Goal: Task Accomplishment & Management: Manage account settings

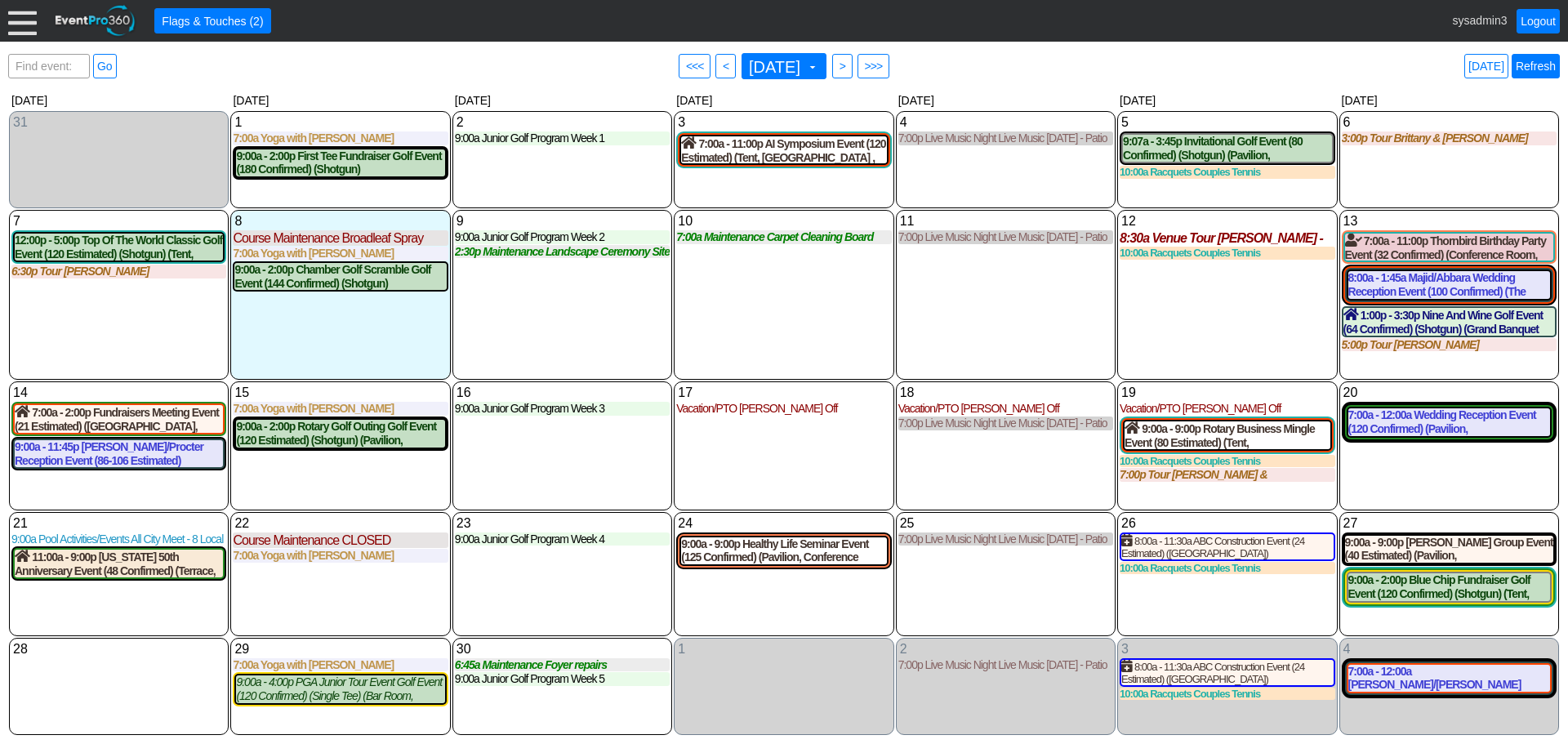
click at [1535, 63] on link "Refresh" at bounding box center [1535, 66] width 48 height 25
click at [22, 22] on div at bounding box center [22, 20] width 28 height 28
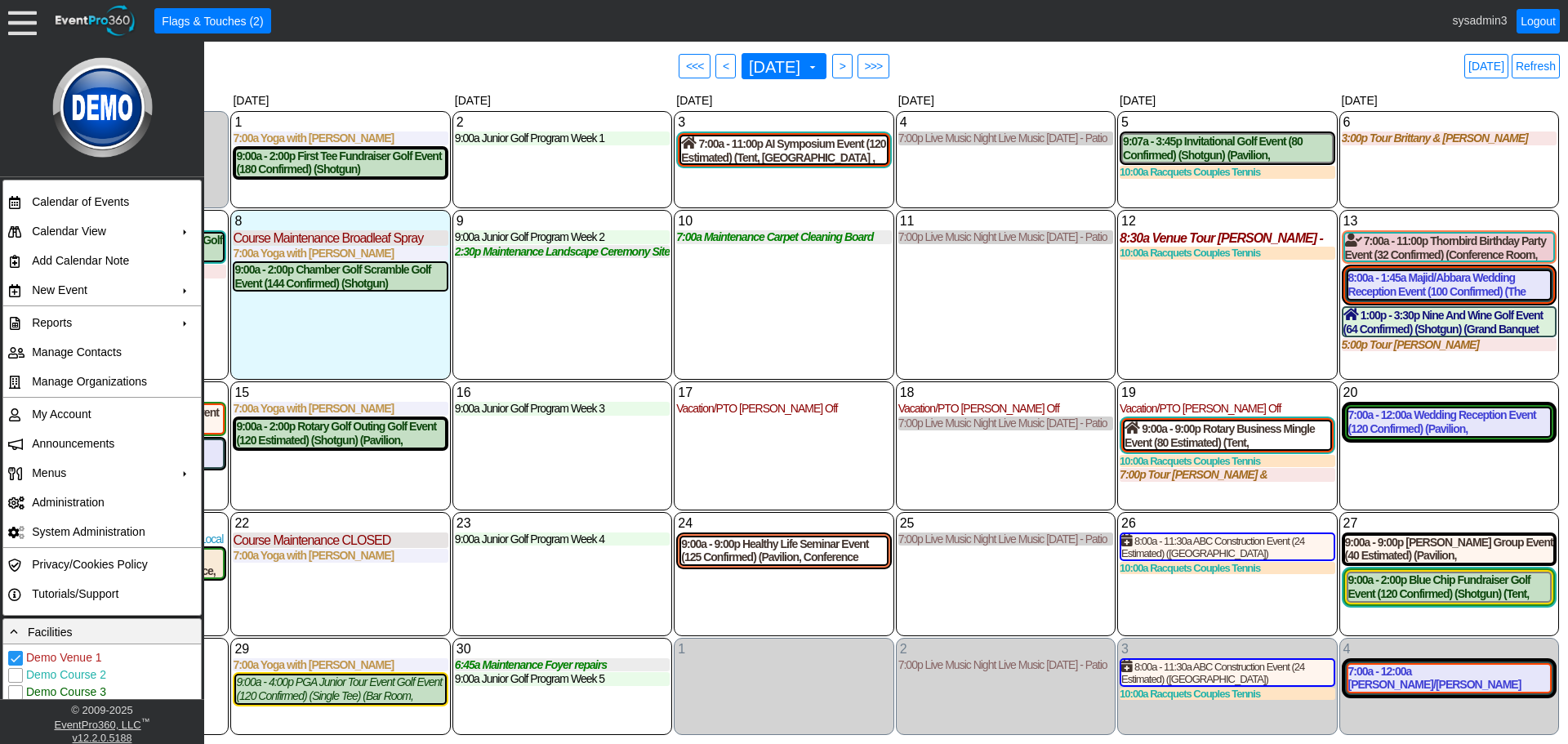
click at [584, 316] on div "9 Tuesday 9:00a Junior Golf Program Week 2 Week 2 at Demo Venue 1 Type: Junior …" at bounding box center [563, 295] width 220 height 170
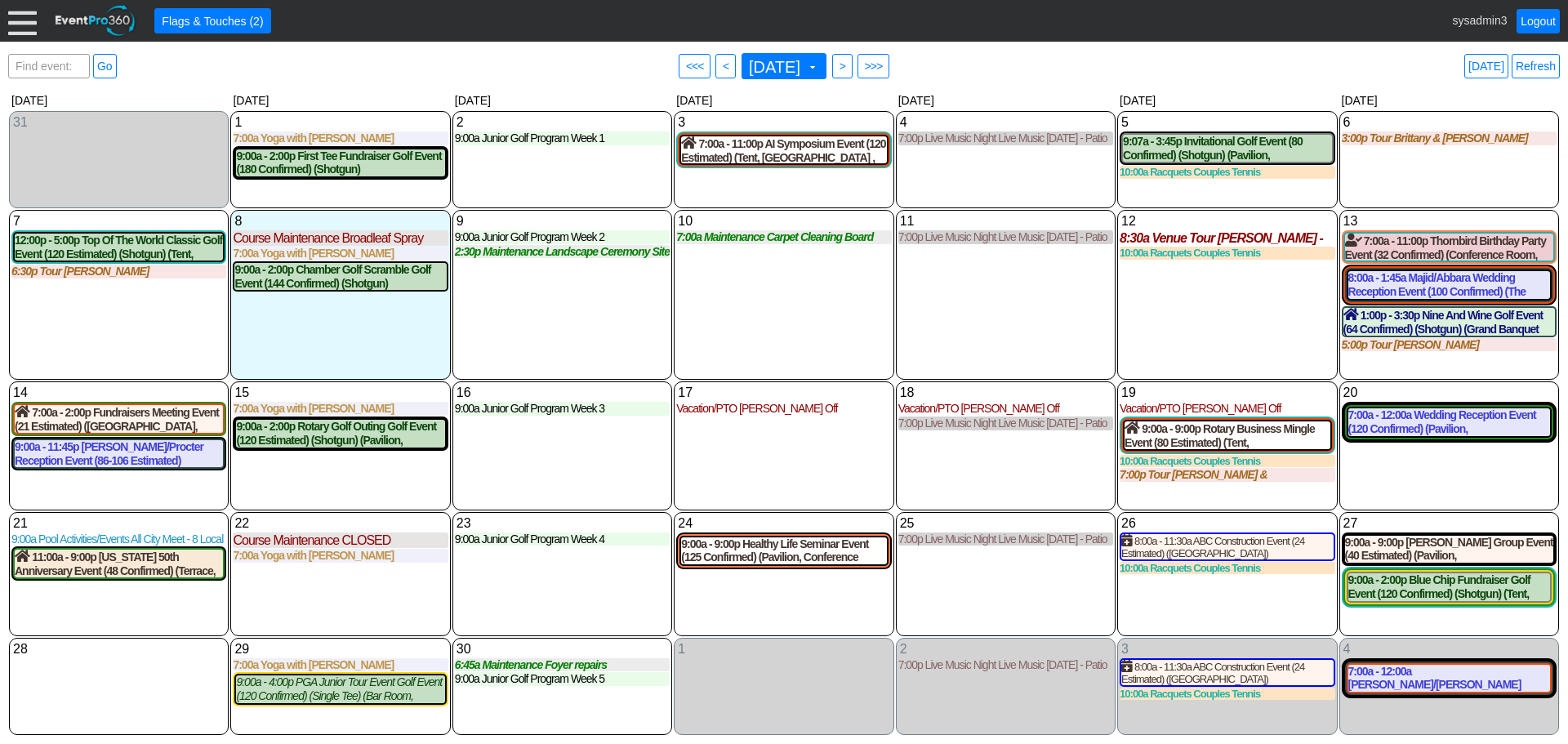
click at [25, 15] on div at bounding box center [22, 20] width 28 height 28
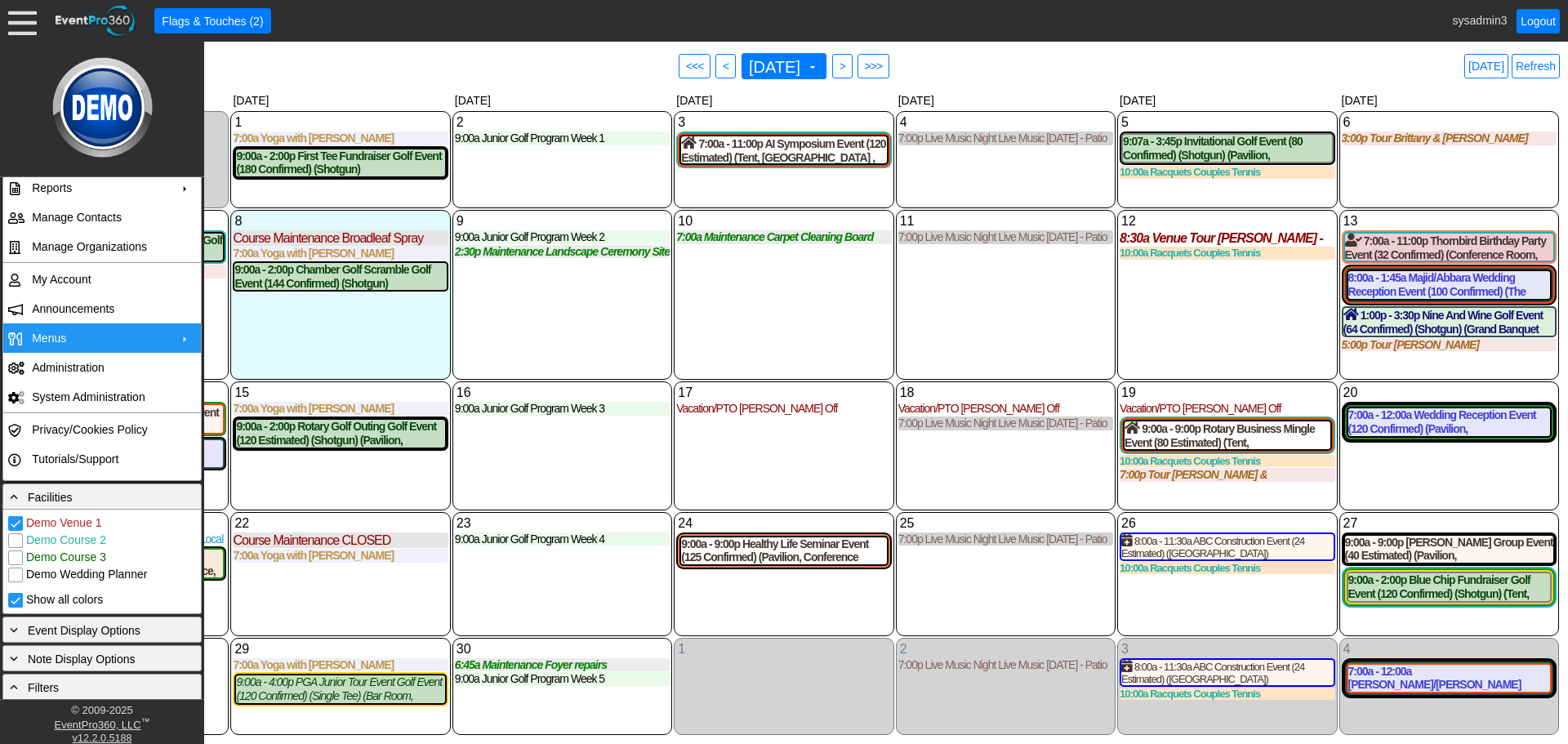
scroll to position [164, 0]
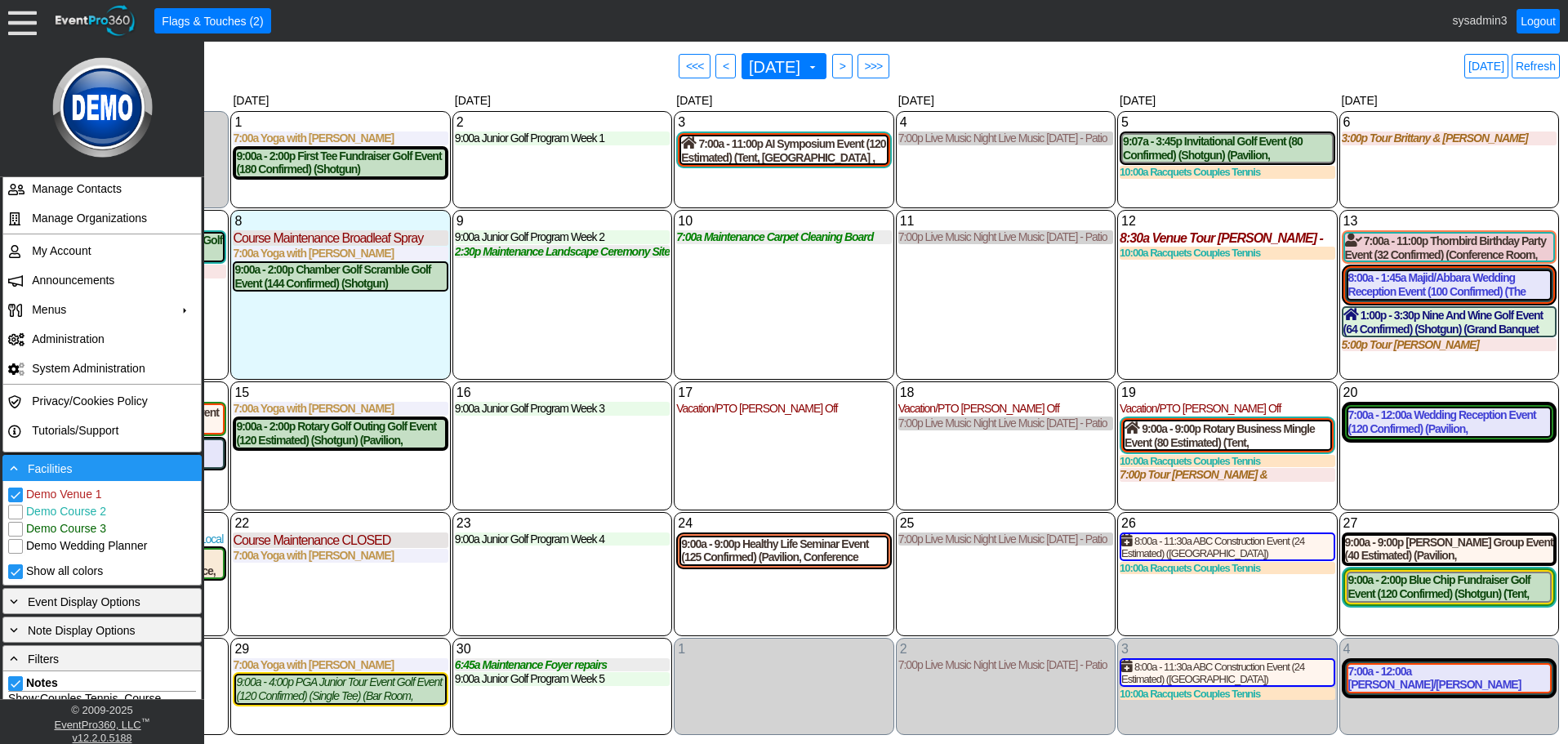
click at [97, 467] on div "- Facilities" at bounding box center [102, 469] width 191 height 18
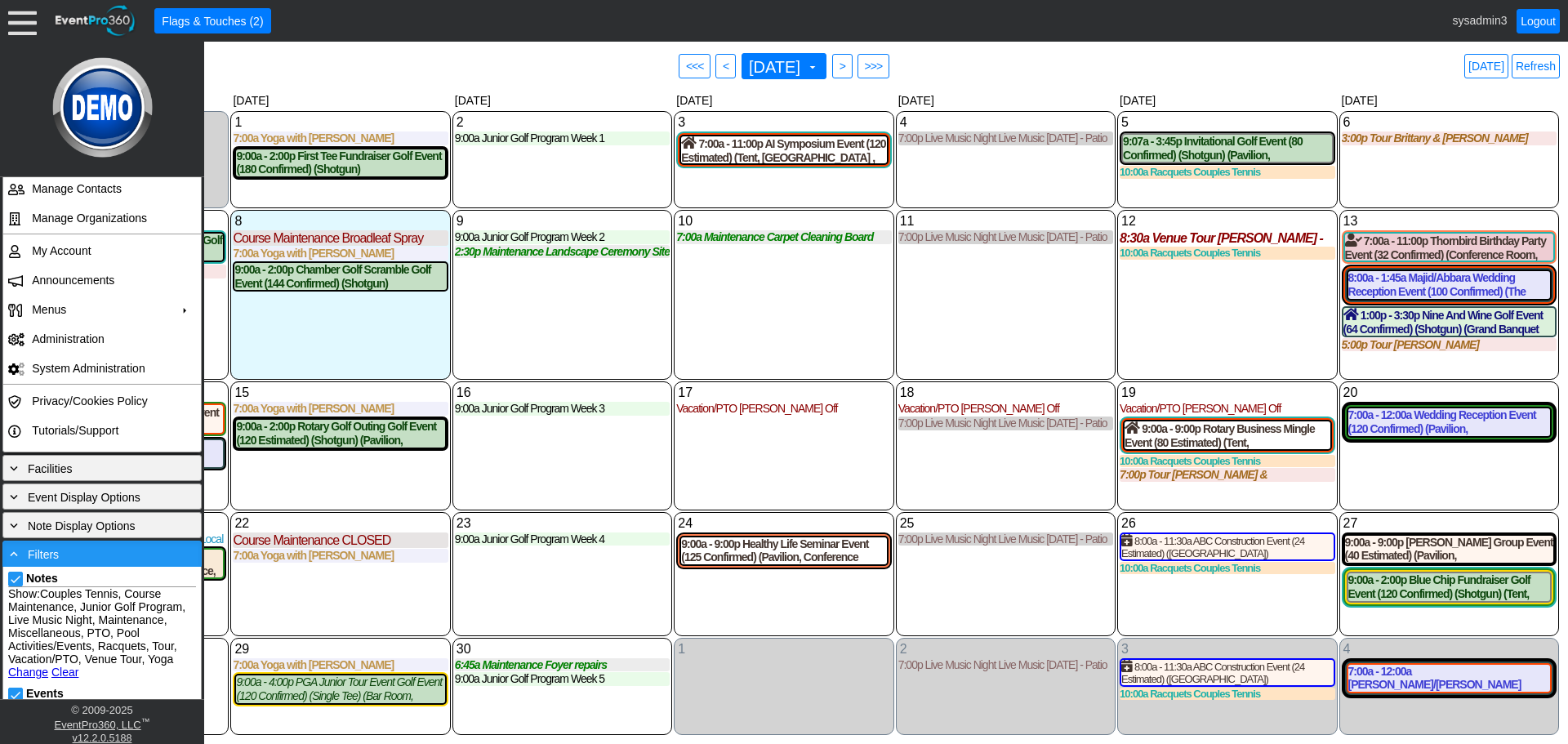
click at [96, 548] on div "- Filters" at bounding box center [102, 554] width 191 height 18
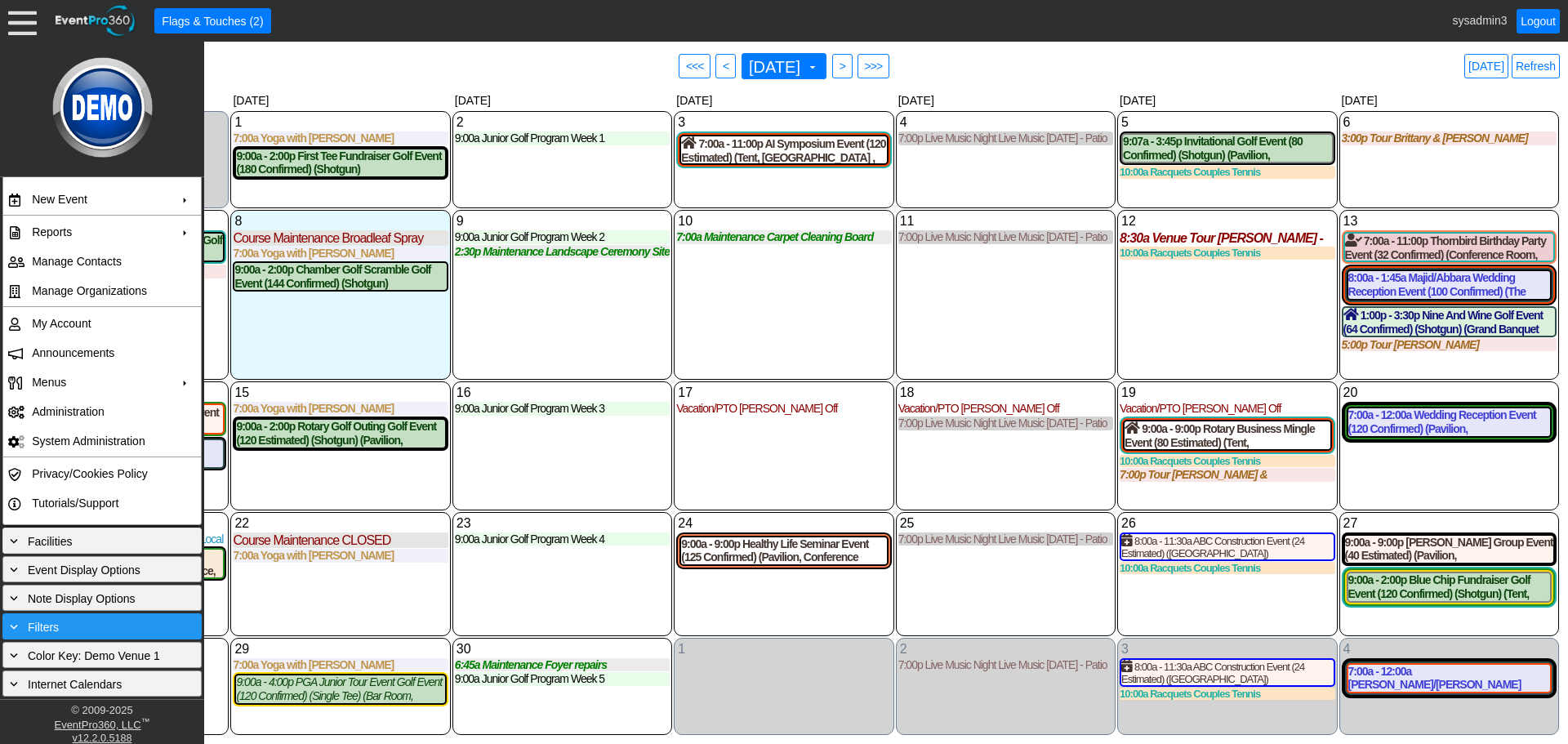
scroll to position [91, 0]
click at [90, 613] on div "+ Filters" at bounding box center [102, 626] width 199 height 27
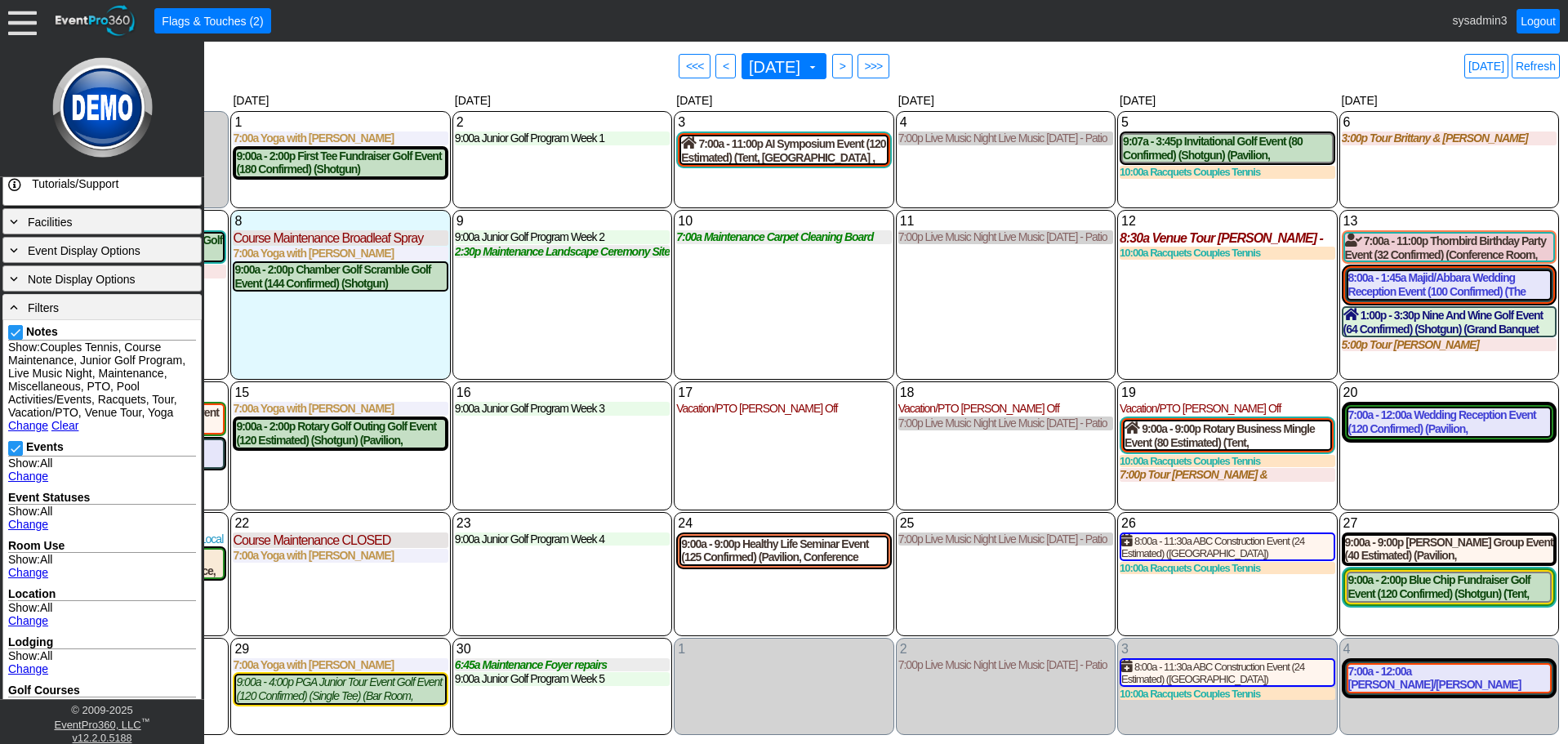
scroll to position [417, 0]
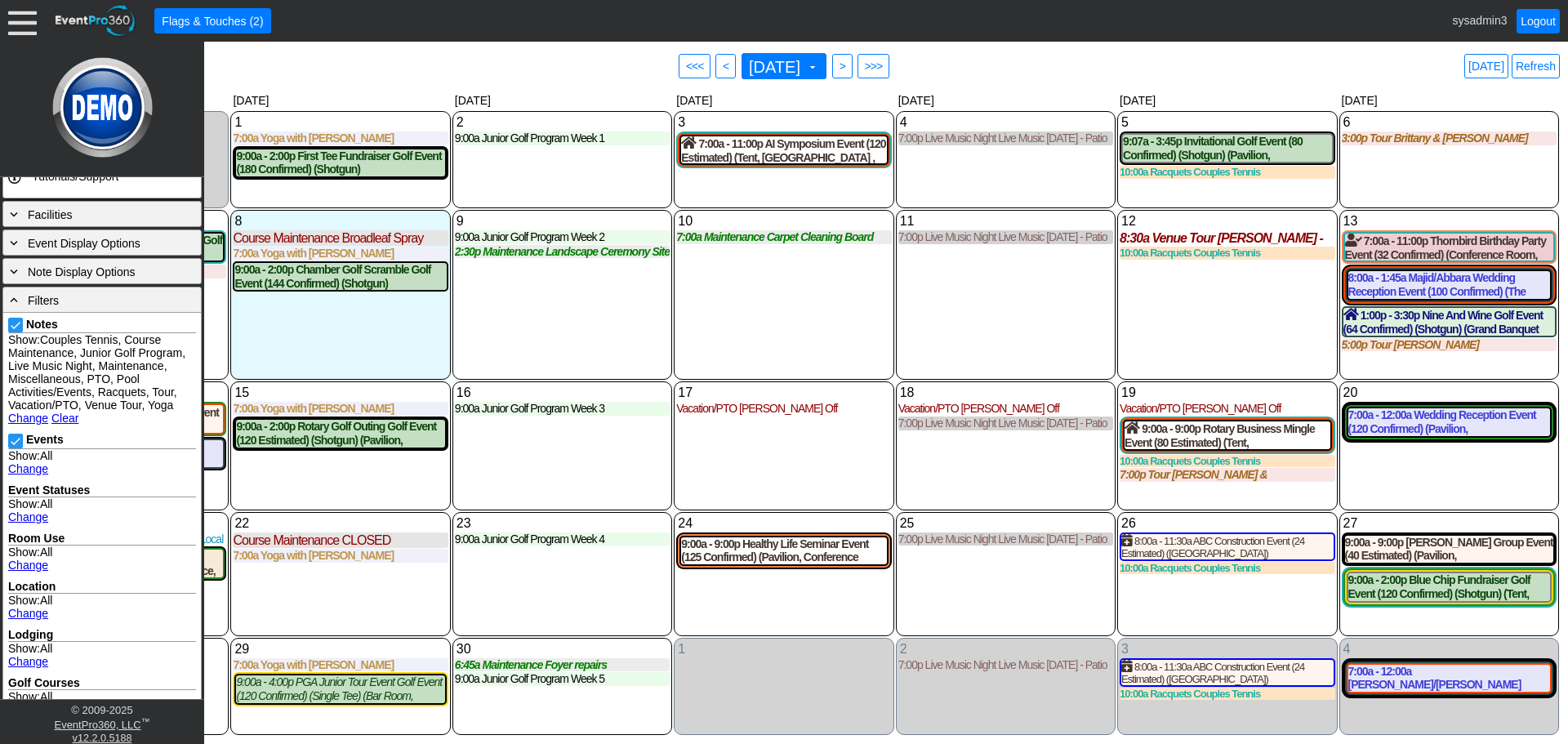
click at [33, 476] on link "Change" at bounding box center [28, 469] width 40 height 13
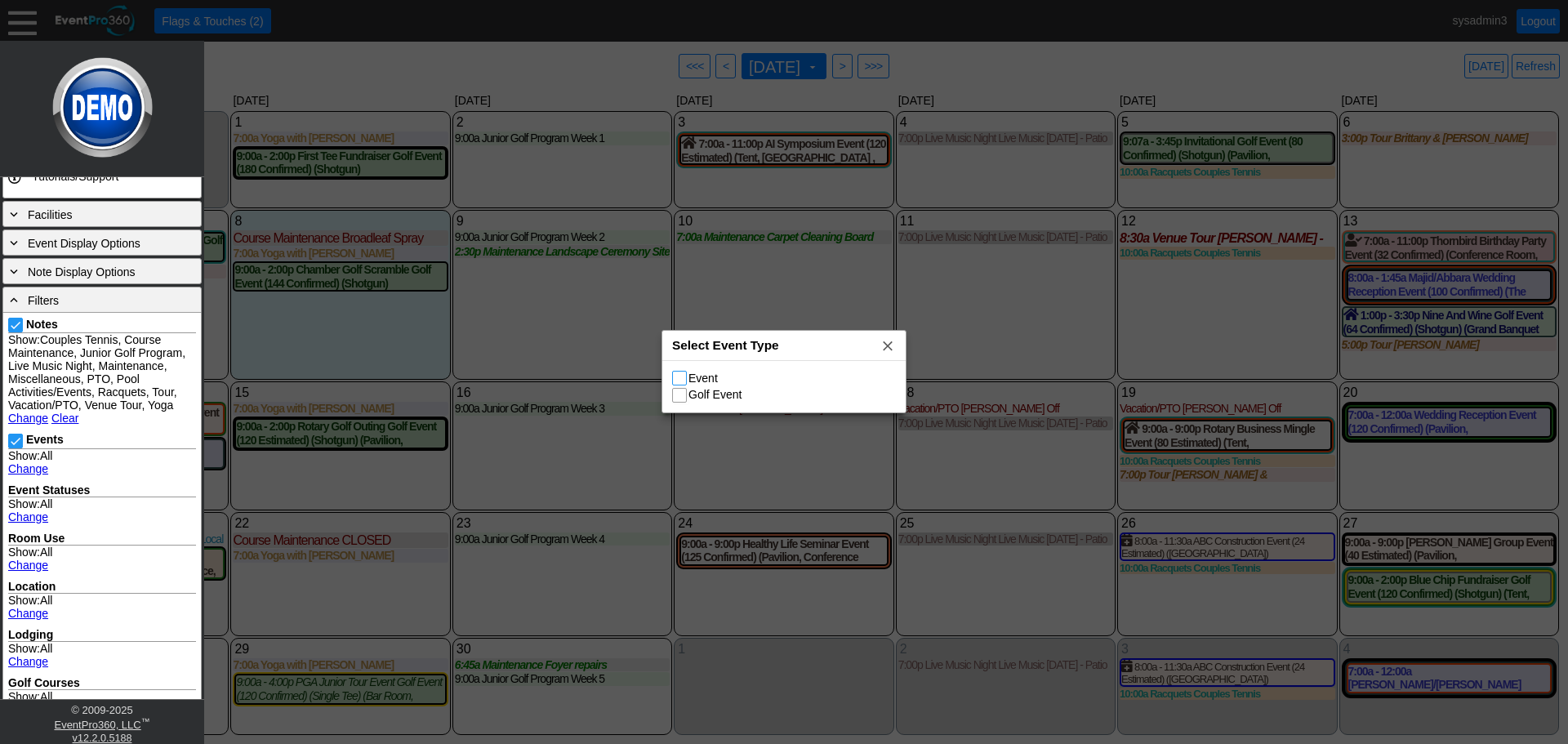
click at [682, 379] on input "Event" at bounding box center [682, 380] width 16 height 16
checkbox input "true"
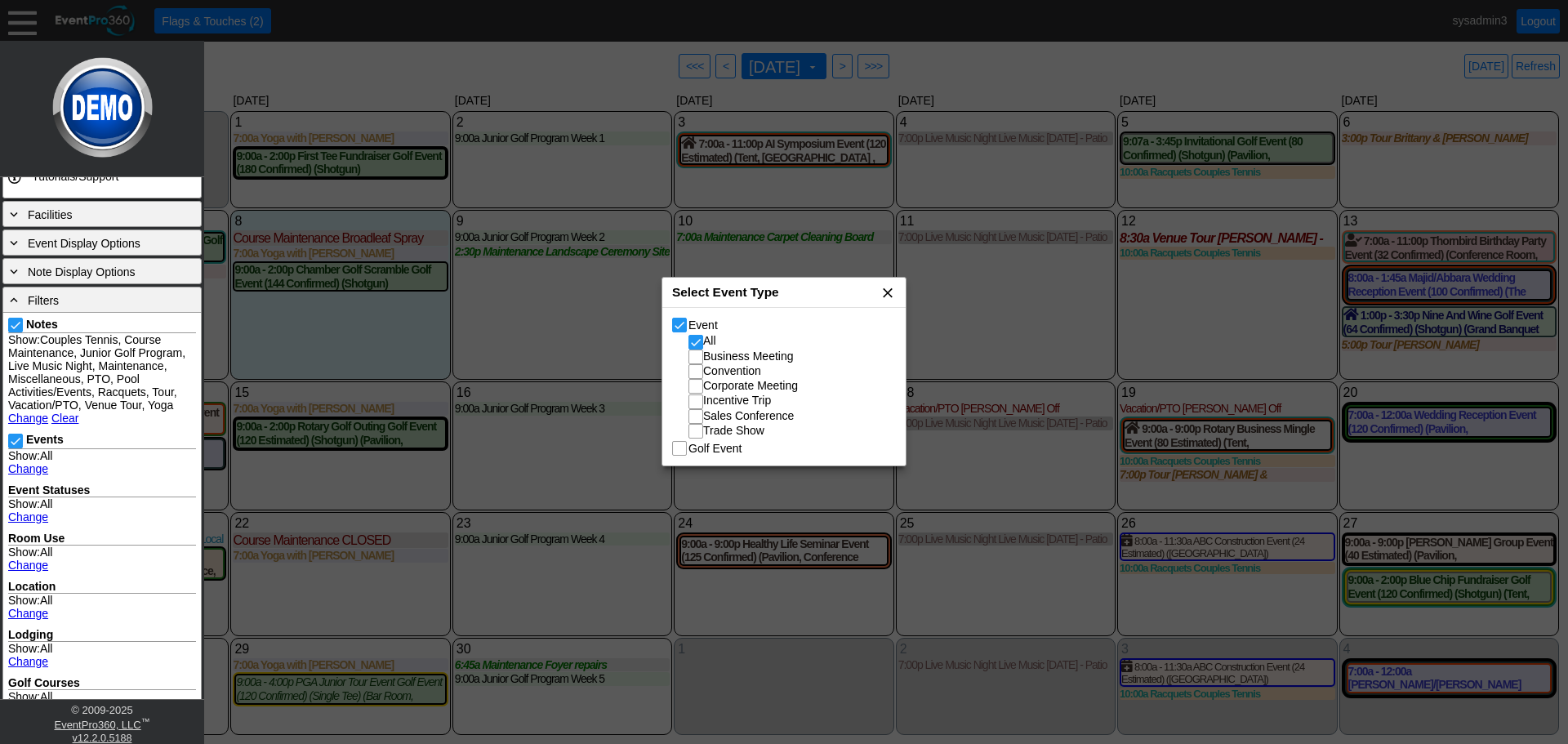
click at [889, 290] on span "x" at bounding box center [887, 293] width 16 height 16
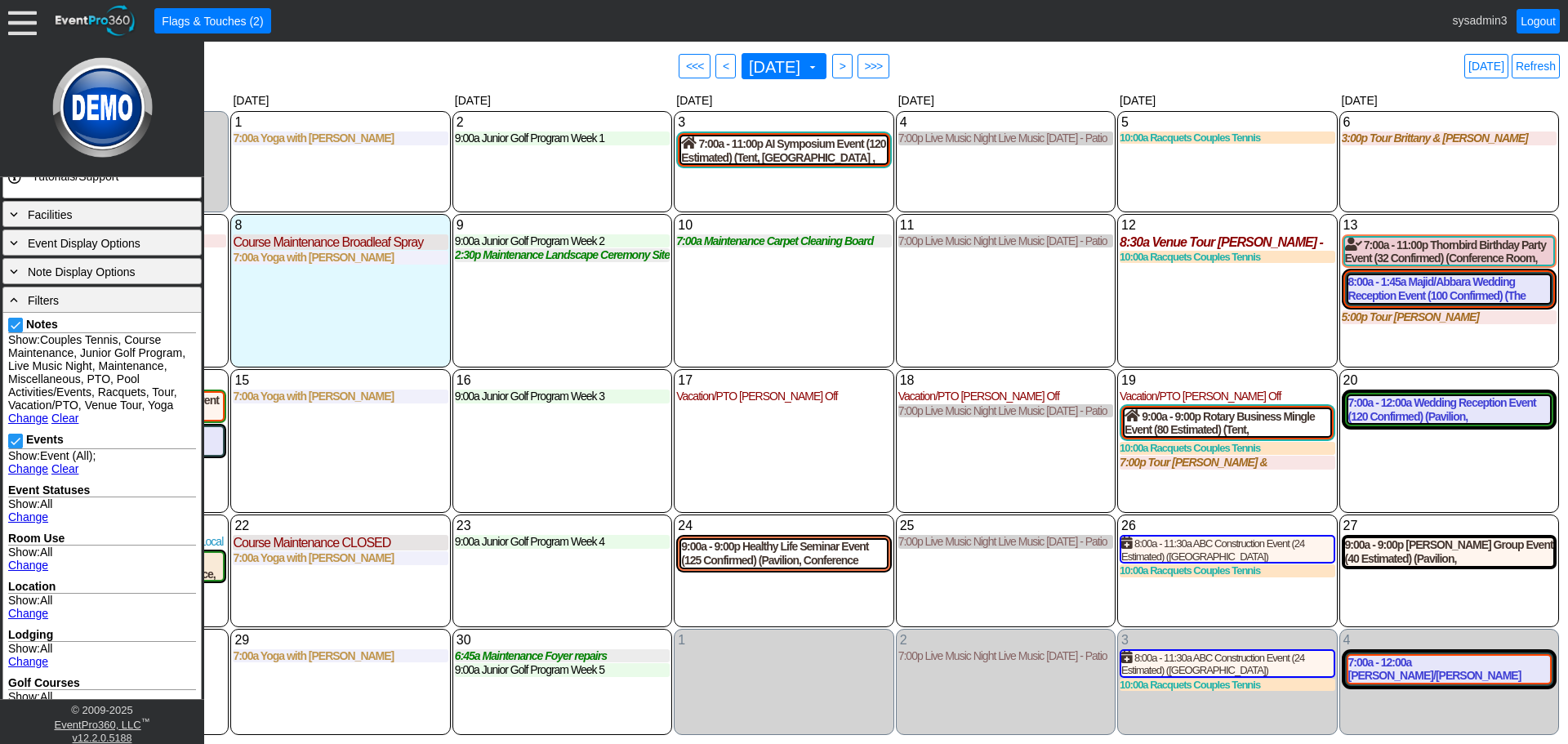
click at [1076, 280] on div "11 Thursday 7:00p Live Music Night Live Music Thursday - Patio Room Live Music …" at bounding box center [1005, 291] width 220 height 154
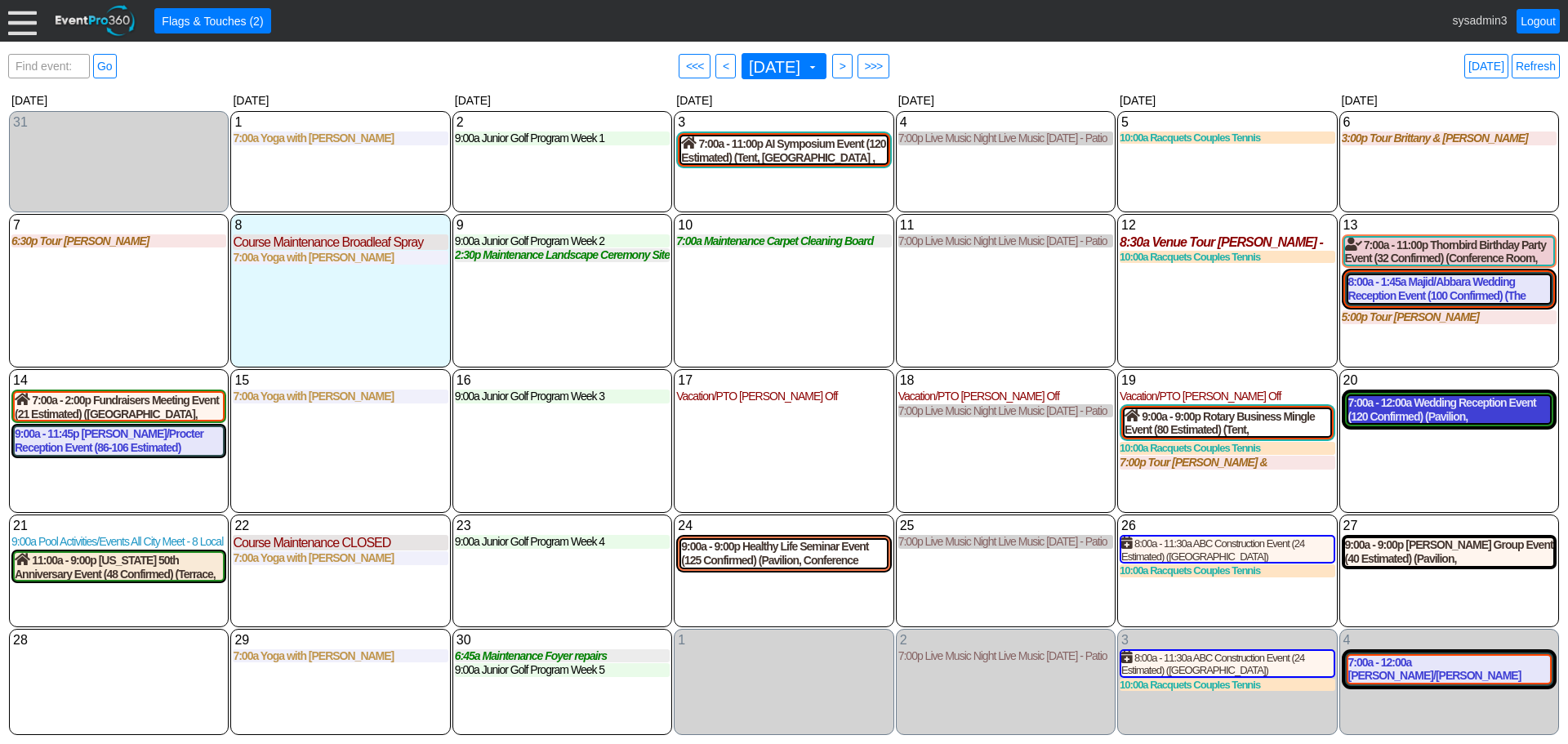
click at [1455, 404] on div "7:00a - 12:00a Wedding Reception Event (120 Confirmed) (Pavilion, Grand Banquet…" at bounding box center [1449, 410] width 202 height 27
click at [1432, 408] on div "7:00a - 12:00a Fundraiser Event (120 Confirmed) (Pavilion, Grand Banquet Hall, …" at bounding box center [1449, 410] width 202 height 27
click at [18, 21] on div at bounding box center [22, 20] width 28 height 28
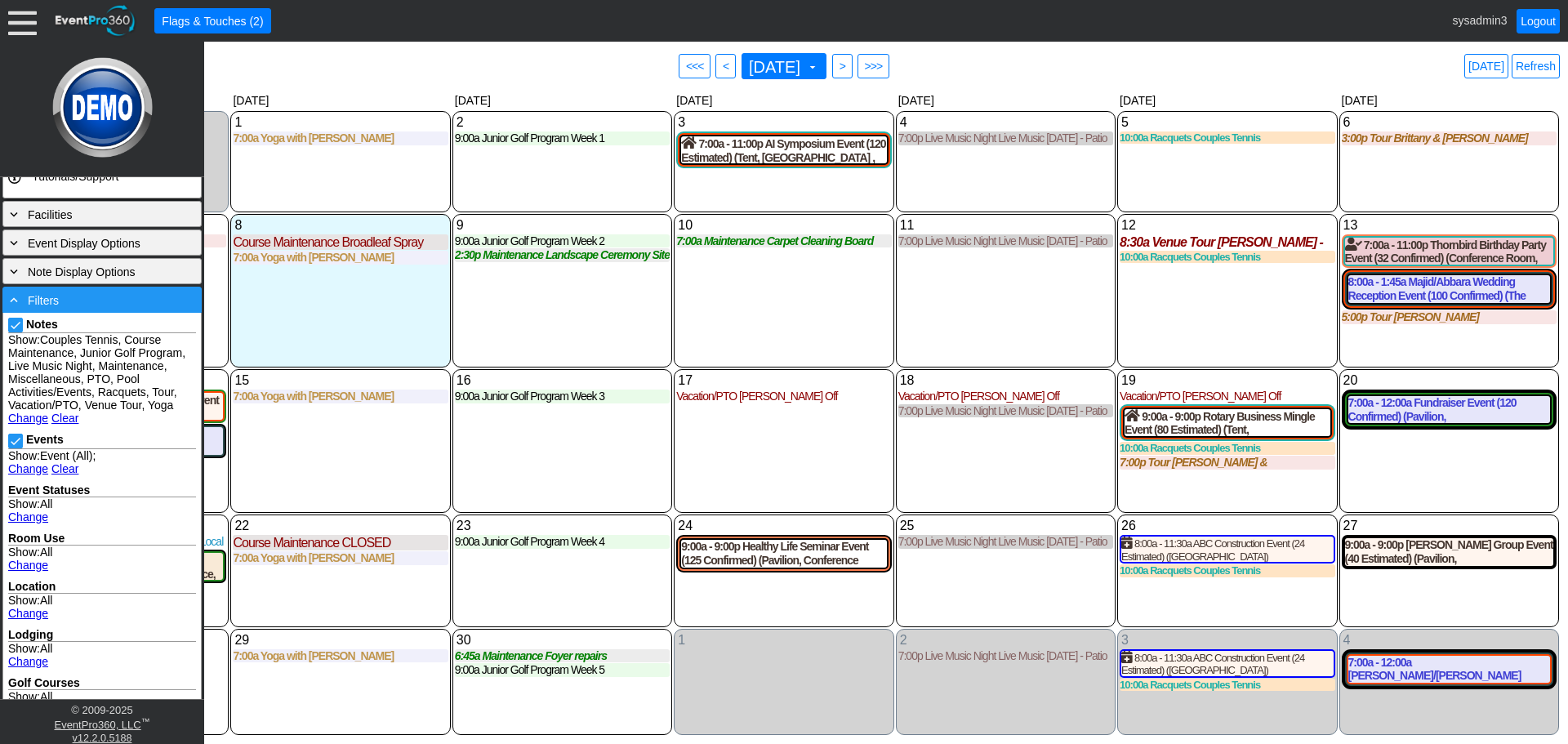
click at [110, 302] on div "- Filters" at bounding box center [102, 300] width 191 height 18
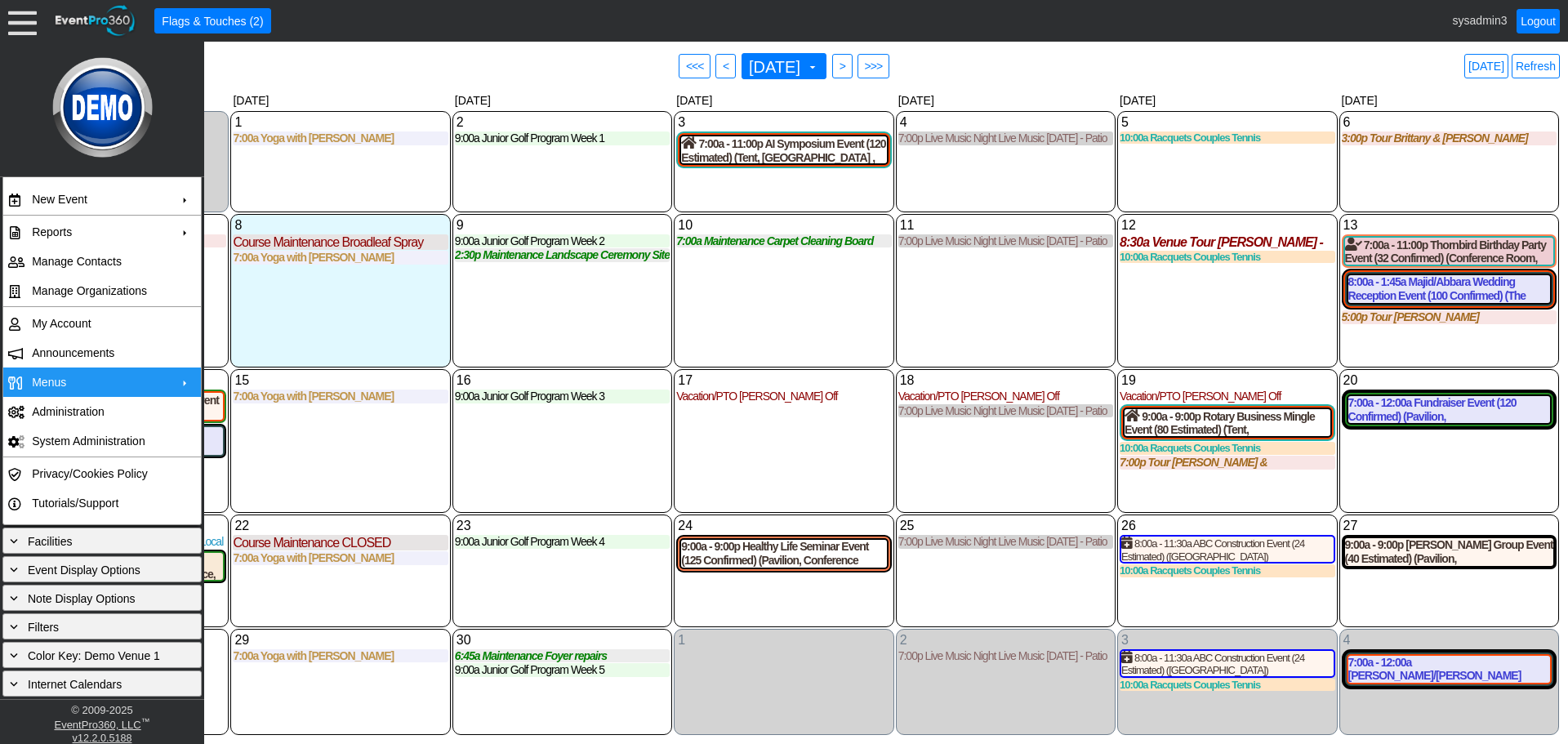
click at [49, 381] on td "Menus" at bounding box center [99, 383] width 146 height 29
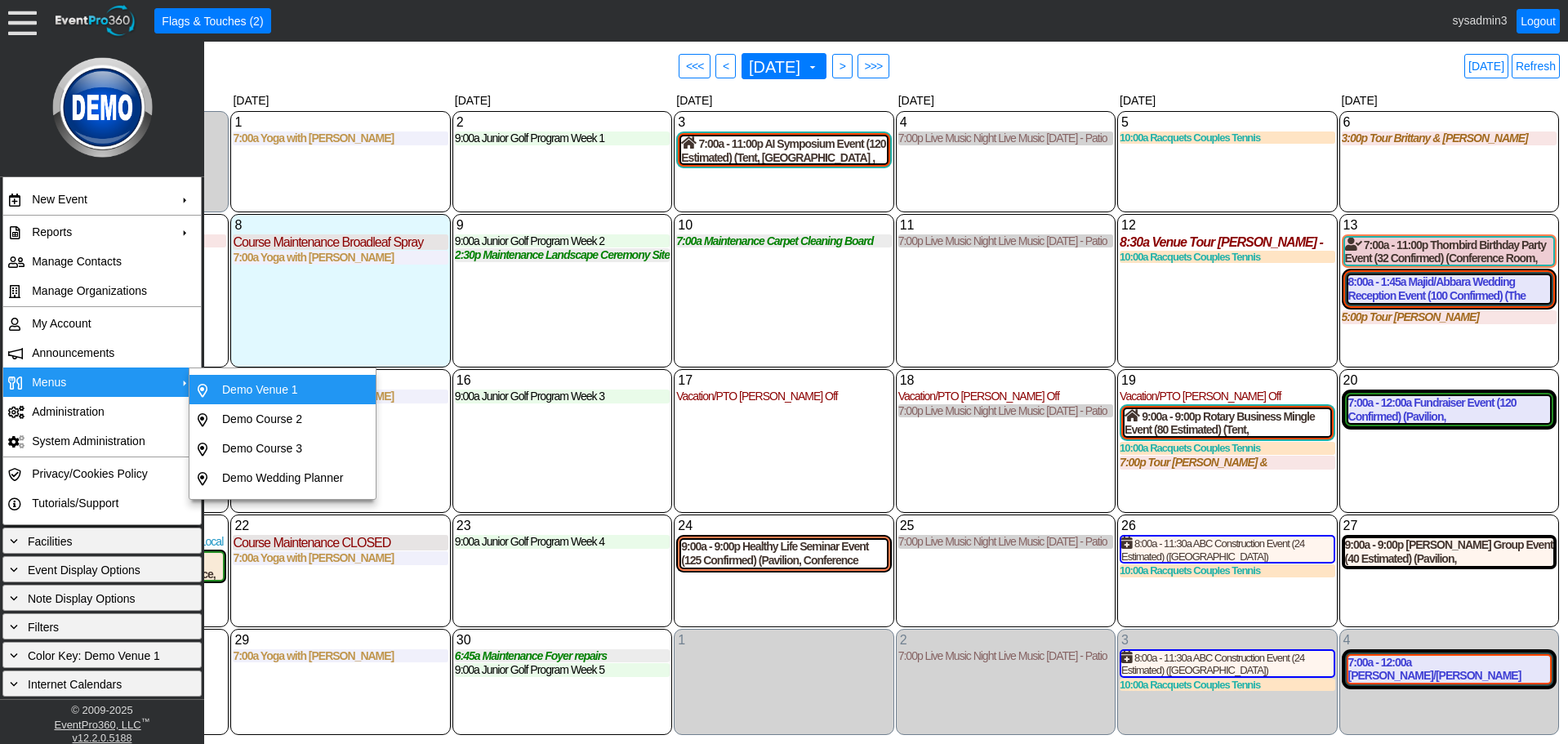
click at [274, 386] on td "Demo Venue 1" at bounding box center [283, 390] width 134 height 29
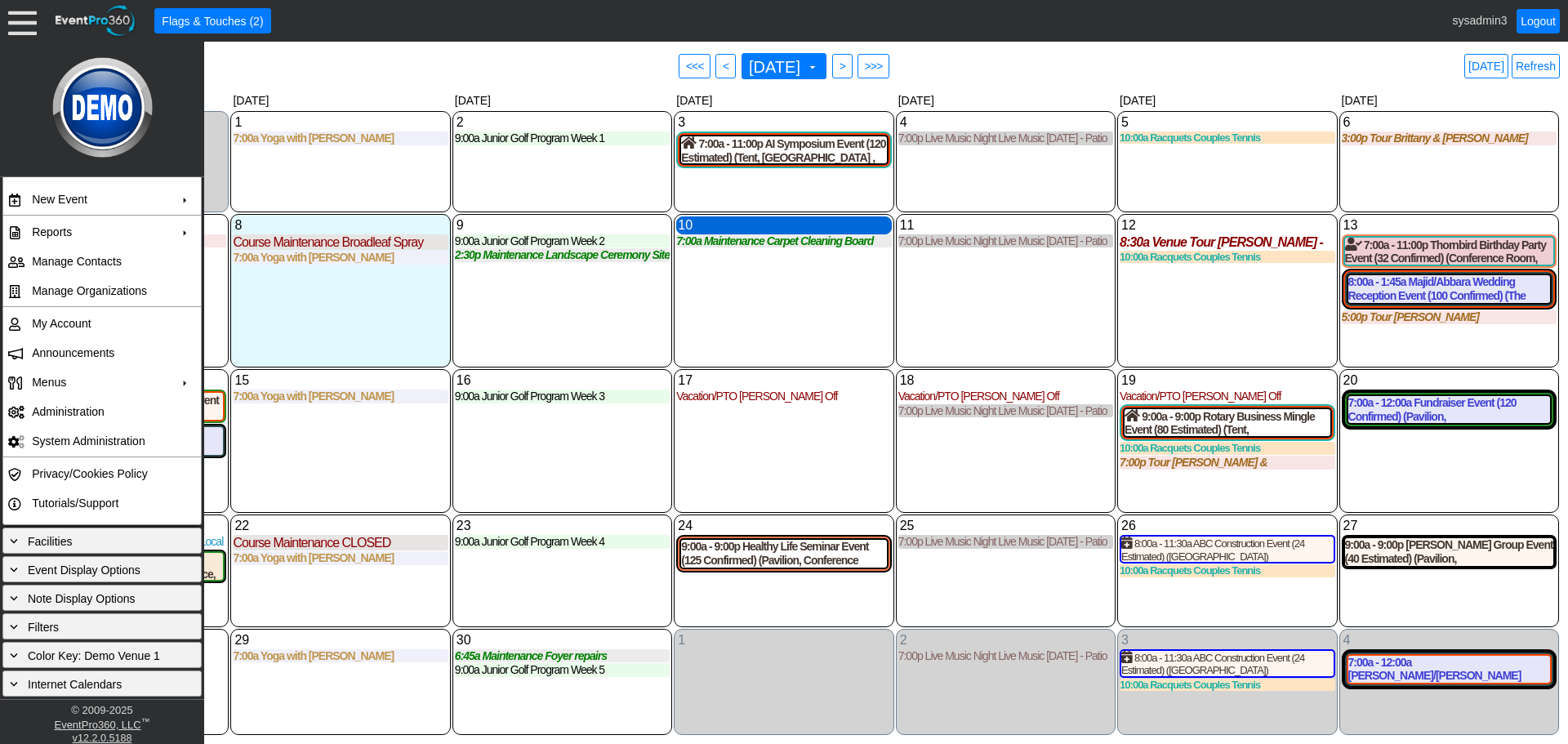
click at [788, 229] on div "10 Wednesday" at bounding box center [783, 226] width 215 height 18
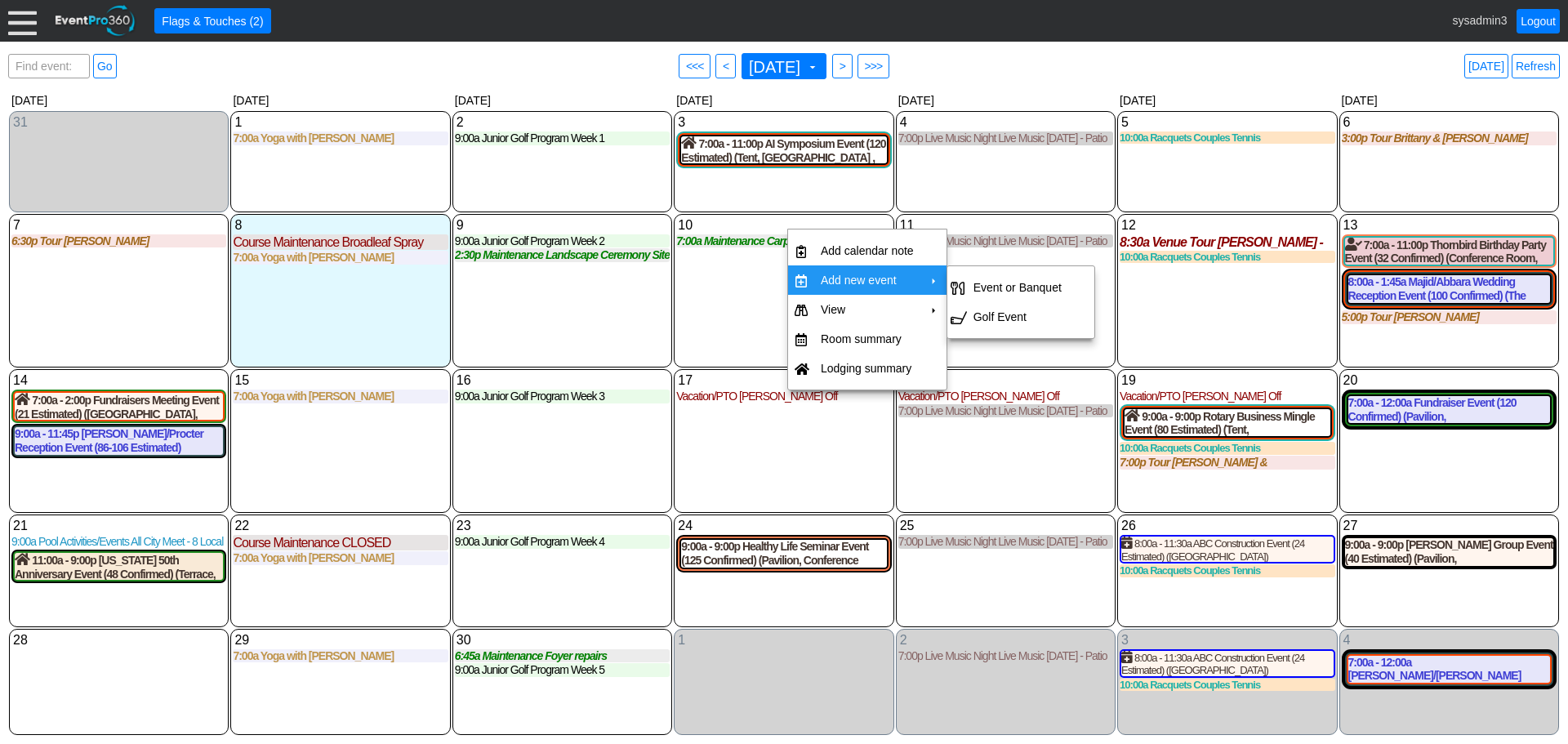
click at [849, 280] on td "Add new event" at bounding box center [867, 280] width 106 height 29
click at [996, 286] on td "Event or Banquet" at bounding box center [1017, 287] width 102 height 29
type input "9/10/2025"
type input "Lead"
type input "Demo Venue 1"
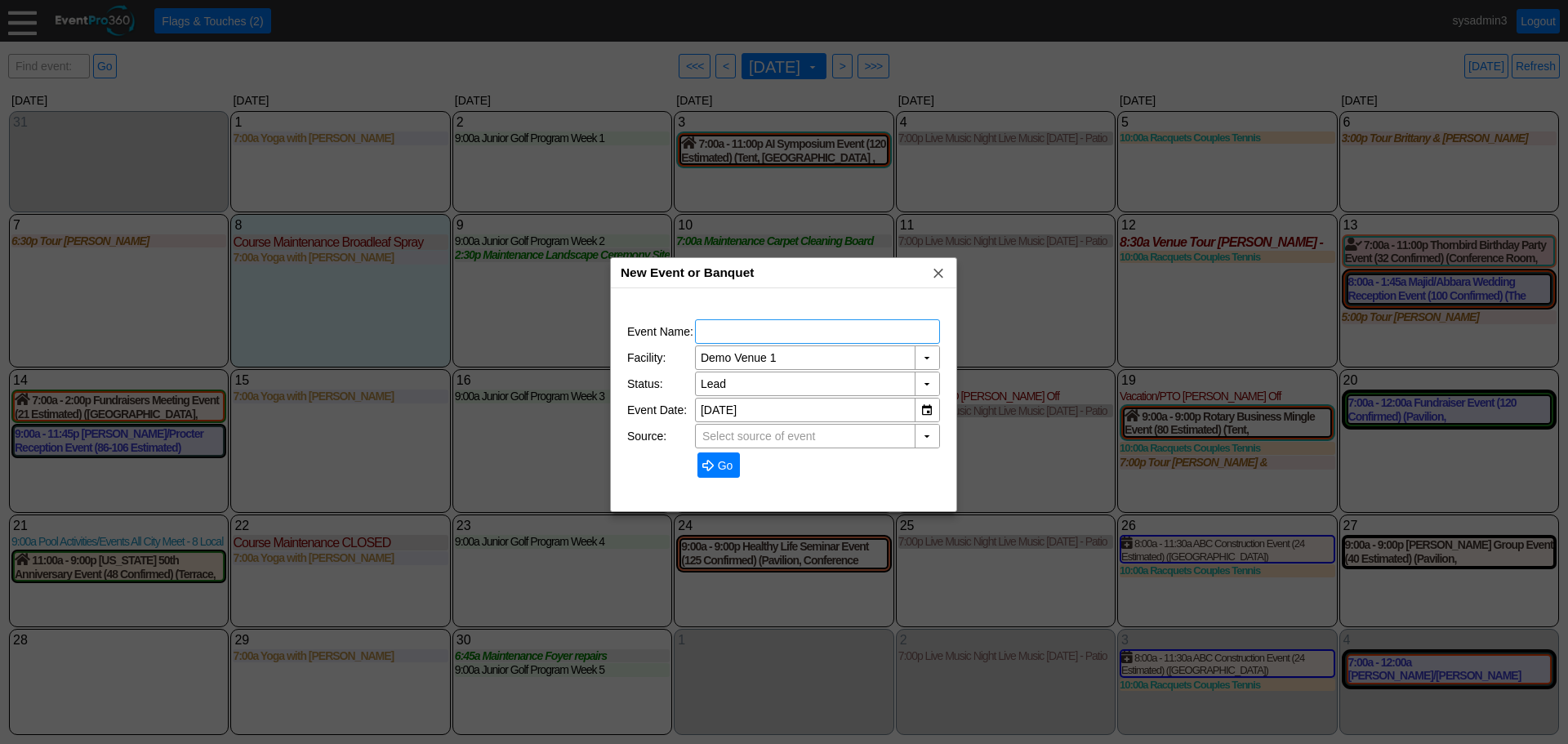
click at [826, 331] on input "text" at bounding box center [817, 331] width 233 height 23
type input "TEST Salt Rive Event"
click at [728, 465] on span "Go" at bounding box center [725, 466] width 22 height 16
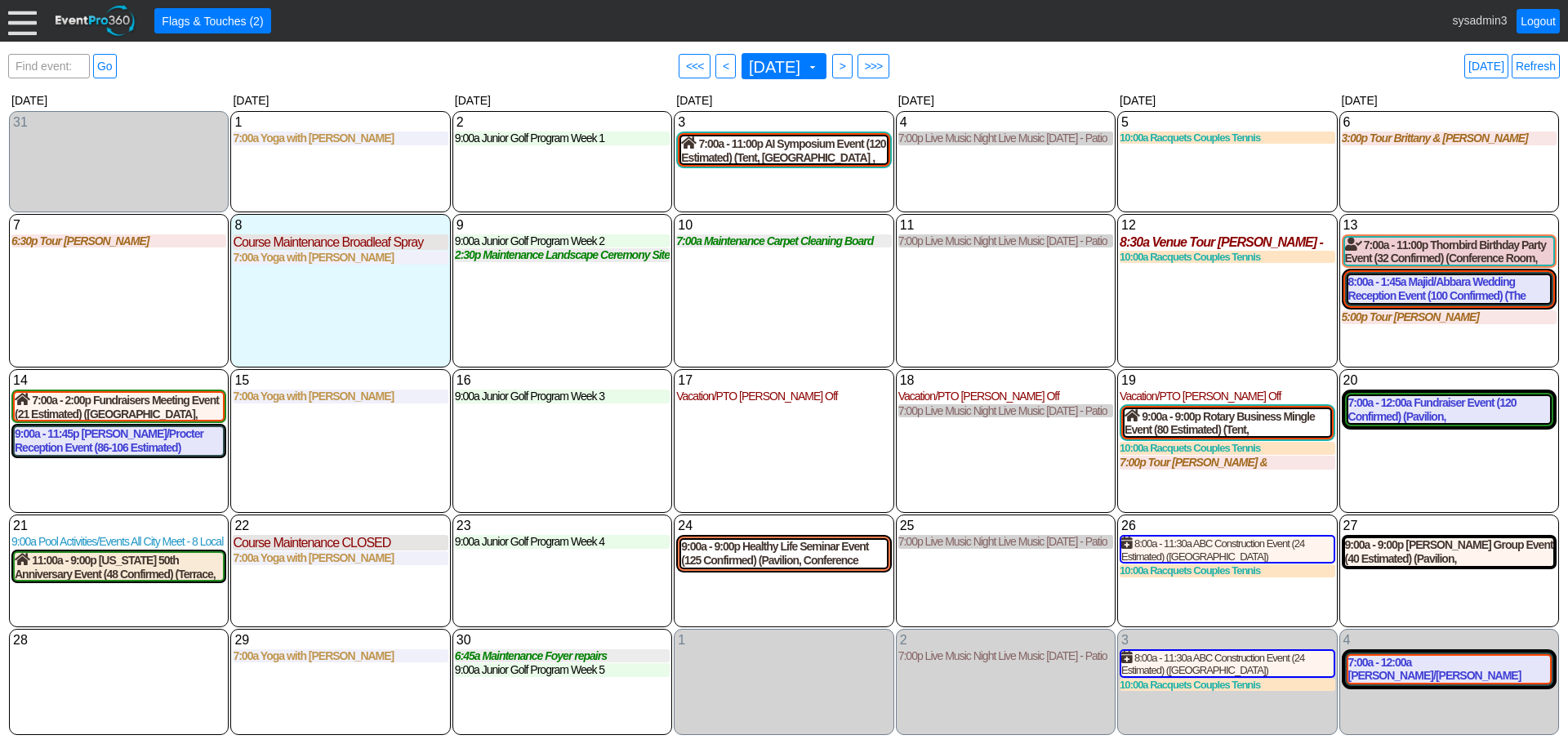
click at [24, 27] on div at bounding box center [22, 20] width 28 height 28
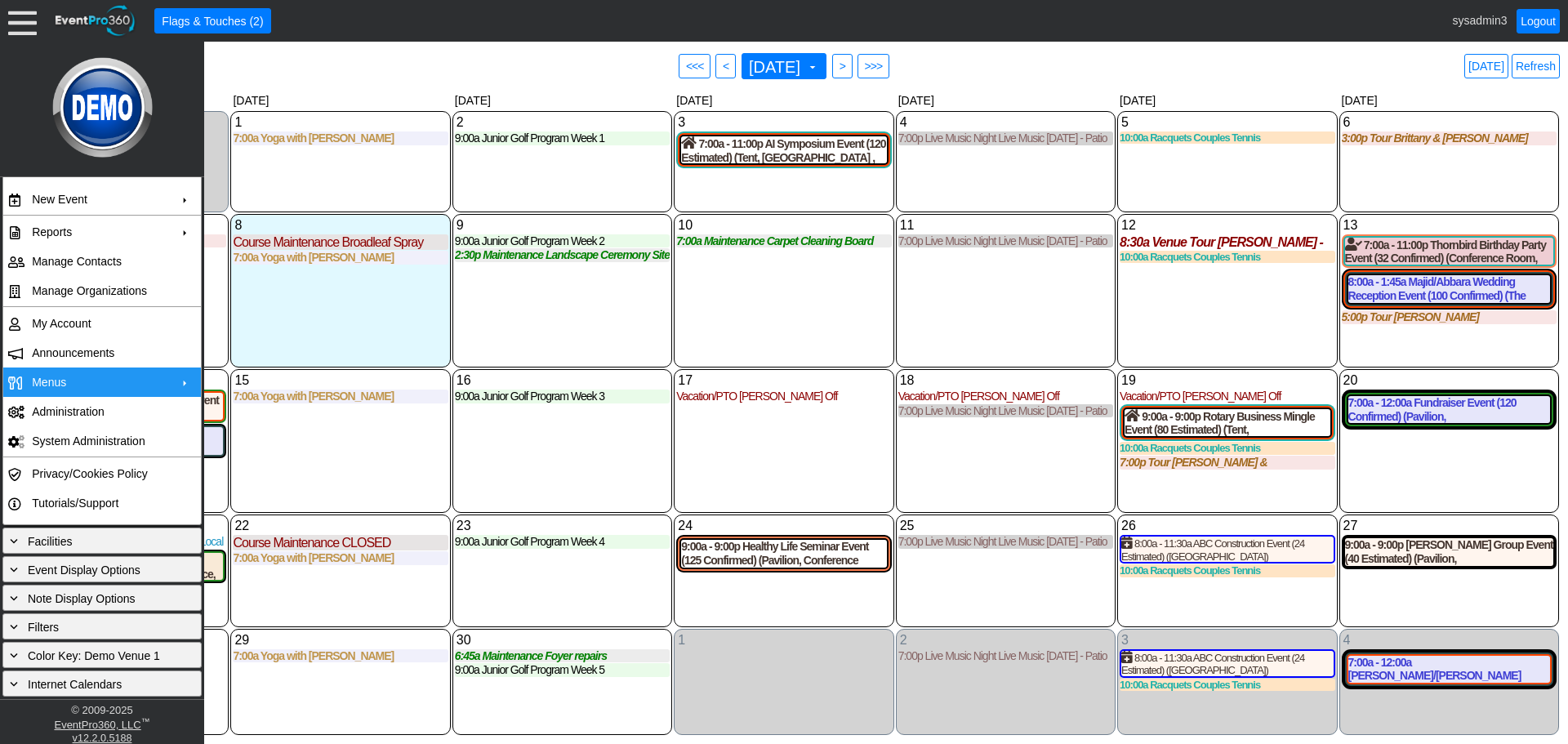
click at [58, 384] on td "Menus" at bounding box center [99, 383] width 146 height 29
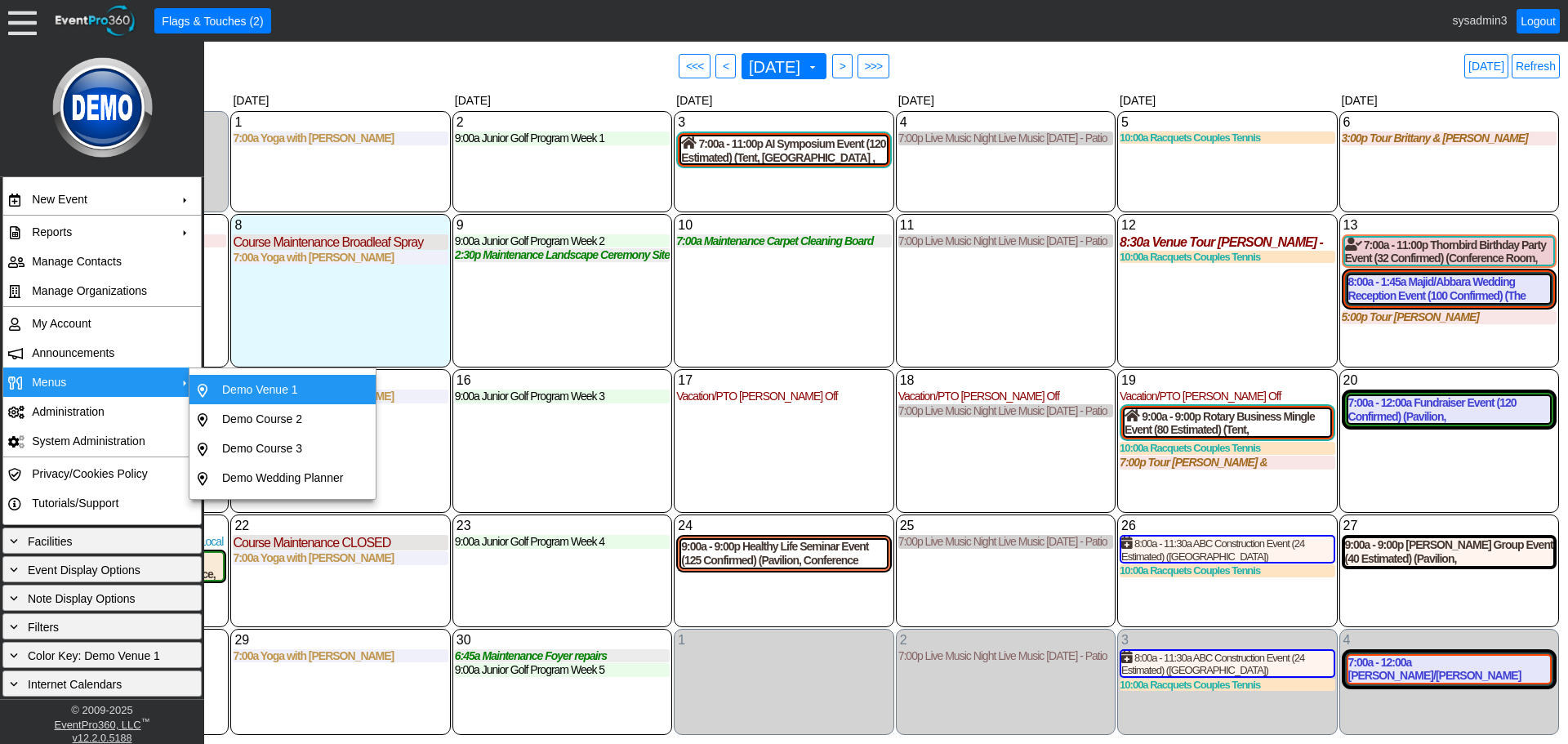
click at [274, 393] on td "Demo Venue 1" at bounding box center [283, 390] width 134 height 29
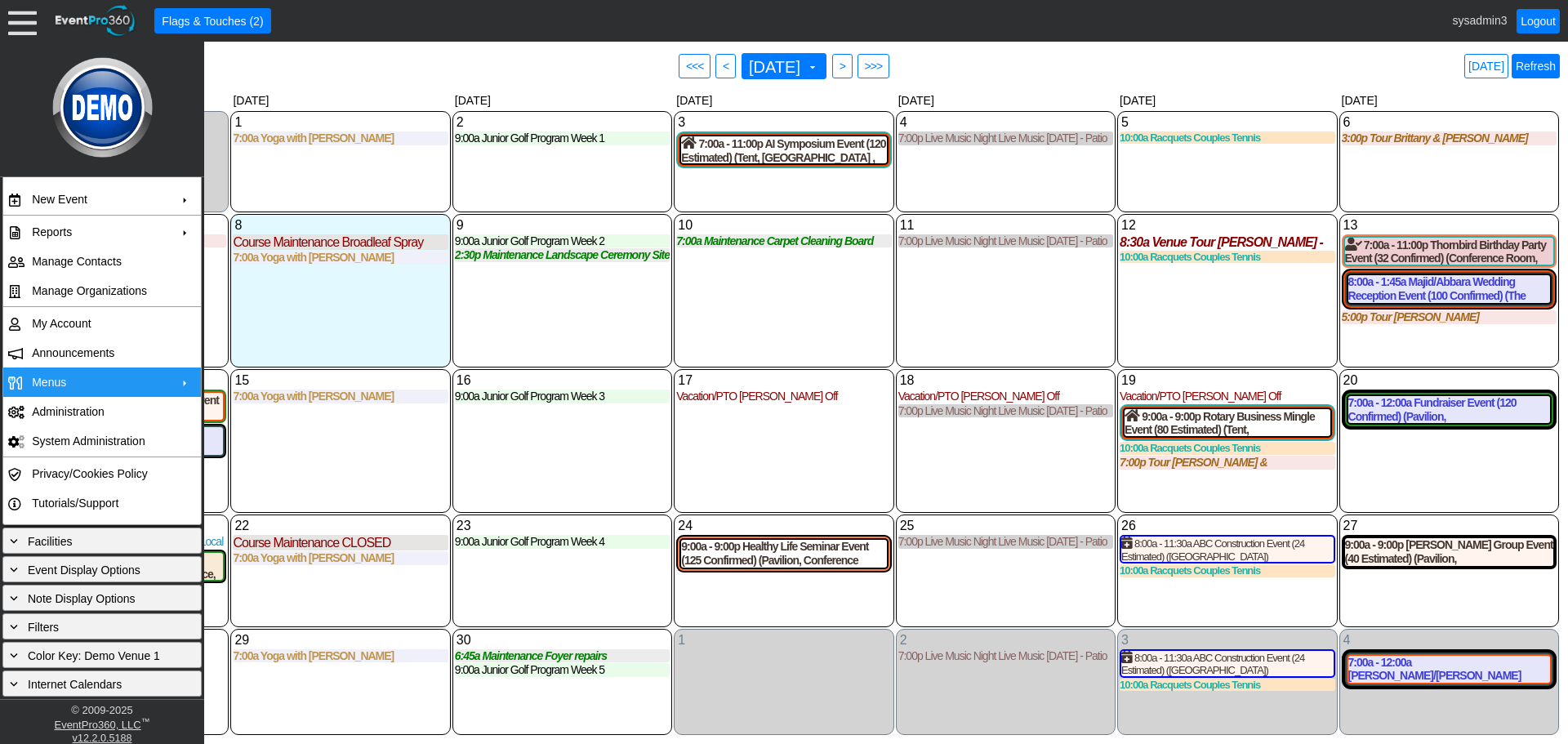
click at [1539, 61] on link "Refresh" at bounding box center [1535, 66] width 48 height 25
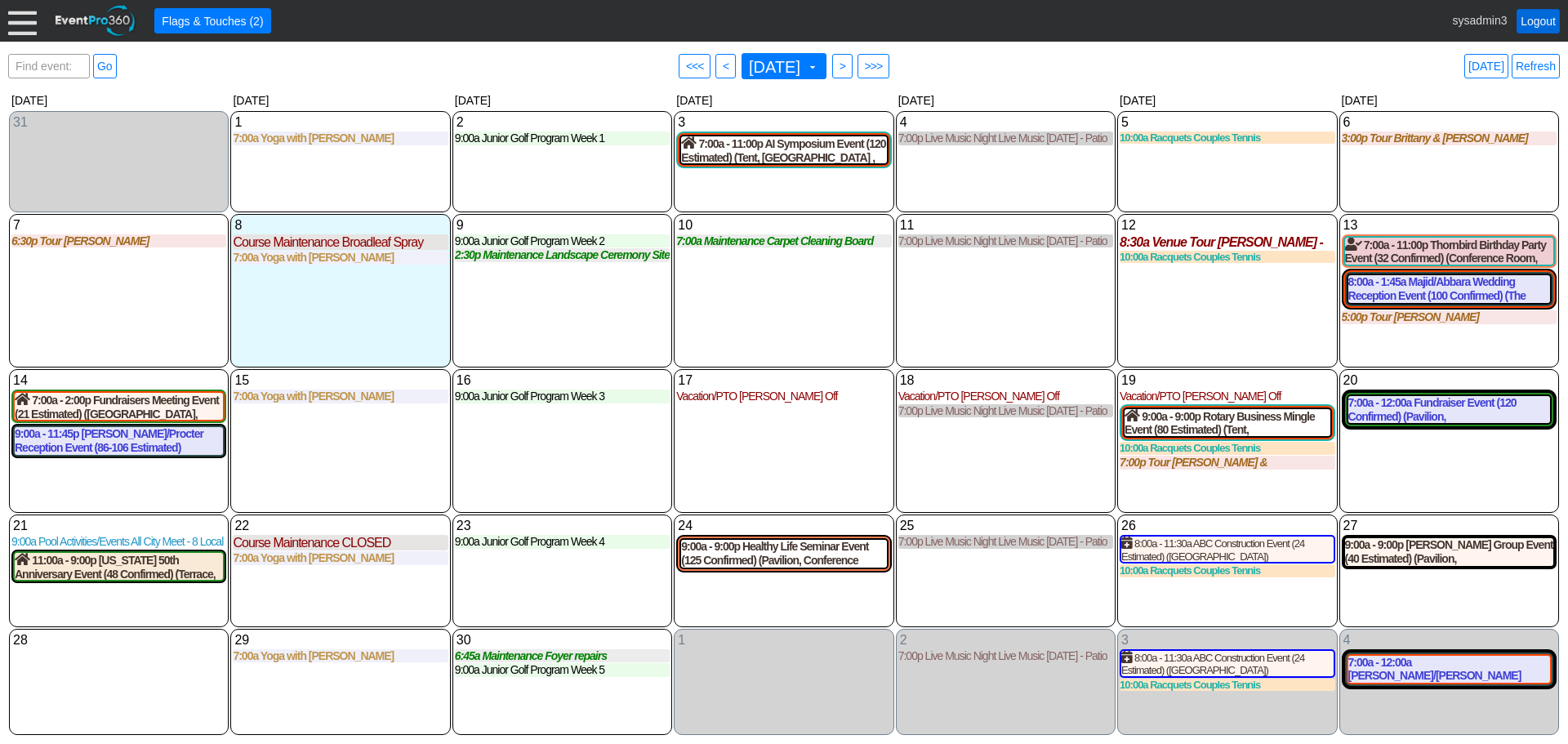
click at [1534, 18] on link "Logout" at bounding box center [1538, 21] width 43 height 25
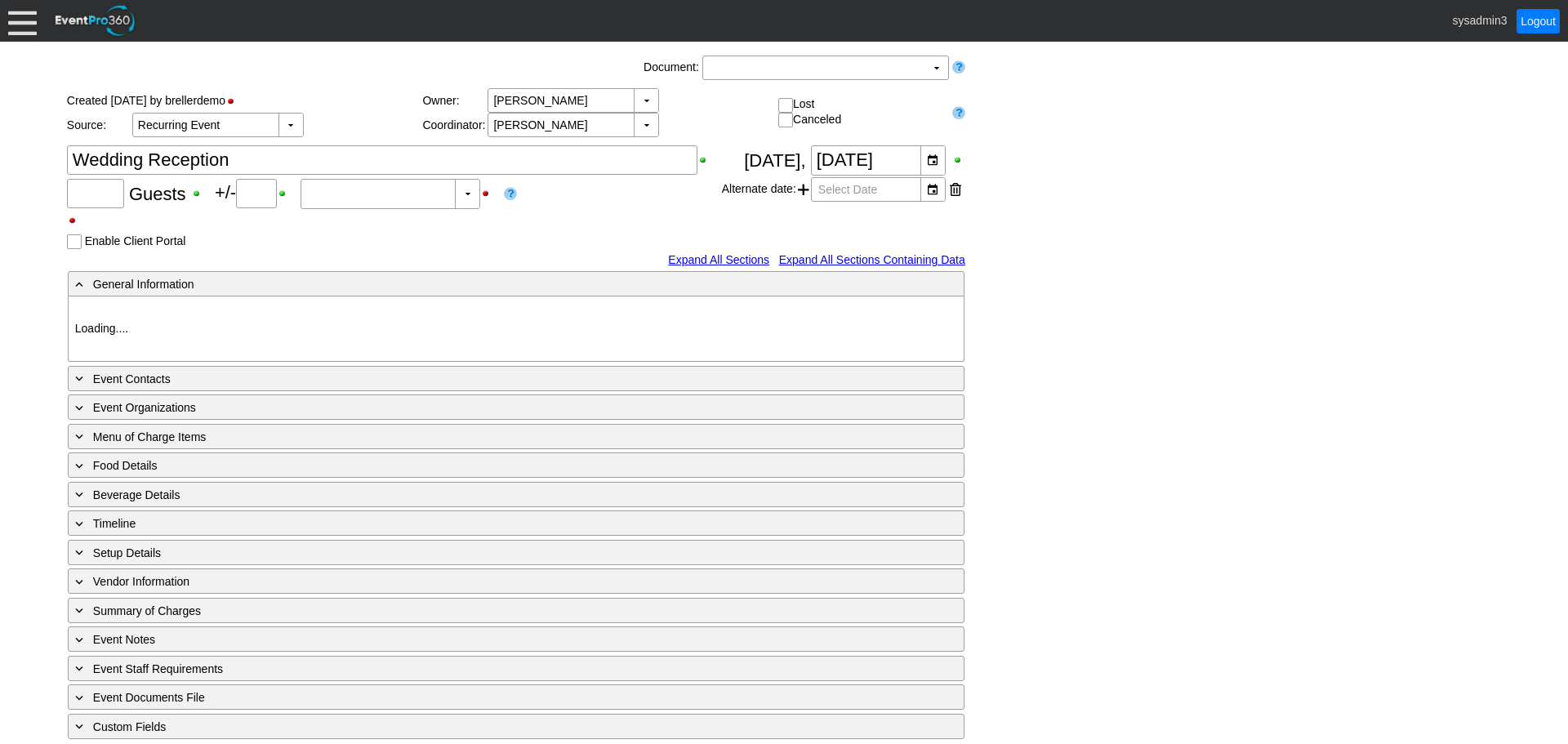
type input "Demo Venue 1"
type input "Wedding"
type input "[URL][DOMAIN_NAME]"
type input "675609"
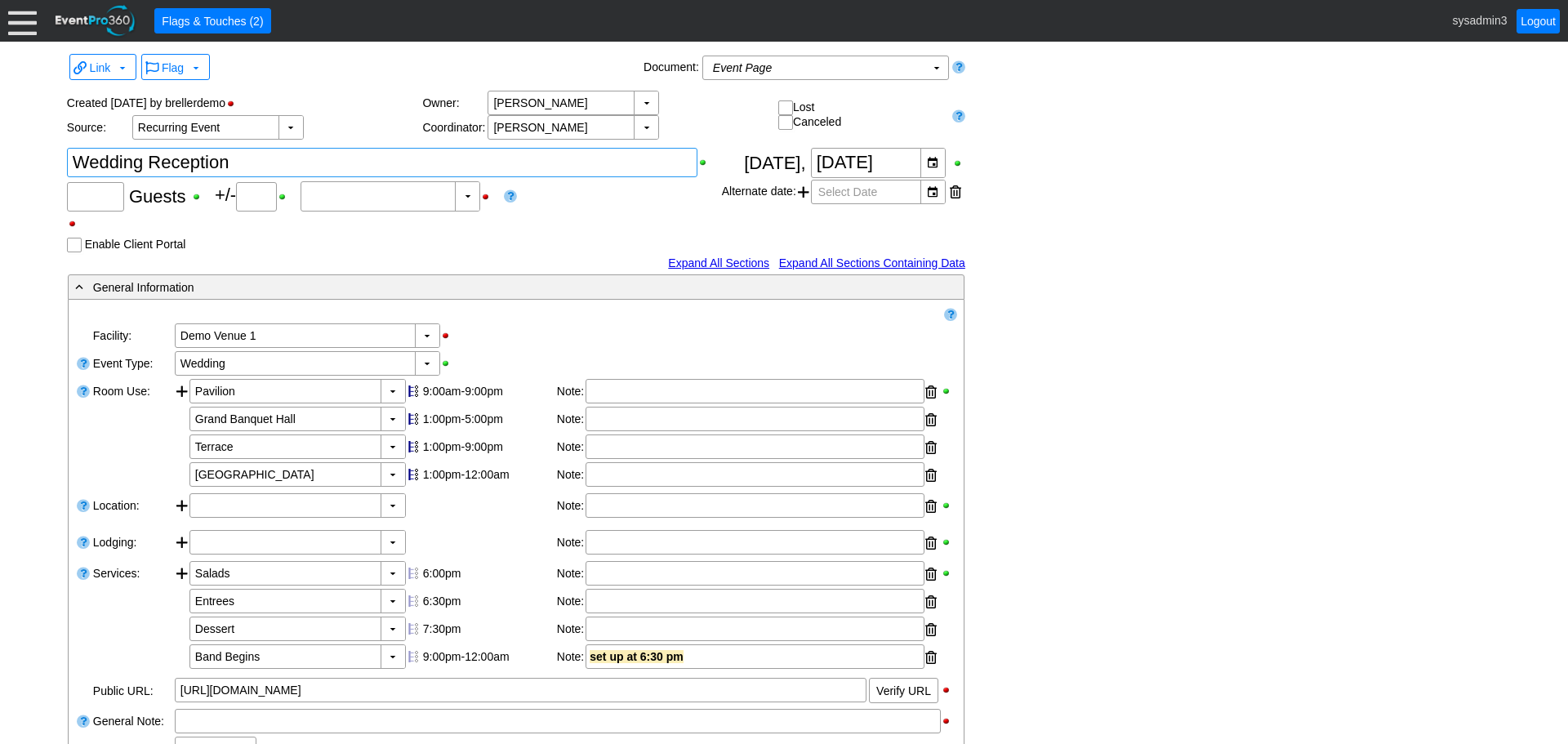
drag, startPoint x: 265, startPoint y: 167, endPoint x: 28, endPoint y: 154, distance: 237.4
click at [28, 154] on div "Link ▼ Flag ▼ Document: Event Page Χ ▼ ● Print or PDF E-Sign ▼ Insert ▼ Save ▼ …" at bounding box center [784, 394] width 1568 height 703
type input "120"
type input "Confirmed"
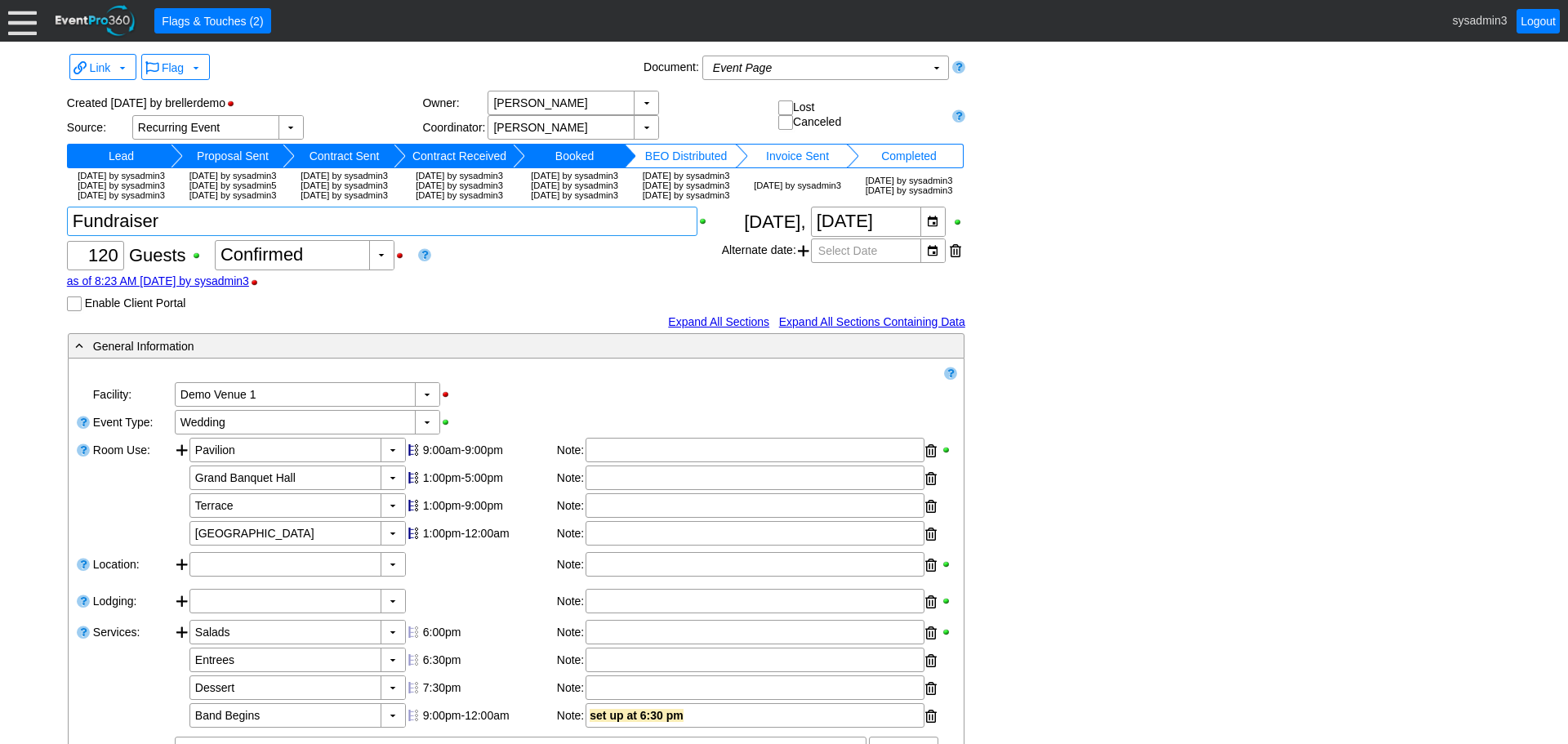
type textarea "Fundraiser"
click at [1067, 304] on div "Link ▼ Flag ▼ Document: Event Page Χ ▼ ● Print or PDF E-Sign ▼ Insert ▼ Save ▼ …" at bounding box center [784, 665] width 1443 height 1232
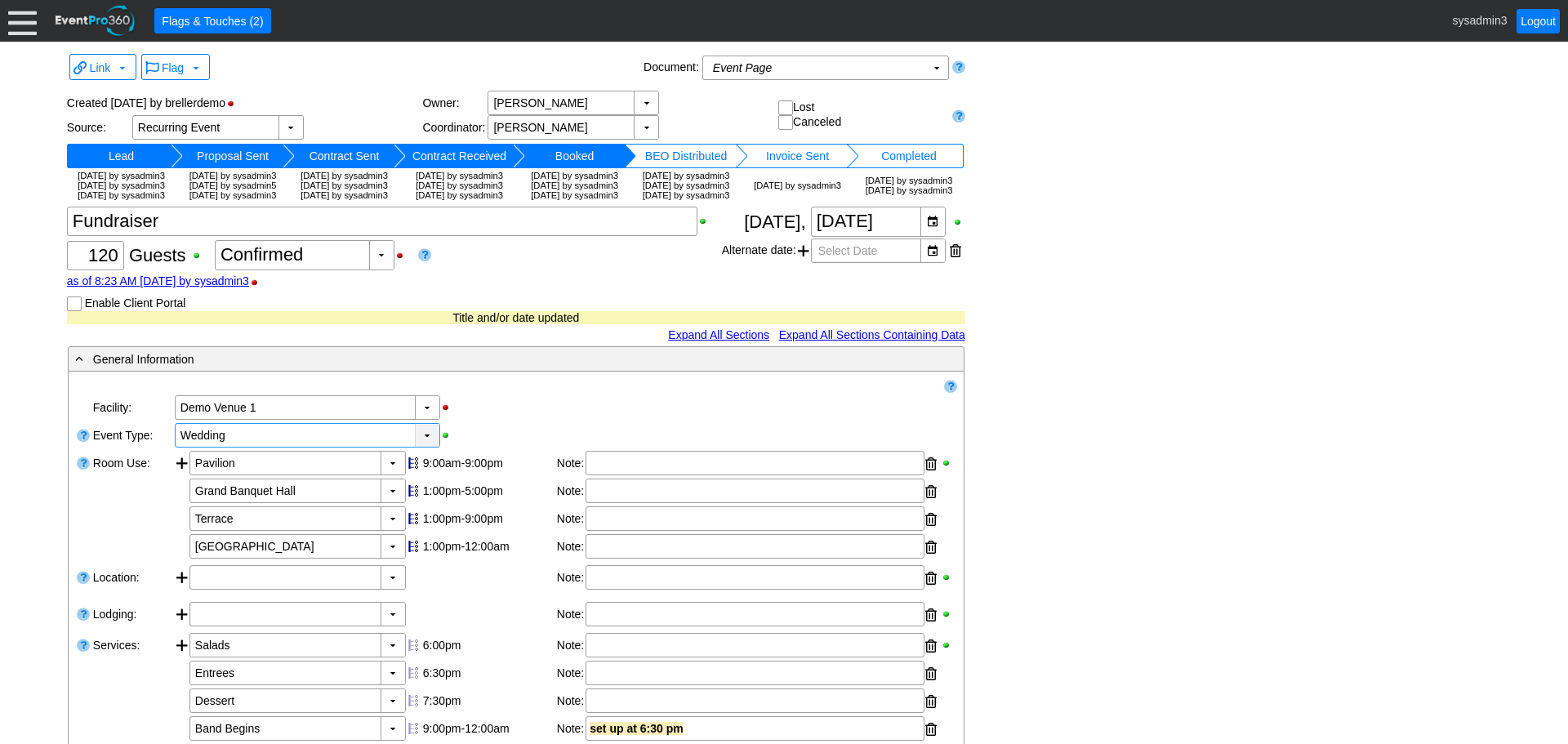
click at [422, 447] on div "▼" at bounding box center [427, 435] width 25 height 23
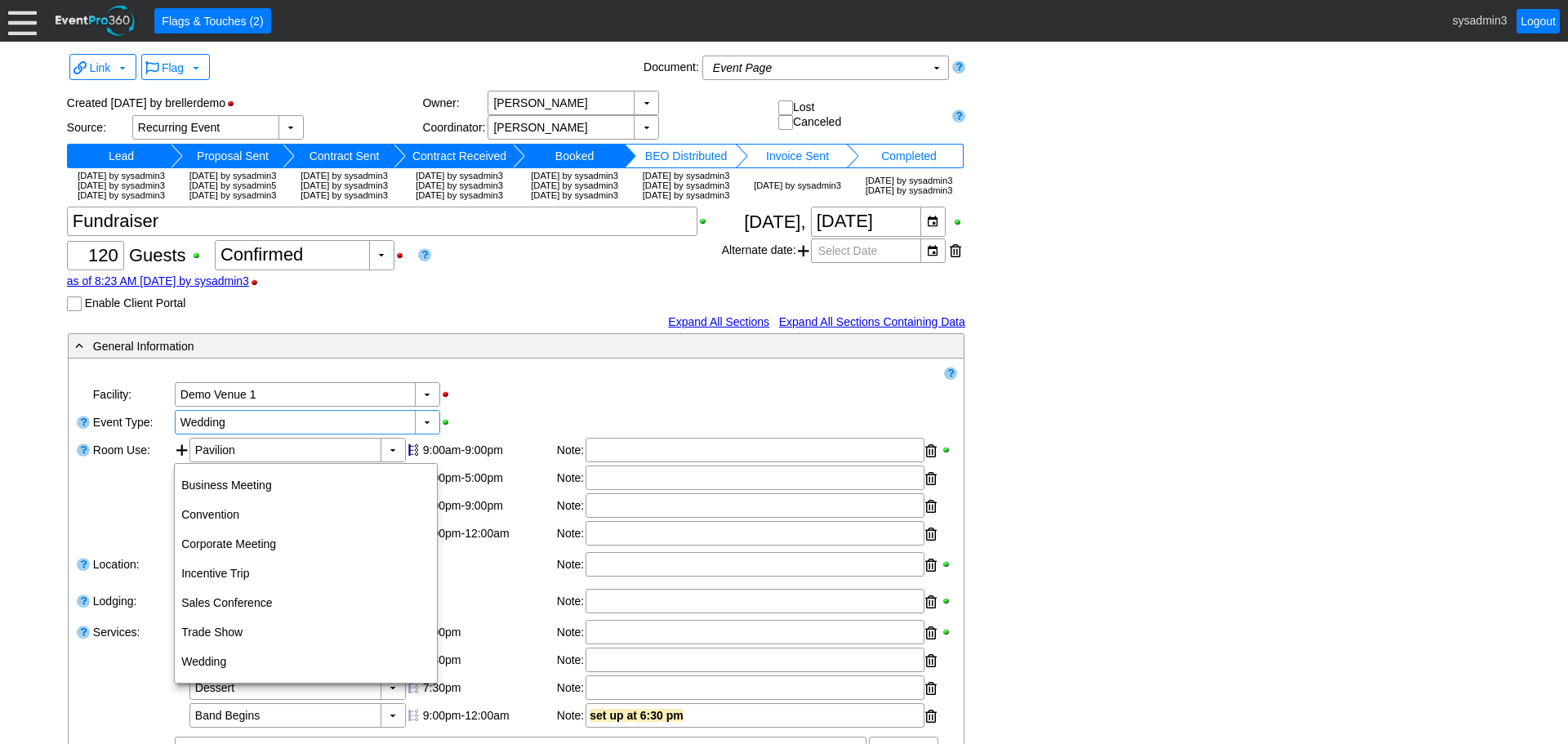
click at [22, 25] on div at bounding box center [22, 20] width 28 height 28
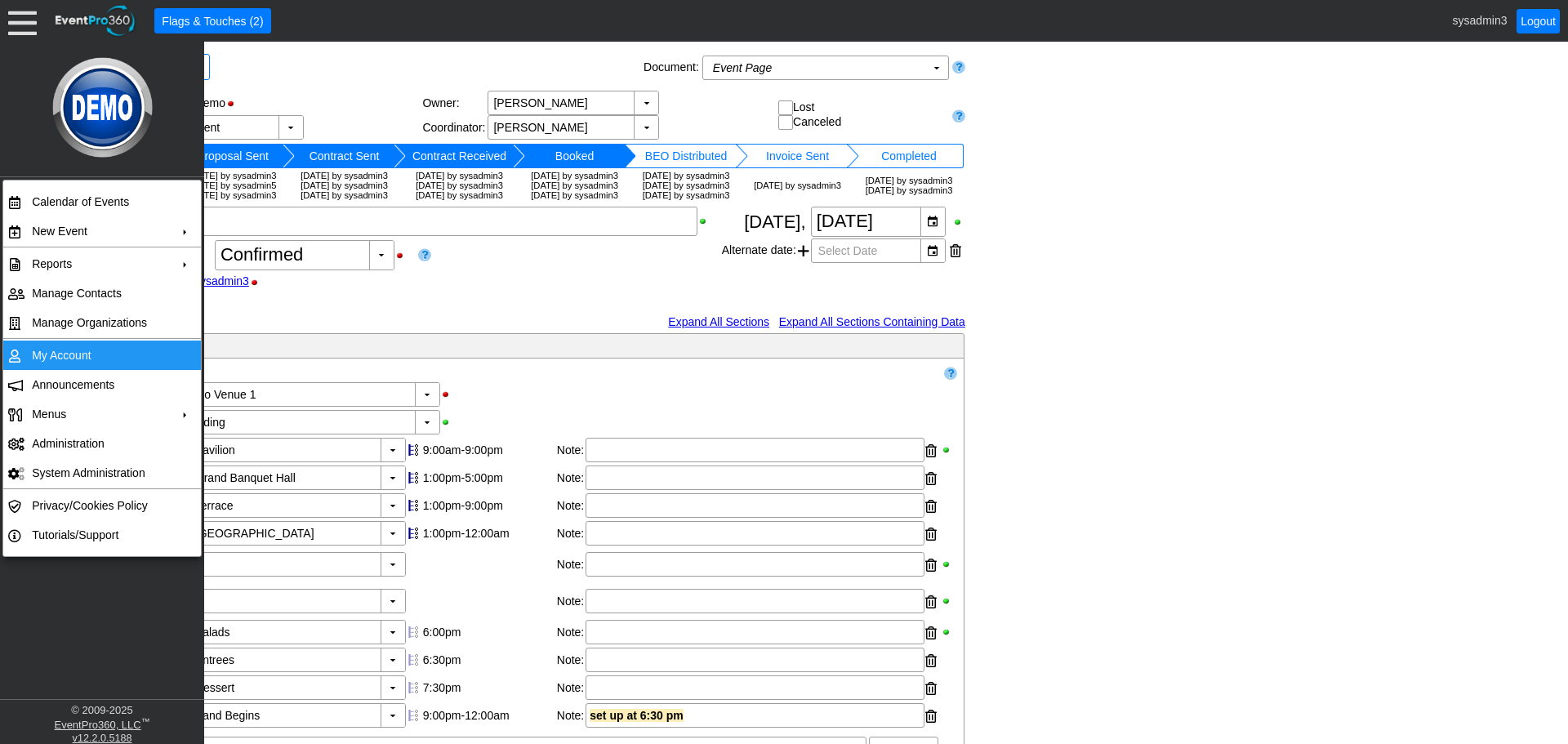
drag, startPoint x: 68, startPoint y: 356, endPoint x: 364, endPoint y: 326, distance: 297.5
click at [368, 311] on div "Χ 120 Guests +/- Χ 0 ▼ Χ Confirmed as of 8:23 AM on Friday, 9/5/2025 by sysadmi…" at bounding box center [394, 259] width 655 height 104
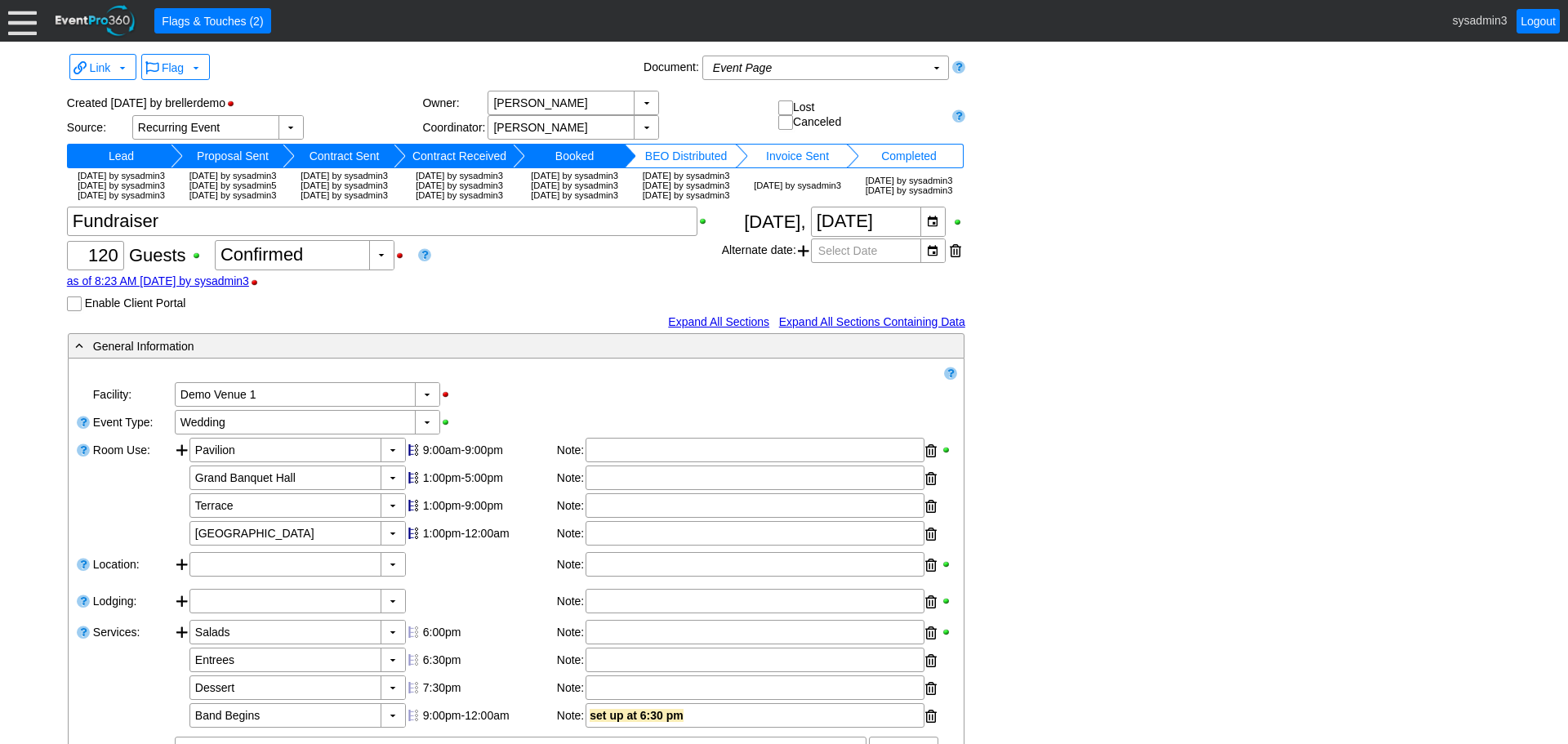
click at [24, 28] on div at bounding box center [22, 20] width 28 height 28
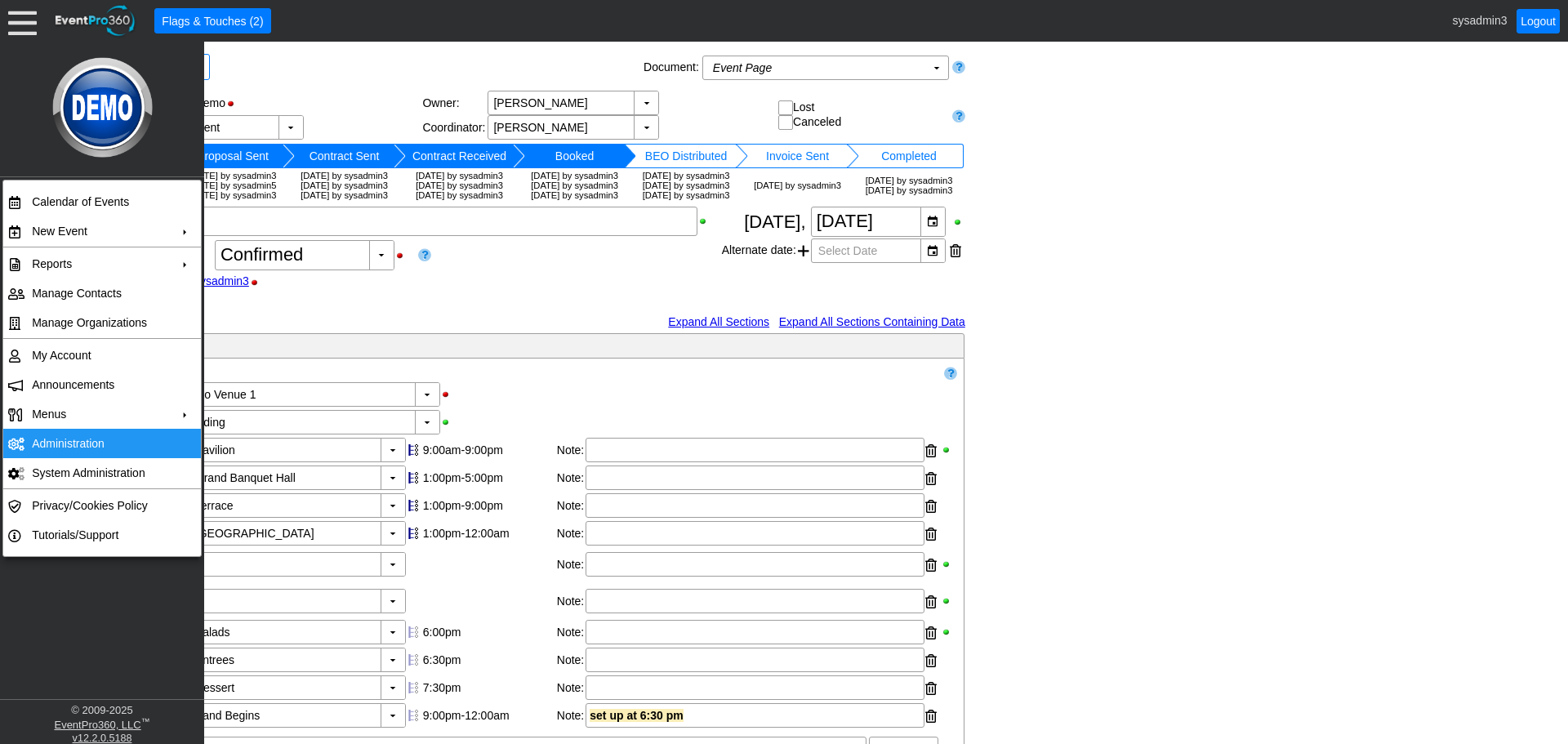
click at [68, 442] on td "Administration" at bounding box center [99, 444] width 146 height 29
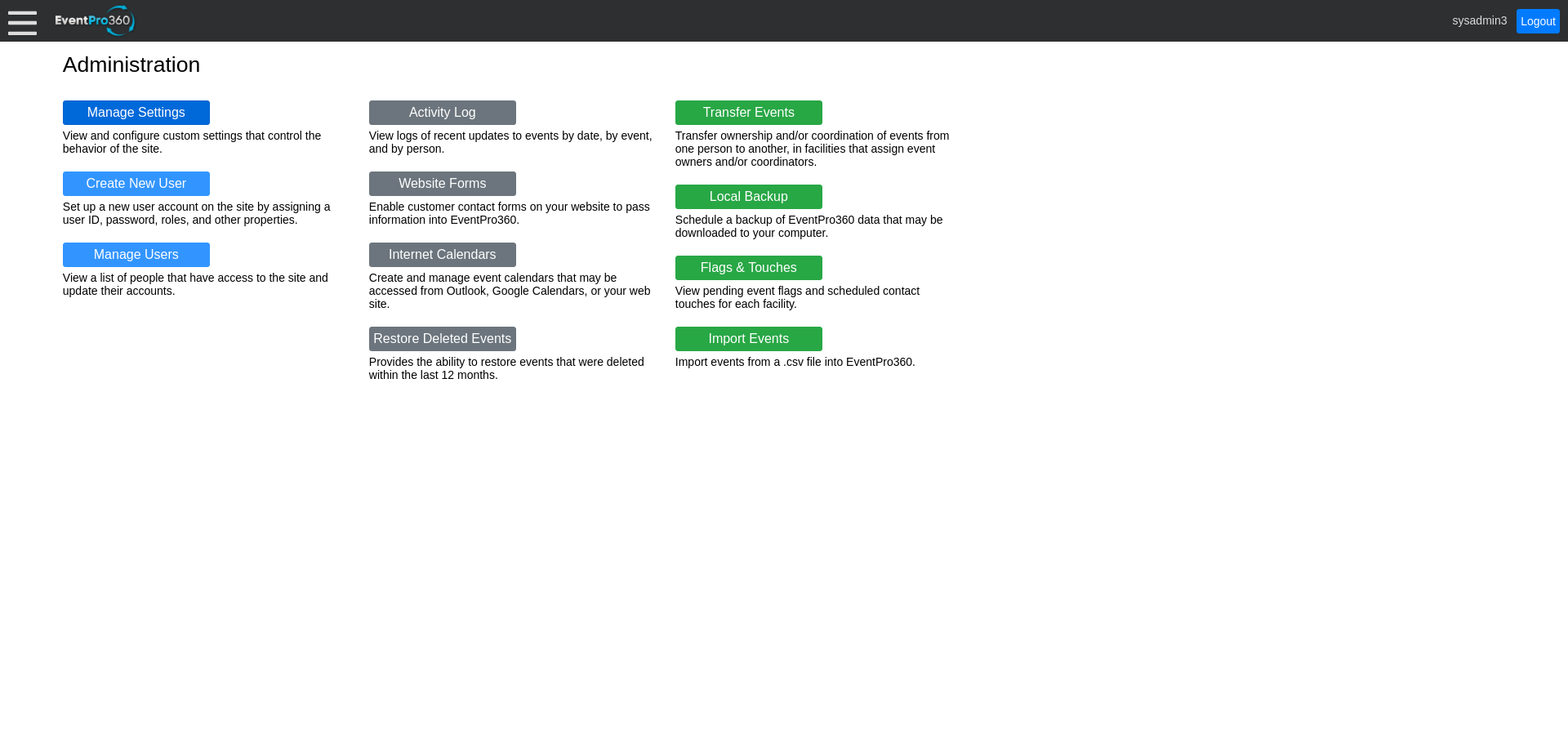
click at [123, 103] on link "Manage Settings" at bounding box center [136, 113] width 147 height 25
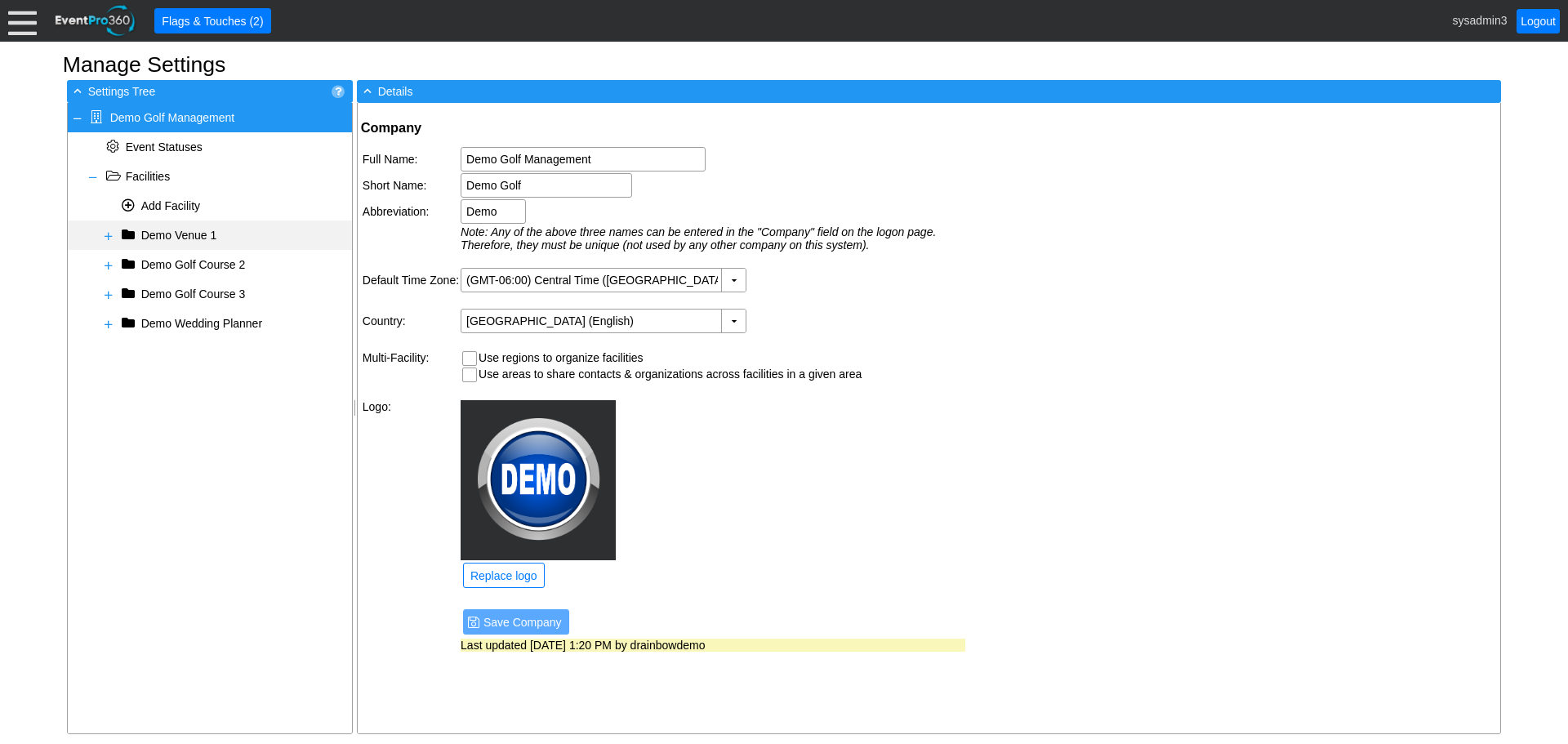
click at [105, 234] on span at bounding box center [109, 236] width 13 height 13
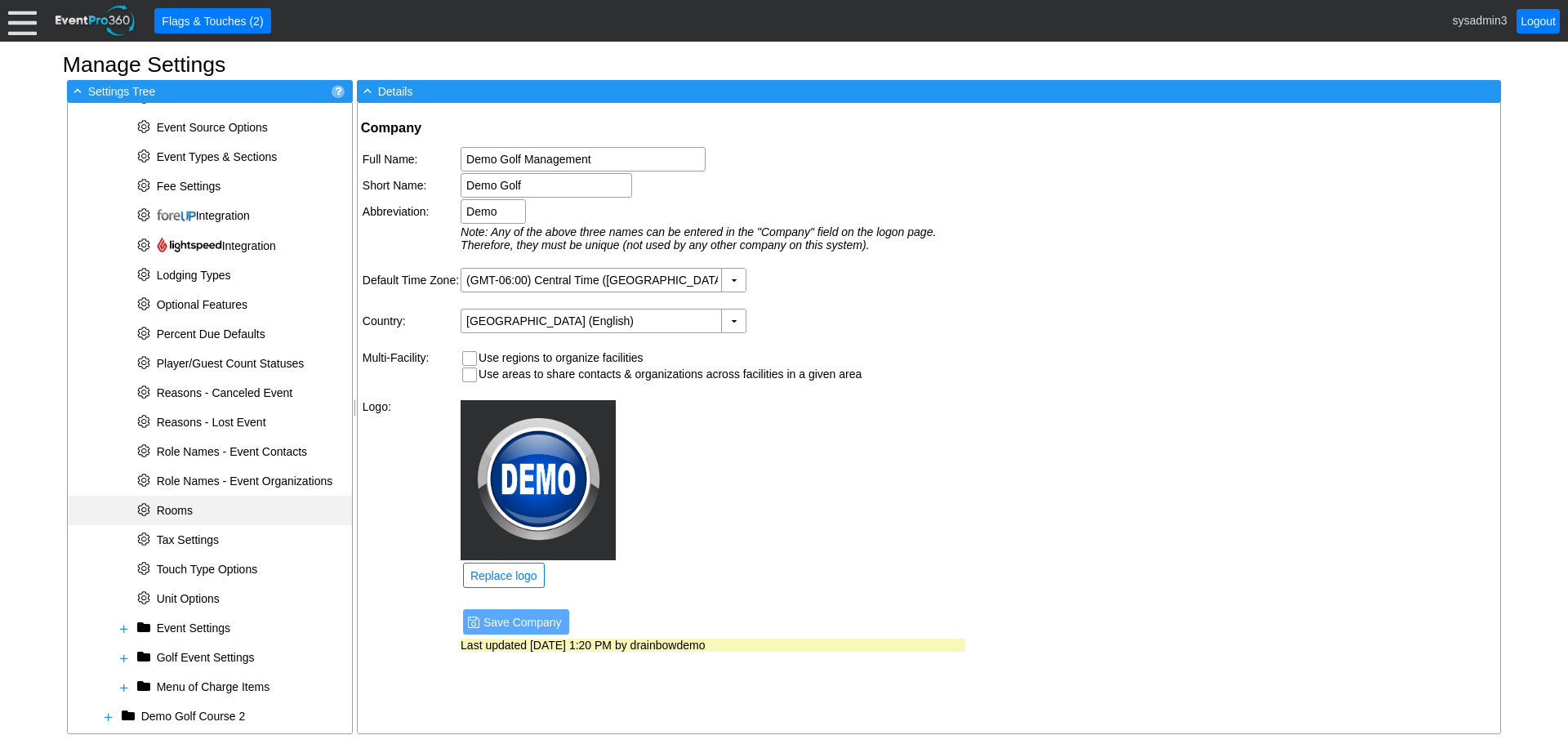
scroll to position [567, 0]
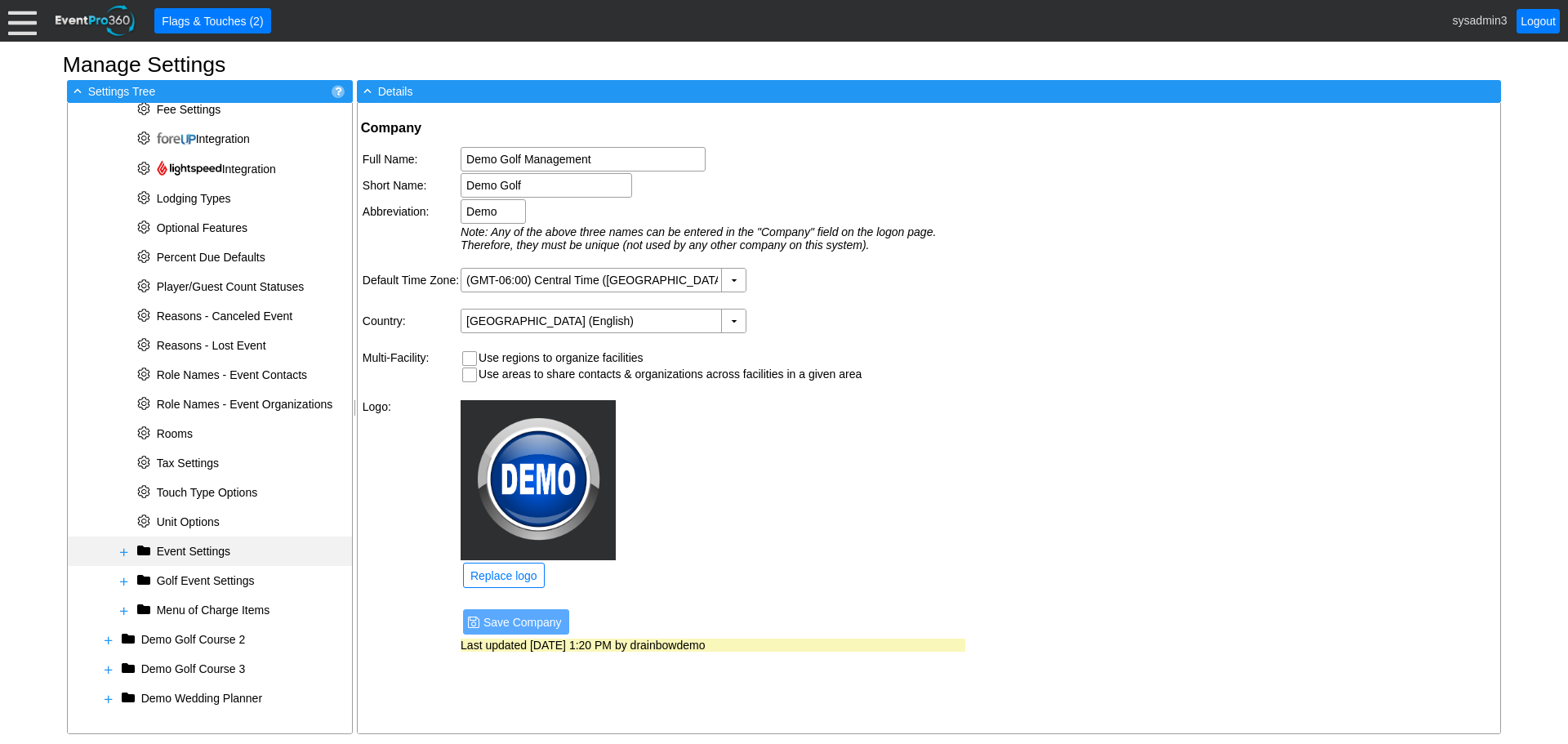
click at [122, 550] on span at bounding box center [124, 552] width 13 height 13
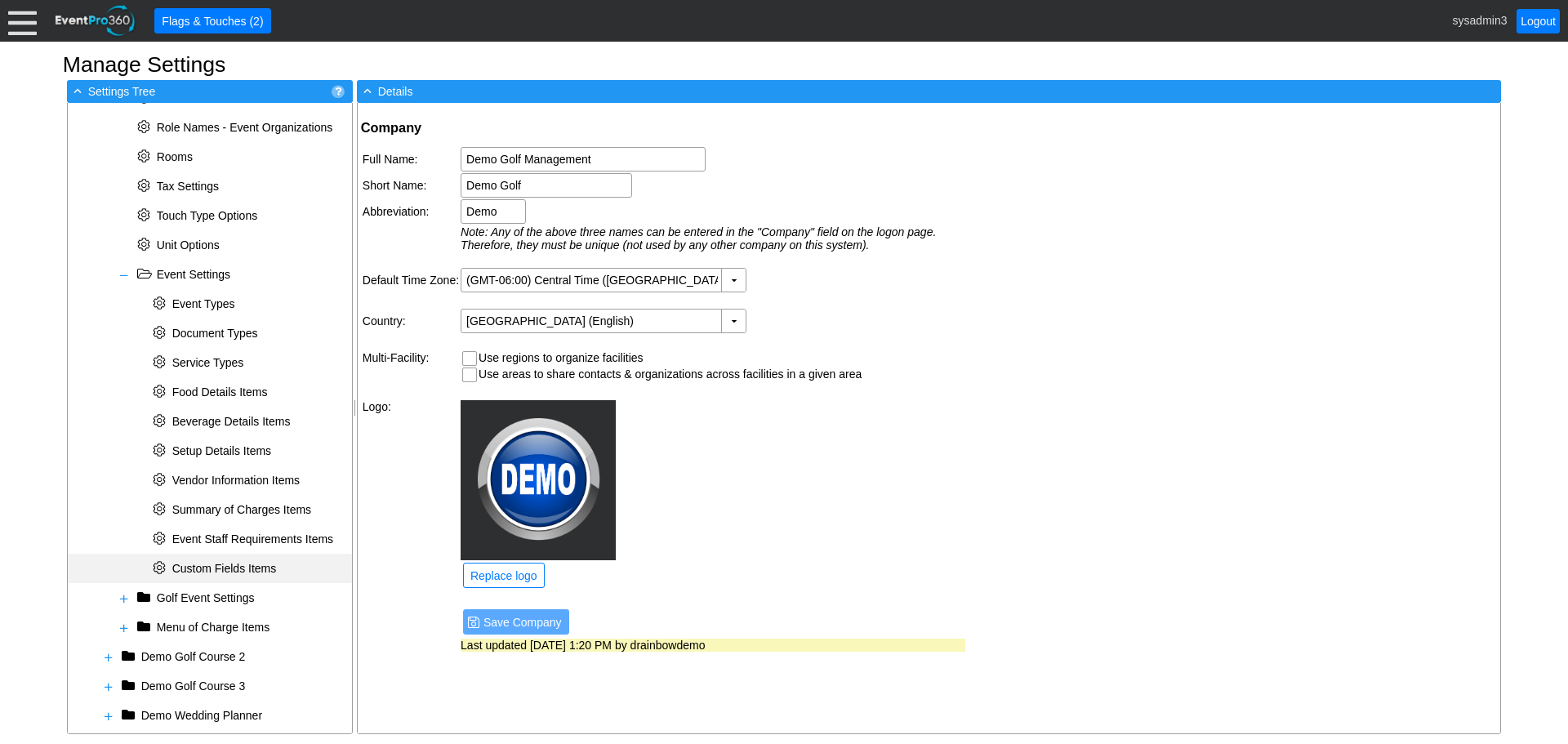
scroll to position [861, 0]
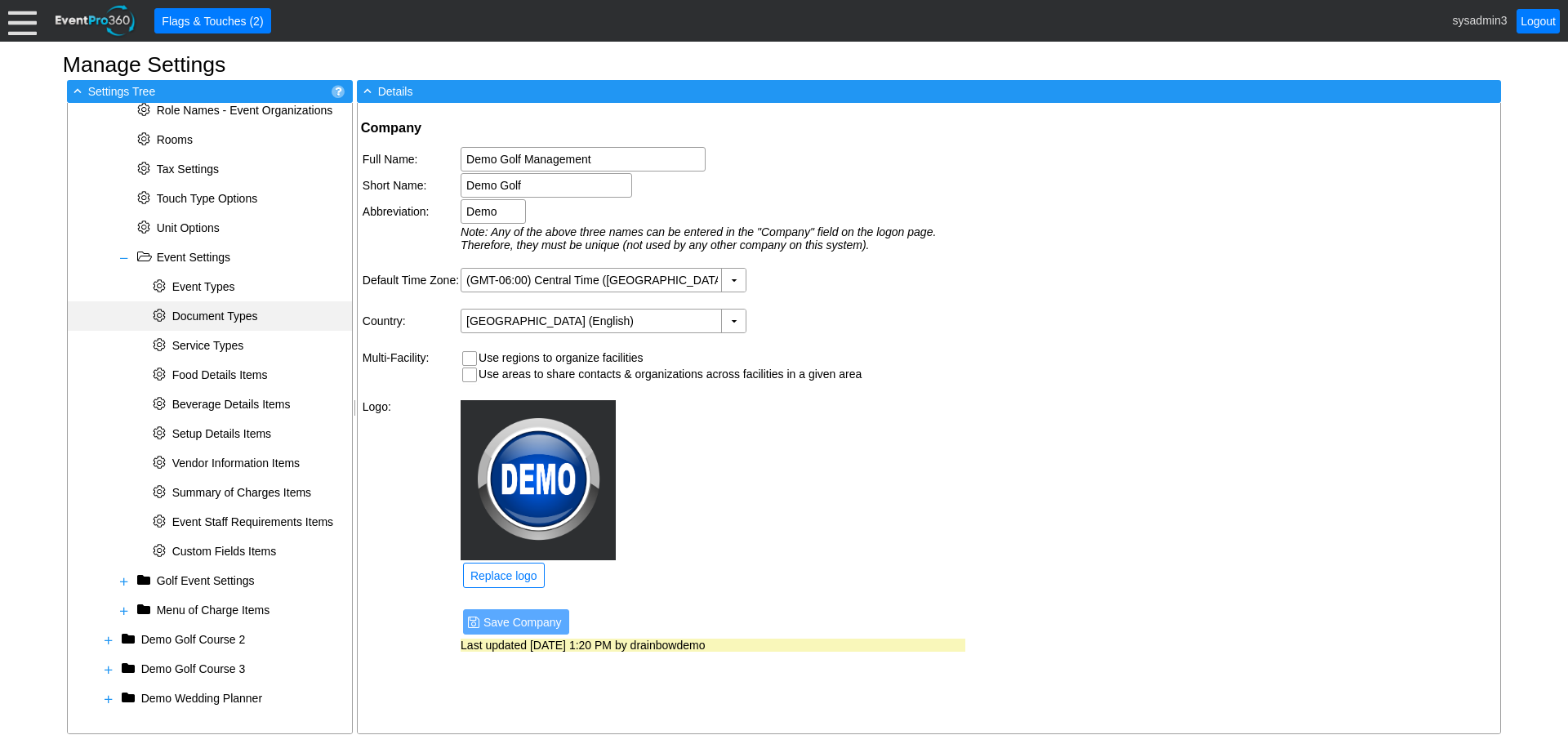
click at [227, 312] on span "Document Types" at bounding box center [215, 316] width 86 height 13
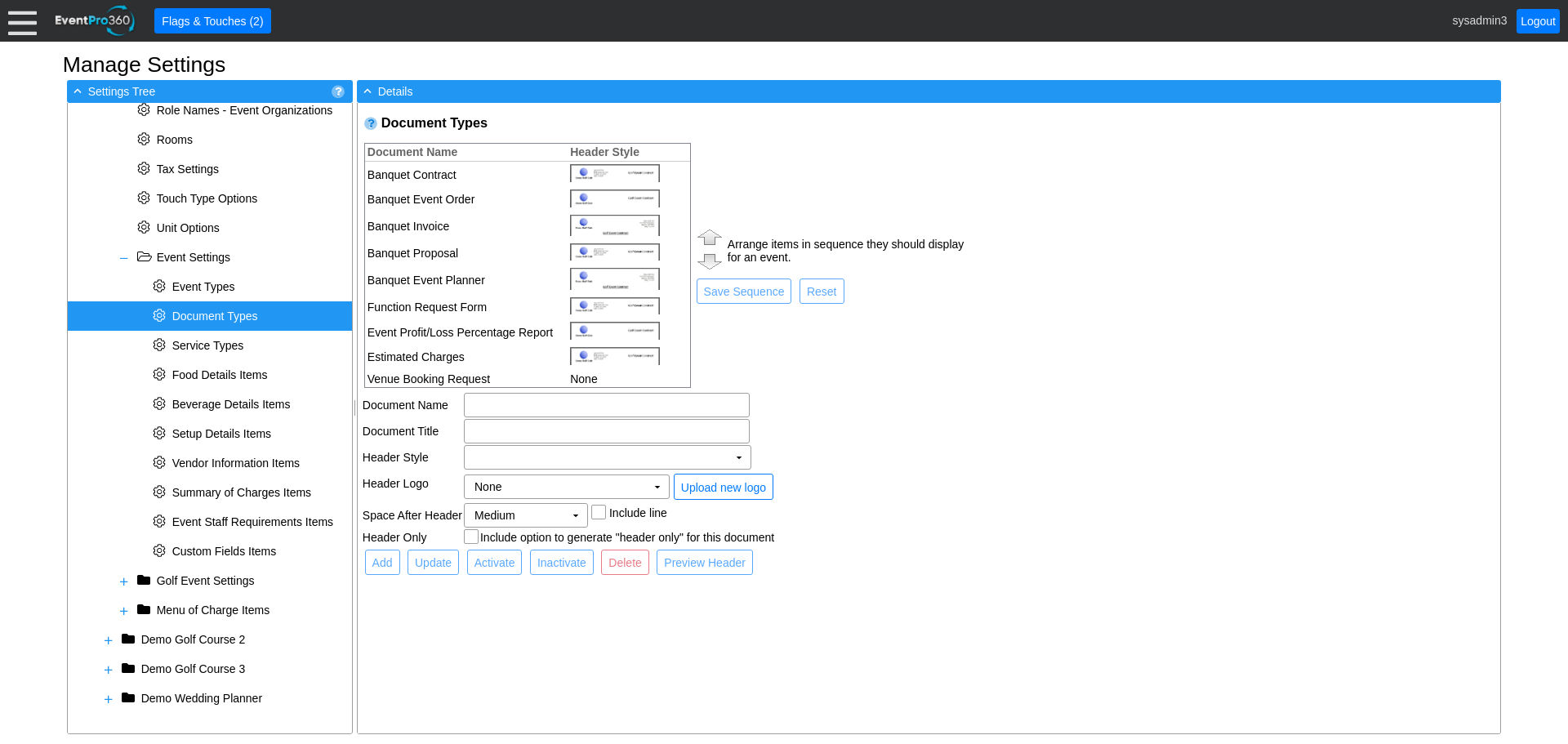
scroll to position [6, 0]
click at [217, 281] on span "Event Types" at bounding box center [203, 286] width 63 height 13
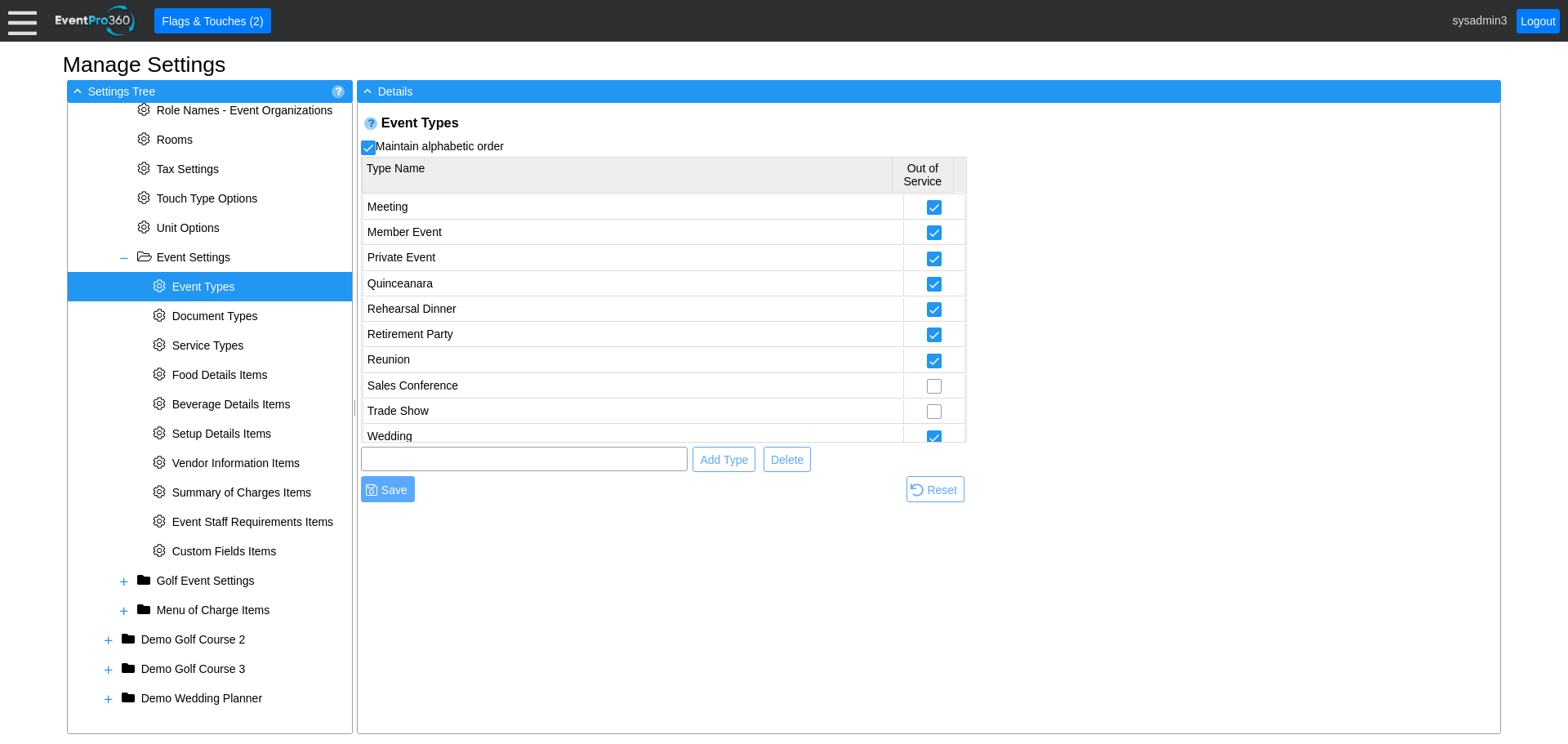
scroll to position [520, 0]
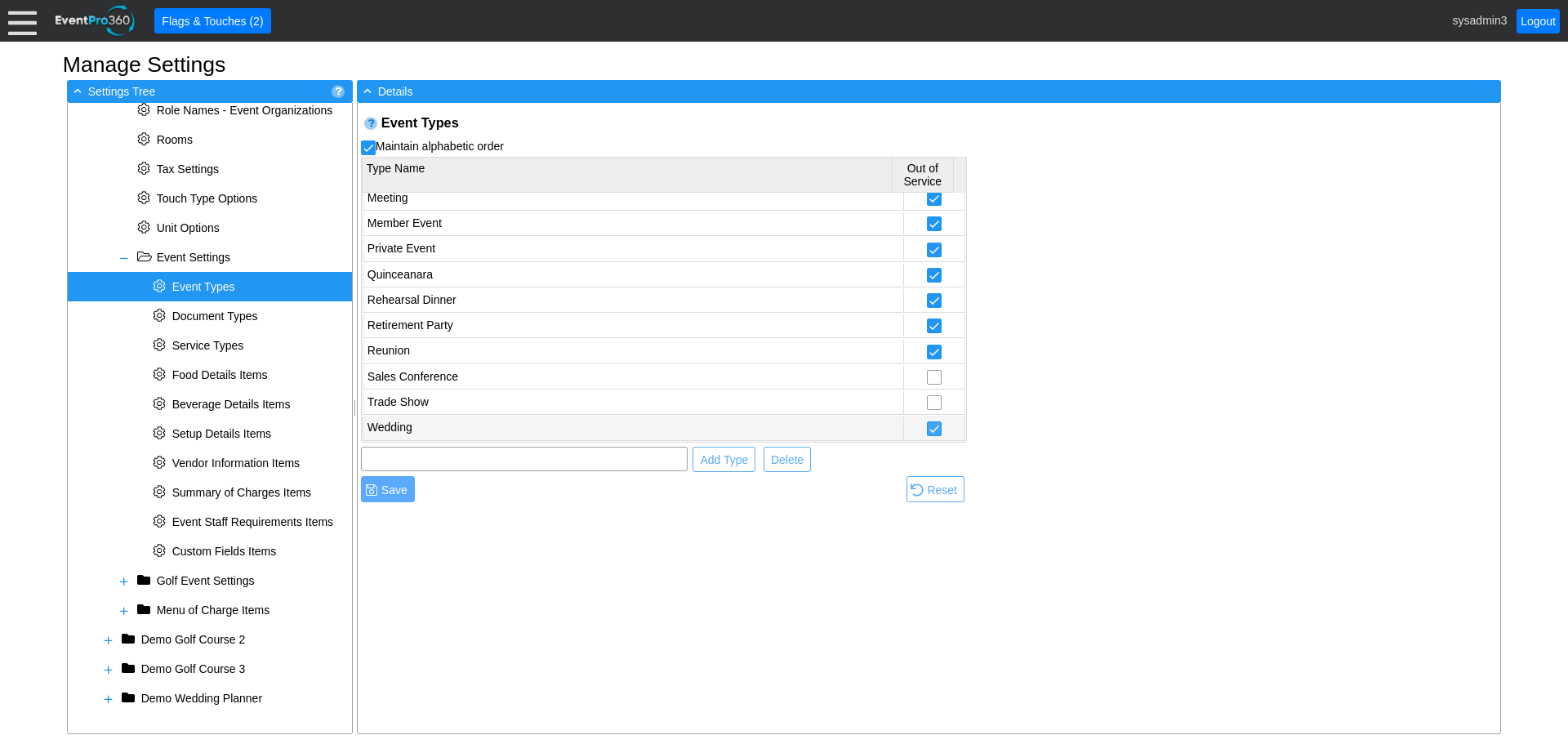
click at [928, 427] on input "checkbox" at bounding box center [934, 431] width 13 height 16
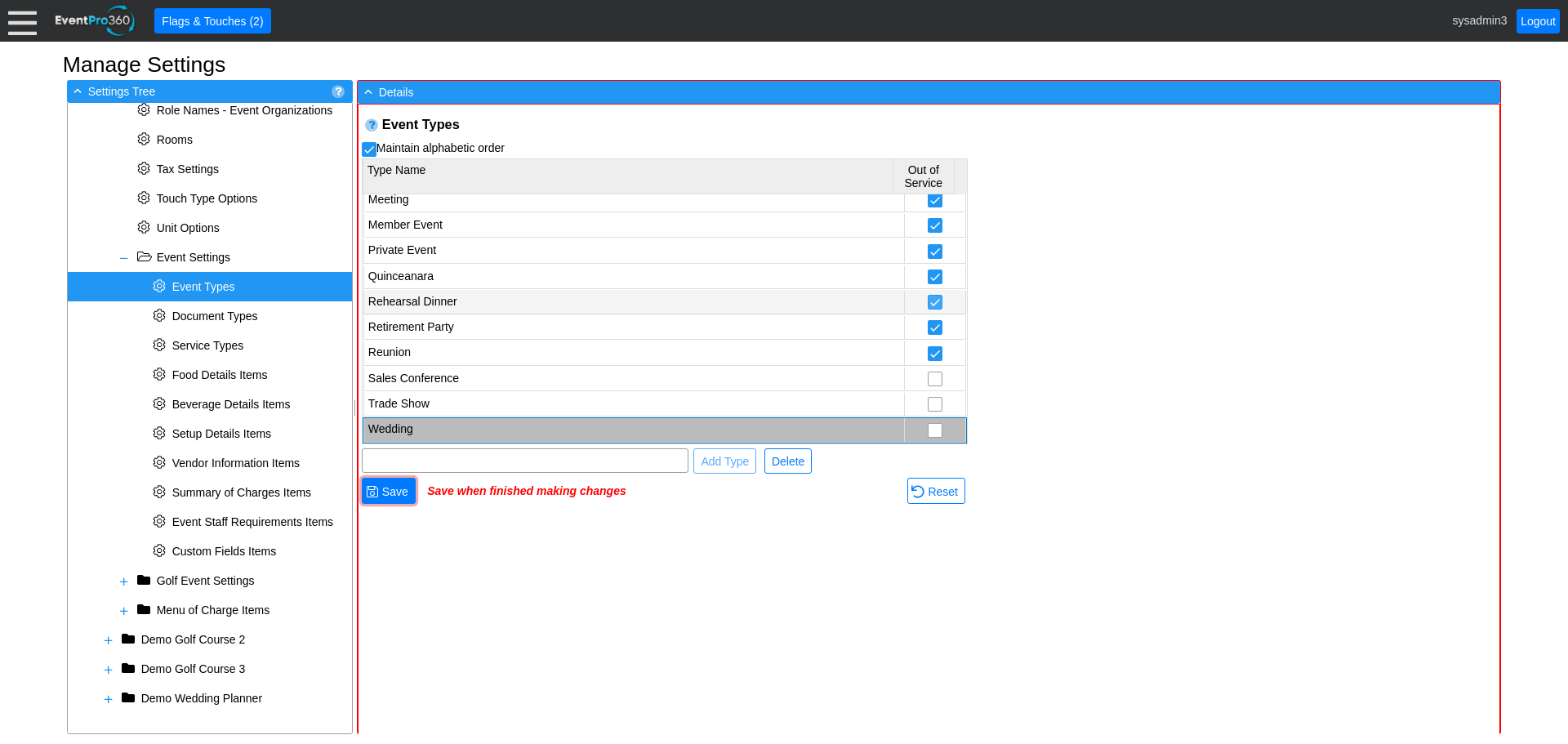
click at [929, 303] on input "checkbox" at bounding box center [935, 304] width 13 height 16
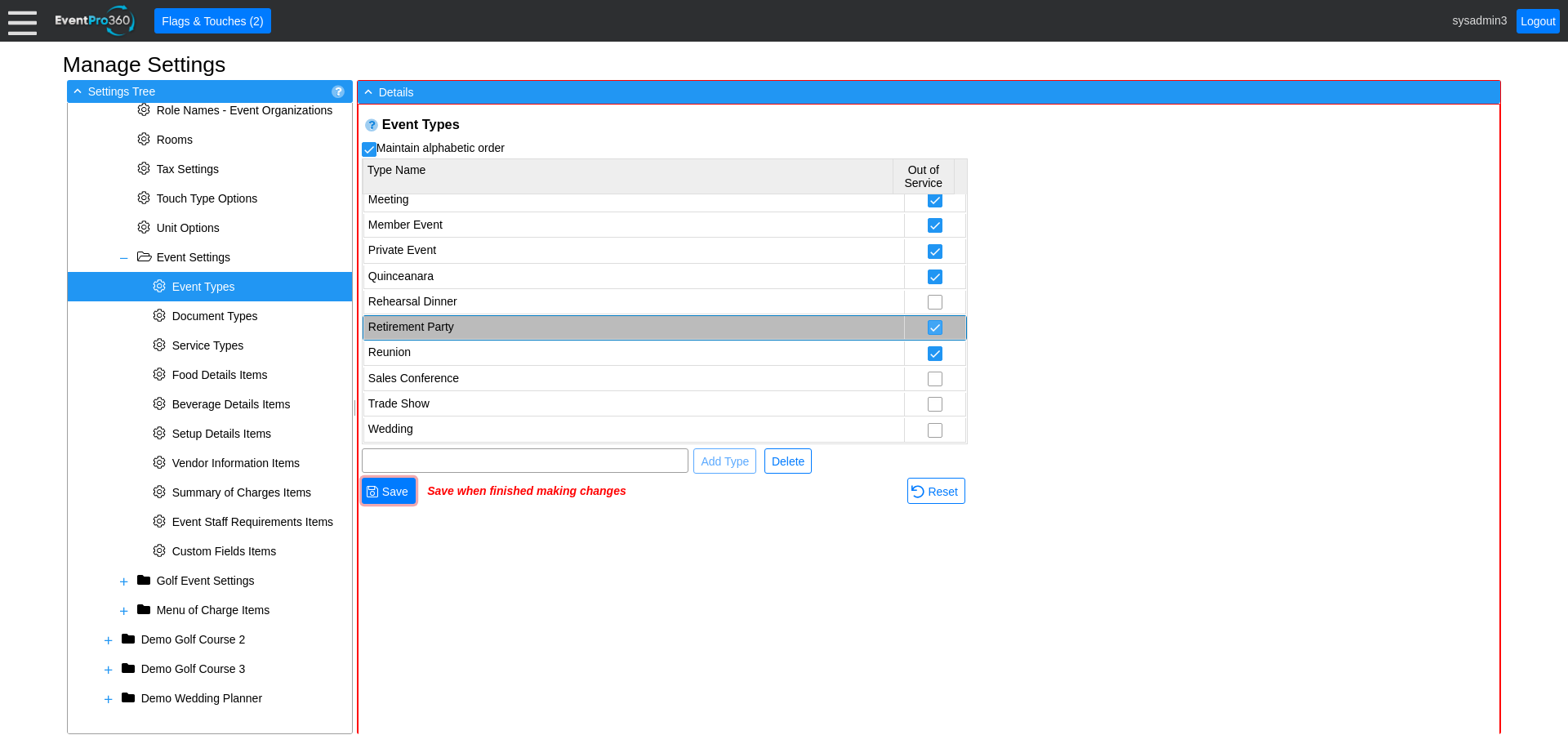
click at [929, 337] on input "checkbox" at bounding box center [935, 329] width 13 height 16
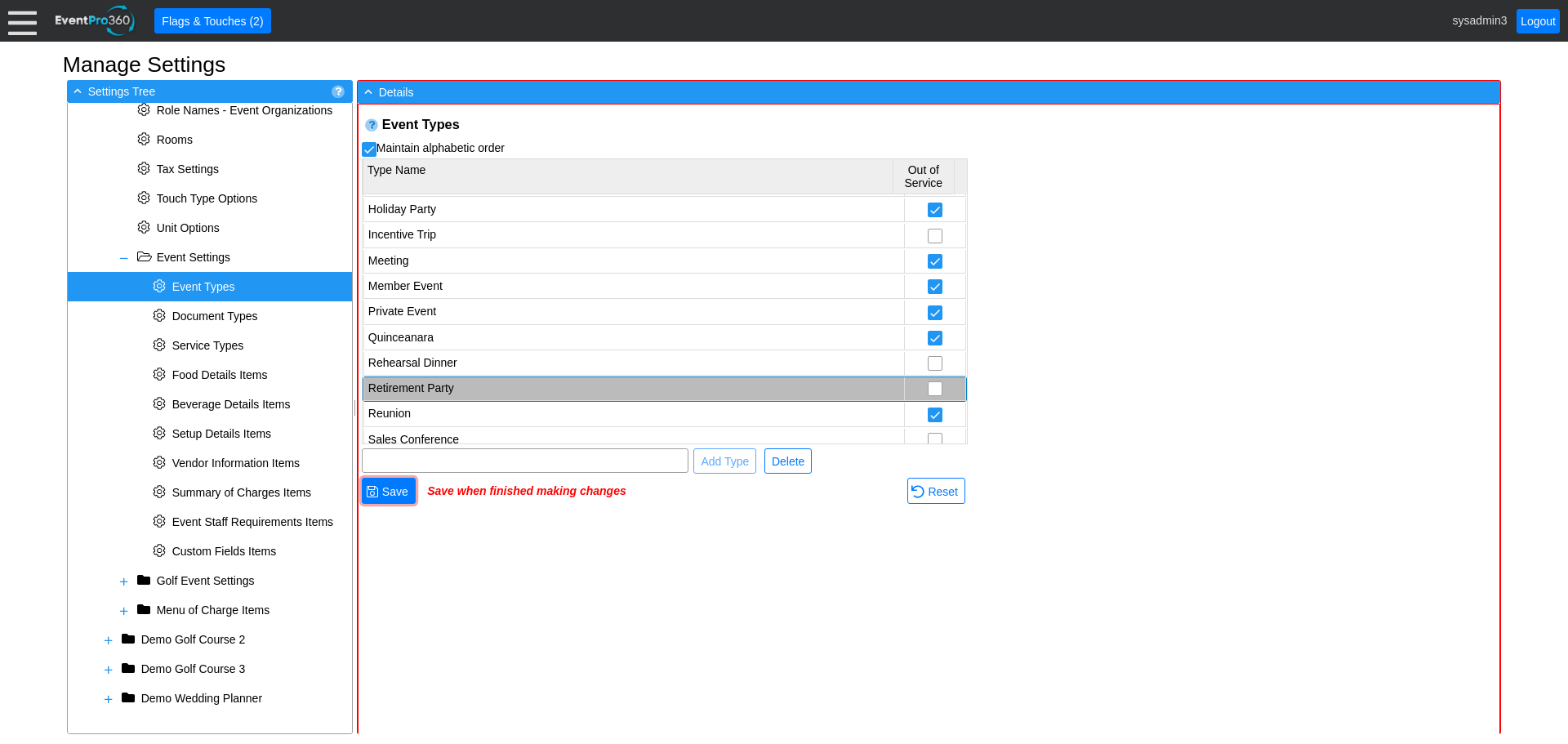
scroll to position [438, 0]
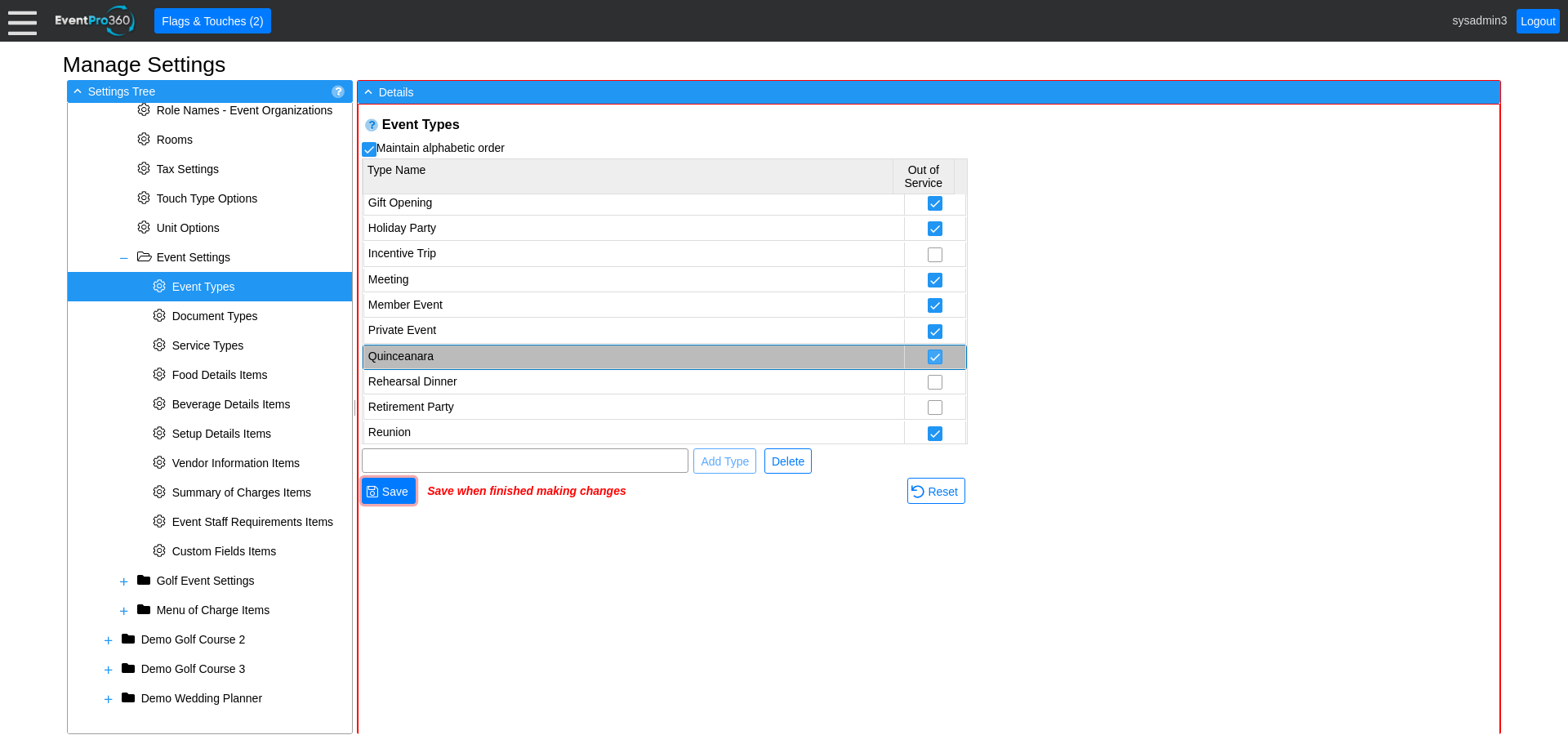
click at [929, 358] on input "checkbox" at bounding box center [935, 359] width 13 height 16
checkbox input "false"
click at [929, 329] on input "checkbox" at bounding box center [935, 333] width 13 height 16
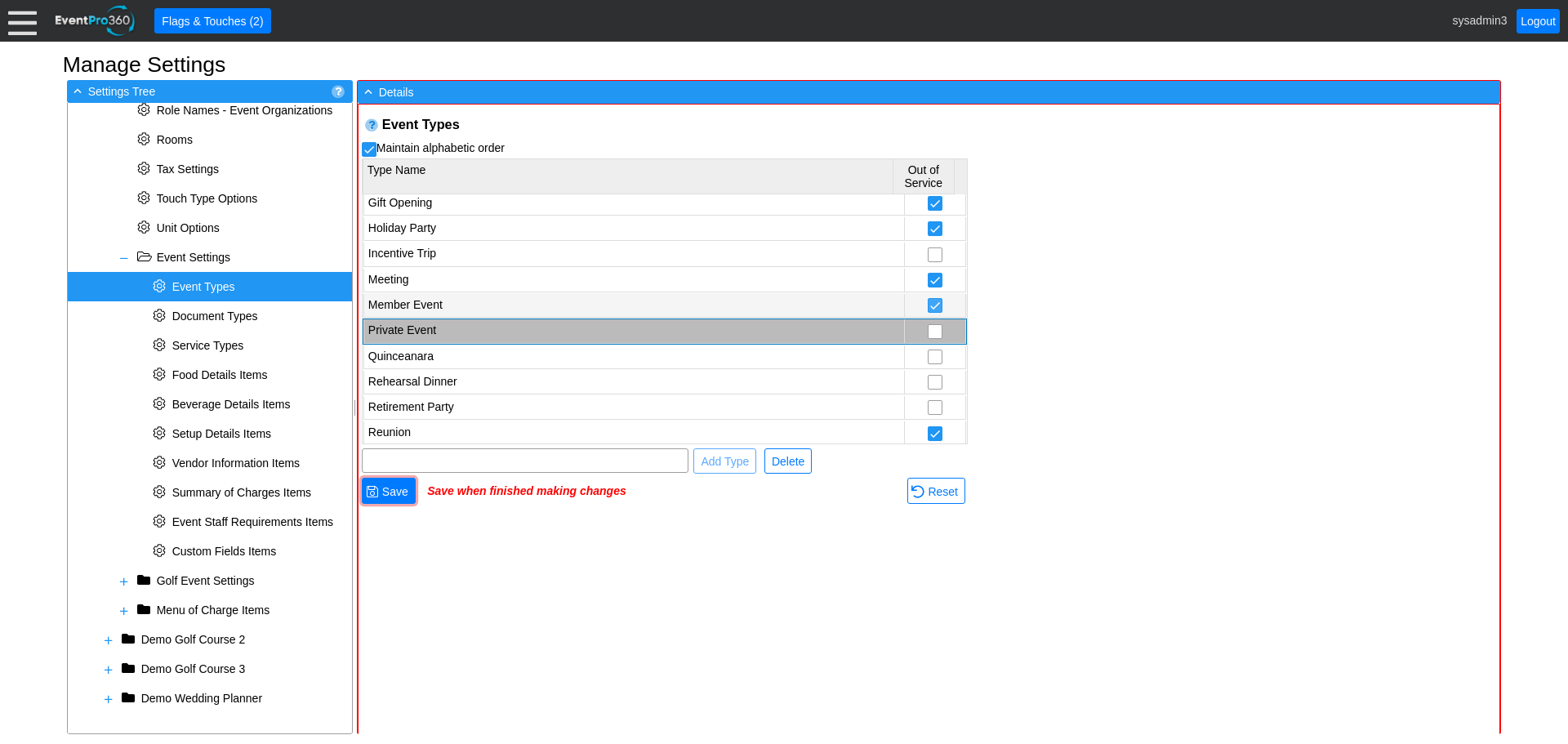
click at [929, 304] on input "checkbox" at bounding box center [935, 307] width 13 height 16
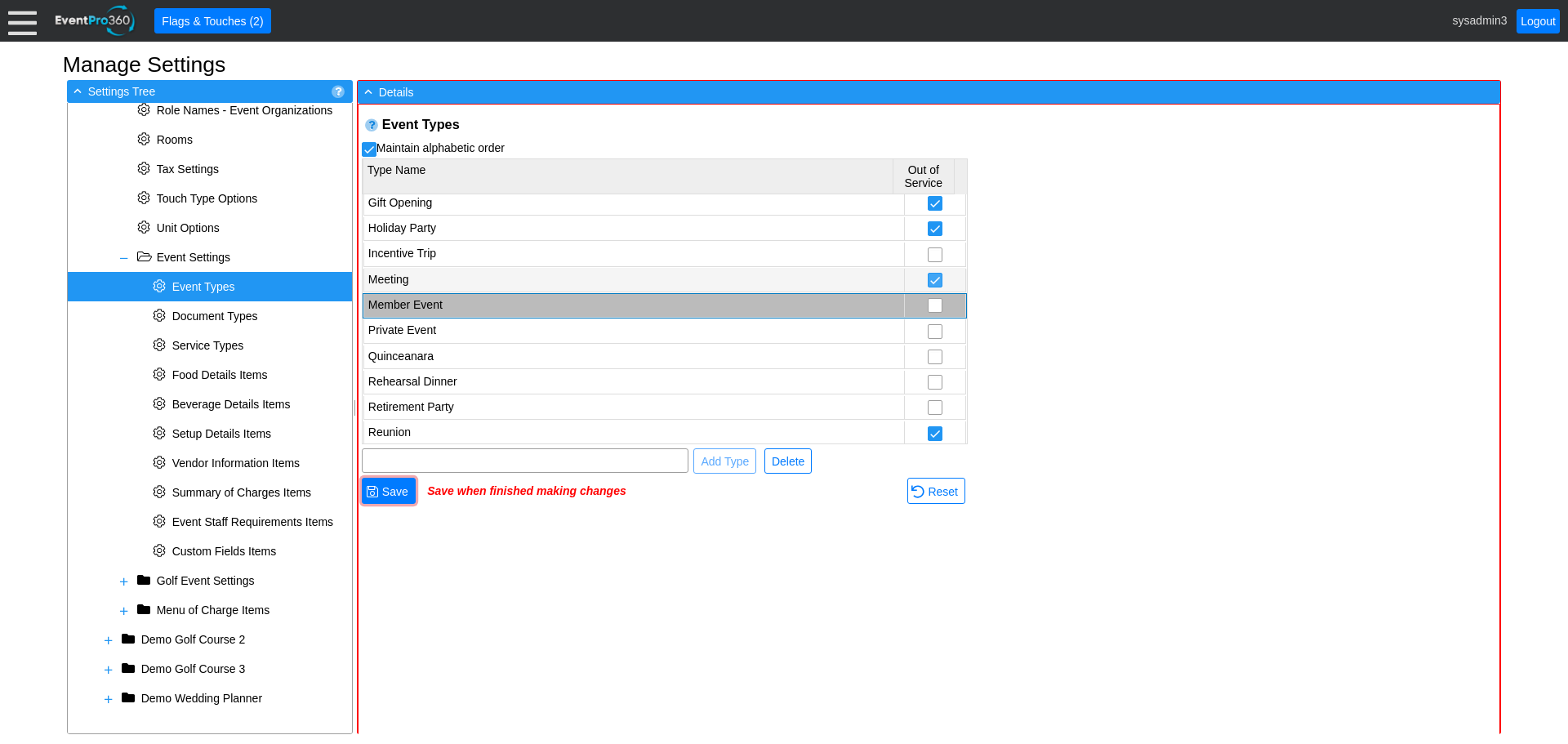
click at [929, 282] on input "checkbox" at bounding box center [935, 282] width 13 height 16
checkbox input "false"
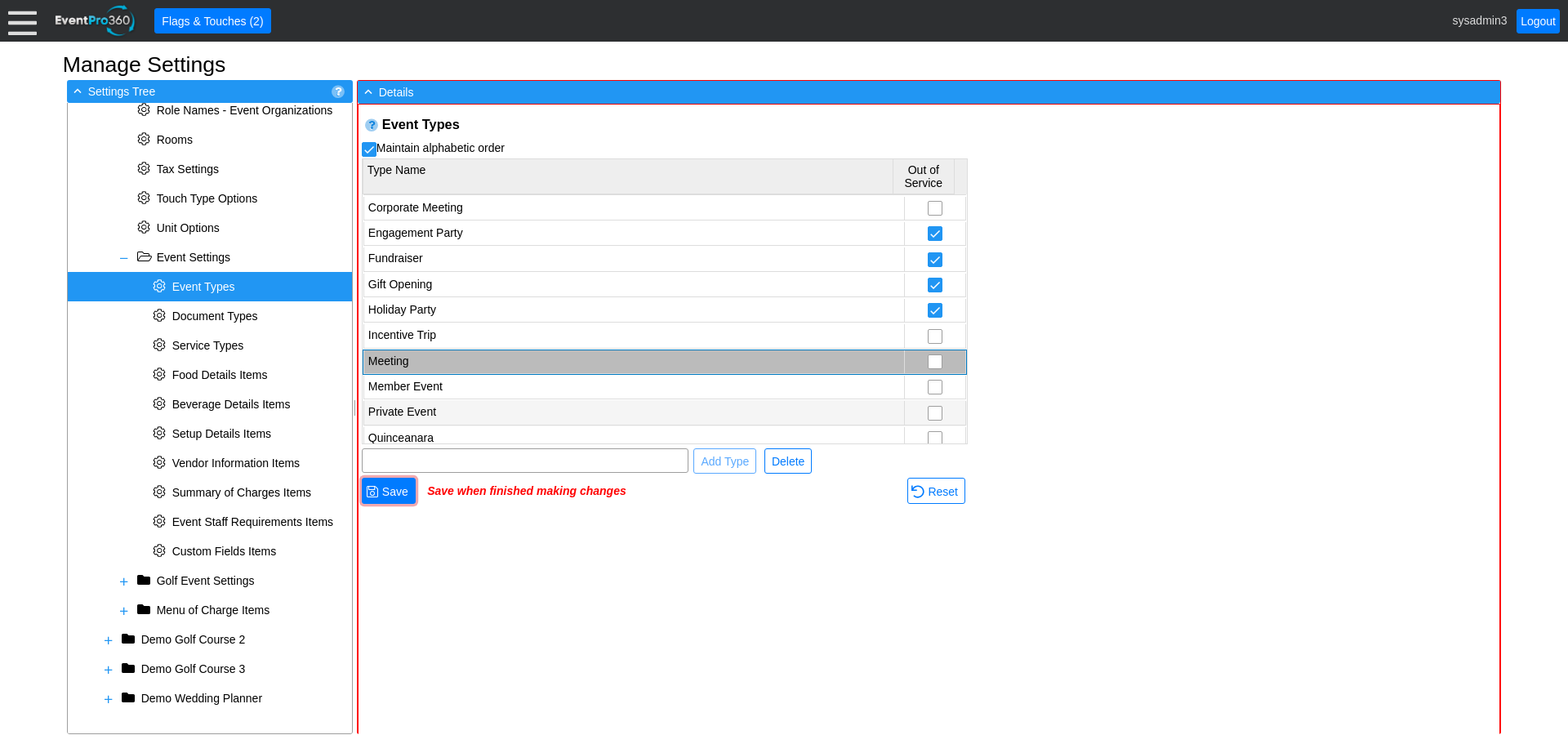
scroll to position [275, 0]
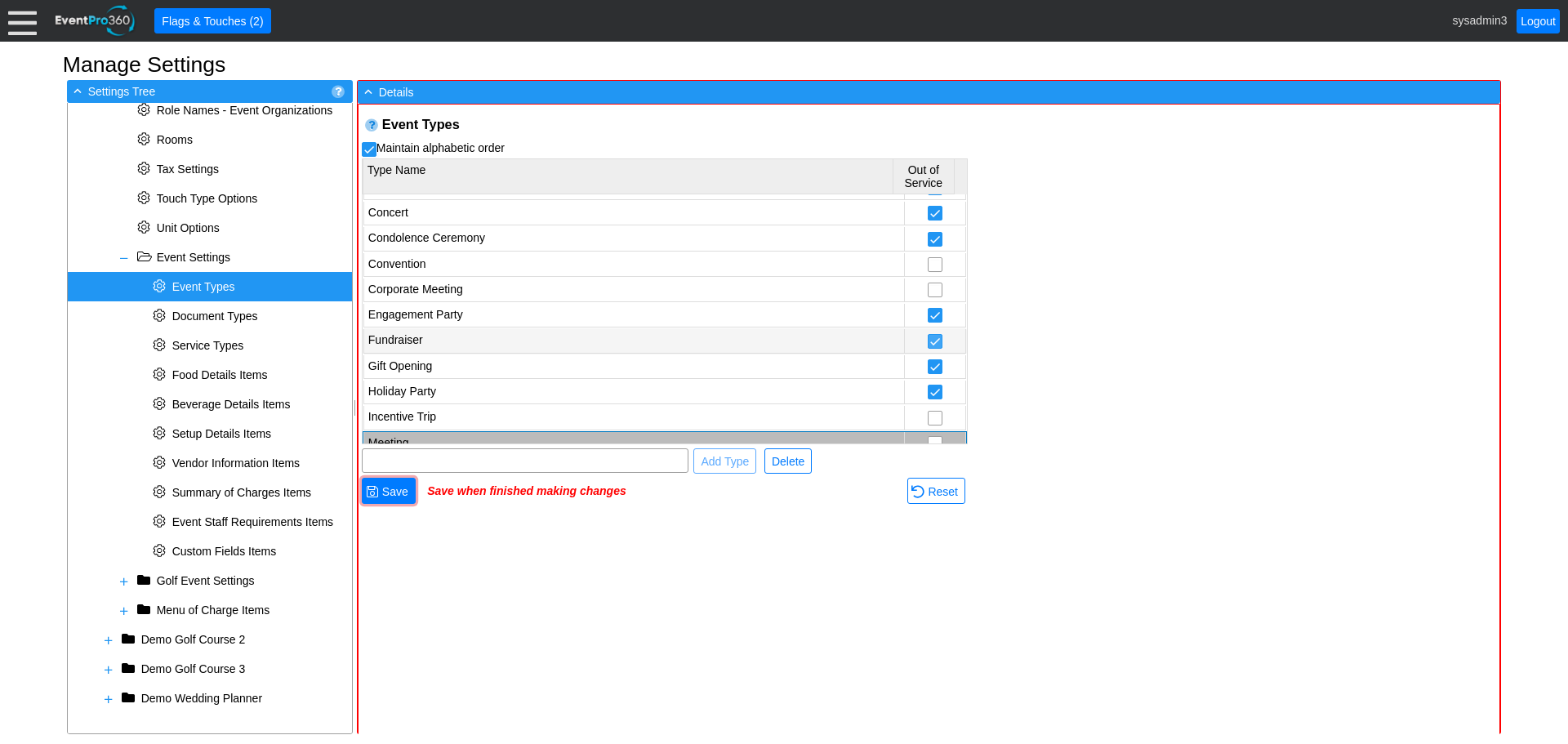
click at [929, 342] on input "checkbox" at bounding box center [935, 343] width 13 height 16
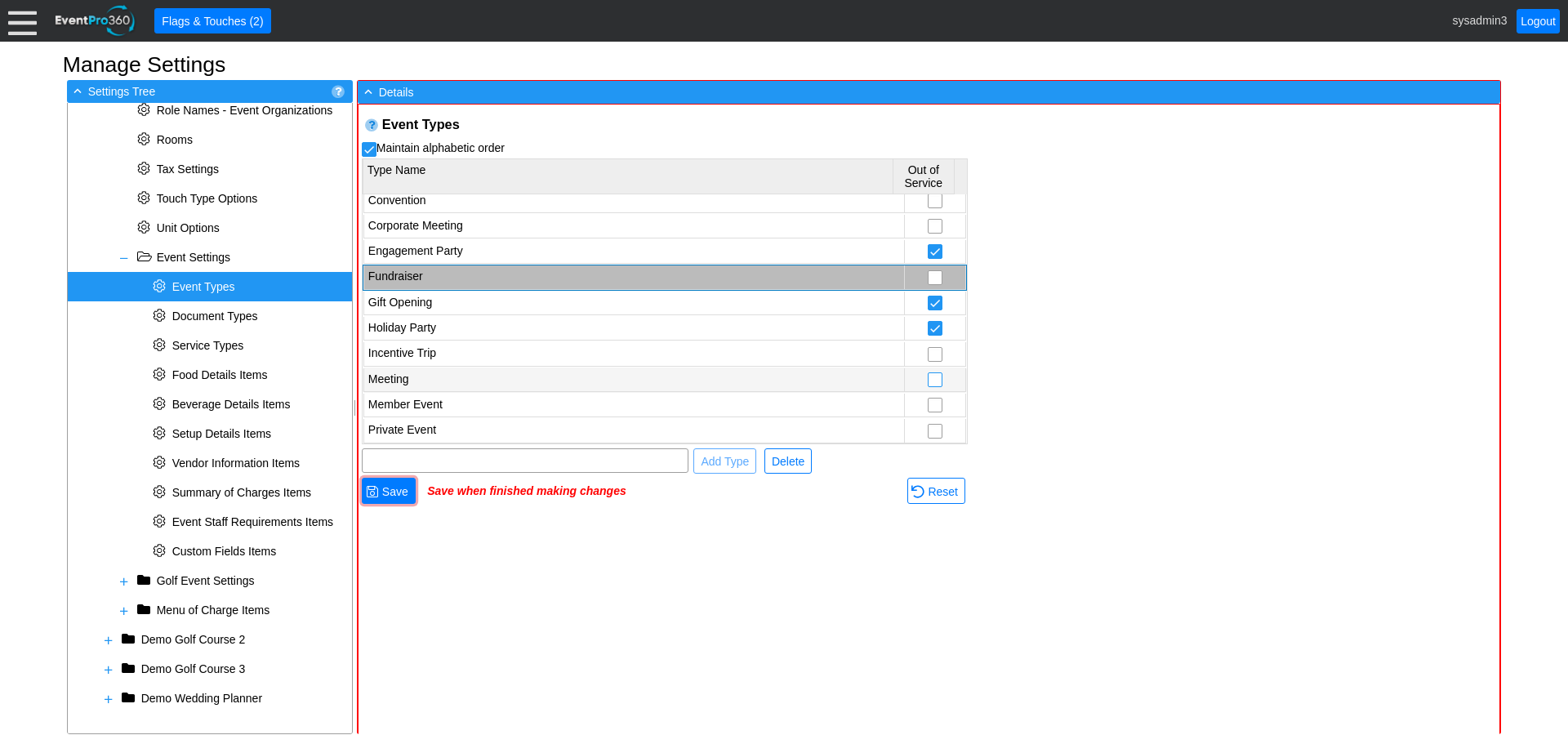
scroll to position [356, 0]
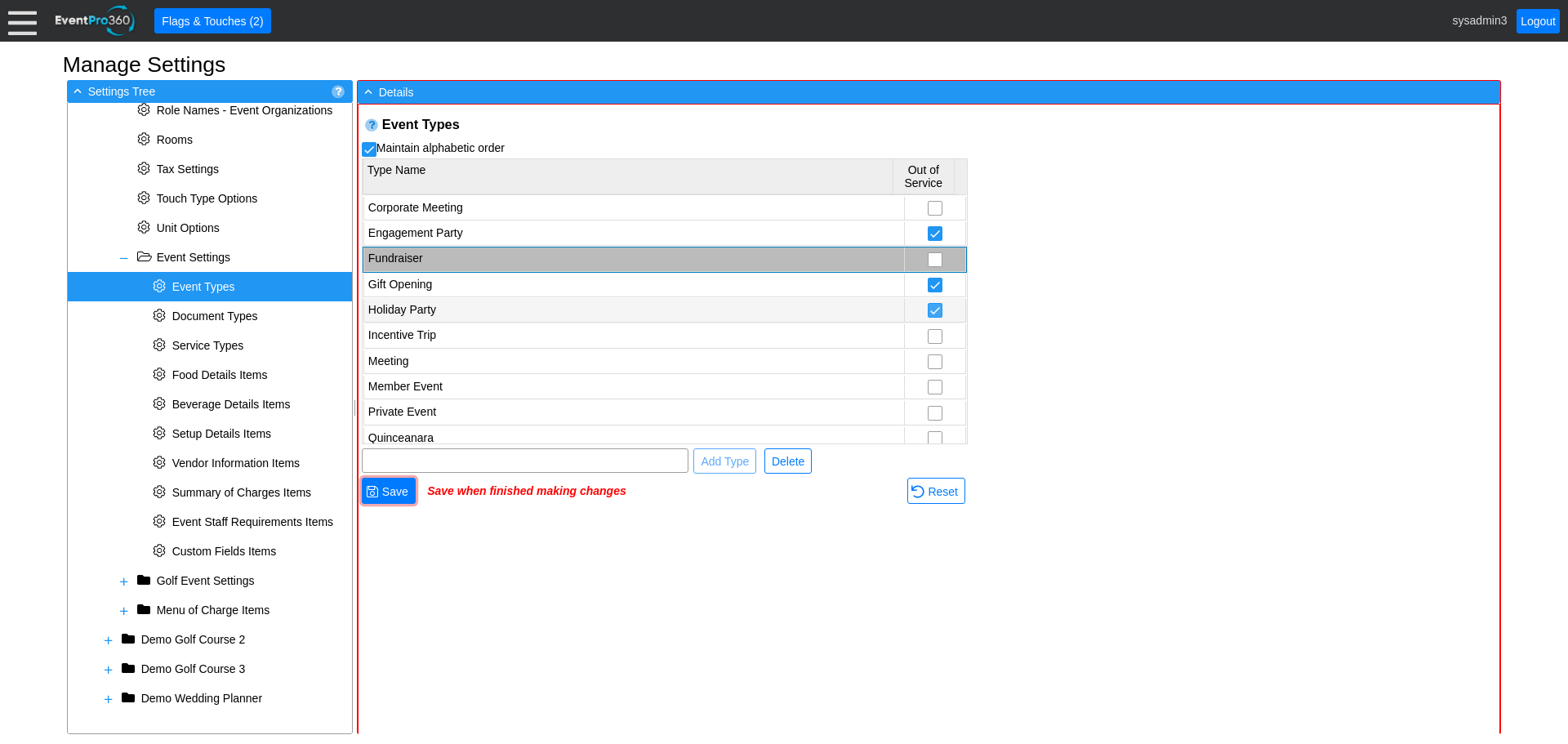
click at [929, 313] on input "checkbox" at bounding box center [935, 312] width 13 height 16
checkbox input "false"
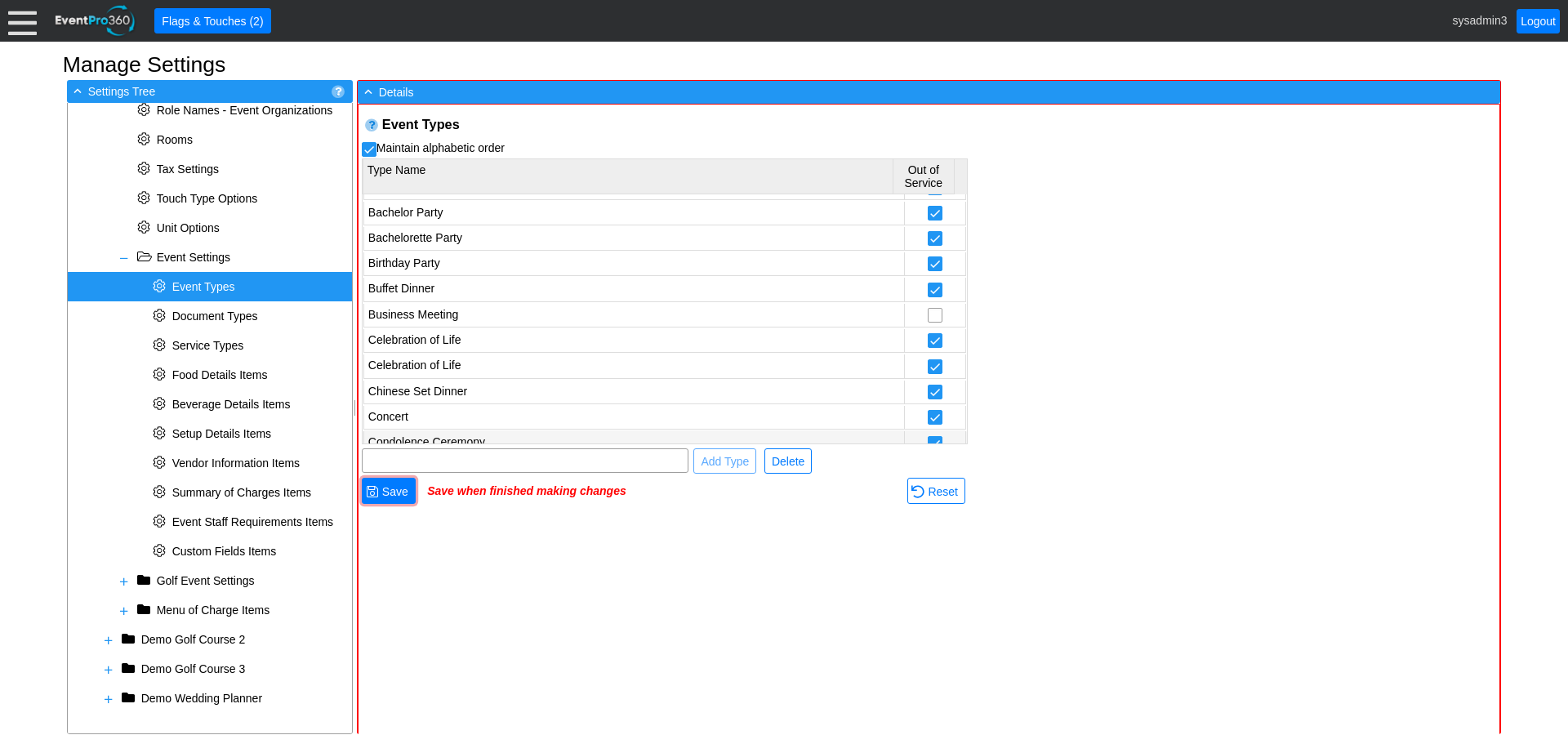
scroll to position [29, 0]
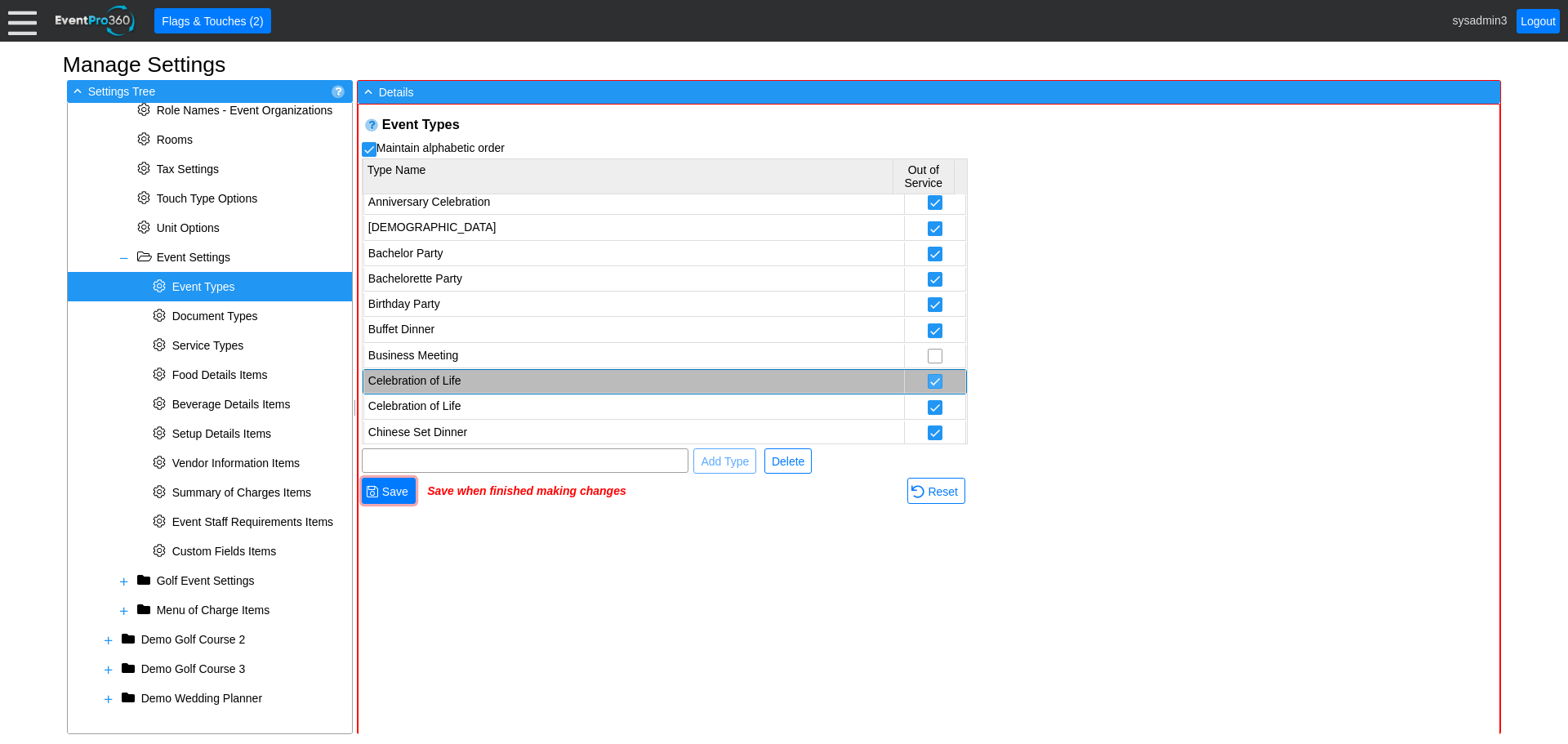
click at [929, 383] on input "checkbox" at bounding box center [935, 383] width 13 height 16
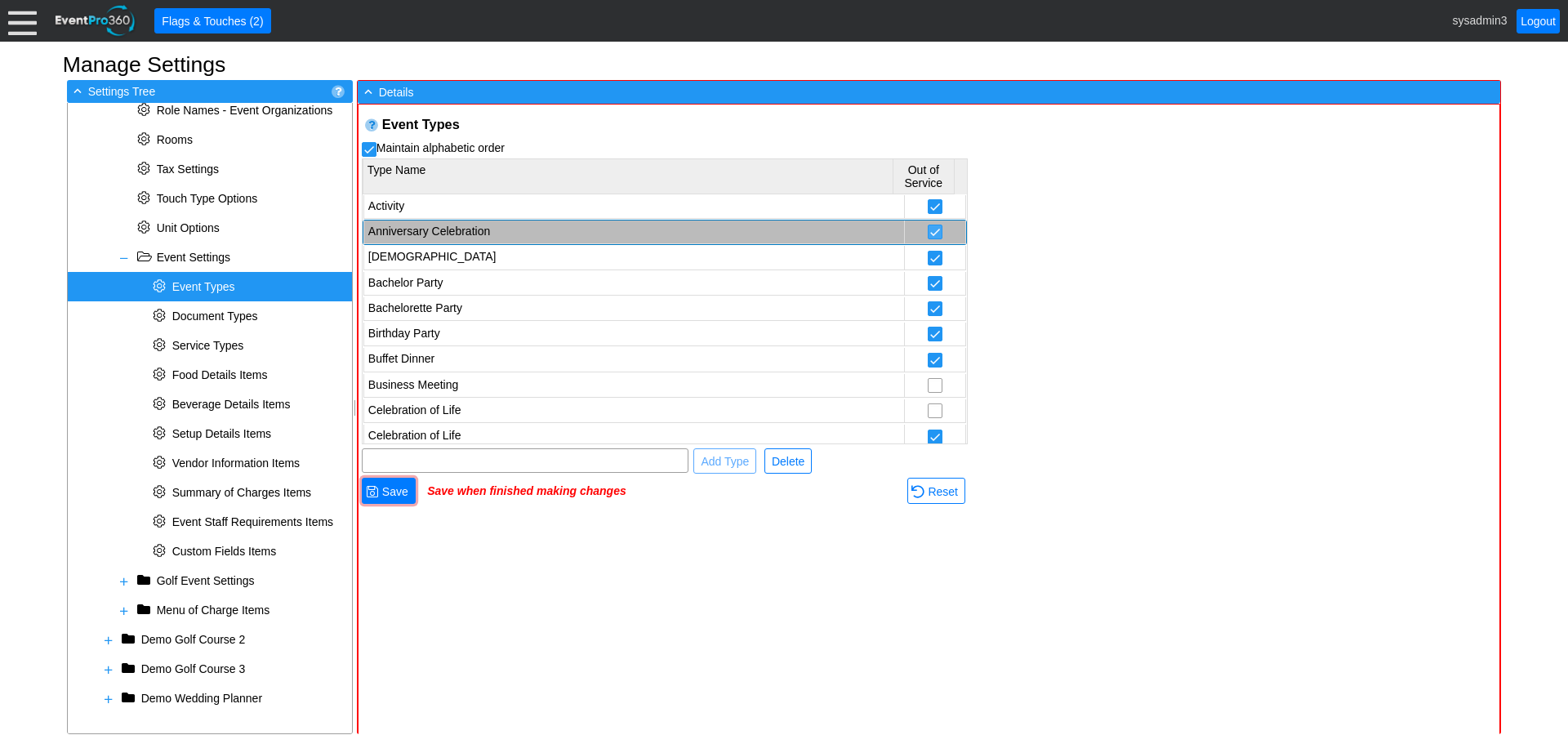
click at [929, 232] on input "checkbox" at bounding box center [935, 233] width 13 height 16
click at [929, 285] on input "checkbox" at bounding box center [935, 286] width 13 height 16
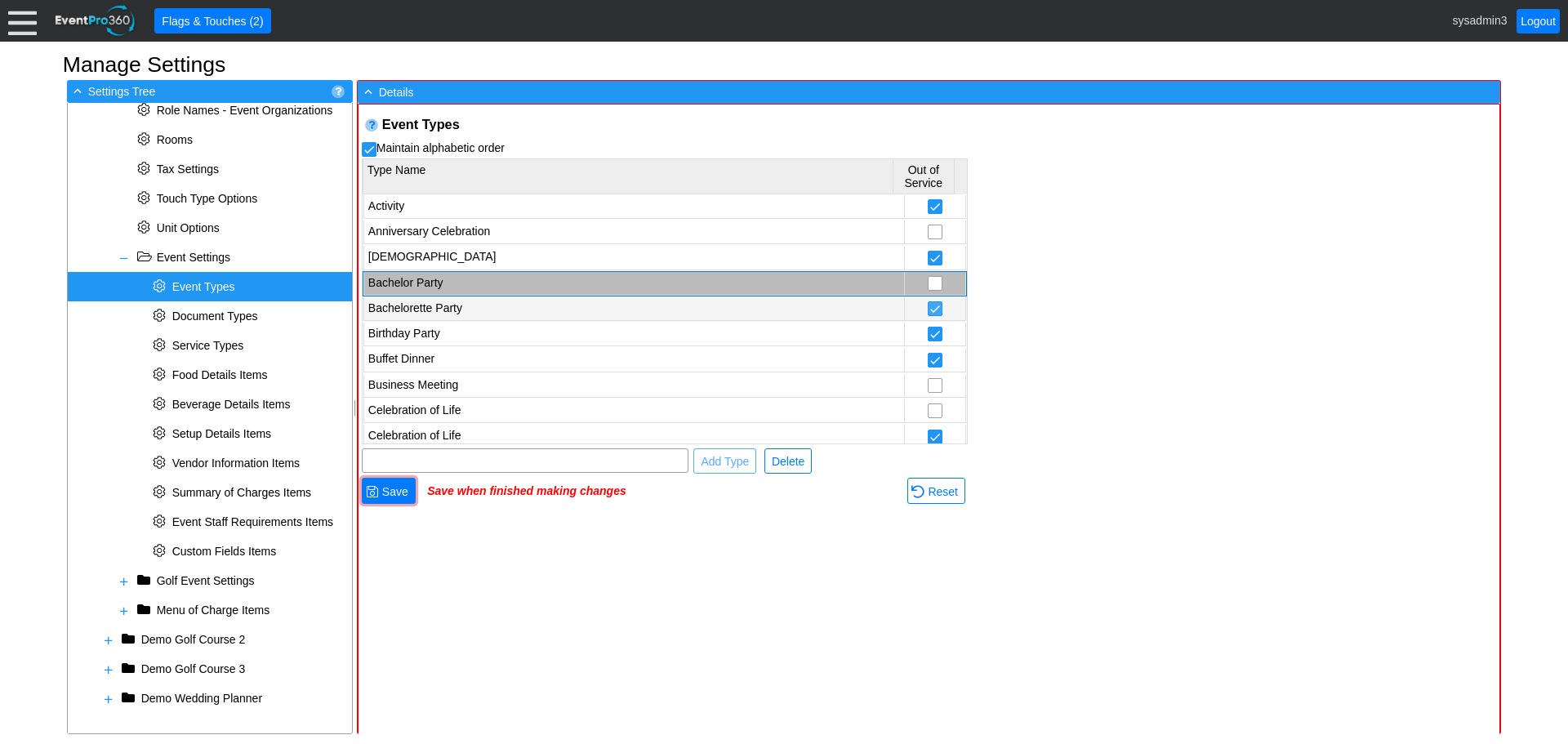
click at [929, 309] on input "checkbox" at bounding box center [935, 310] width 13 height 16
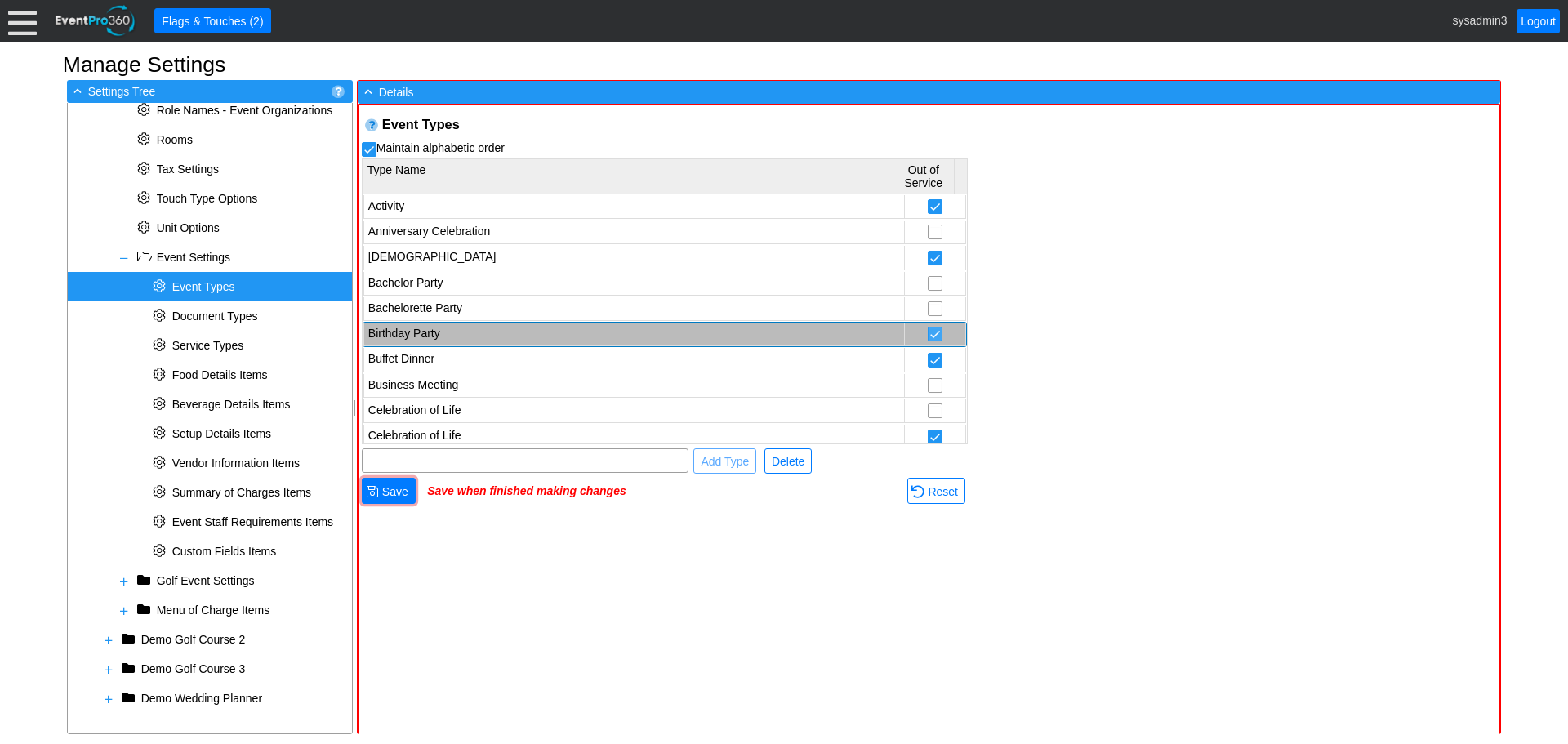
click at [929, 339] on input "checkbox" at bounding box center [935, 336] width 13 height 16
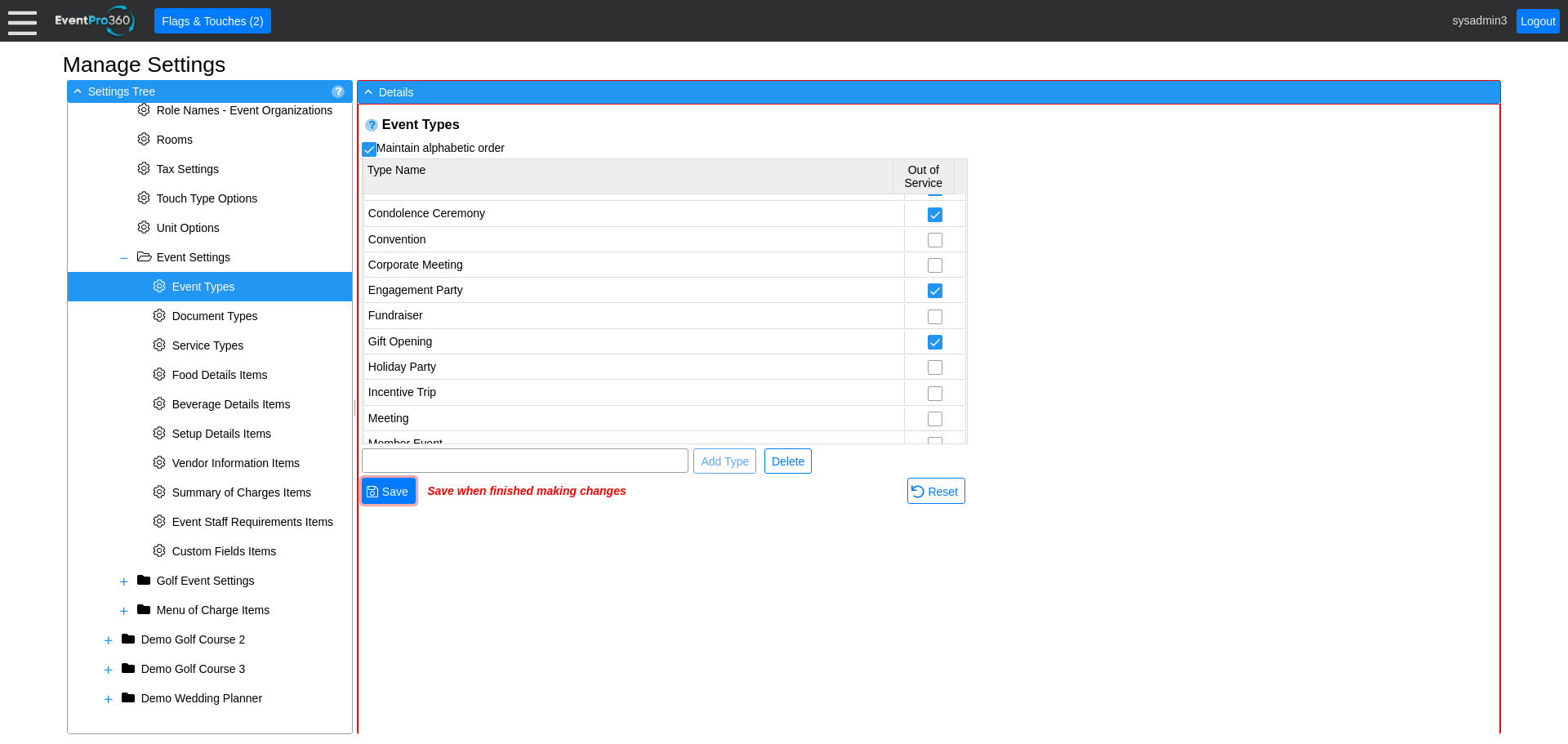
scroll to position [327, 0]
click at [397, 499] on span "Save" at bounding box center [395, 491] width 33 height 16
checkbox input "true"
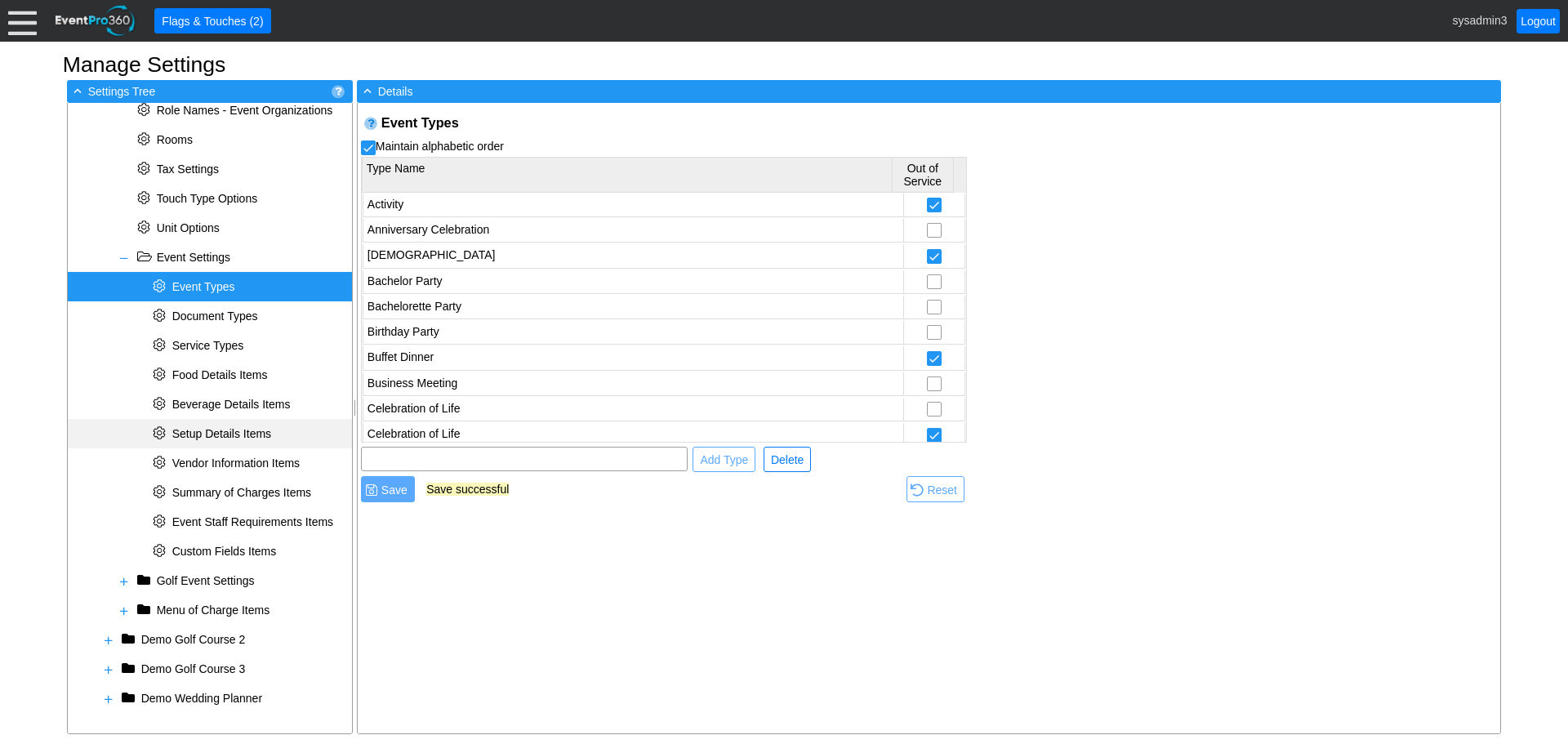
click at [214, 427] on span "Setup Details Items" at bounding box center [221, 434] width 99 height 13
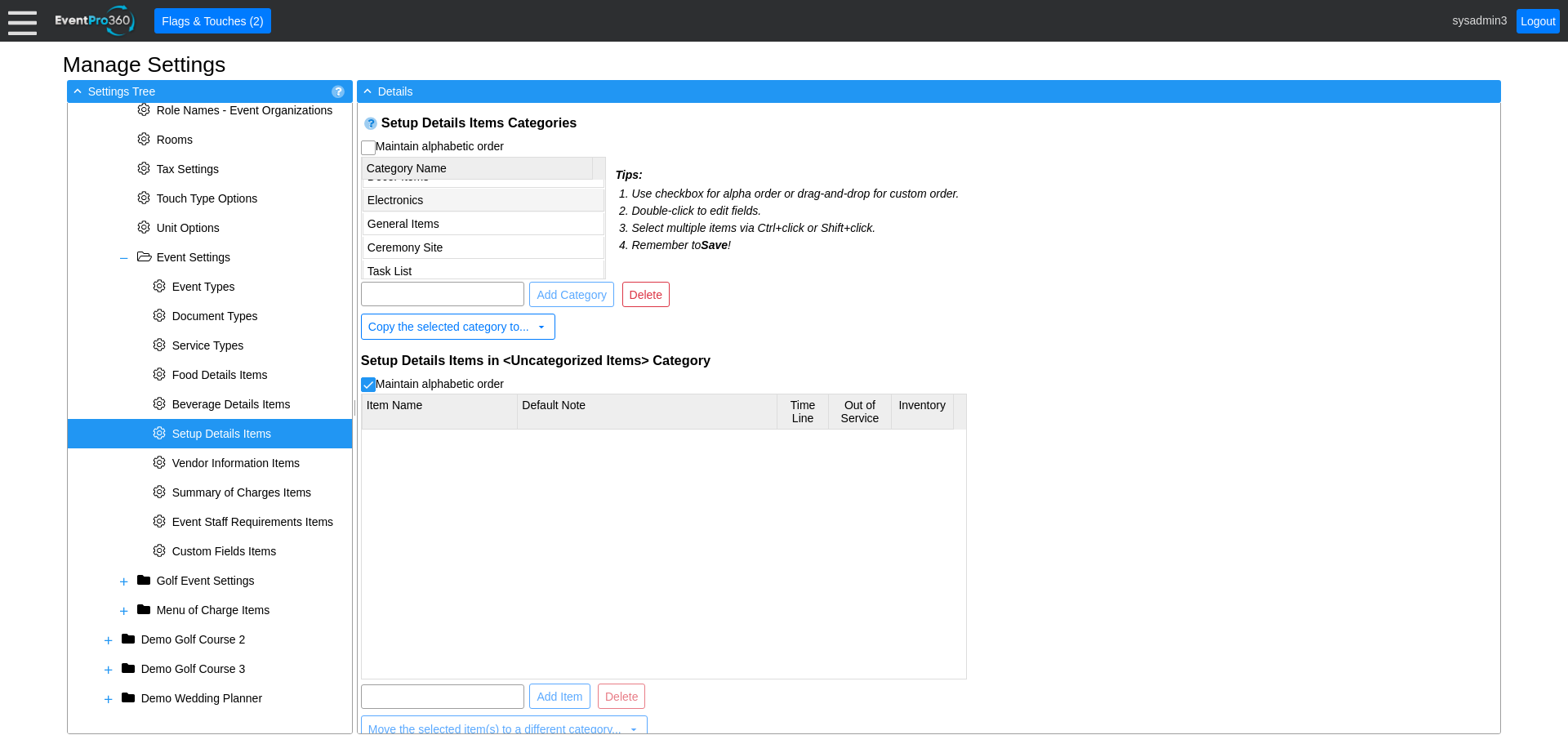
scroll to position [91, 0]
click at [475, 241] on td "Task List" at bounding box center [482, 243] width 241 height 22
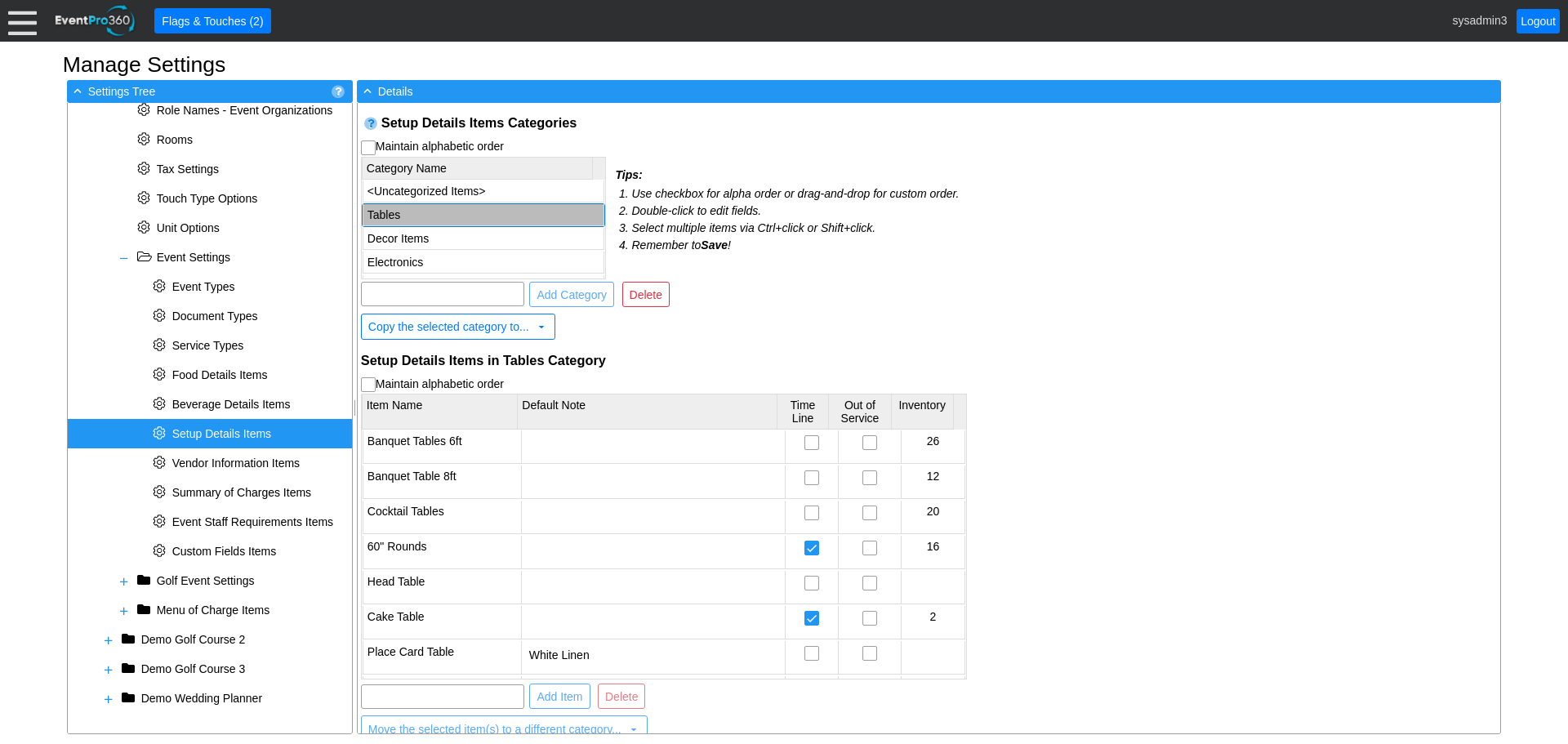
click at [452, 215] on td "Tables" at bounding box center [482, 215] width 241 height 22
click at [444, 235] on td "Decor Items" at bounding box center [482, 239] width 241 height 22
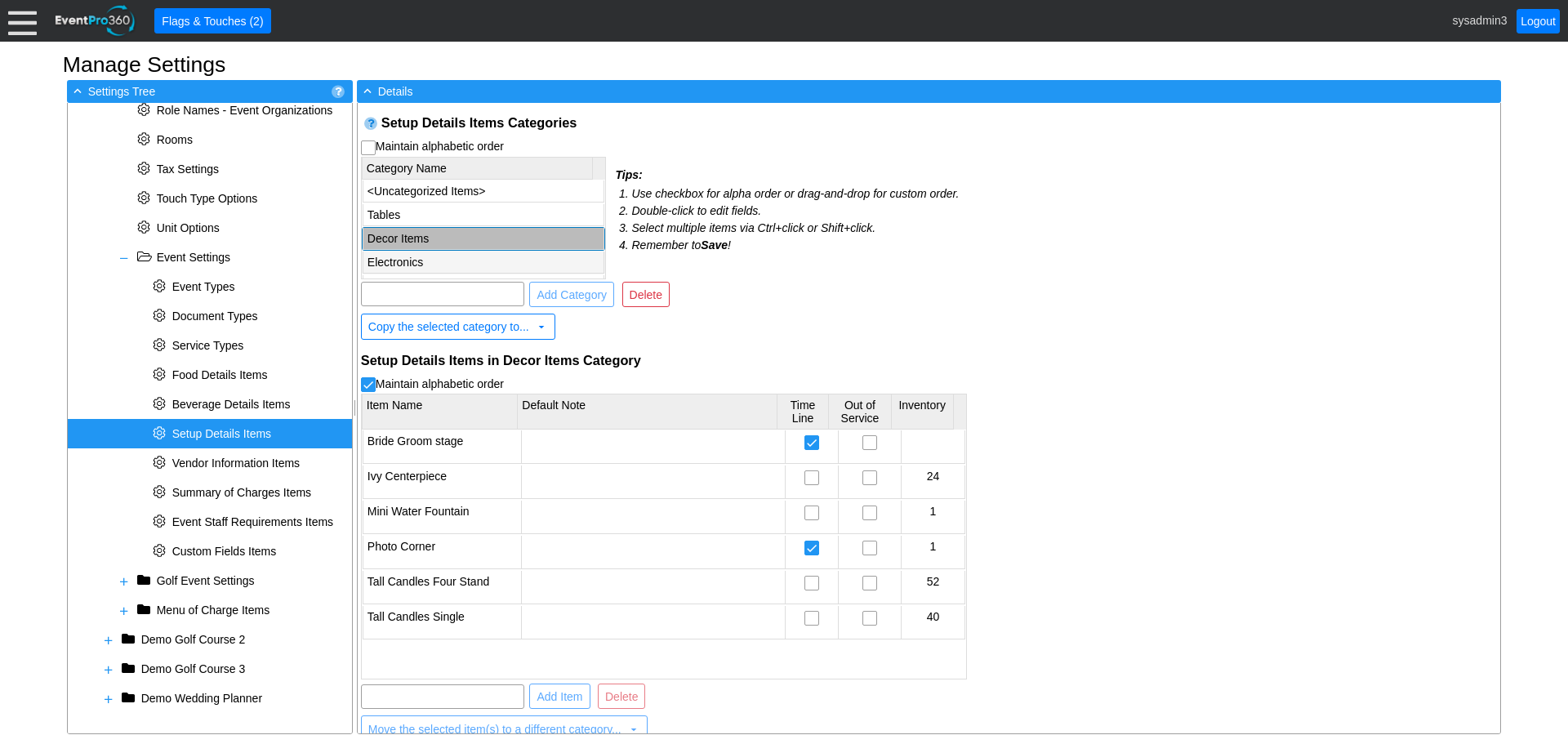
click at [443, 255] on td "Electronics" at bounding box center [482, 263] width 241 height 22
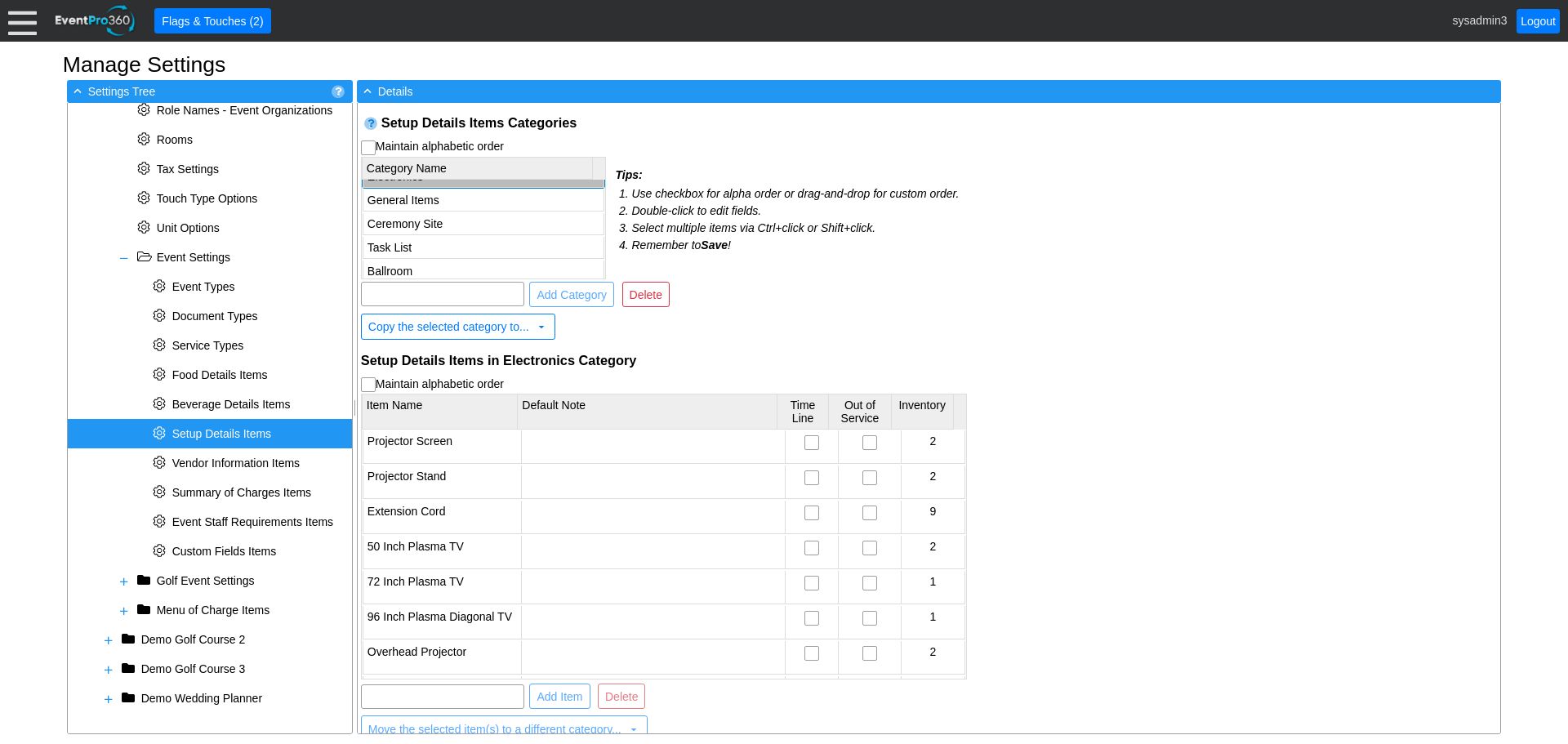
scroll to position [91, 0]
click at [429, 192] on td "General Items" at bounding box center [482, 196] width 241 height 22
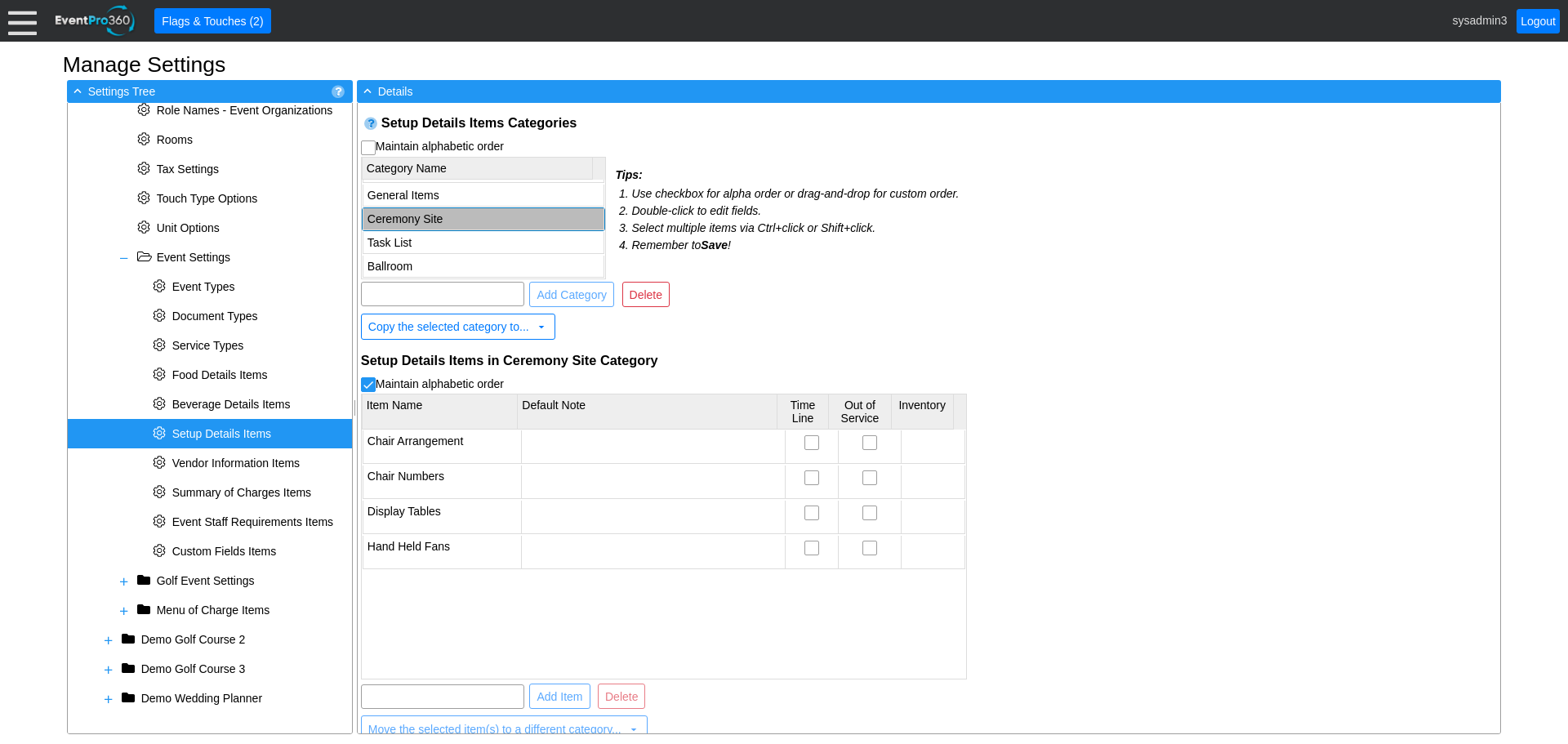
click at [432, 220] on td "Ceremony Site" at bounding box center [482, 220] width 241 height 22
click at [433, 240] on td "Task List" at bounding box center [482, 243] width 241 height 22
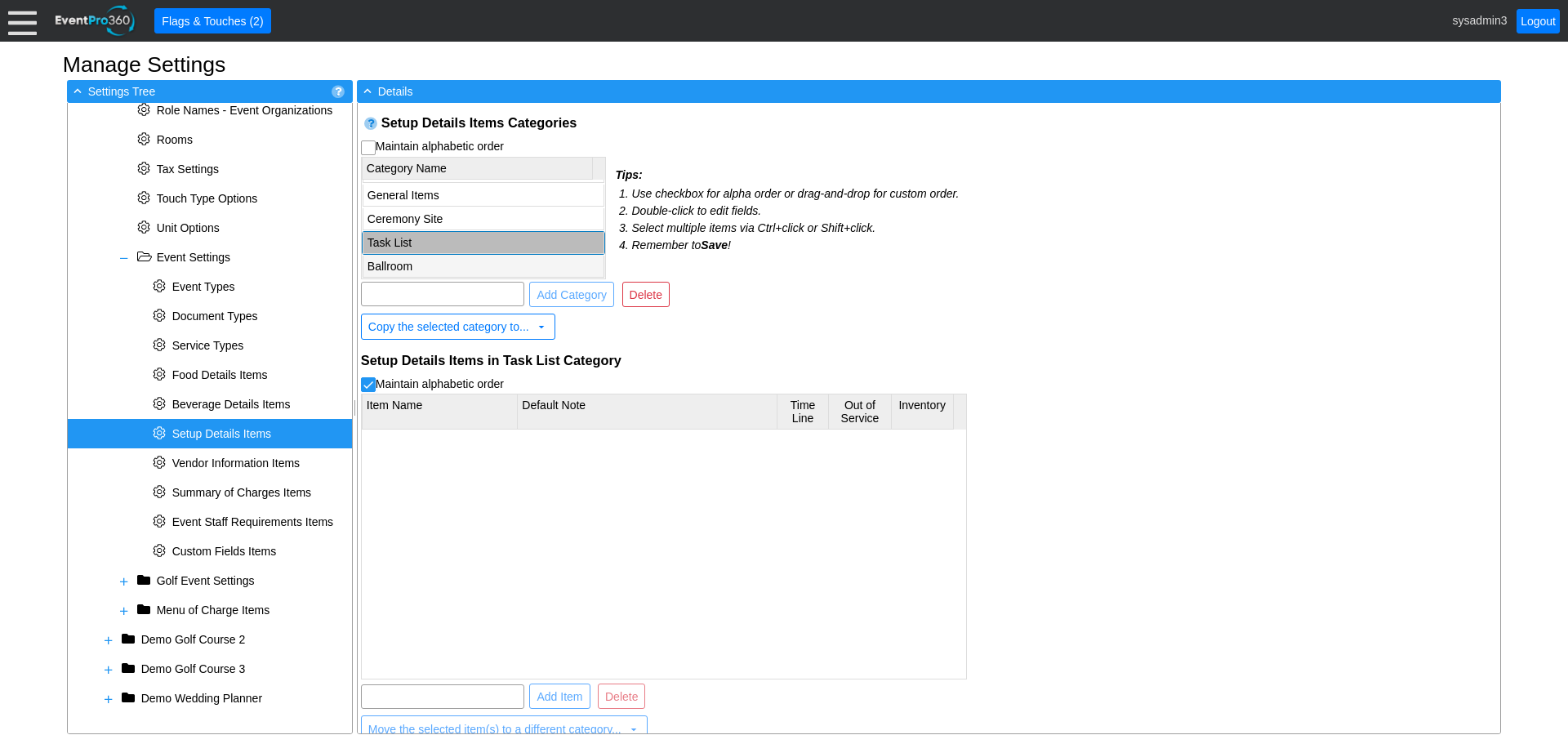
click at [430, 263] on td "Ballroom" at bounding box center [482, 266] width 241 height 22
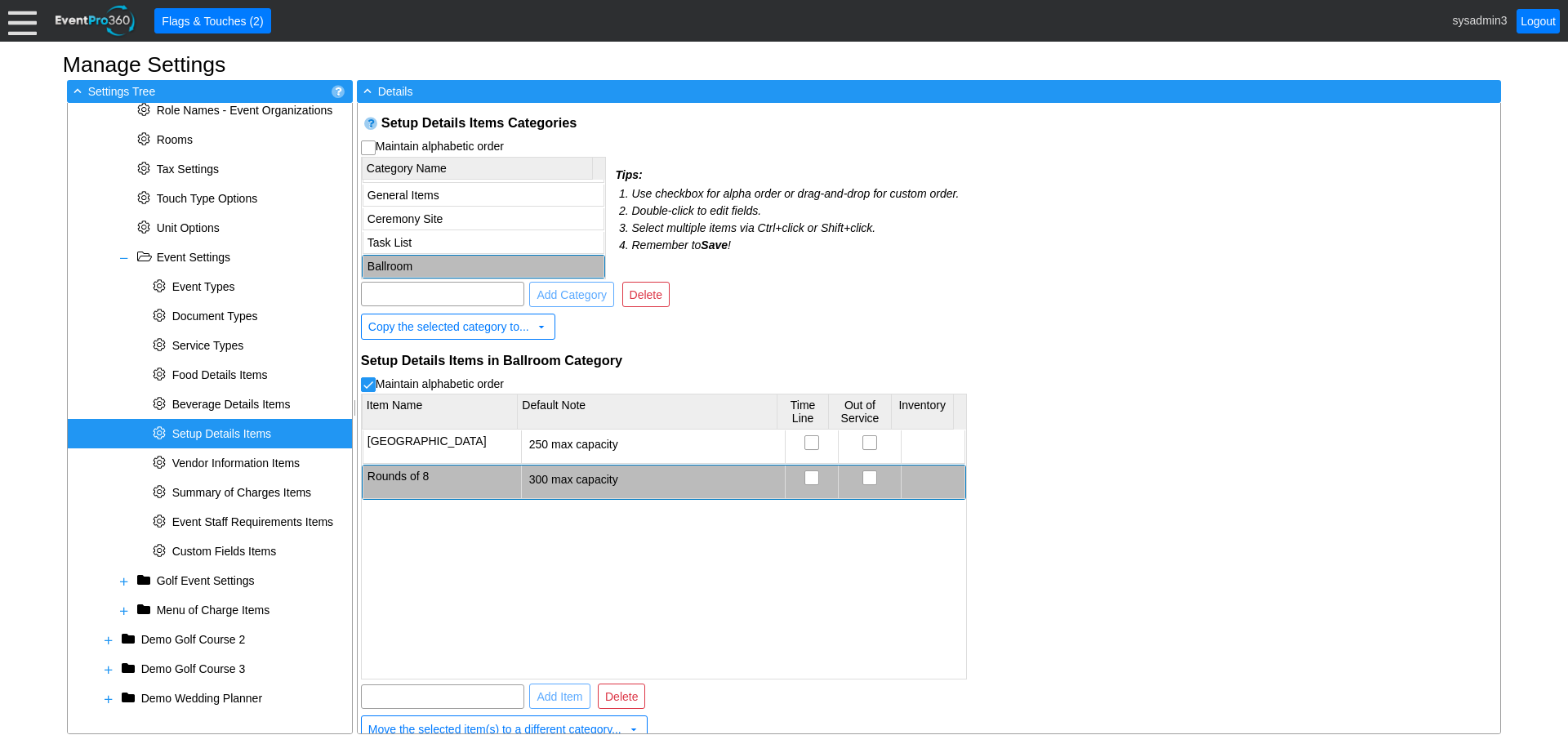
click at [483, 478] on td "Rounds of 8" at bounding box center [441, 482] width 158 height 34
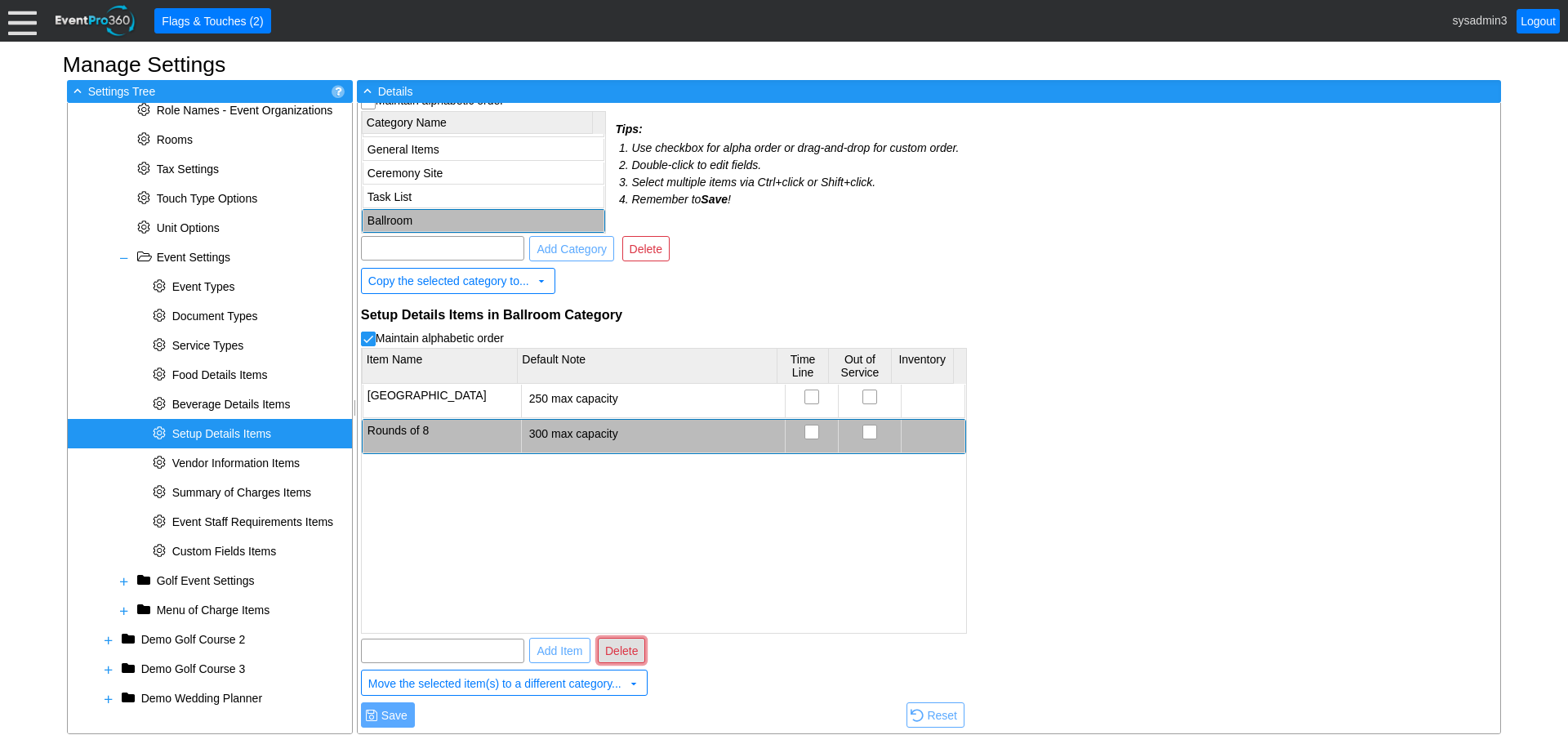
click at [620, 646] on span "Delete" at bounding box center [621, 652] width 39 height 16
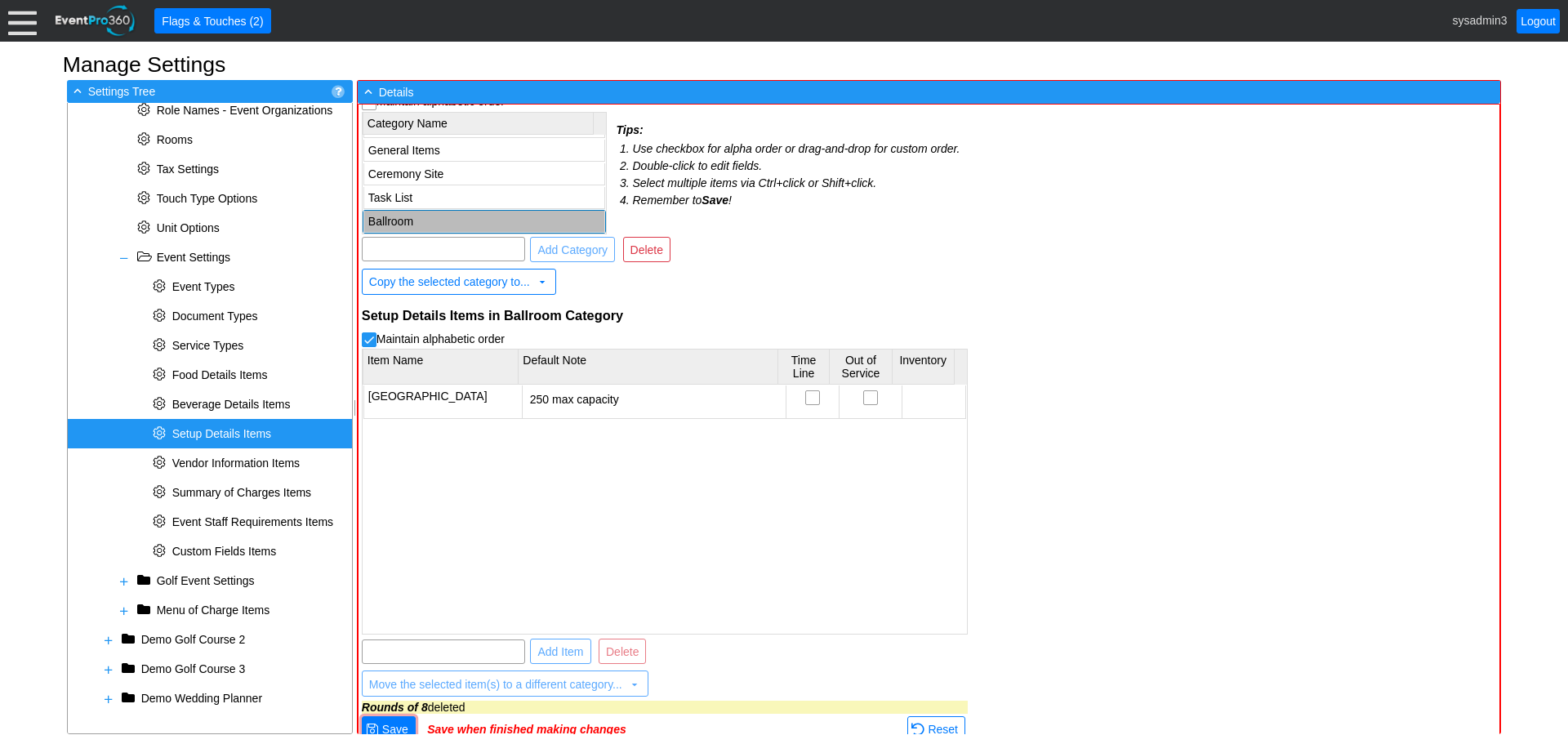
click at [476, 365] on th "Item Name" at bounding box center [440, 367] width 156 height 35
click at [477, 400] on td "Conference Square" at bounding box center [442, 402] width 158 height 34
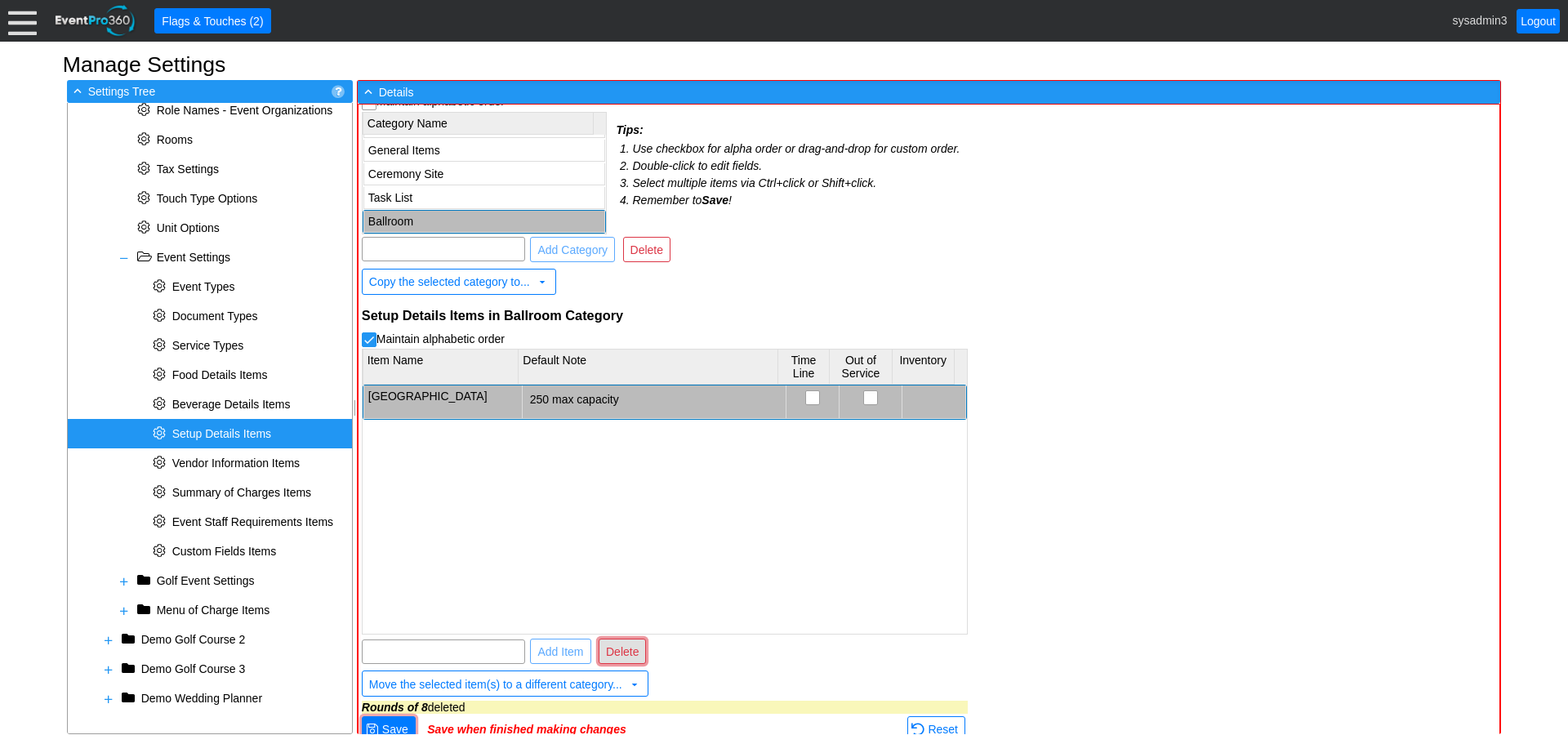
click at [633, 661] on span "● Delete" at bounding box center [622, 652] width 48 height 26
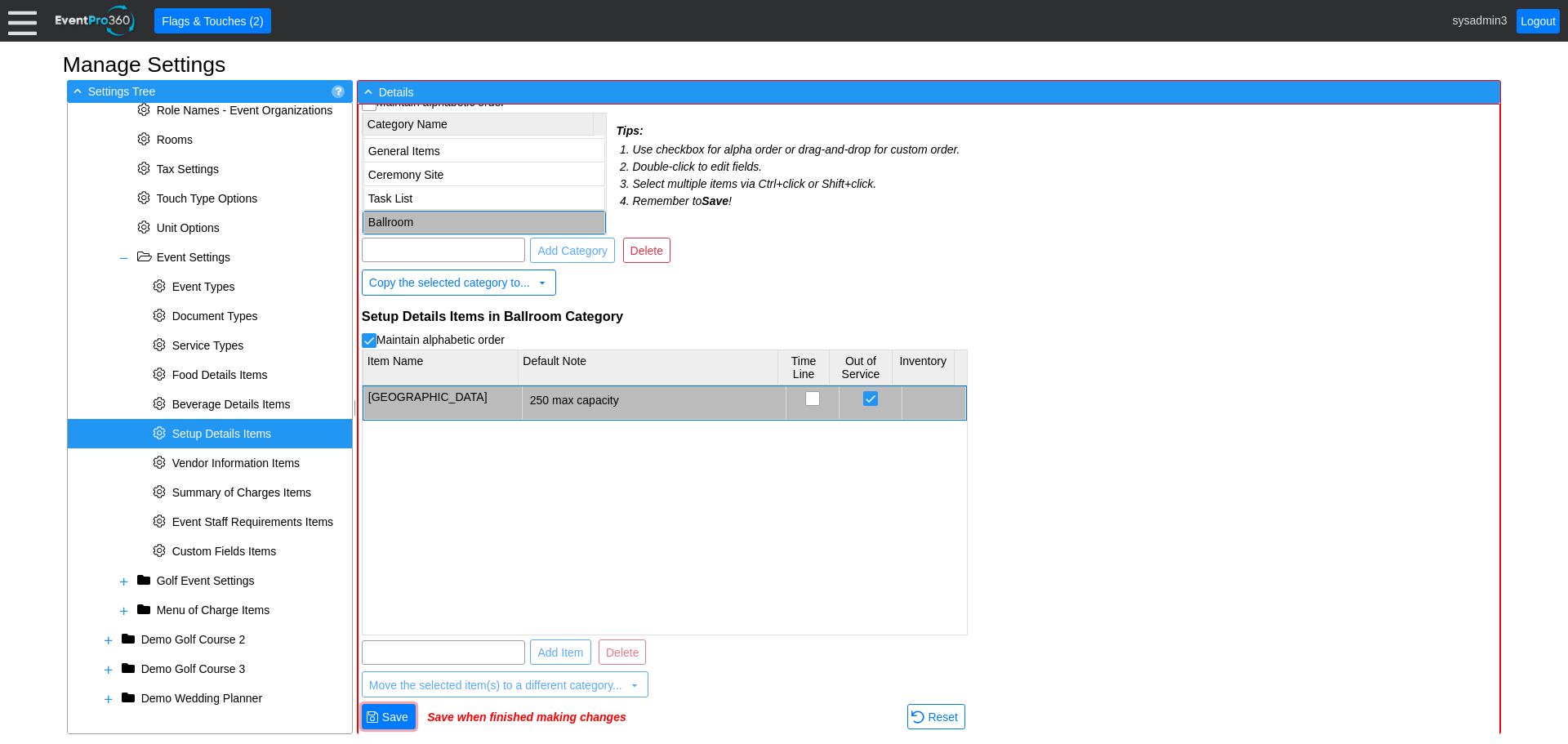
click at [509, 217] on td "Ballroom" at bounding box center [483, 222] width 241 height 22
click at [641, 252] on span "Delete" at bounding box center [647, 251] width 39 height 16
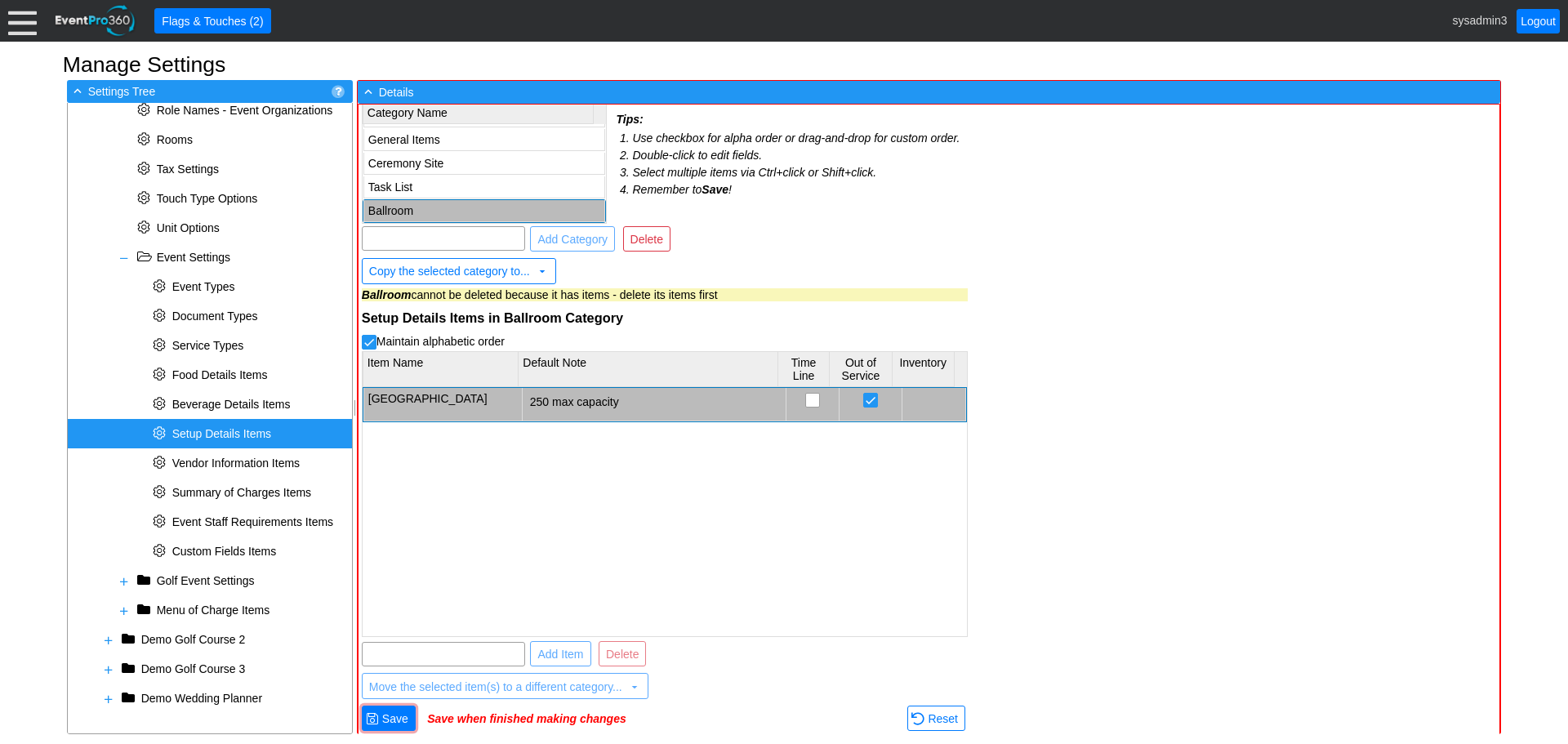
scroll to position [59, 0]
click at [393, 712] on span "Save" at bounding box center [395, 717] width 33 height 16
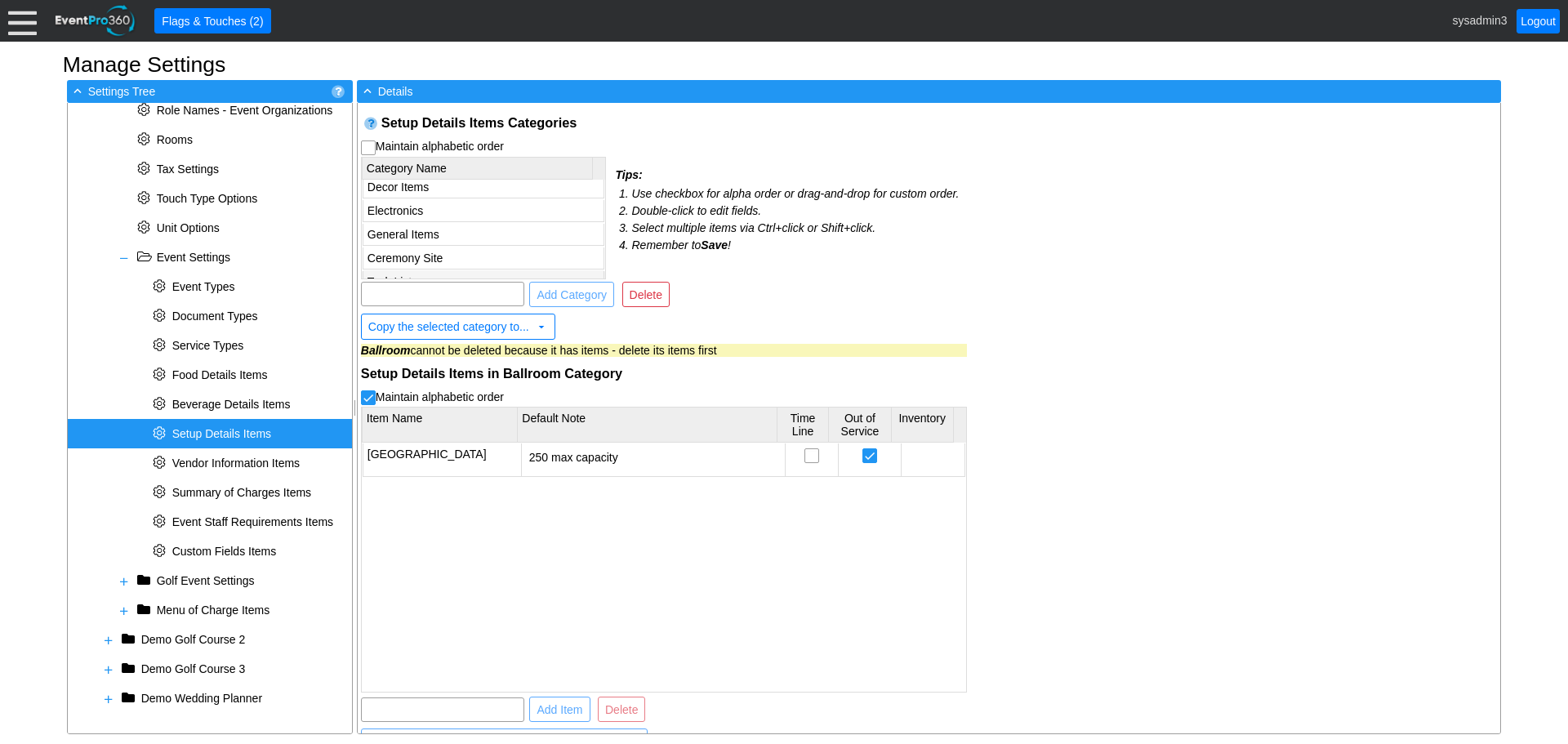
scroll to position [91, 0]
click at [544, 264] on td "Ballroom" at bounding box center [482, 266] width 241 height 22
checkbox input "true"
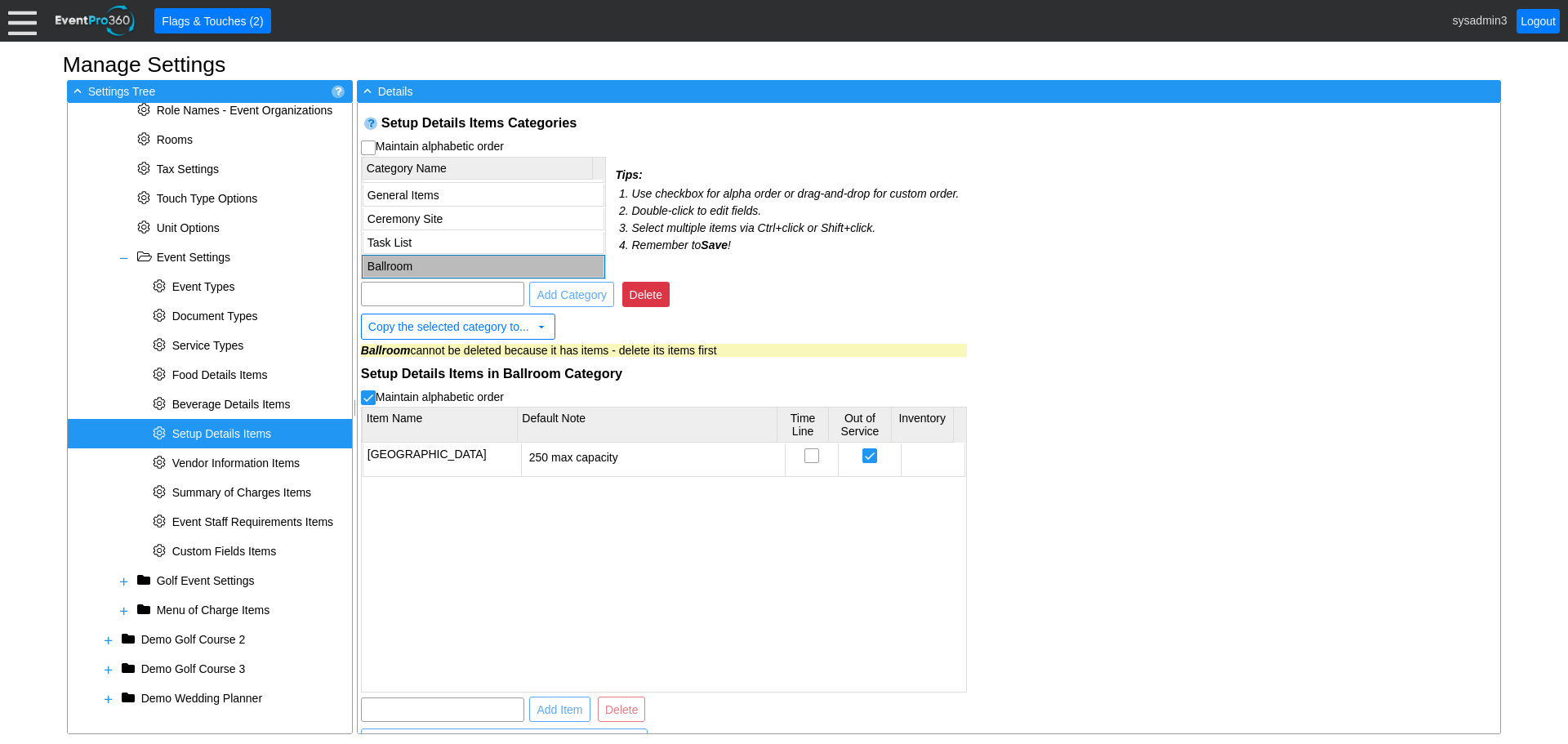
click at [646, 287] on span "Delete" at bounding box center [646, 295] width 39 height 16
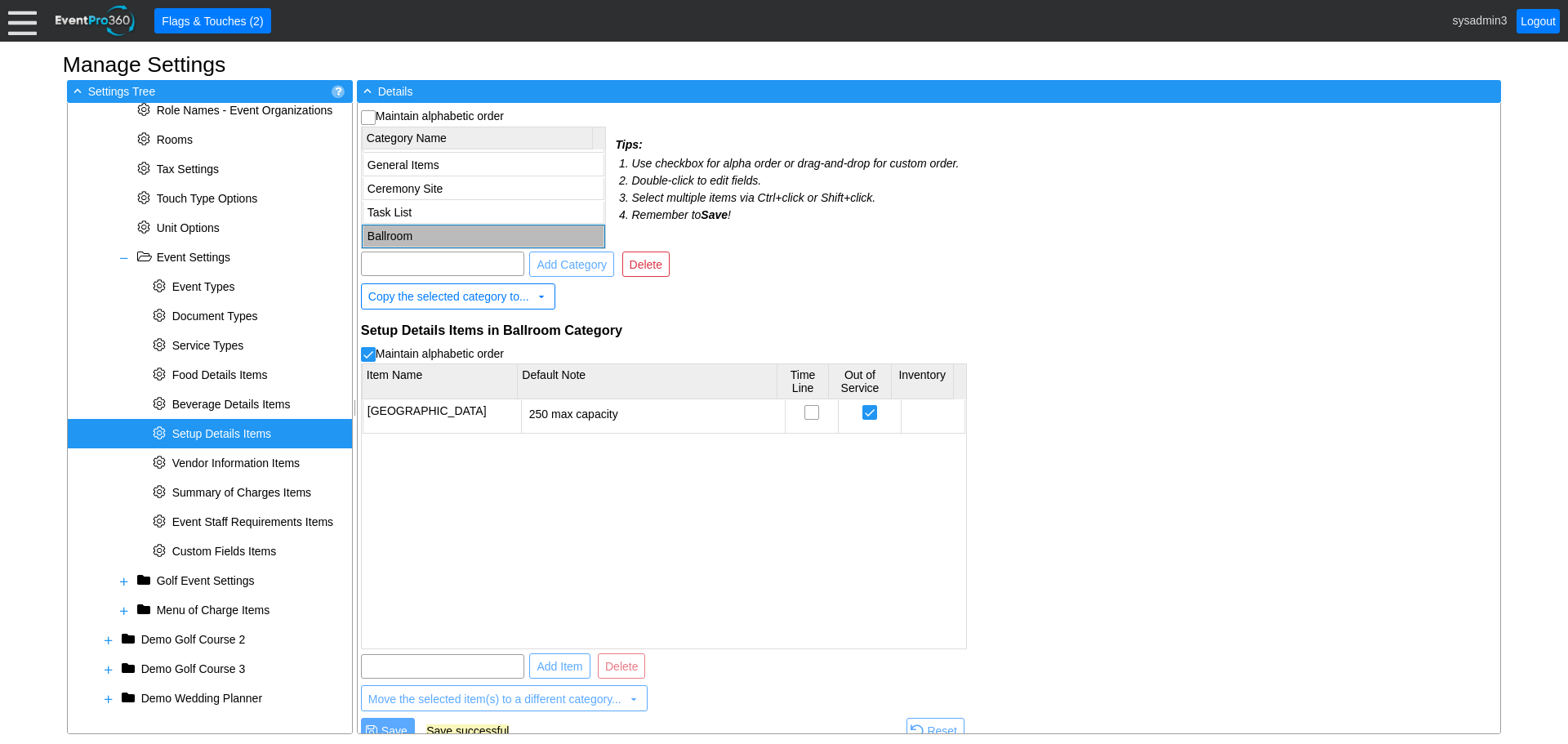
scroll to position [47, 0]
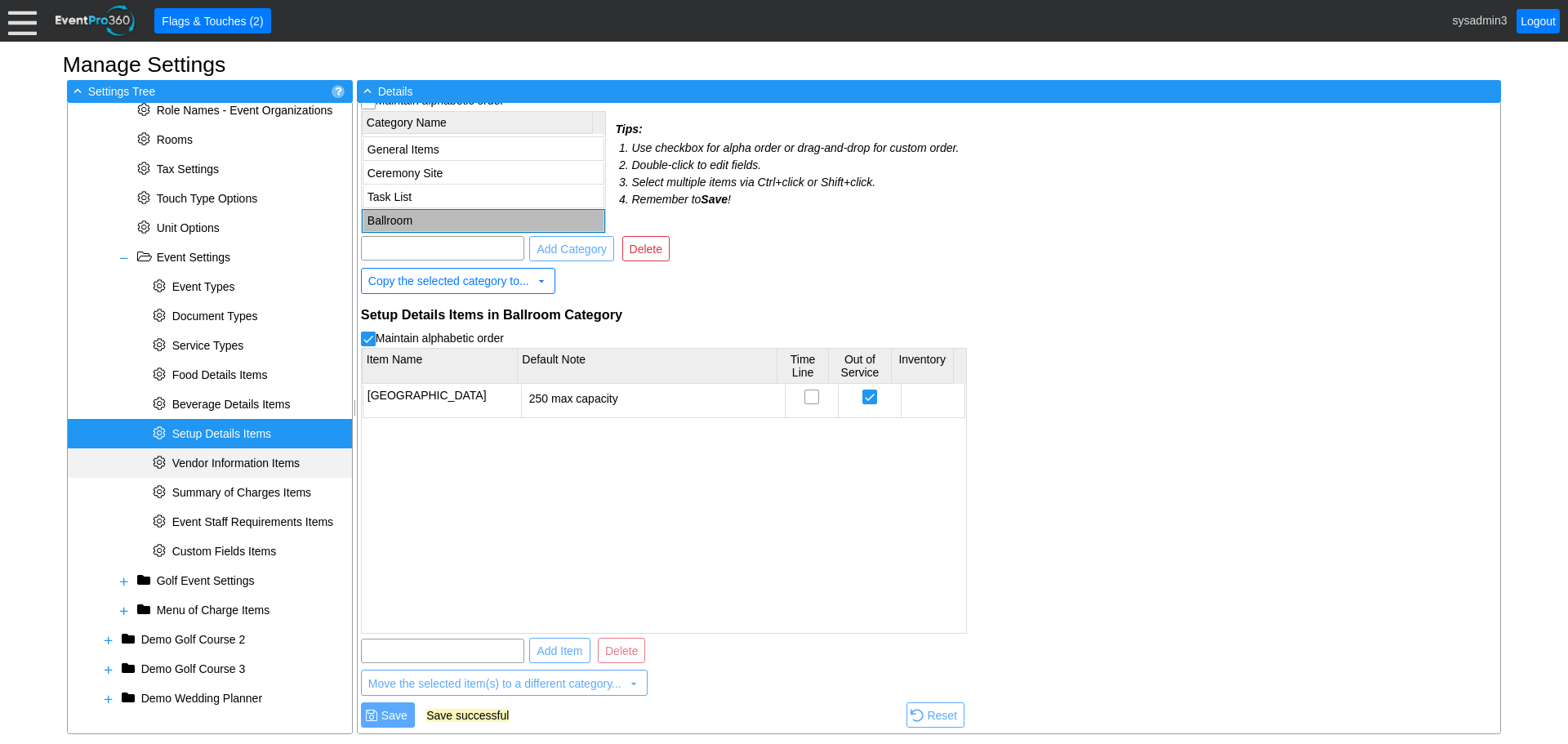
click at [227, 460] on span "Vendor Information Items" at bounding box center [235, 463] width 127 height 13
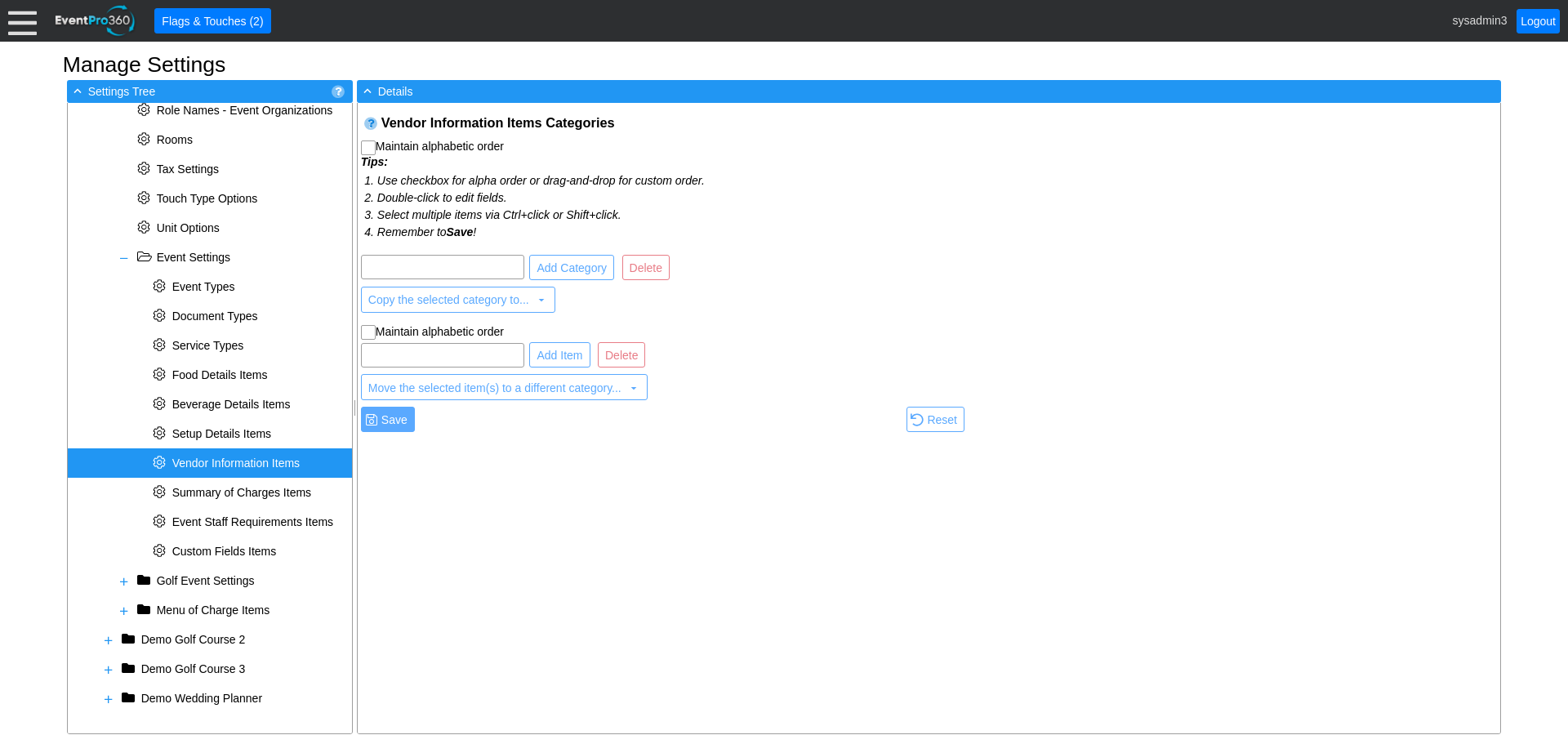
scroll to position [0, 0]
checkbox input "true"
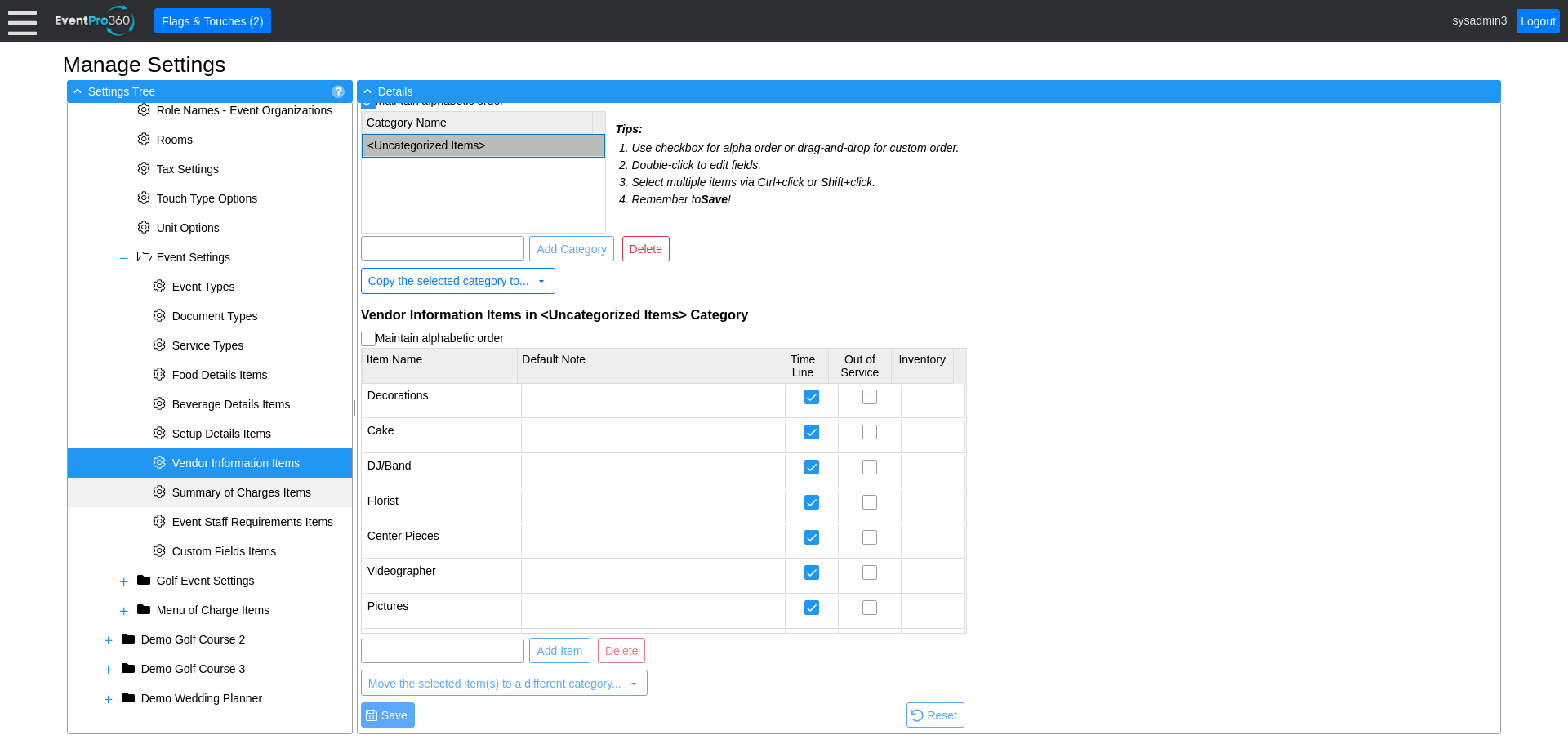
click at [226, 497] on span "Summary of Charges Items" at bounding box center [242, 492] width 139 height 13
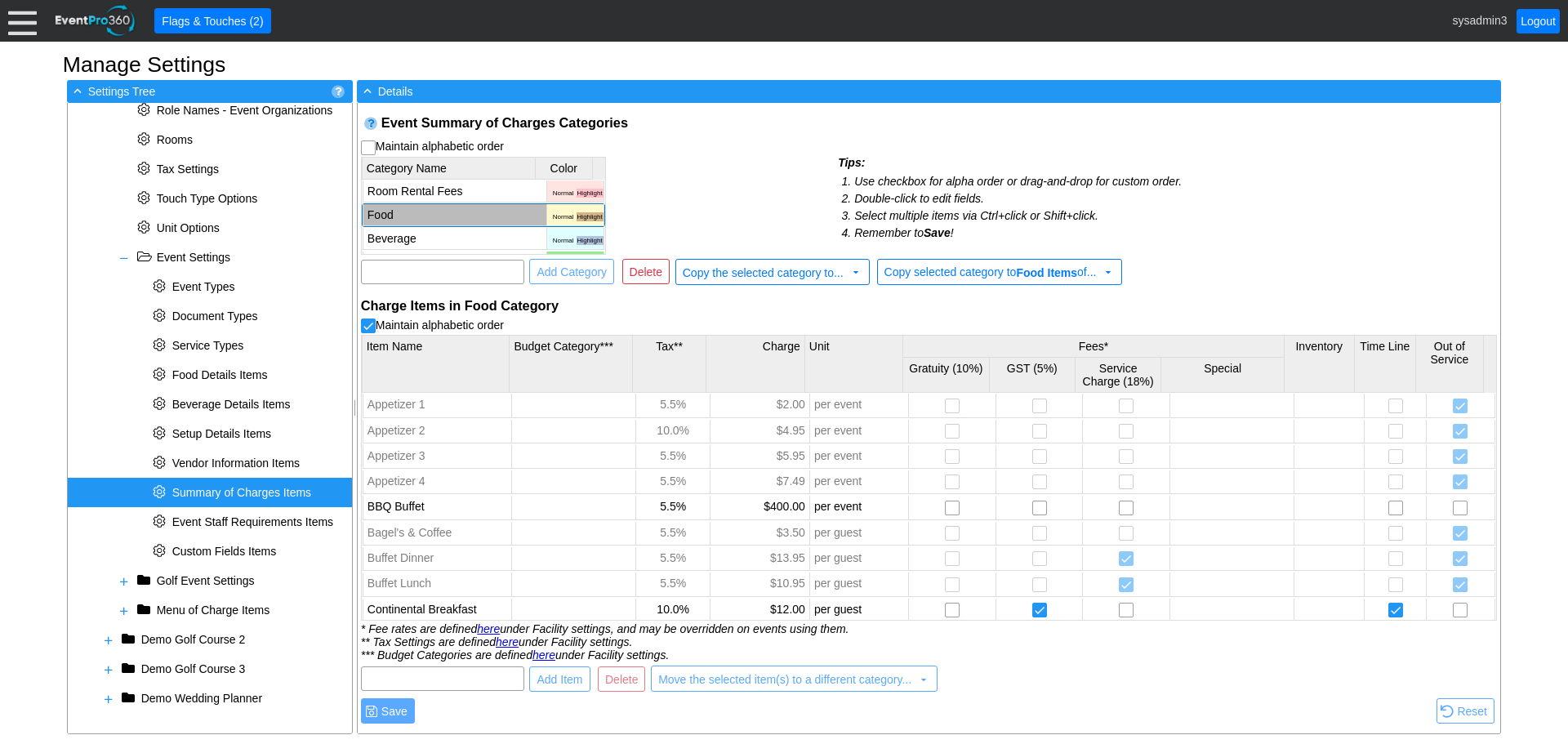
click at [460, 213] on td "Food" at bounding box center [454, 215] width 184 height 22
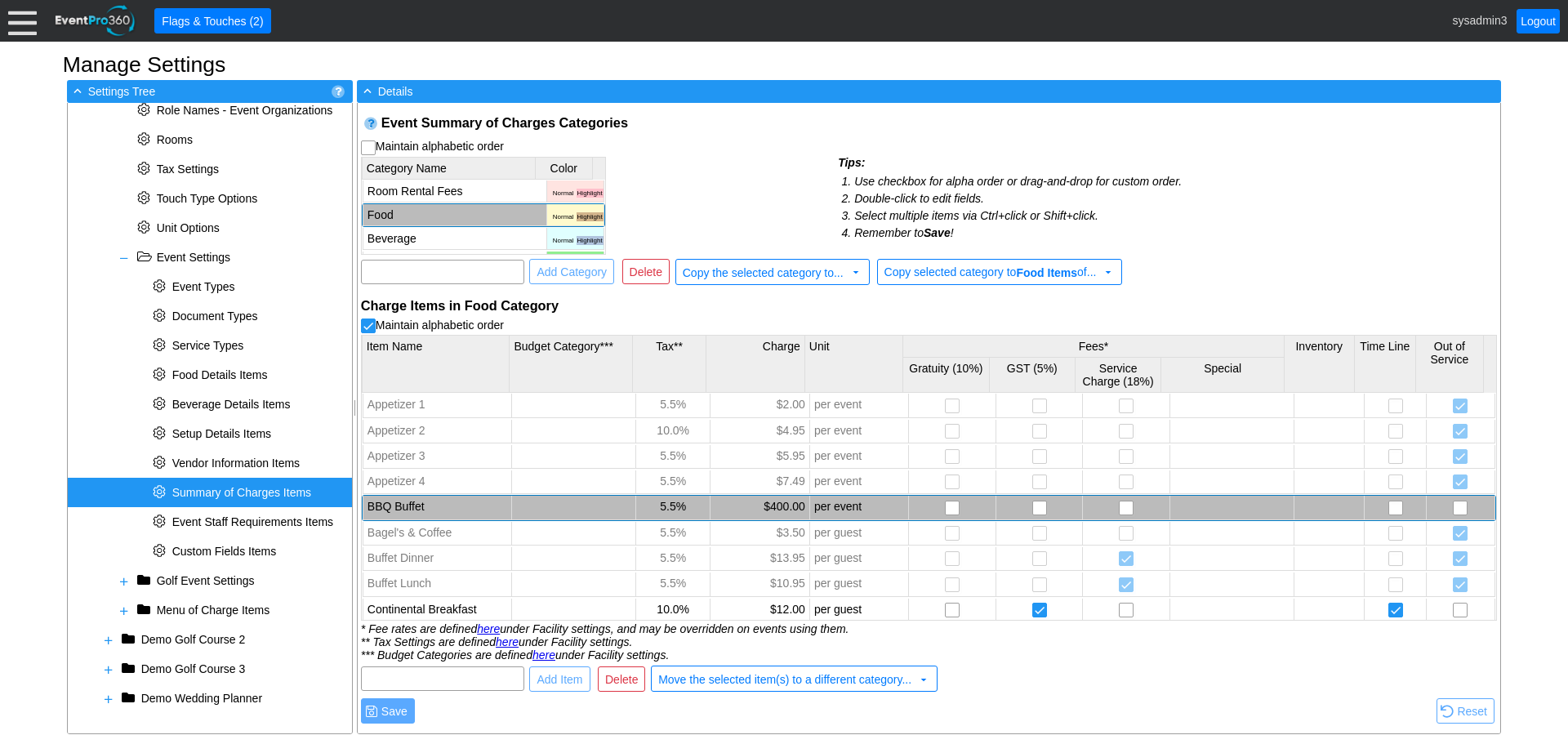
click at [473, 501] on td "BBQ Buffet" at bounding box center [436, 508] width 148 height 24
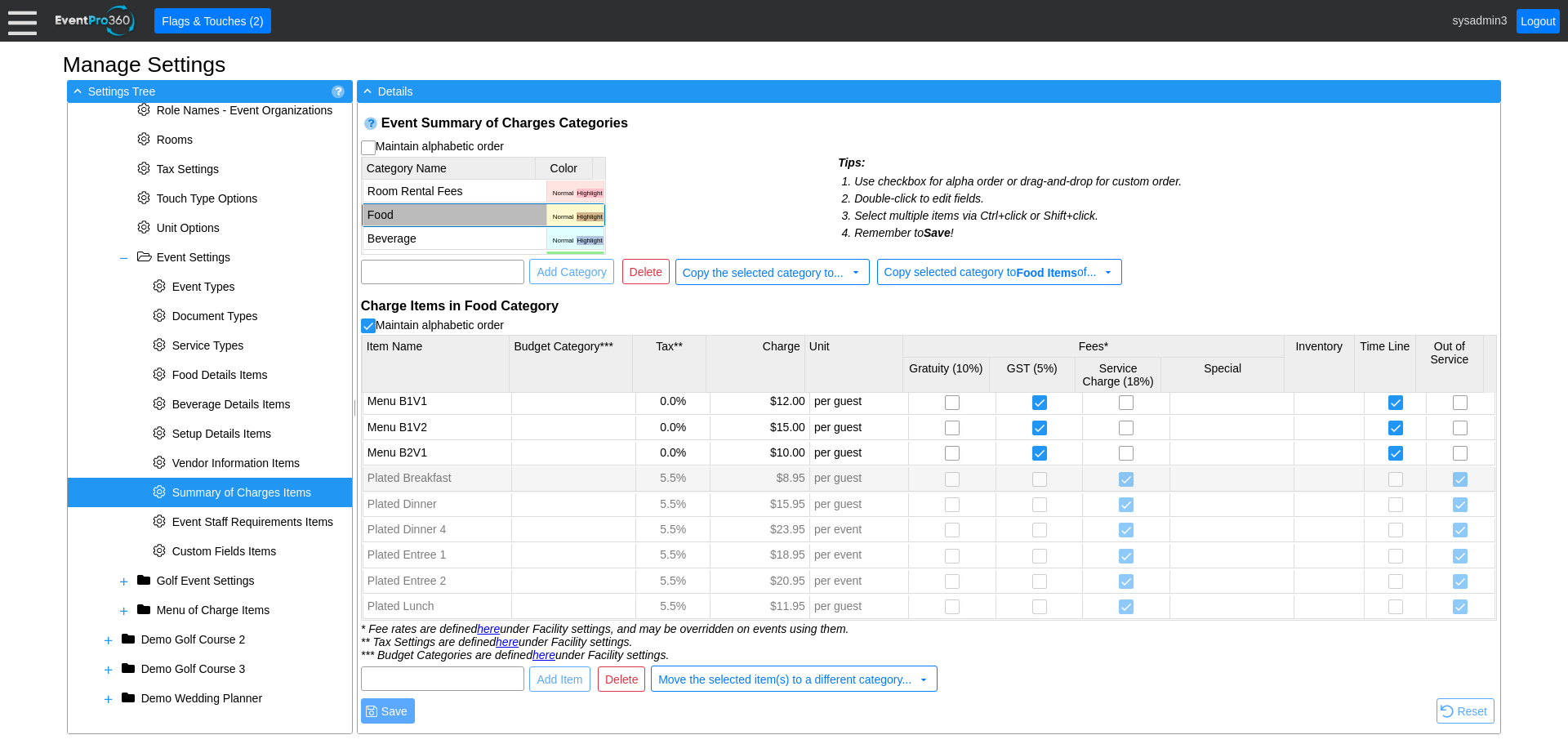
scroll to position [280, 0]
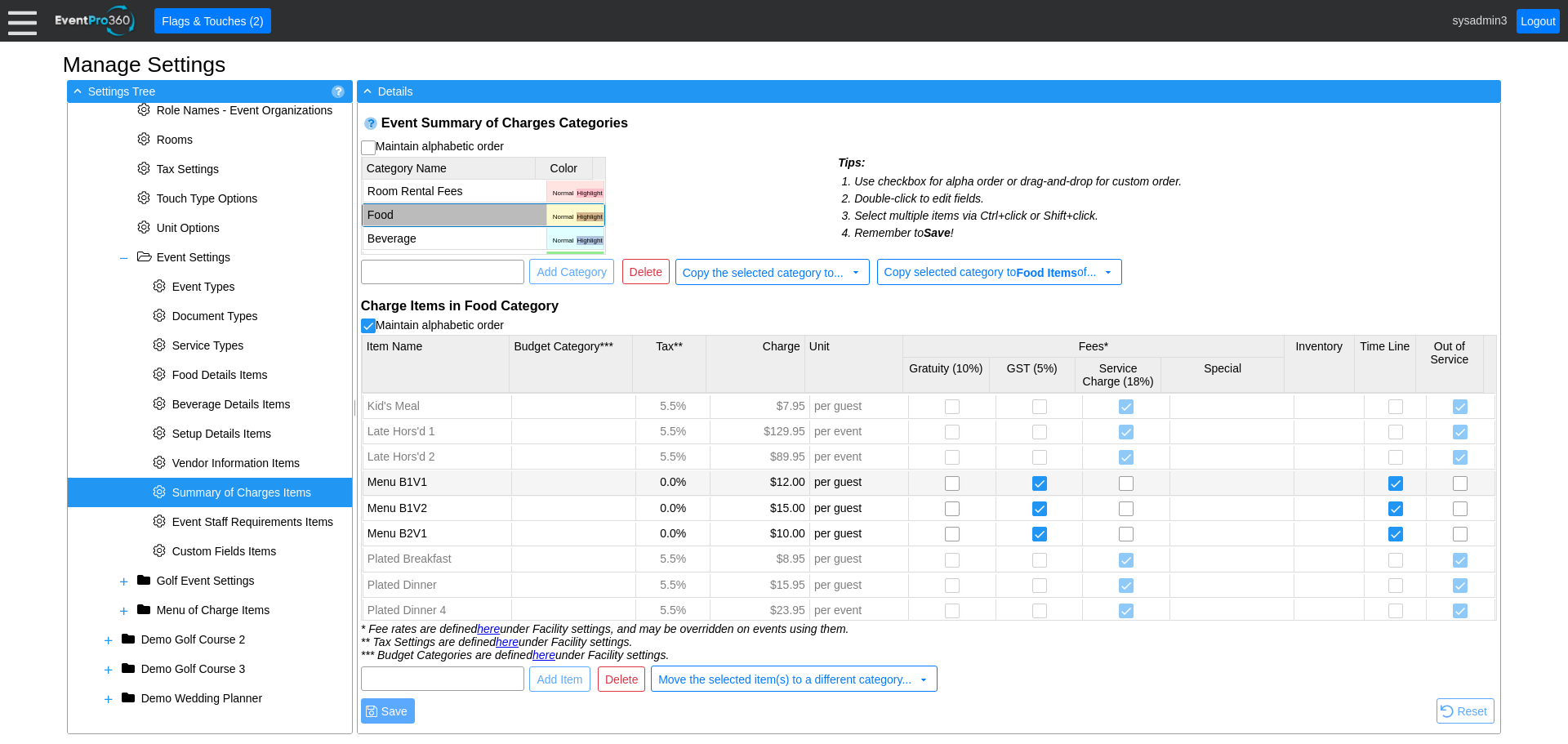
click at [455, 481] on td "Menu B1V1" at bounding box center [436, 483] width 148 height 24
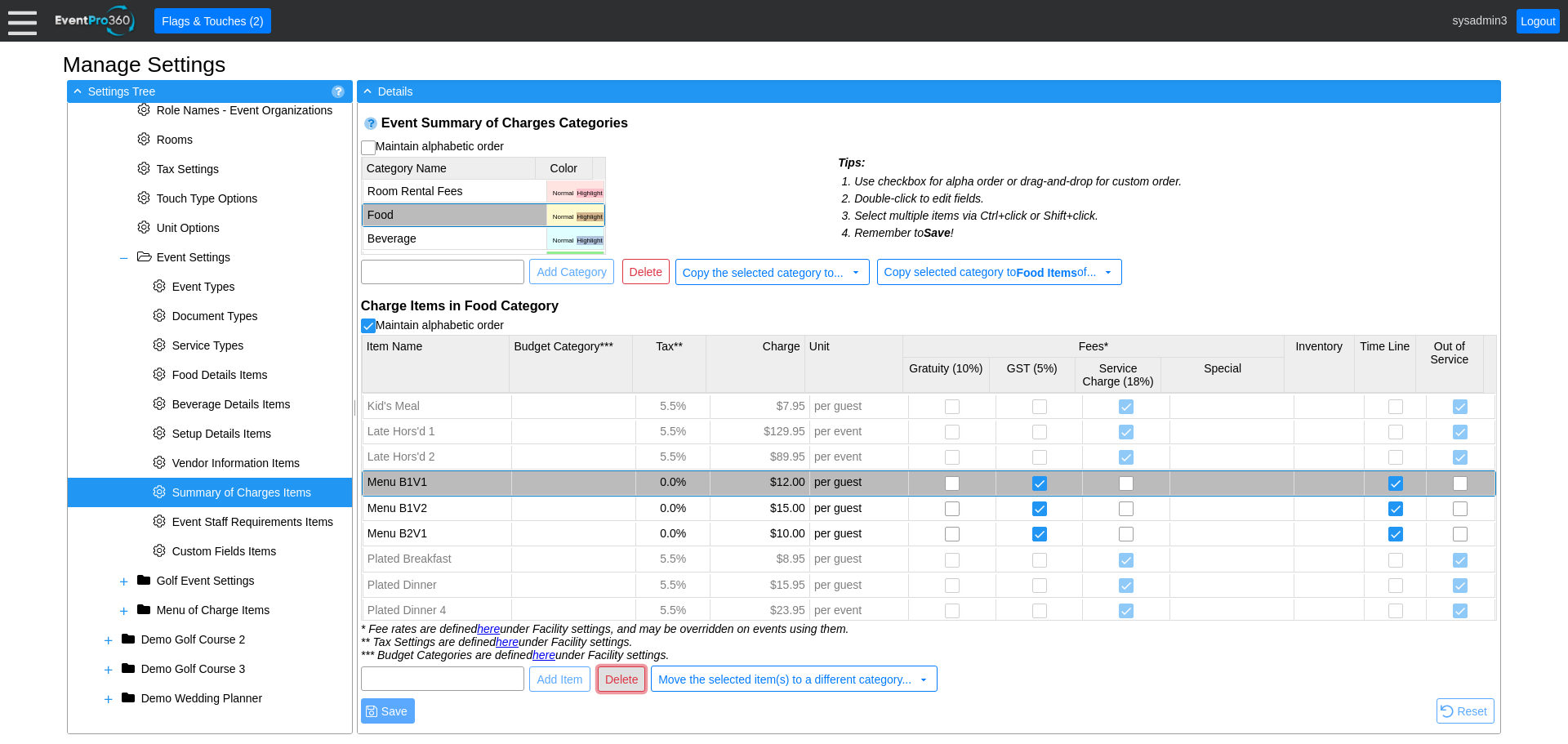
click at [617, 674] on span "Delete" at bounding box center [621, 680] width 39 height 16
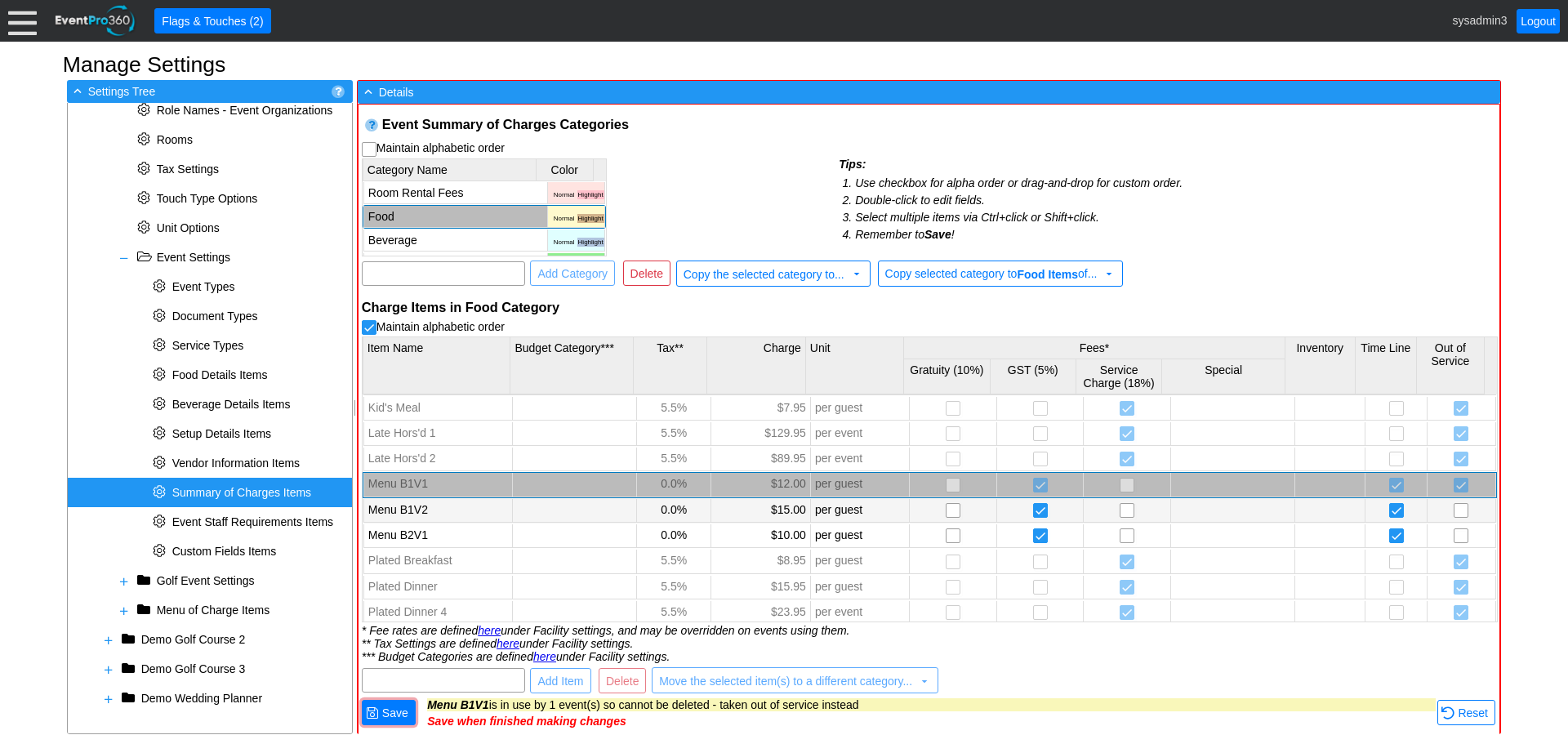
click at [471, 507] on td "Menu B1V2" at bounding box center [437, 511] width 148 height 24
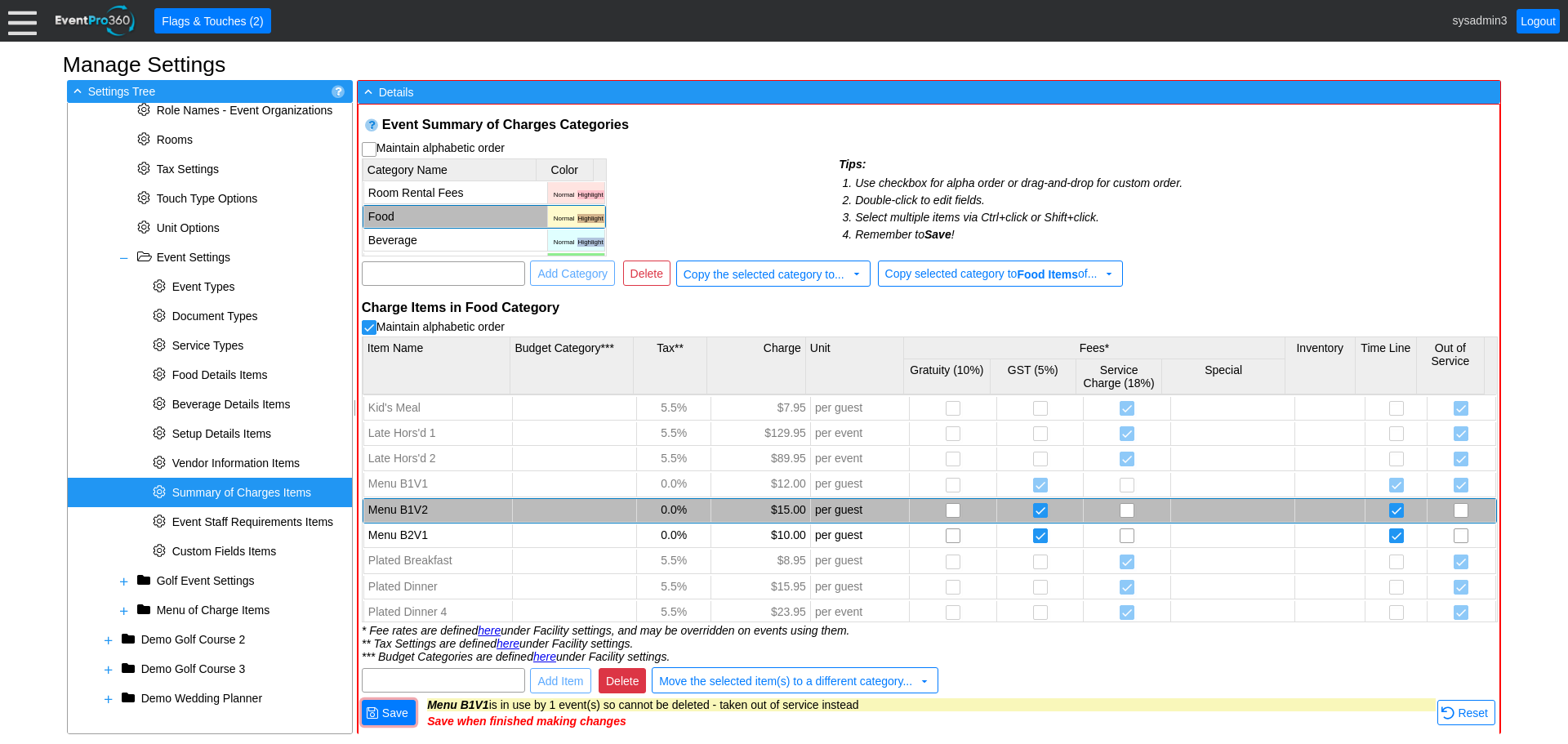
click at [618, 682] on span "Delete" at bounding box center [622, 682] width 39 height 16
click at [502, 507] on td "Menu B2V1" at bounding box center [437, 511] width 148 height 24
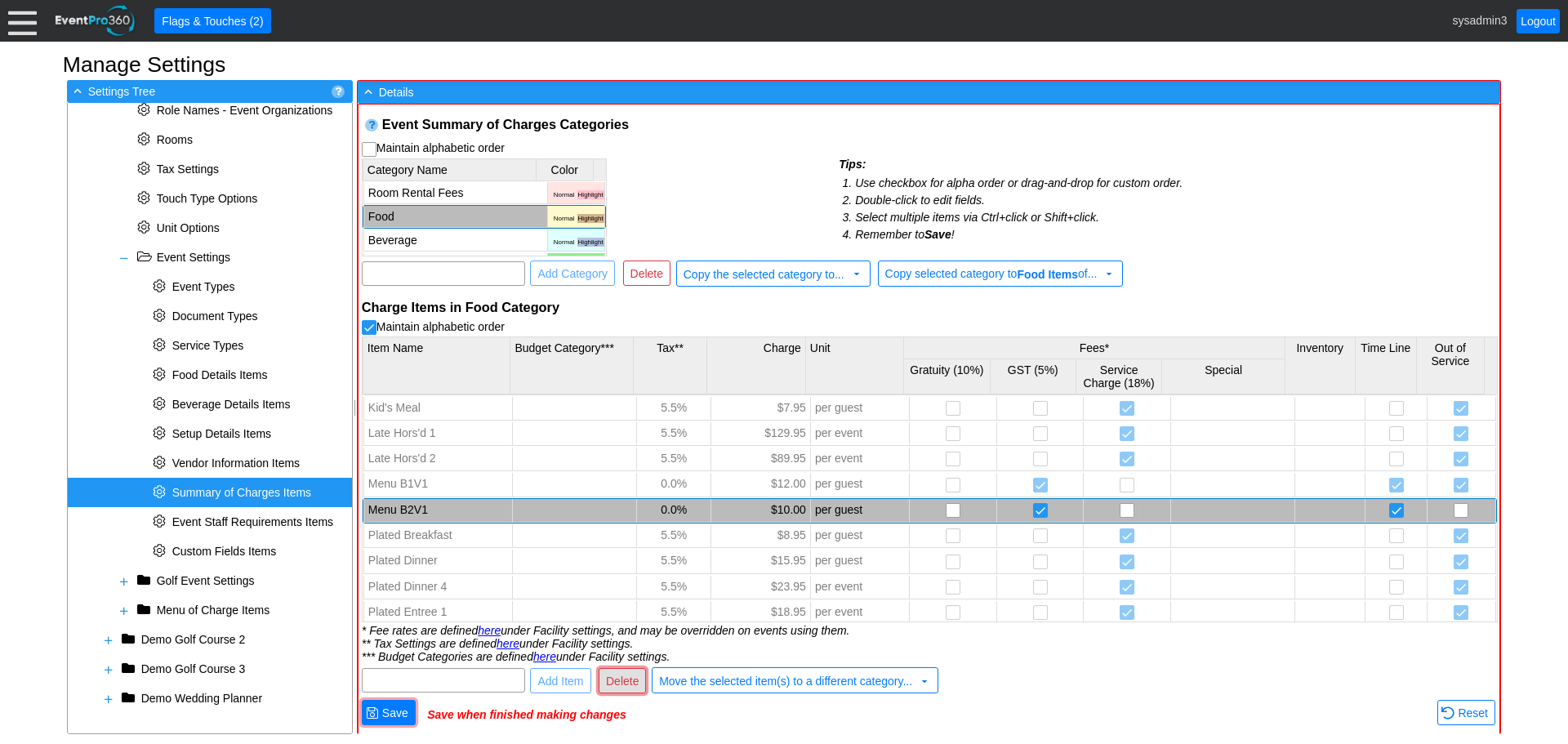
click at [622, 685] on span "Delete" at bounding box center [622, 682] width 39 height 16
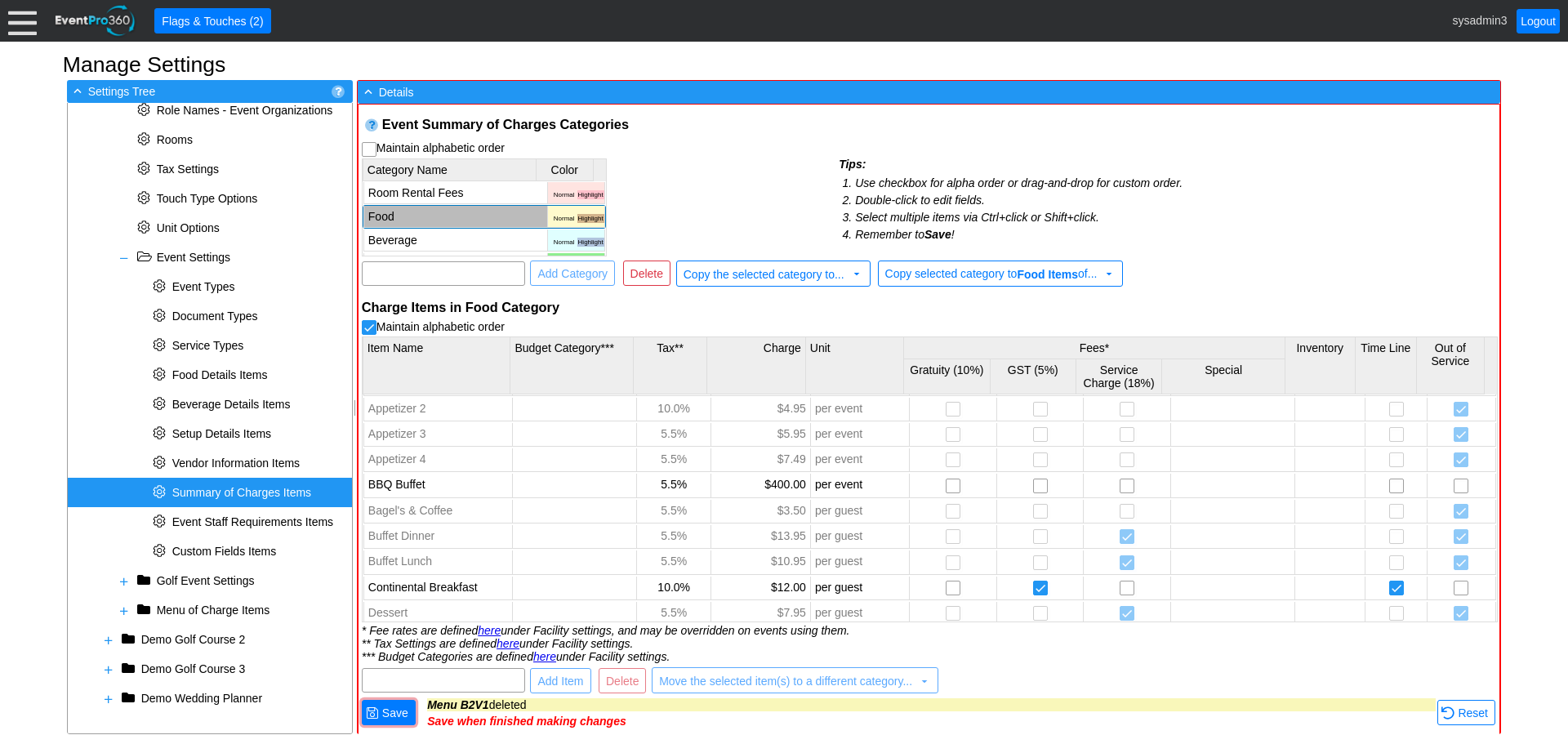
scroll to position [0, 0]
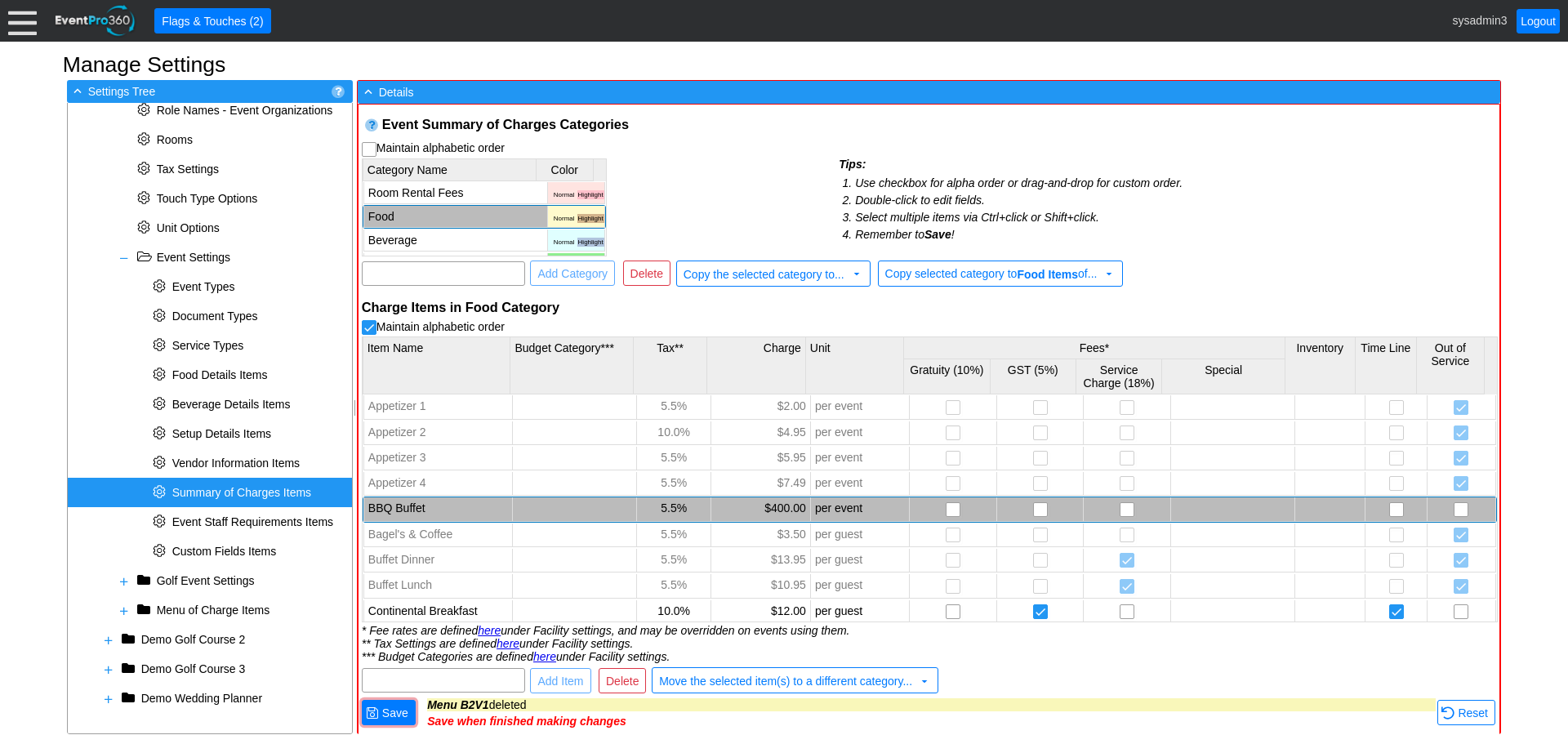
click at [468, 507] on td "BBQ Buffet" at bounding box center [437, 510] width 148 height 24
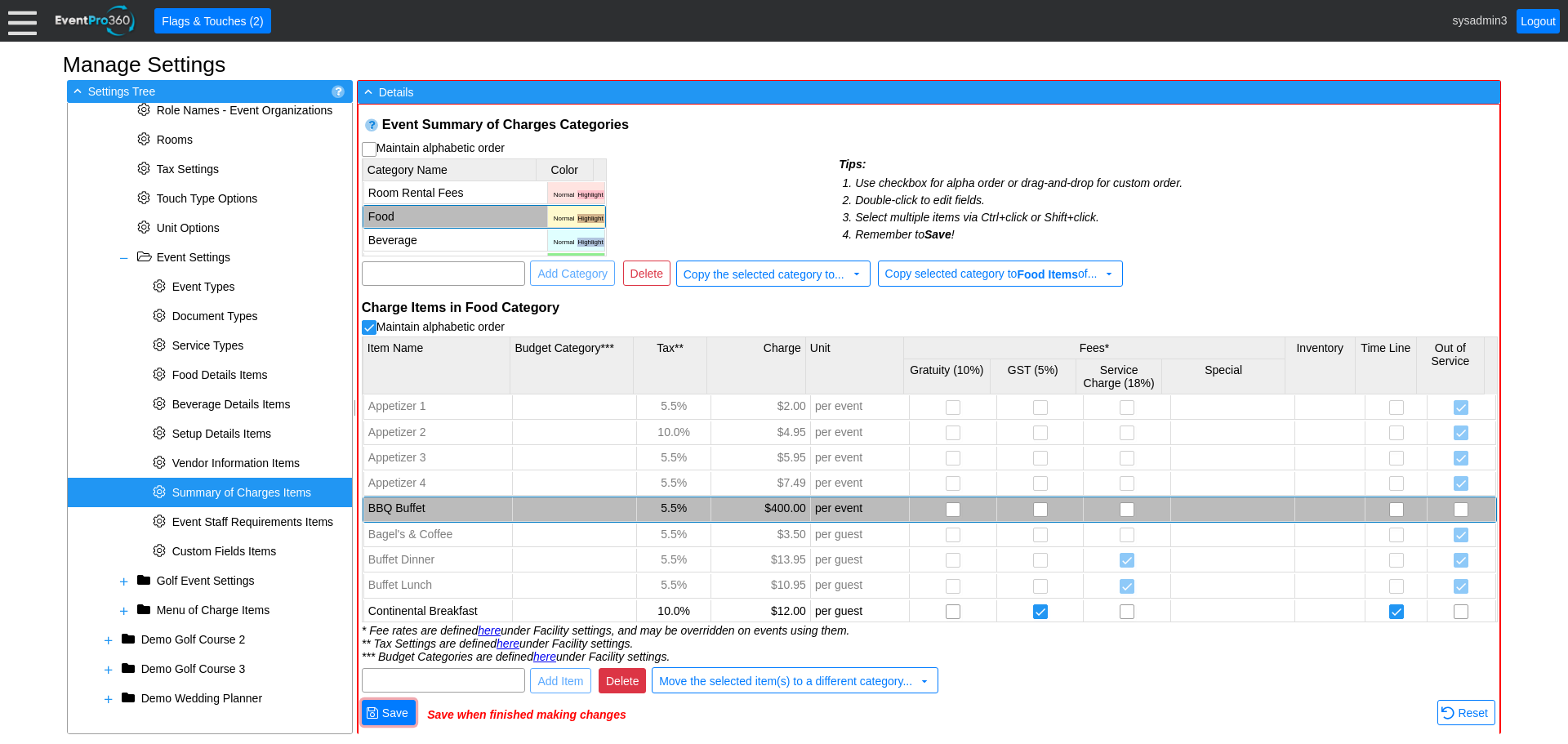
click at [620, 679] on span "Delete" at bounding box center [622, 682] width 39 height 16
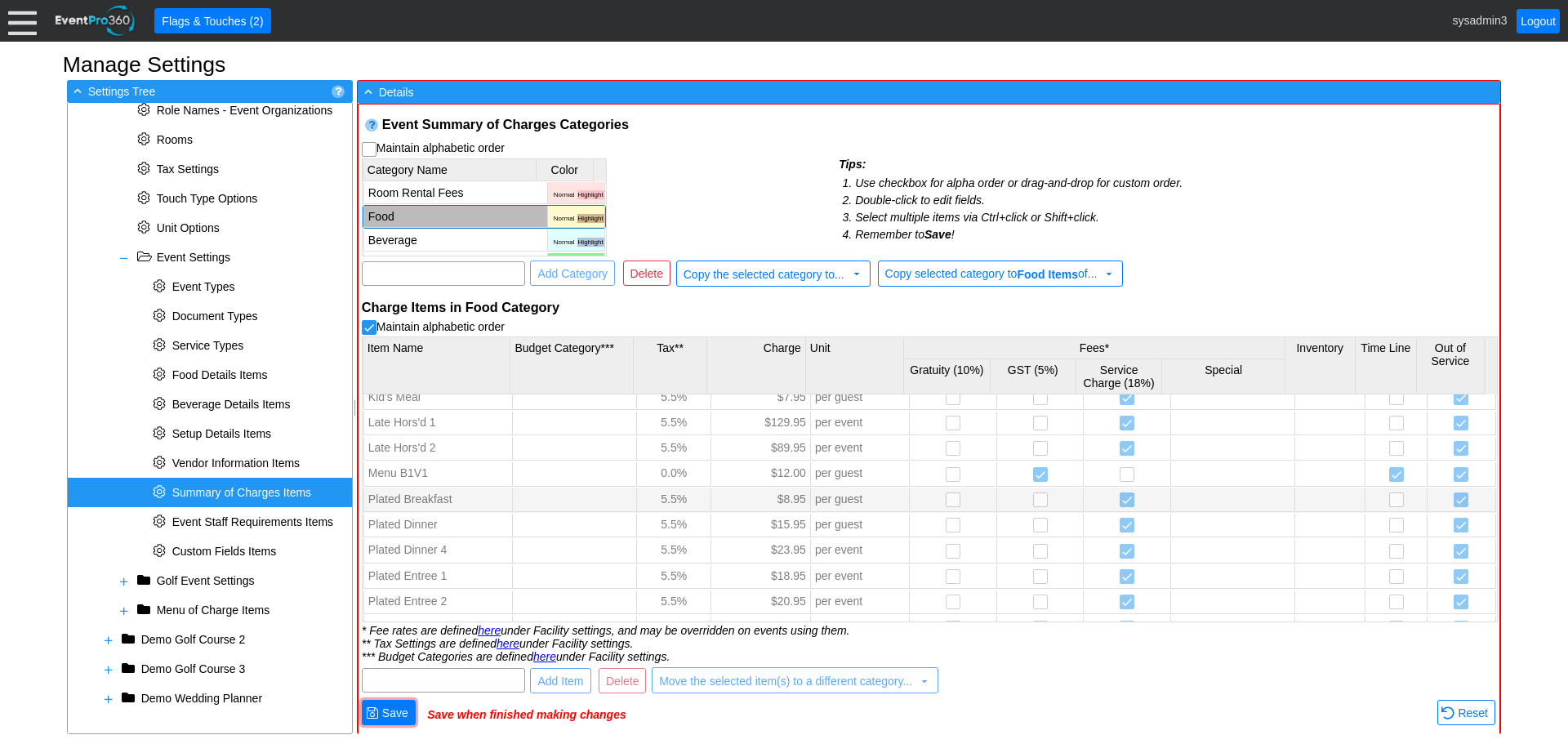
scroll to position [310, 0]
click at [402, 714] on span "Save" at bounding box center [395, 713] width 33 height 16
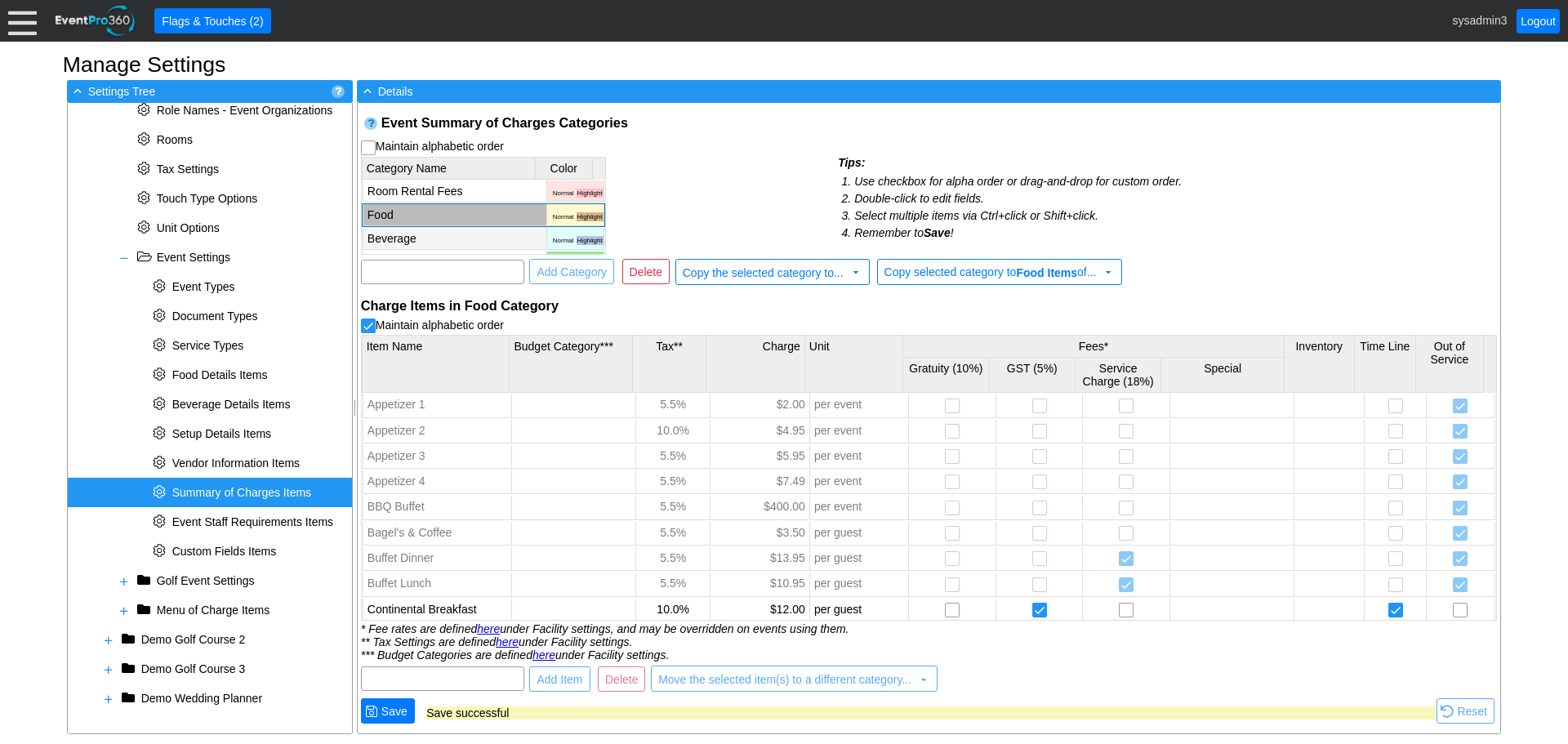
checkbox input "false"
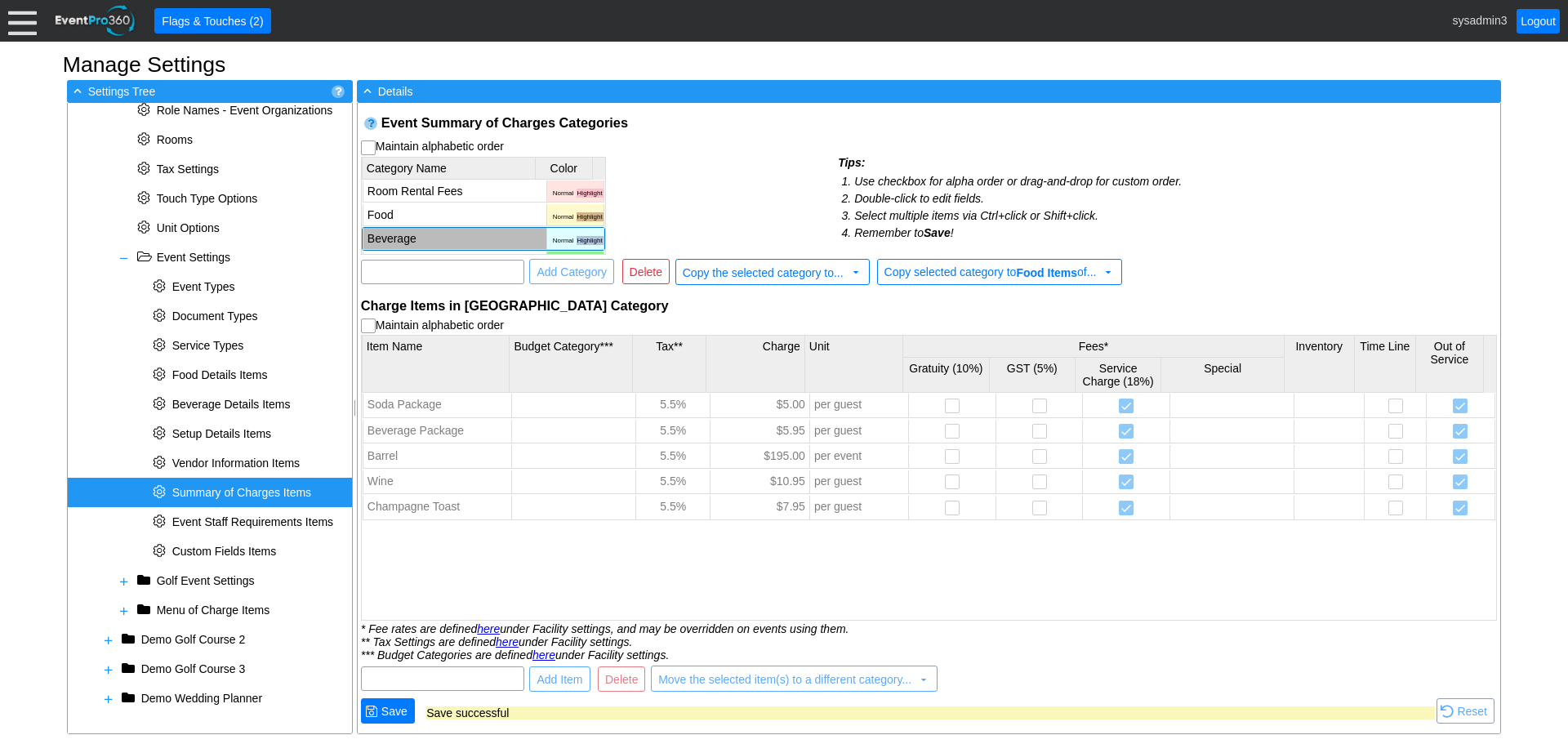
click at [452, 232] on td "Beverage" at bounding box center [454, 239] width 184 height 22
click at [124, 257] on span at bounding box center [124, 258] width 13 height 13
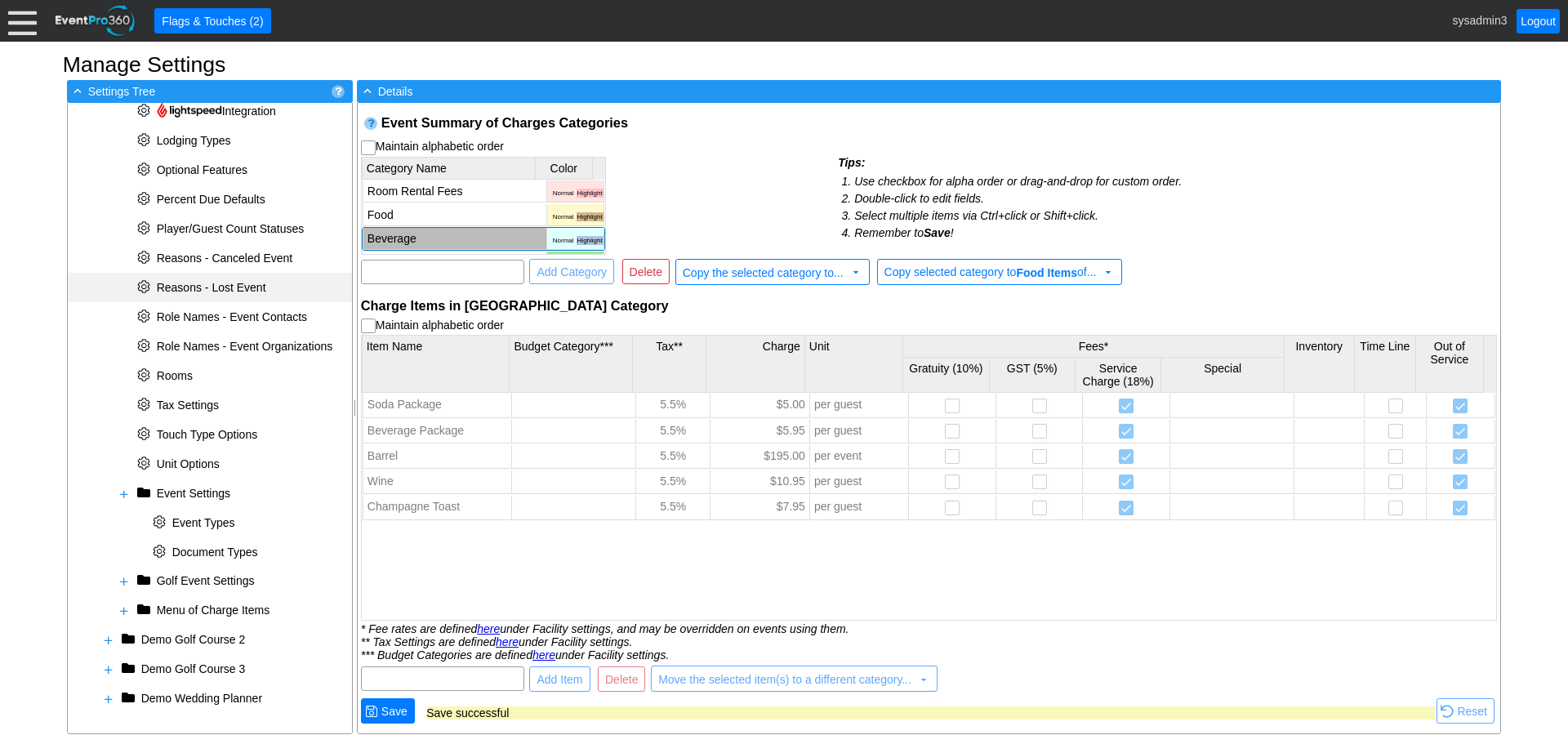
scroll to position [567, 0]
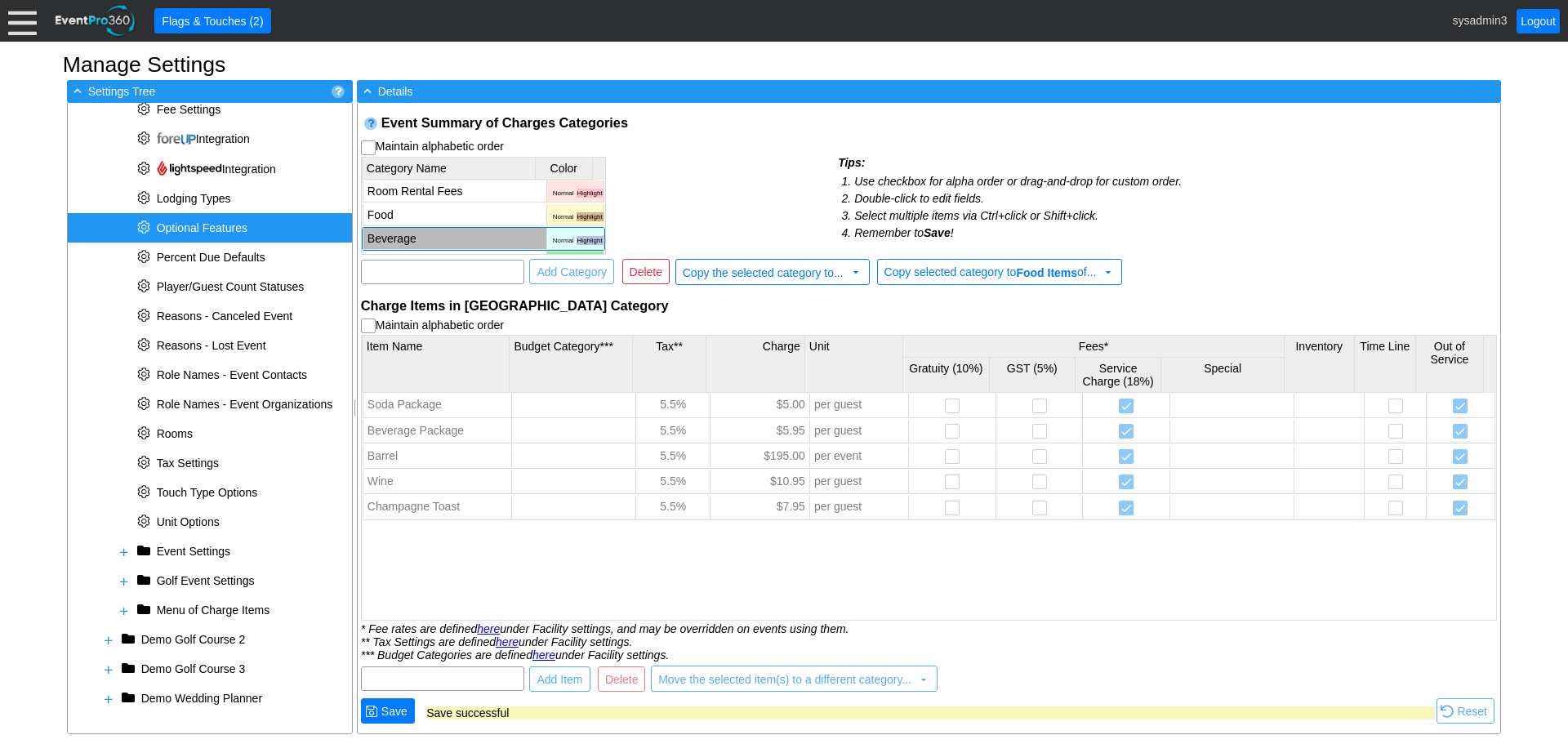
click at [224, 225] on span "Optional Features" at bounding box center [201, 228] width 91 height 13
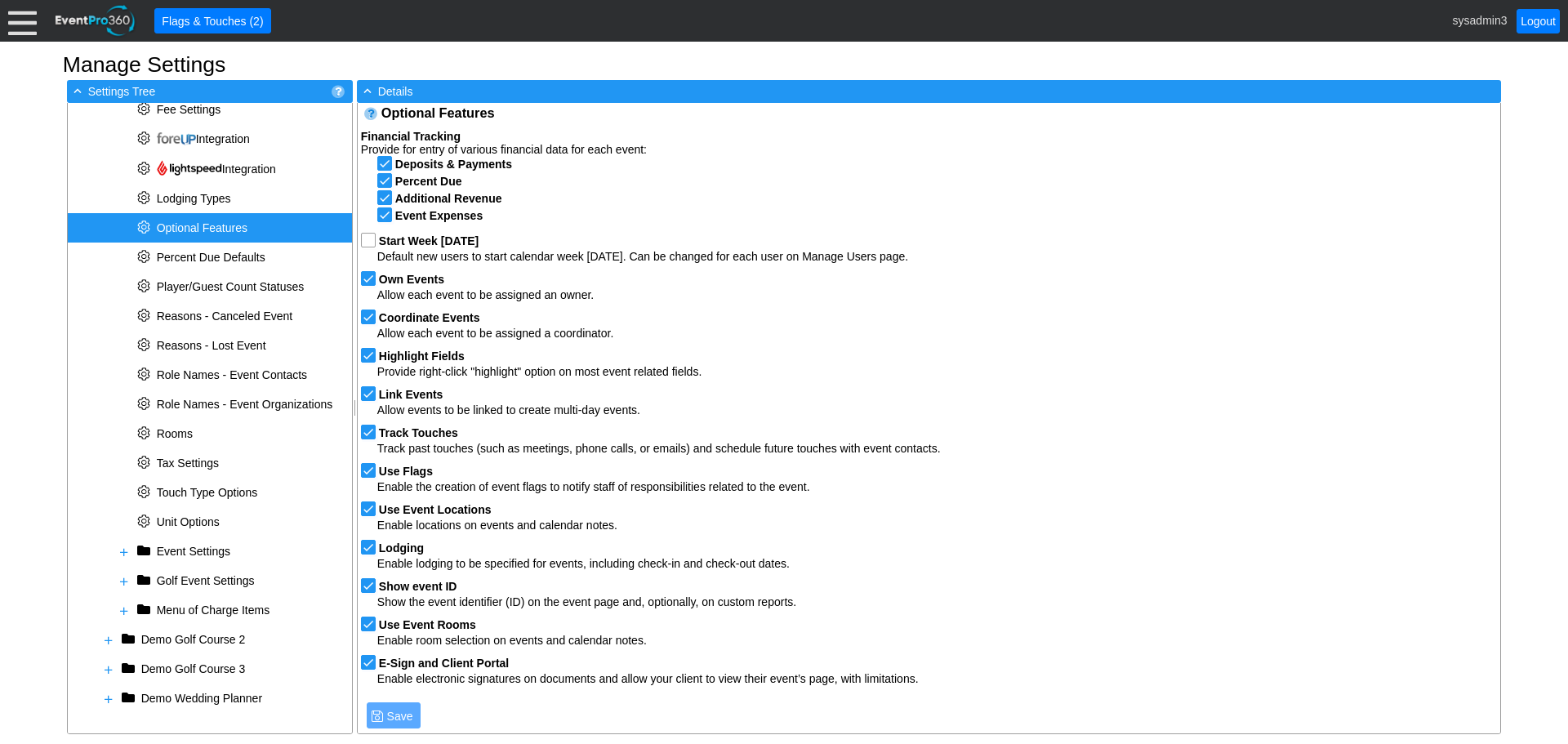
scroll to position [13, 0]
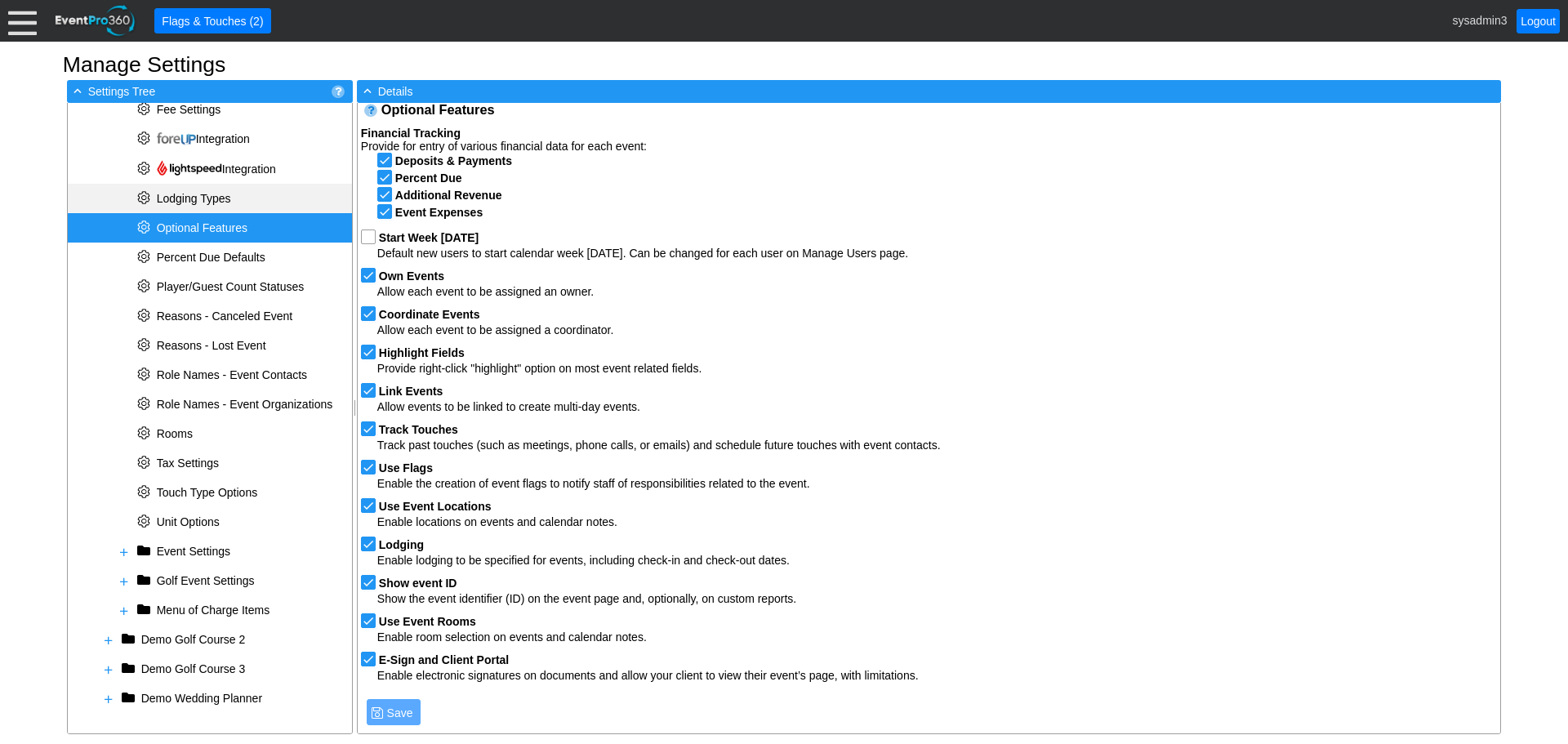
click at [201, 201] on span "Lodging Types" at bounding box center [193, 199] width 74 height 13
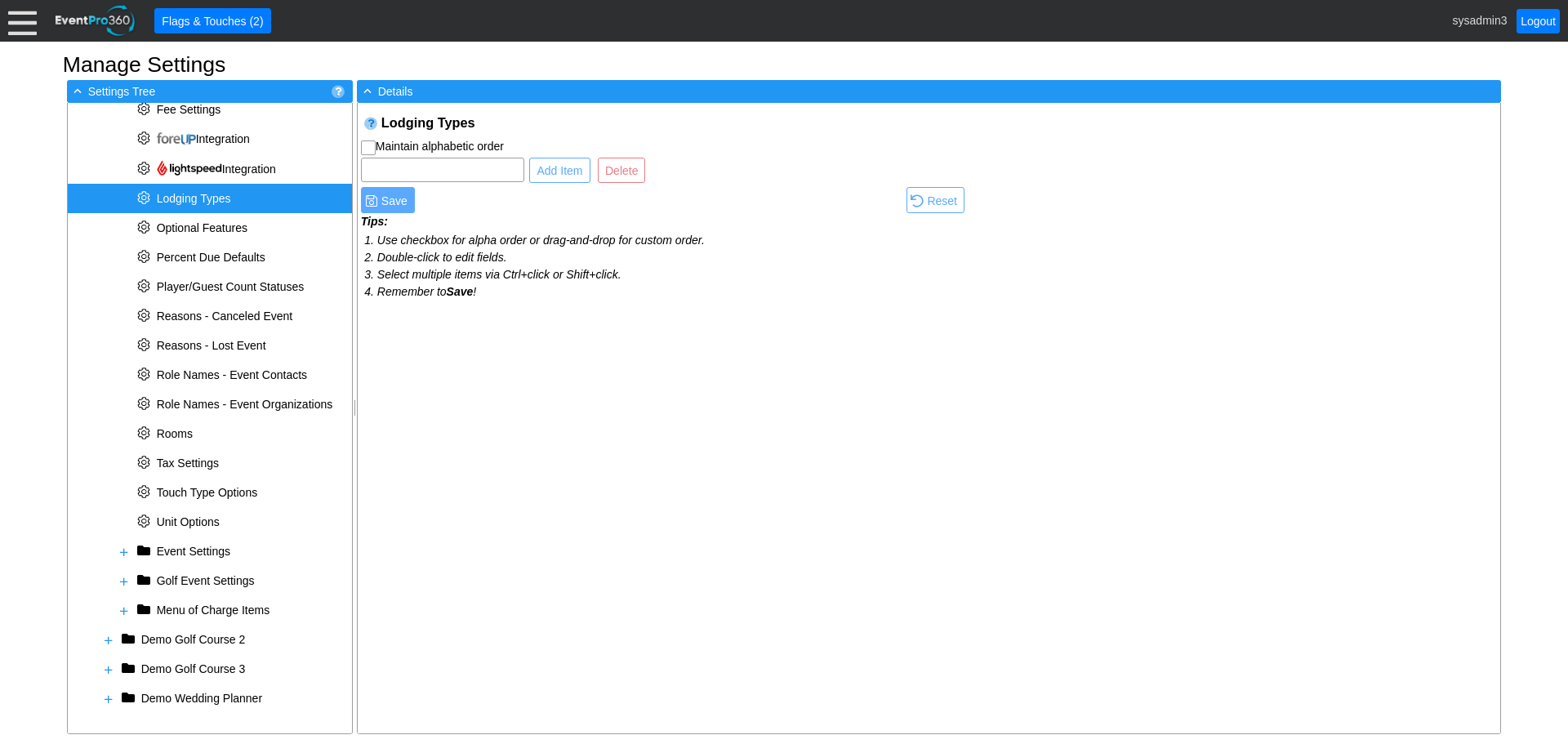
scroll to position [0, 0]
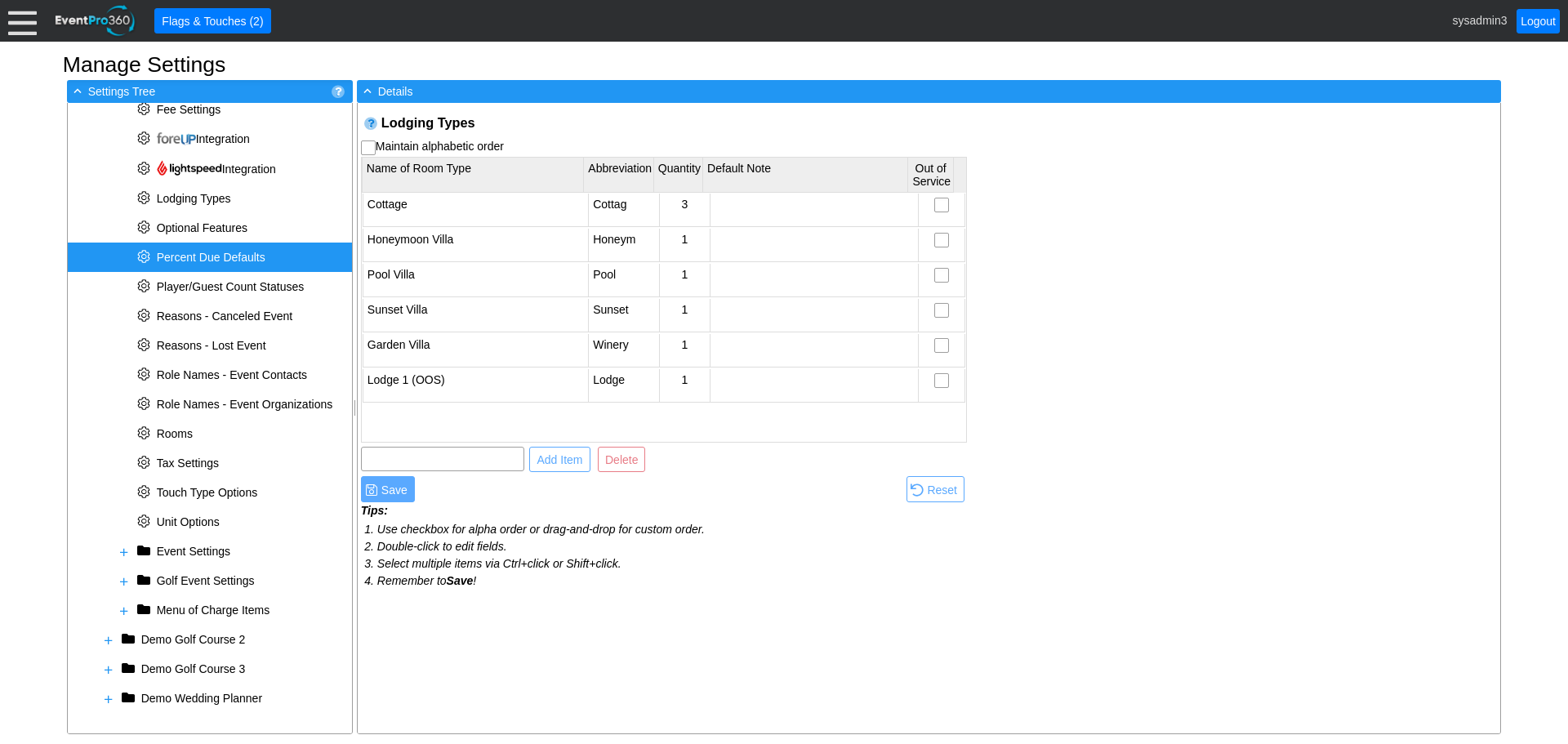
click at [187, 254] on span "Percent Due Defaults" at bounding box center [210, 257] width 109 height 13
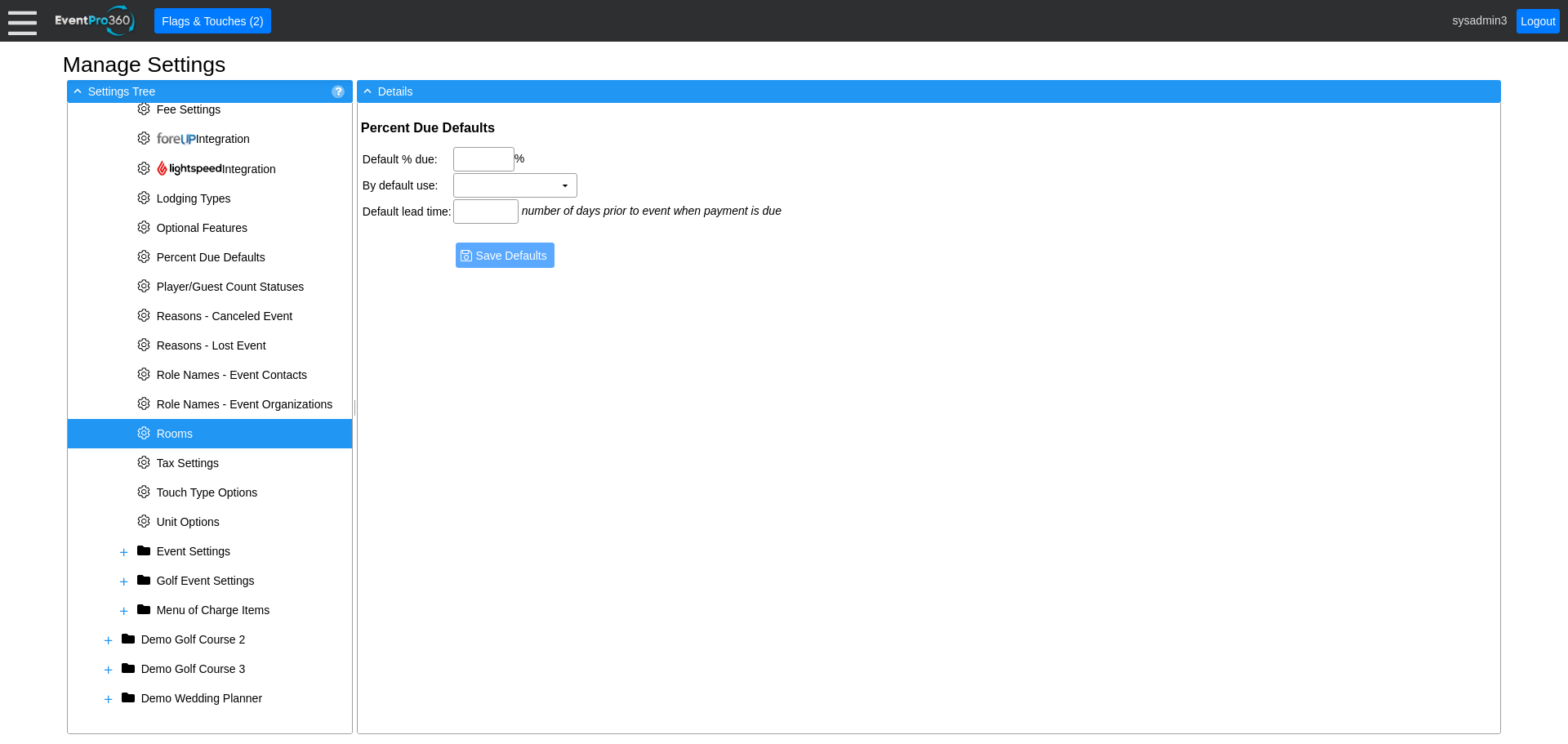
click at [195, 434] on span "Rooms" at bounding box center [165, 434] width 62 height 13
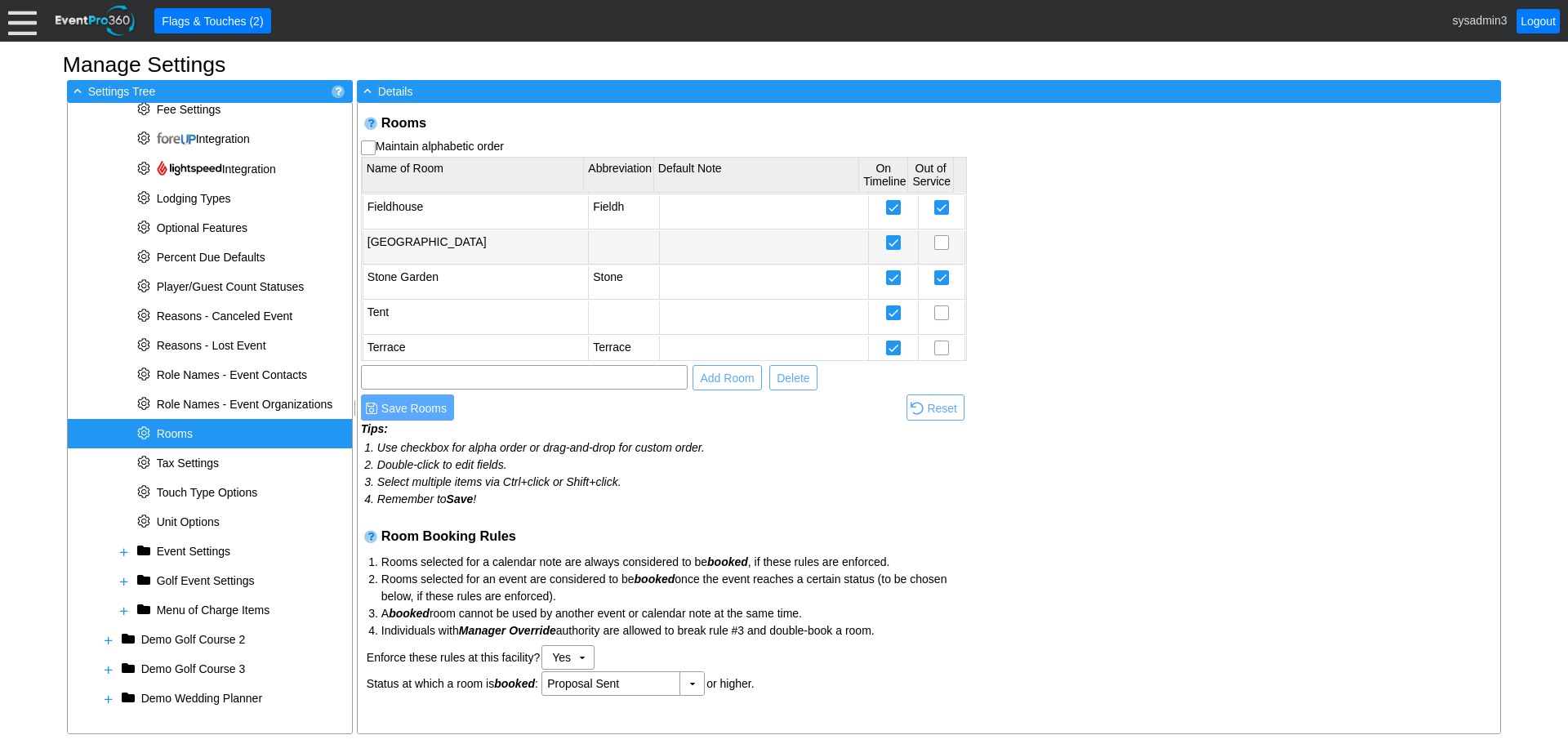
scroll to position [469, 0]
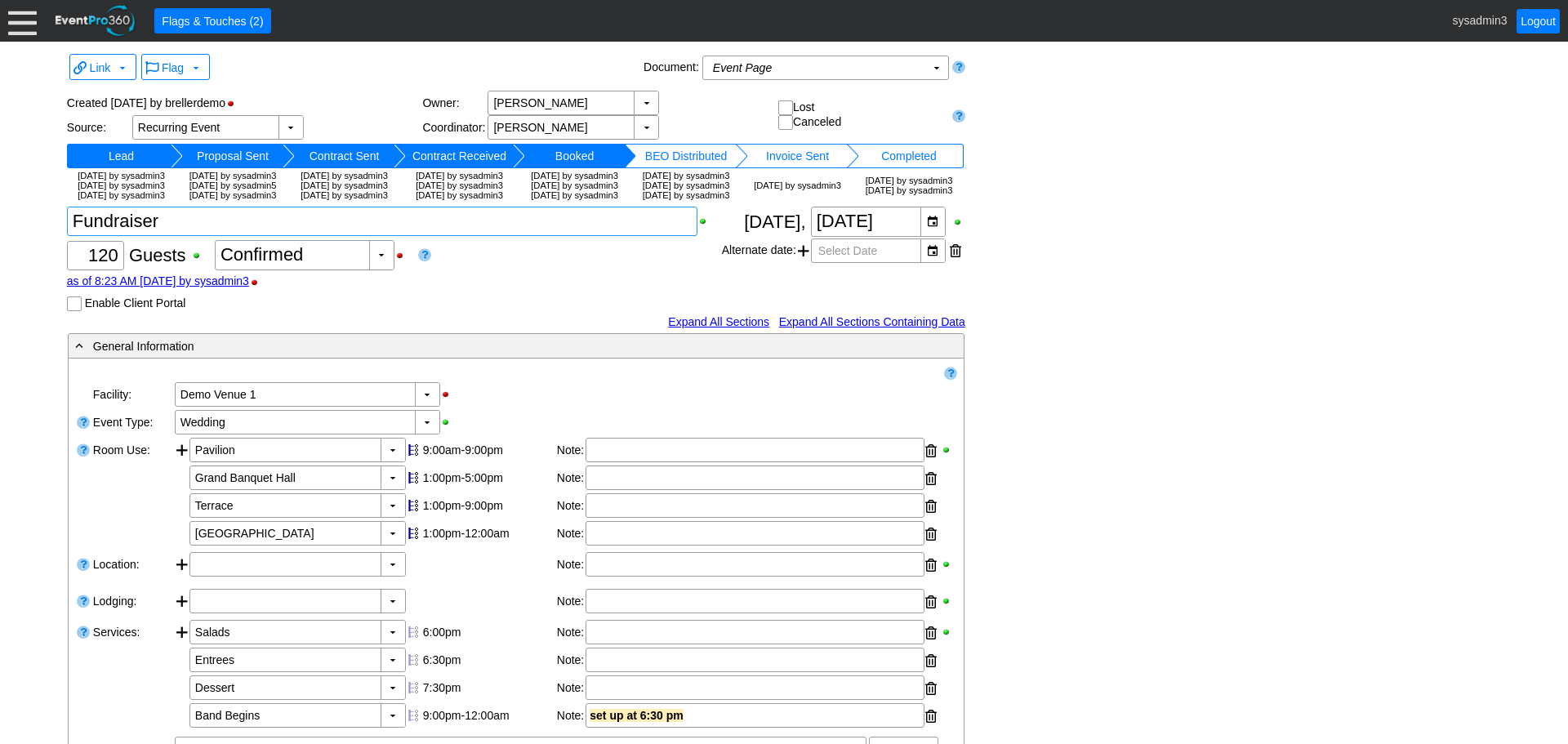
click at [214, 236] on textarea at bounding box center [381, 221] width 630 height 29
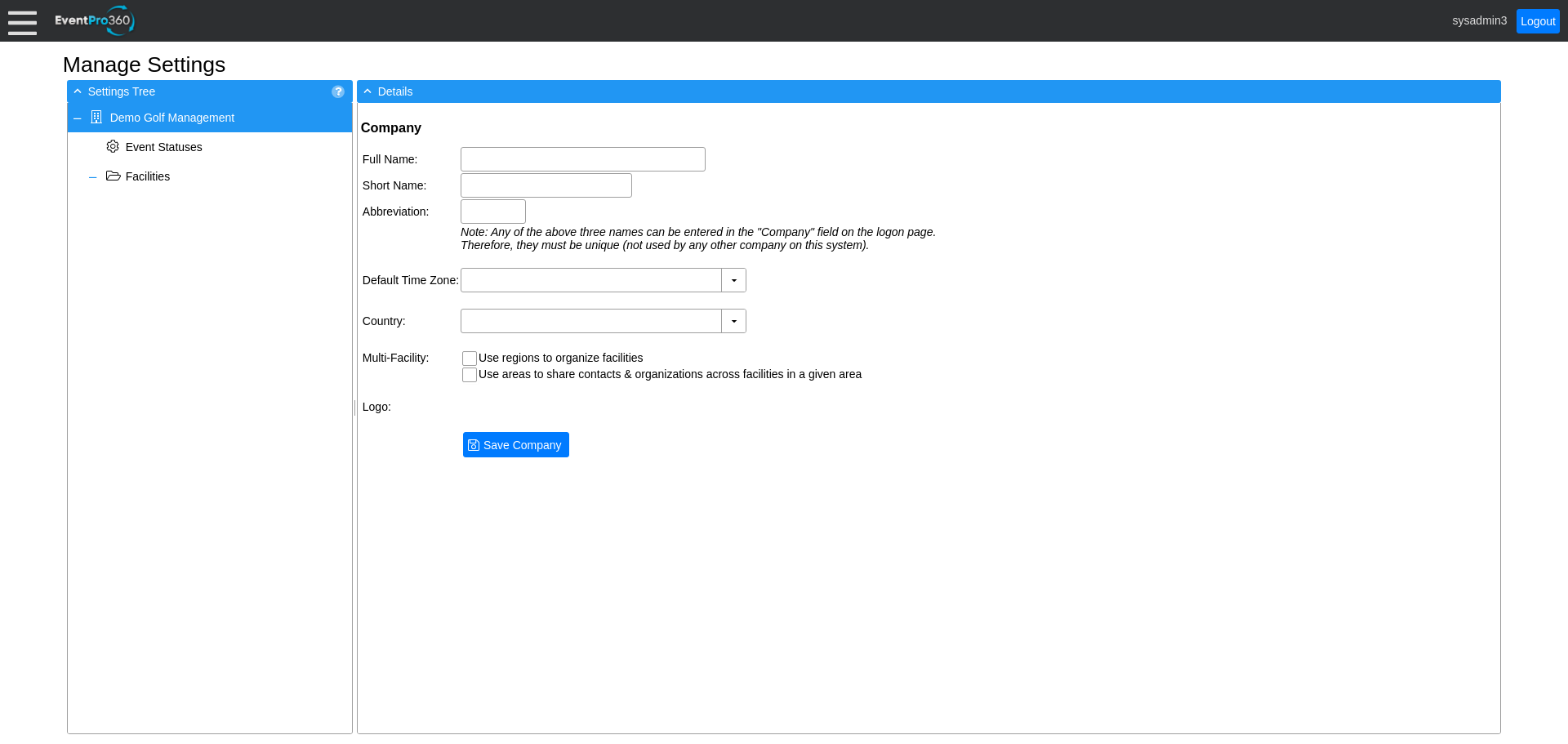
type input "Demo Golf Management"
type input "Demo Golf"
type input "Demo"
type input "(GMT-06:00) Central Time ([GEOGRAPHIC_DATA] & [GEOGRAPHIC_DATA])"
type input "[GEOGRAPHIC_DATA] (English)"
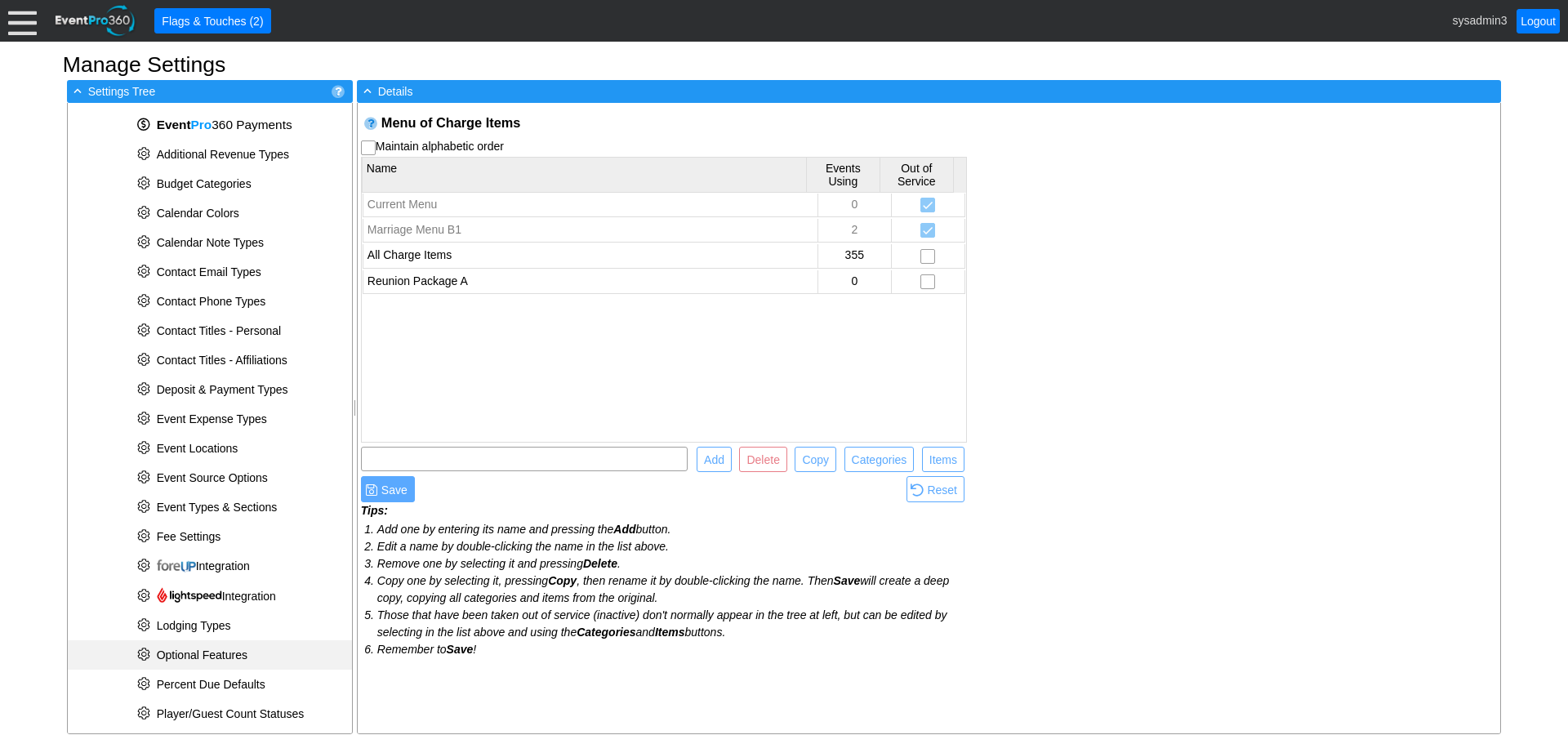
scroll to position [655, 0]
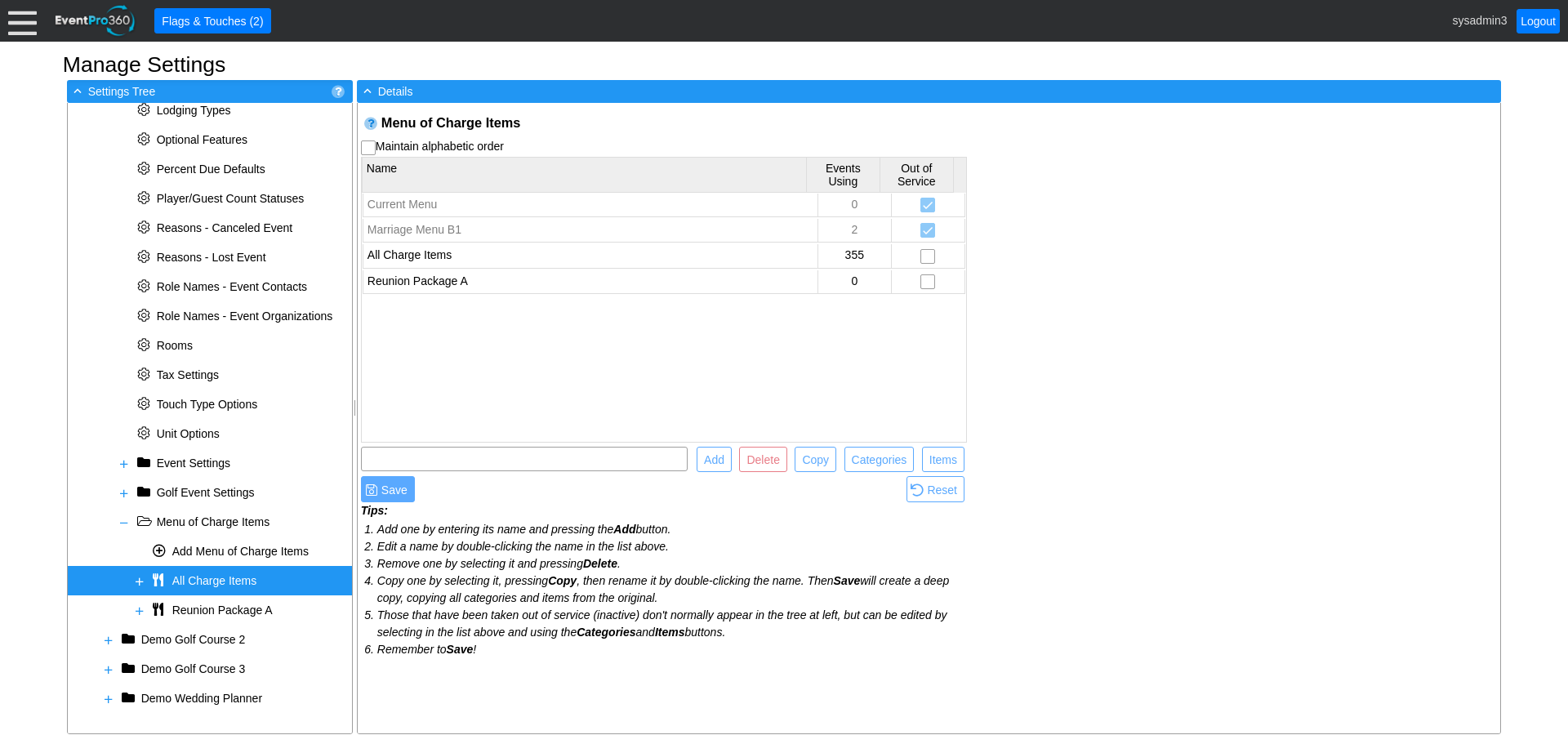
click at [209, 577] on span "All Charge Items" at bounding box center [214, 581] width 84 height 13
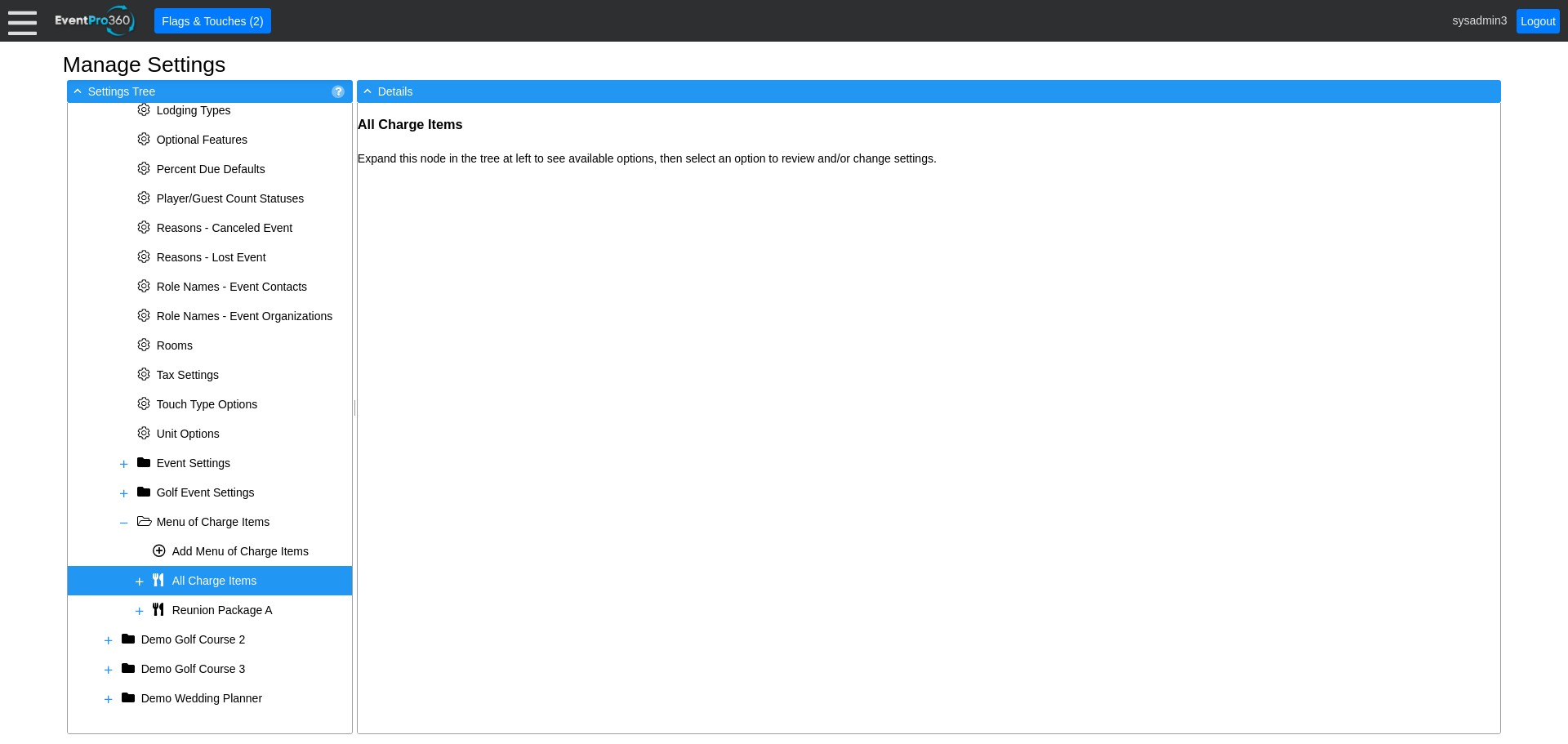
click at [142, 579] on span at bounding box center [140, 581] width 13 height 13
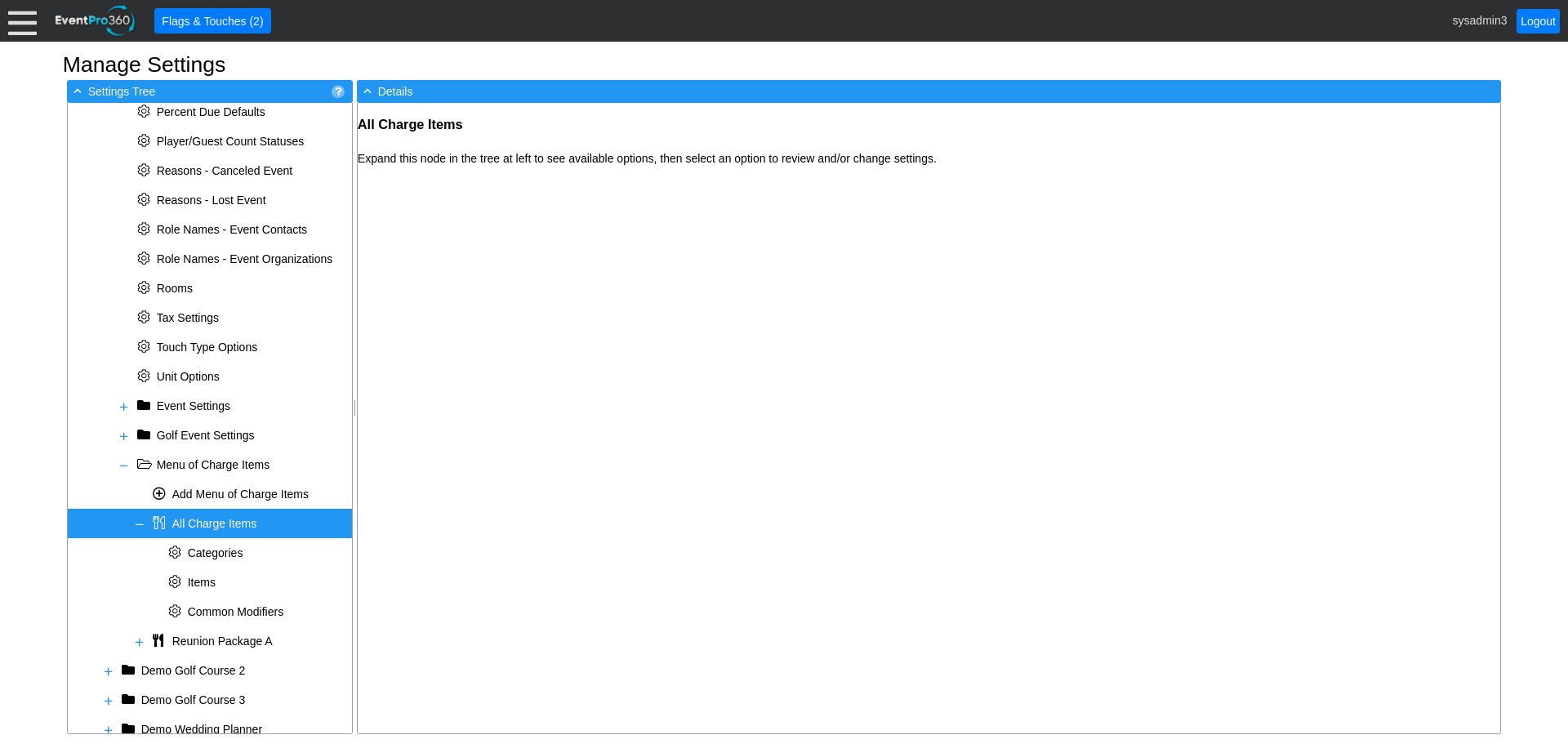
scroll to position [743, 0]
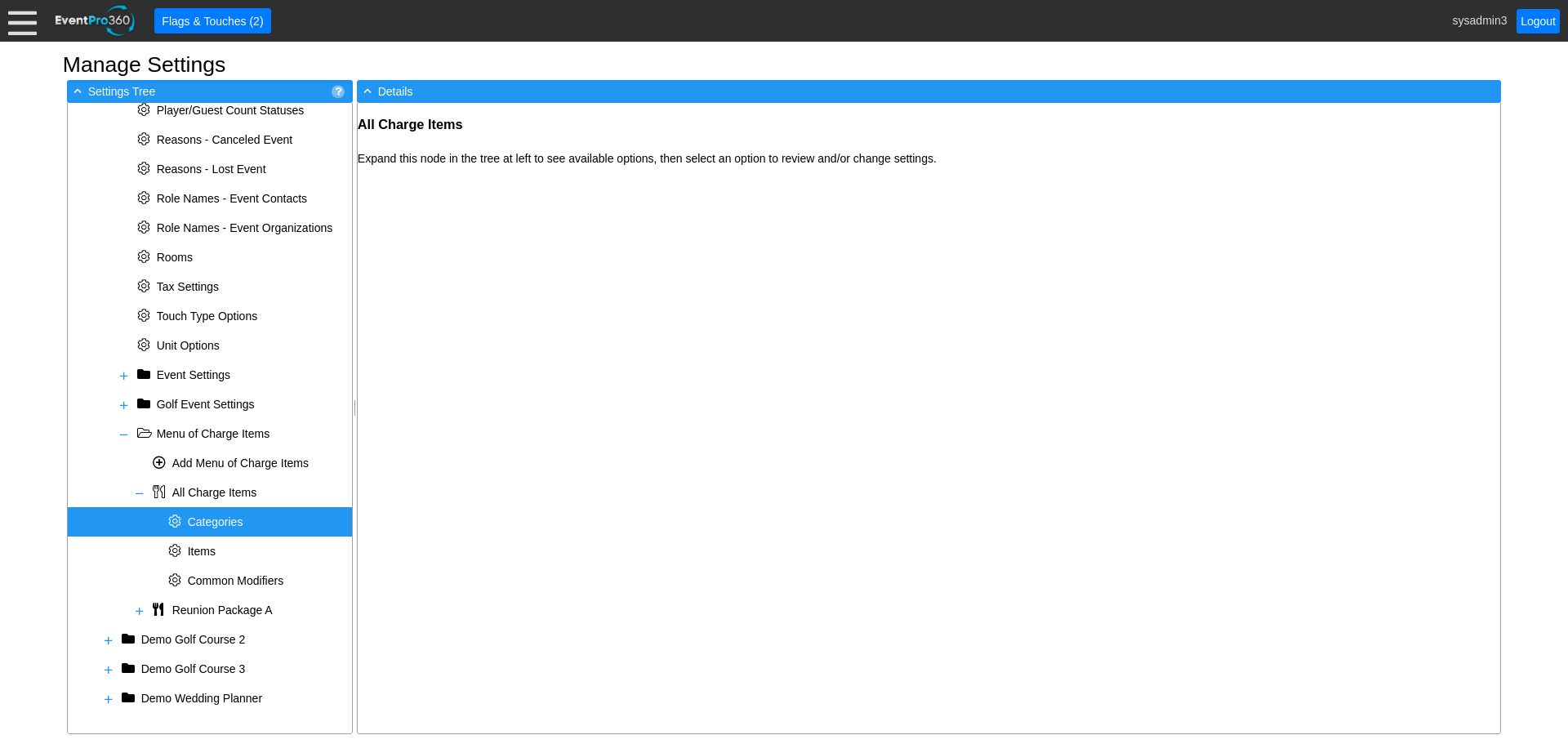
click at [225, 516] on span "Categories" at bounding box center [215, 522] width 56 height 13
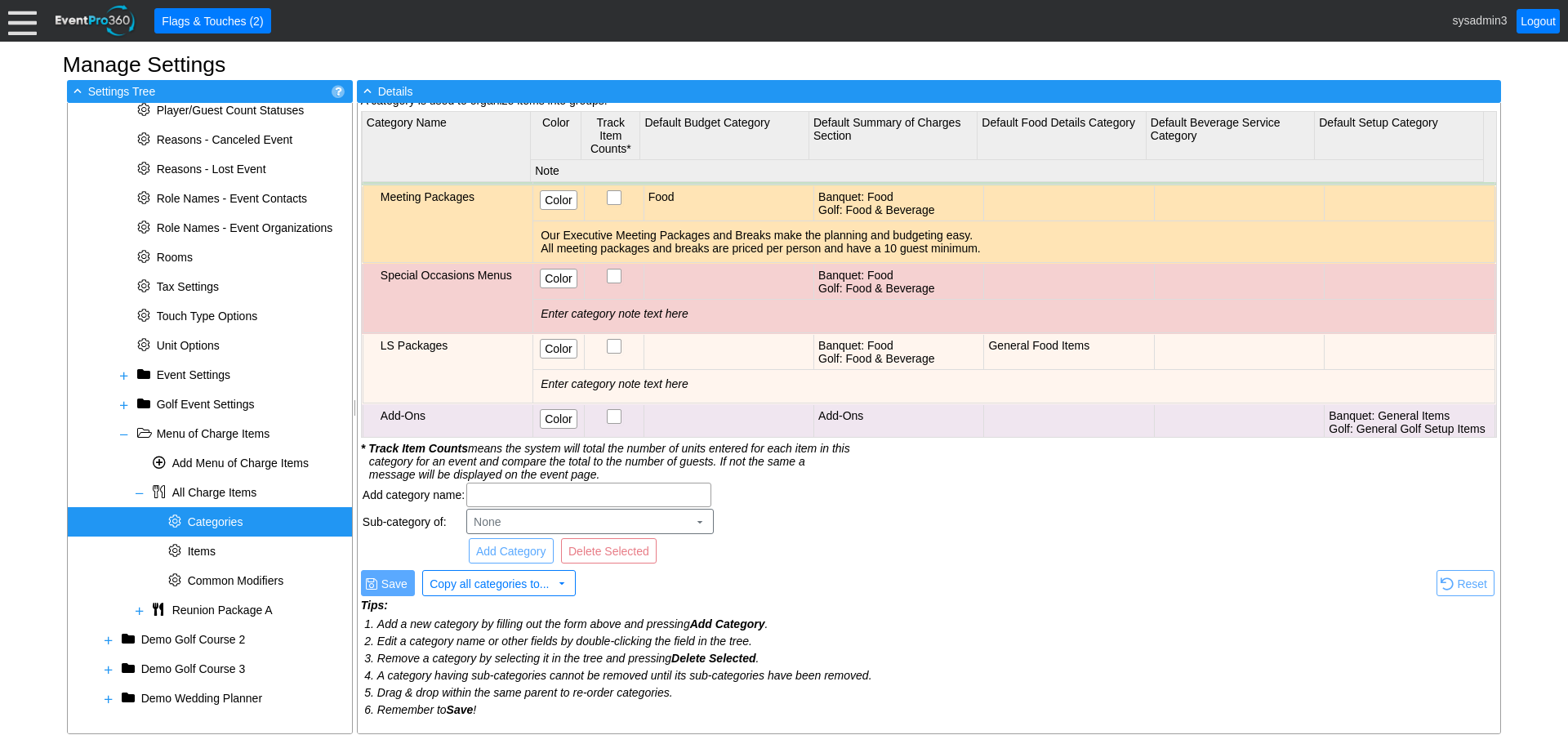
scroll to position [1147, 0]
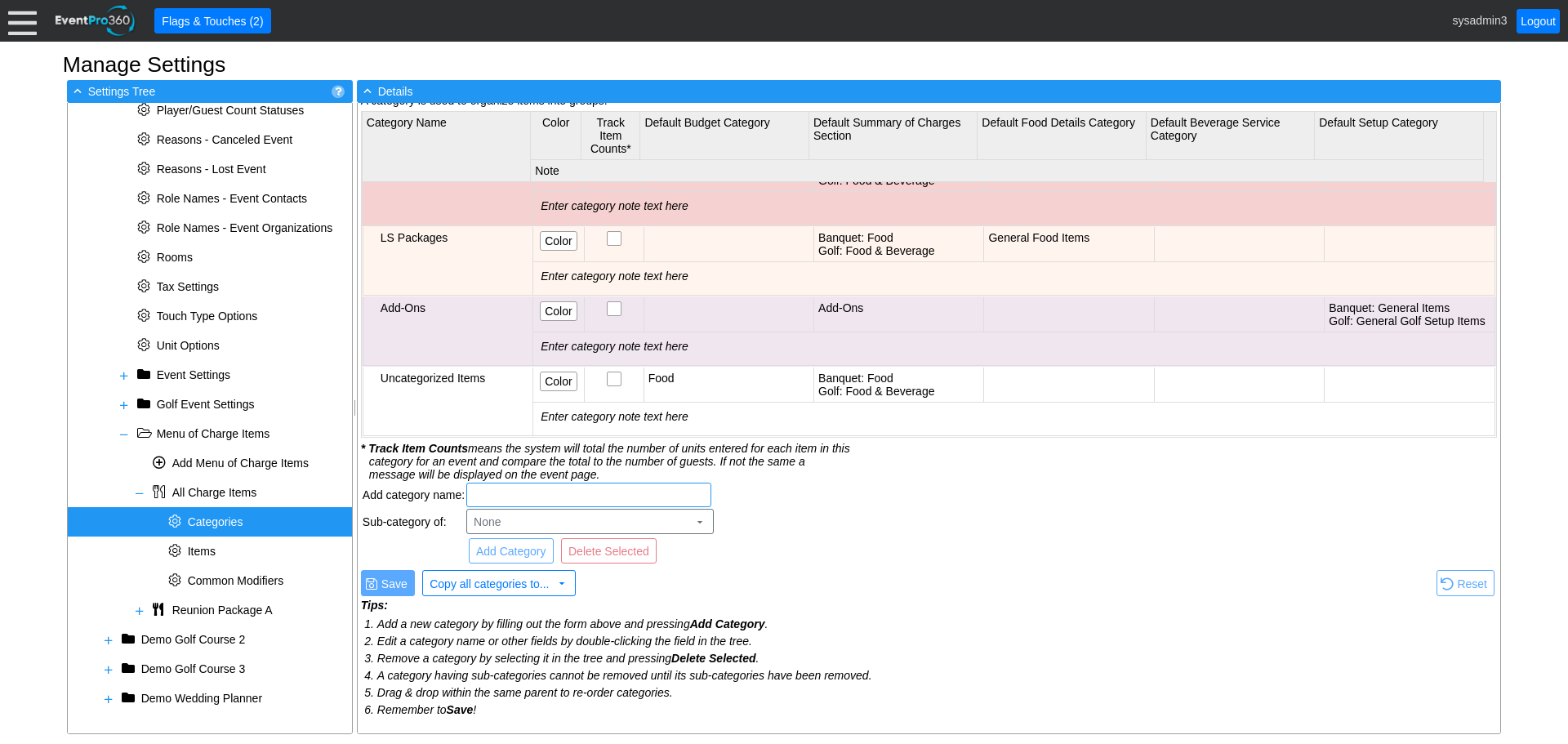
click at [567, 497] on input "text" at bounding box center [588, 494] width 233 height 23
type input "Equipment #1001"
click at [535, 552] on span "Add Category" at bounding box center [511, 552] width 77 height 16
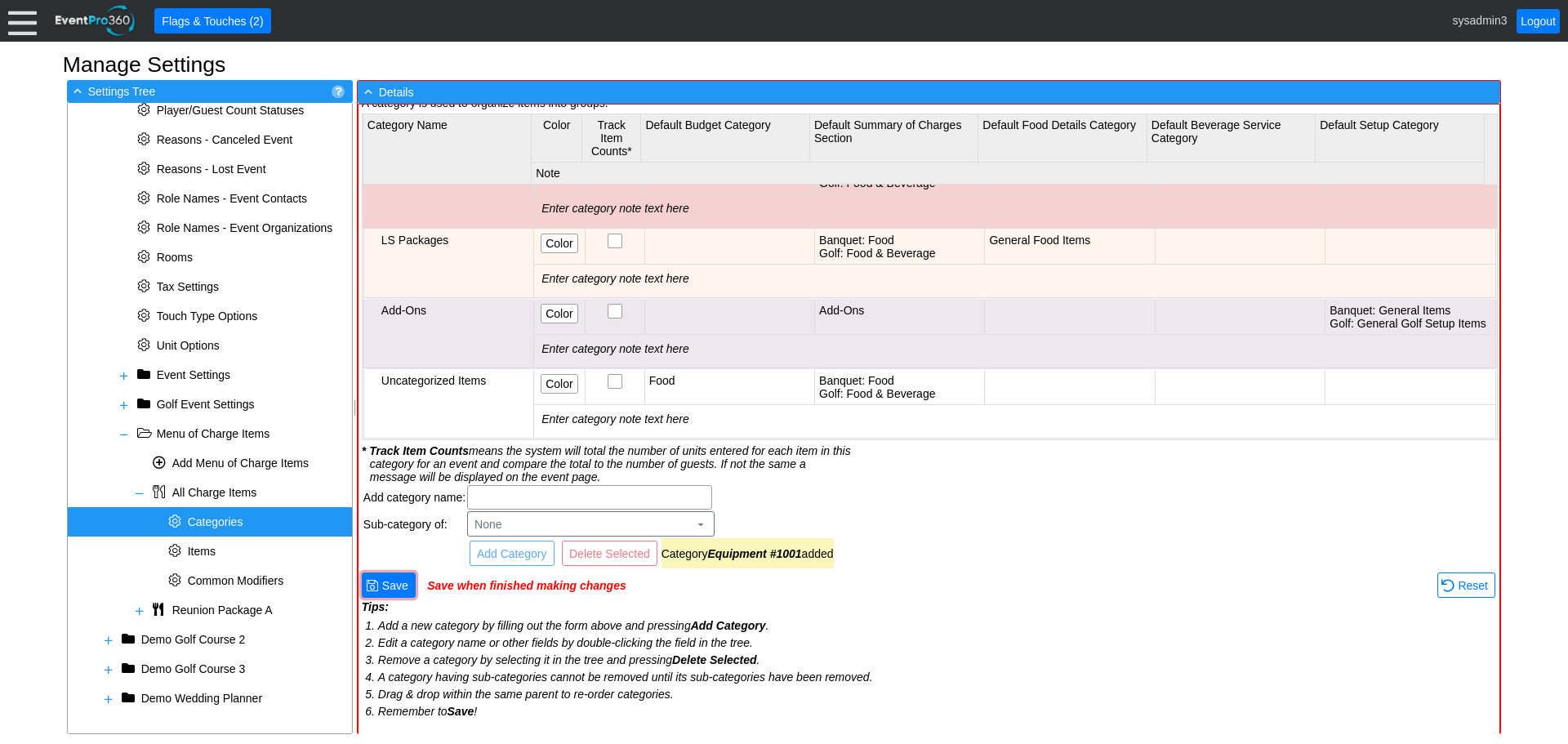
scroll to position [39, 0]
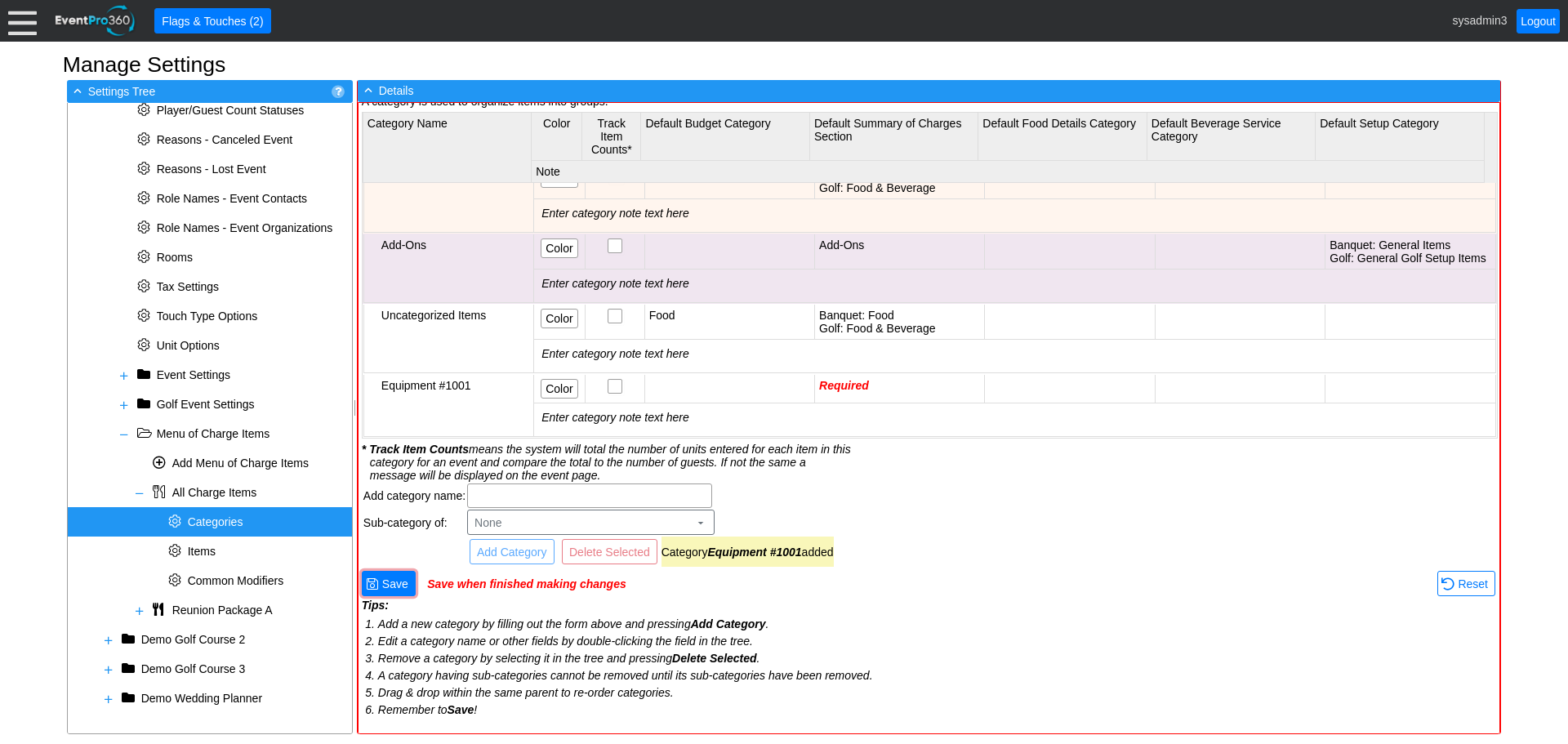
click at [836, 379] on span "Required" at bounding box center [843, 385] width 49 height 13
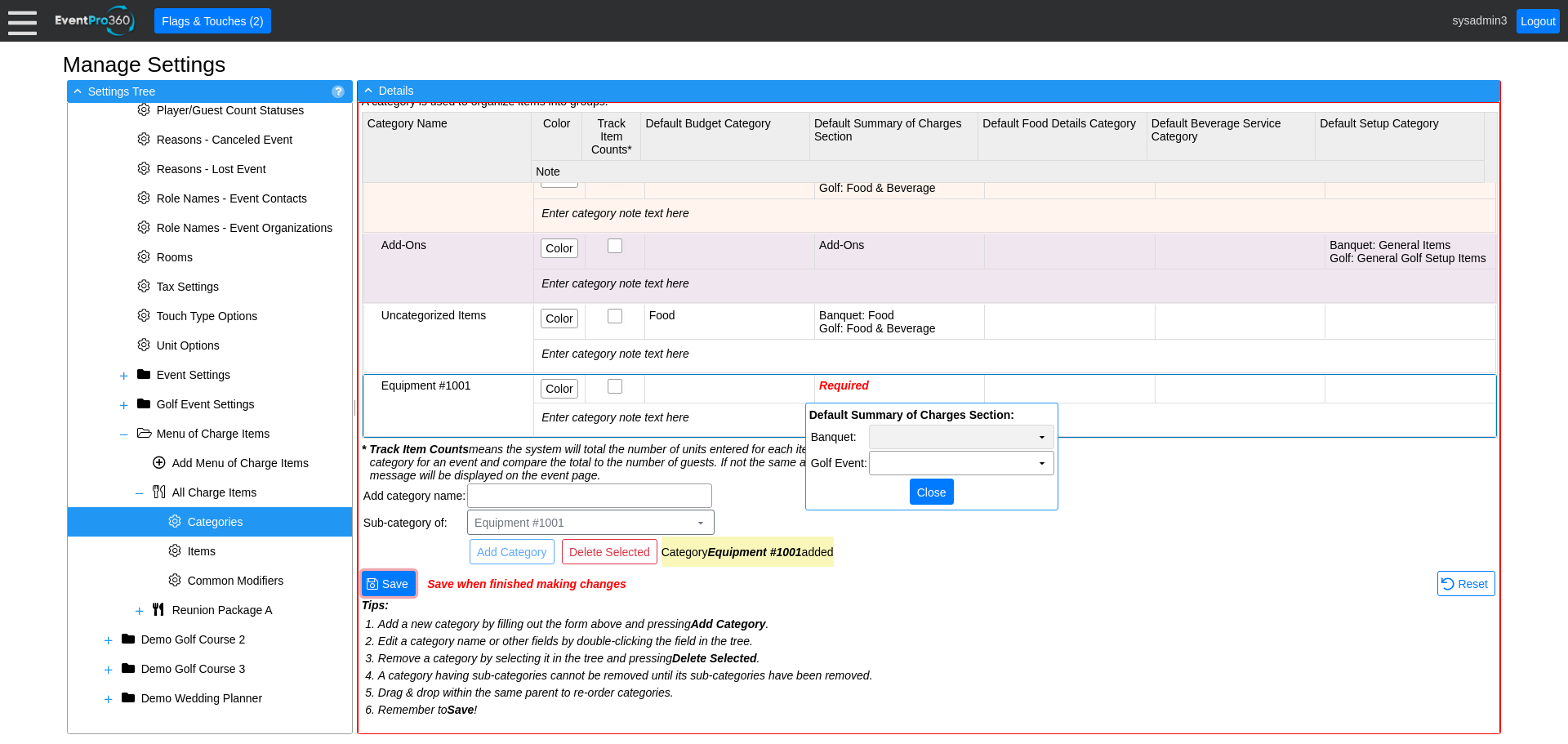
click at [987, 437] on td "Χ" at bounding box center [961, 437] width 184 height 23
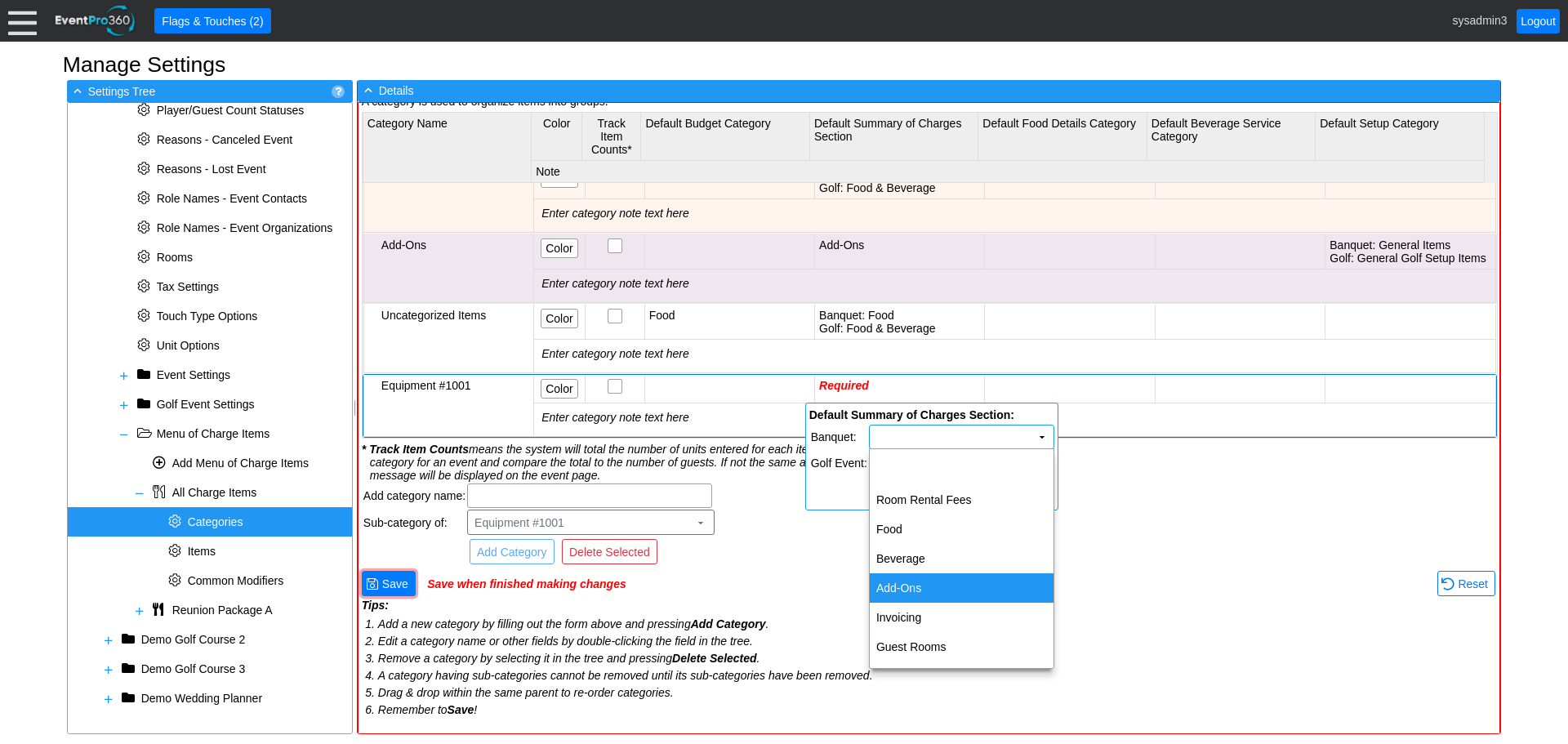
click at [921, 585] on td "Add-Ons" at bounding box center [961, 588] width 184 height 29
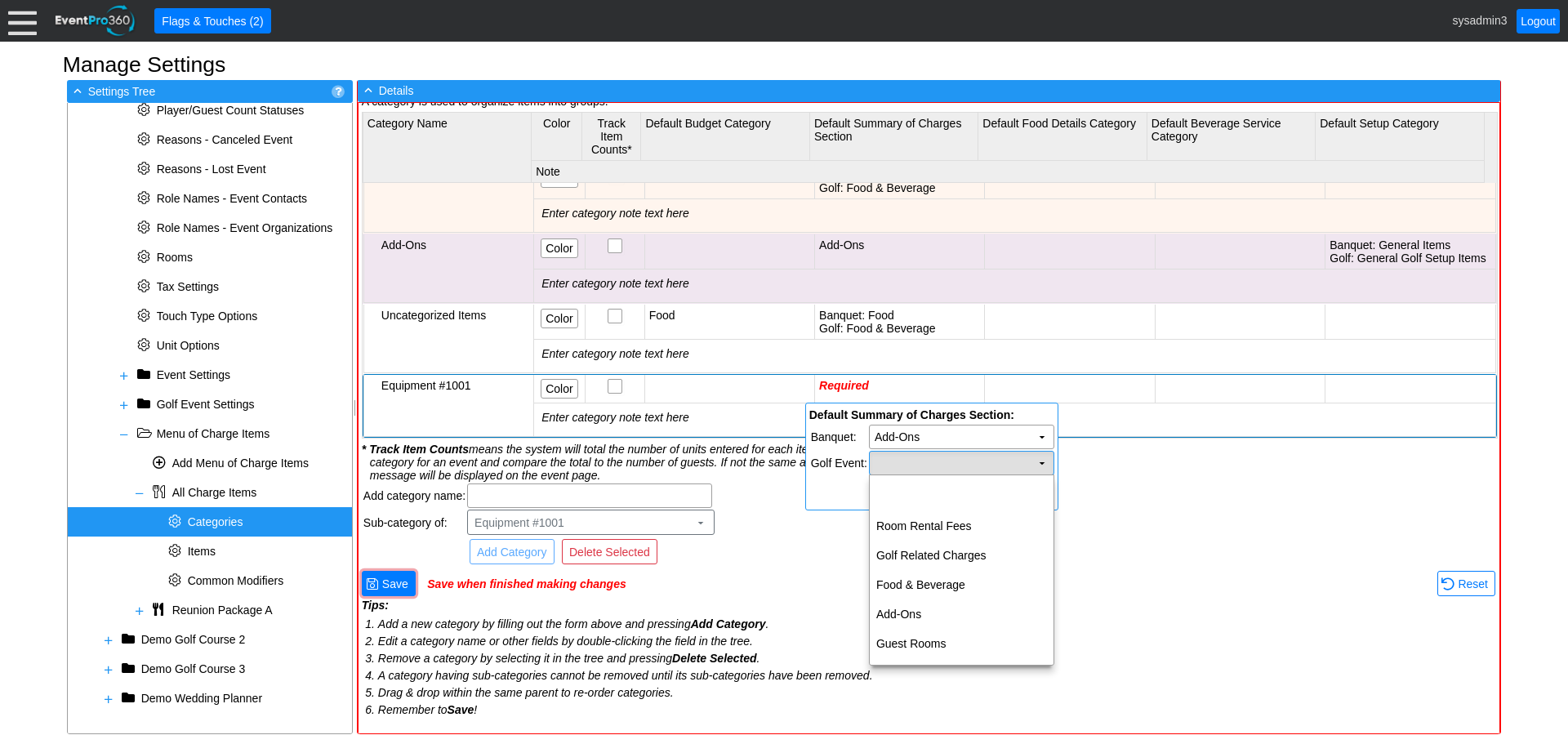
click at [955, 466] on td "Χ" at bounding box center [961, 463] width 184 height 23
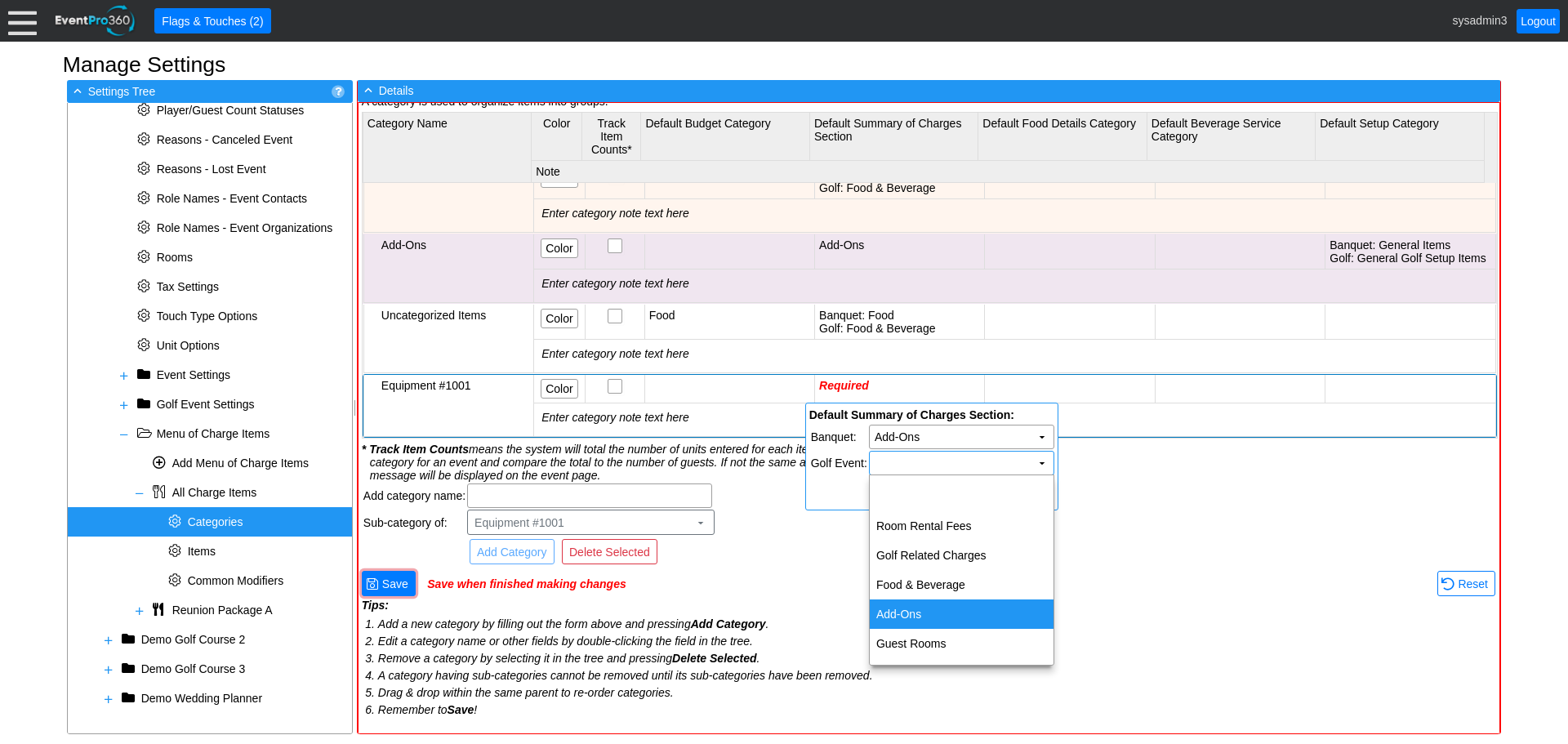
click at [929, 611] on td "Add-Ons" at bounding box center [961, 614] width 184 height 29
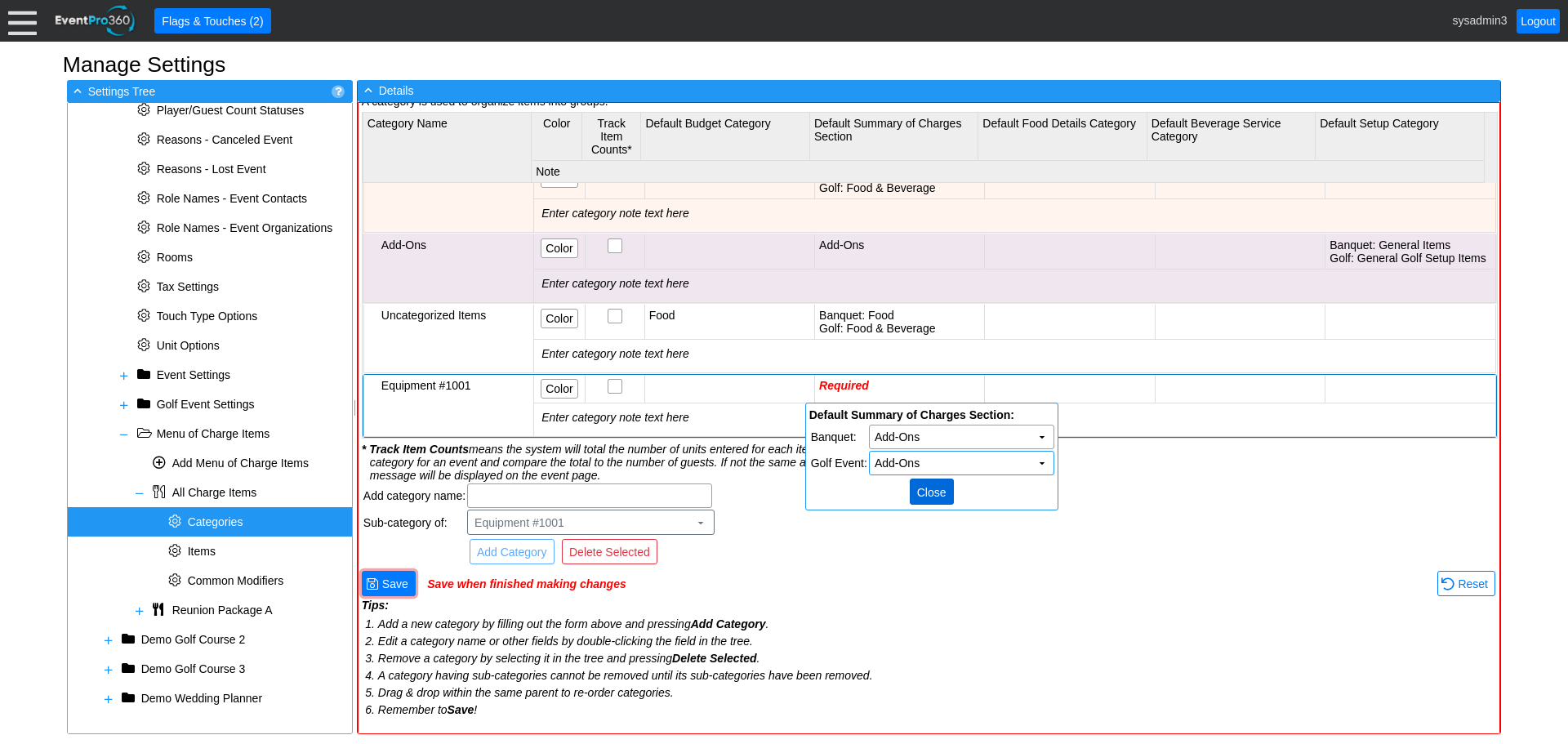
click at [929, 488] on span "Close" at bounding box center [931, 492] width 36 height 16
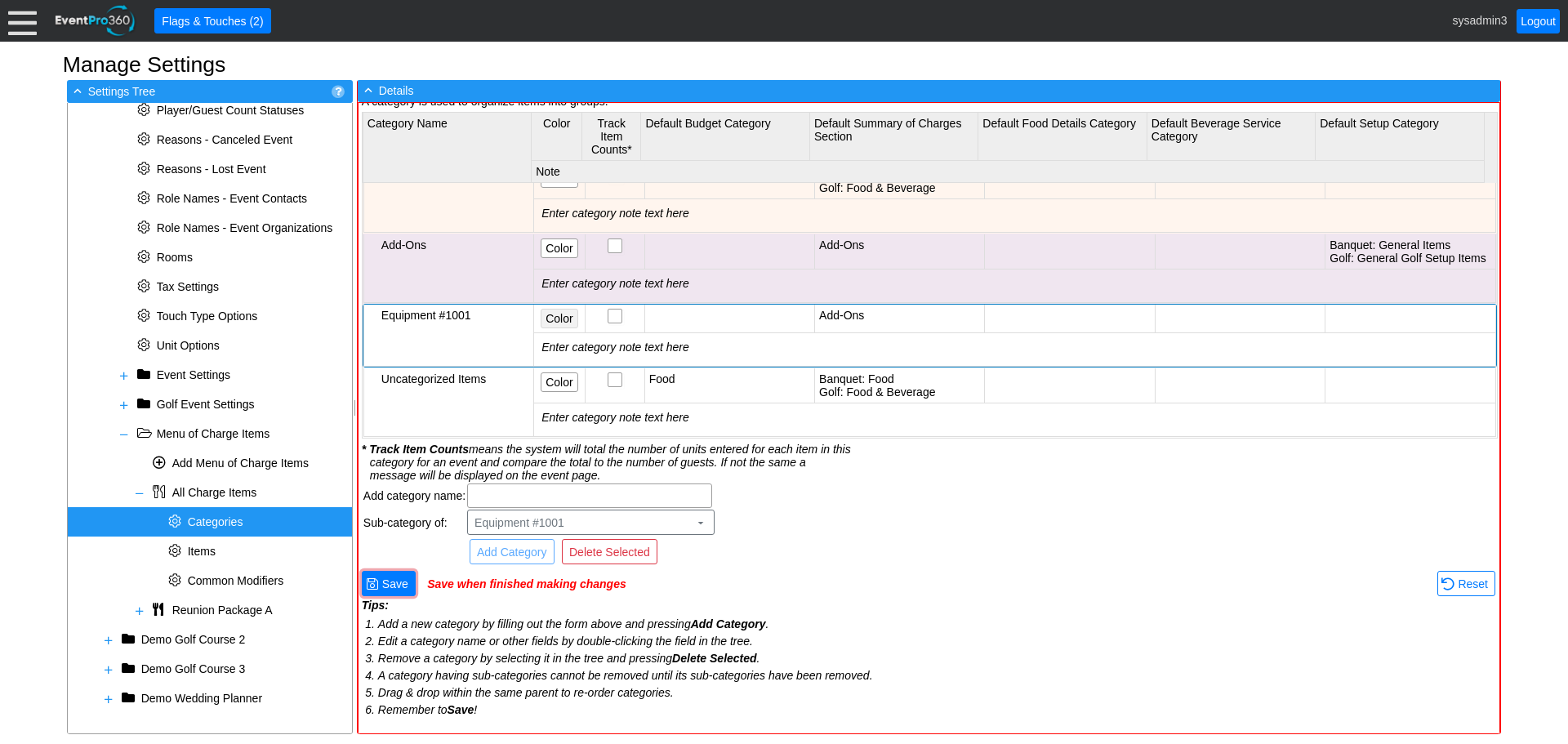
click at [560, 315] on span "Color" at bounding box center [559, 318] width 34 height 16
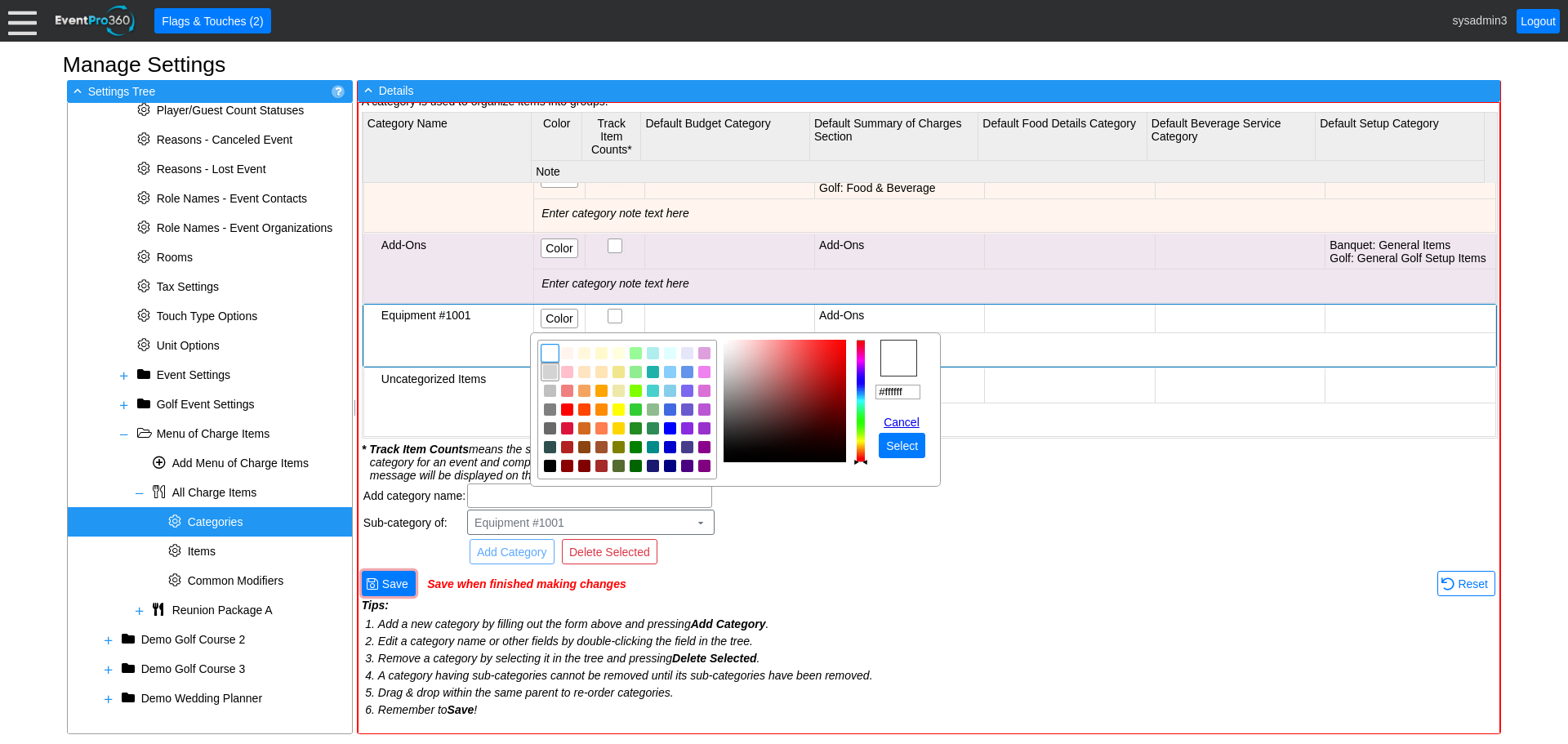
click at [552, 372] on img "focusNode" at bounding box center [551, 372] width 15 height 15
type input "#d3d3d3"
click at [896, 441] on span "Select" at bounding box center [902, 447] width 38 height 16
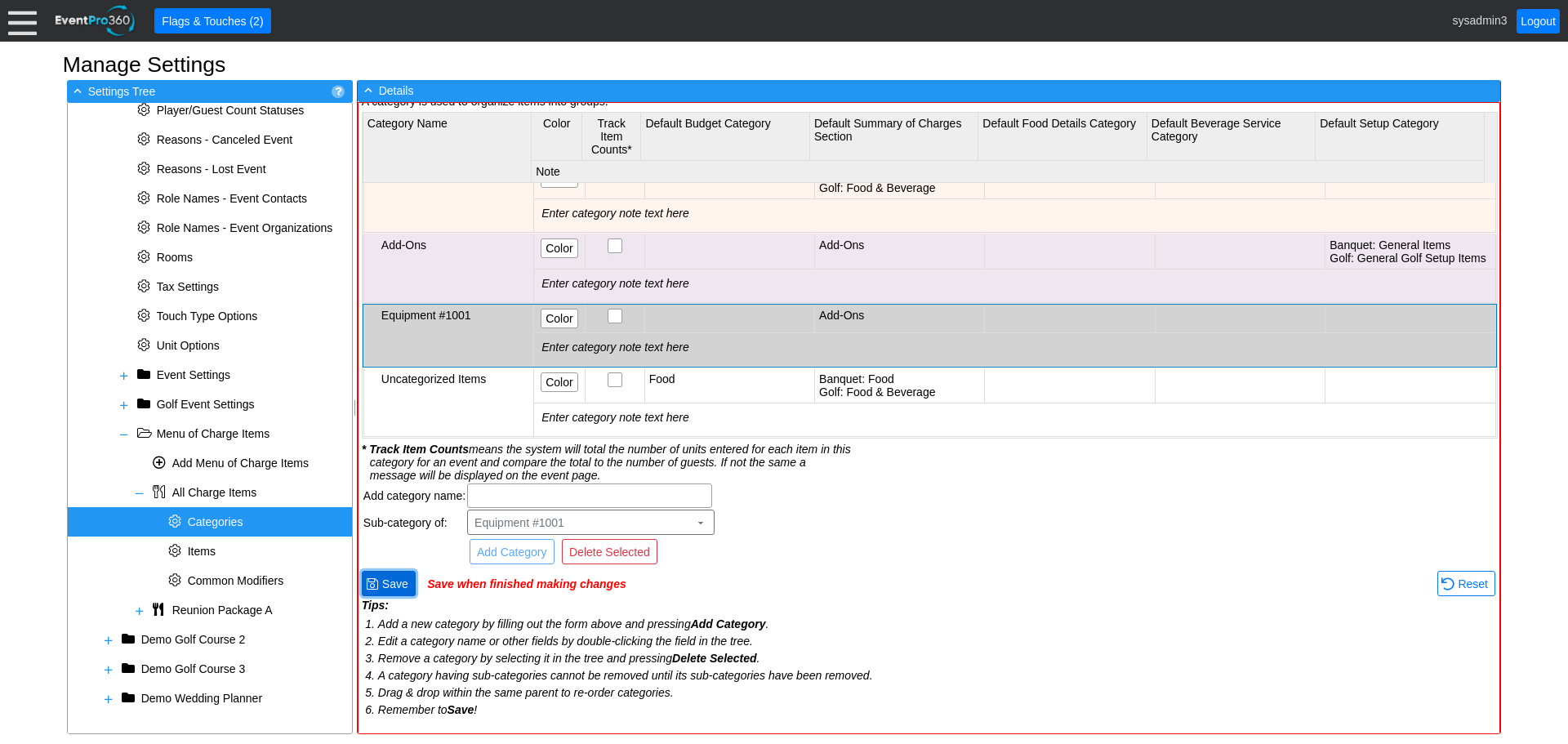
click at [400, 579] on span "Save" at bounding box center [395, 584] width 33 height 16
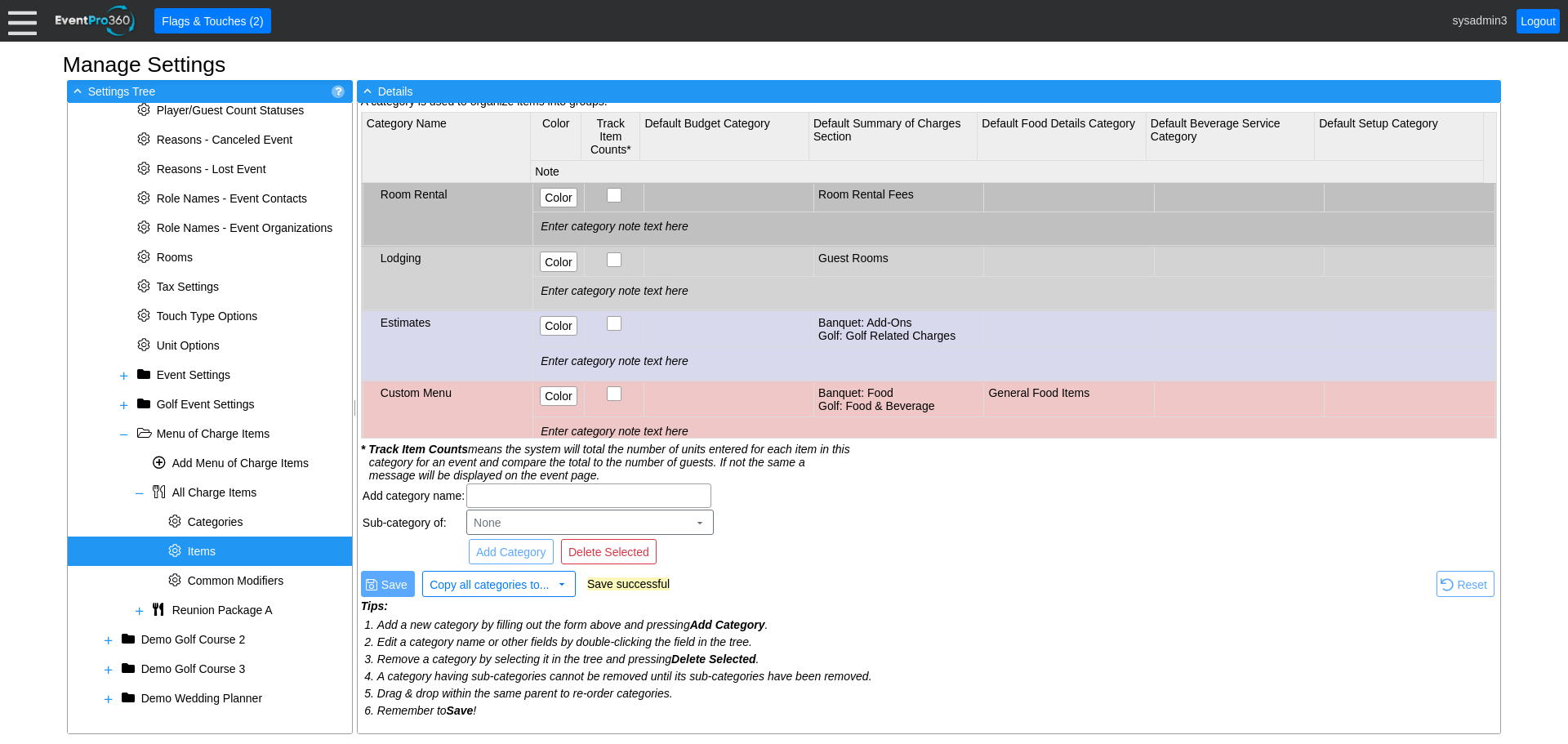
click at [200, 555] on span "Items" at bounding box center [201, 551] width 27 height 13
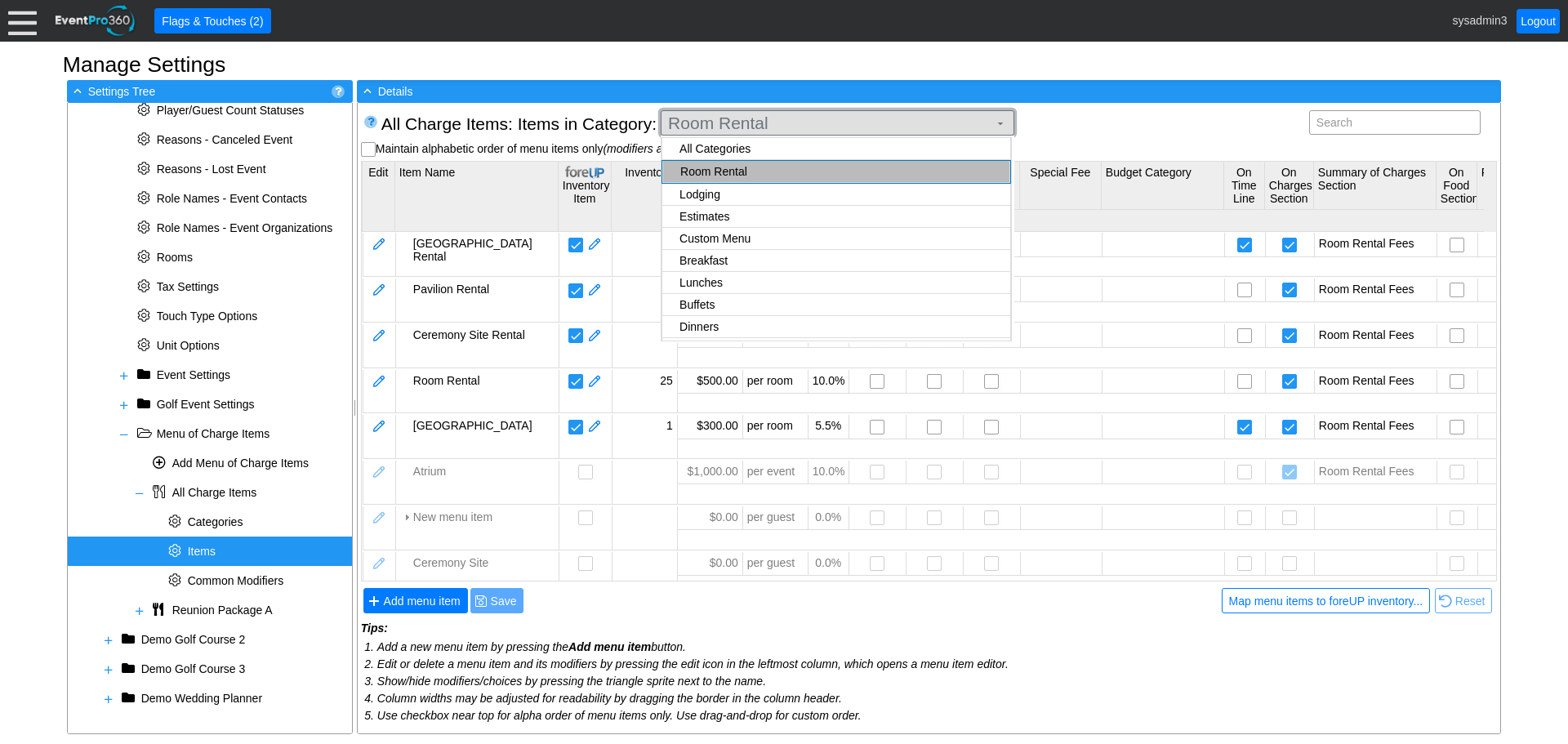
click at [806, 123] on span "Room Rental" at bounding box center [828, 124] width 327 height 16
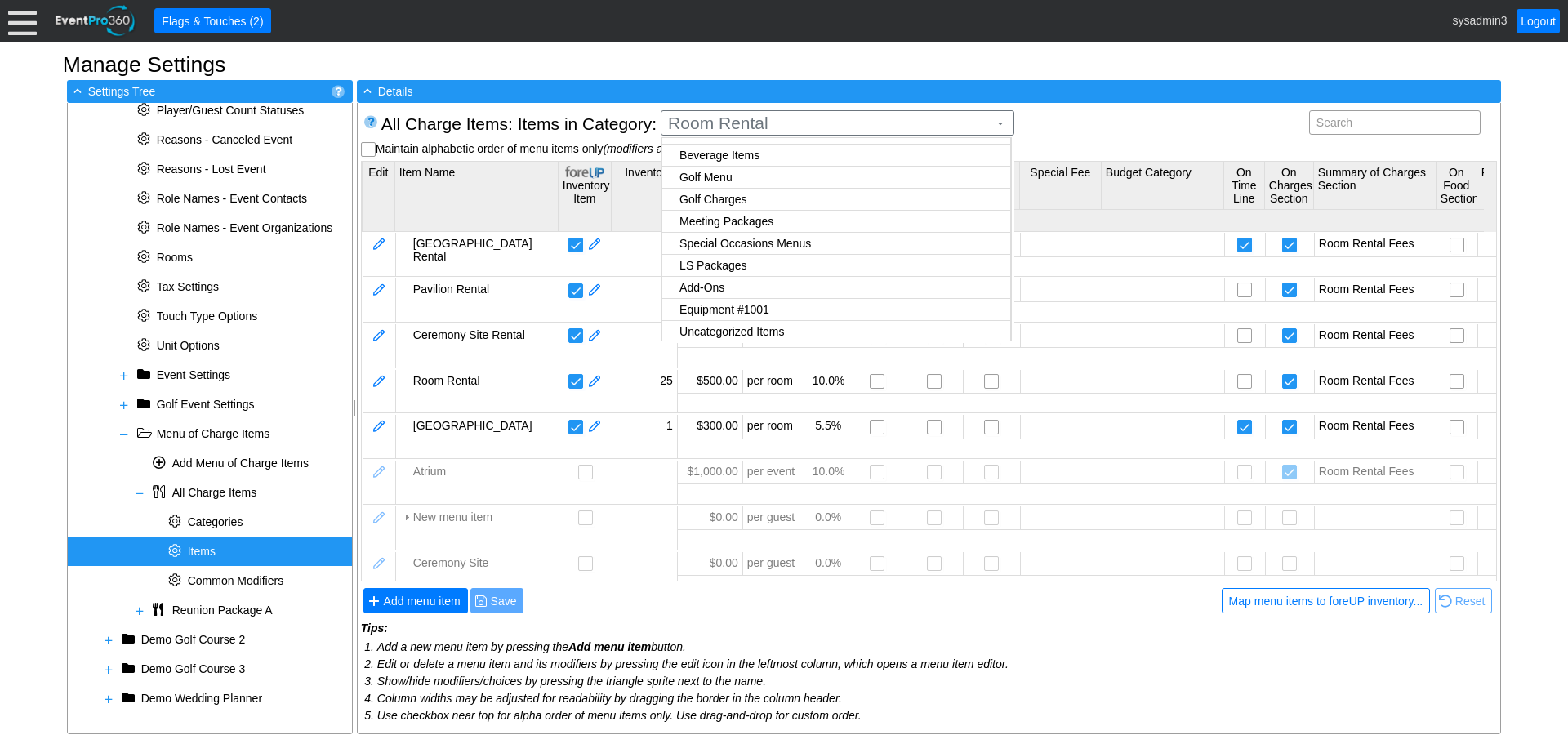
scroll to position [285, 0]
checkbox input "true"
click at [770, 302] on body "Calendar of Events + New Event + Reports + Manage Contacts + Manage Organizatio…" at bounding box center [784, 372] width 1568 height 744
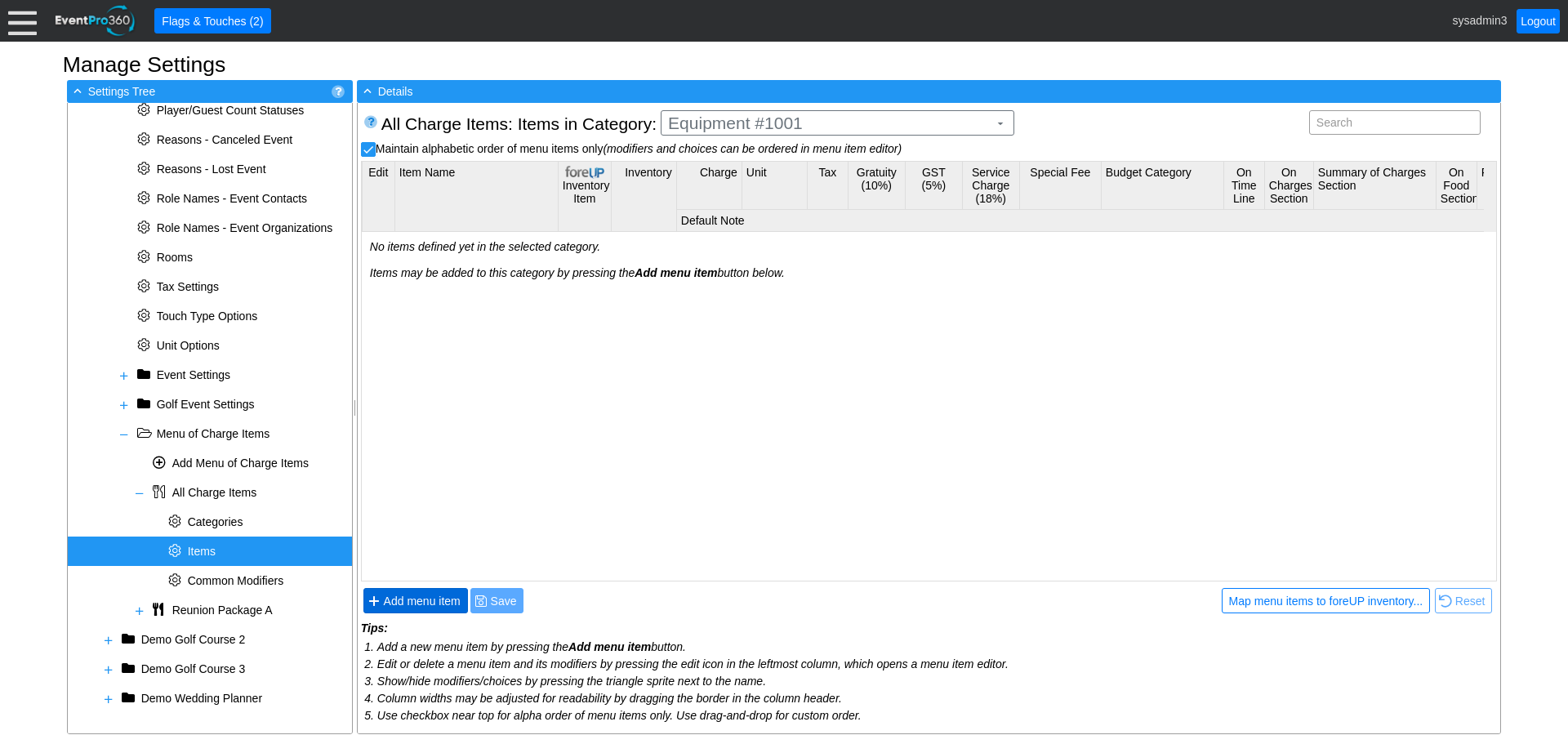
click at [430, 592] on span "● Add menu item" at bounding box center [415, 600] width 96 height 17
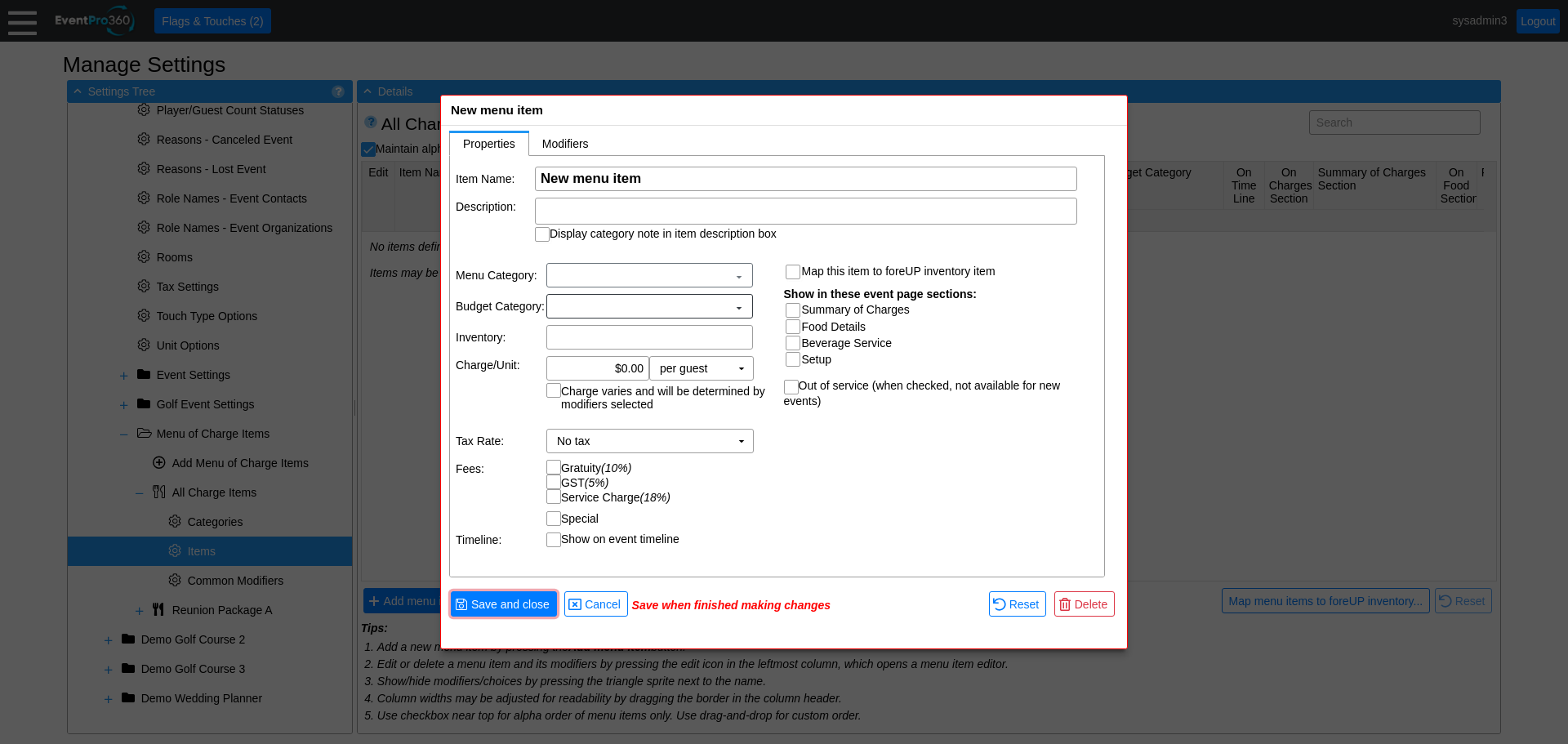
scroll to position [0, 0]
type input "Soccer Net #1102"
click at [628, 373] on input "0.00" at bounding box center [597, 371] width 91 height 23
type input "$75.00"
click at [794, 308] on input "Summary of Charges" at bounding box center [795, 312] width 16 height 16
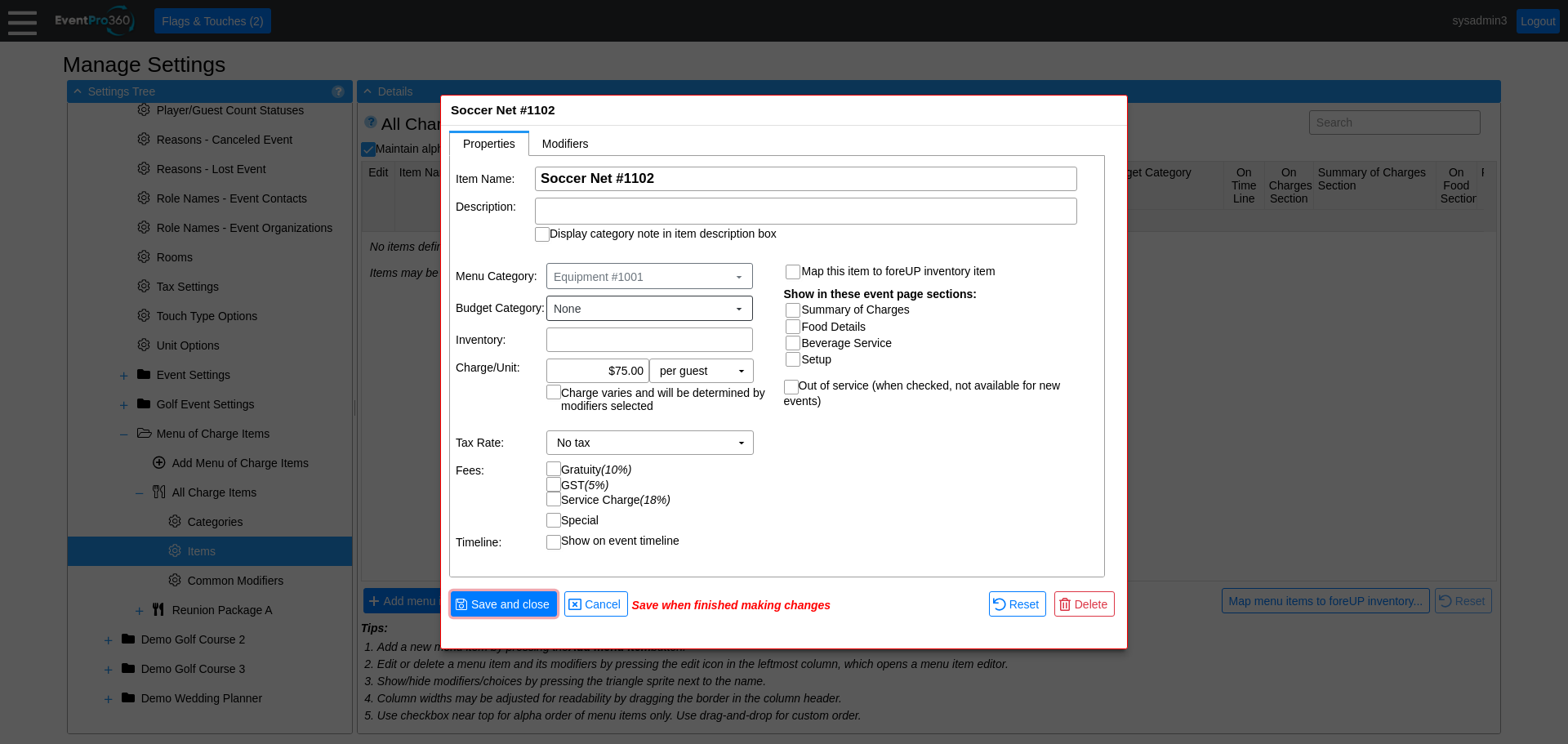
checkbox input "true"
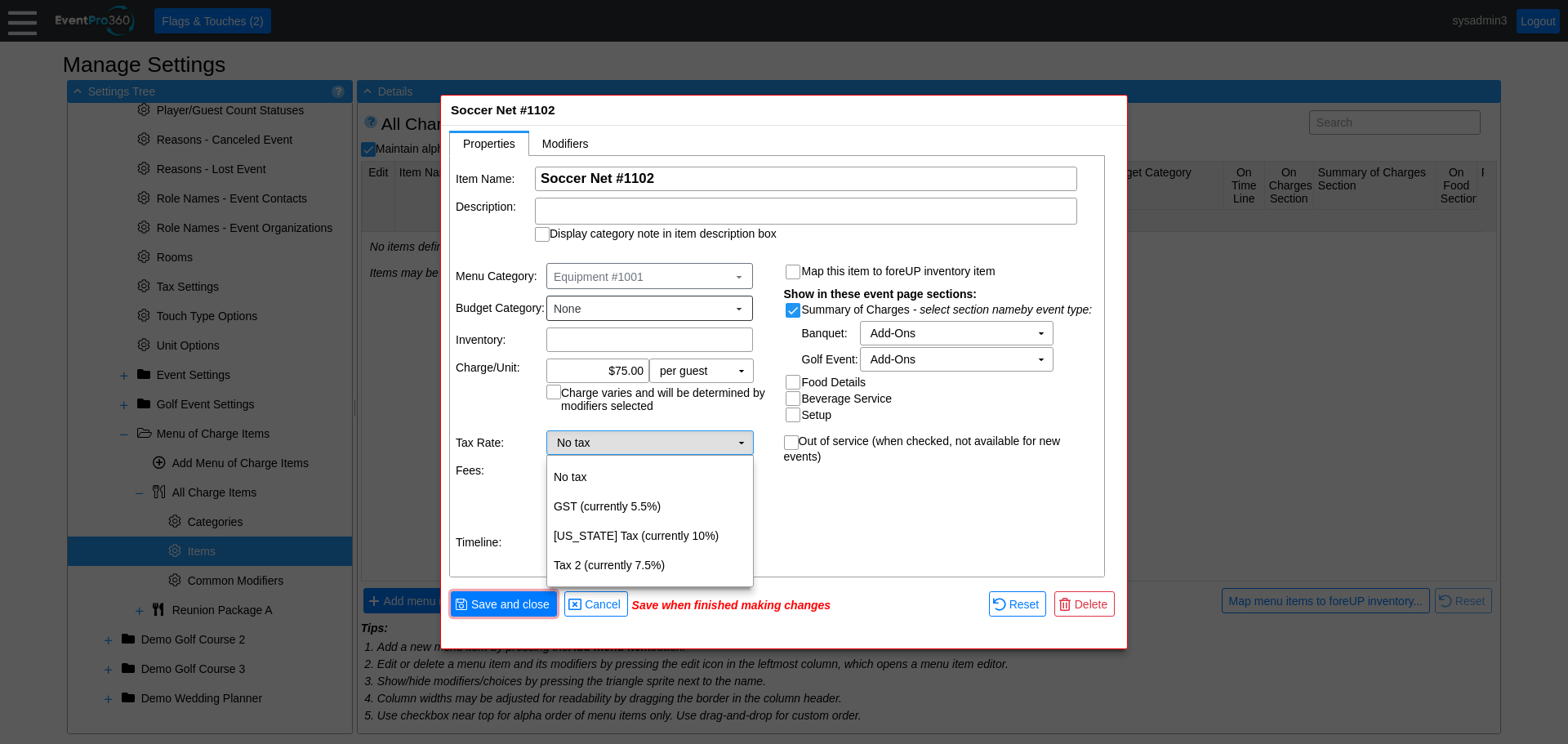
click at [743, 443] on td "▼" at bounding box center [741, 442] width 23 height 23
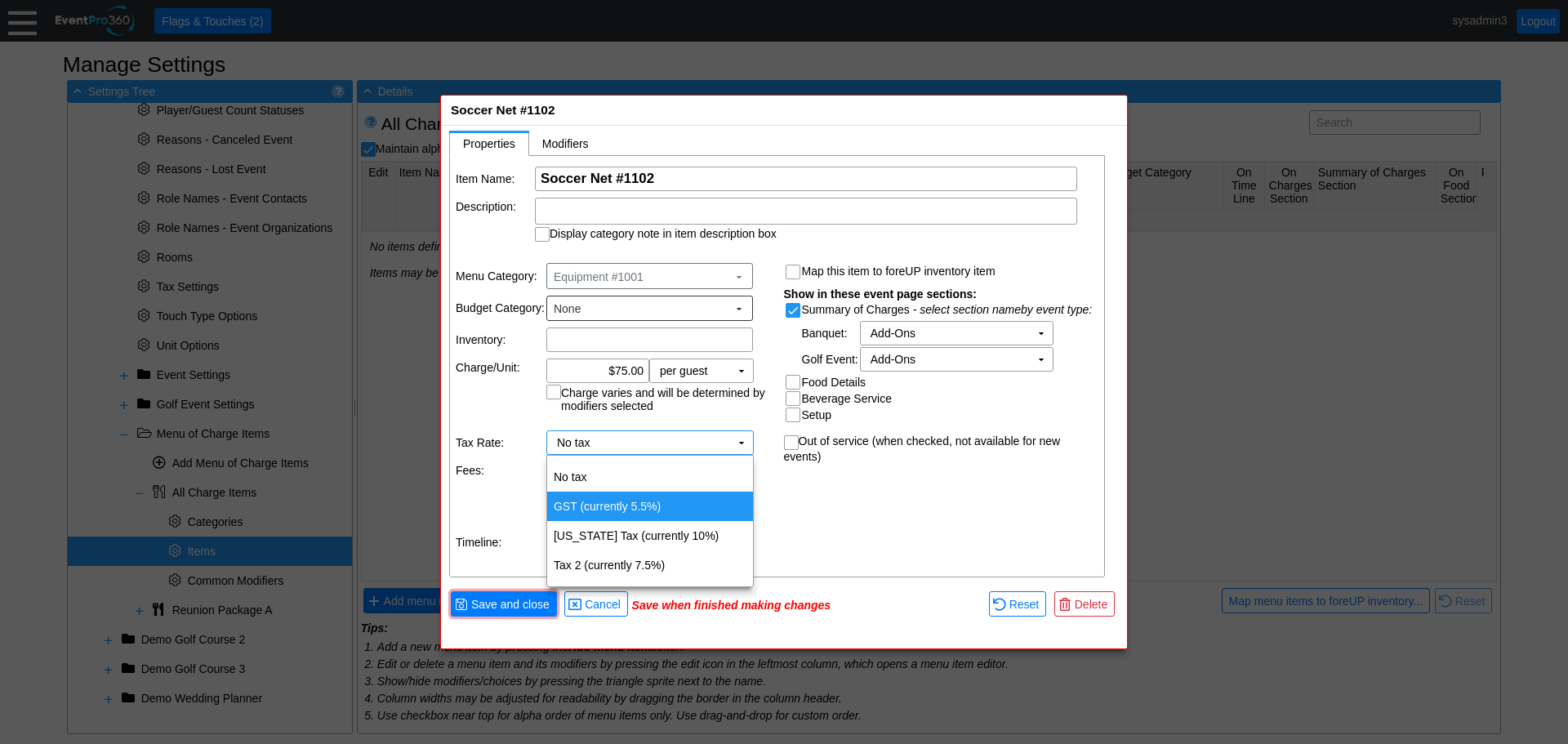
click at [651, 505] on td "GST (currently 5.5%)" at bounding box center [650, 506] width 206 height 29
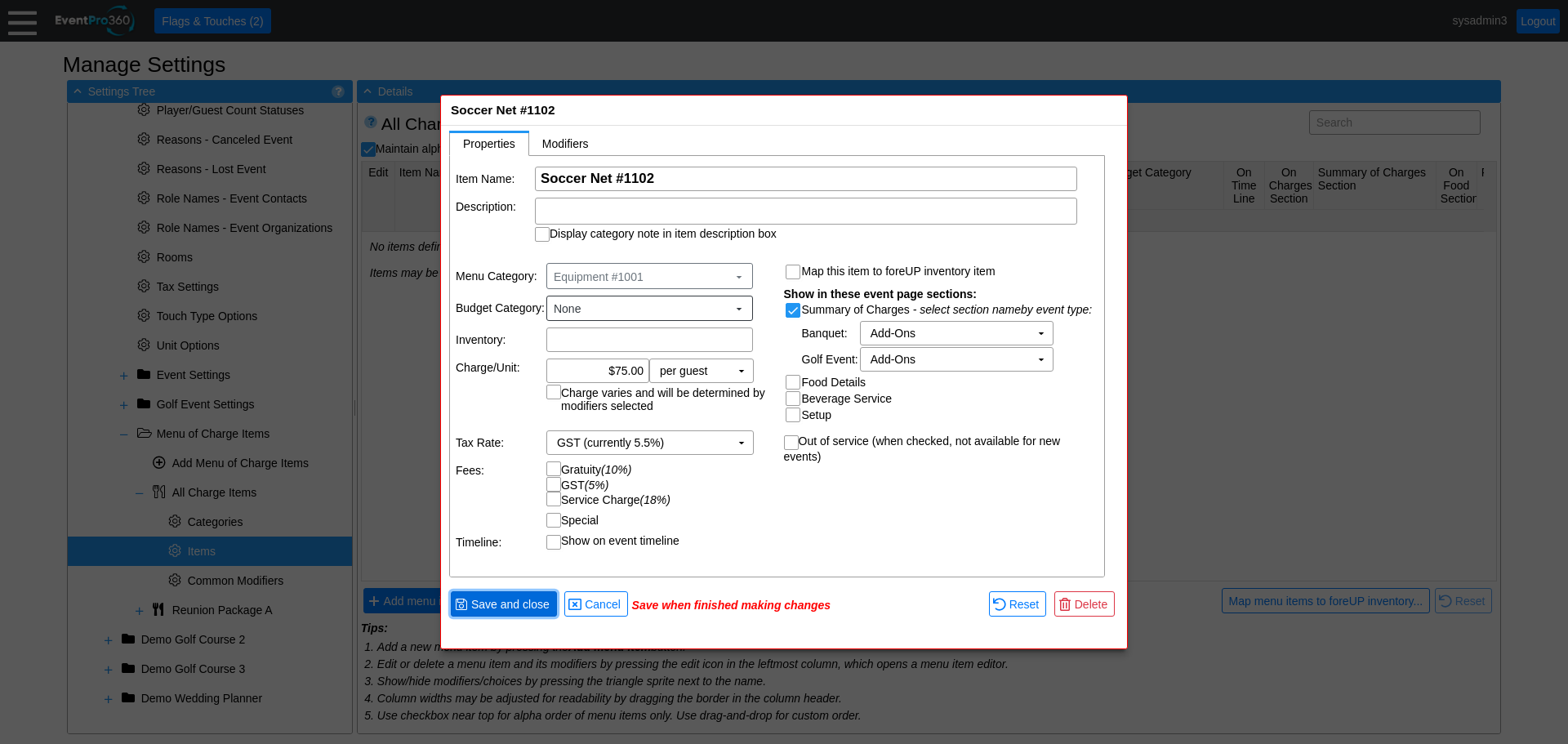
click at [499, 596] on span "● Save and close" at bounding box center [503, 604] width 98 height 17
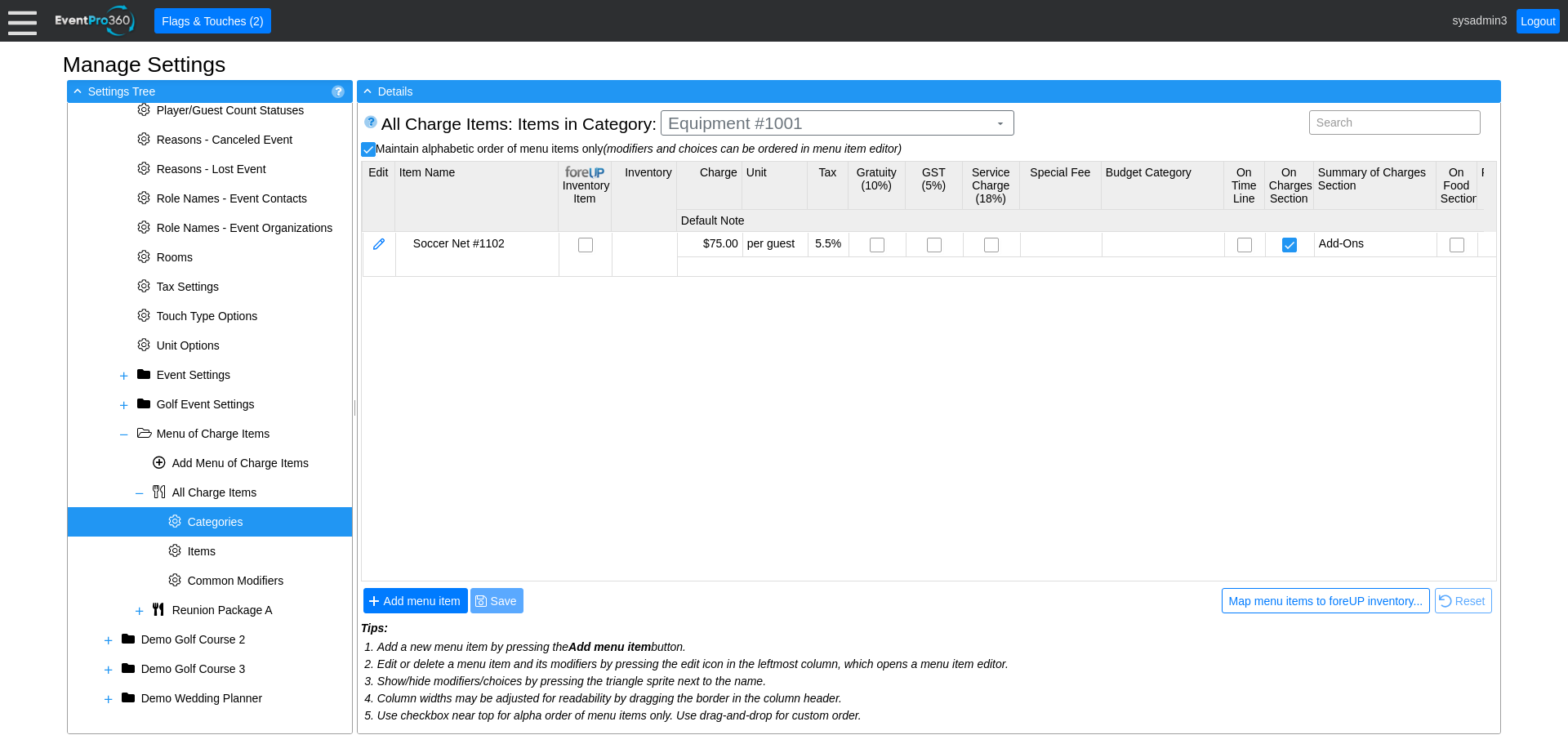
click at [202, 516] on span "Categories" at bounding box center [215, 522] width 56 height 13
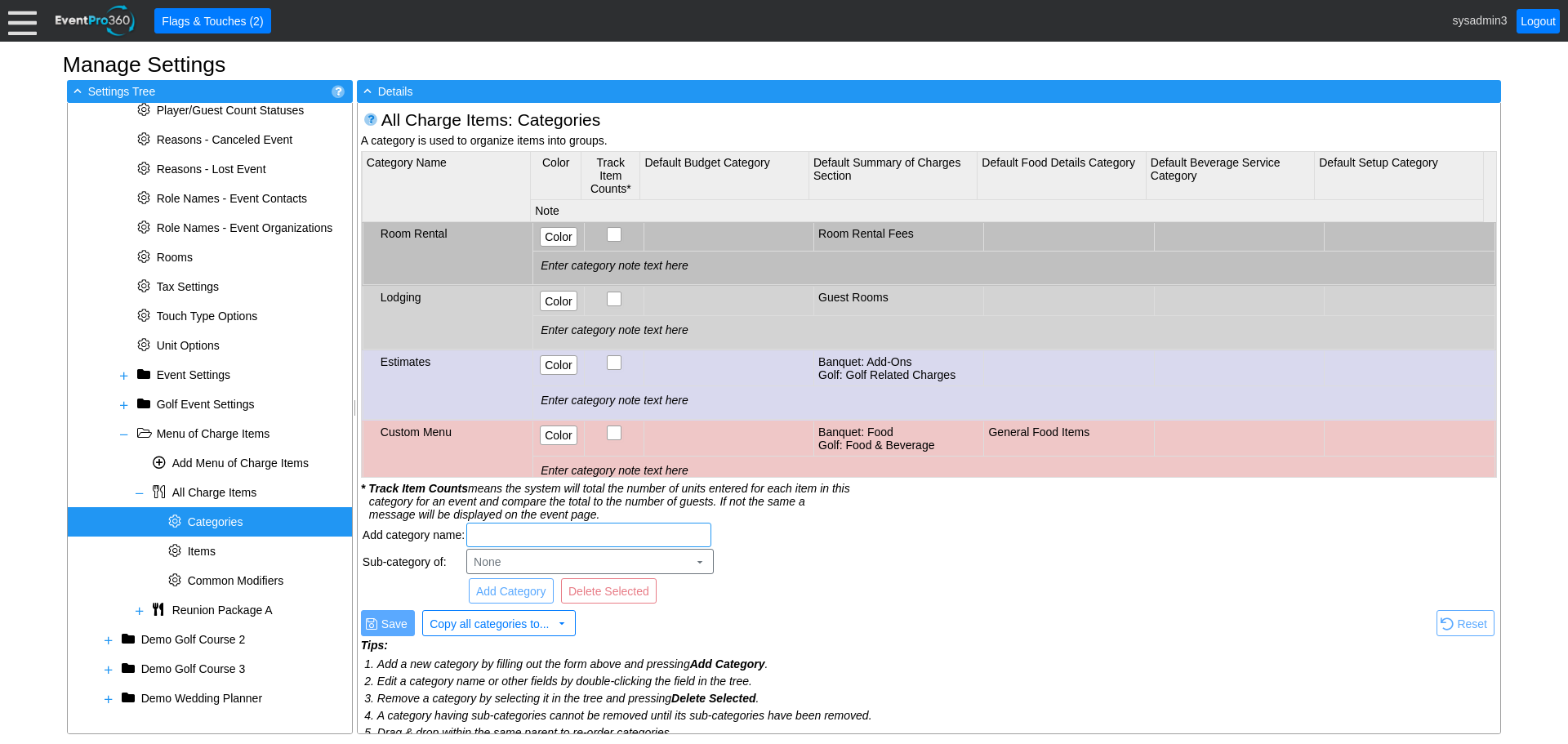
click at [533, 534] on input "text" at bounding box center [588, 534] width 233 height 23
type input "P"
type input "Soccer Pitch #1020"
click at [516, 594] on span "Add Category" at bounding box center [511, 591] width 77 height 16
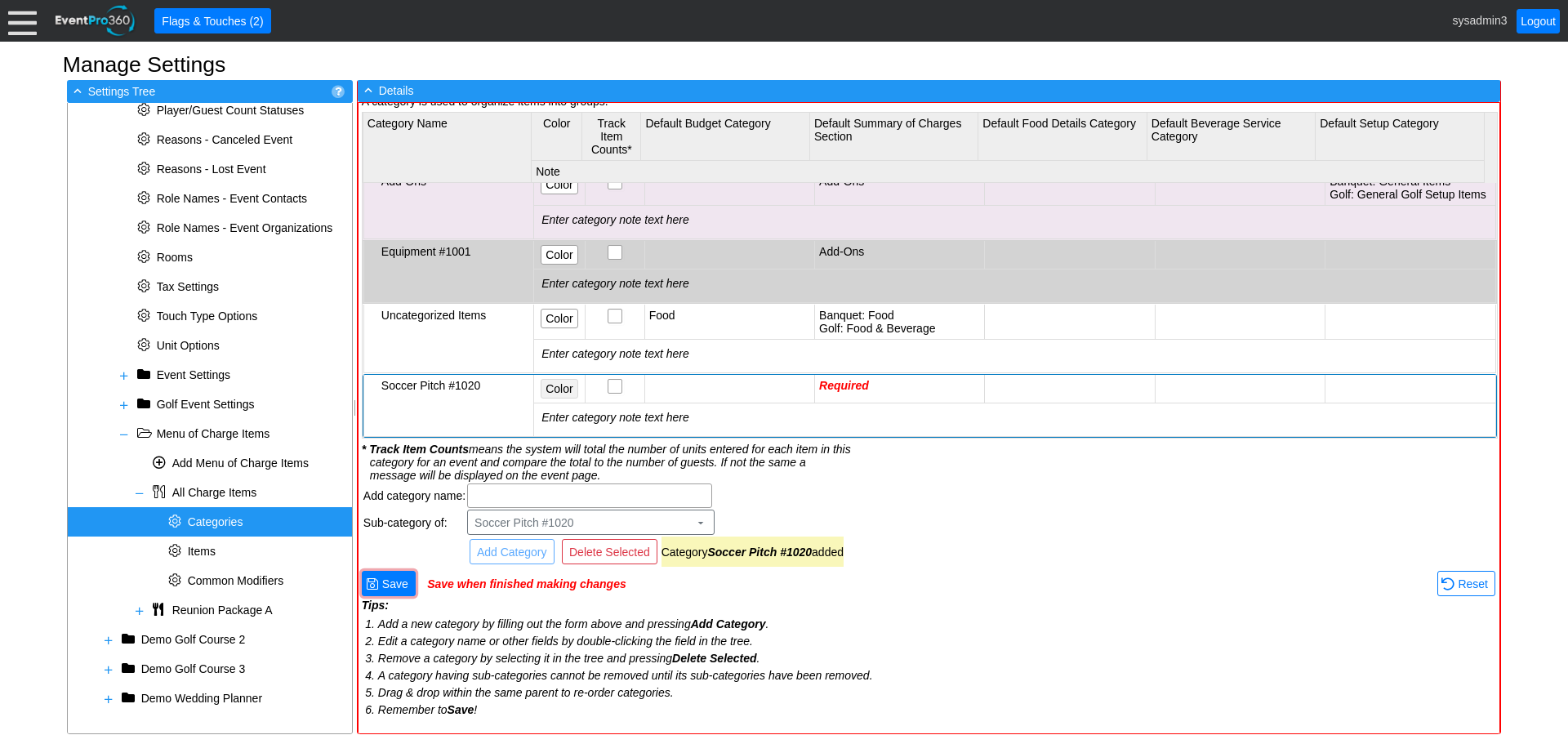
click at [557, 385] on span "Color" at bounding box center [559, 389] width 34 height 16
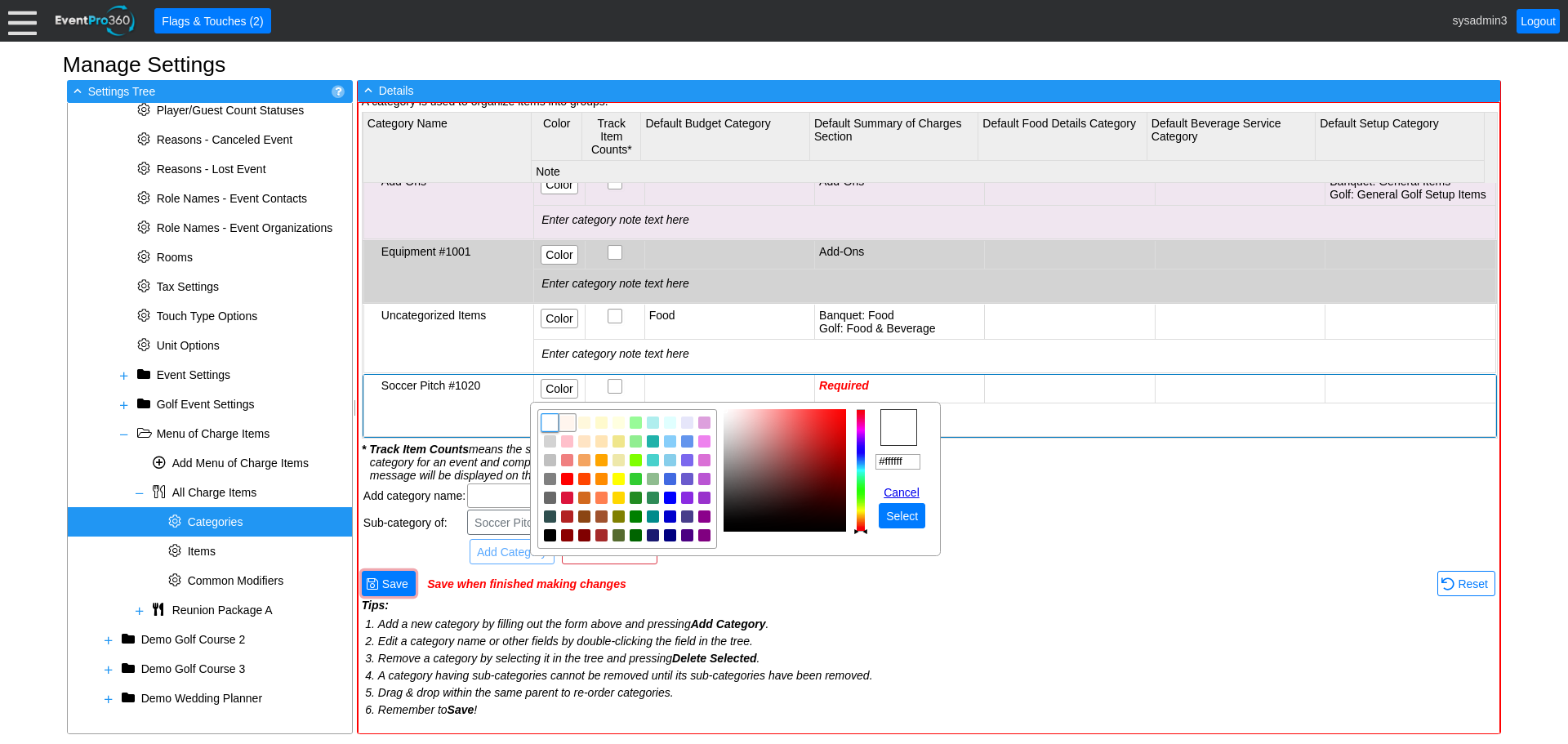
click at [567, 425] on img "focusNode" at bounding box center [567, 423] width 15 height 15
type input "#fff5ee"
click at [909, 518] on span "Select" at bounding box center [902, 516] width 38 height 16
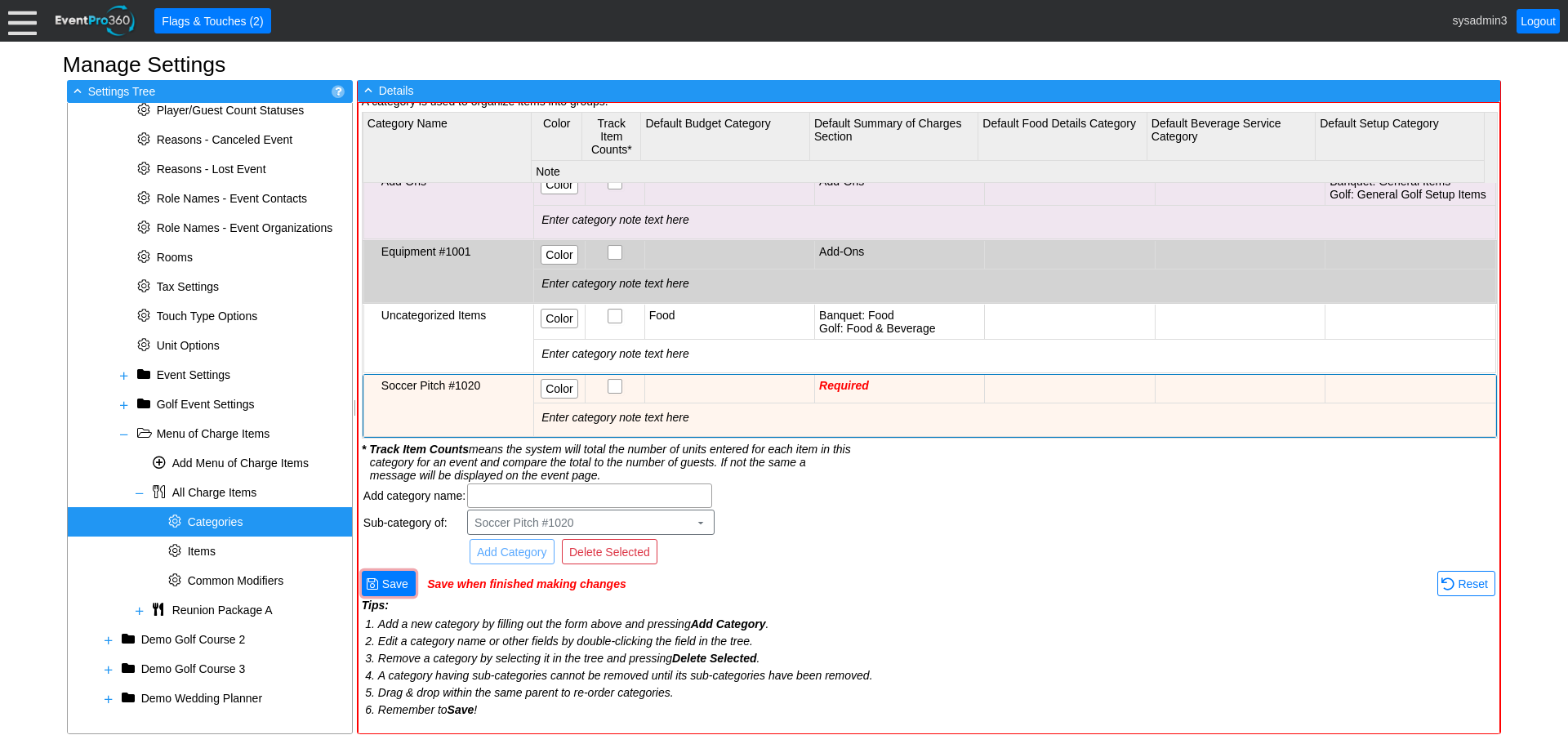
click at [889, 393] on td "Required" at bounding box center [900, 389] width 170 height 28
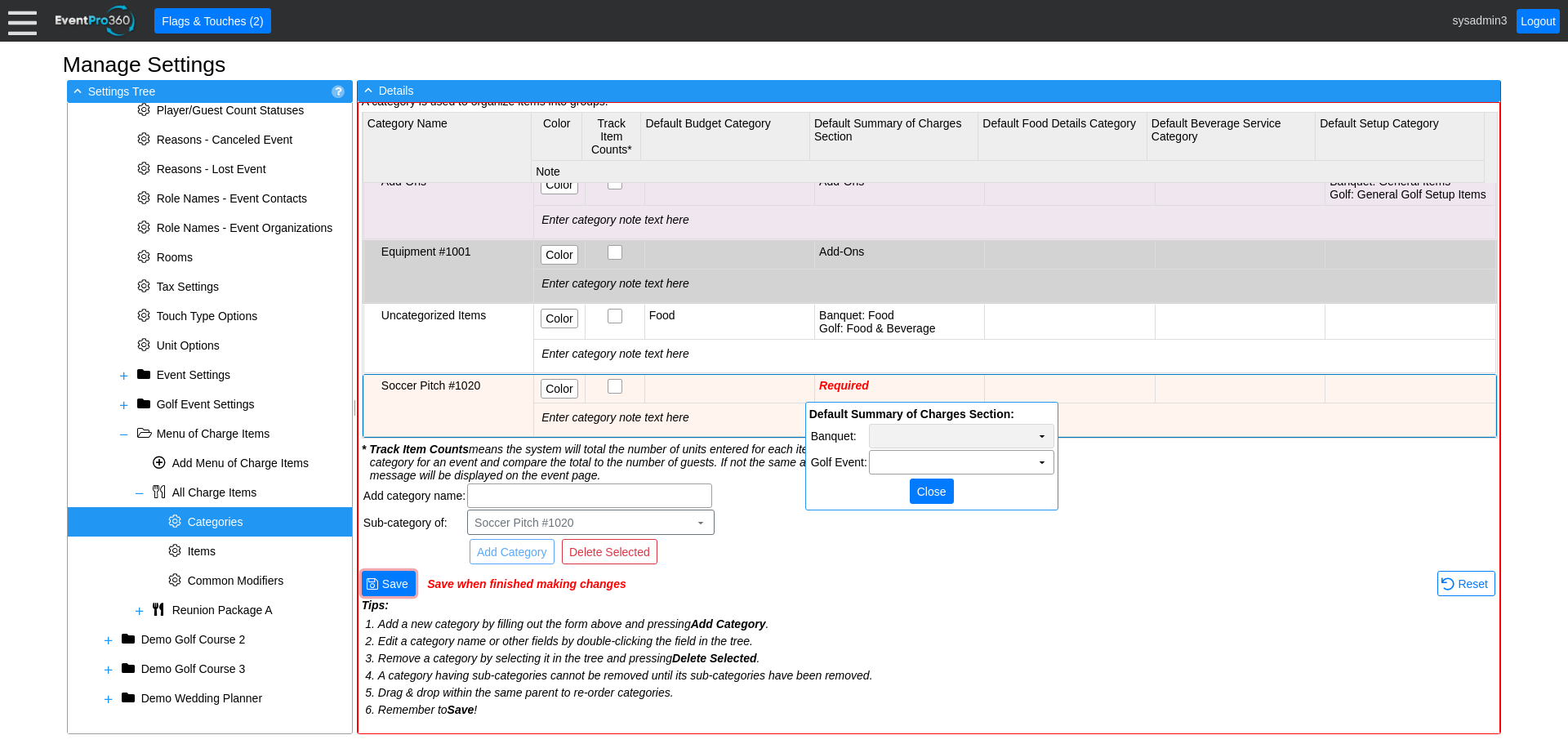
click at [1040, 434] on td "▼" at bounding box center [1042, 436] width 23 height 23
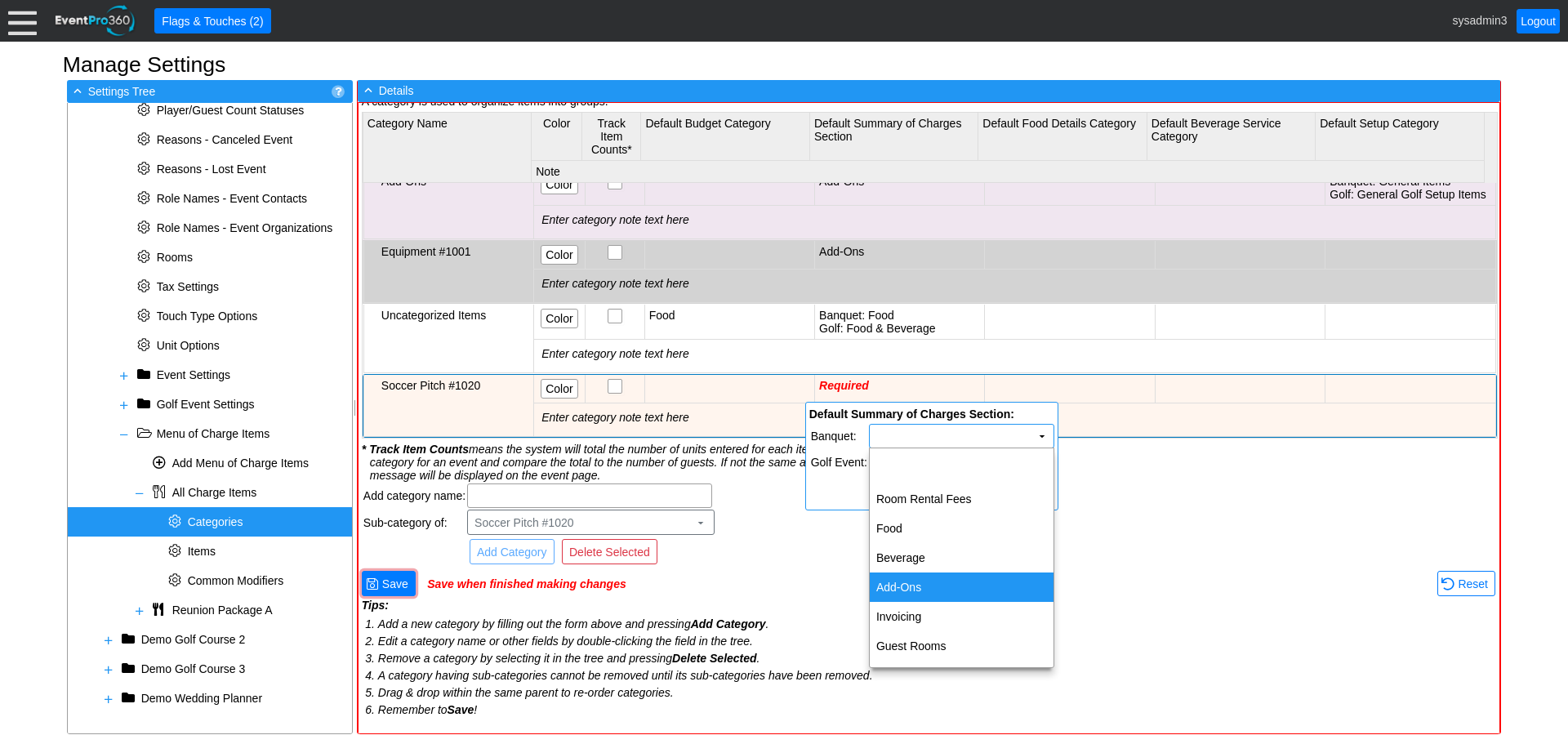
click at [913, 578] on td "Add-Ons" at bounding box center [961, 588] width 184 height 29
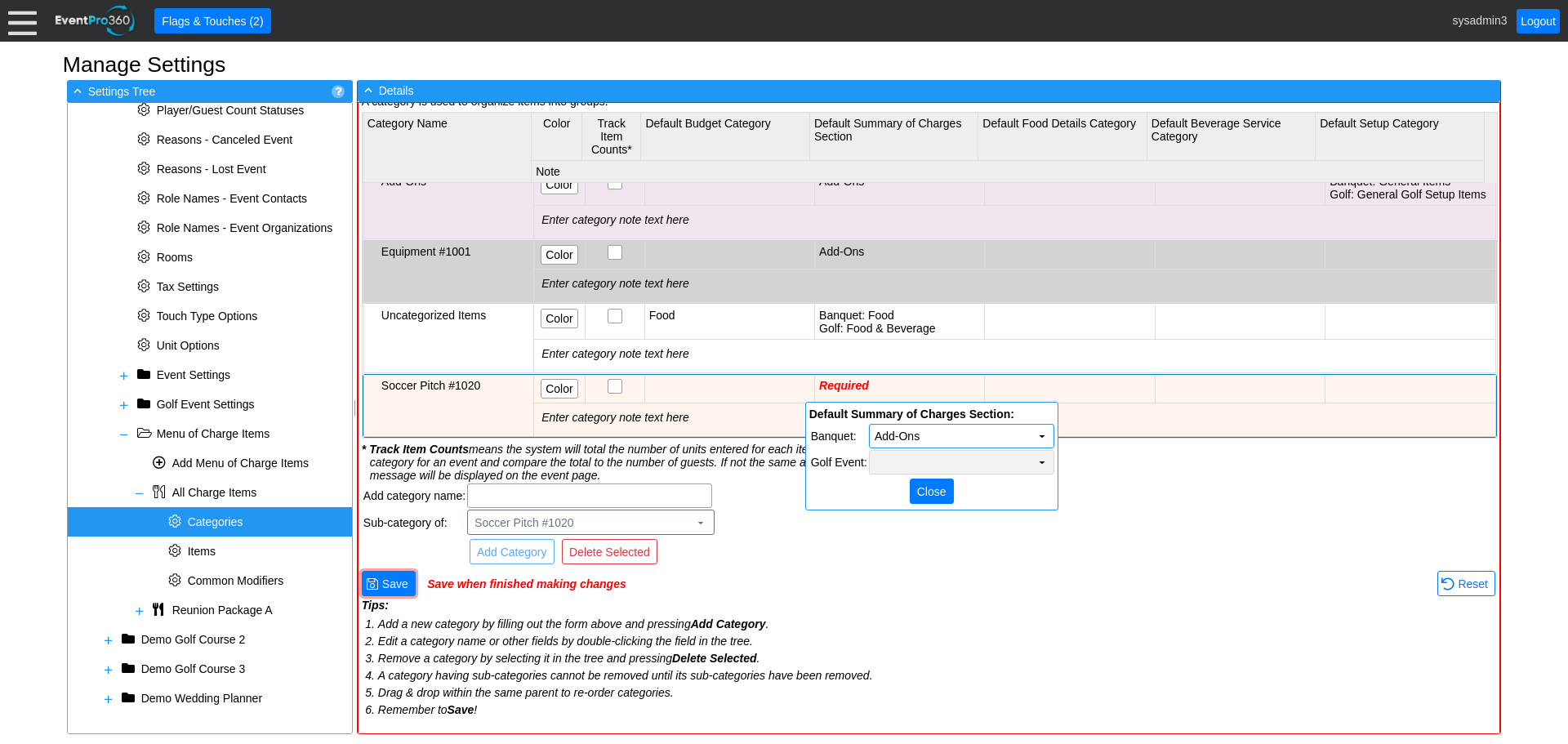
click at [992, 468] on td "Χ" at bounding box center [961, 462] width 184 height 23
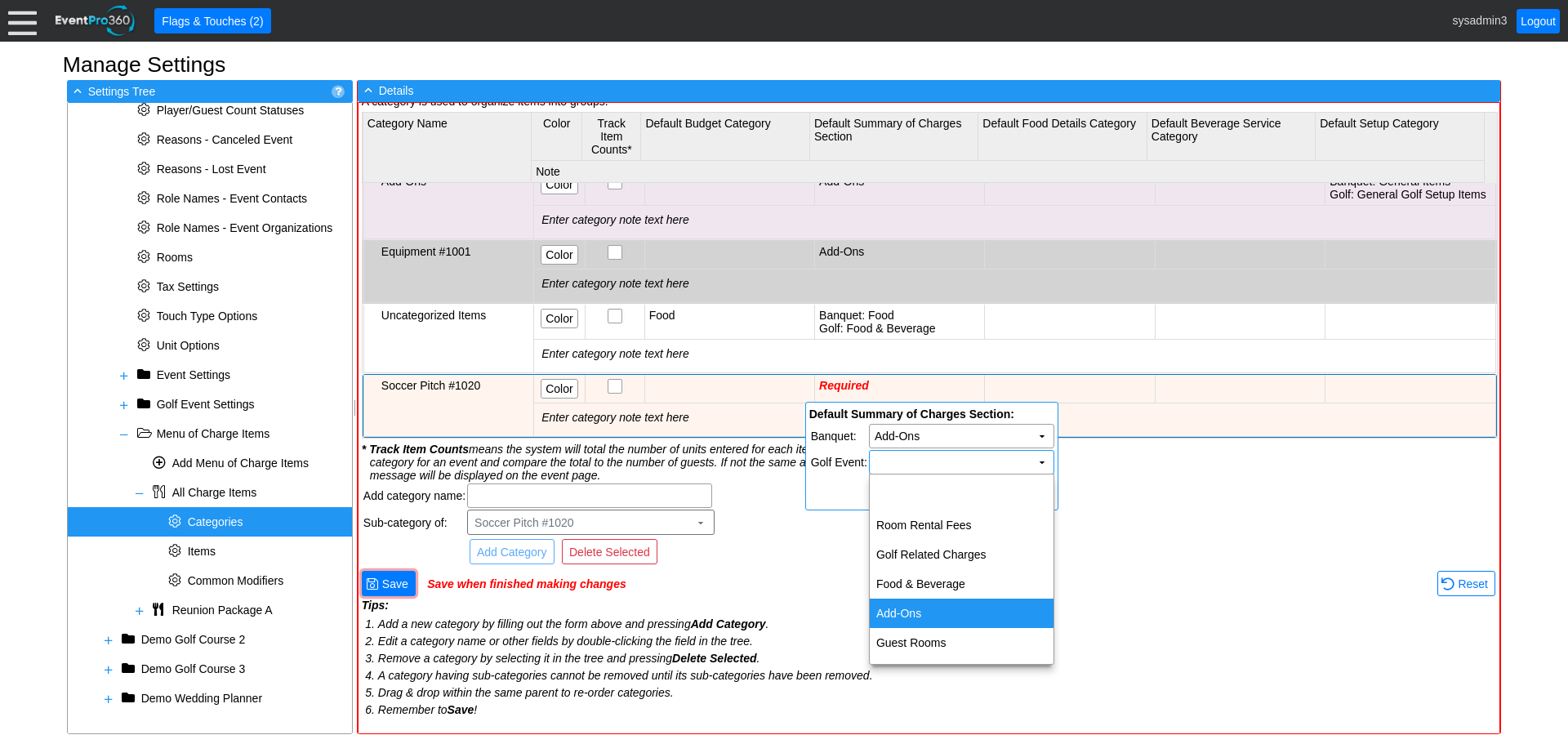
click at [918, 612] on td "Add-Ons" at bounding box center [961, 613] width 184 height 29
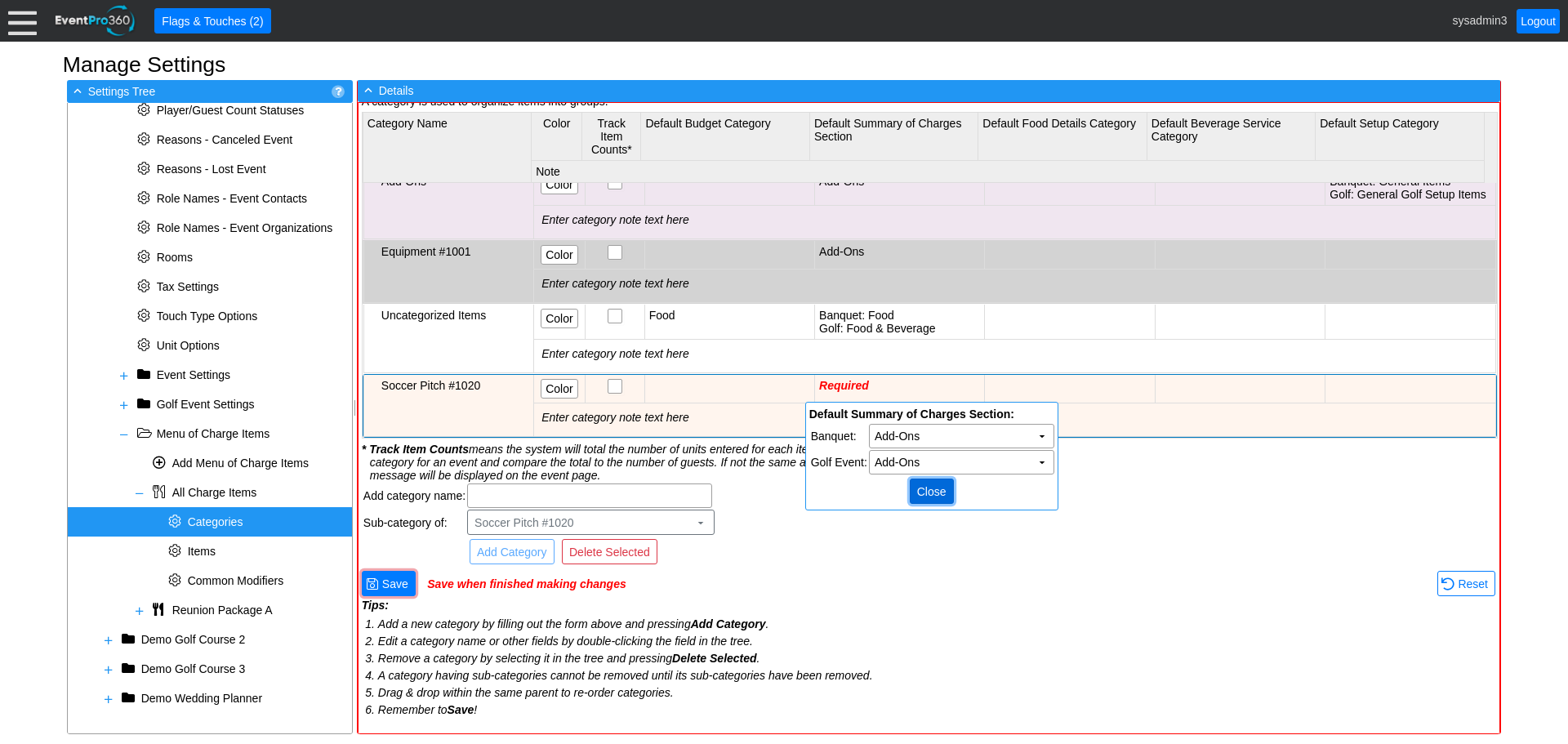
click at [929, 491] on span "Close" at bounding box center [931, 491] width 36 height 16
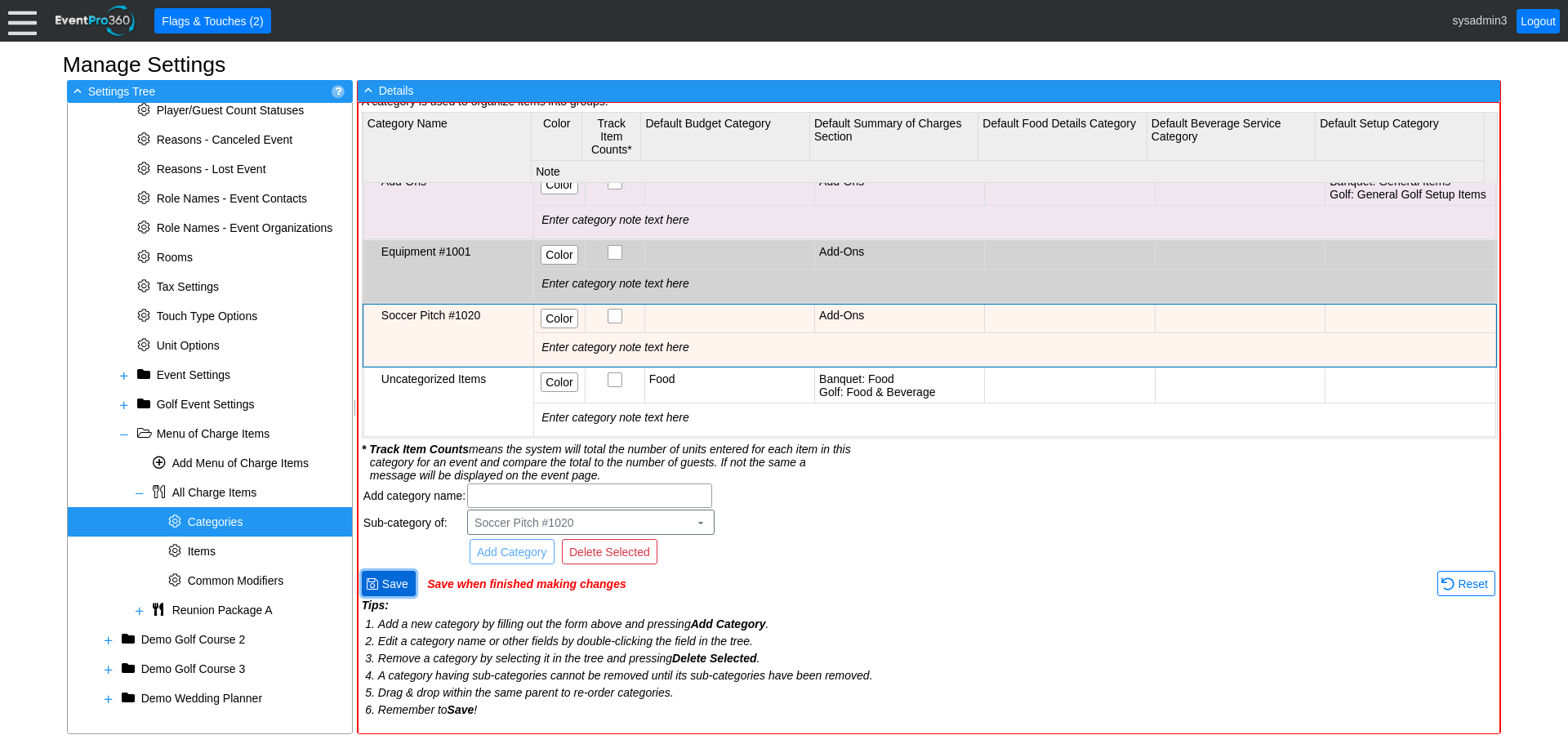
click at [398, 581] on span "Save" at bounding box center [395, 584] width 33 height 16
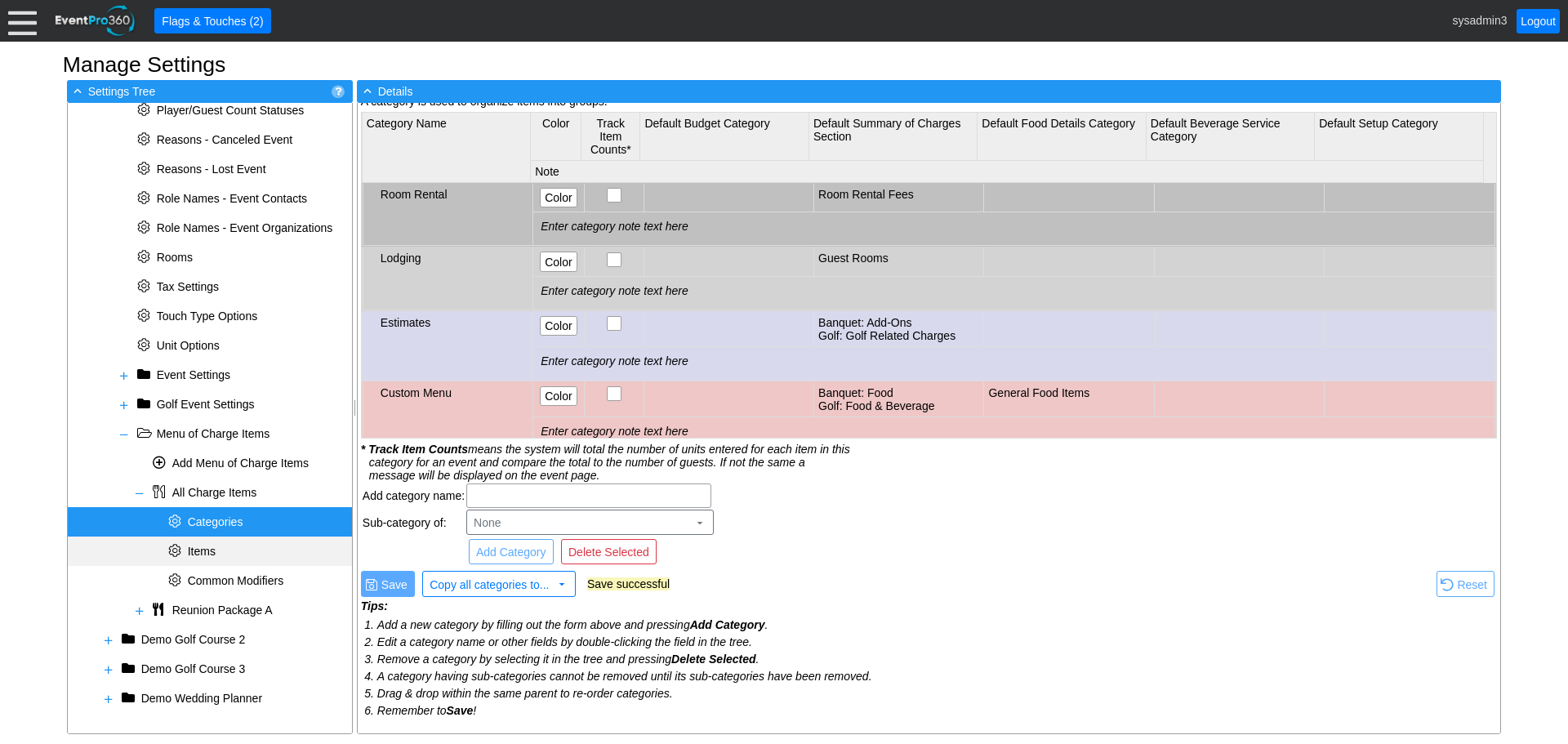
click at [208, 545] on span "Items" at bounding box center [201, 551] width 27 height 13
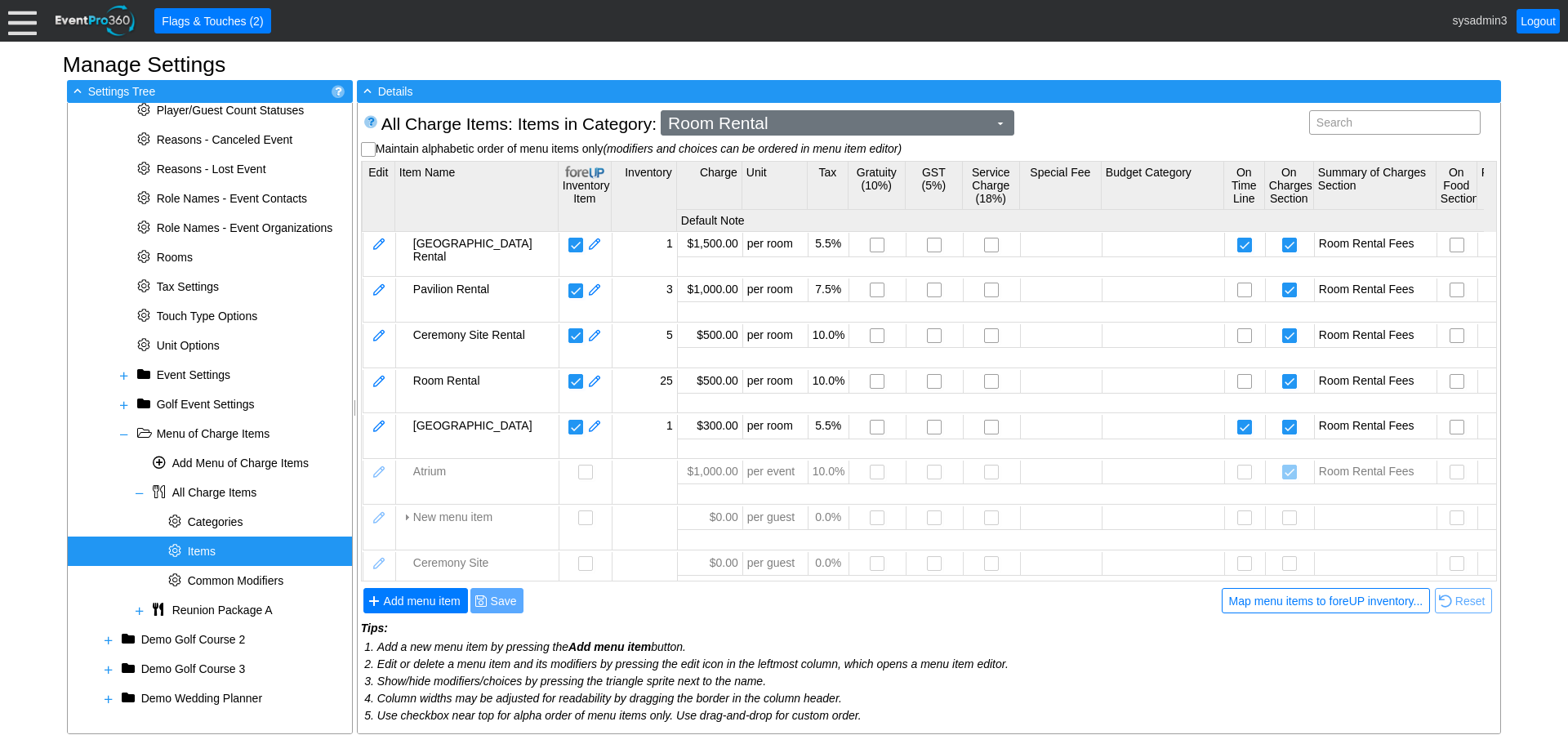
click at [818, 121] on span "Room Rental" at bounding box center [828, 124] width 327 height 16
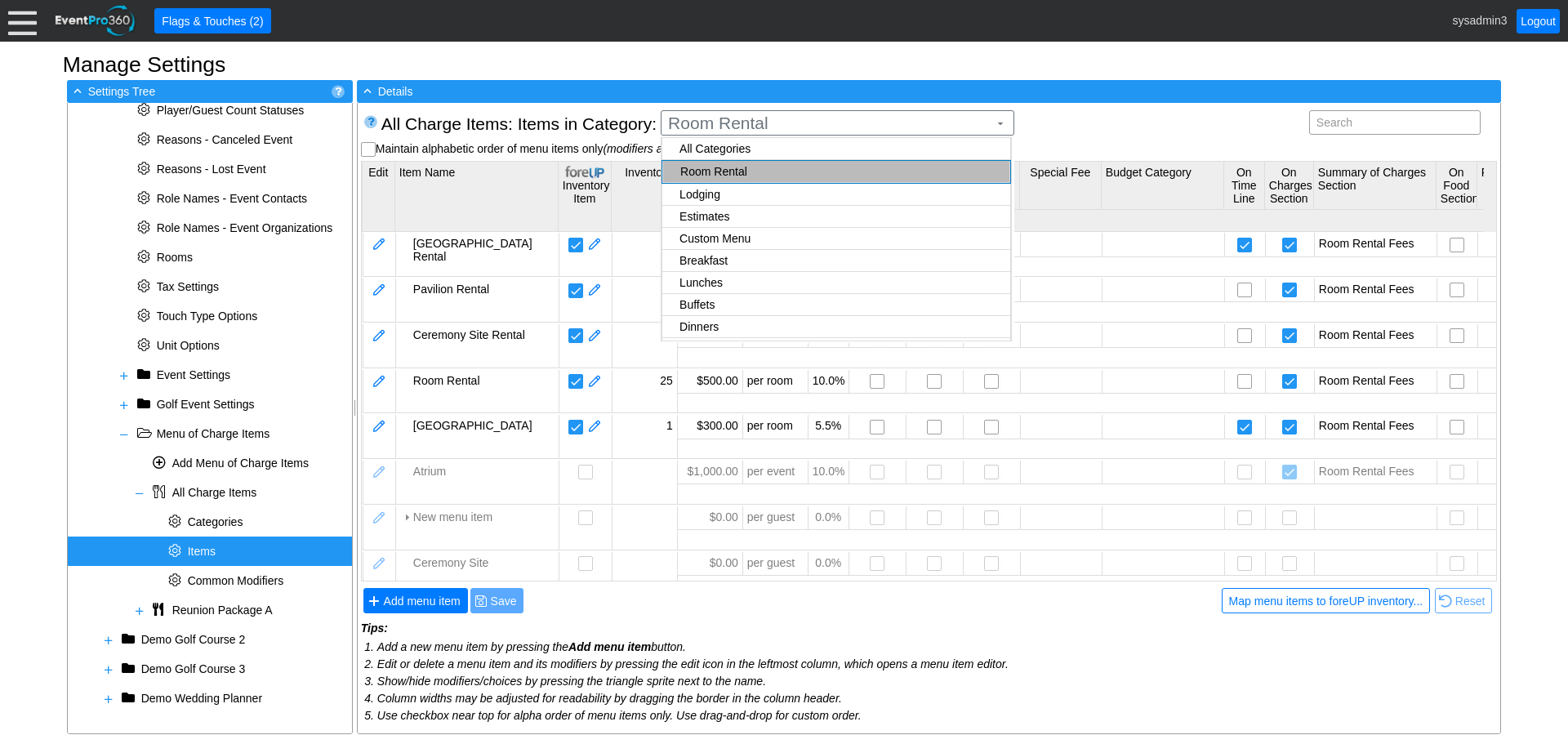
scroll to position [307, 0]
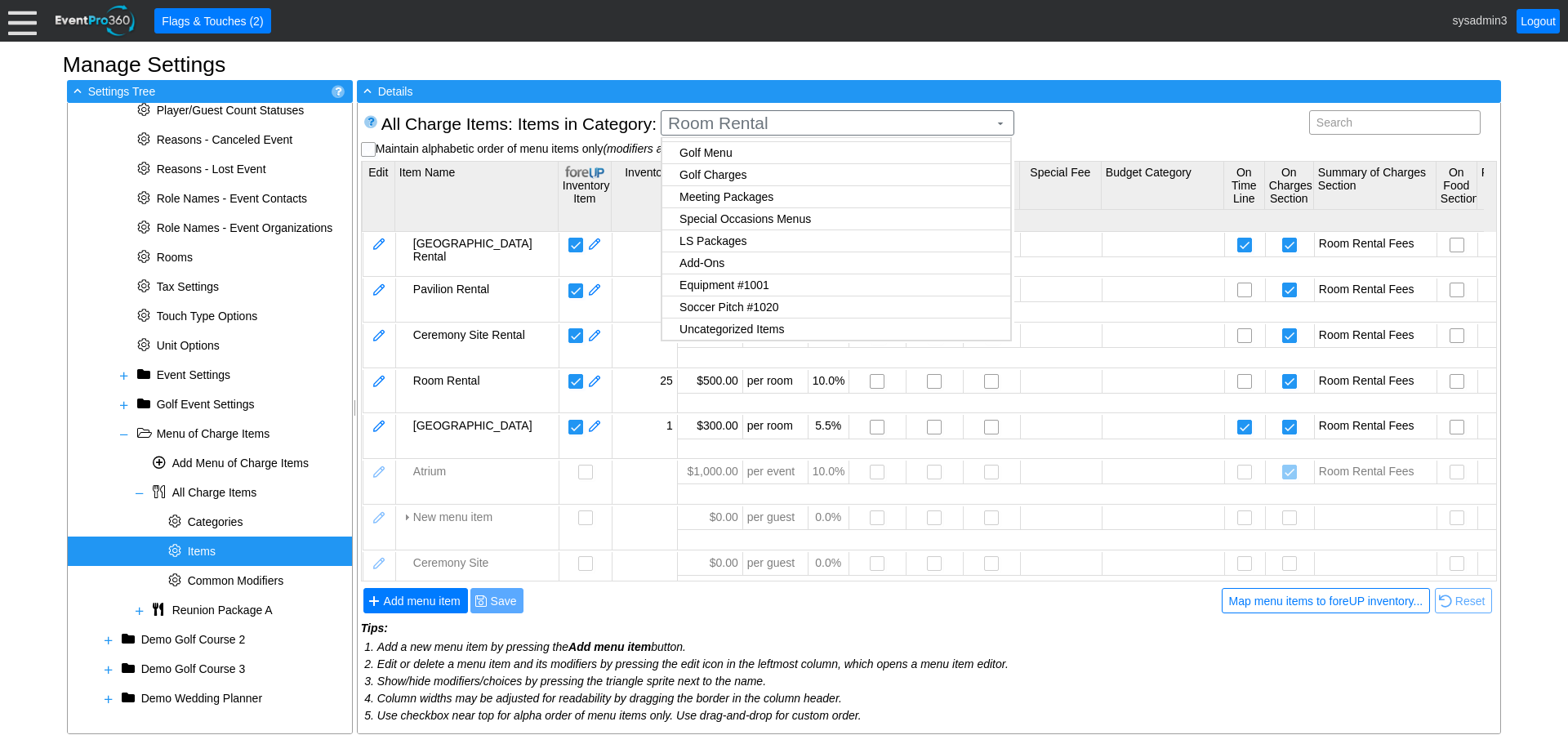
checkbox input "true"
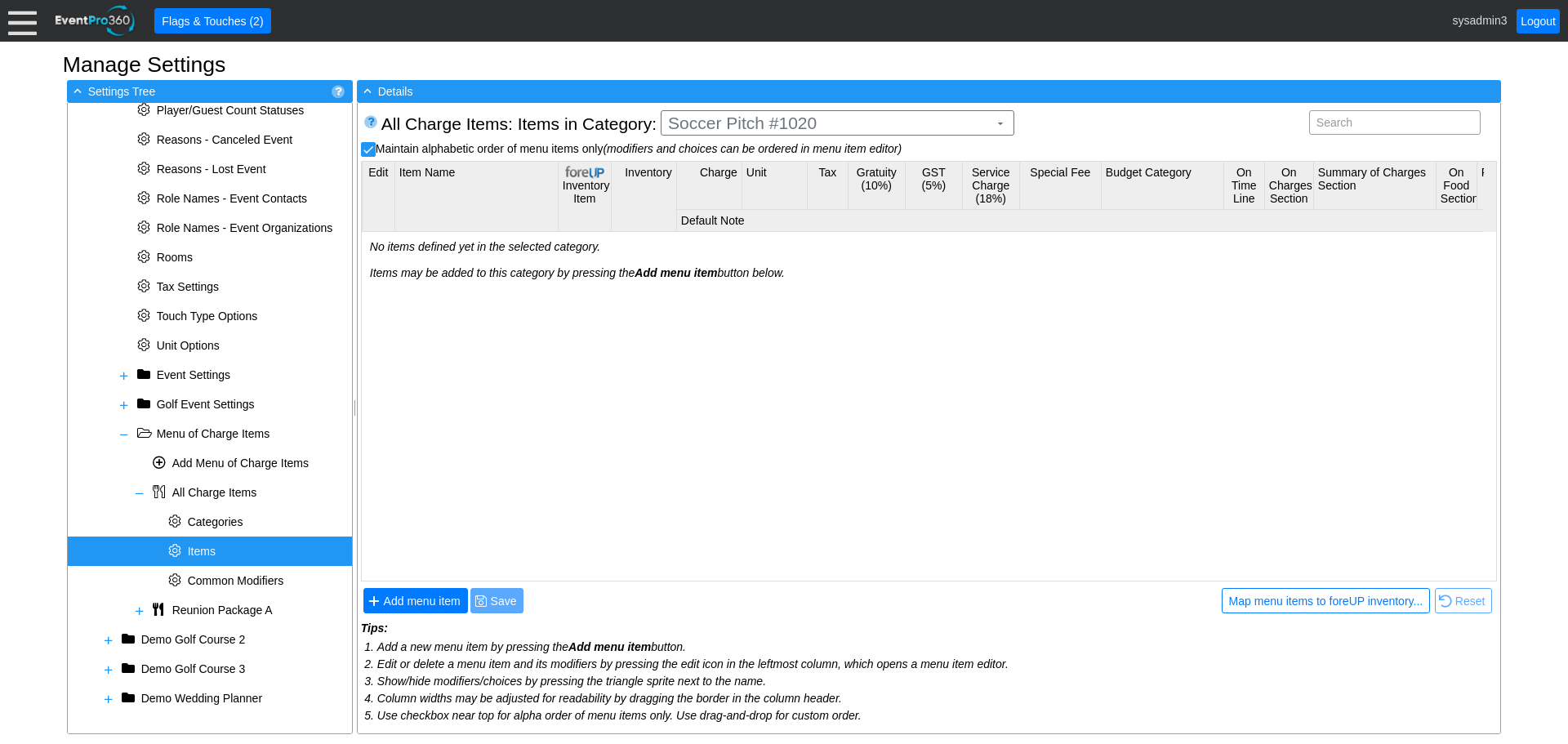
click at [755, 311] on body "Calendar of Events + New Event + Reports + Manage Contacts + Manage Organizatio…" at bounding box center [784, 372] width 1568 height 744
click at [437, 601] on span "Add menu item" at bounding box center [422, 601] width 83 height 16
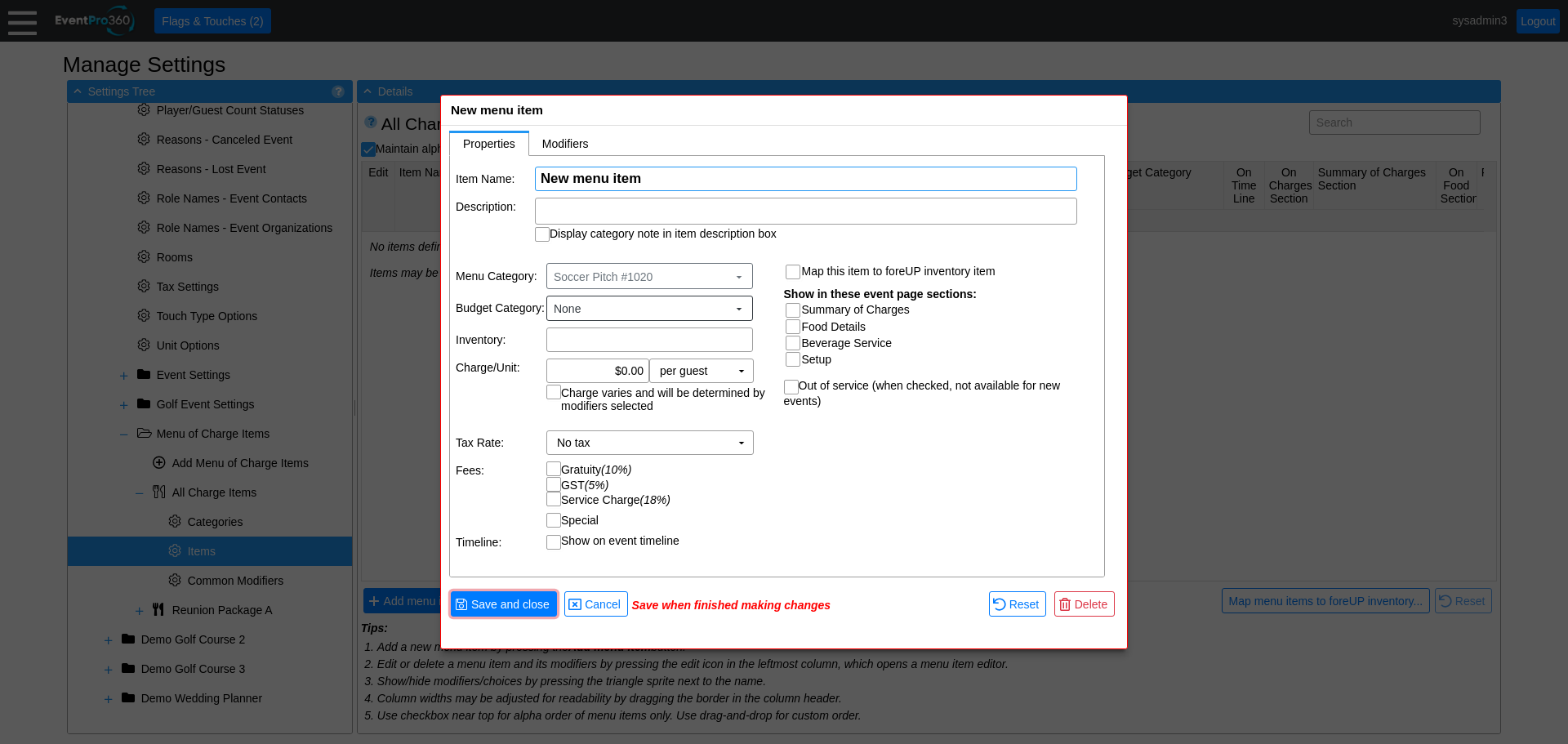
scroll to position [0, 0]
type input "Soccer Pitch 1 - #1030"
click at [796, 309] on input "Summary of Charges" at bounding box center [795, 312] width 16 height 16
checkbox input "true"
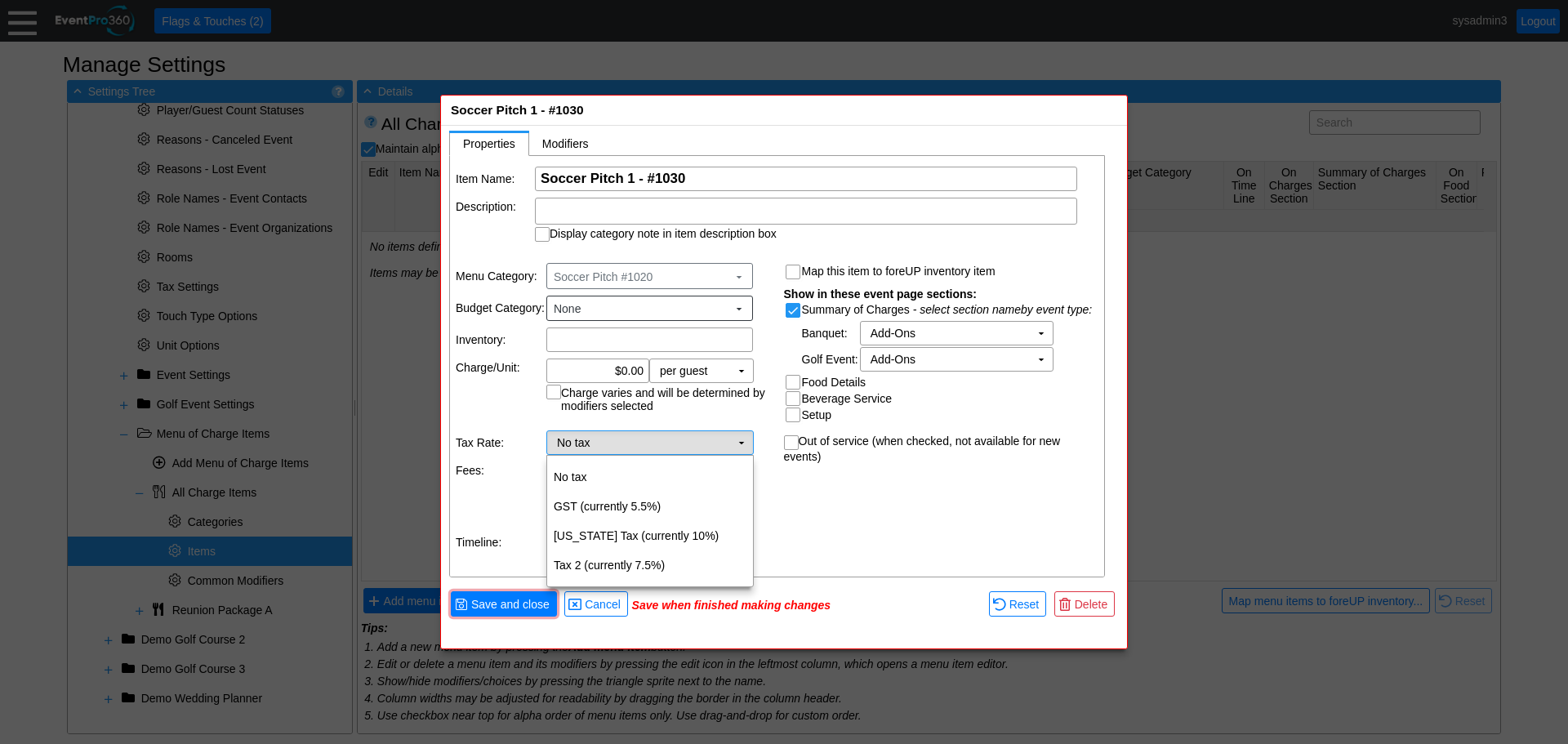
click at [738, 443] on td "▼" at bounding box center [741, 442] width 23 height 23
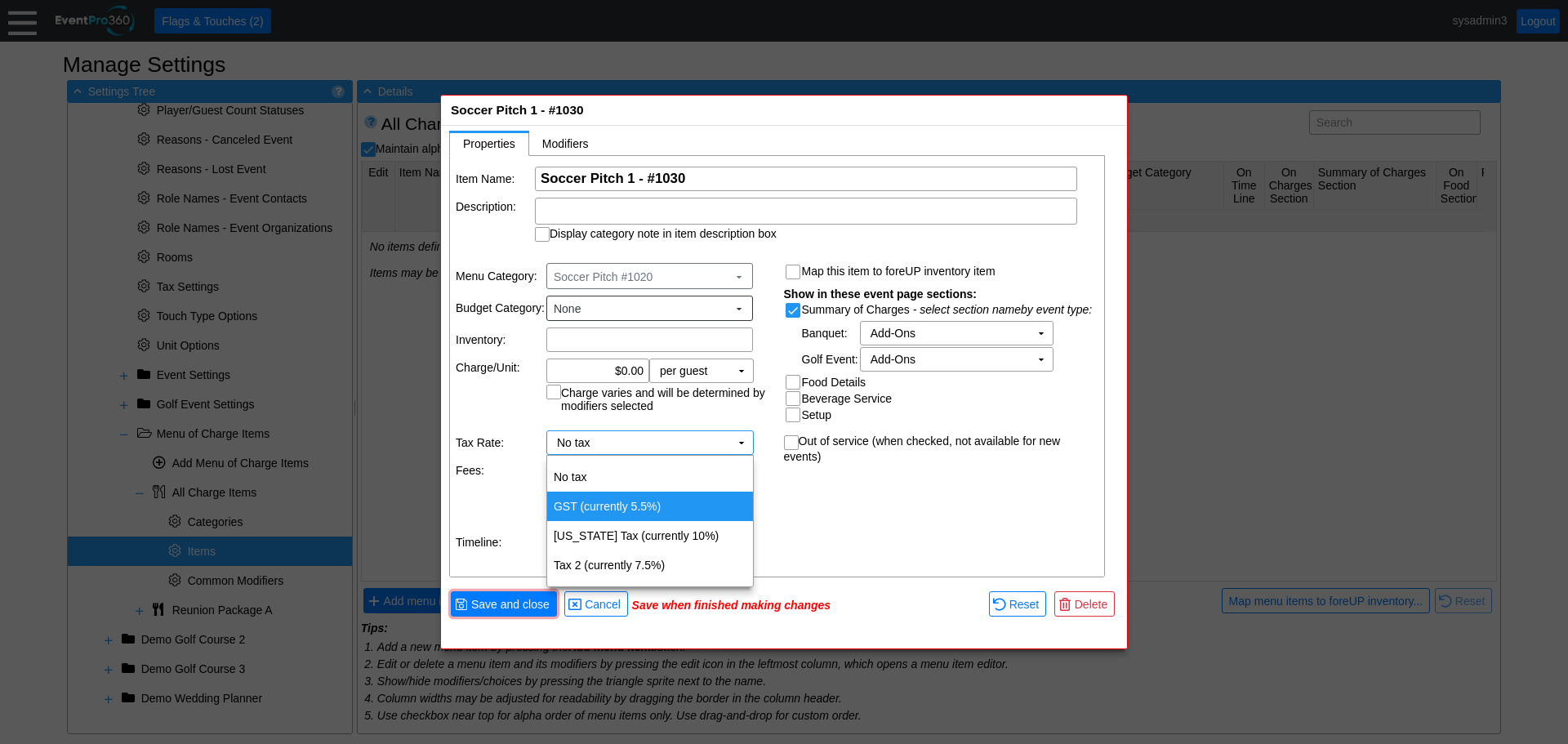
click at [631, 502] on td "GST (currently 5.5%)" at bounding box center [650, 506] width 206 height 29
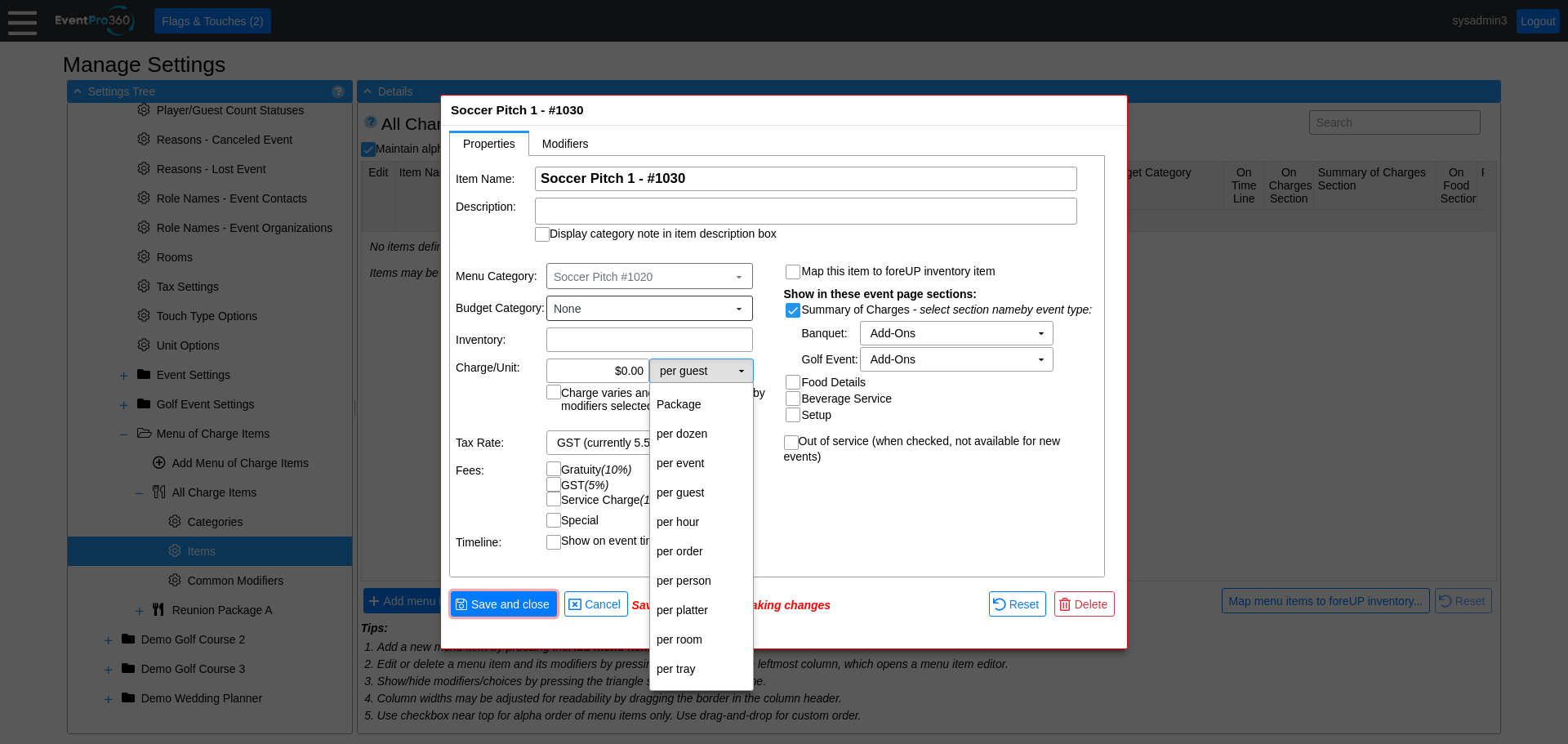
click at [739, 372] on td "▼" at bounding box center [741, 371] width 23 height 23
click at [694, 459] on td "per event" at bounding box center [702, 463] width 102 height 29
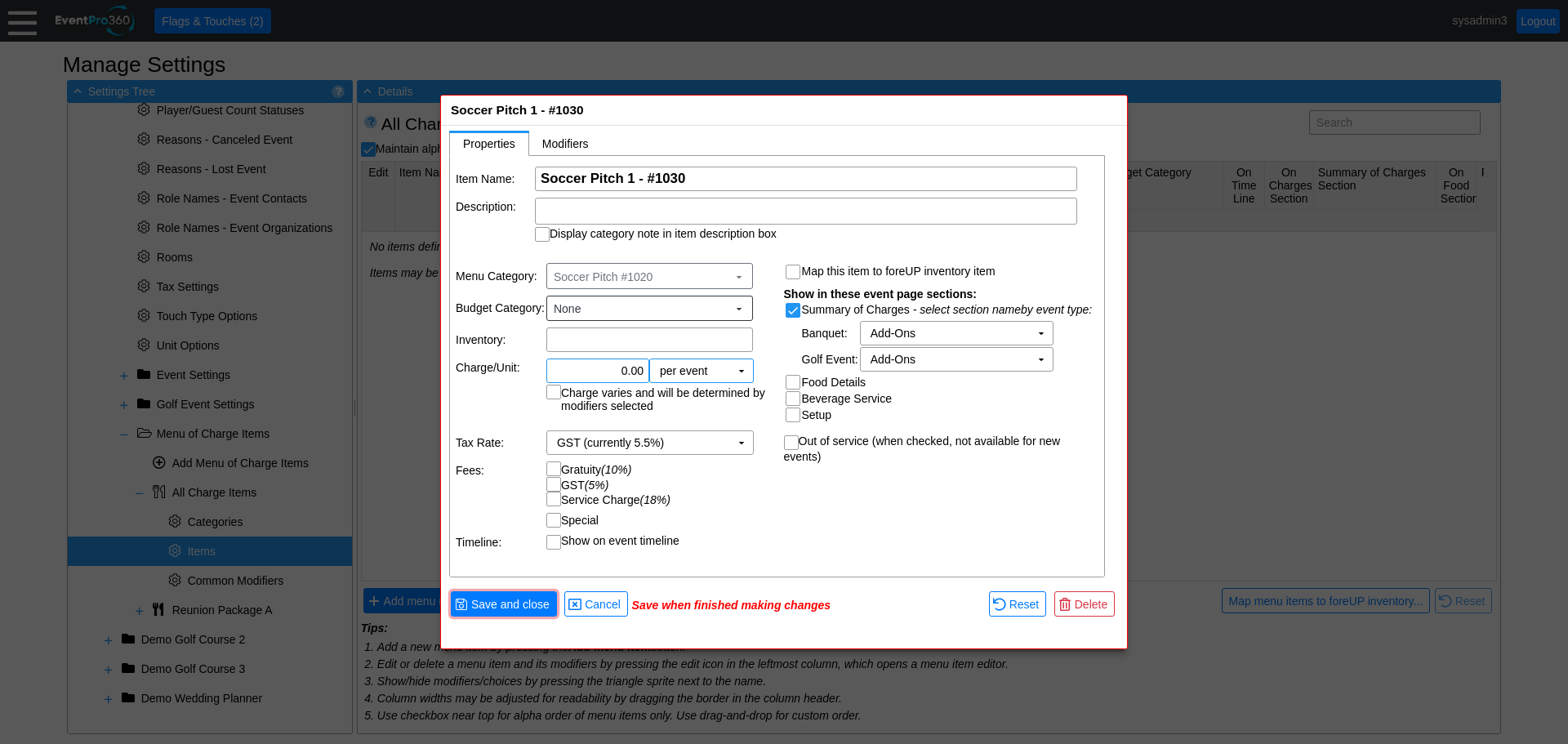
click at [627, 365] on input "0.00" at bounding box center [597, 371] width 91 height 23
type input "$200.00"
click at [775, 495] on table "Menu Category: Soccer Pitch #1020 ▼ Budget Category: None ▼ Inventory: Χ Charge…" at bounding box center [614, 406] width 328 height 307
click at [511, 598] on span "Save and close" at bounding box center [510, 605] width 85 height 16
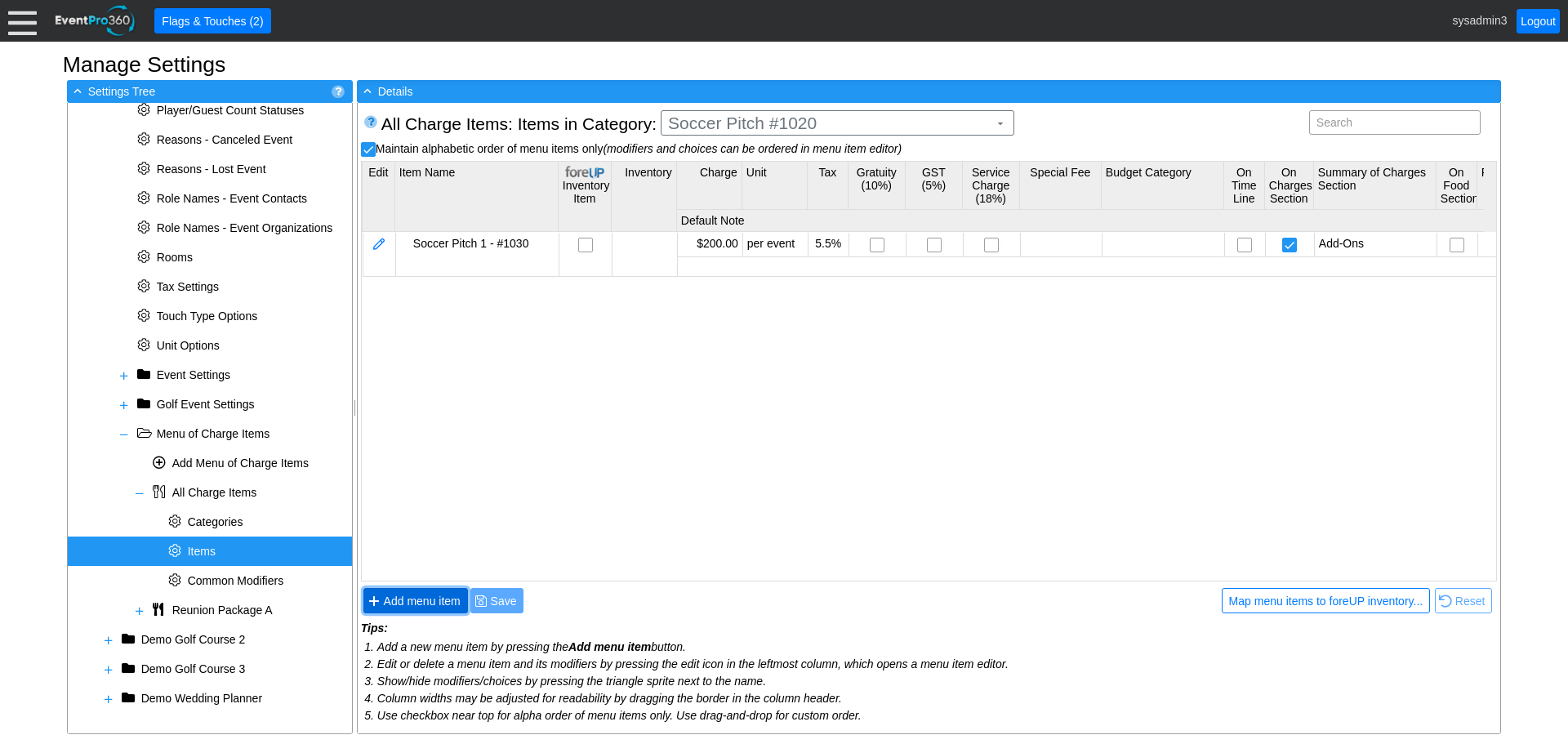
click at [422, 598] on span "Add menu item" at bounding box center [422, 601] width 83 height 16
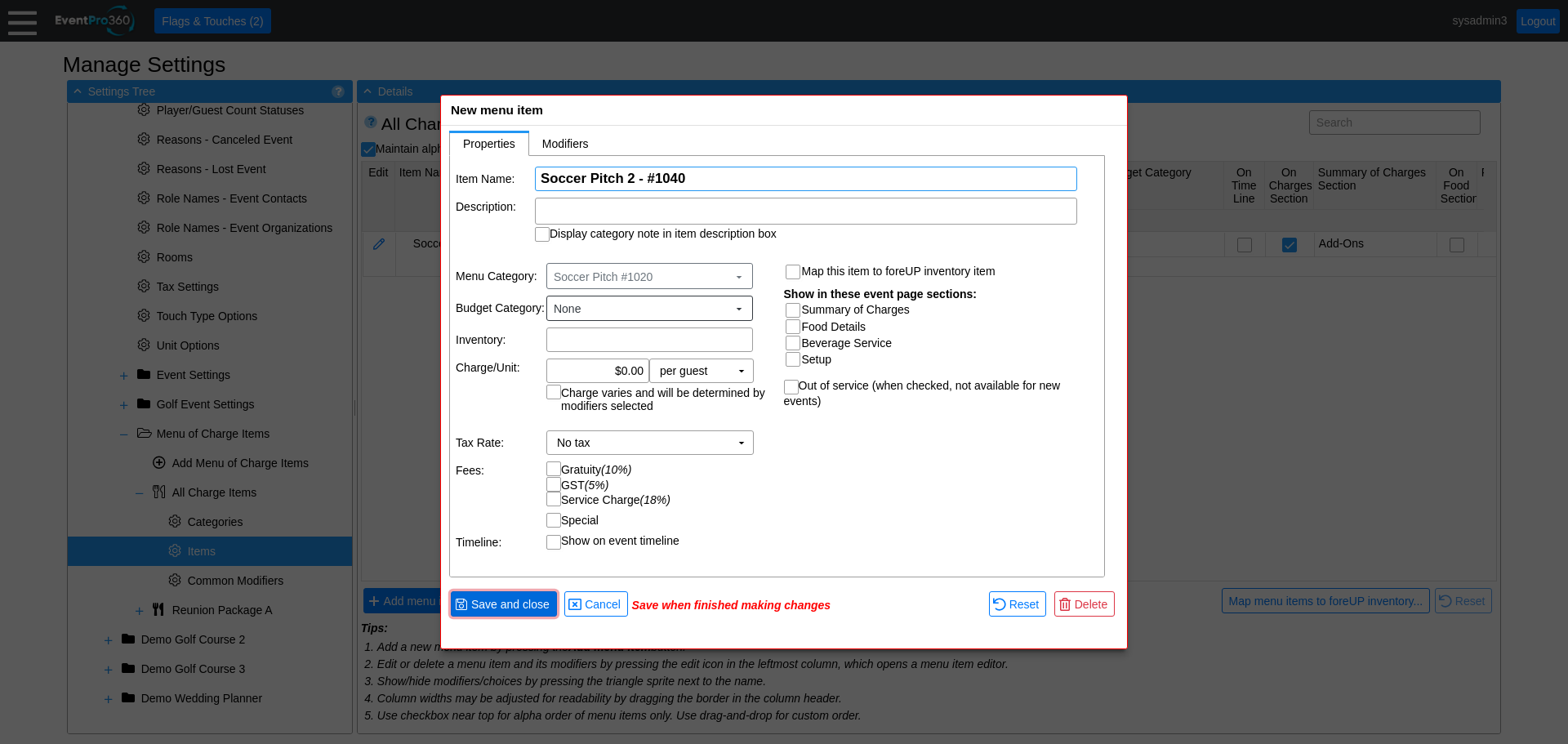
type input "Soccer Pitch 2 - #1040"
click at [510, 601] on span "Save and close" at bounding box center [510, 605] width 85 height 16
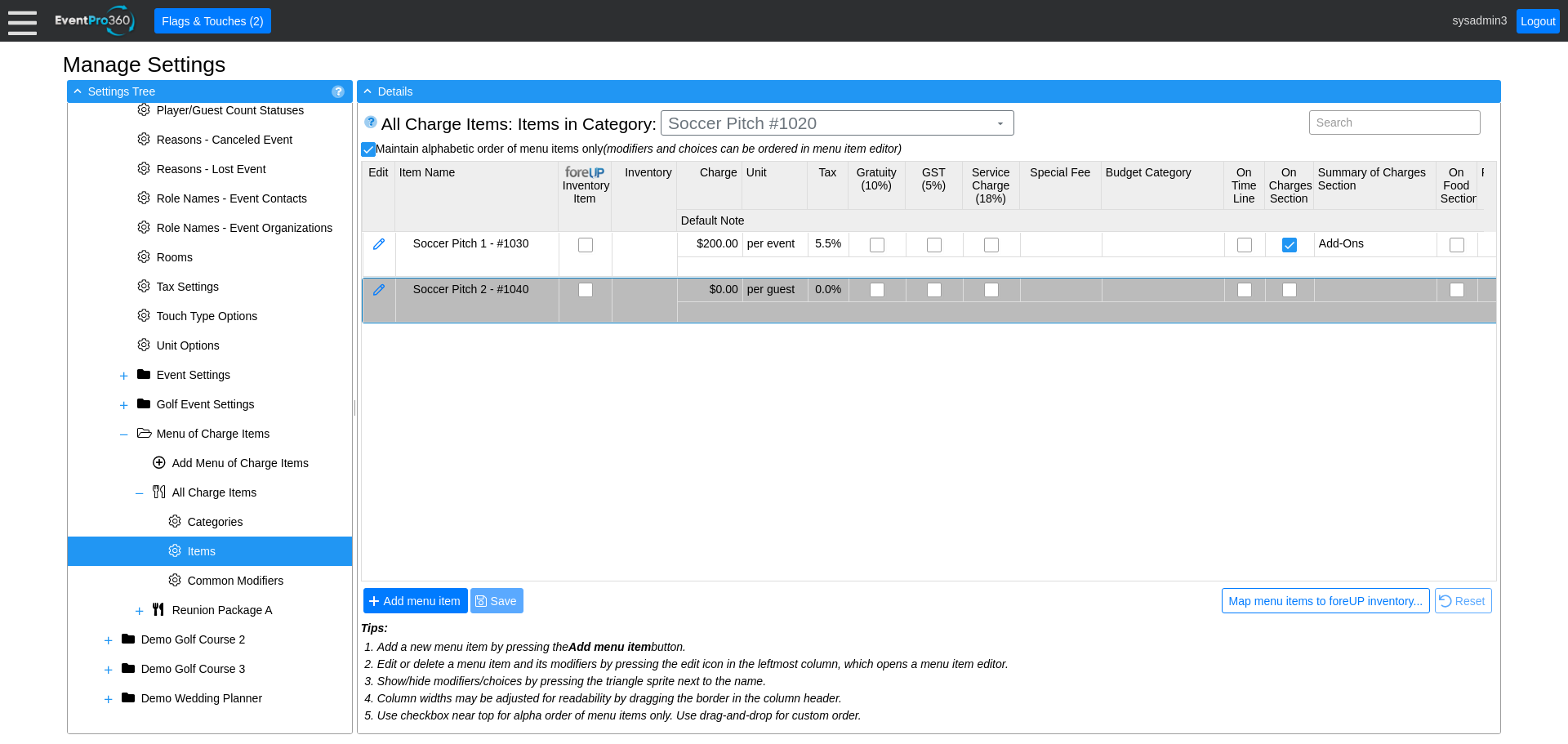
click at [502, 289] on div "Soccer Pitch 2 - #1040" at bounding box center [484, 289] width 141 height 13
click at [370, 285] on td at bounding box center [379, 299] width 33 height 43
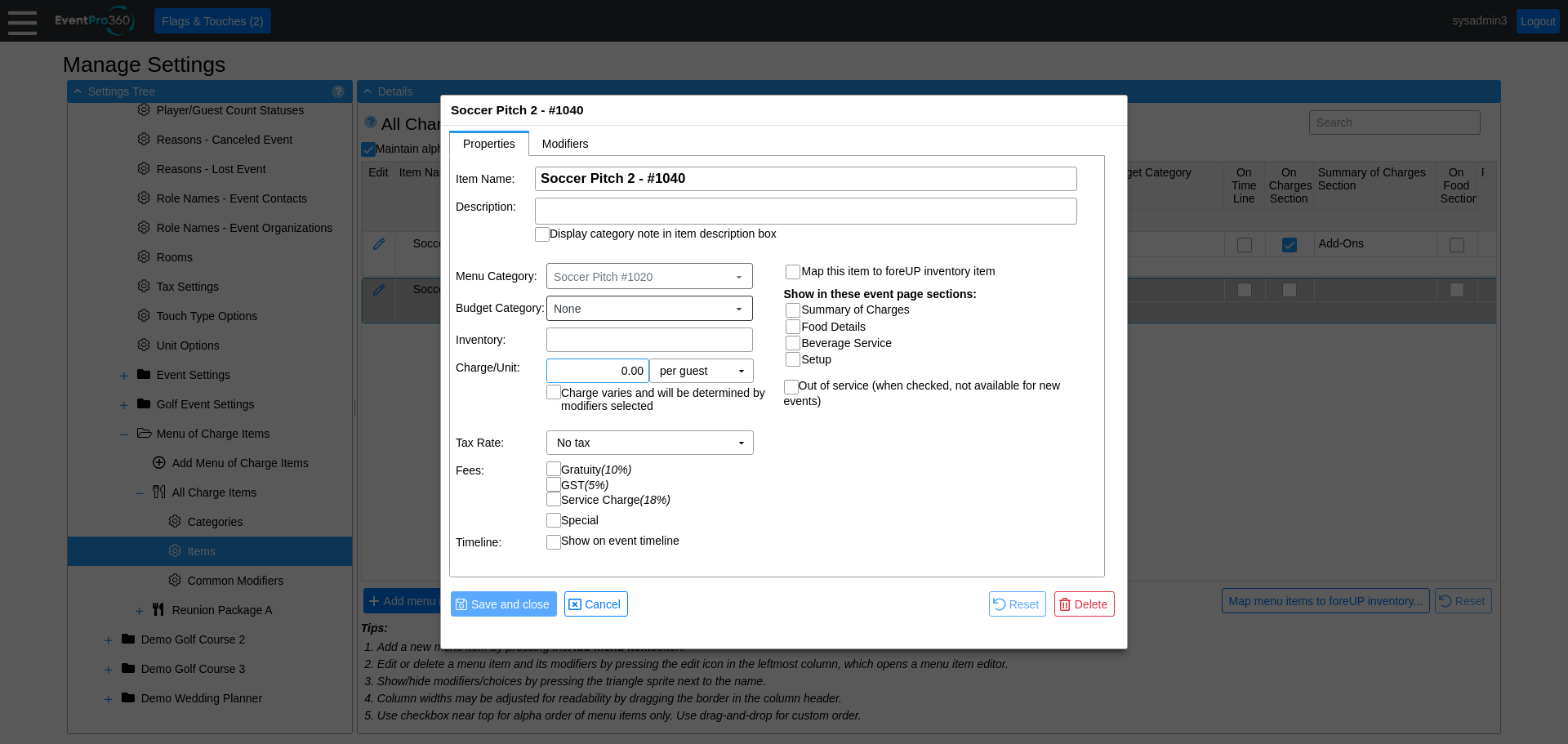
click at [626, 369] on input "0.00" at bounding box center [597, 371] width 91 height 23
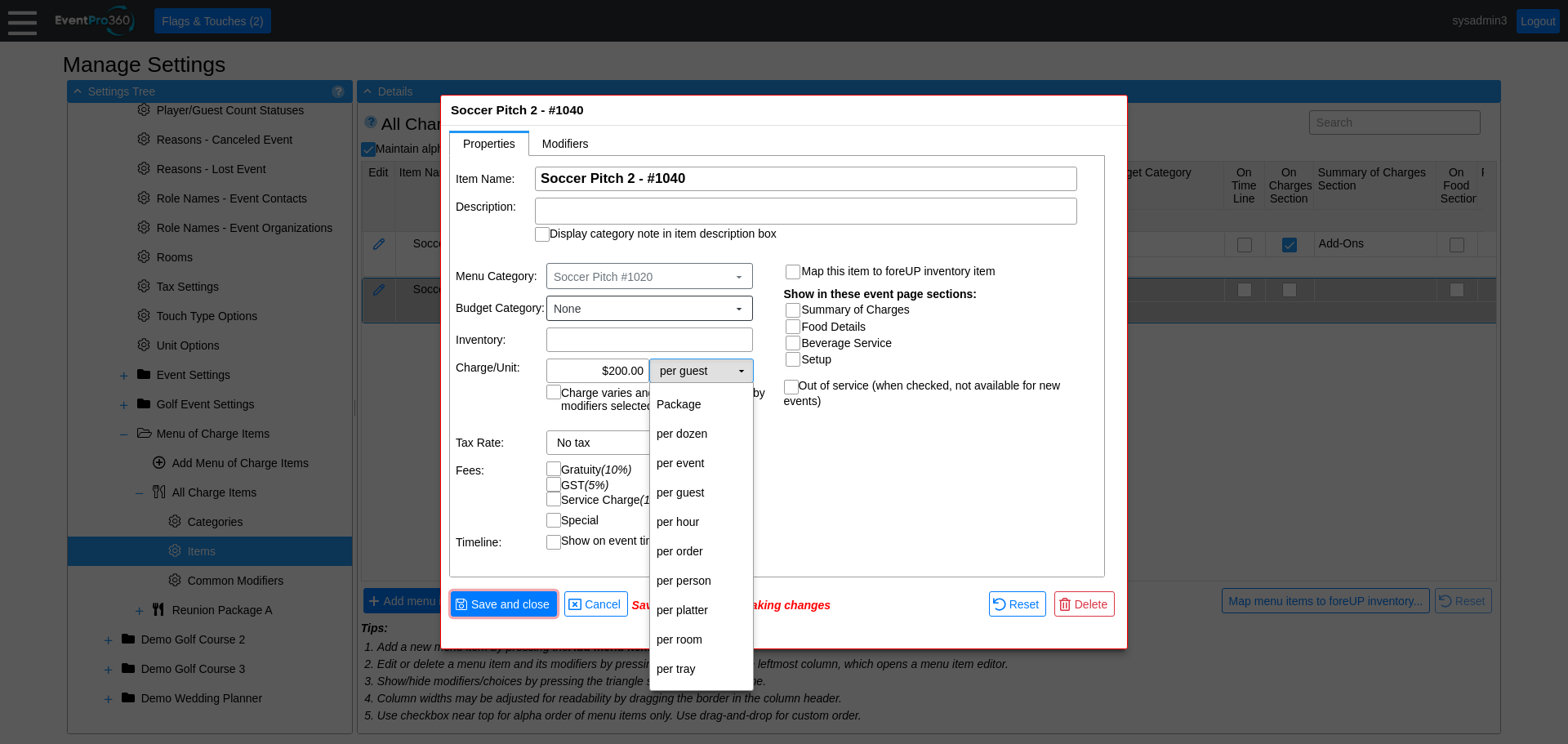
click at [742, 366] on td "▼" at bounding box center [741, 371] width 23 height 23
type input "$200.00"
click at [692, 463] on td "per event" at bounding box center [702, 463] width 102 height 29
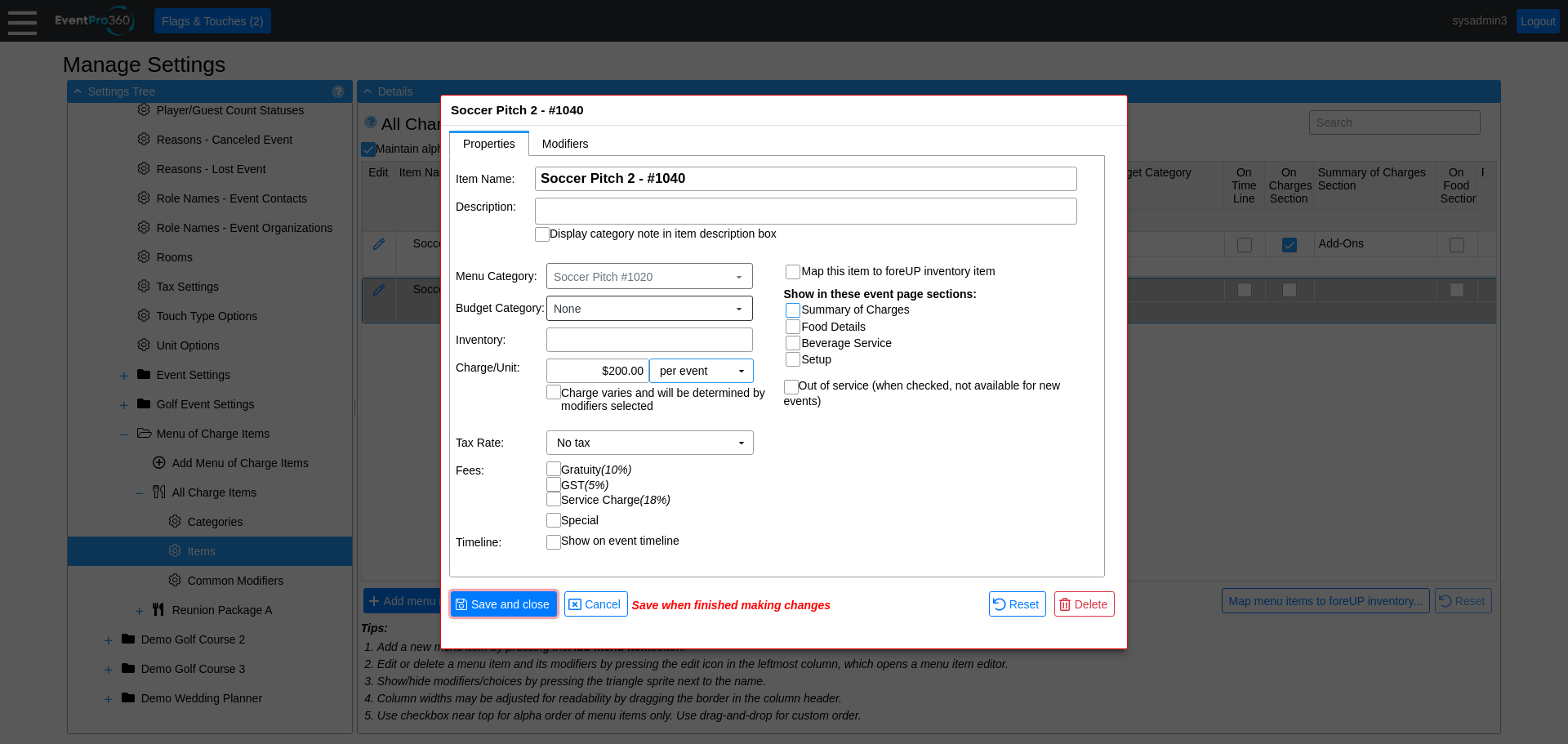
click at [789, 307] on input "Summary of Charges" at bounding box center [795, 312] width 16 height 16
checkbox input "true"
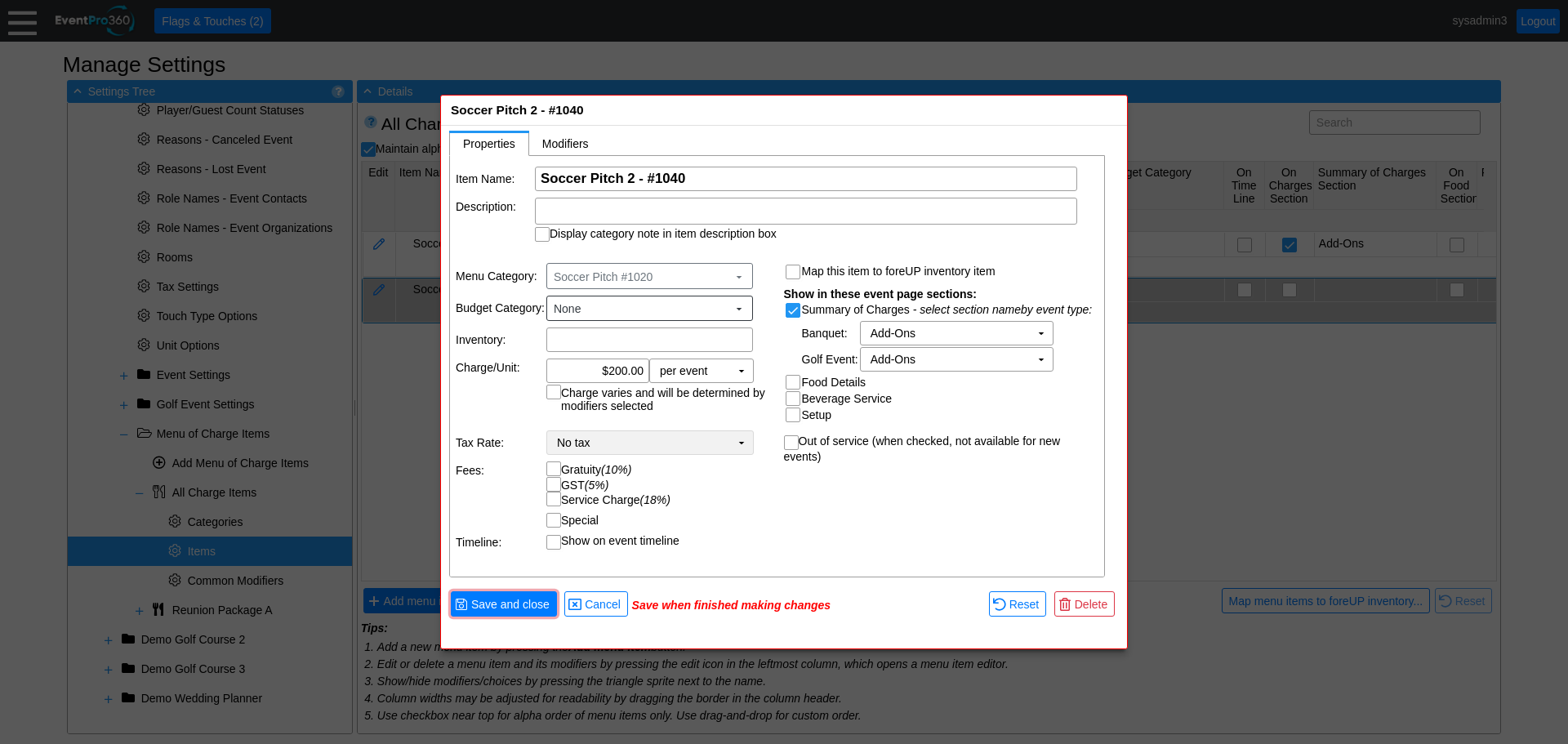
click at [737, 443] on td "▼" at bounding box center [741, 442] width 23 height 23
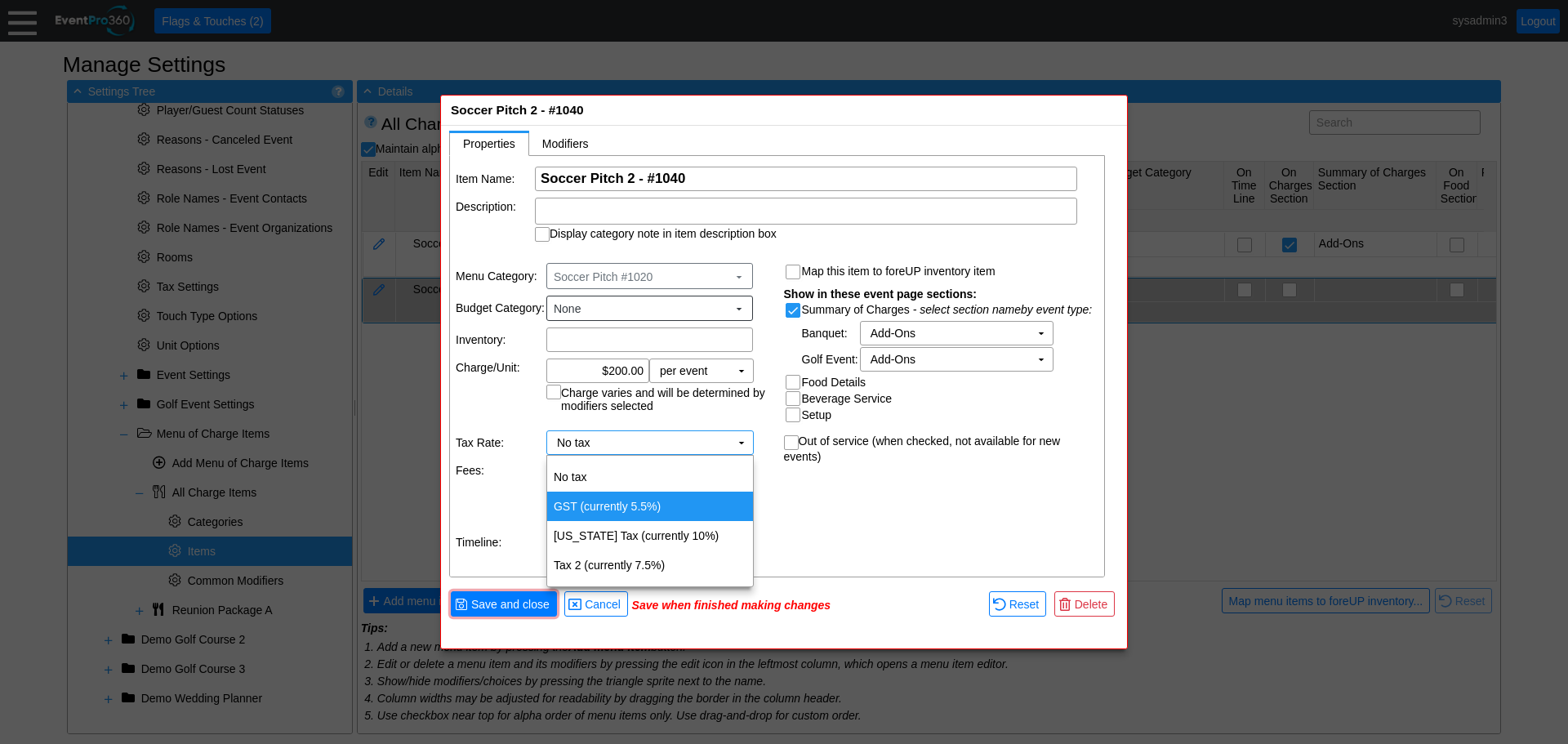
click at [630, 504] on td "GST (currently 5.5%)" at bounding box center [650, 506] width 206 height 29
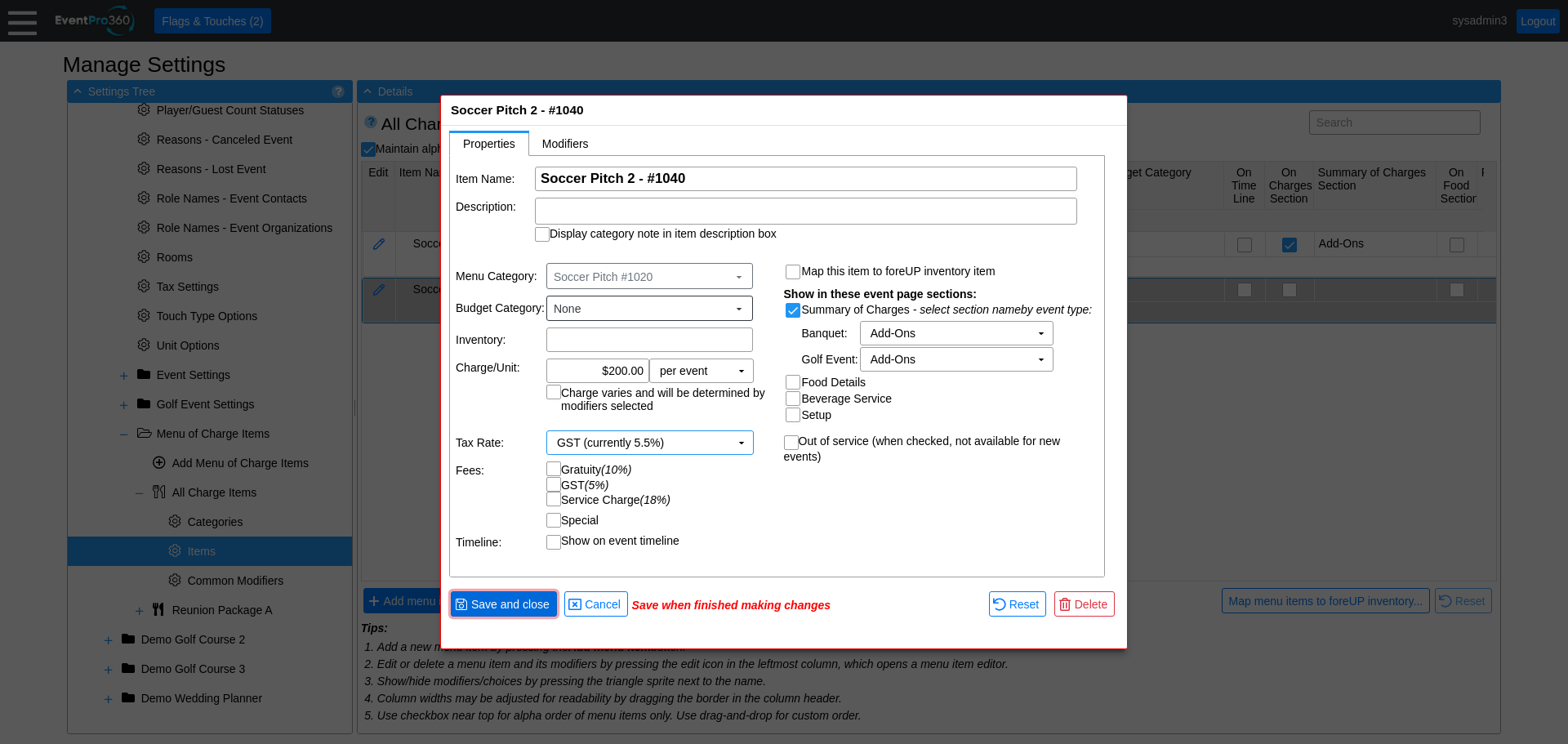
click at [485, 606] on span "Save and close" at bounding box center [510, 605] width 85 height 16
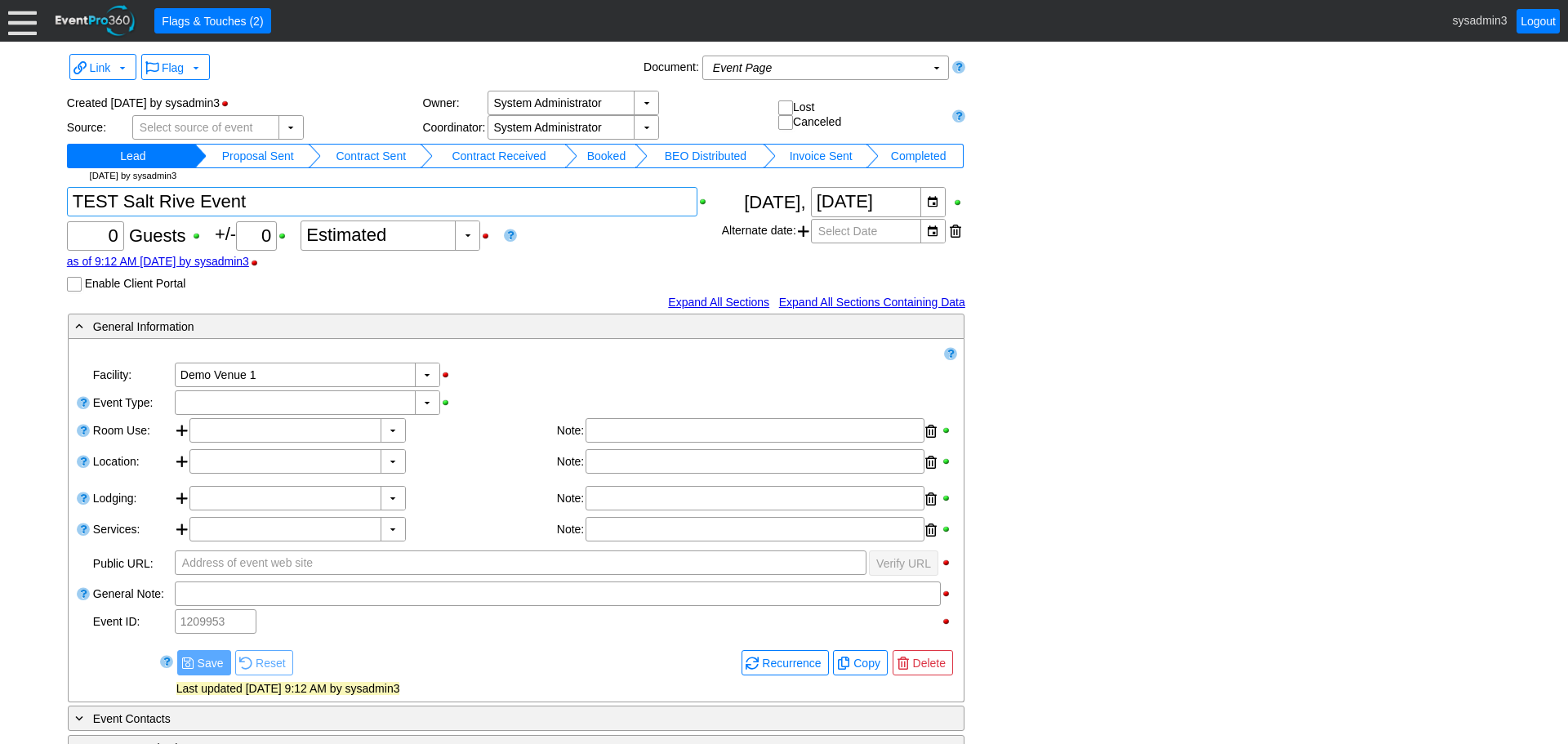
click at [193, 202] on textarea at bounding box center [381, 201] width 630 height 29
type textarea "TEST Salt River Event"
drag, startPoint x: 113, startPoint y: 238, endPoint x: 124, endPoint y: 237, distance: 11.0
click at [113, 238] on input "0" at bounding box center [95, 236] width 46 height 27
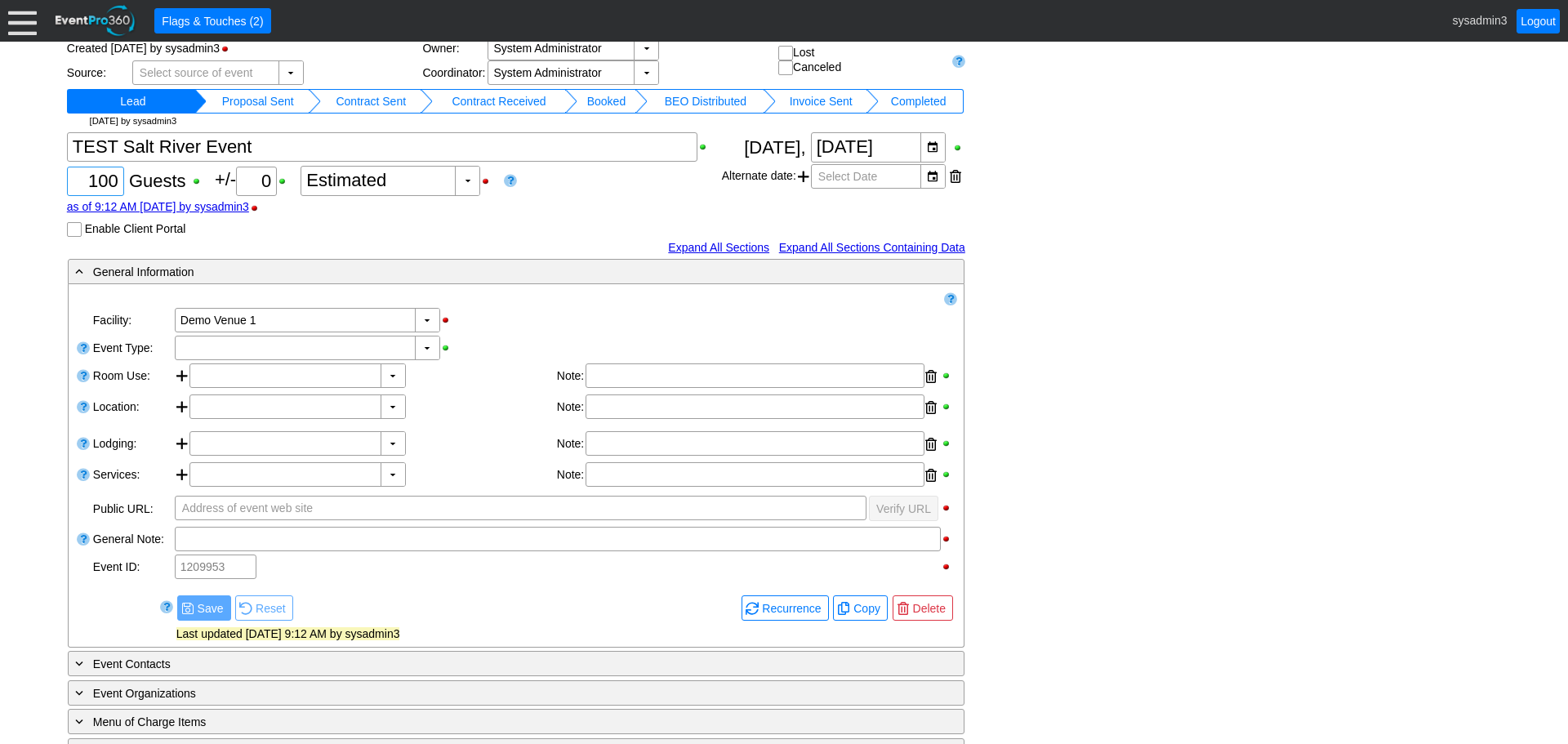
scroll to position [81, 0]
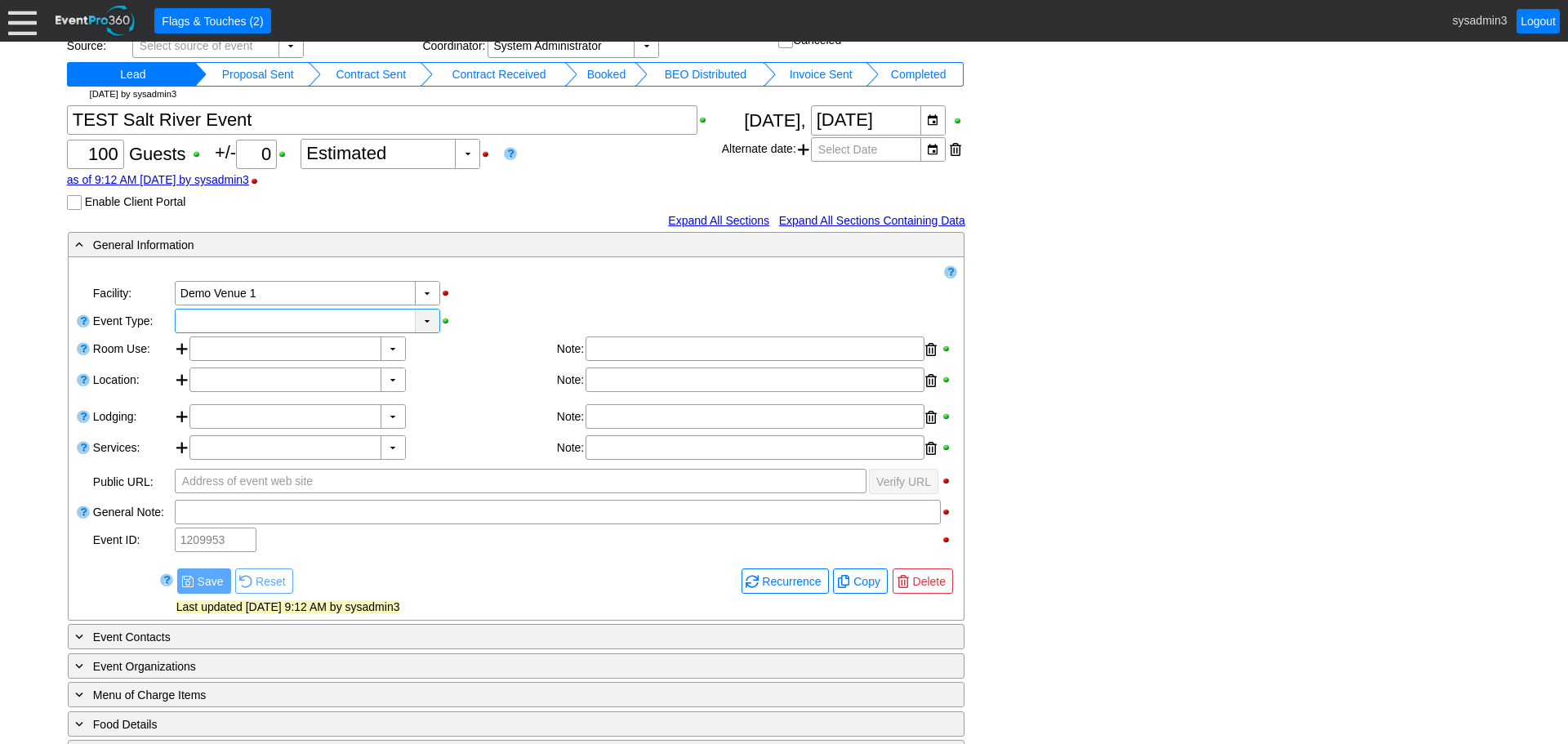
type input "100"
click at [429, 320] on div "▼" at bounding box center [427, 320] width 25 height 23
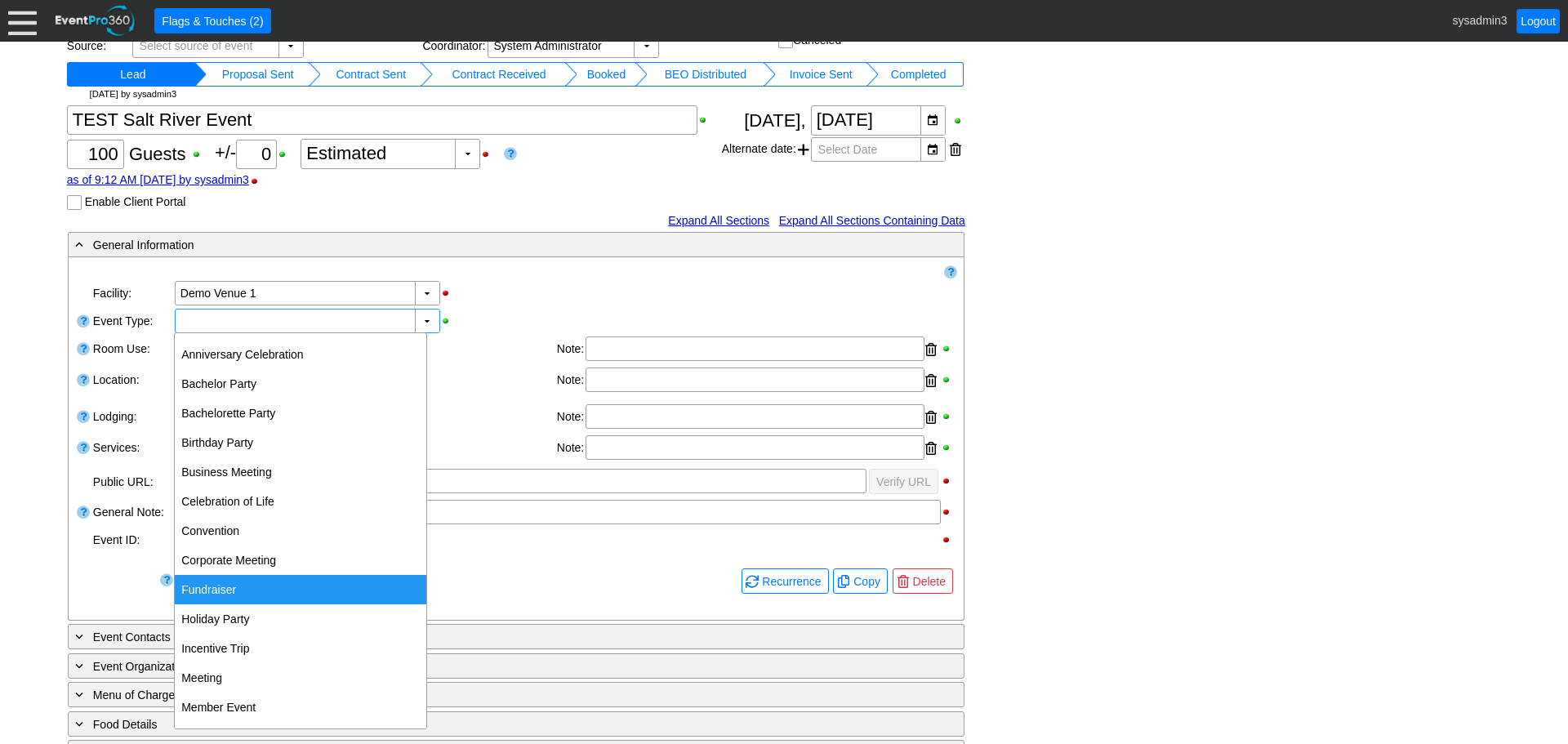
click at [227, 603] on div "Fundraiser" at bounding box center [300, 589] width 252 height 29
type input "Fundraiser"
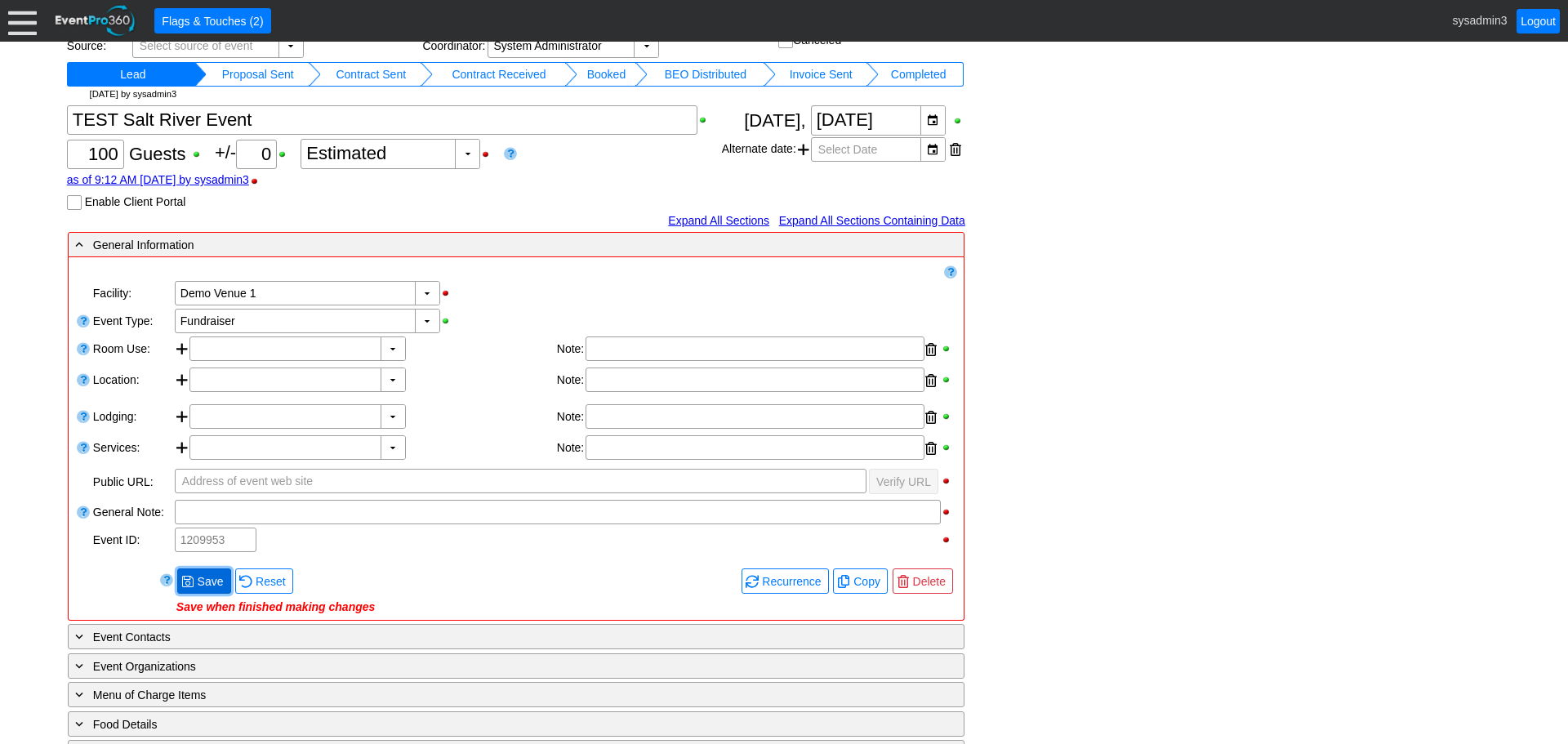
click at [205, 577] on span "Save" at bounding box center [210, 582] width 33 height 16
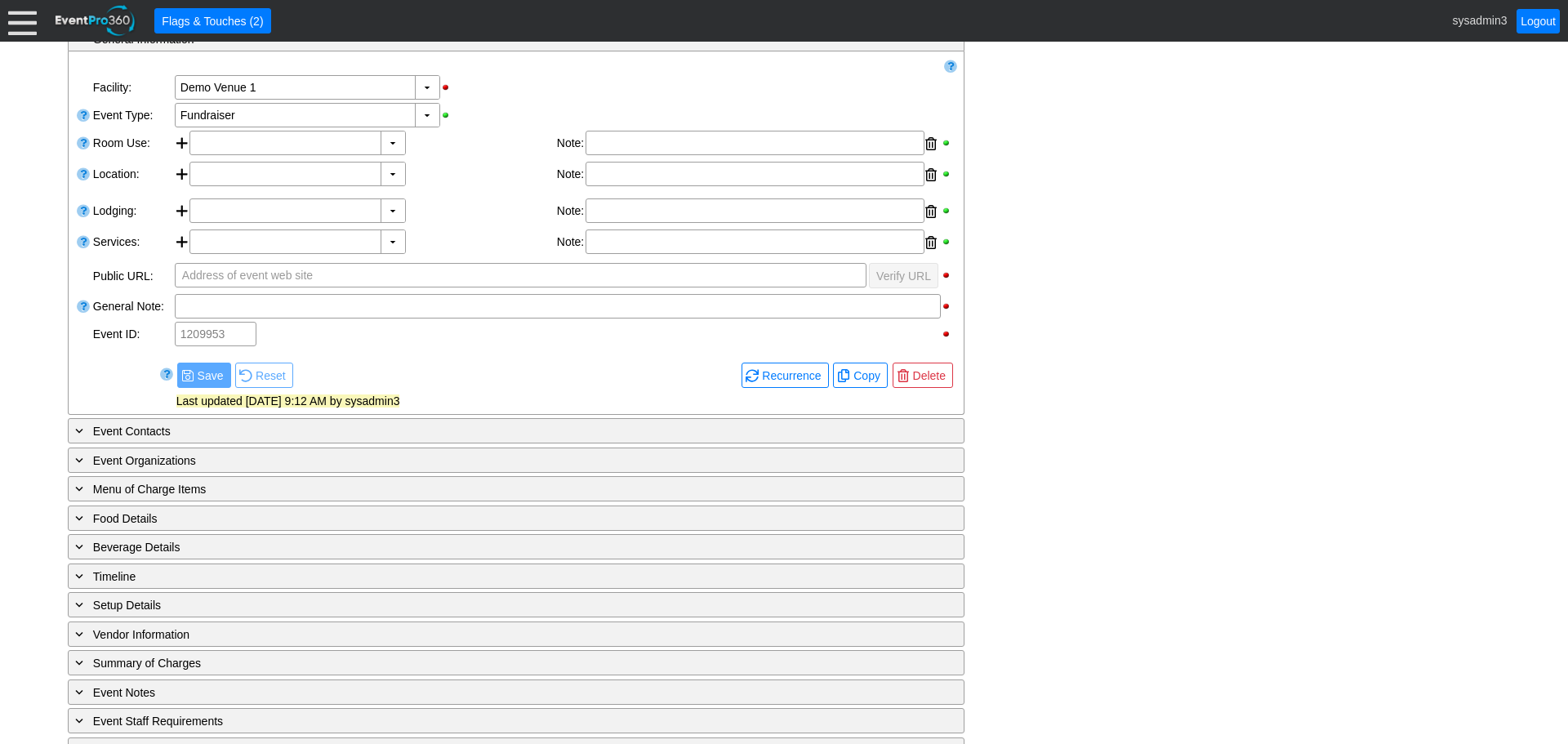
scroll to position [351, 0]
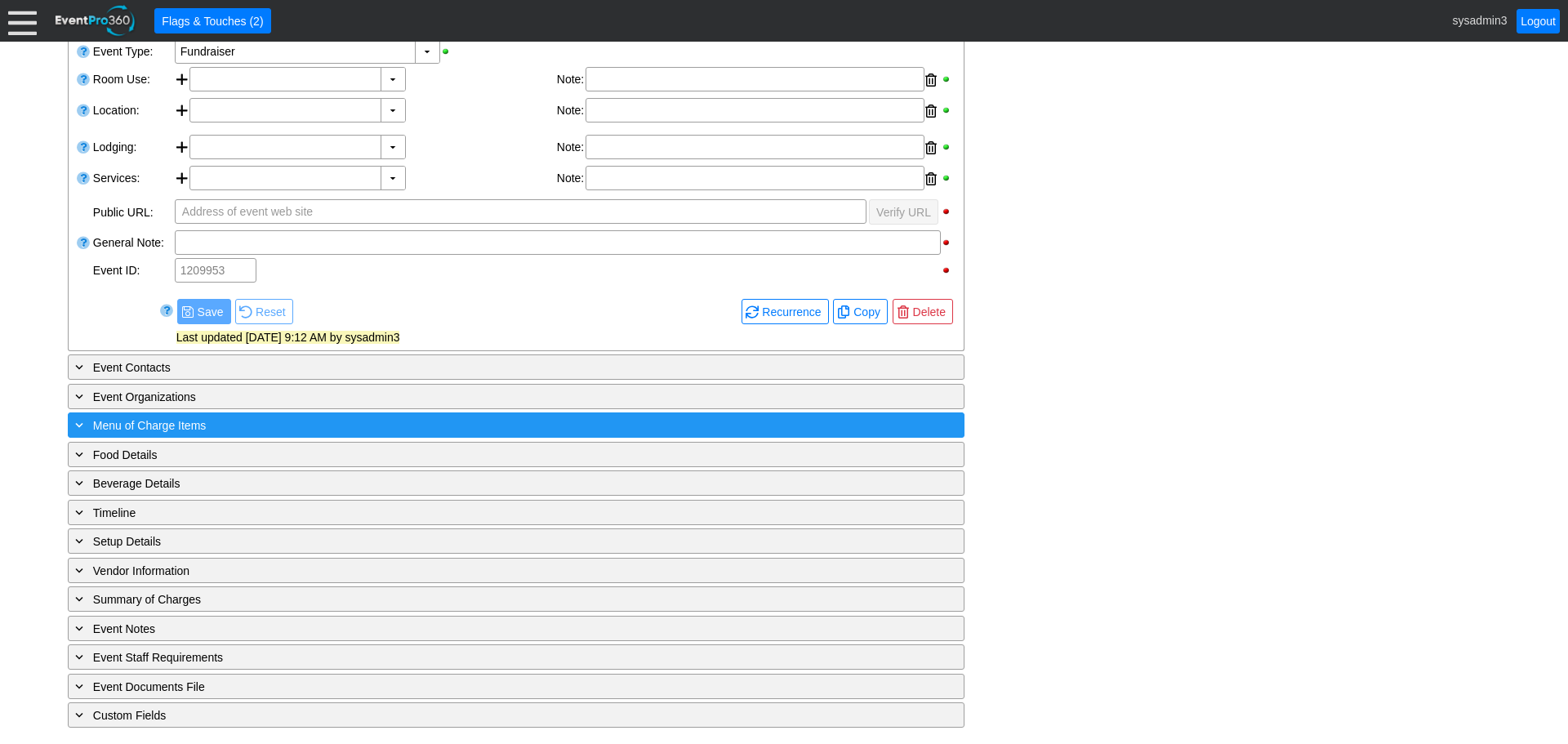
click at [306, 428] on div "+ Menu of Charge Items" at bounding box center [483, 425] width 822 height 19
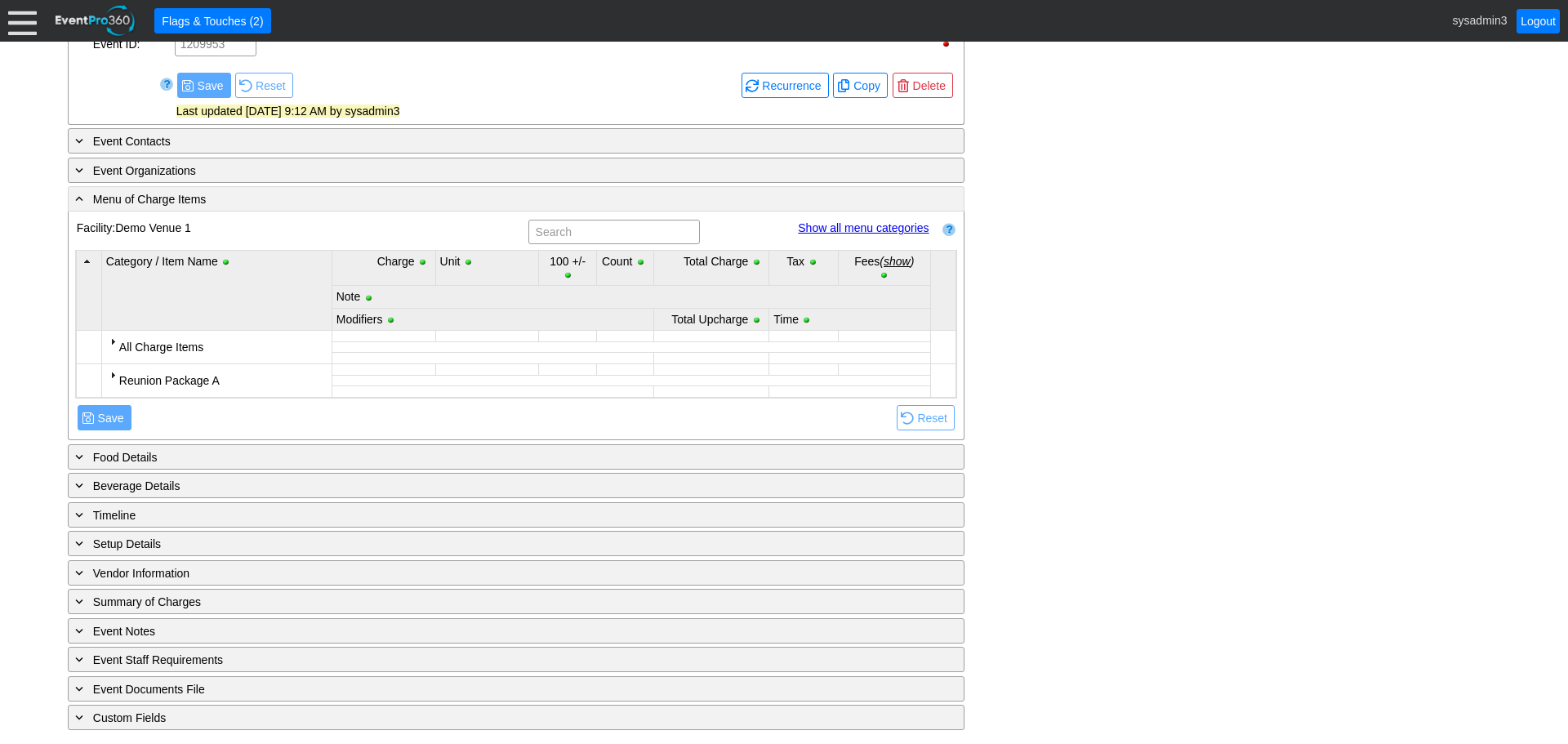
scroll to position [580, 0]
click at [111, 370] on div at bounding box center [113, 372] width 13 height 13
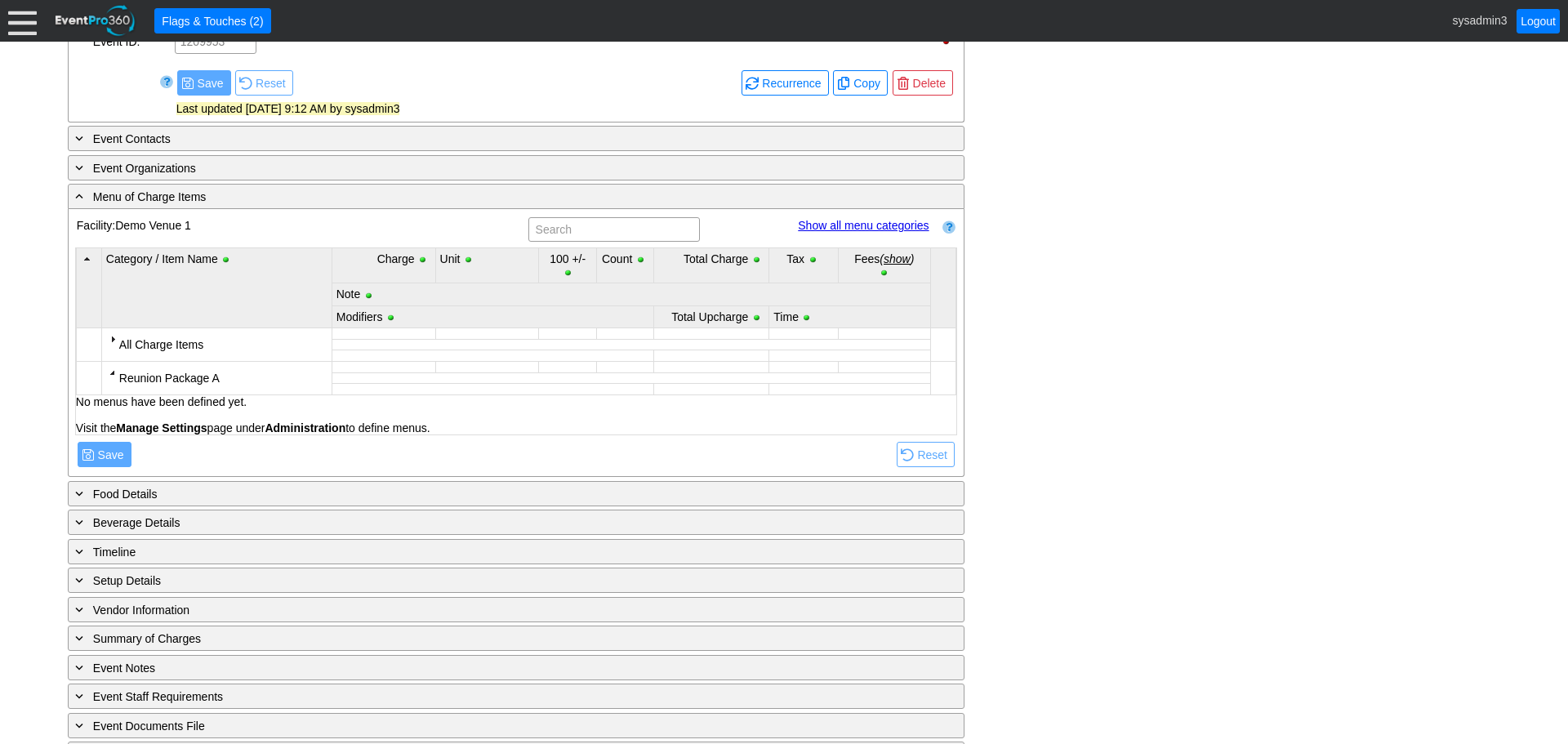
click at [111, 370] on div at bounding box center [113, 372] width 13 height 13
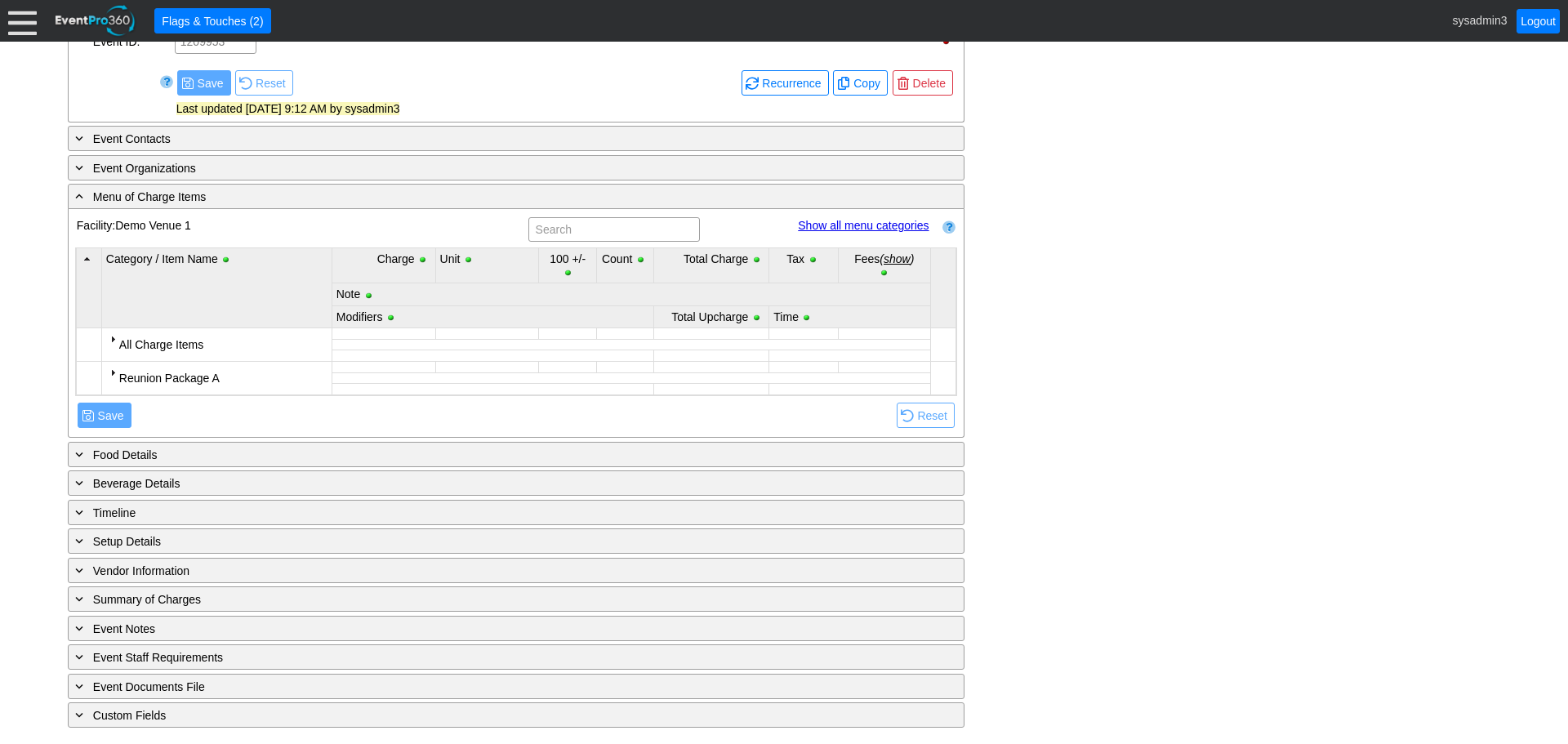
click at [852, 224] on link "Show all menu categories" at bounding box center [863, 225] width 131 height 13
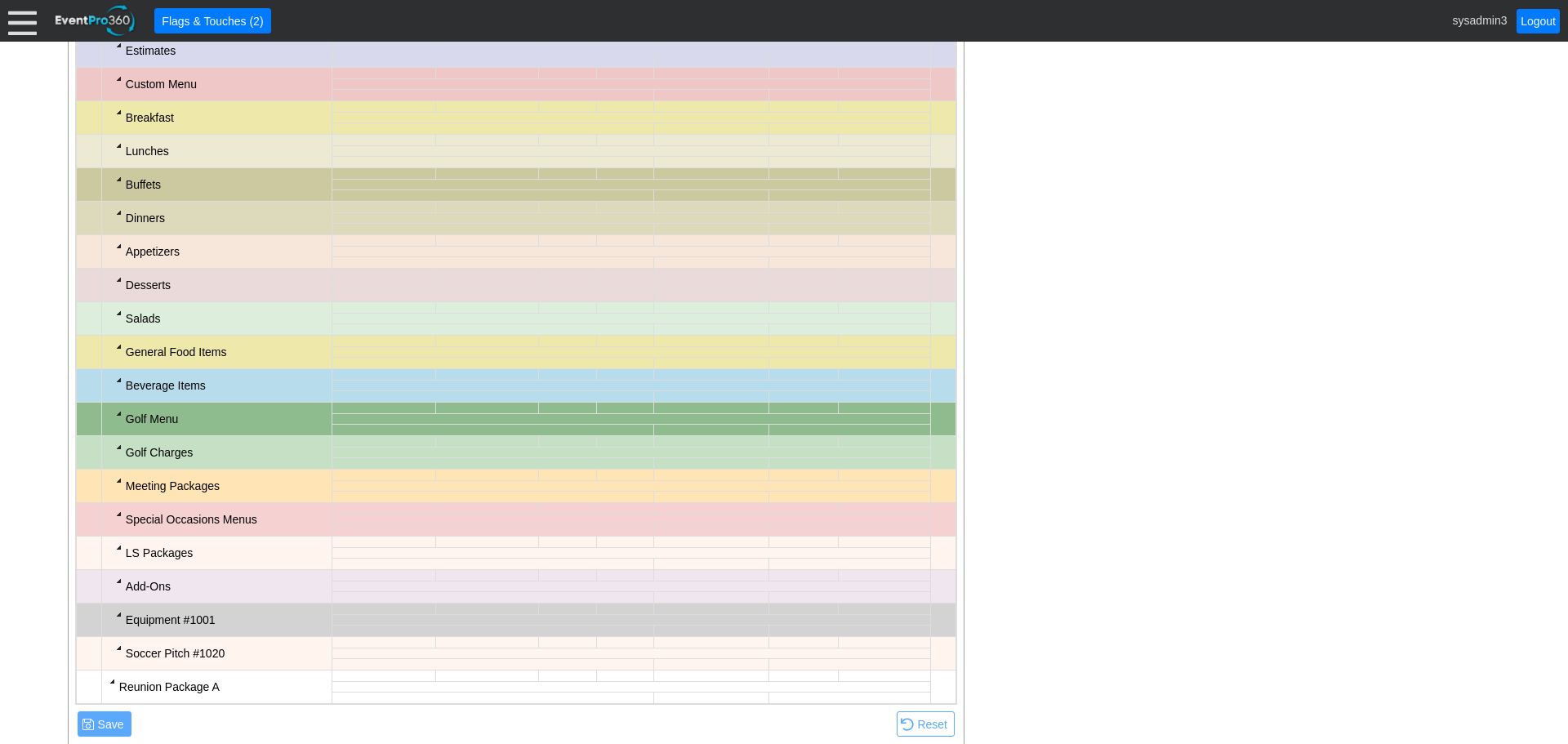
scroll to position [1152, 0]
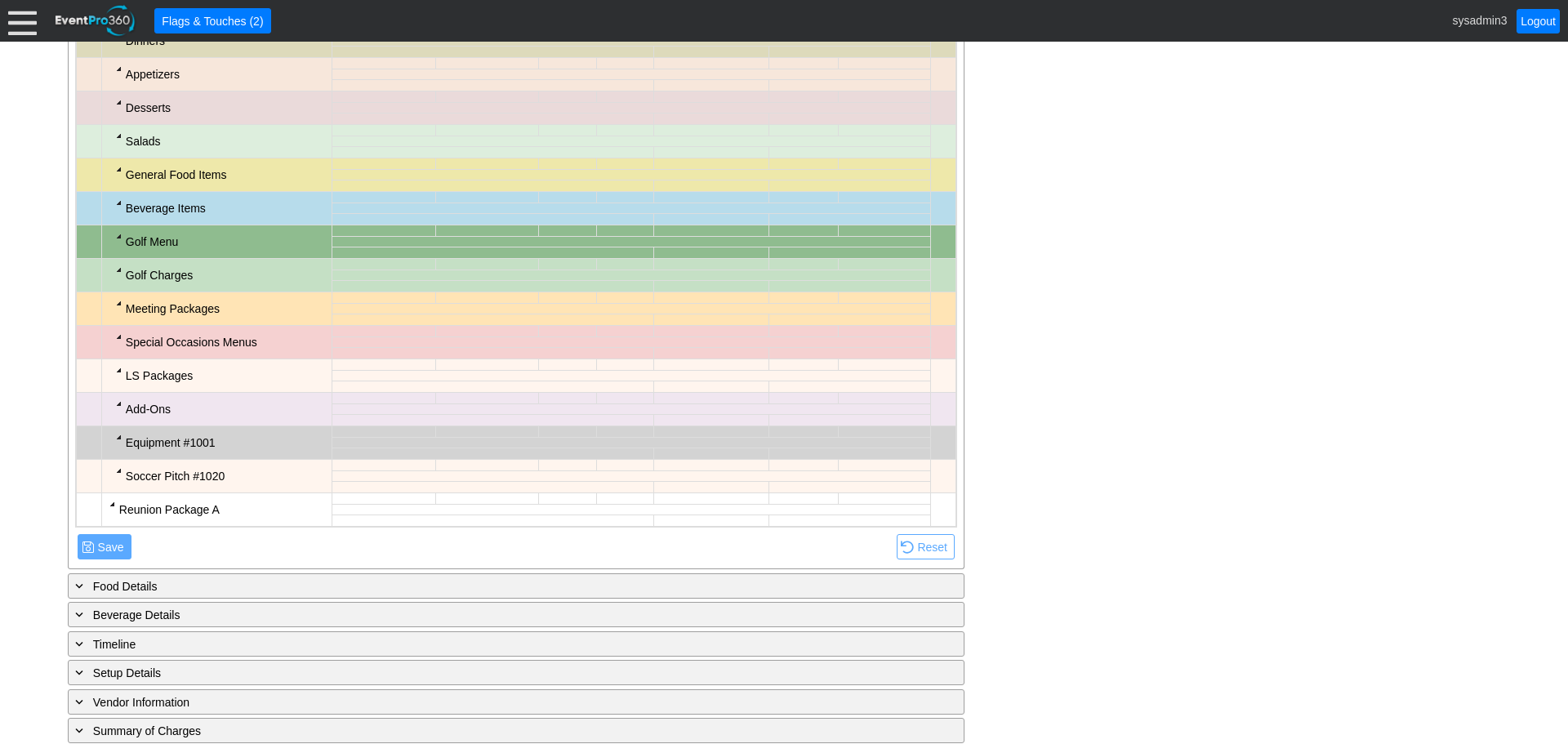
click at [118, 437] on div at bounding box center [119, 437] width 13 height 13
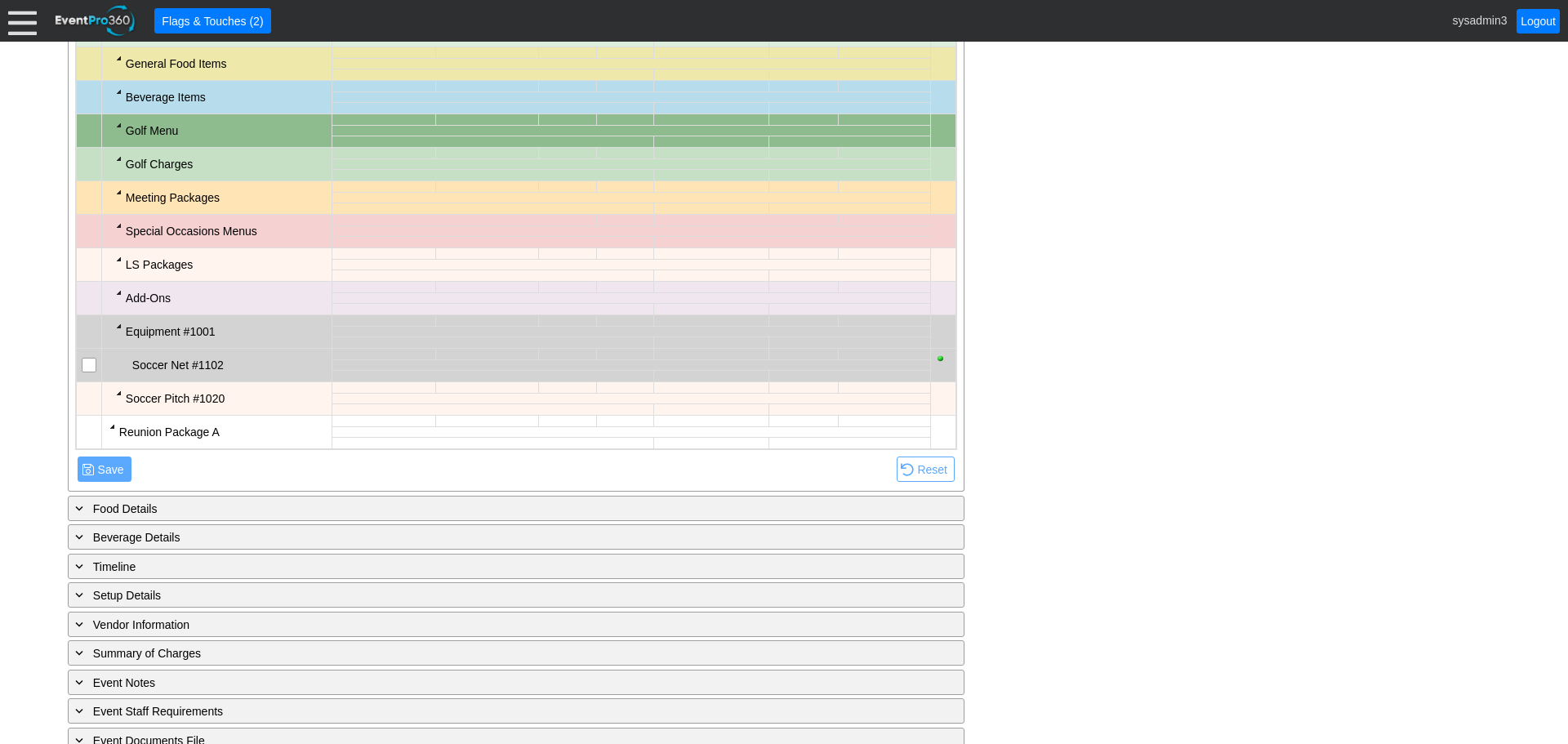
scroll to position [1315, 0]
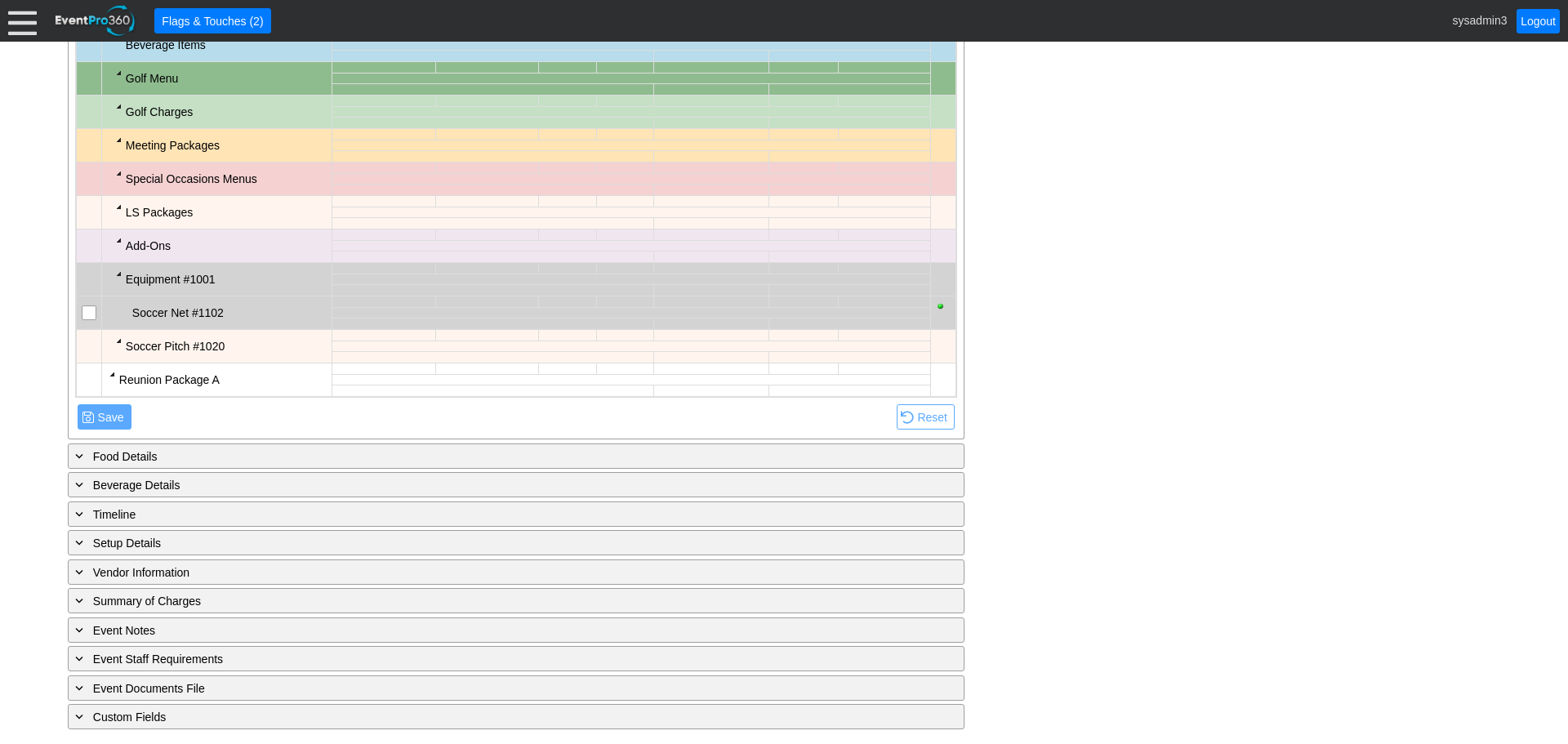
click at [90, 314] on input "checkbox" at bounding box center [91, 315] width 16 height 16
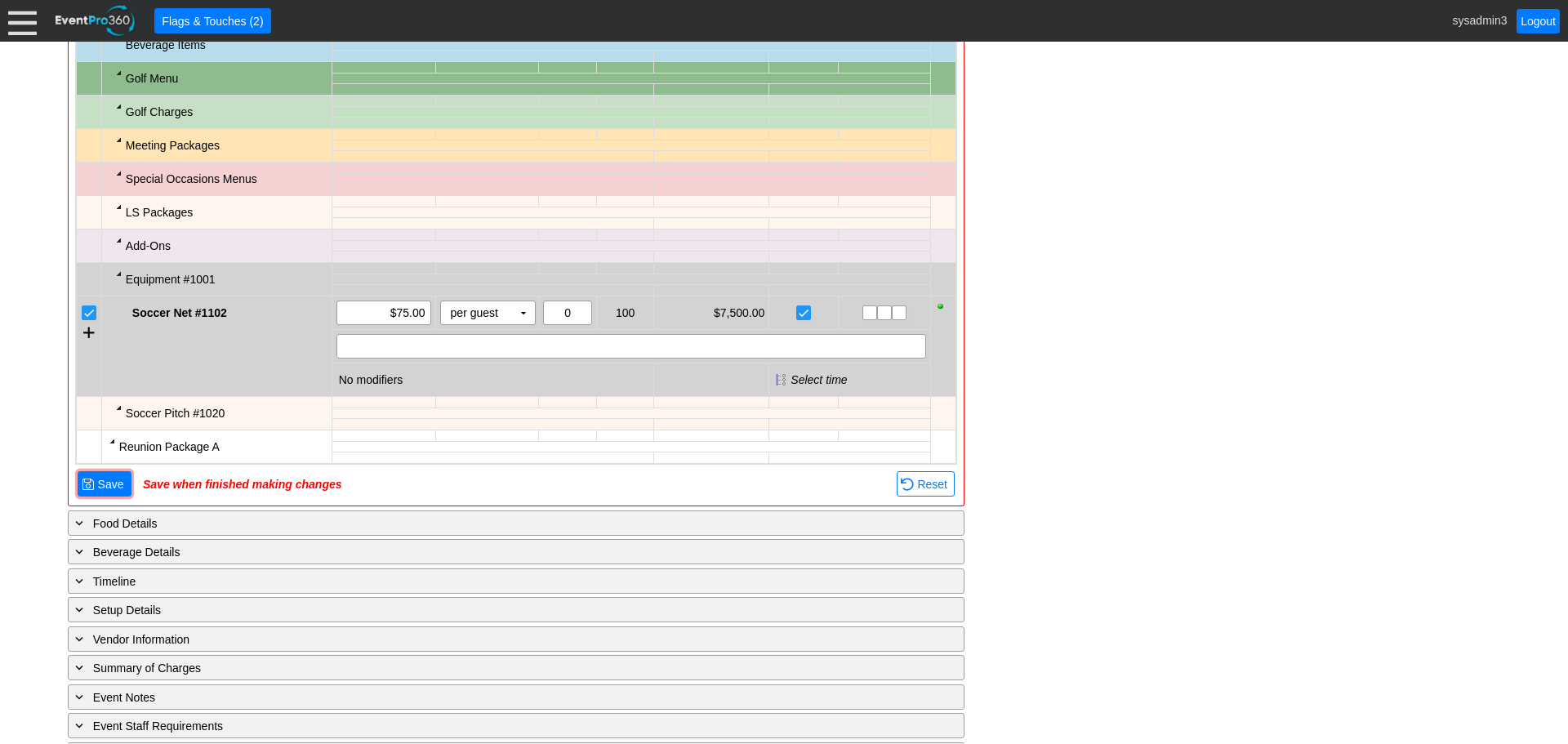
click at [117, 407] on div at bounding box center [119, 407] width 13 height 13
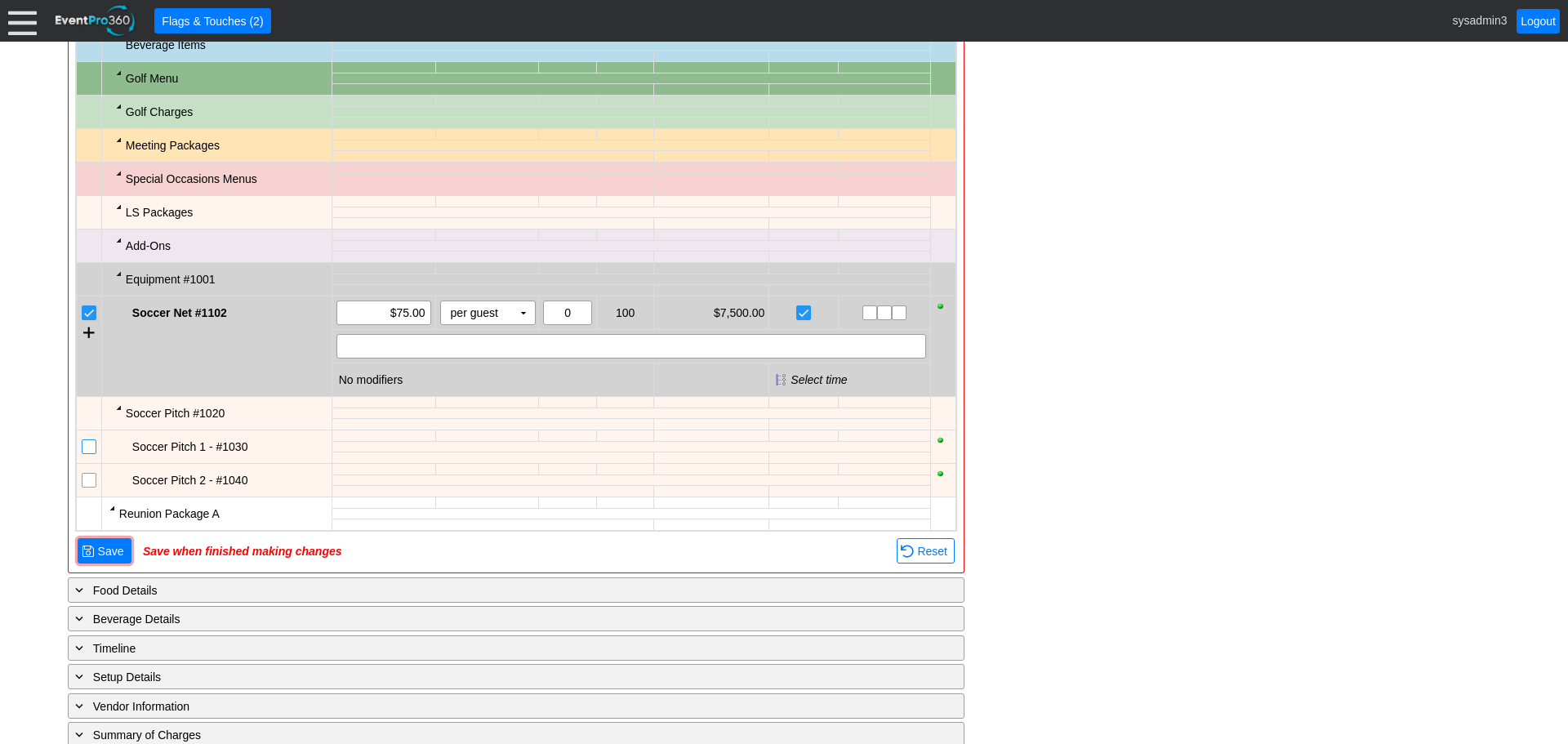
click at [85, 446] on input "checkbox" at bounding box center [91, 448] width 16 height 16
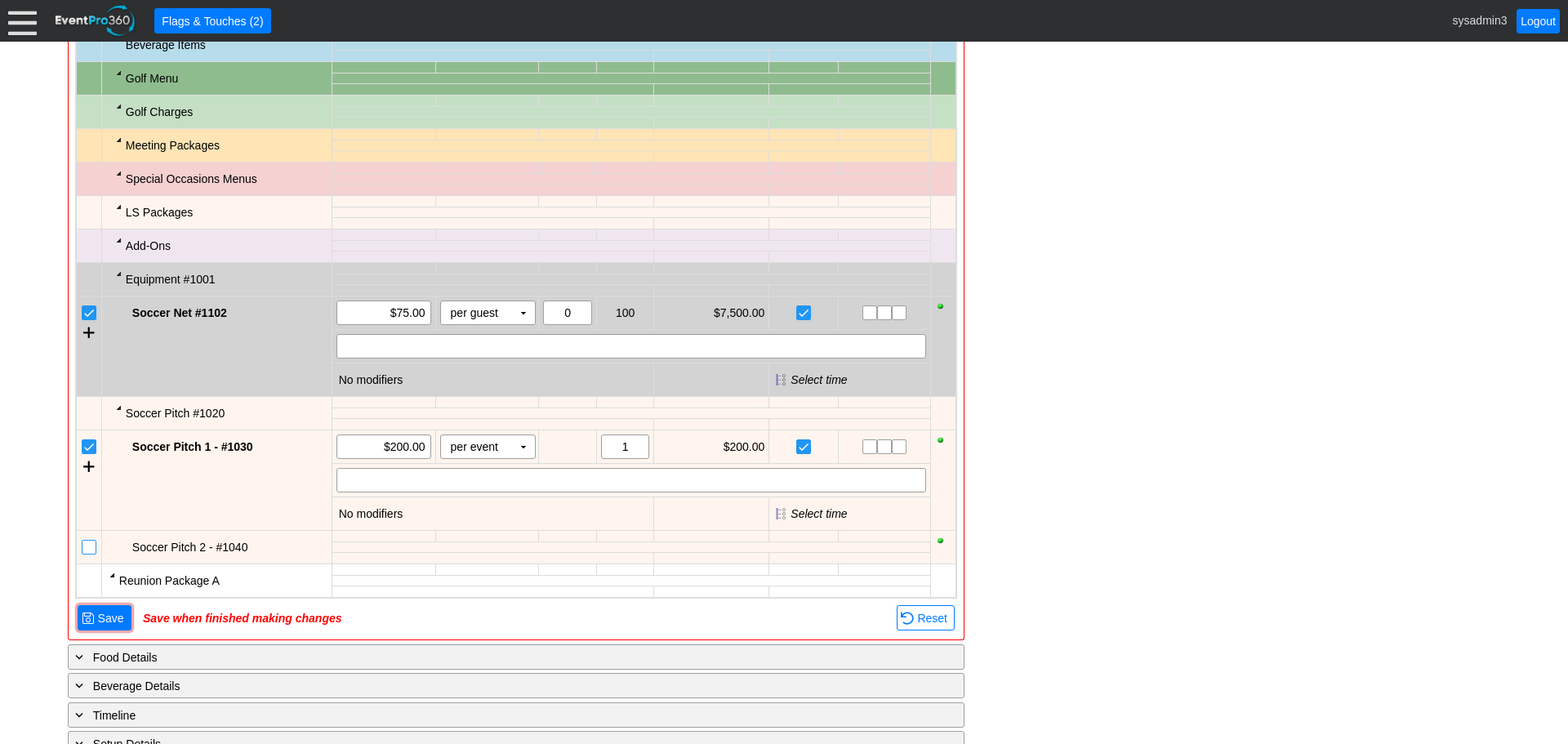
click at [91, 552] on input "checkbox" at bounding box center [91, 549] width 16 height 16
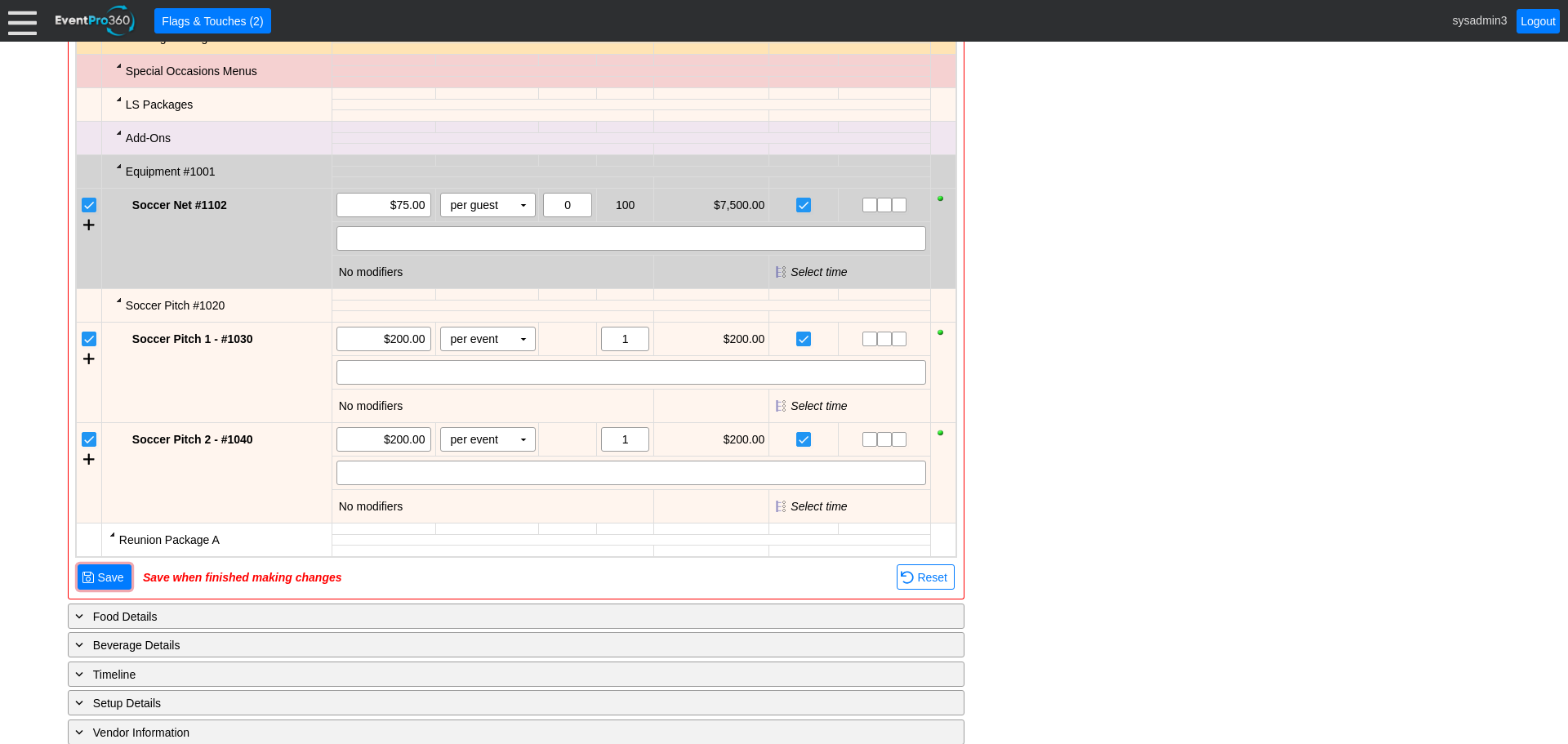
scroll to position [1397, 0]
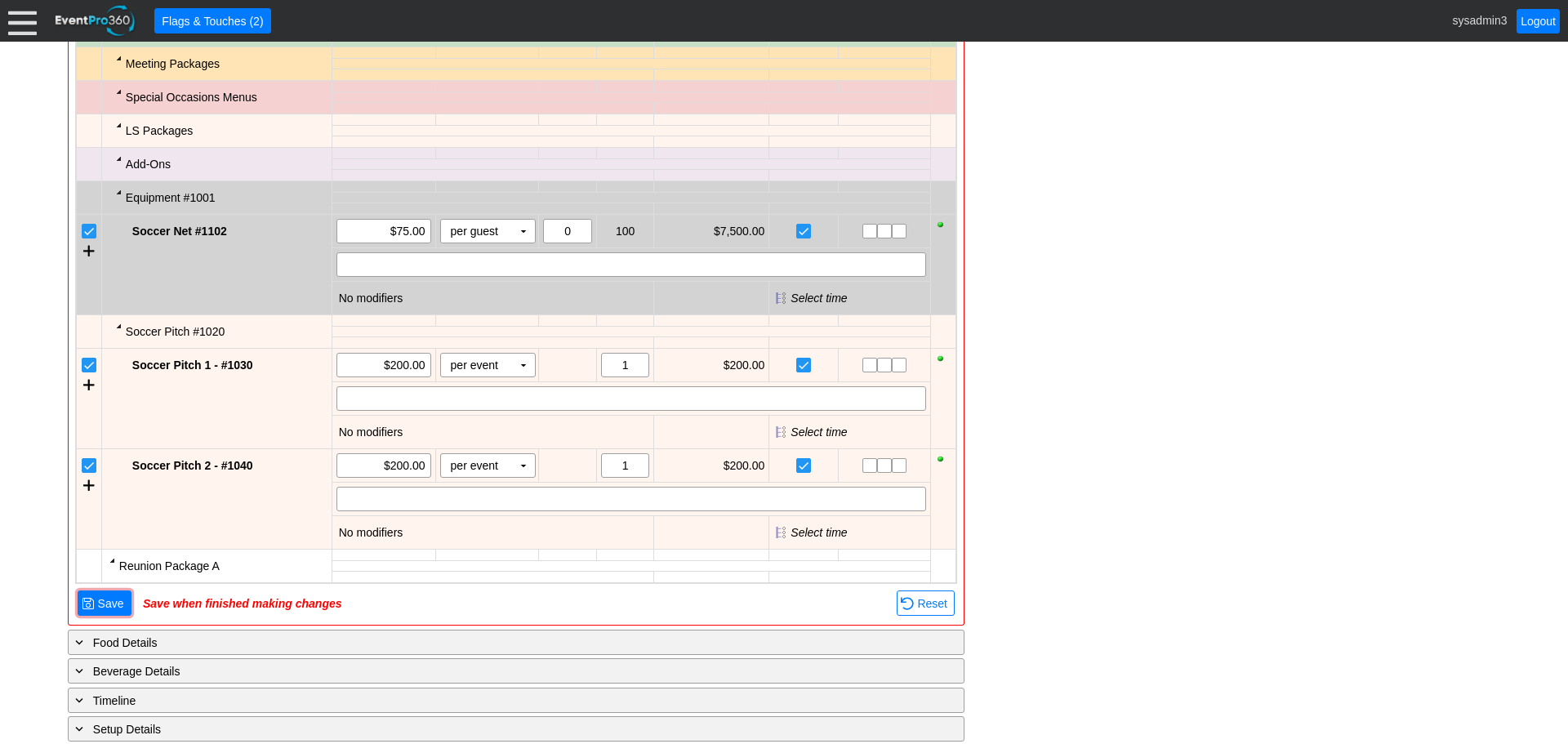
click at [89, 232] on input "checkbox" at bounding box center [91, 233] width 16 height 16
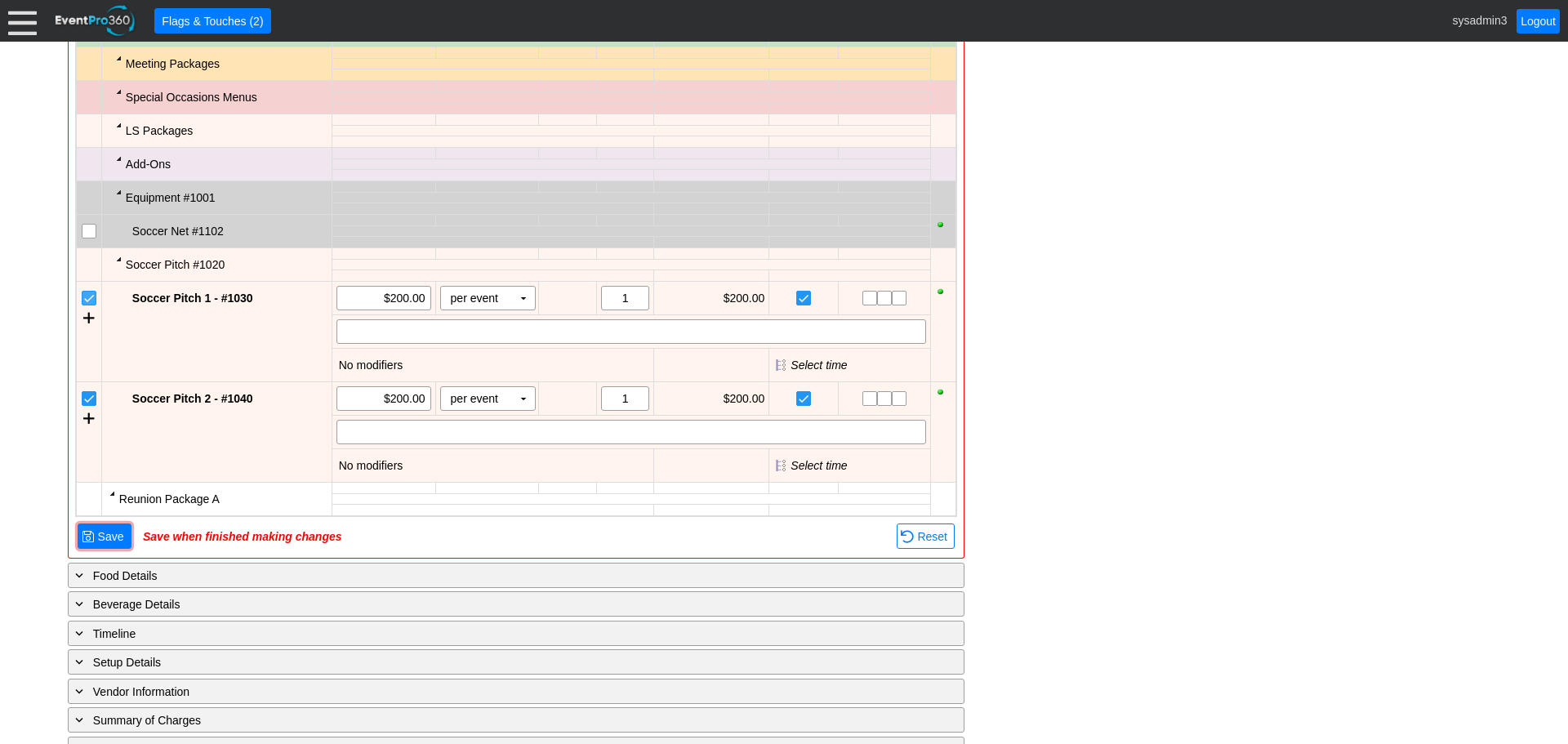
click at [92, 299] on input "checkbox" at bounding box center [91, 300] width 16 height 16
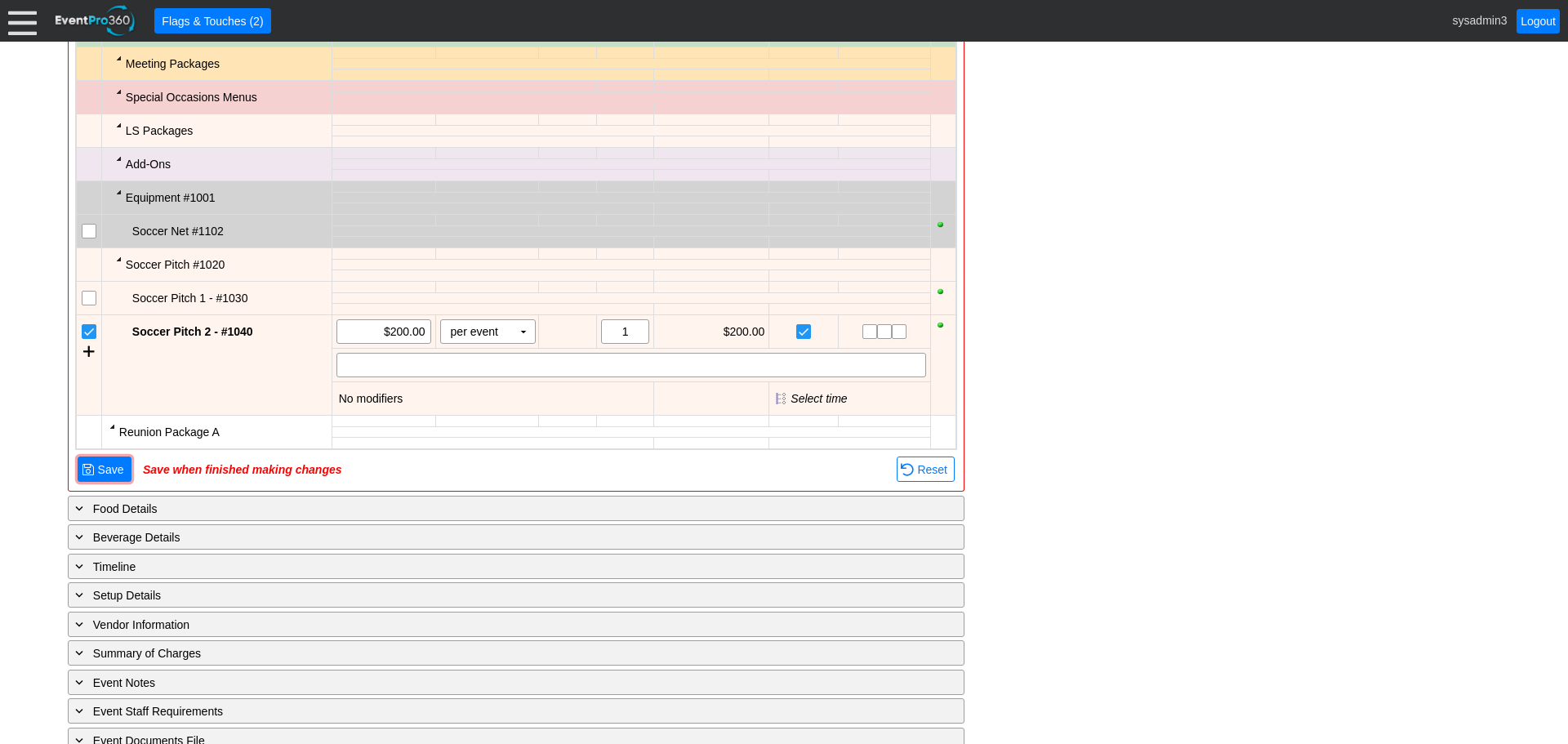
click at [88, 331] on input "checkbox" at bounding box center [91, 333] width 16 height 16
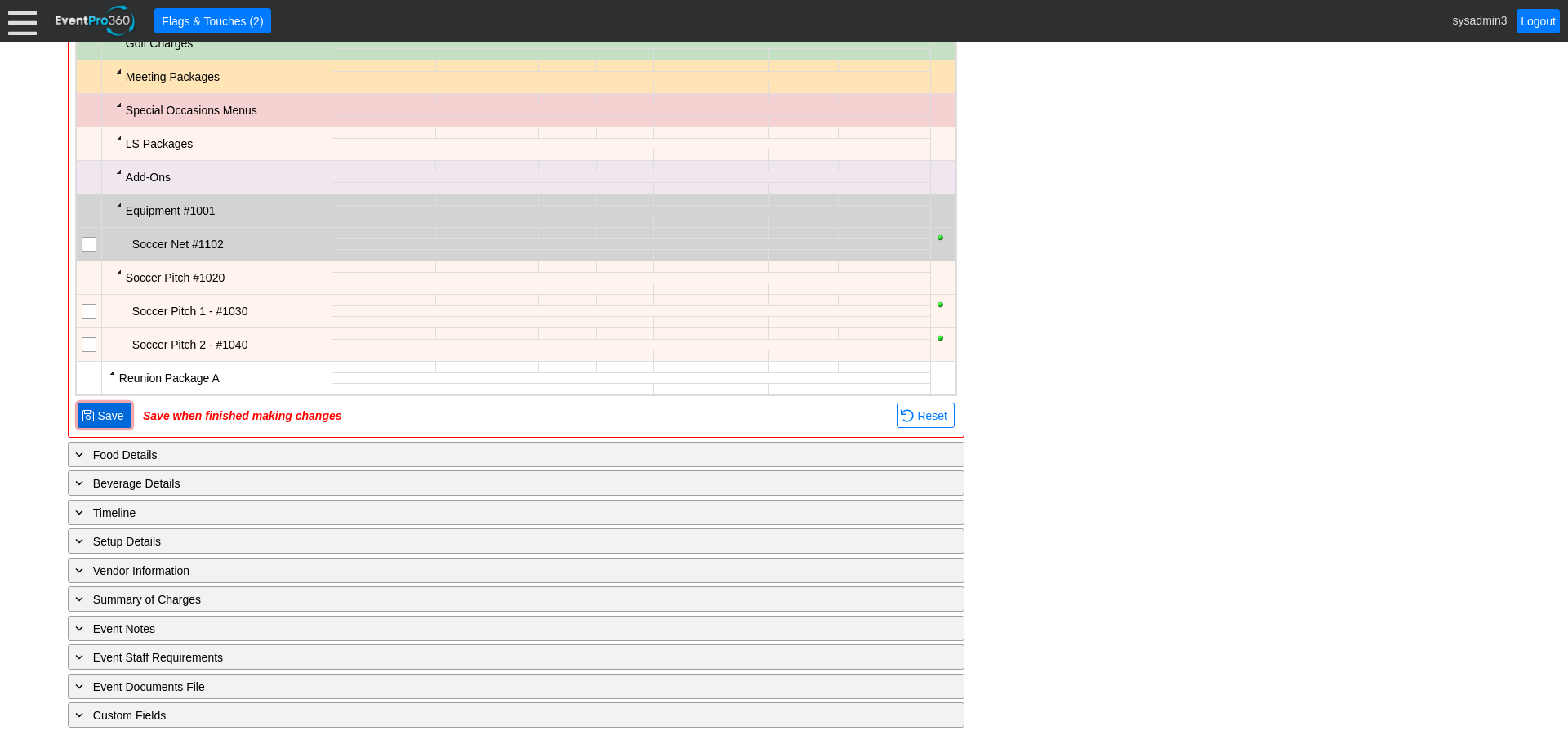
click at [120, 417] on span "Save" at bounding box center [112, 415] width 33 height 16
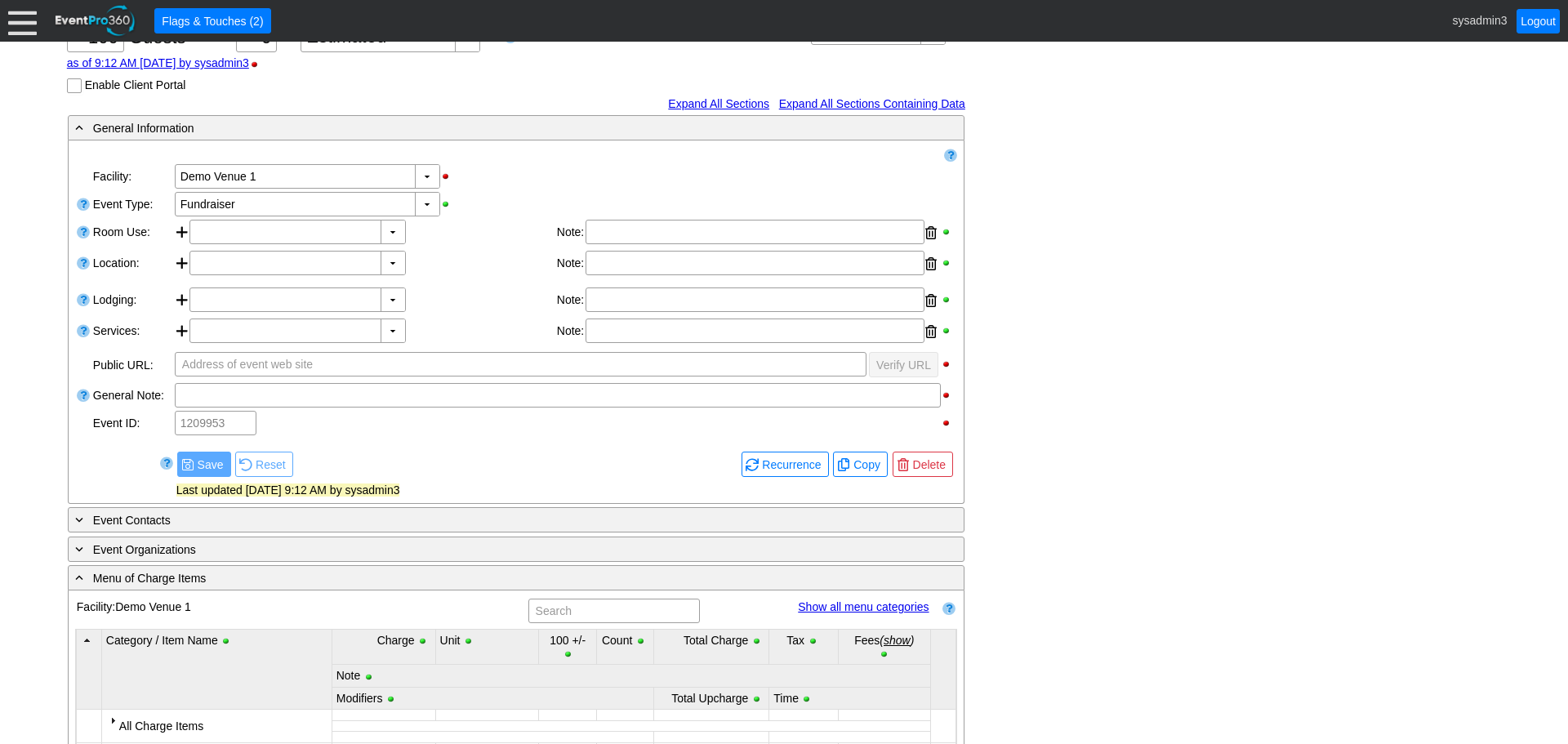
scroll to position [171, 0]
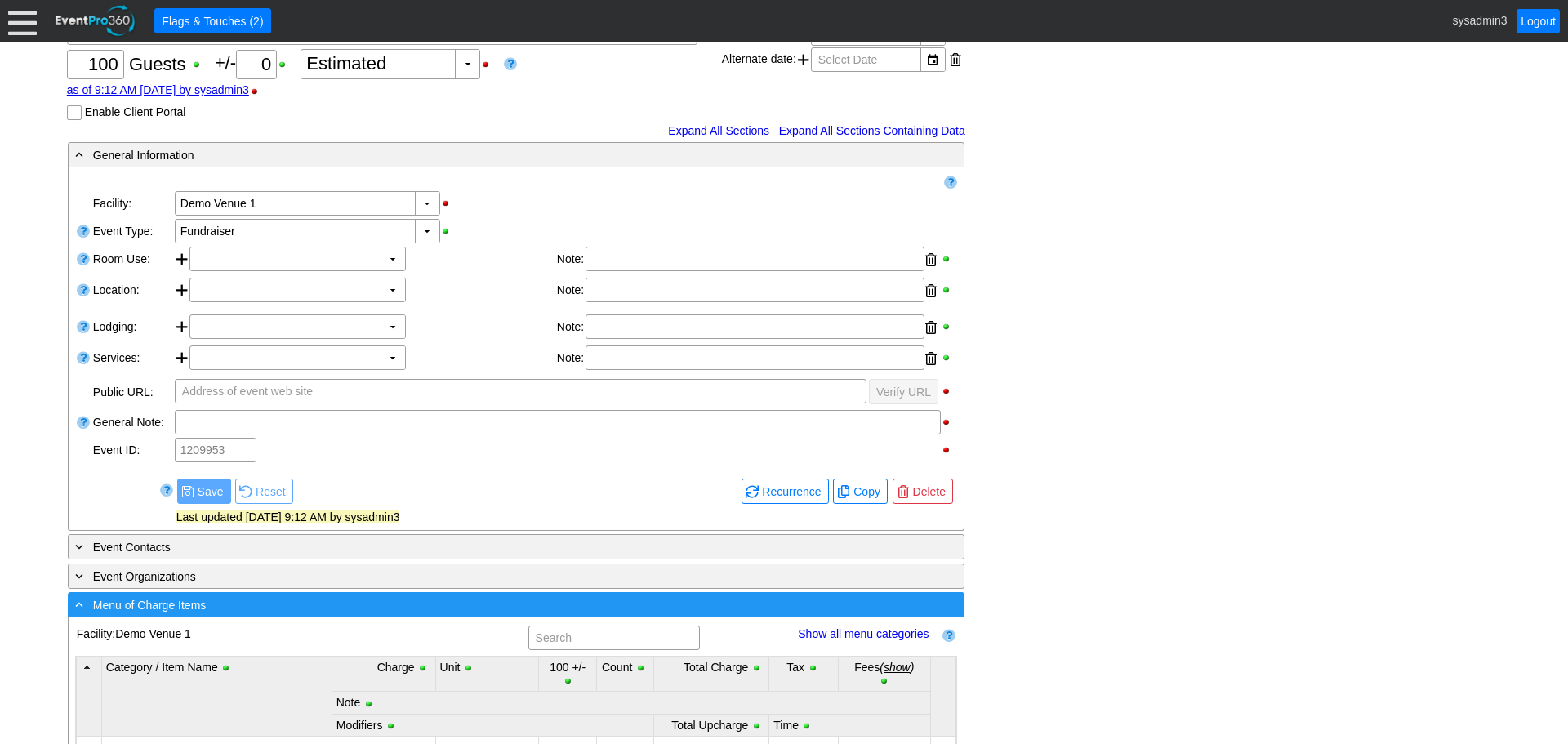
click at [341, 605] on div "- Menu of Charge Items" at bounding box center [483, 605] width 822 height 19
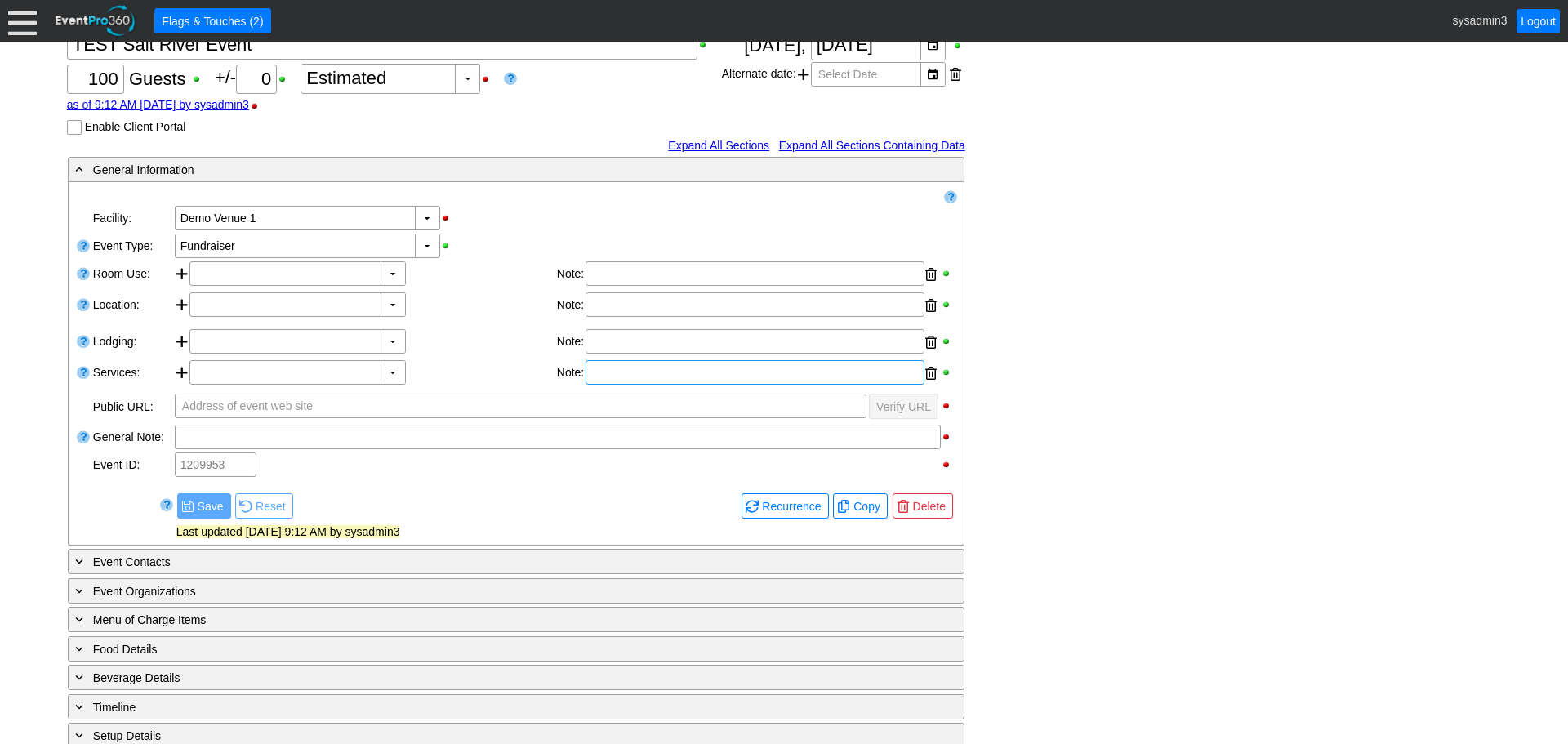
scroll to position [164, 0]
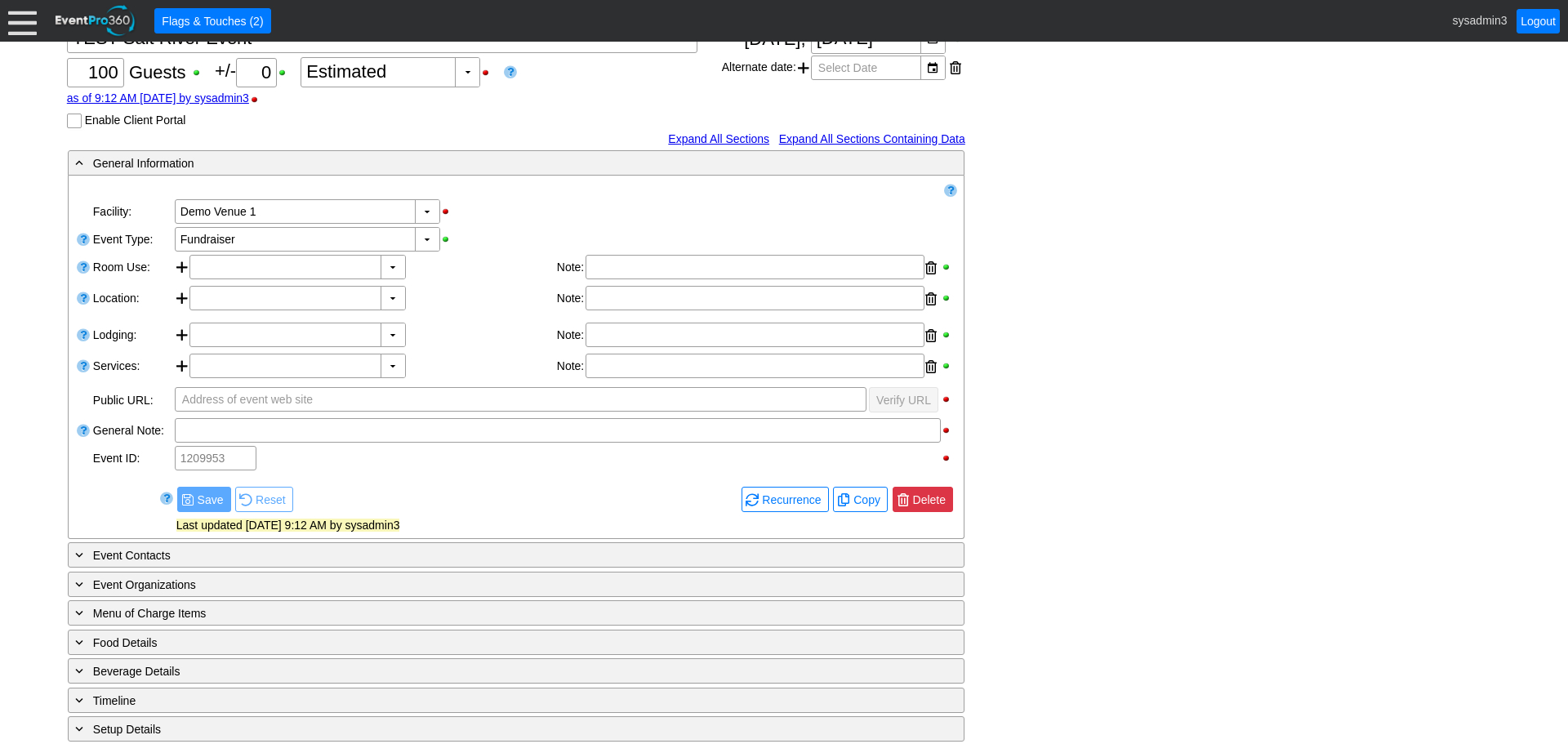
click at [936, 501] on span "Delete" at bounding box center [929, 500] width 39 height 16
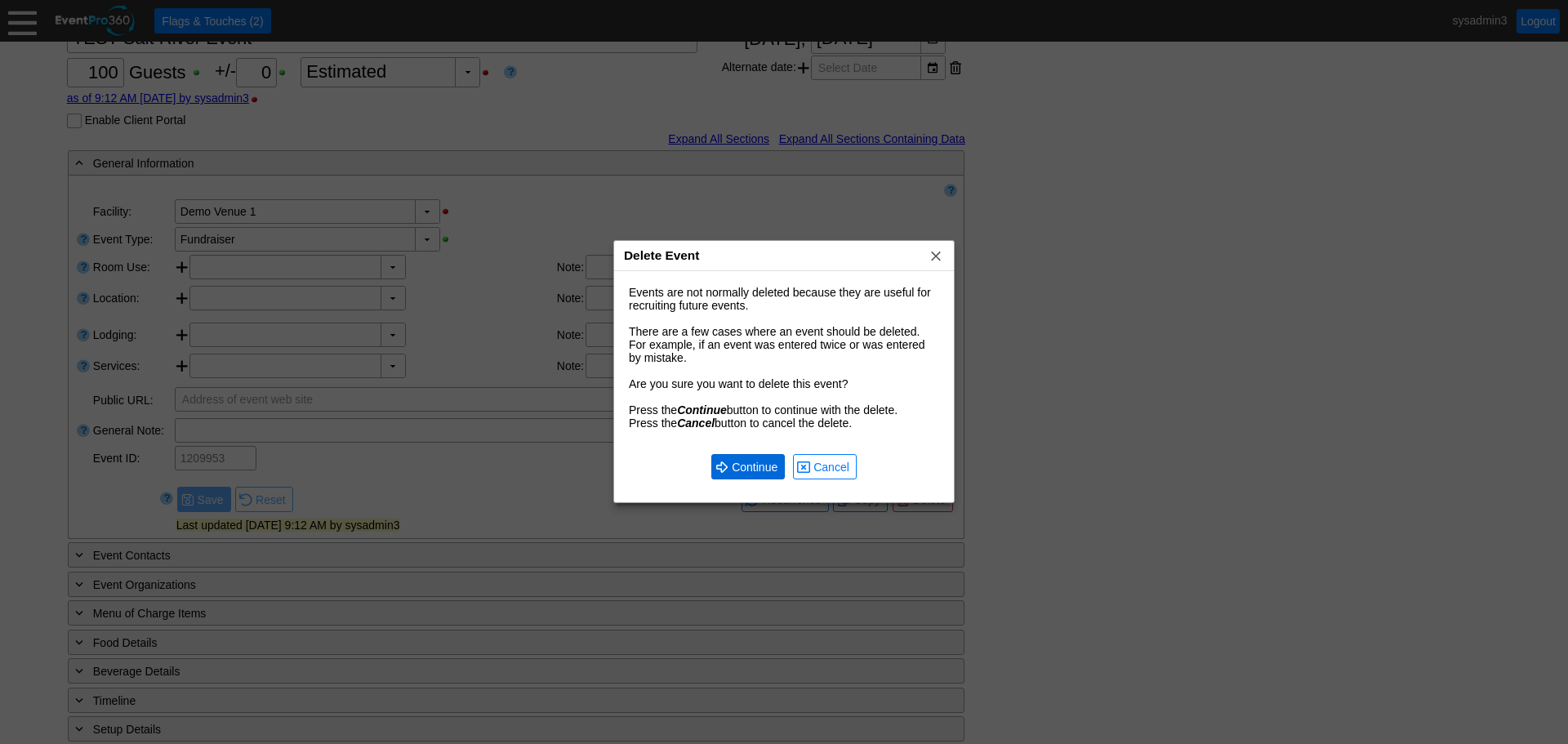
click at [743, 464] on span "Continue" at bounding box center [754, 468] width 52 height 16
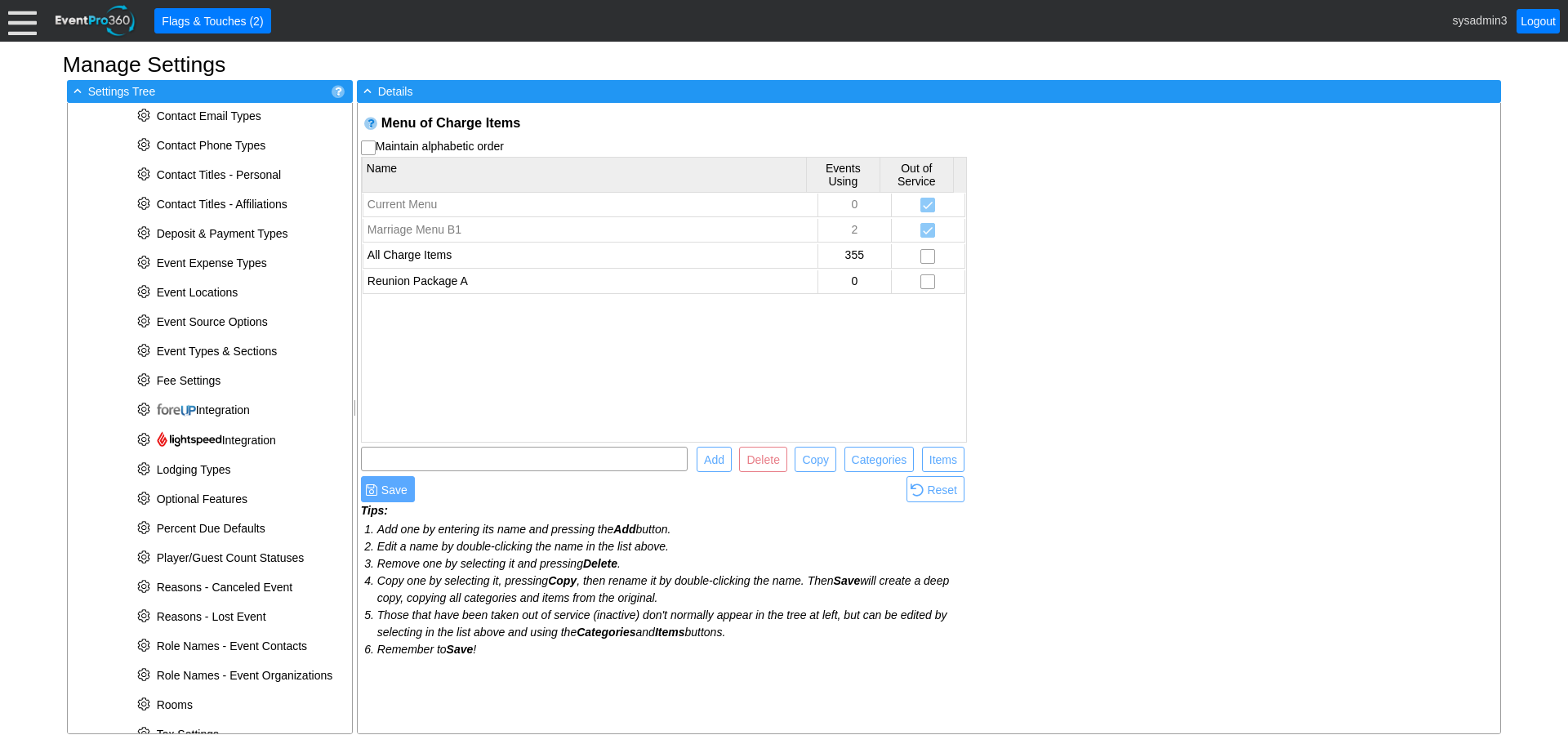
scroll to position [655, 0]
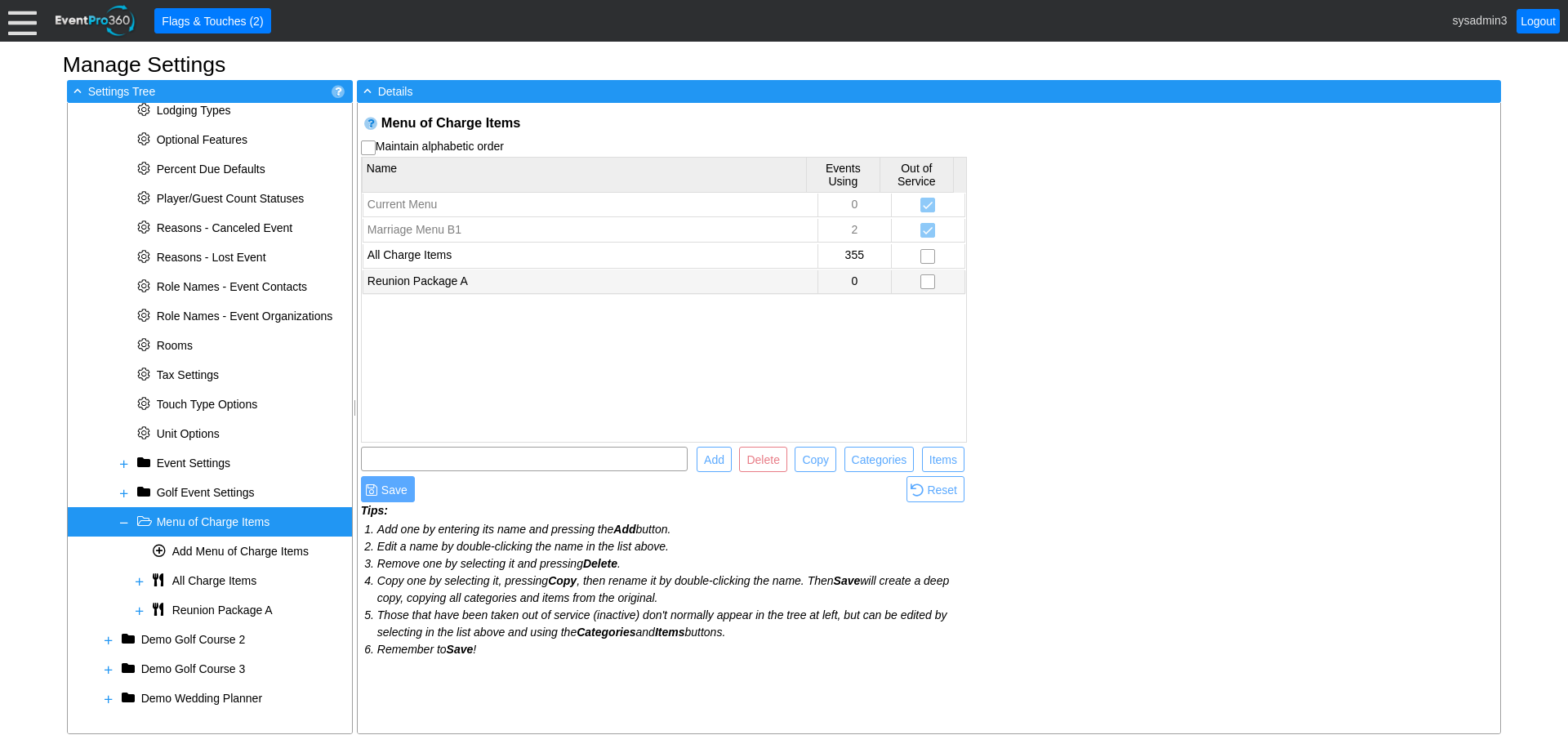
click at [456, 281] on td "Reunion Package A" at bounding box center [589, 282] width 455 height 24
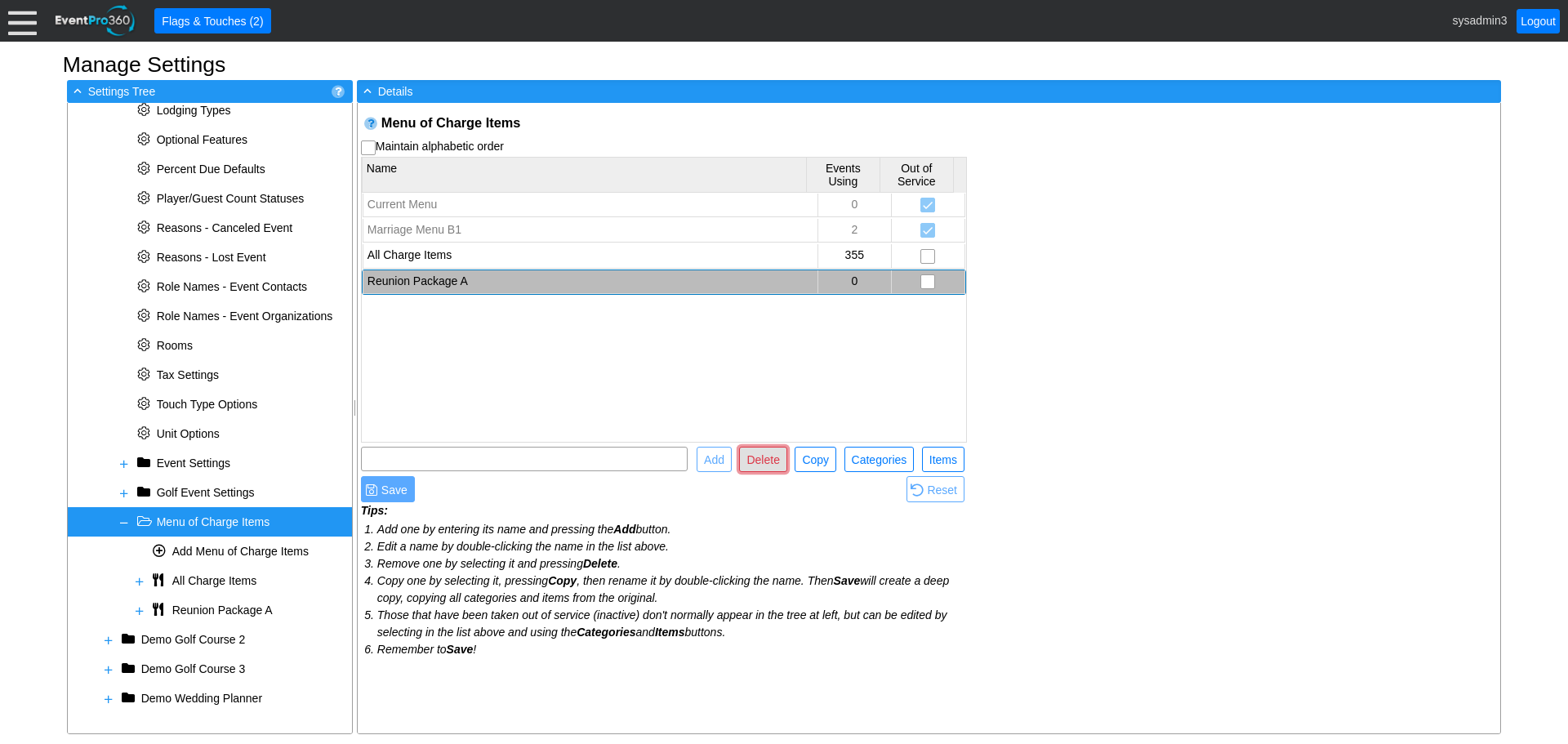
click at [763, 453] on span "Delete" at bounding box center [762, 460] width 39 height 16
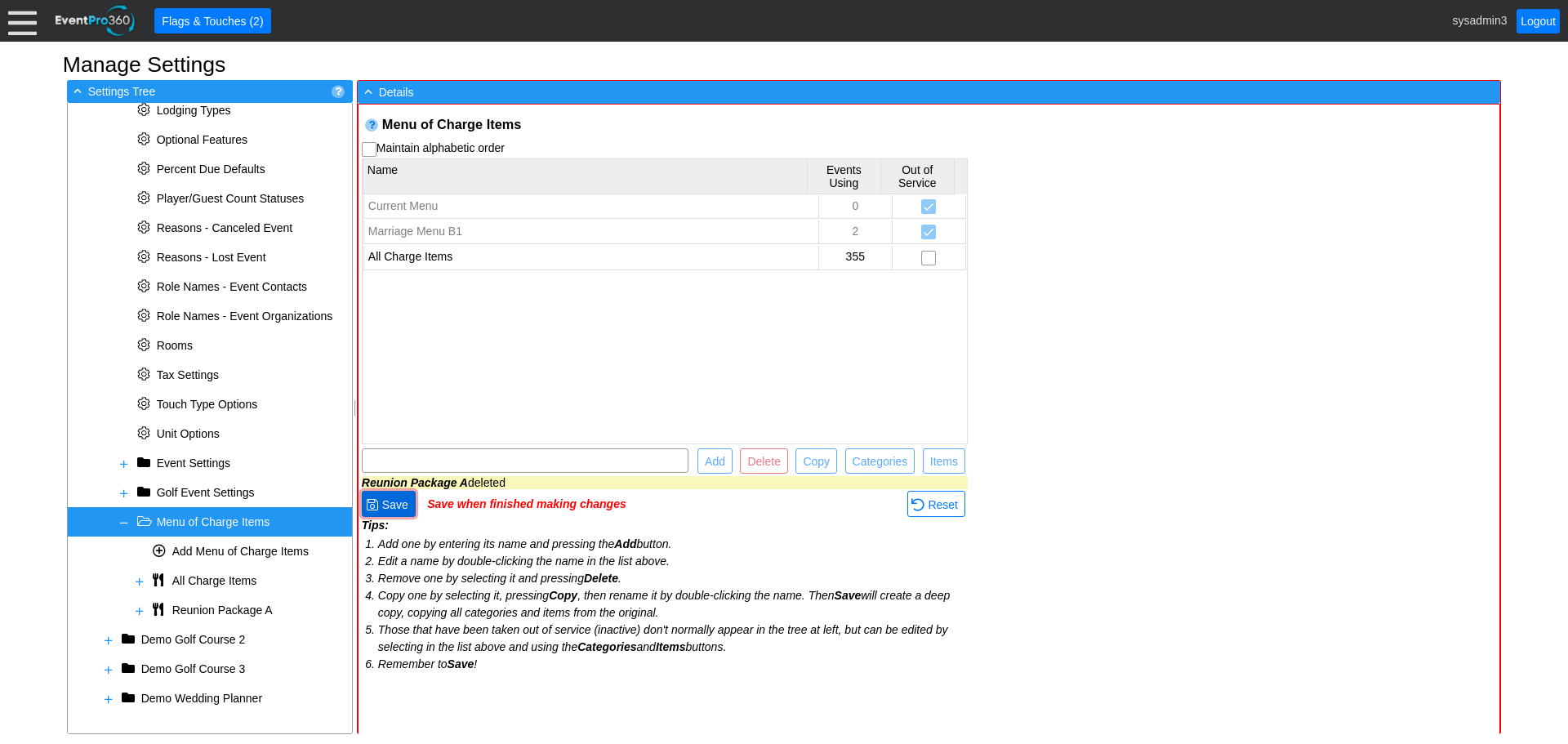
click at [389, 501] on span "Save" at bounding box center [395, 505] width 33 height 16
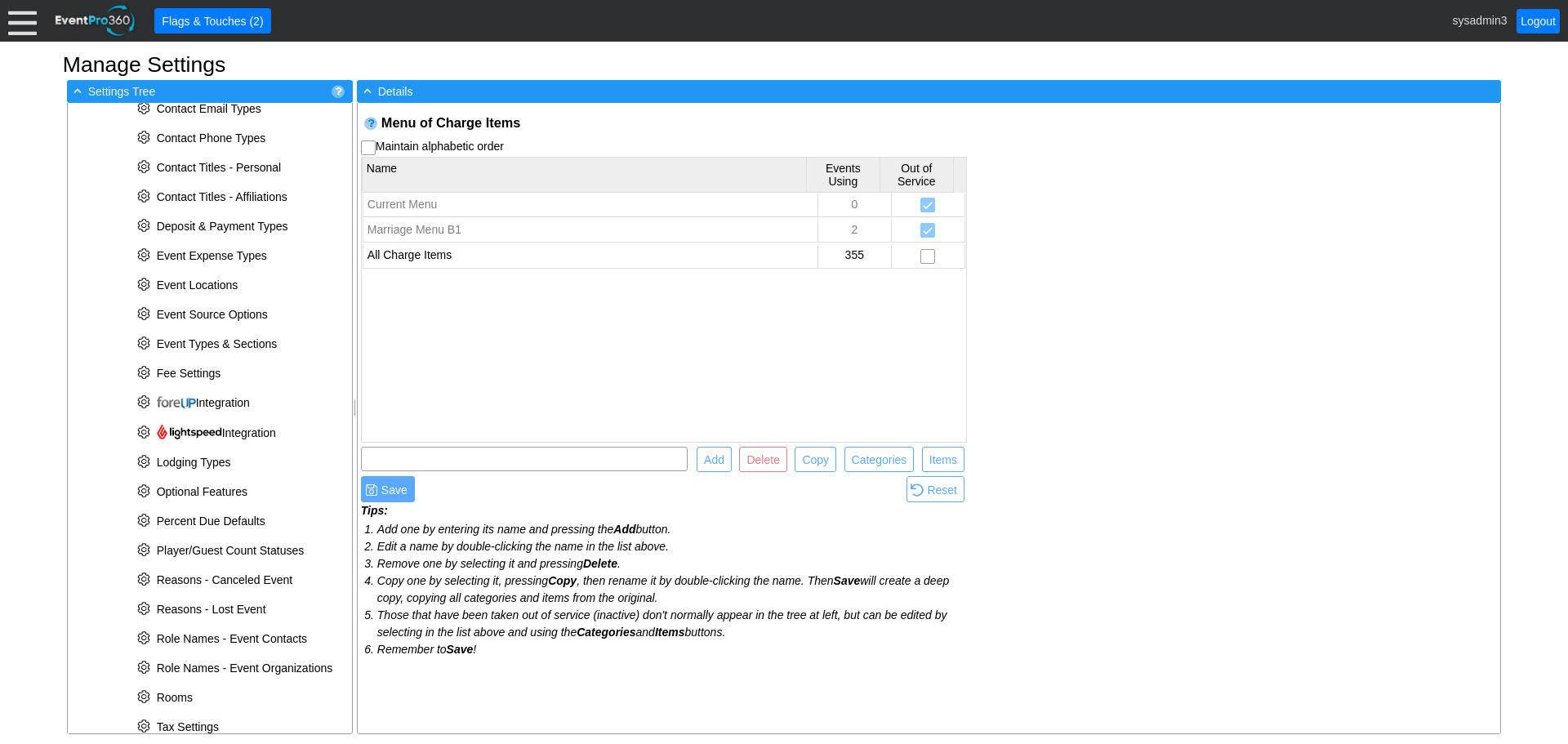
scroll to position [606, 0]
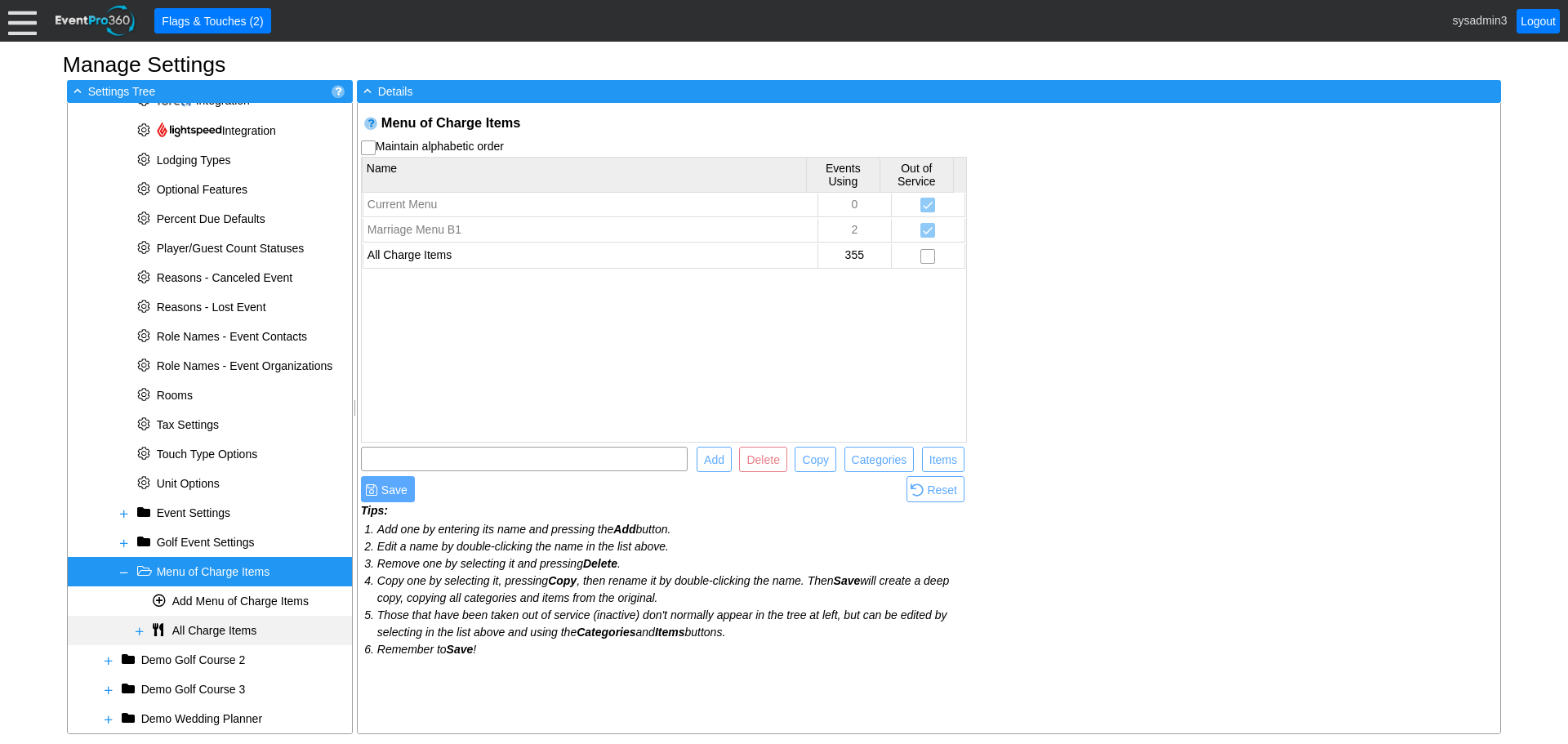
click at [139, 631] on span at bounding box center [140, 631] width 13 height 13
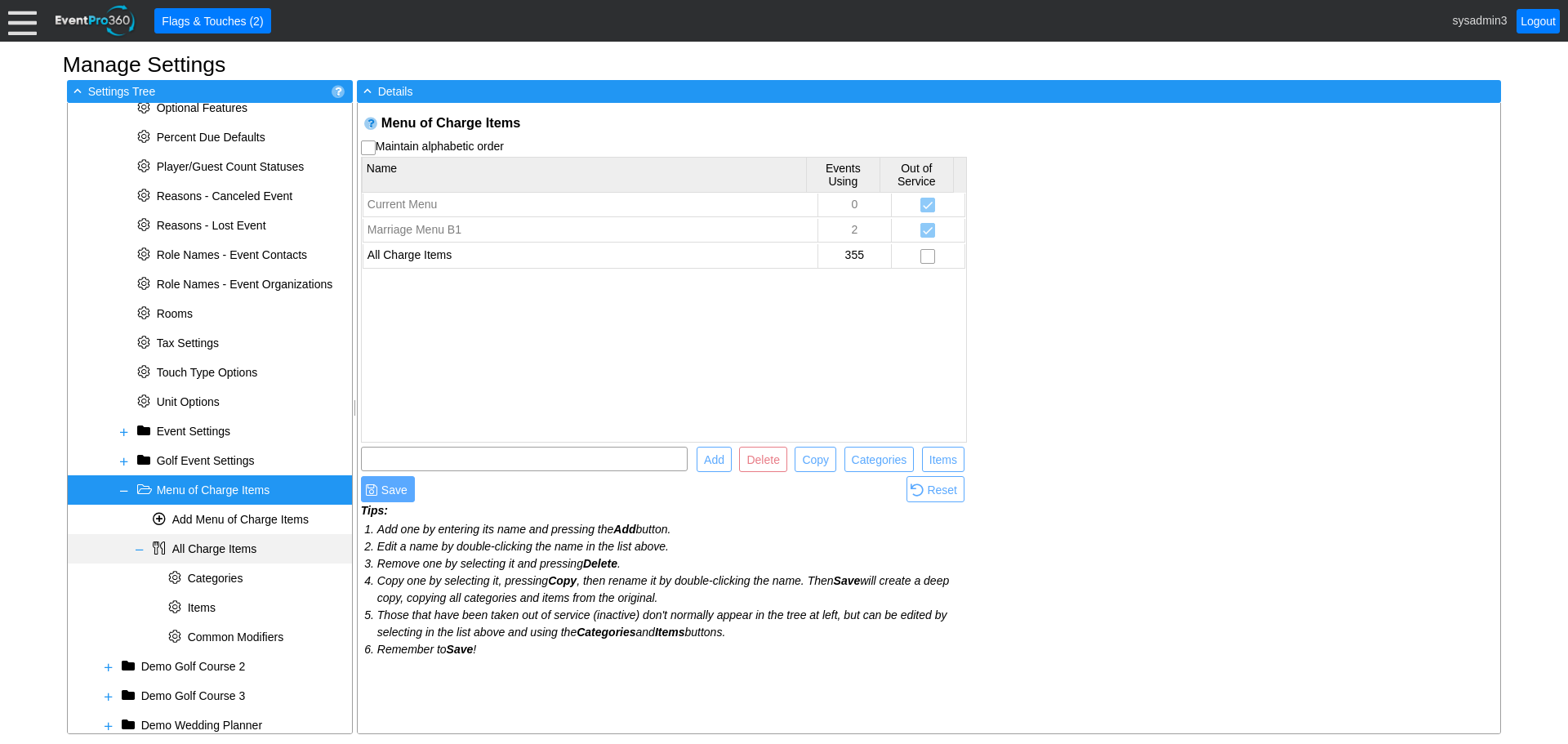
scroll to position [694, 0]
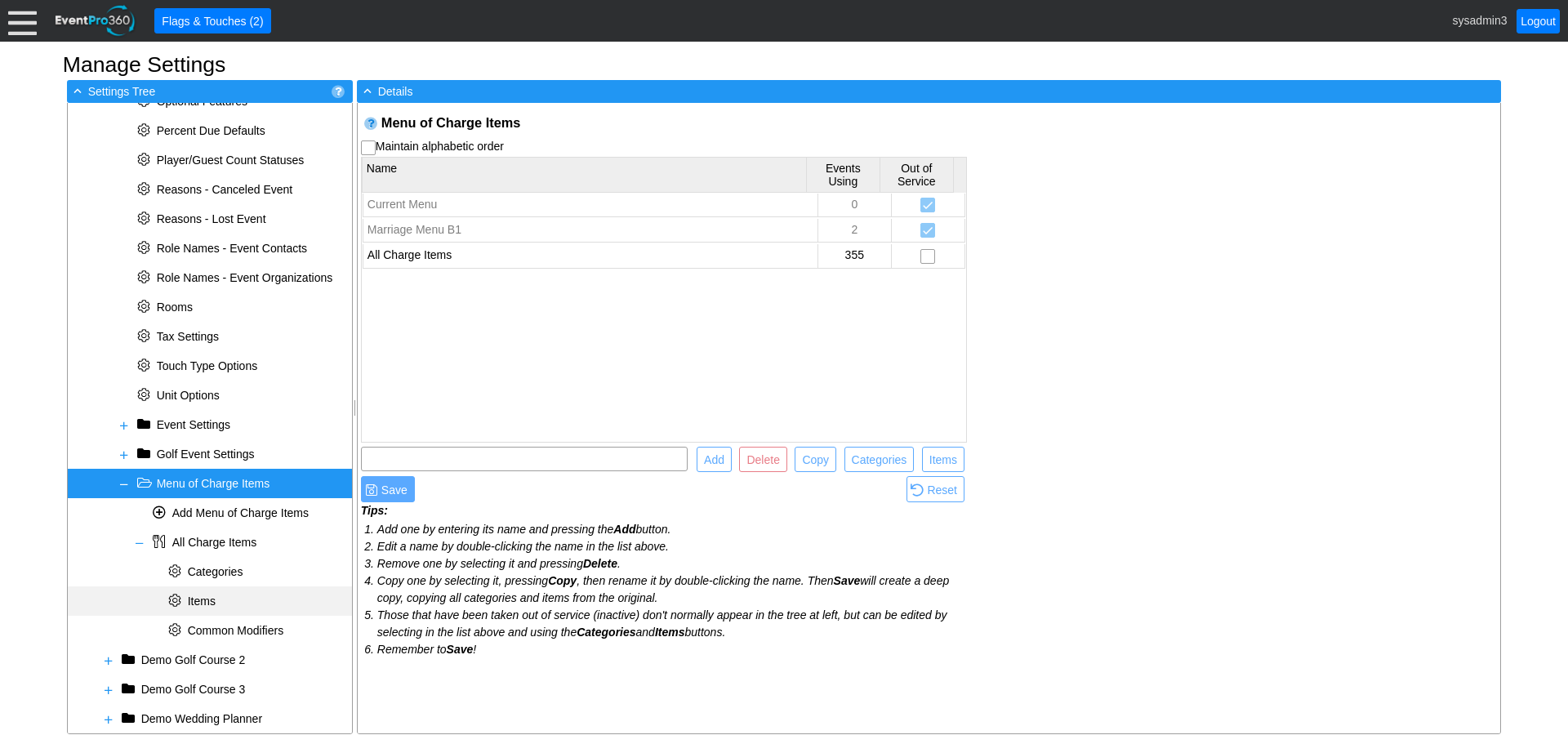
click at [205, 599] on span "Items" at bounding box center [201, 601] width 27 height 13
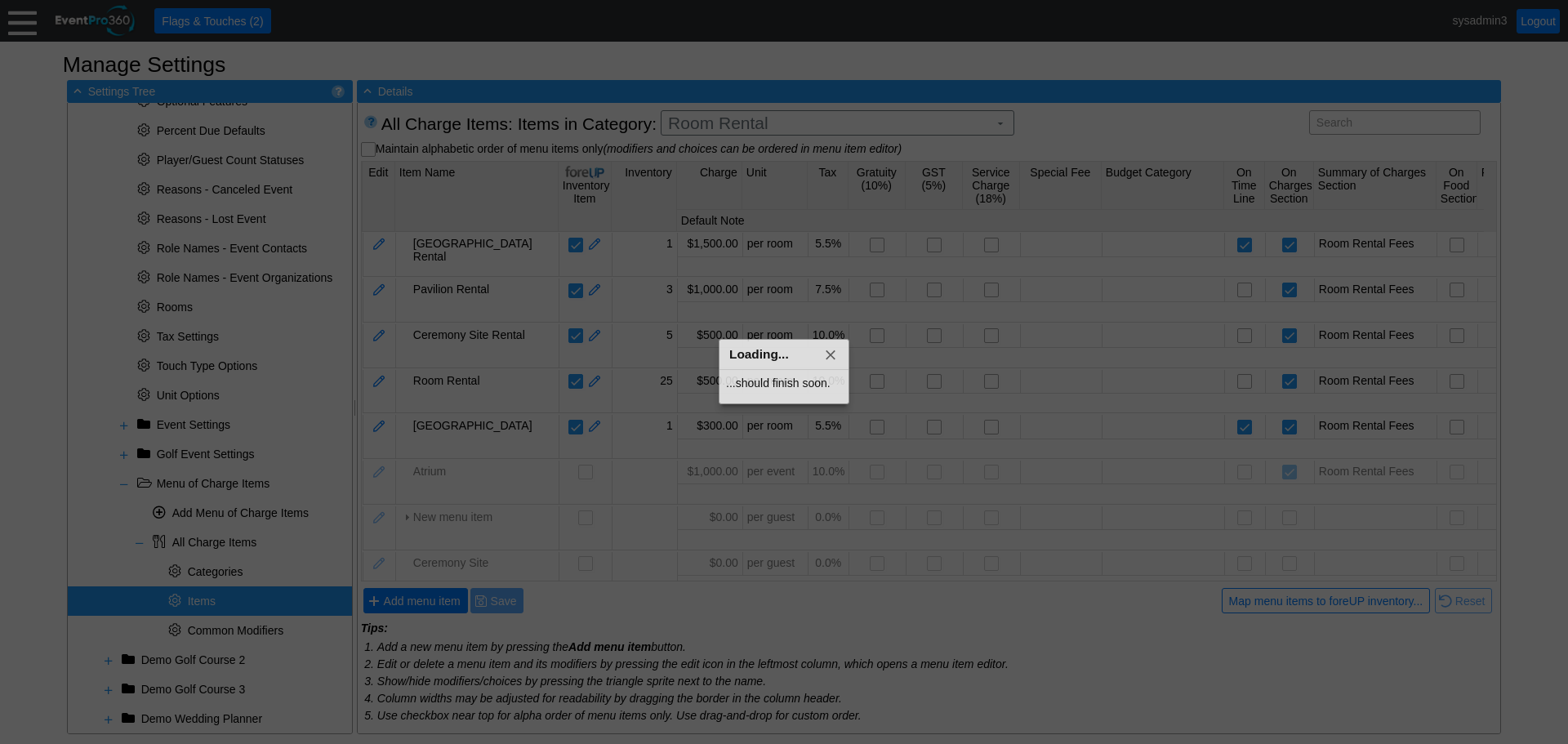
scroll to position [0, 0]
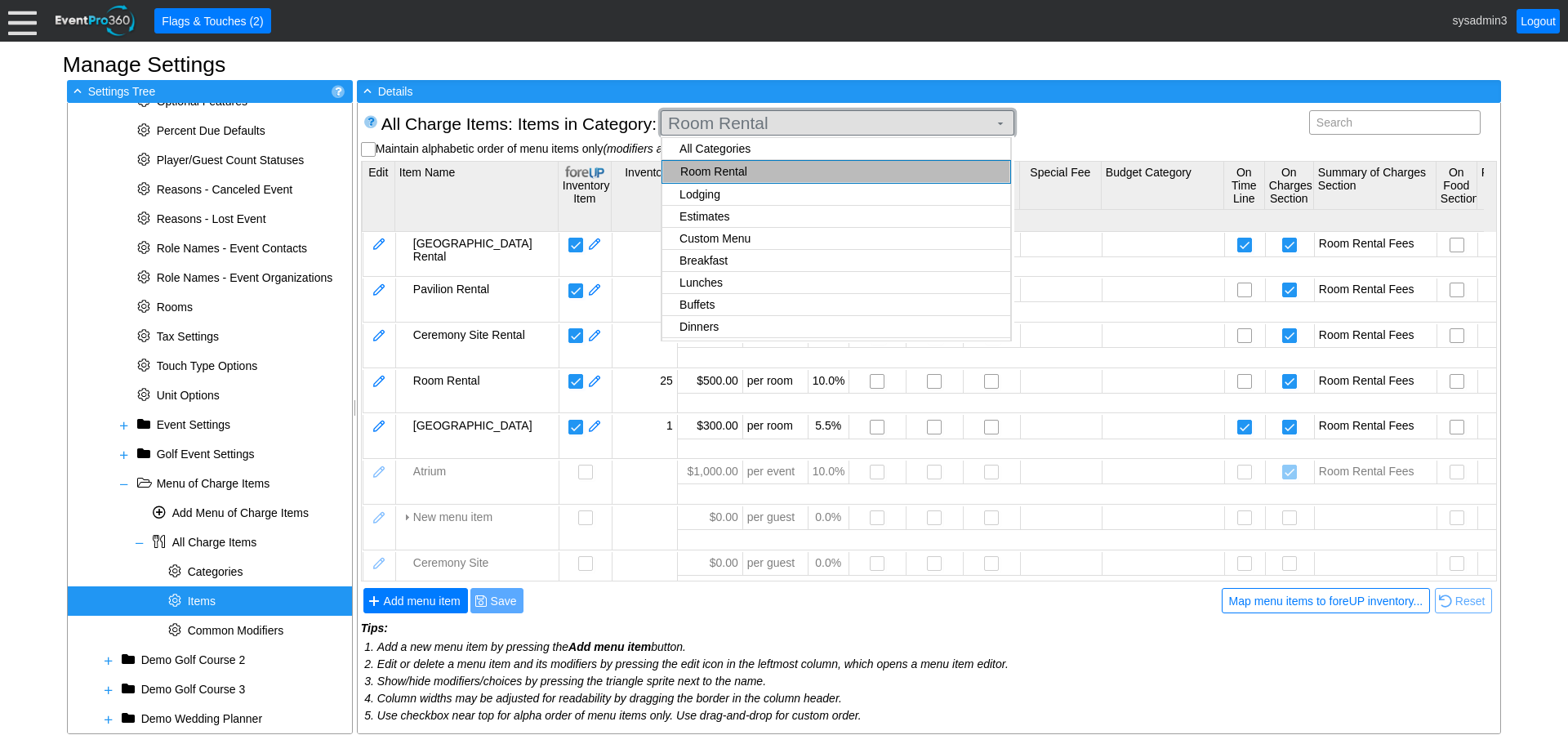
click at [836, 125] on span "Room Rental" at bounding box center [828, 124] width 327 height 16
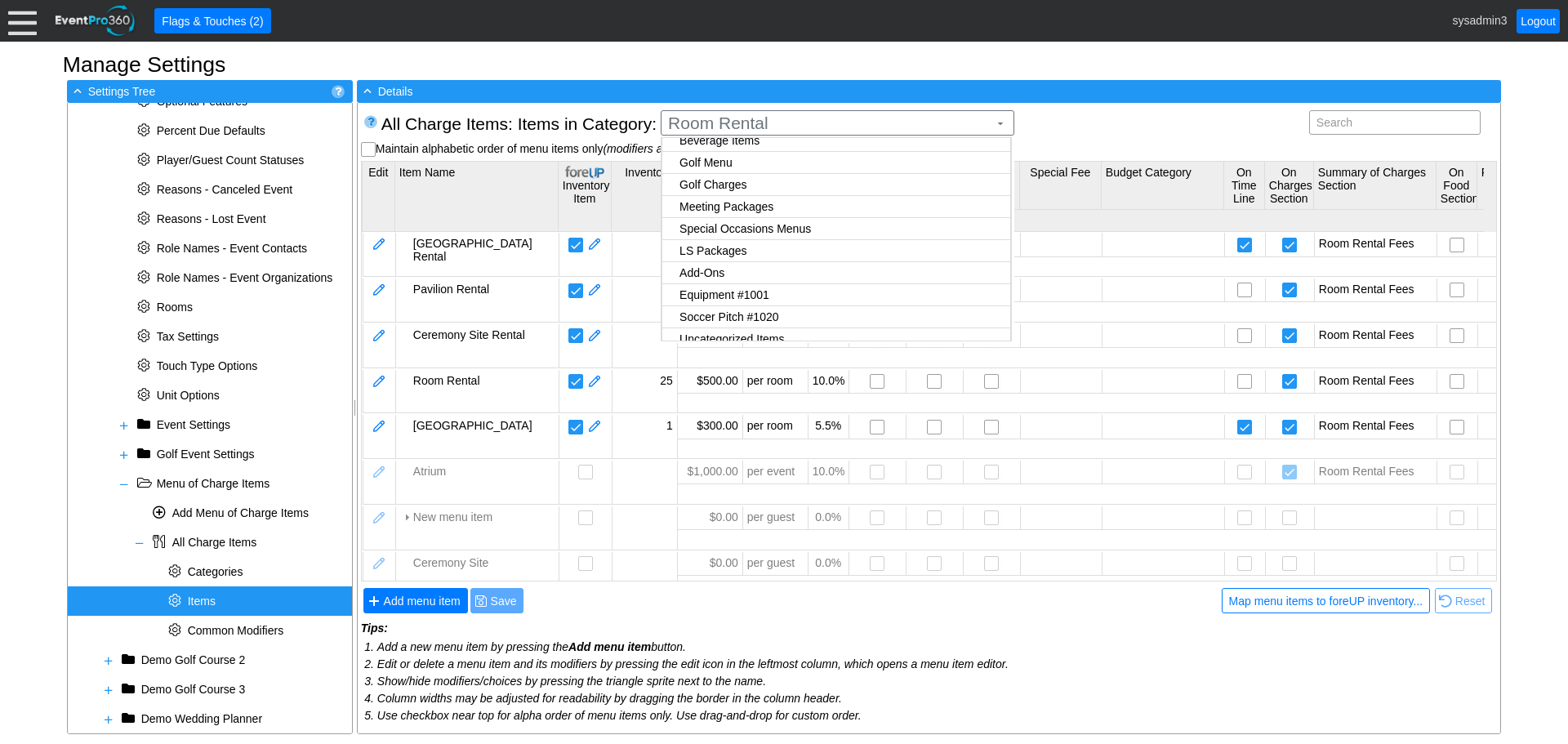
scroll to position [307, 0]
checkbox input "true"
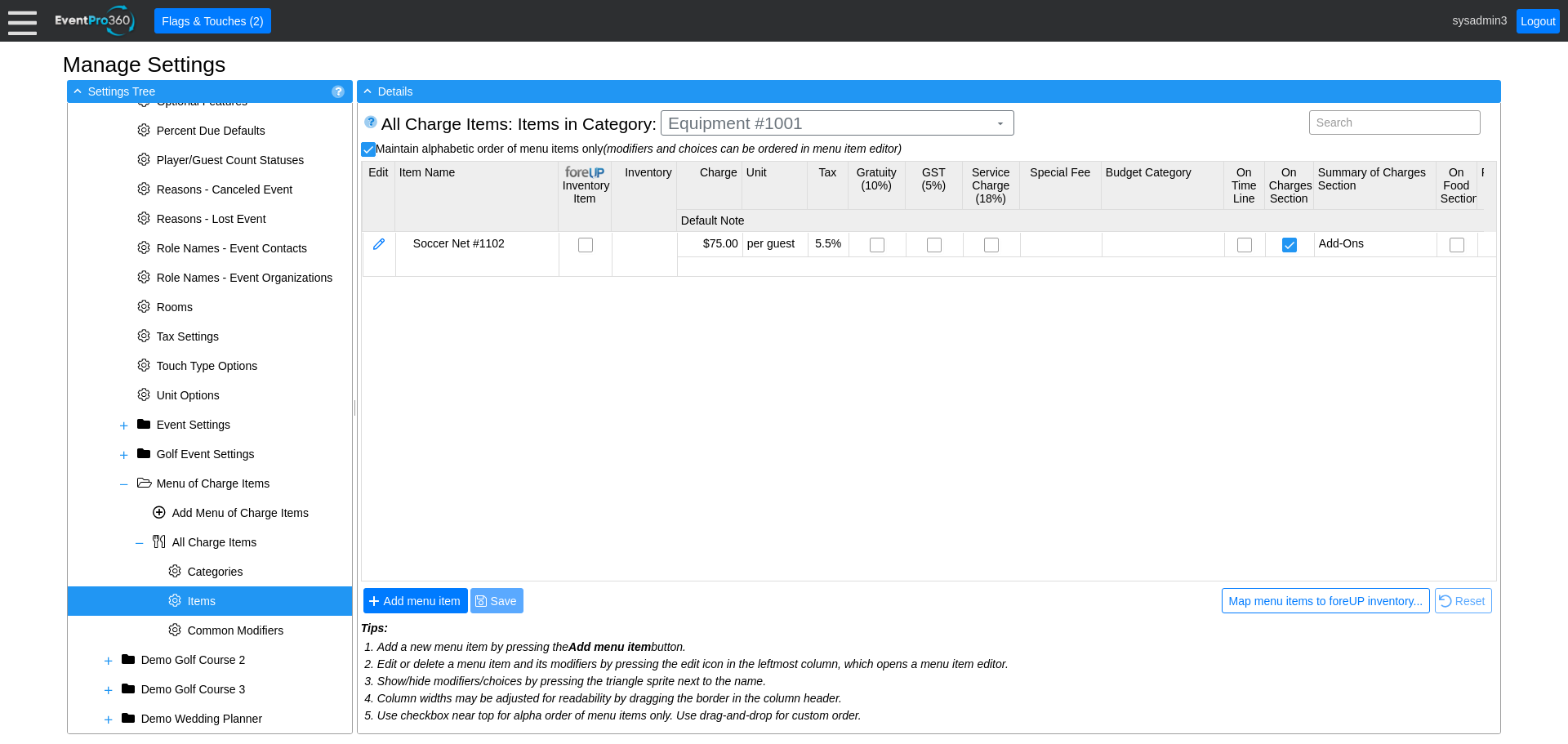
click at [765, 286] on body "Calendar of Events + New Event + Reports + Manage Contacts + Manage Organizatio…" at bounding box center [784, 372] width 1568 height 744
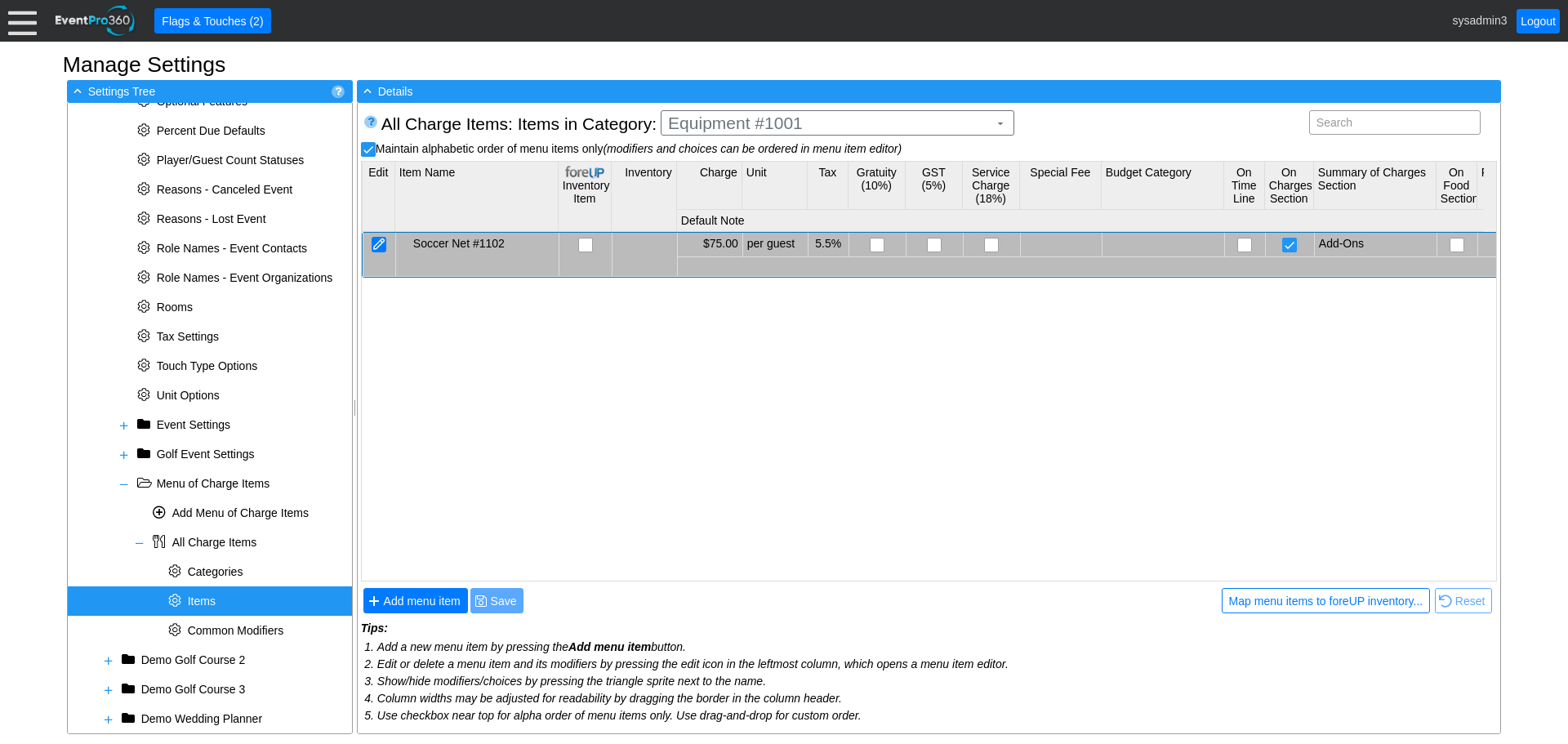
click at [378, 241] on div at bounding box center [379, 244] width 15 height 16
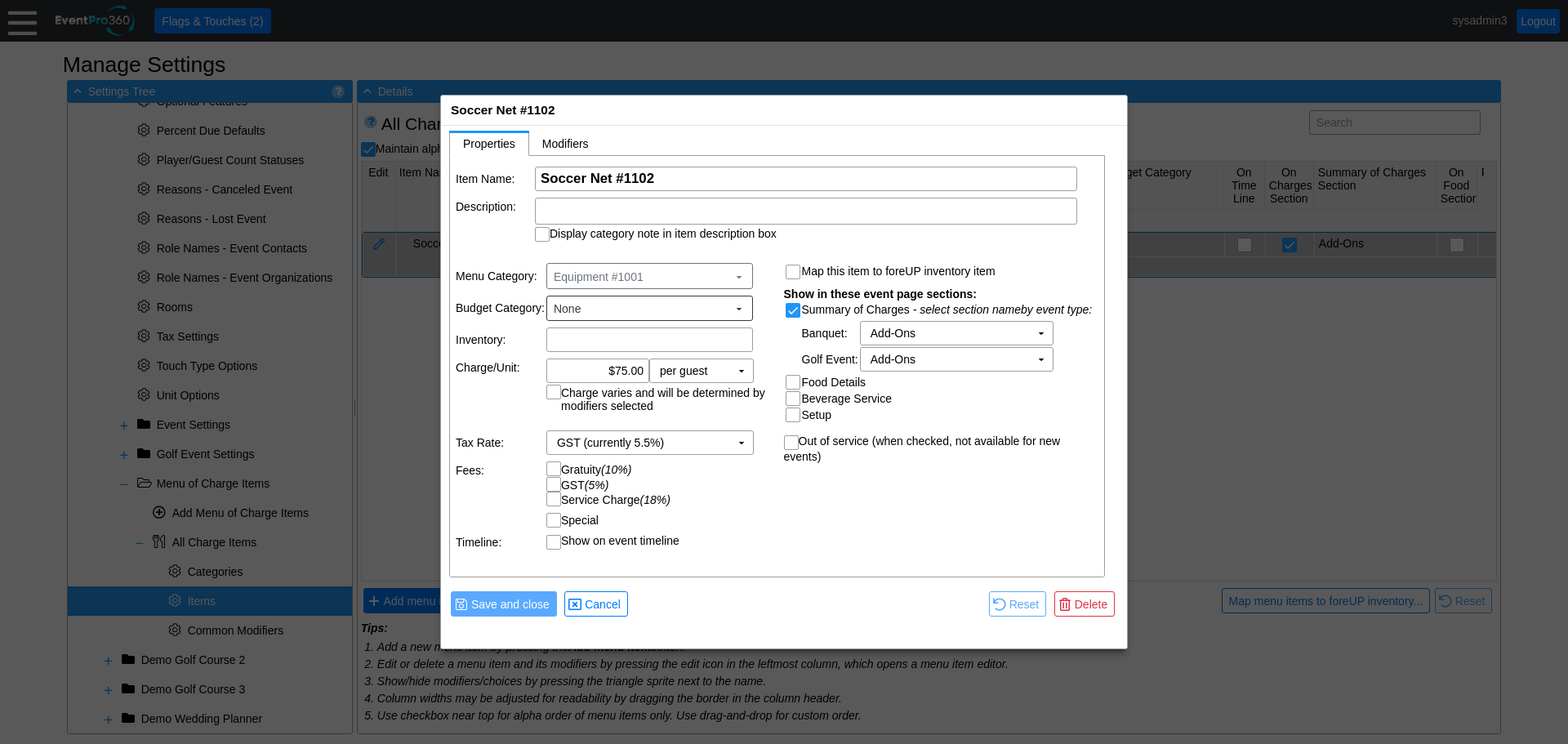
scroll to position [0, 0]
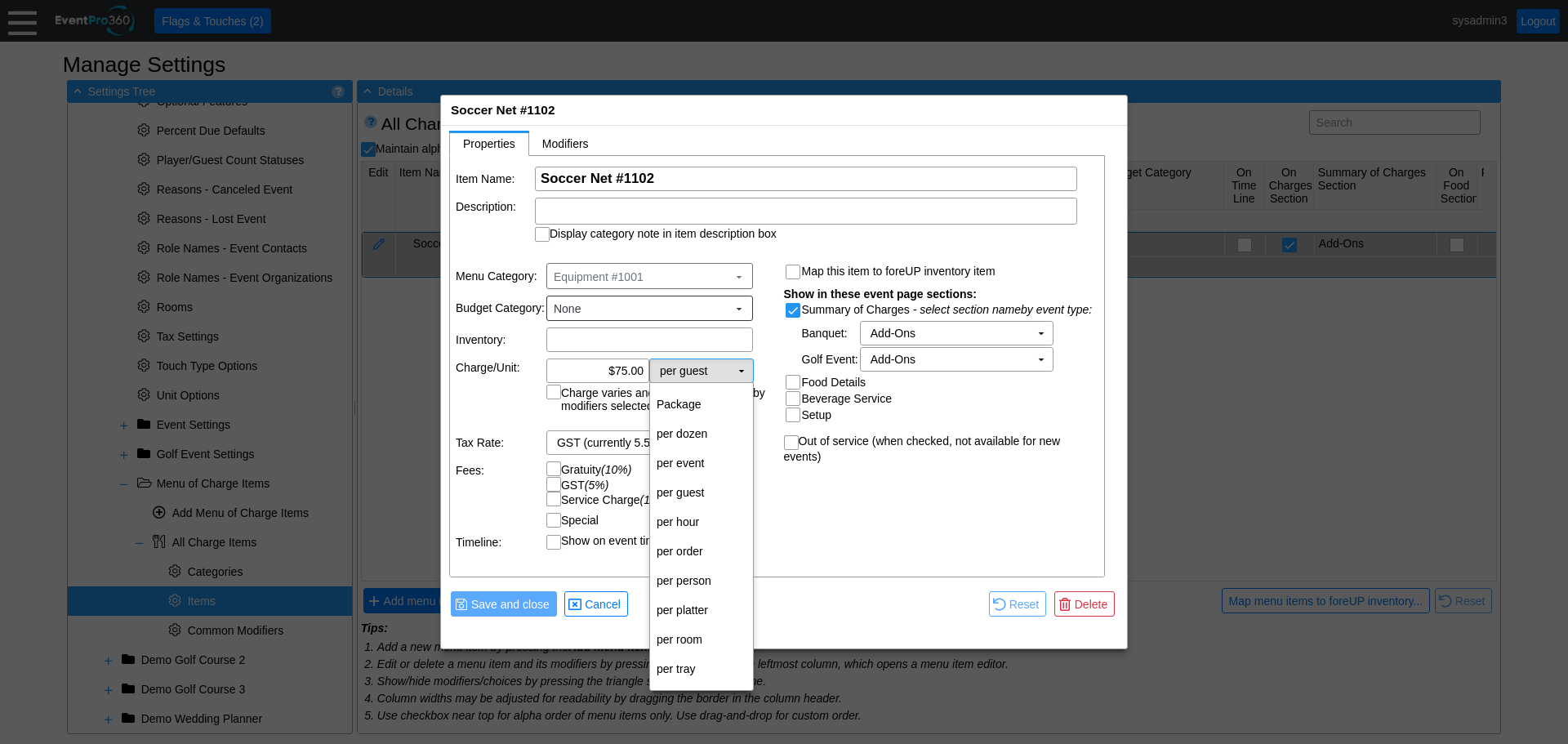
click at [738, 366] on td "▼" at bounding box center [741, 371] width 23 height 23
click at [698, 460] on td "per event" at bounding box center [702, 463] width 102 height 29
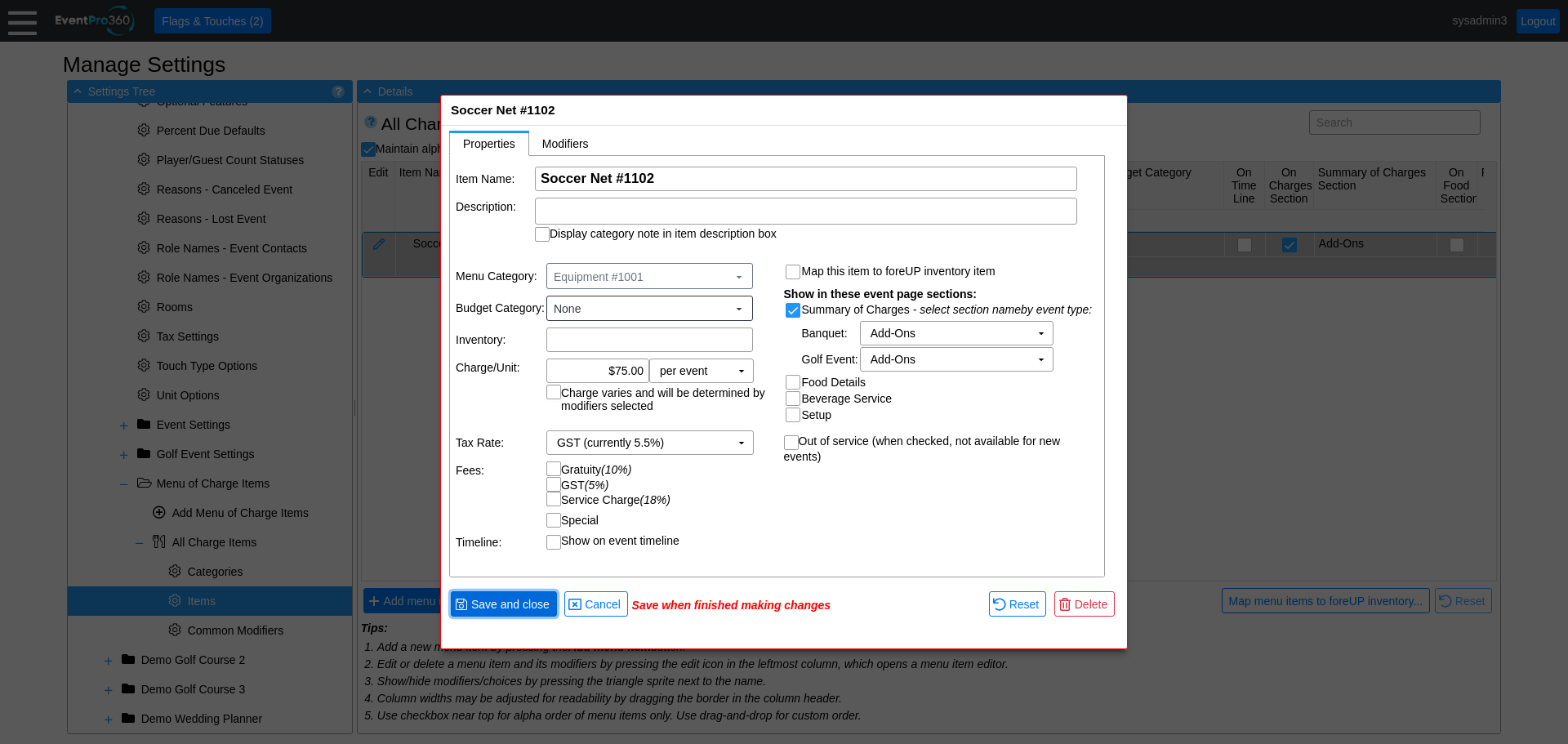
click at [515, 599] on span "Save and close" at bounding box center [510, 605] width 85 height 16
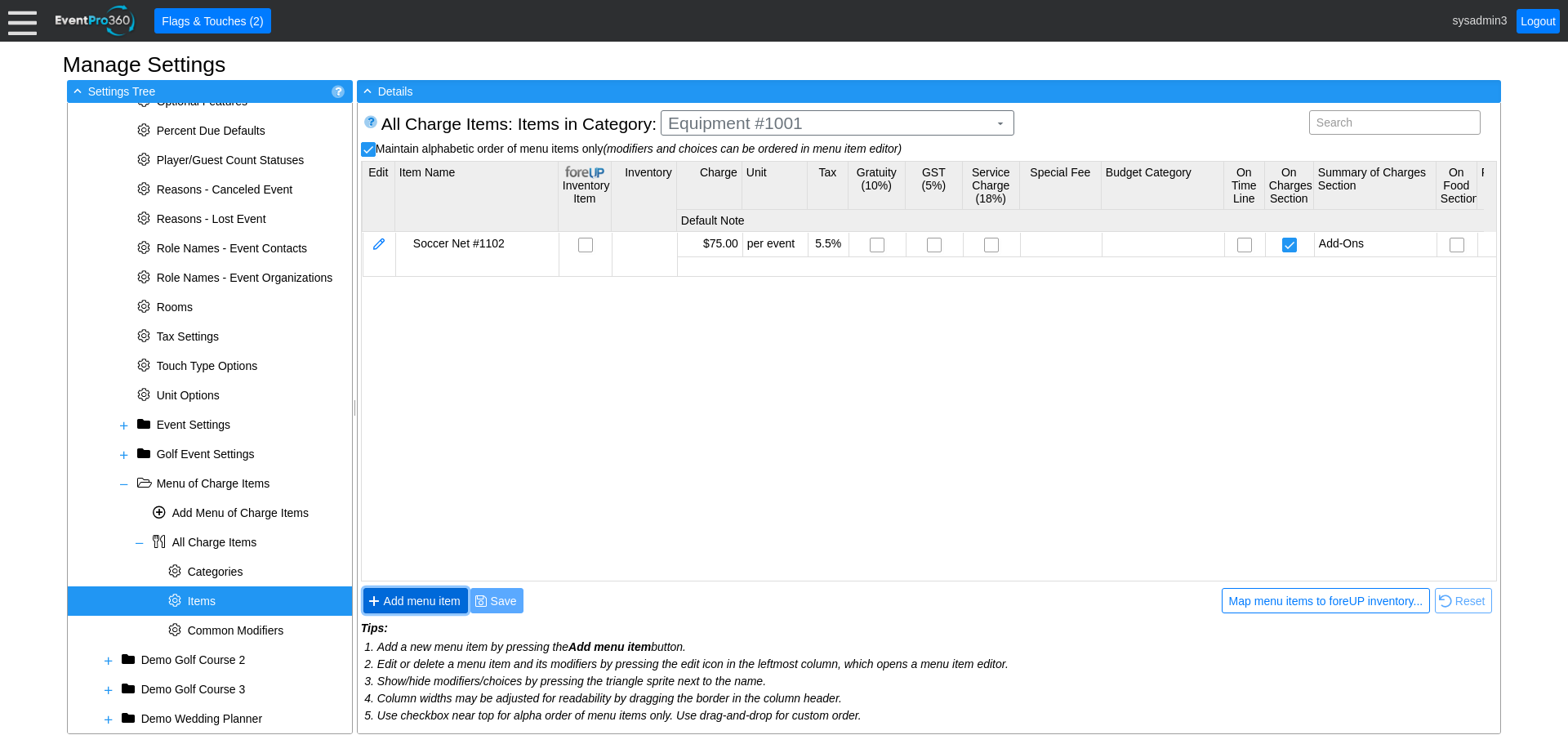
click at [423, 597] on span "Add menu item" at bounding box center [422, 601] width 83 height 16
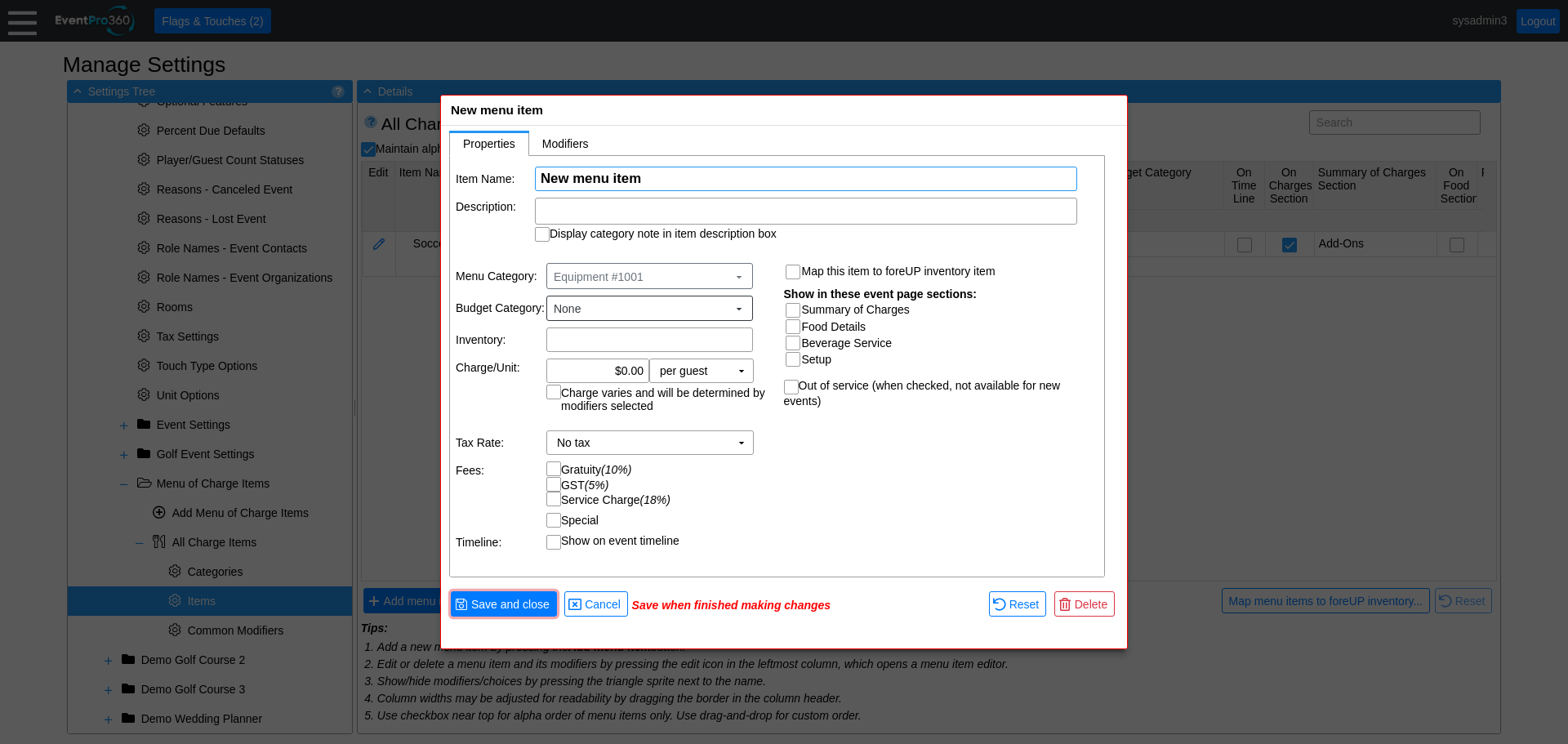
click at [660, 182] on input "New menu item" at bounding box center [806, 178] width 531 height 23
type input "N"
type input "Coaching Station"
click at [628, 366] on input "0.00" at bounding box center [597, 371] width 91 height 23
click at [737, 368] on td "▼" at bounding box center [741, 371] width 23 height 23
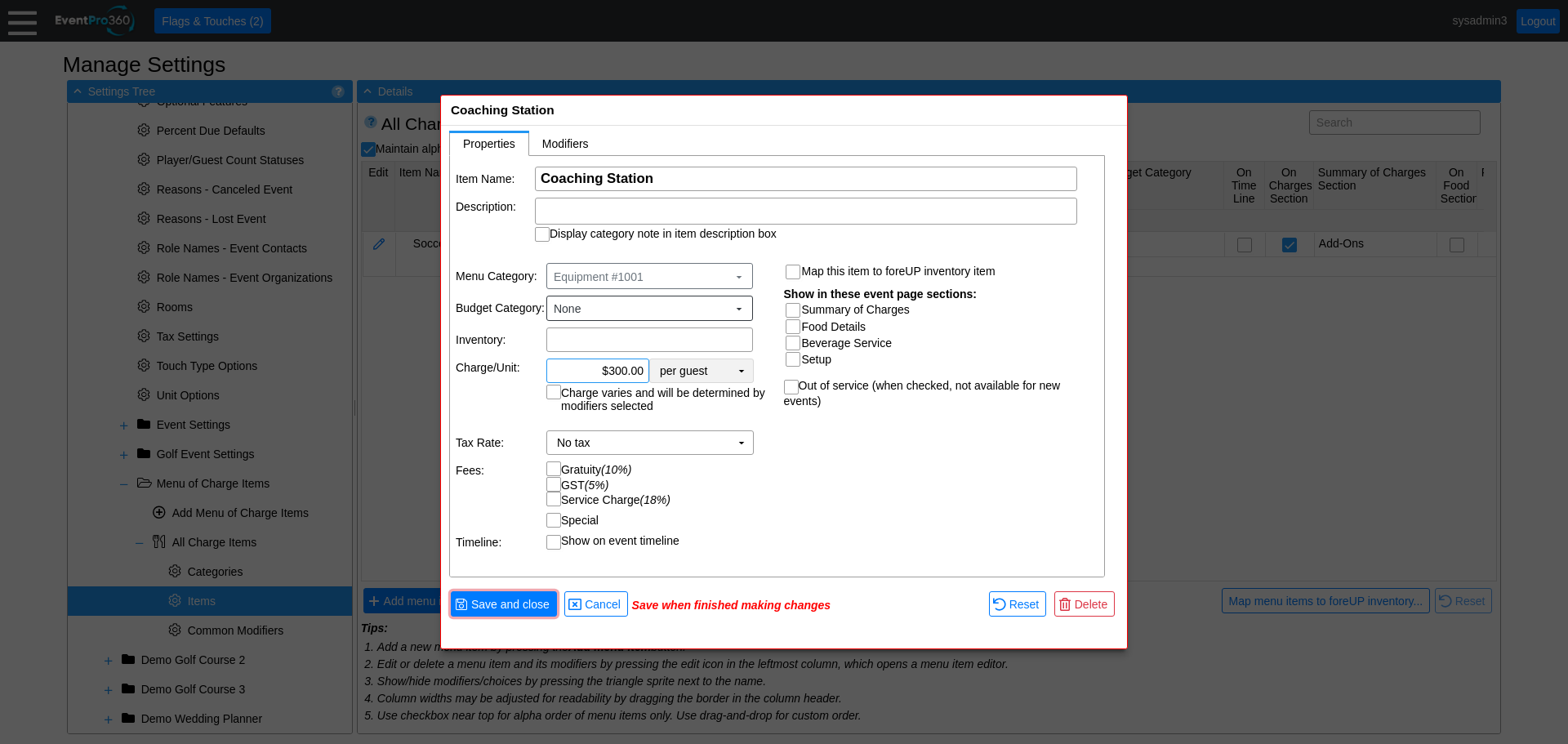
type input "$300.00"
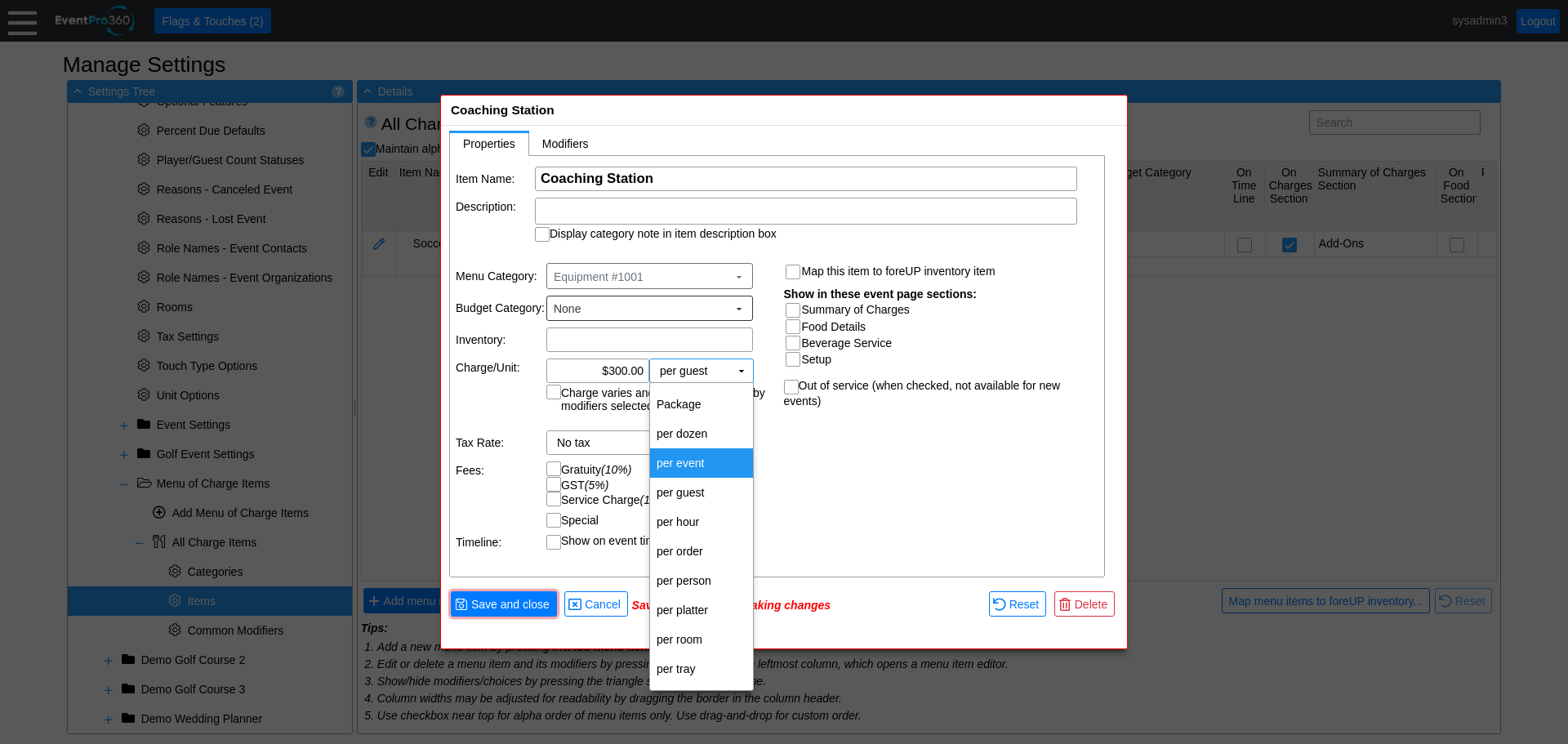
click at [695, 457] on td "per event" at bounding box center [702, 463] width 102 height 29
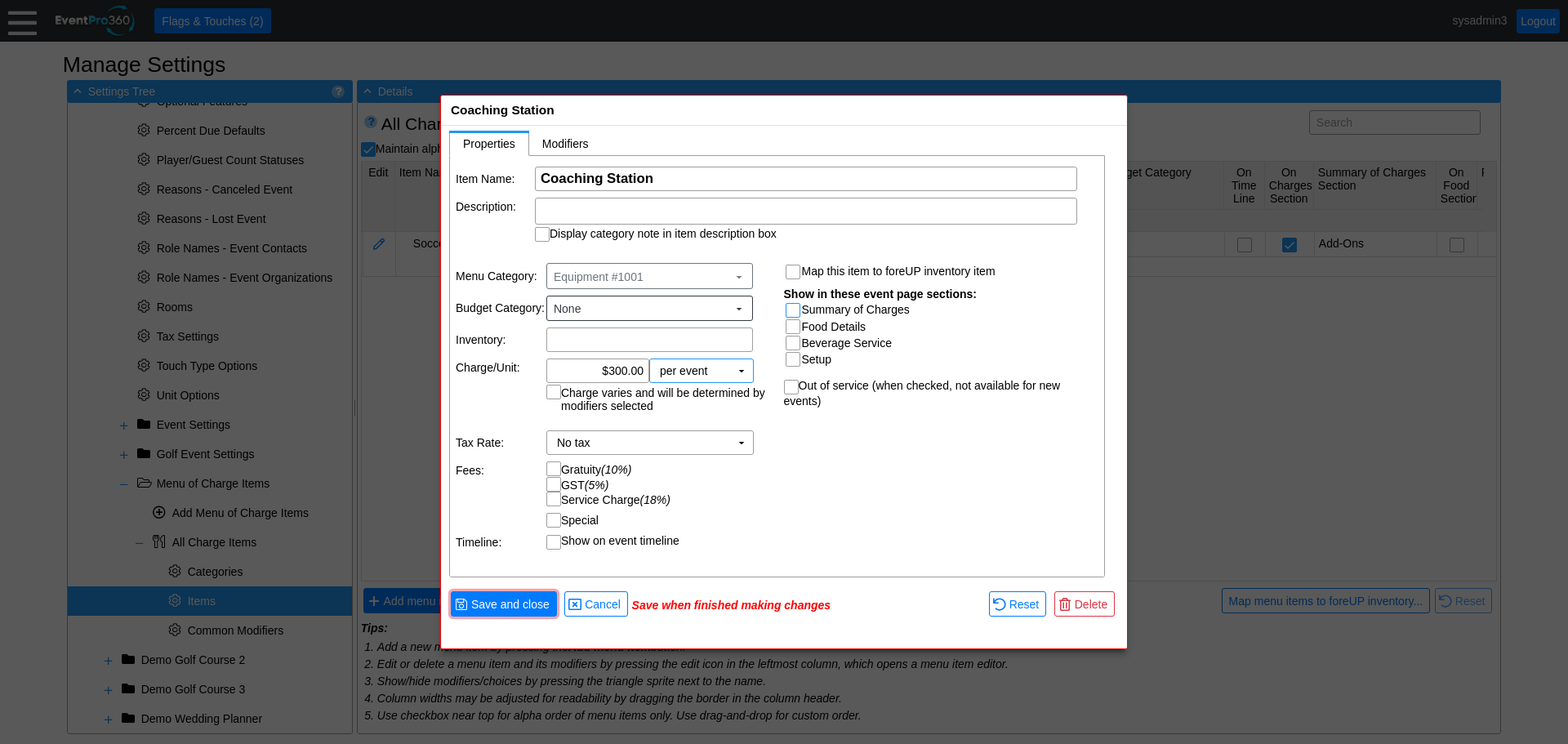
click at [791, 307] on input "Summary of Charges" at bounding box center [795, 312] width 16 height 16
checkbox input "true"
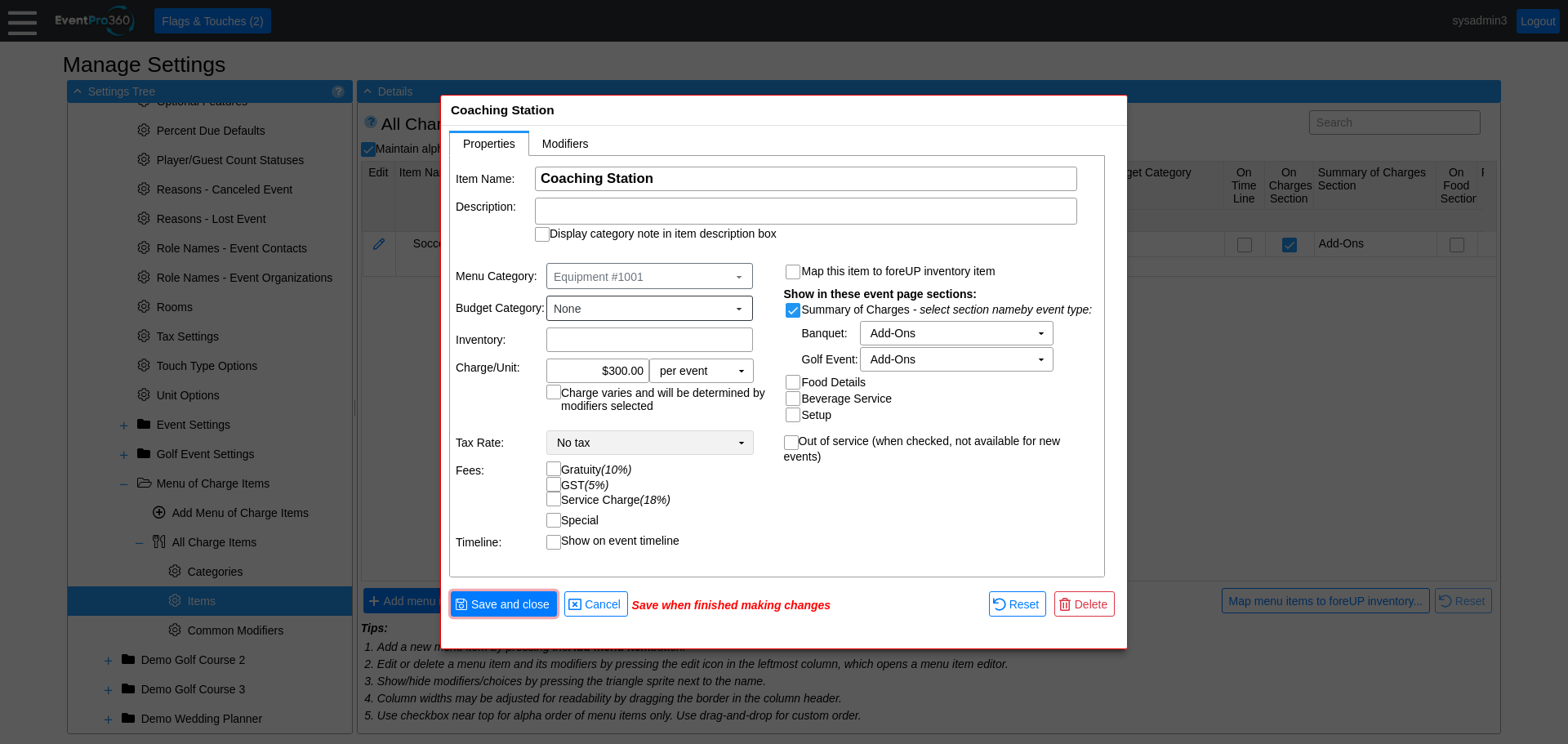
click at [693, 447] on td "No tax Χ" at bounding box center [639, 442] width 183 height 23
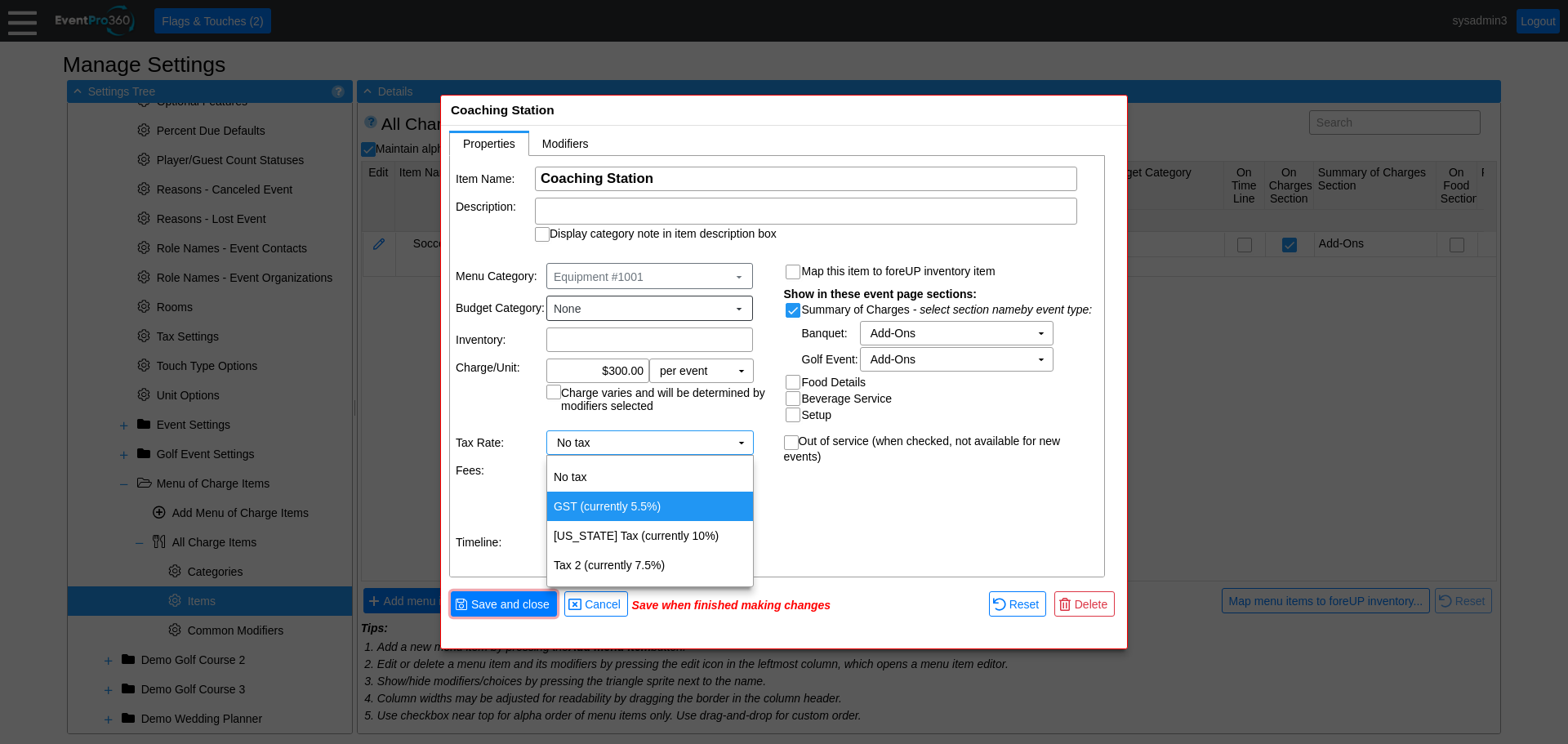
click at [614, 508] on td "GST (currently 5.5%)" at bounding box center [650, 506] width 206 height 29
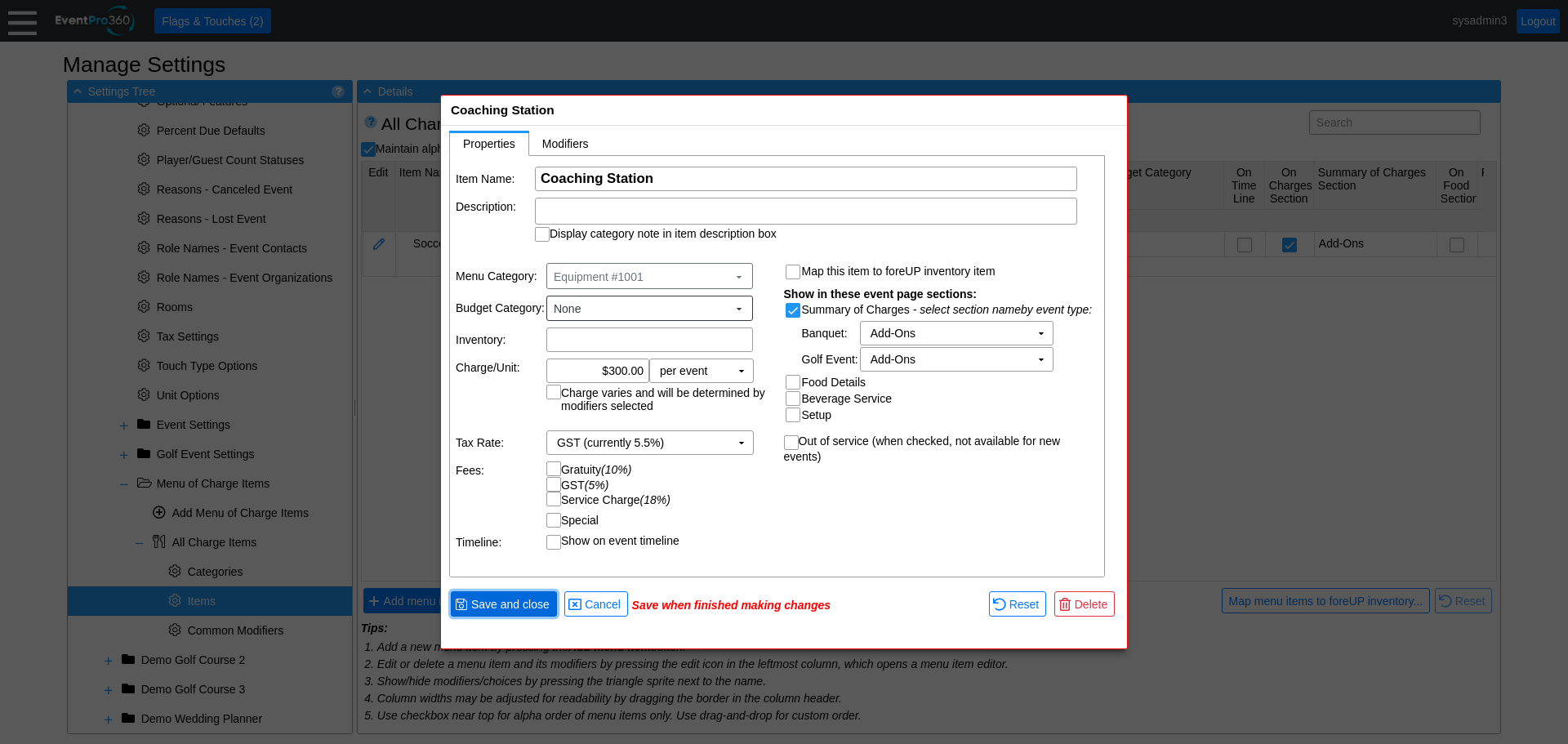
click at [529, 609] on span "Save and close" at bounding box center [510, 605] width 85 height 16
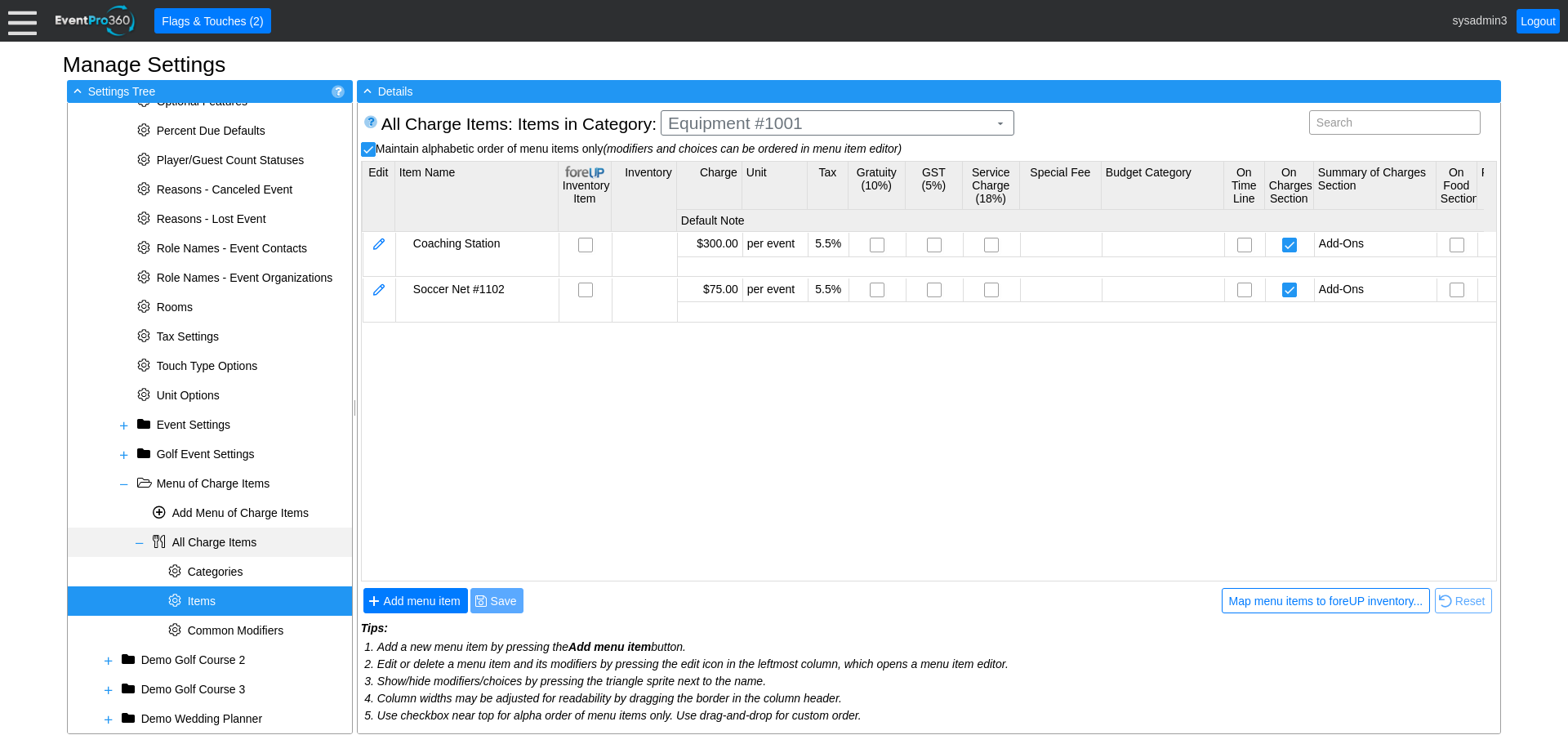
click at [137, 540] on span at bounding box center [140, 544] width 13 height 13
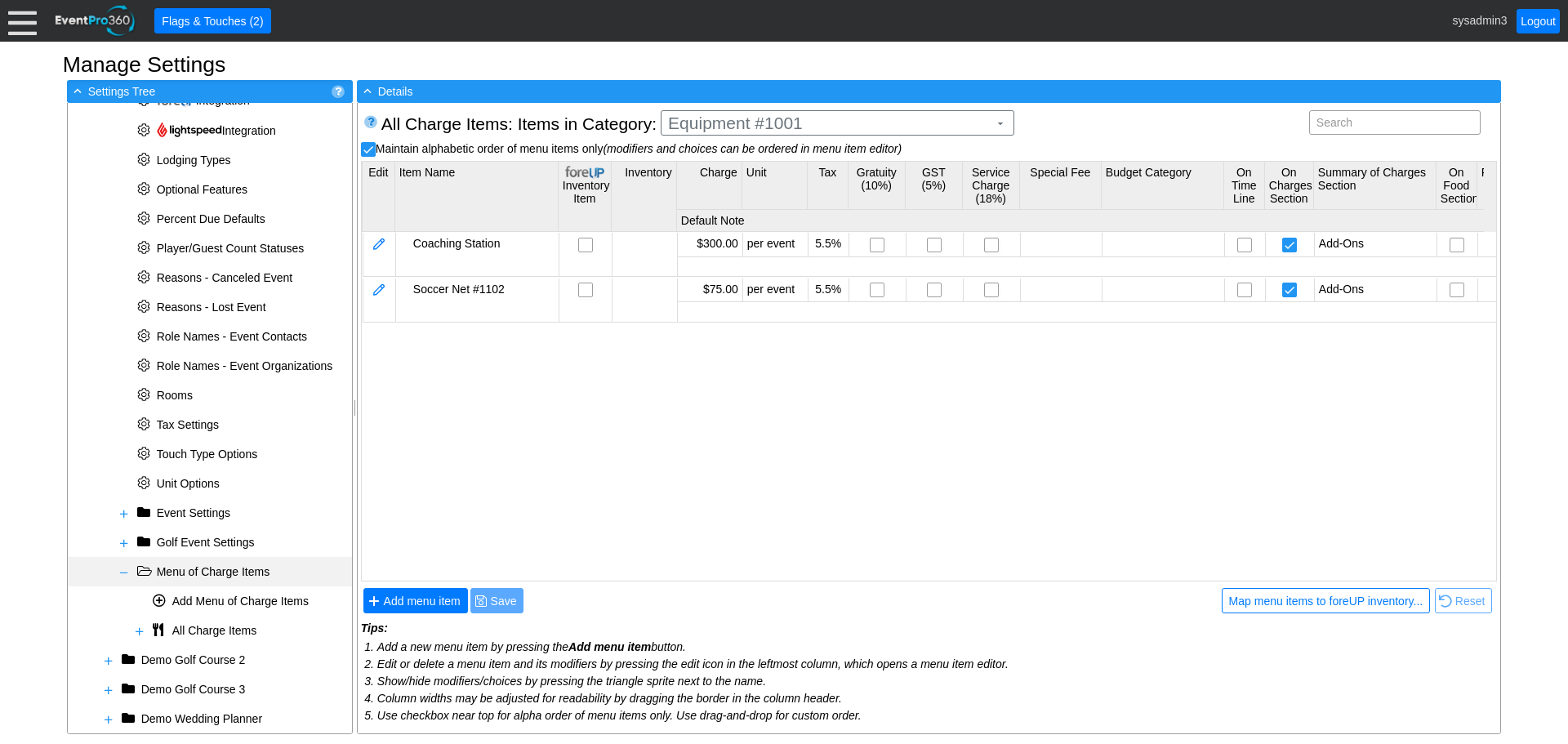
click at [118, 575] on span at bounding box center [124, 573] width 13 height 13
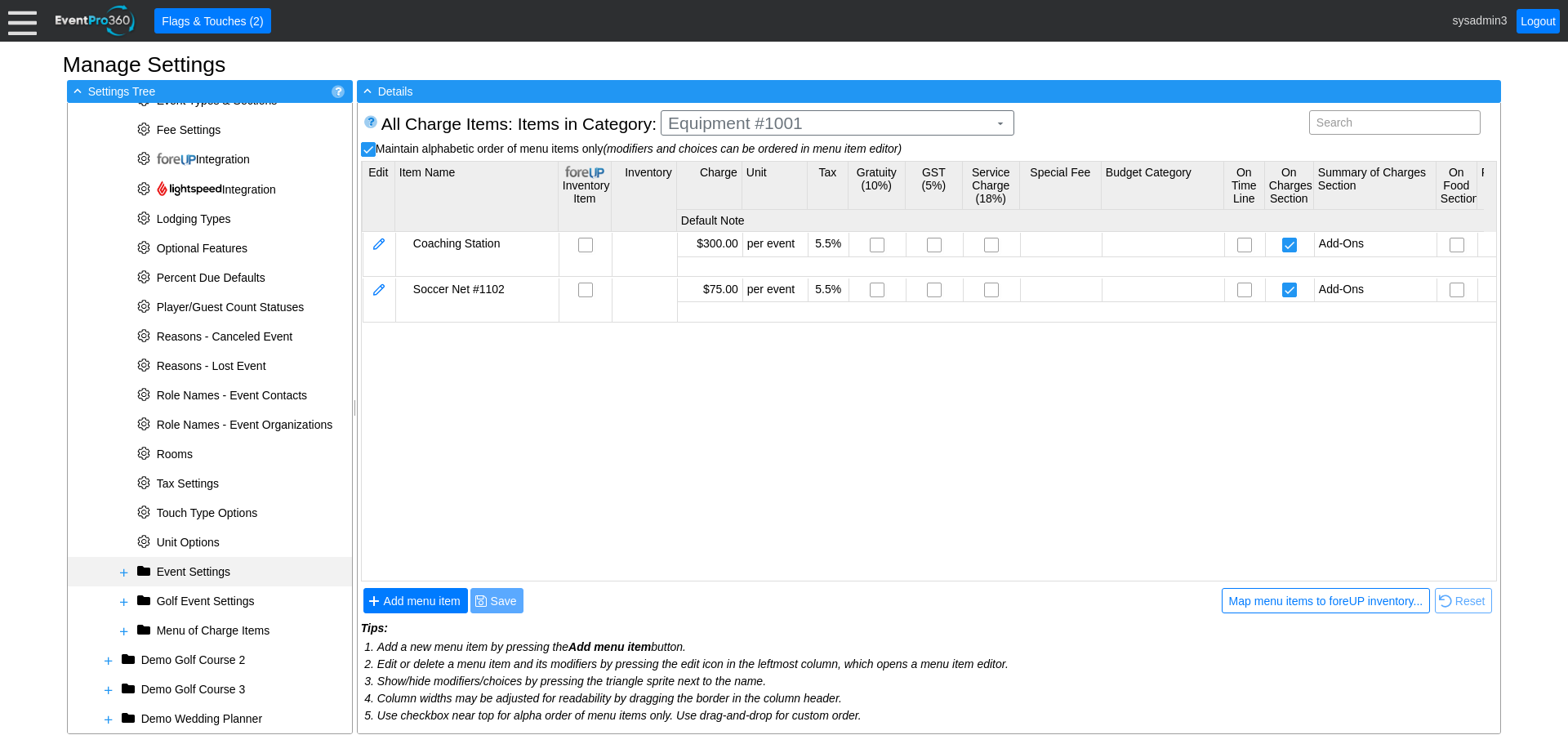
scroll to position [546, 0]
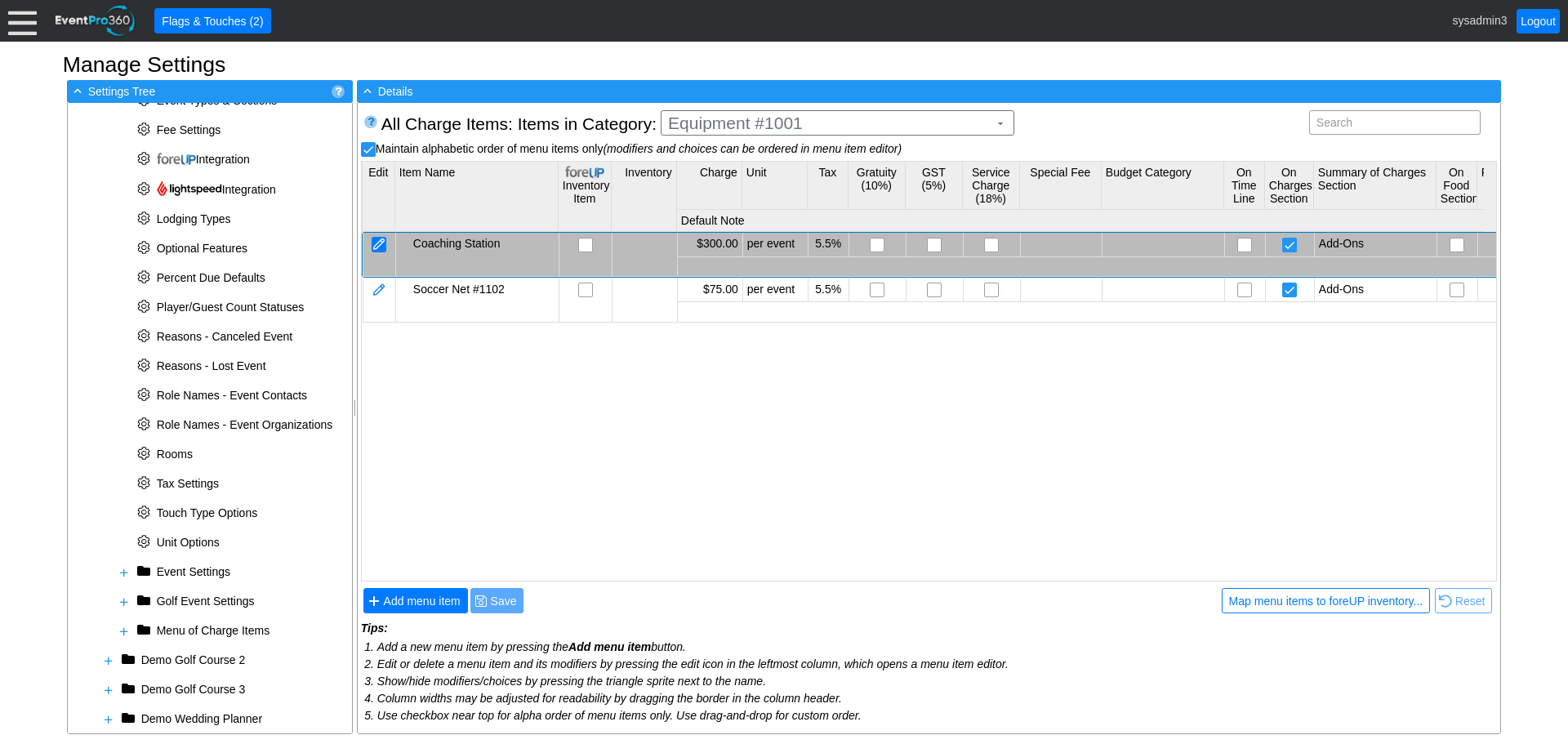
click at [379, 251] on div at bounding box center [379, 244] width 15 height 16
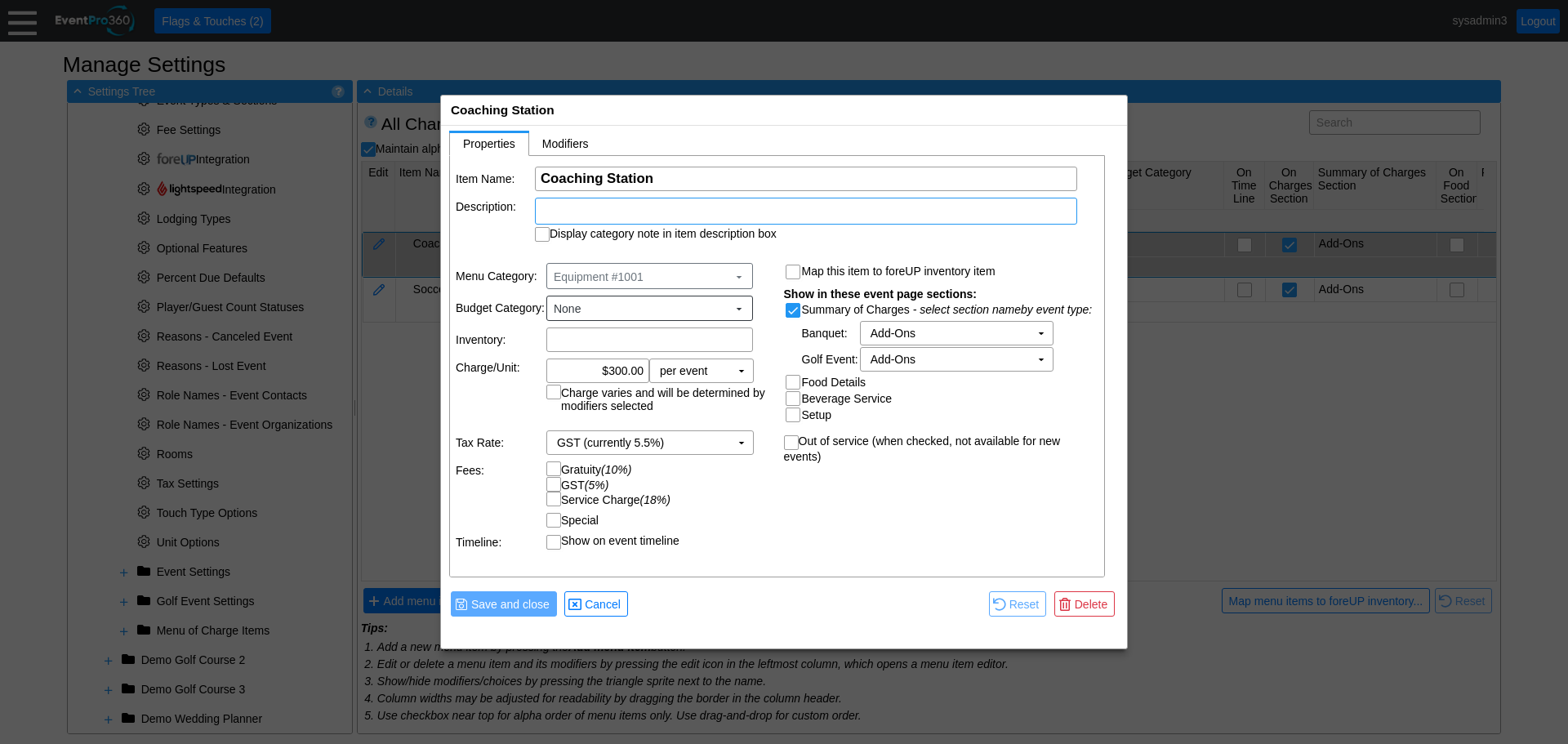
scroll to position [0, 0]
click at [666, 174] on input "Coaching Station" at bounding box center [806, 178] width 531 height 23
type input "Coaching Station #1500"
click at [664, 559] on table "Menu Category: Equipment #1001 ▼ Budget Category: None ▼ Inventory: Χ Charge/Un…" at bounding box center [614, 406] width 328 height 307
click at [506, 593] on span "● Save and close" at bounding box center [504, 604] width 106 height 26
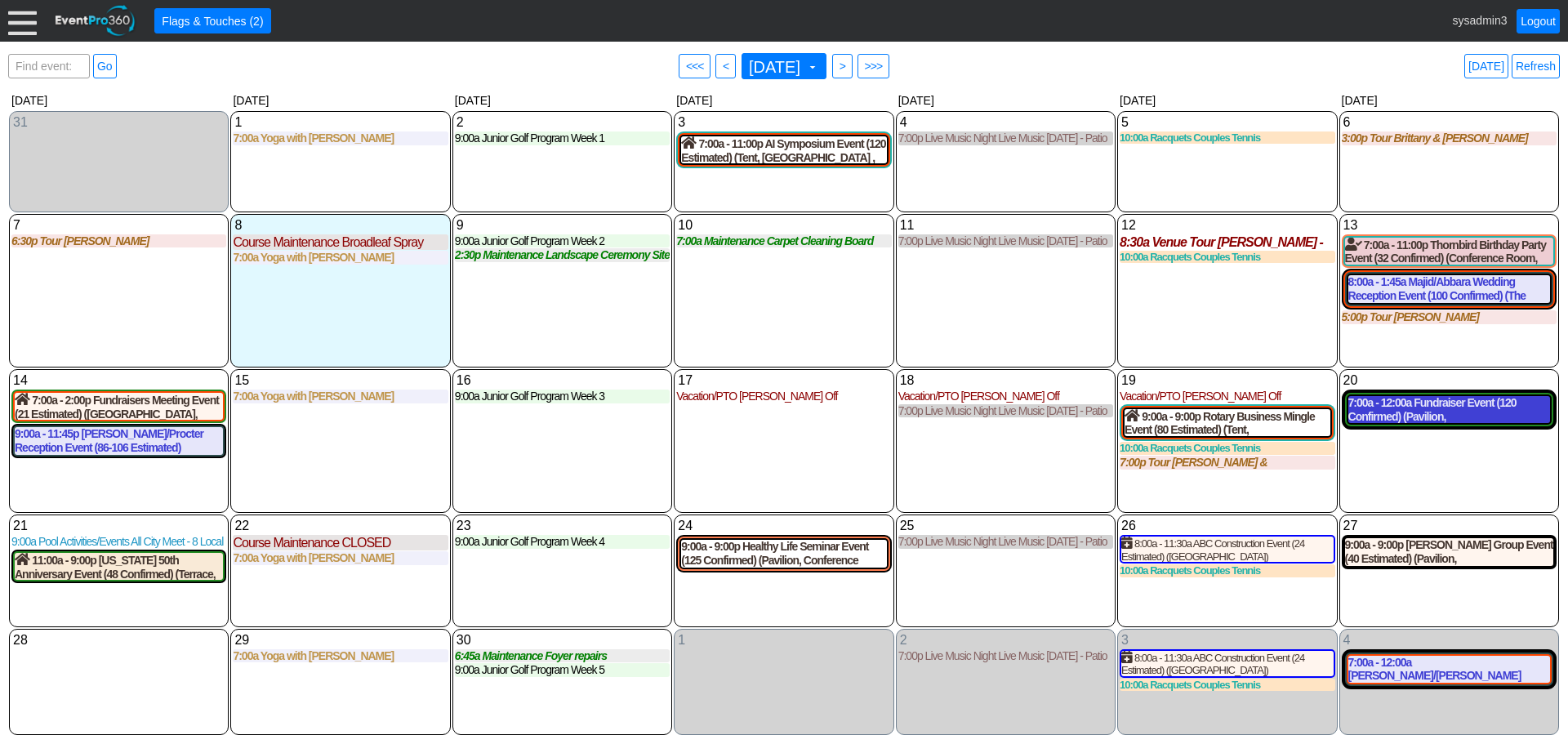
click at [1428, 410] on div "7:00a - 12:00a Fundraiser Event (120 Confirmed) (Pavilion, [GEOGRAPHIC_DATA], […" at bounding box center [1449, 410] width 202 height 27
click at [715, 281] on div "10 [DATE] 7:00a Maintenance Carpet Cleaning Board Rooms Carpet Cleaning Board R…" at bounding box center [784, 291] width 220 height 154
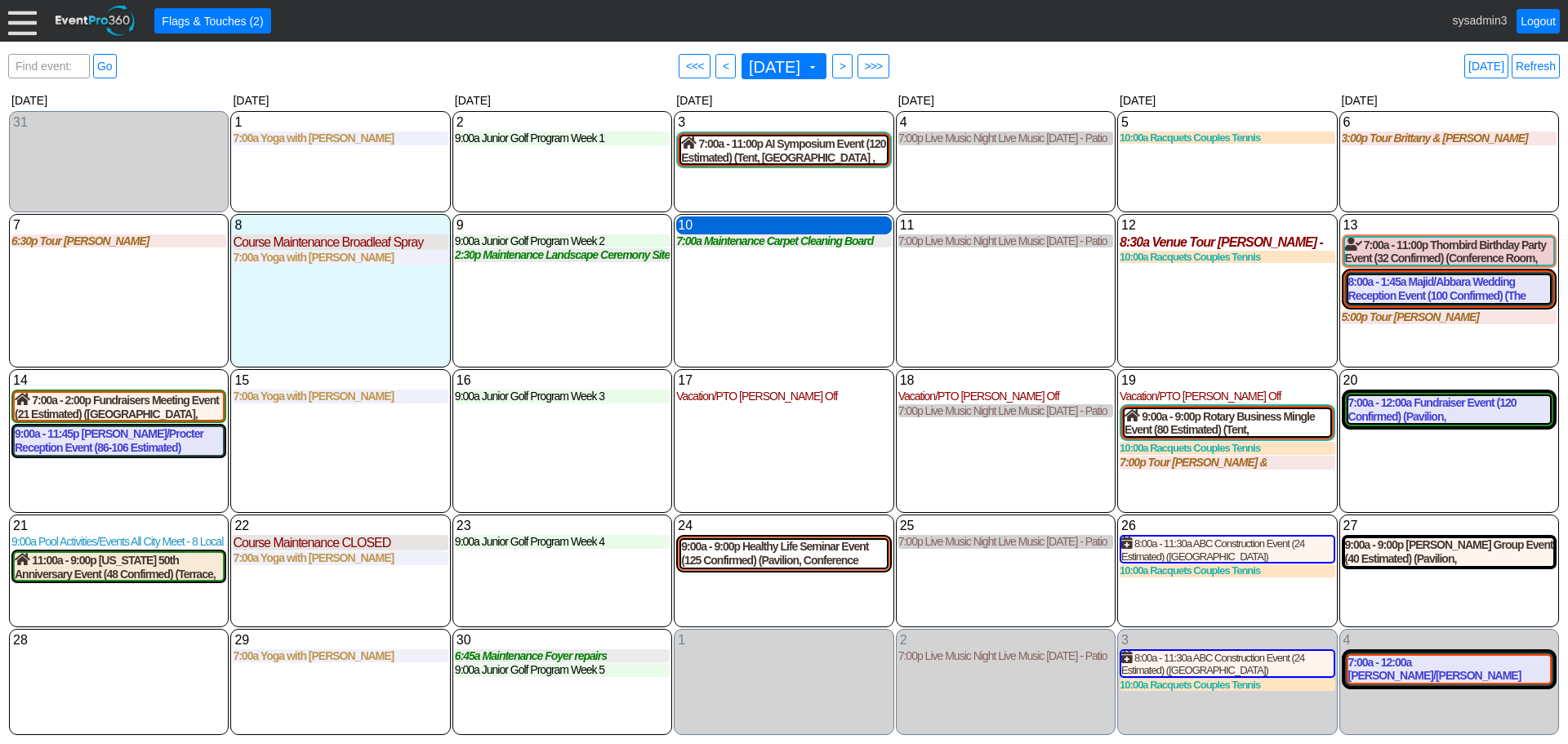
click at [760, 227] on div "10 Wednesday" at bounding box center [783, 226] width 215 height 18
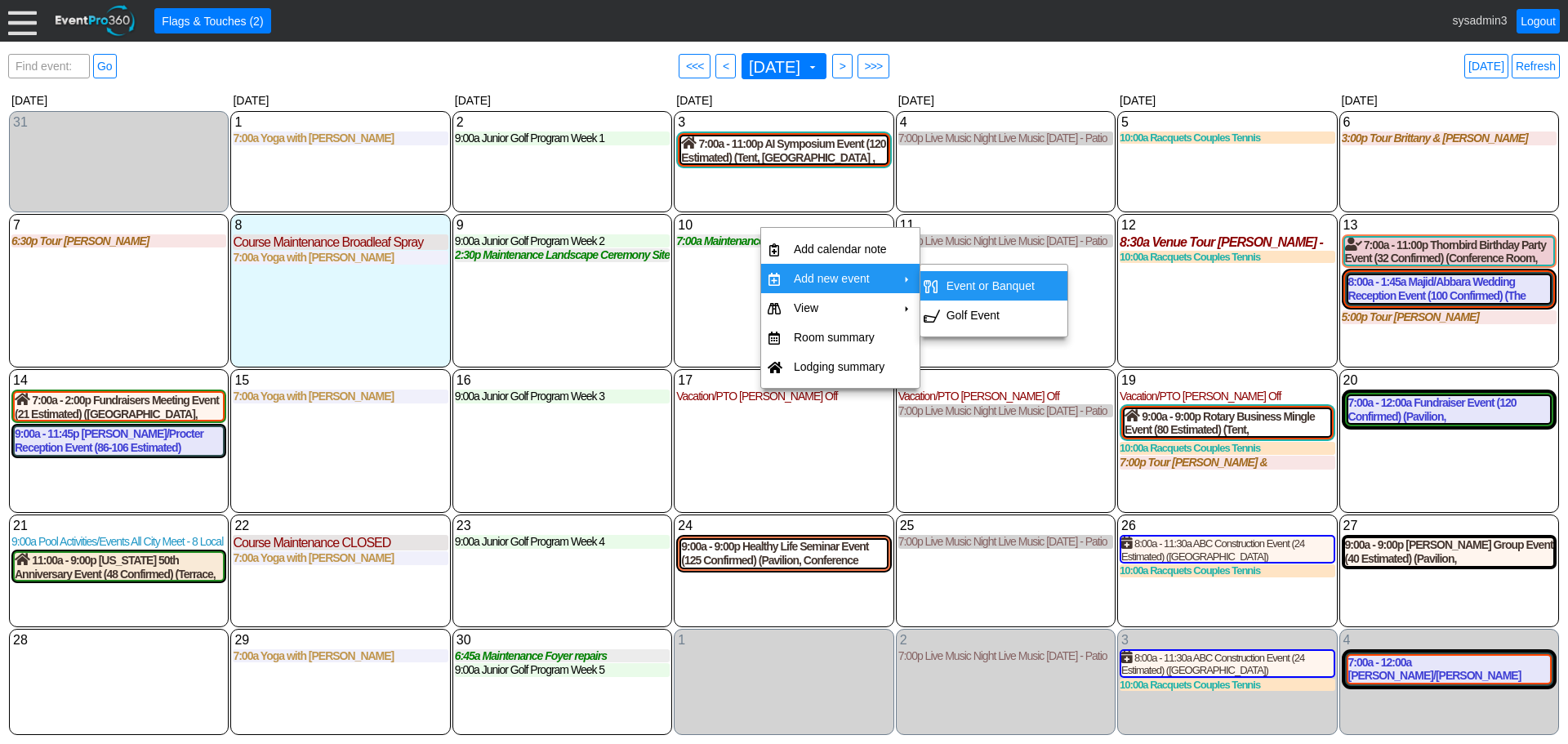
click at [965, 286] on td "Event or Banquet" at bounding box center [991, 286] width 102 height 29
type input "9/10/2025"
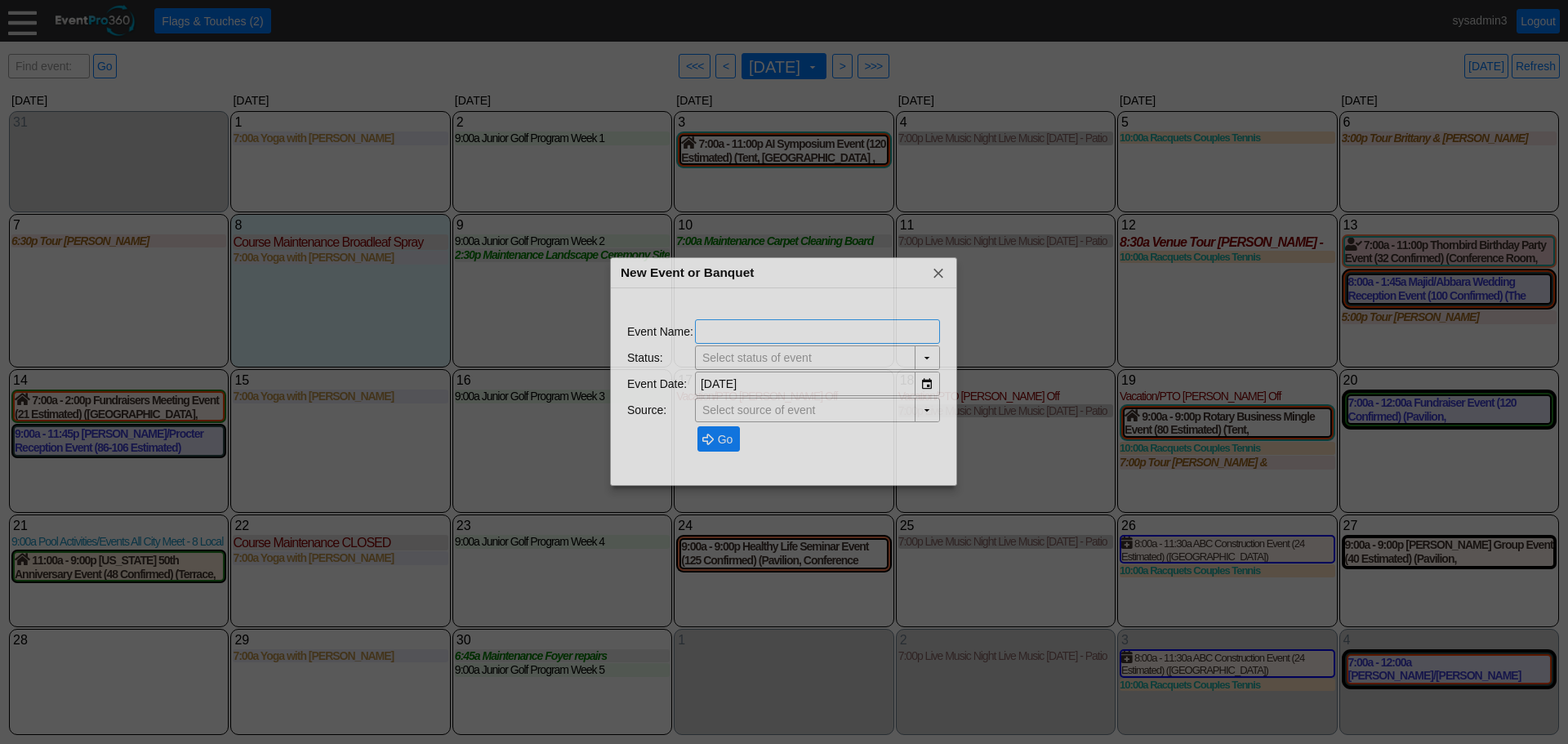
type input "Demo Venue 1"
type input "Lead"
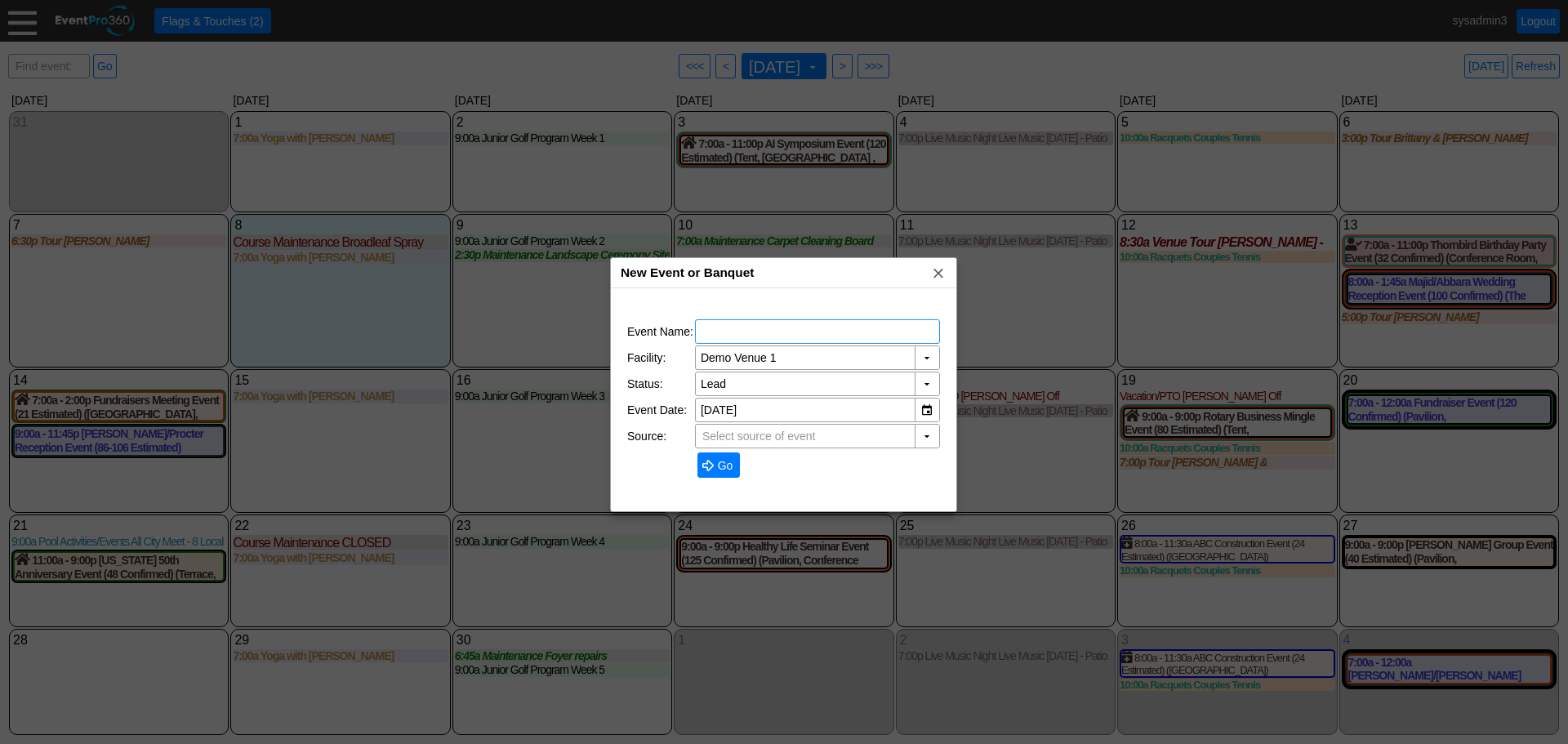
click at [744, 326] on input "text" at bounding box center [817, 331] width 233 height 23
type input "TEST - [GEOGRAPHIC_DATA] - #100"
click at [717, 469] on span "Go" at bounding box center [725, 466] width 22 height 16
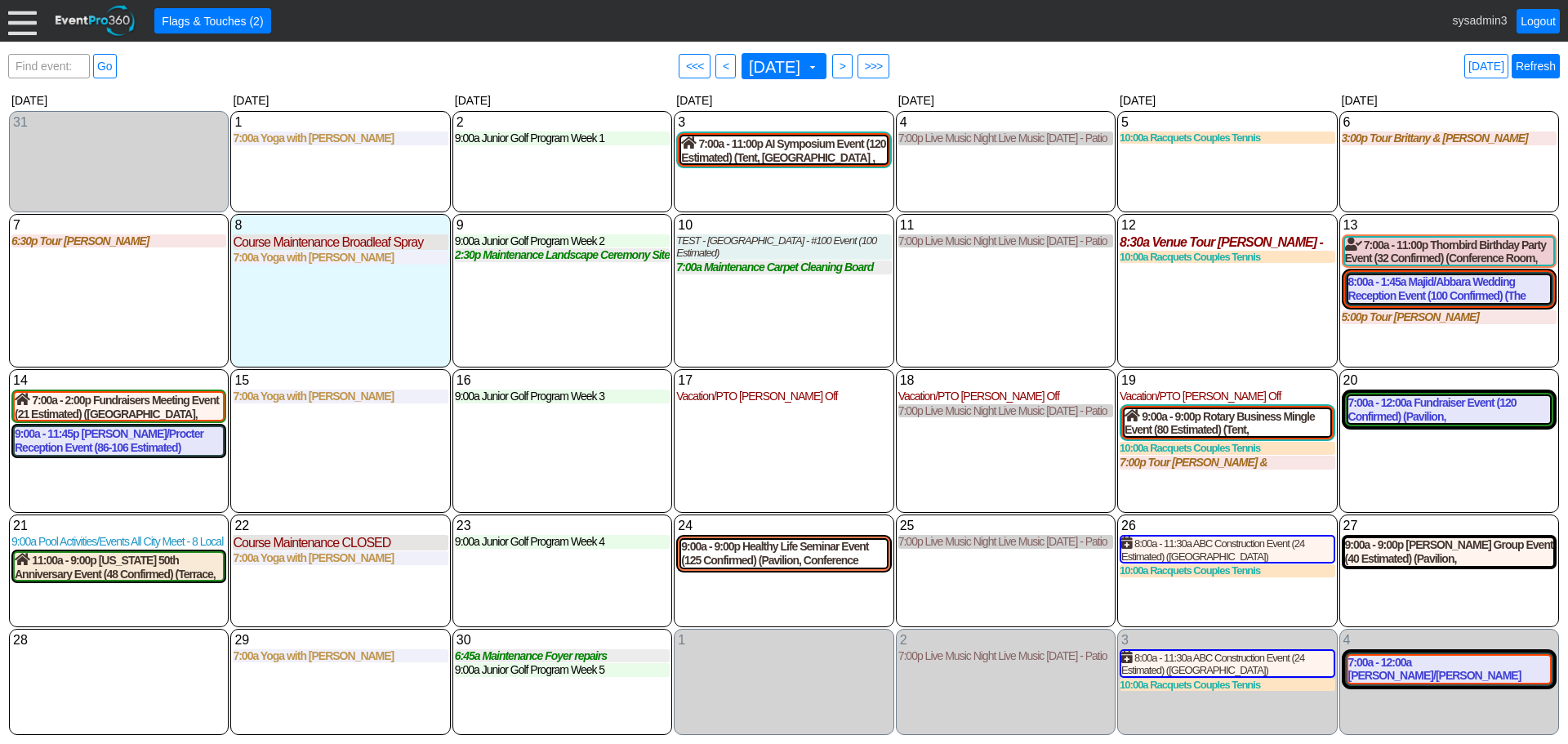
click at [1532, 64] on link "Refresh" at bounding box center [1535, 66] width 48 height 25
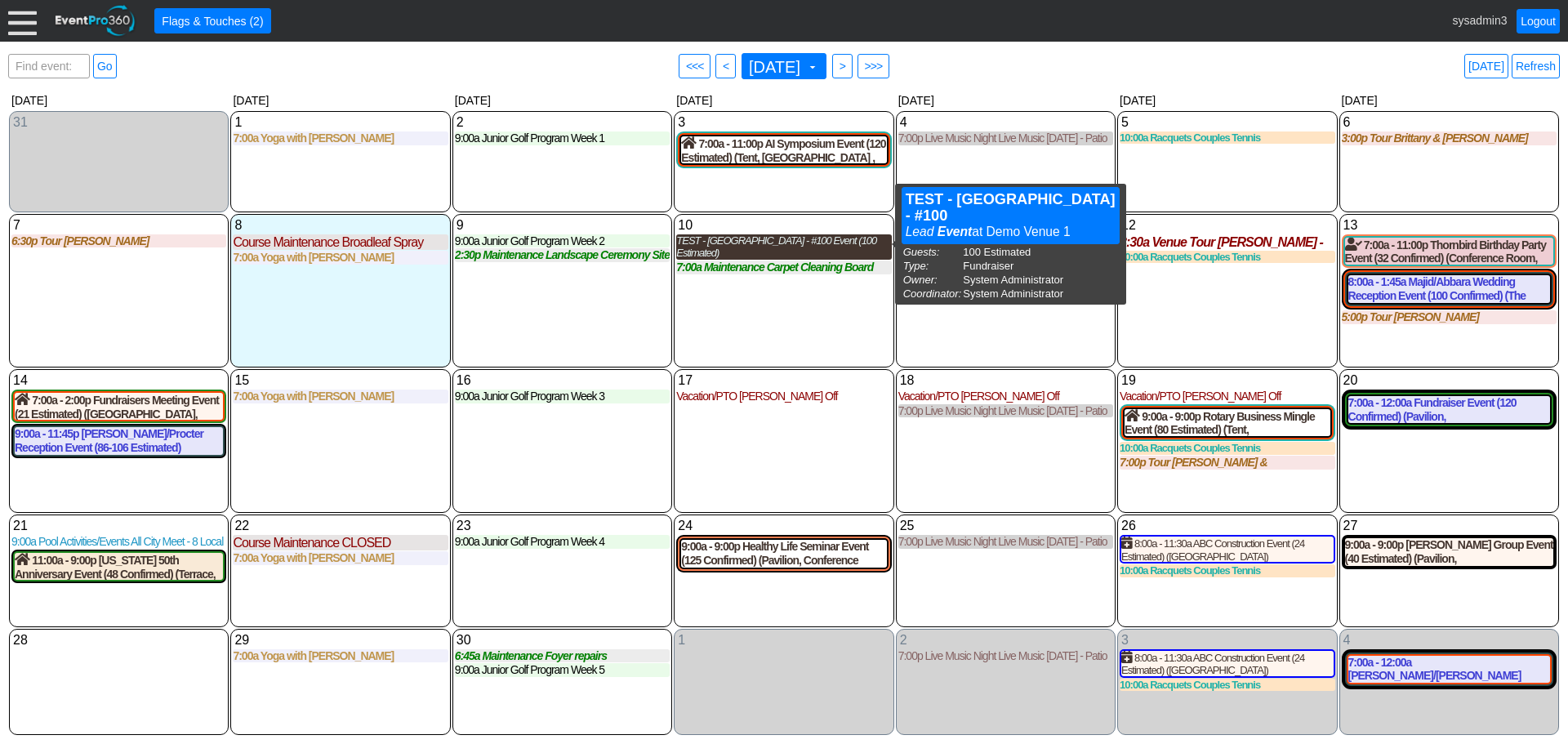
click at [788, 242] on div "TEST - [GEOGRAPHIC_DATA] - #100 Event (100 Estimated)" at bounding box center [783, 247] width 215 height 26
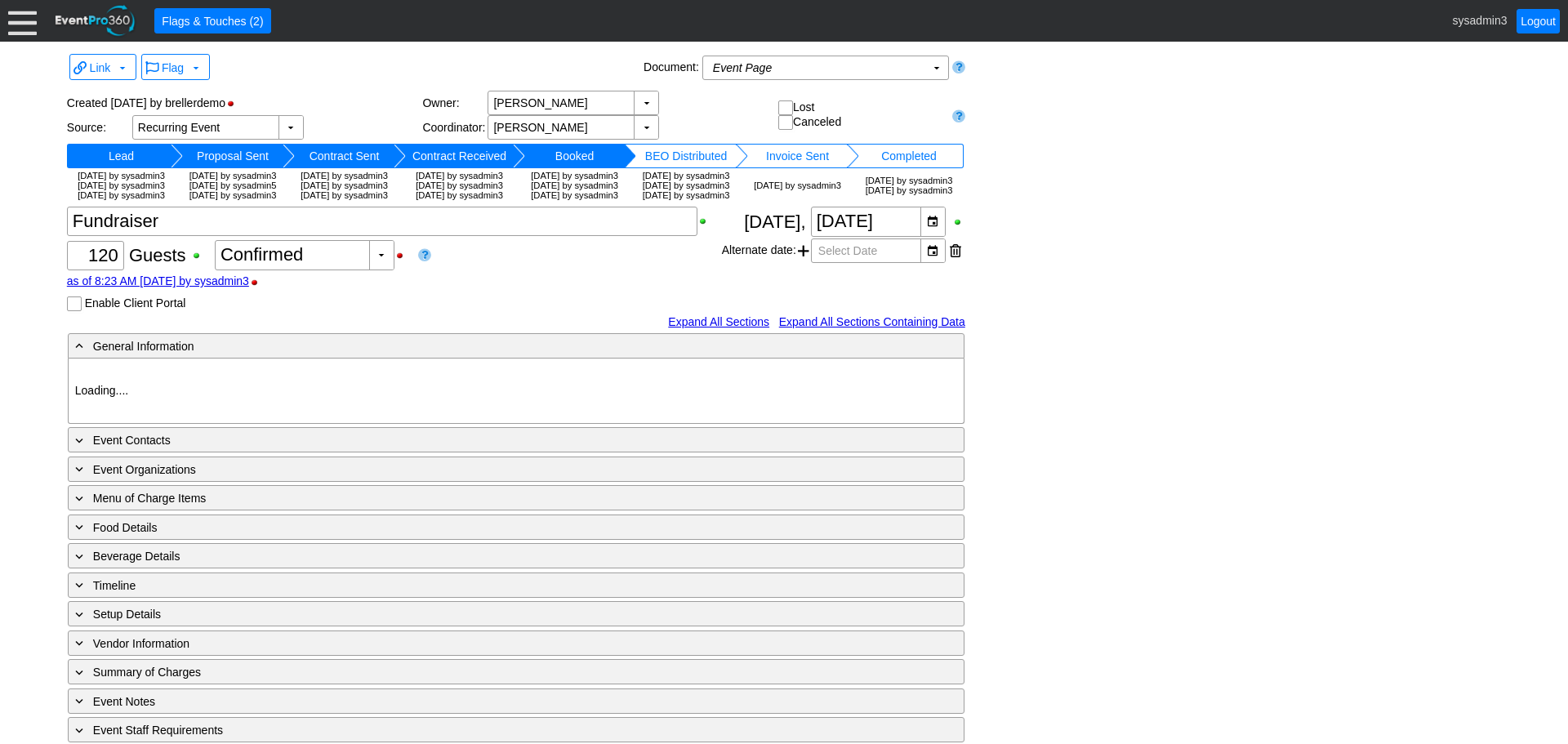
type input "Demo Venue 1"
type input "Wedding"
type input "[URL][DOMAIN_NAME]"
type input "675609"
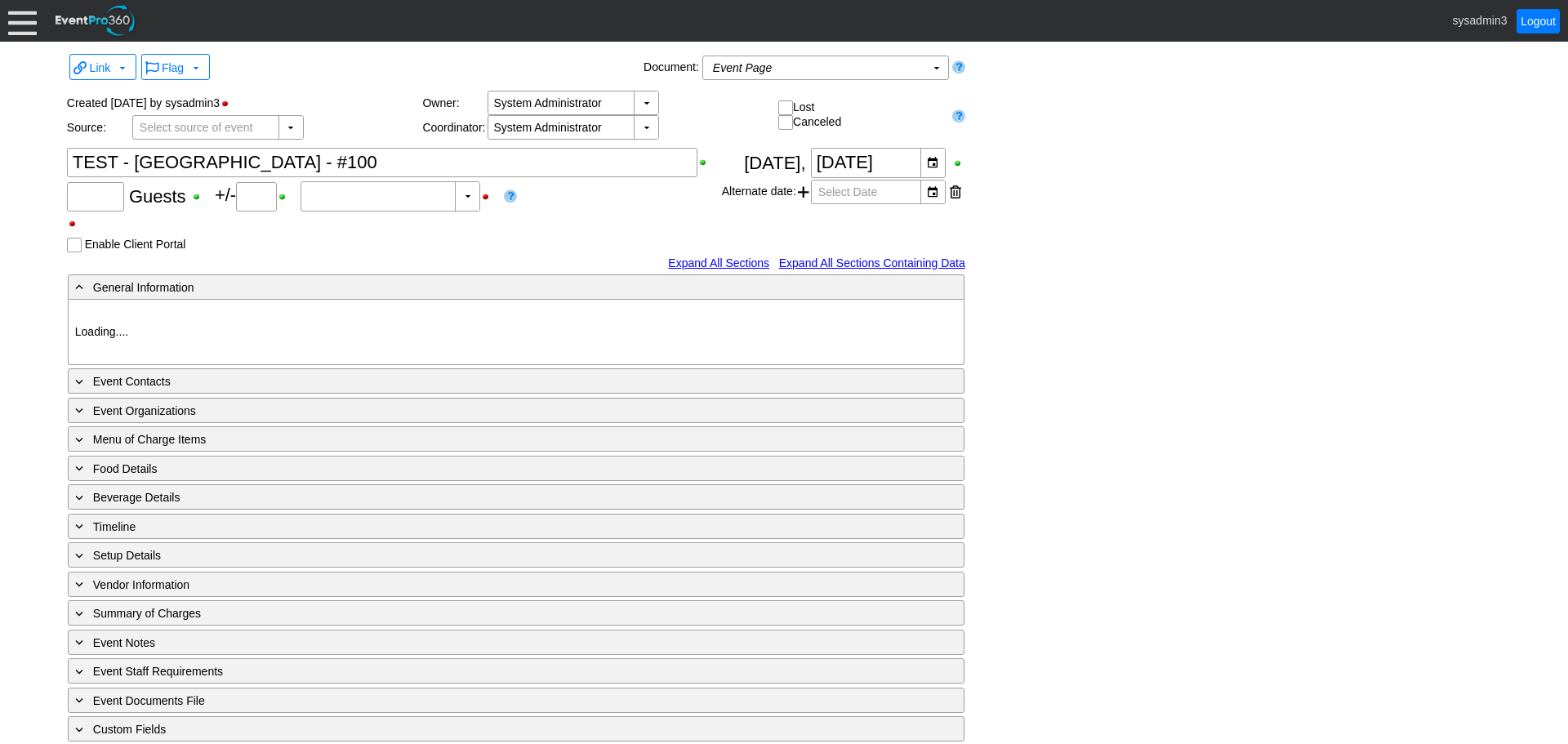
type input "0"
type input "Estimated"
type input "Demo Venue 1"
type input "1209973"
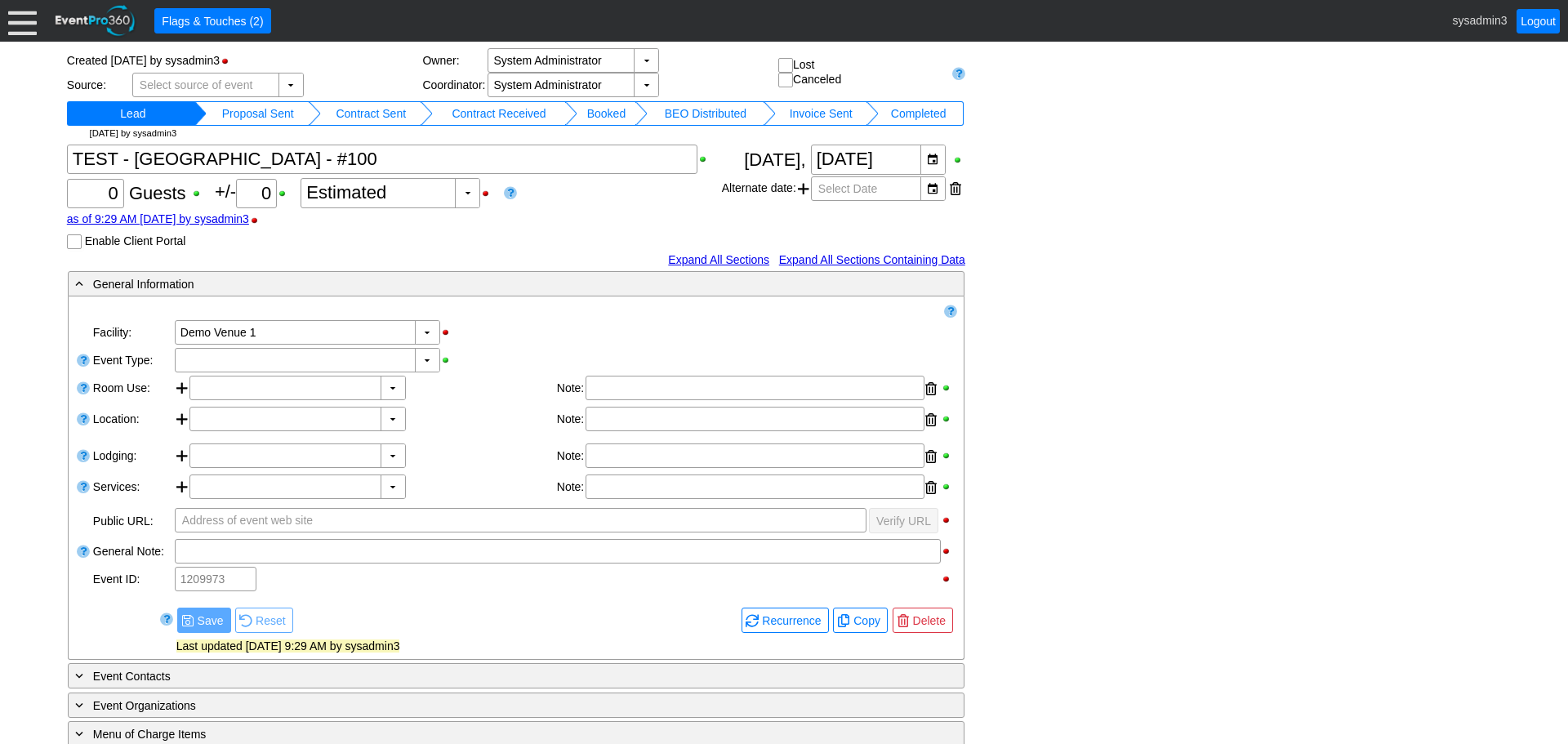
scroll to position [81, 0]
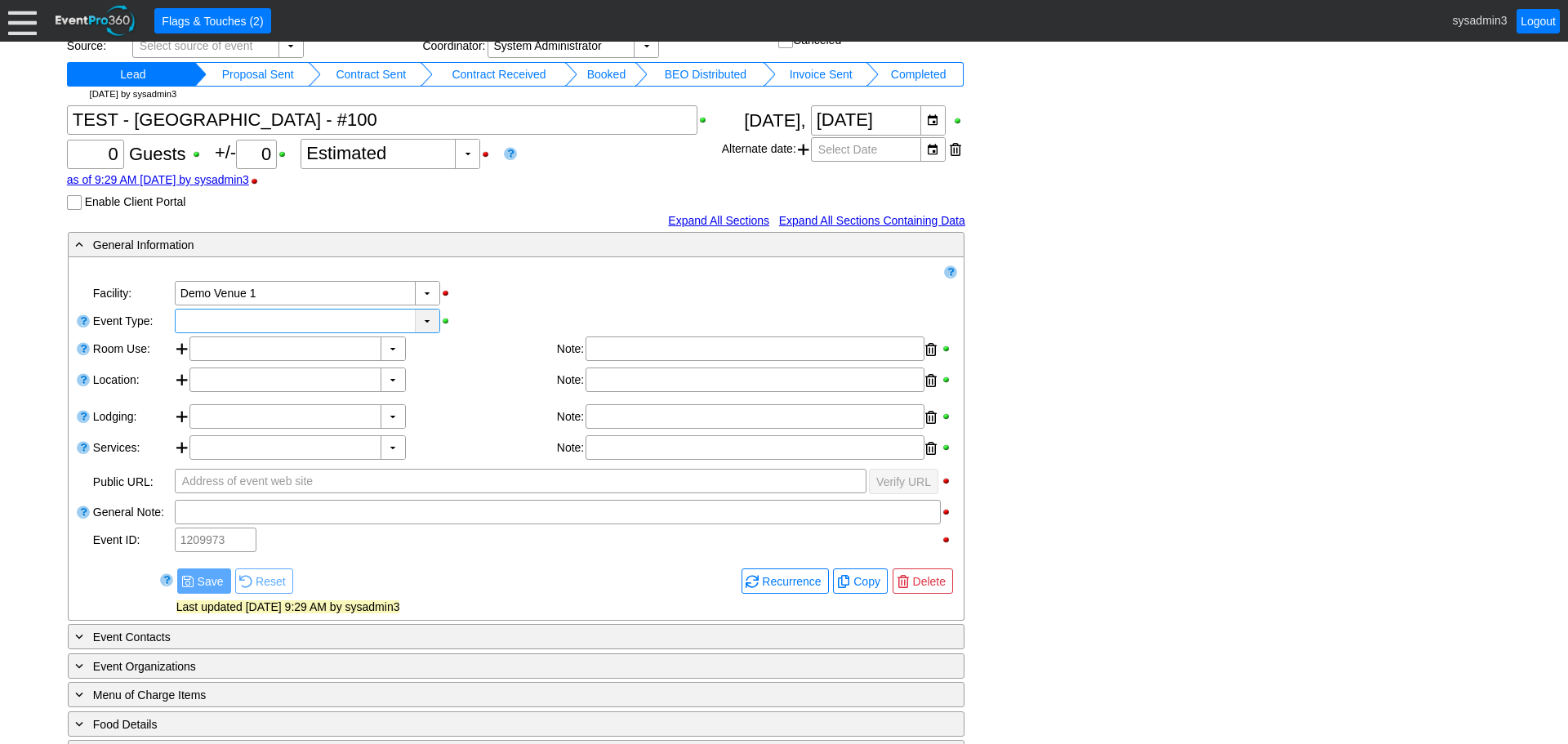
click at [423, 316] on div "▼" at bounding box center [427, 320] width 25 height 23
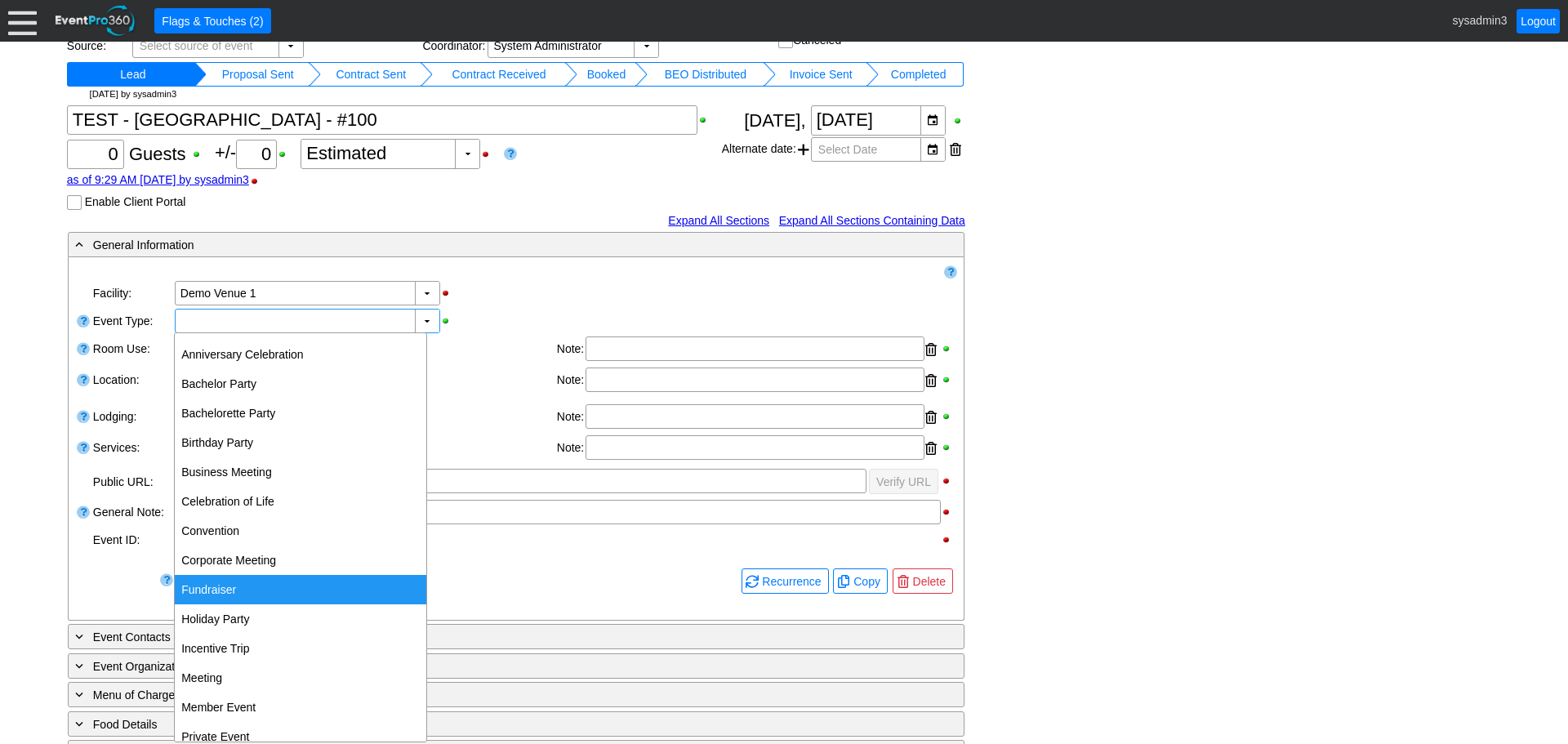
click at [239, 588] on div "Fundraiser" at bounding box center [300, 589] width 252 height 29
type input "Fundraiser"
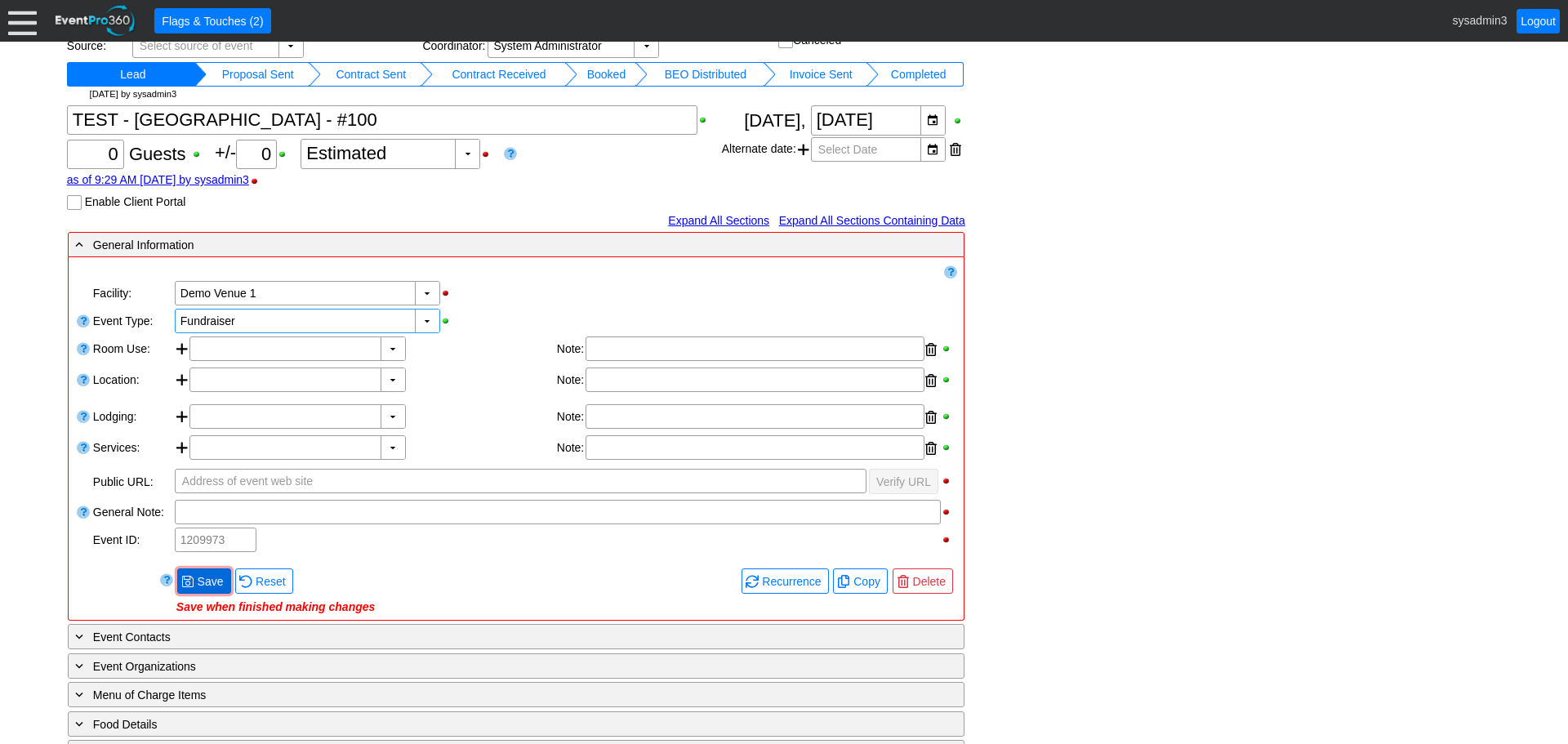
click at [205, 573] on span "● Save" at bounding box center [204, 581] width 46 height 17
drag, startPoint x: 112, startPoint y: 153, endPoint x: 121, endPoint y: 150, distance: 9.5
click at [113, 151] on input "0" at bounding box center [95, 155] width 46 height 27
type input "100"
click at [1101, 297] on div "- General Information ▼ Loading.... Remove all highlights Facility: ▼ Χ Demo Ve…" at bounding box center [784, 615] width 1443 height 767
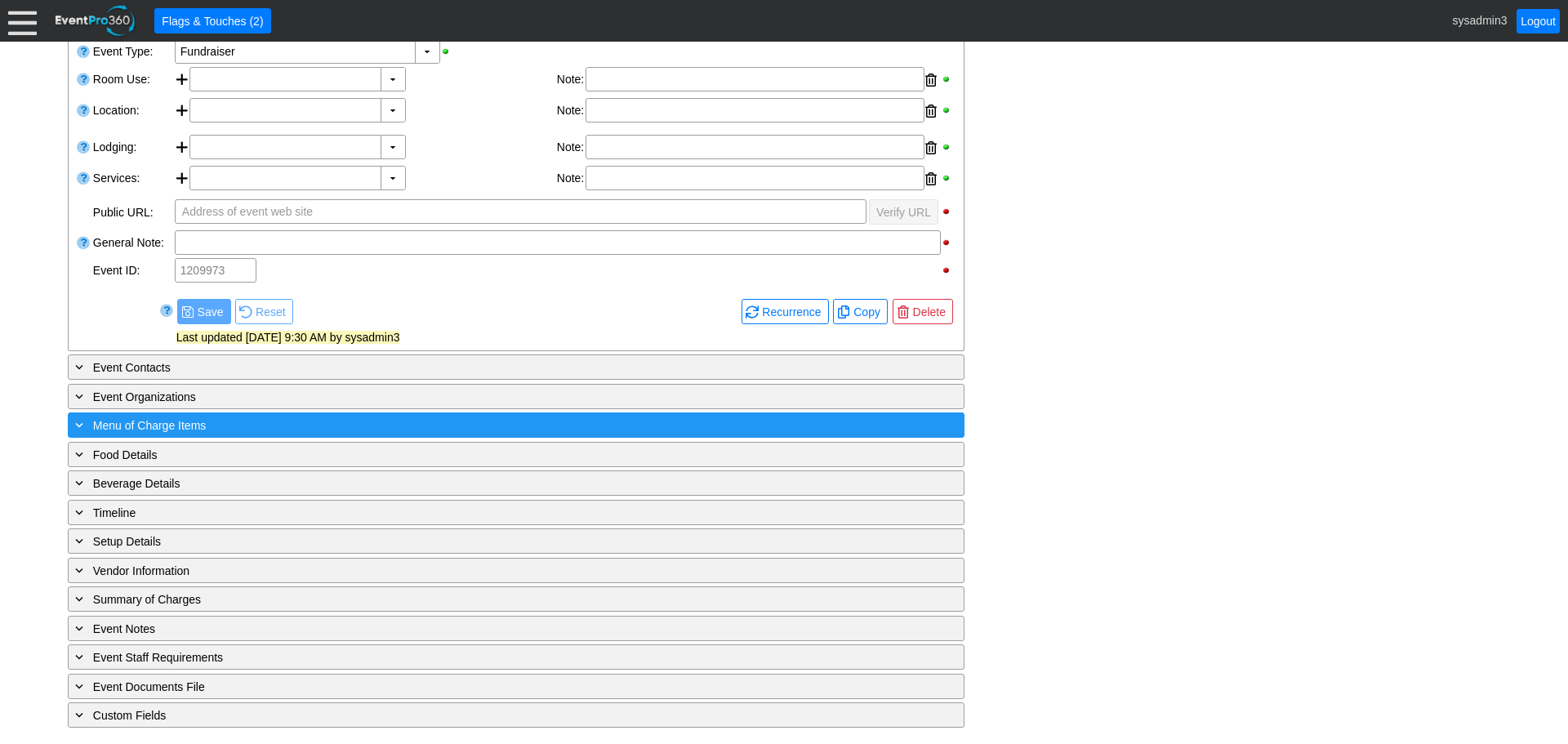
scroll to position [351, 0]
click at [266, 425] on div "+ Menu of Charge Items" at bounding box center [483, 425] width 822 height 19
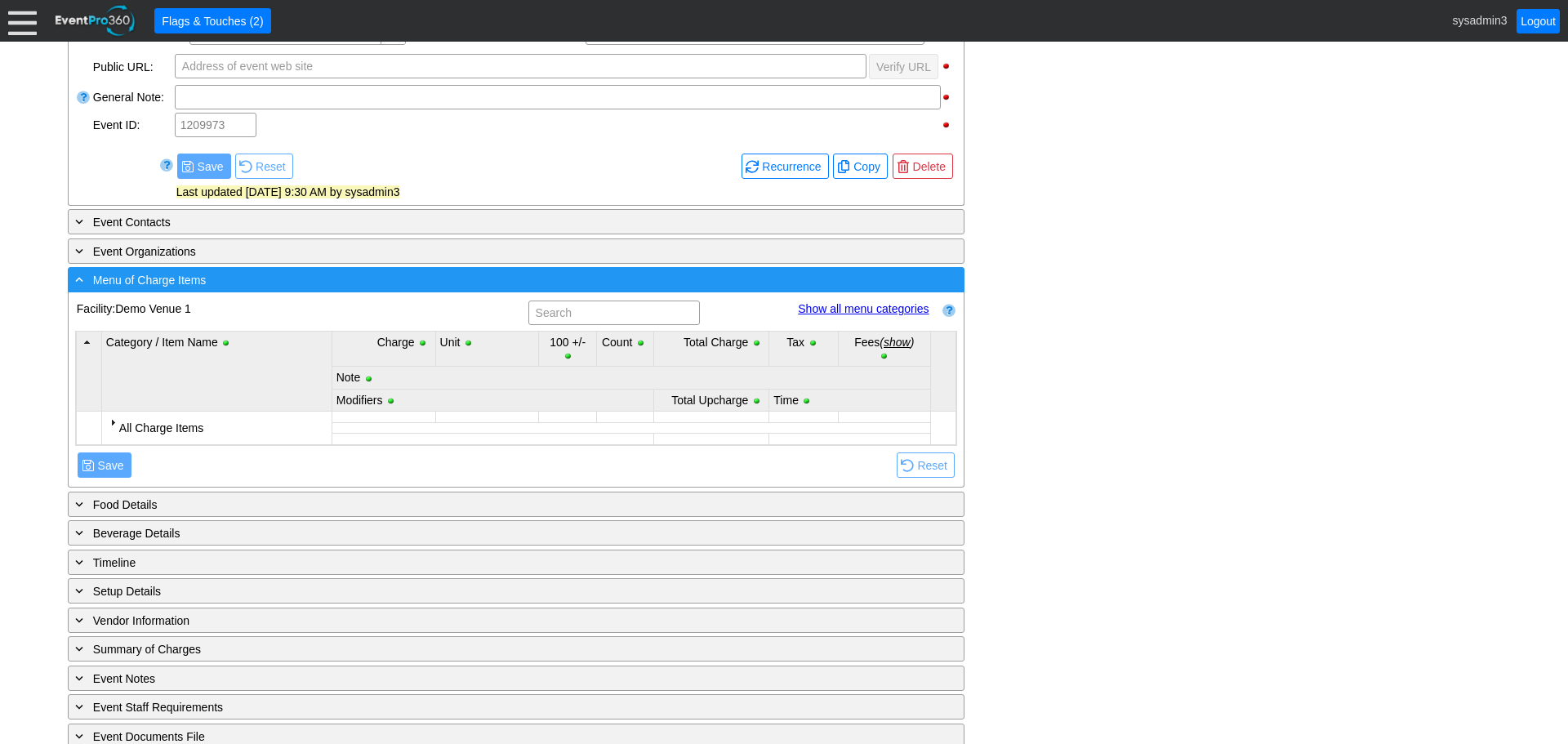
scroll to position [546, 0]
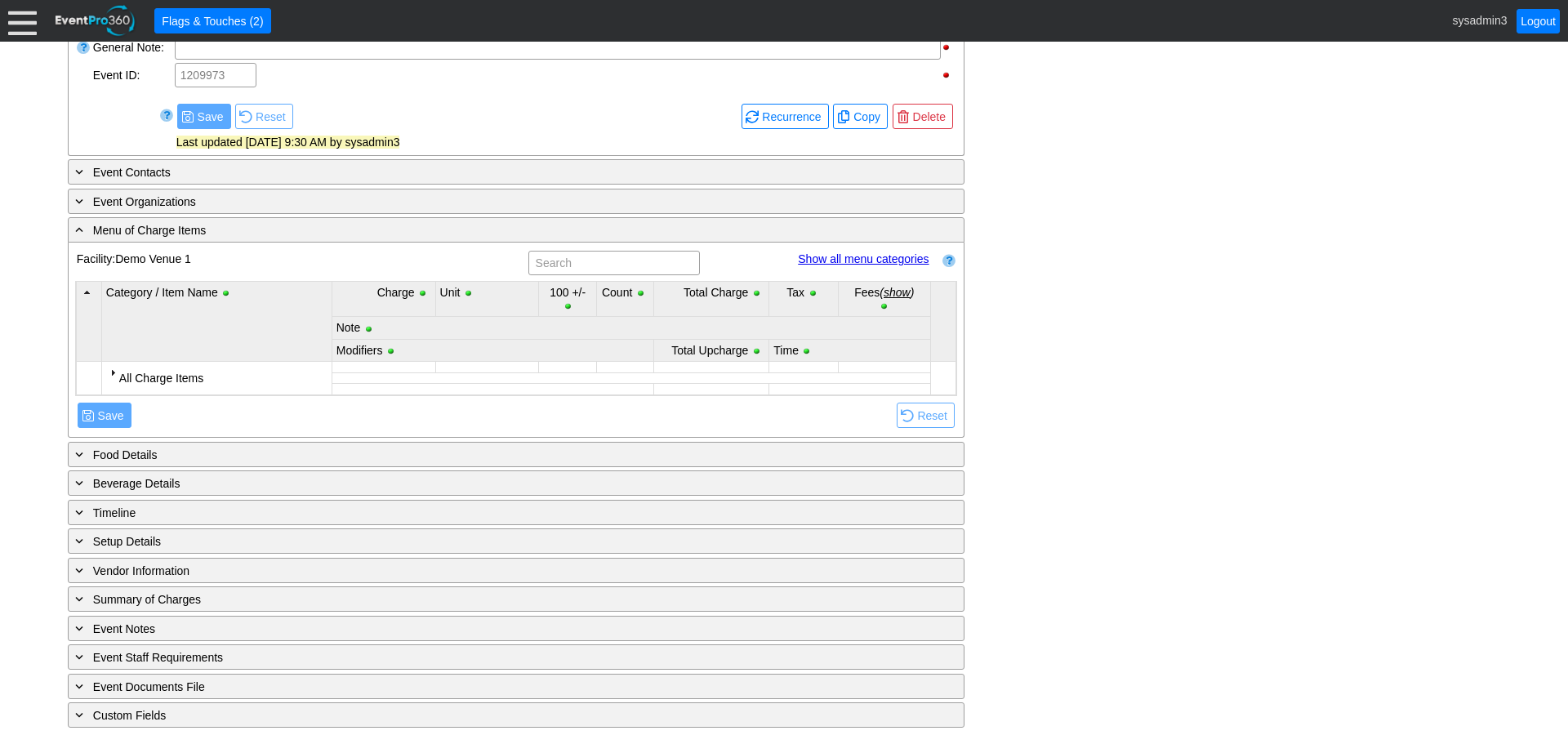
click at [112, 372] on div at bounding box center [113, 372] width 13 height 13
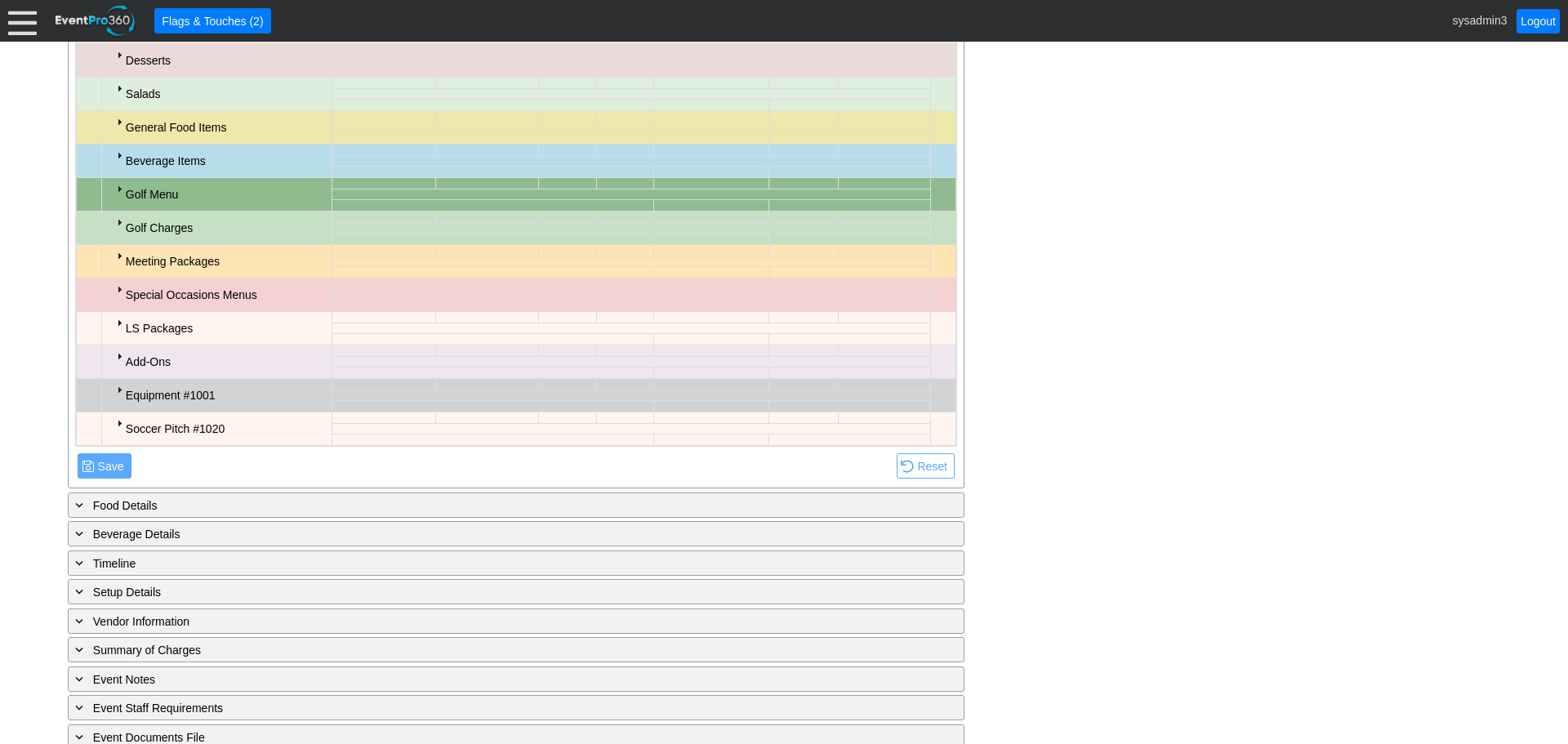
scroll to position [1250, 0]
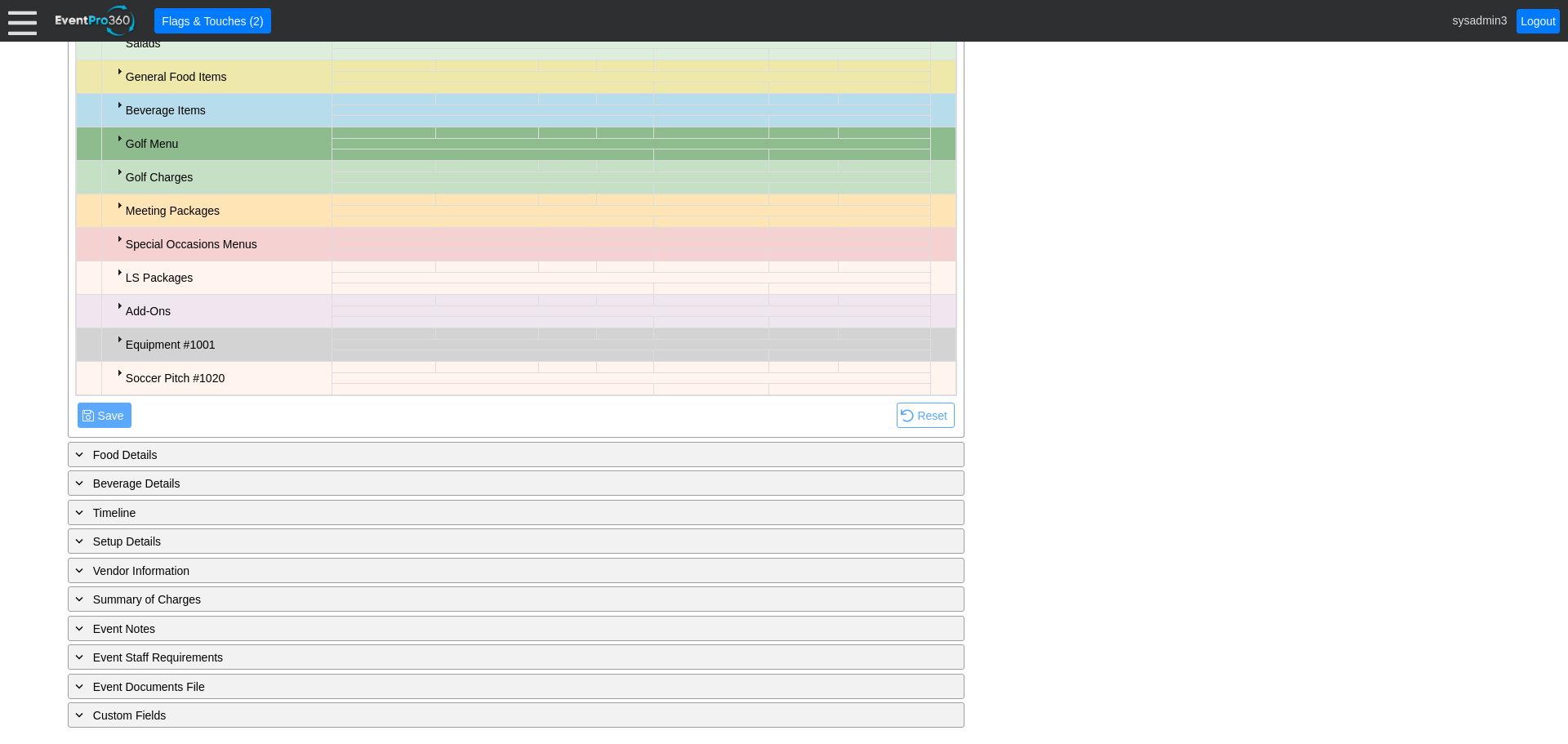
click at [118, 340] on div at bounding box center [119, 339] width 13 height 13
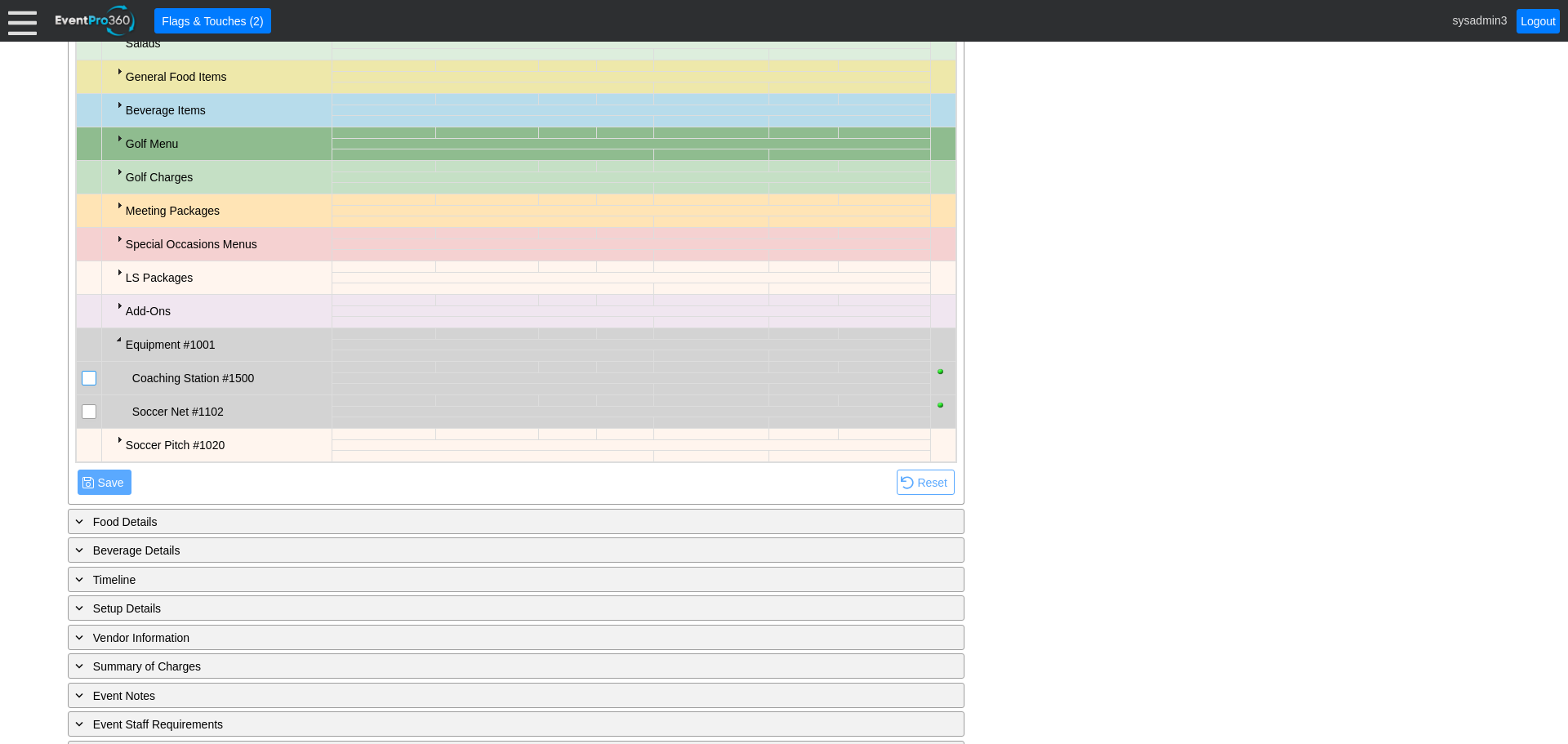
click at [88, 379] on input "checkbox" at bounding box center [91, 380] width 16 height 16
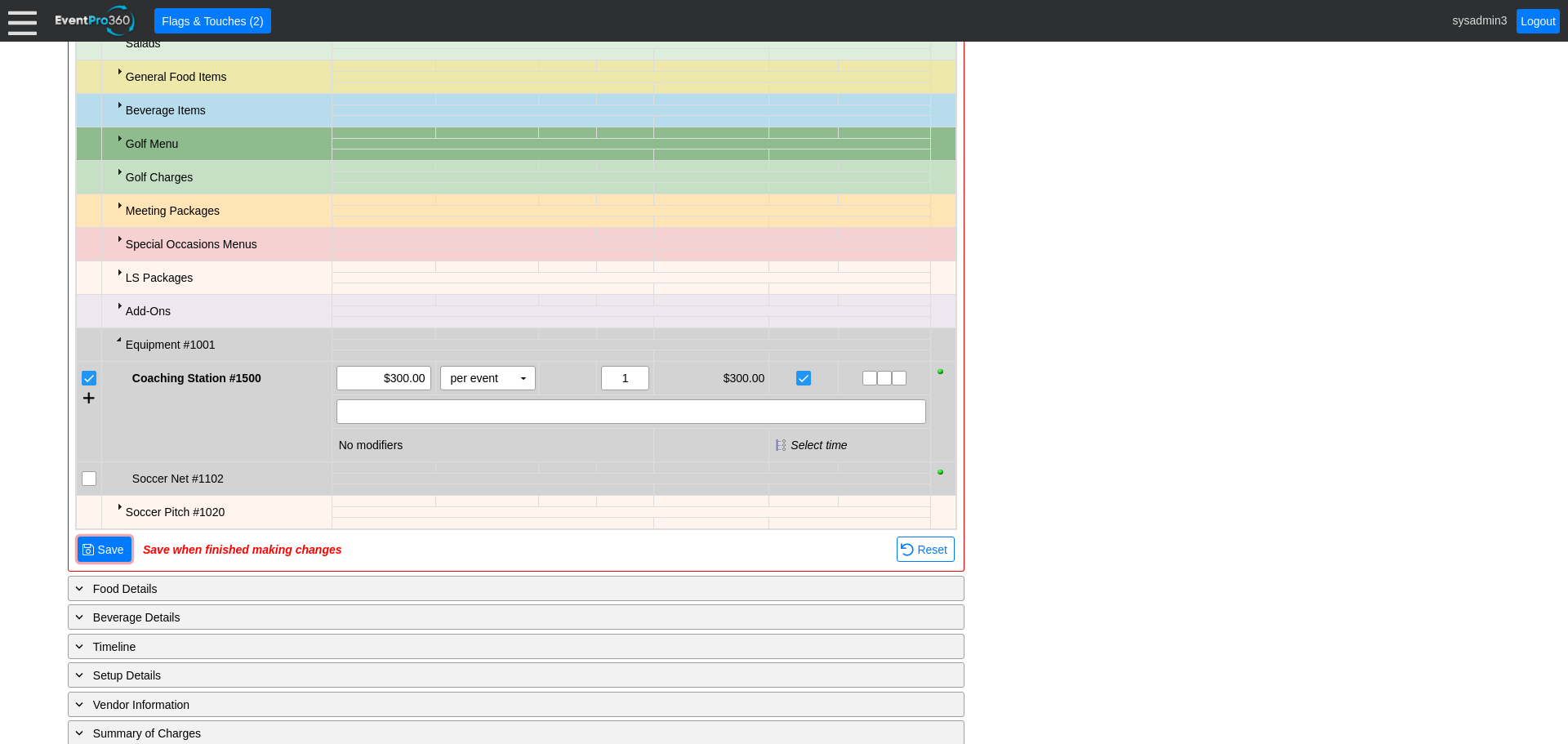
click at [84, 480] on input "checkbox" at bounding box center [91, 480] width 16 height 16
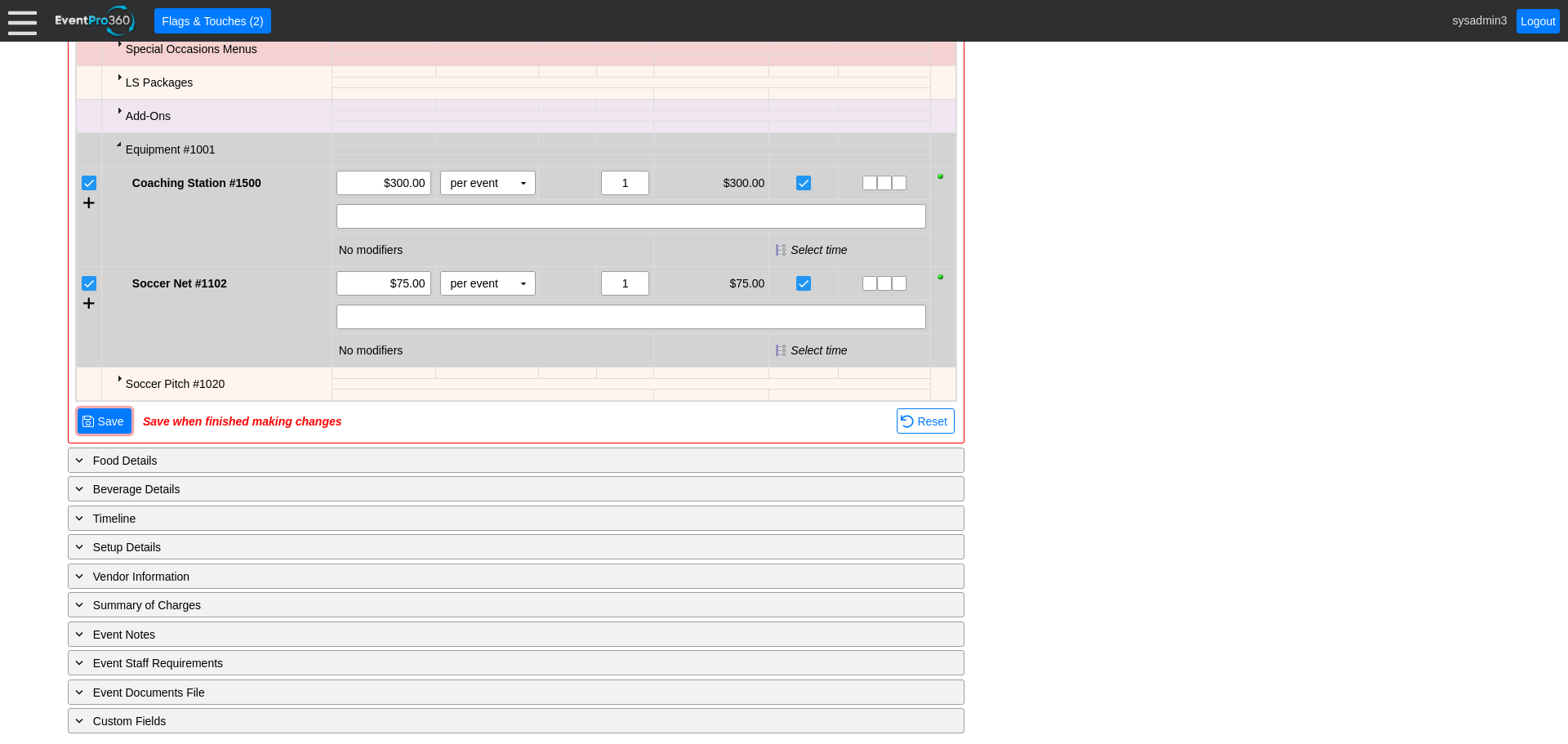
scroll to position [1450, 0]
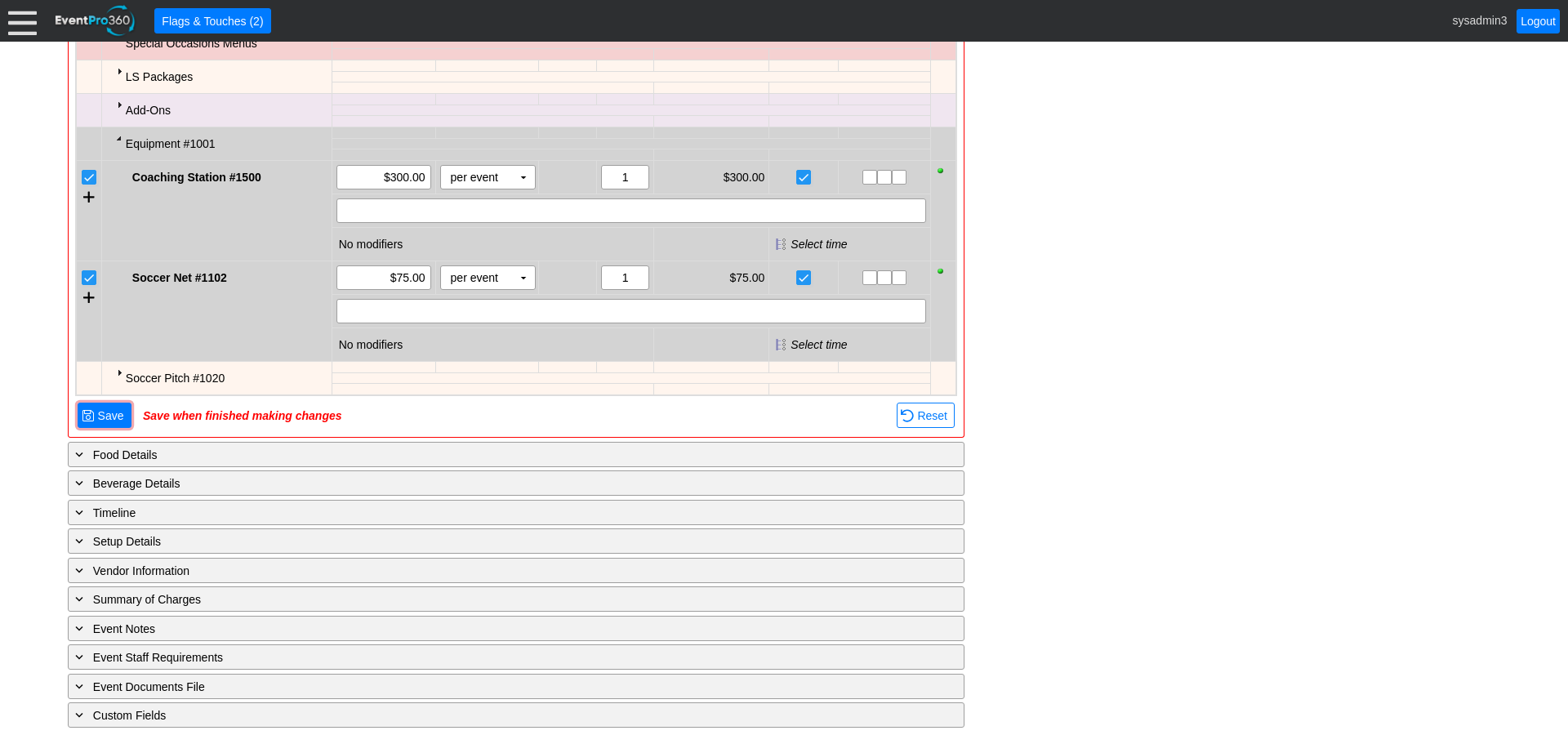
click at [121, 372] on div at bounding box center [119, 372] width 13 height 13
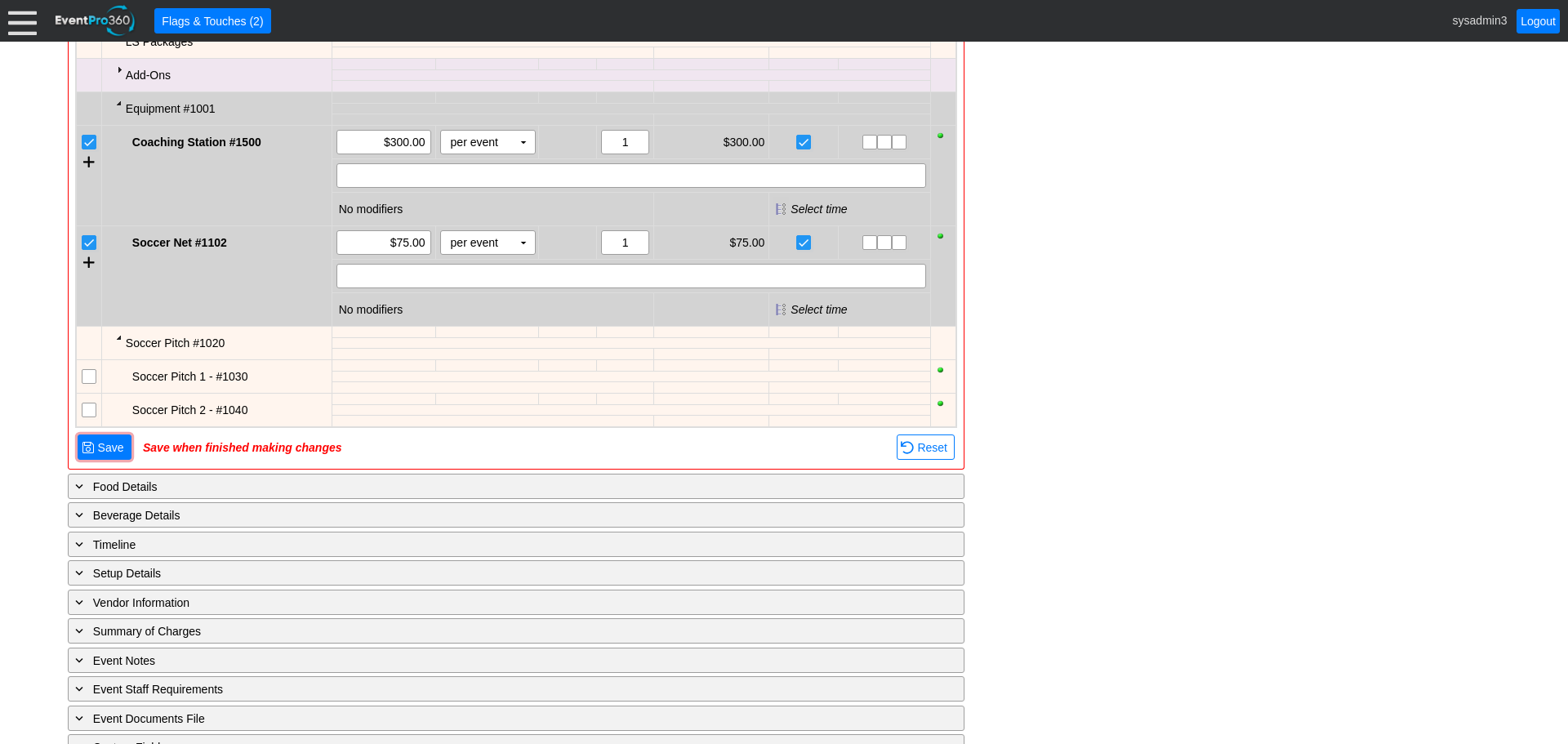
scroll to position [1518, 0]
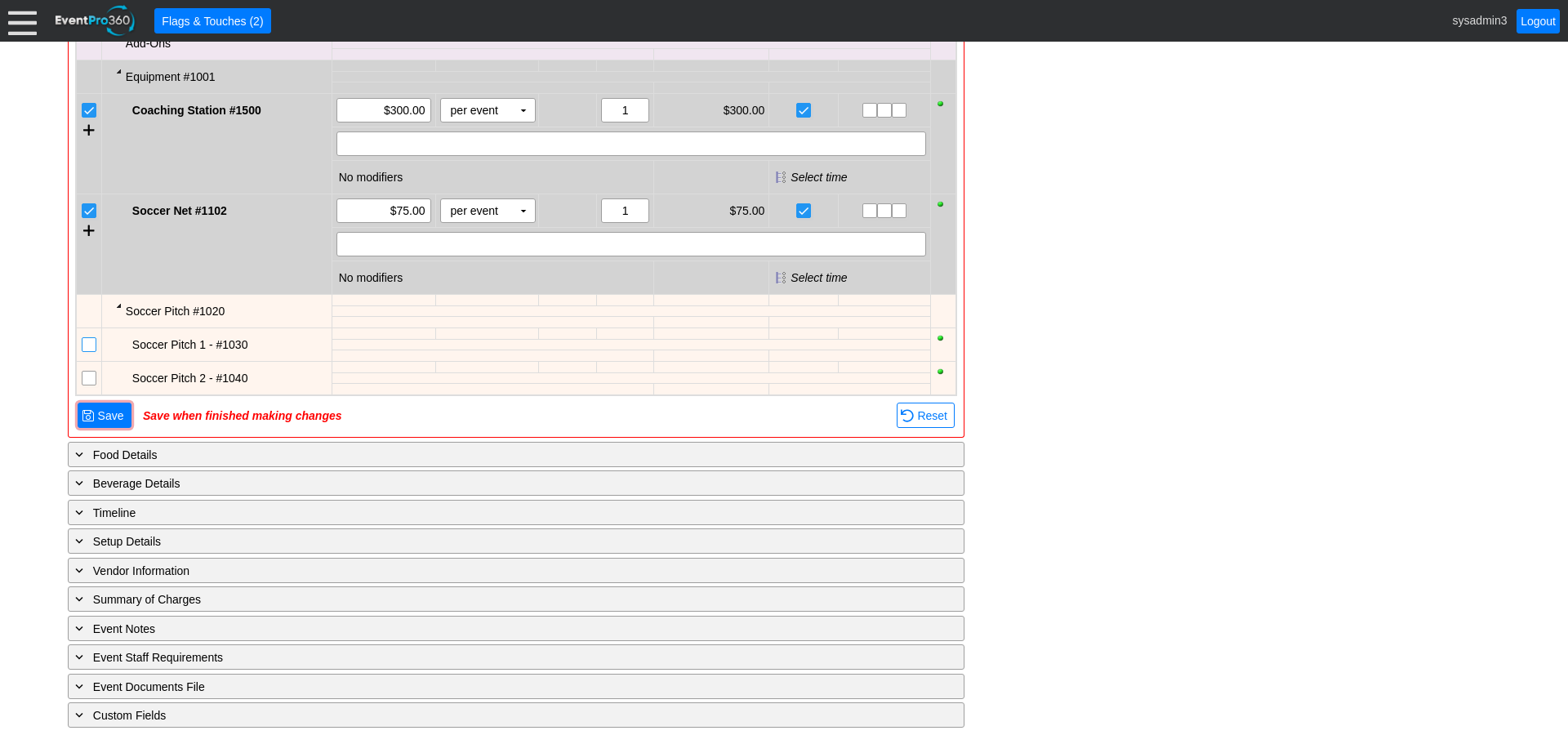
click at [93, 347] on input "checkbox" at bounding box center [91, 347] width 16 height 16
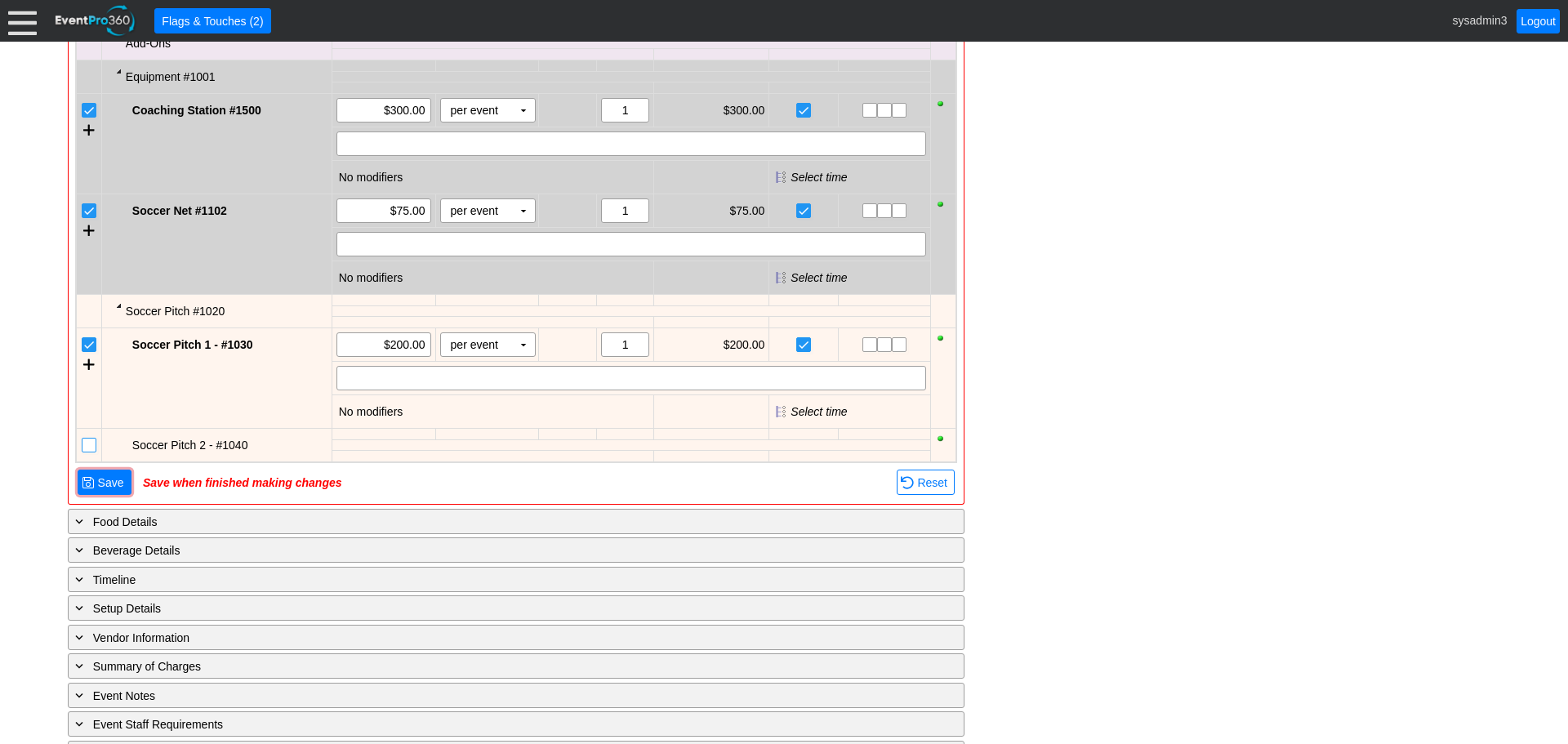
click at [91, 450] on input "checkbox" at bounding box center [91, 447] width 16 height 16
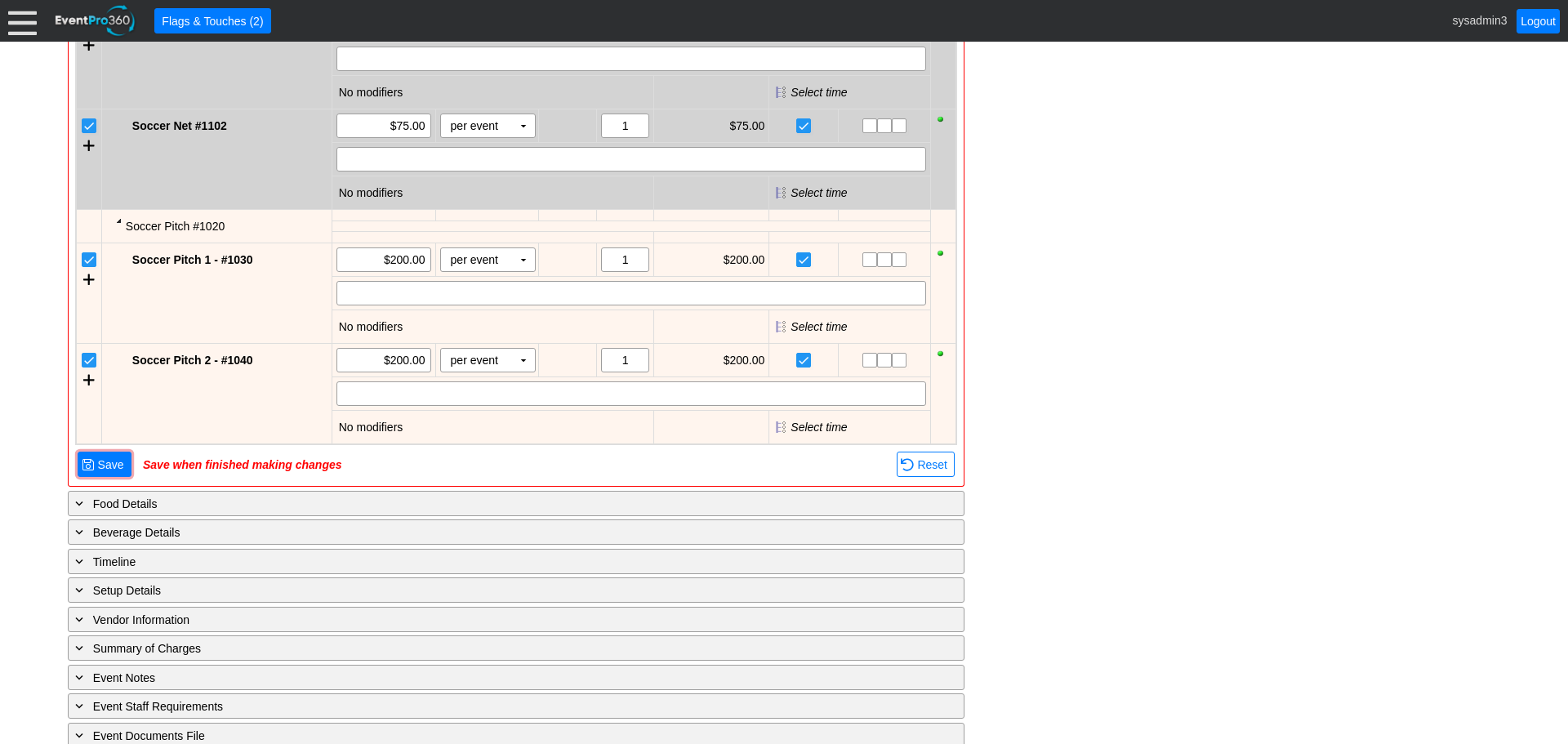
scroll to position [1652, 0]
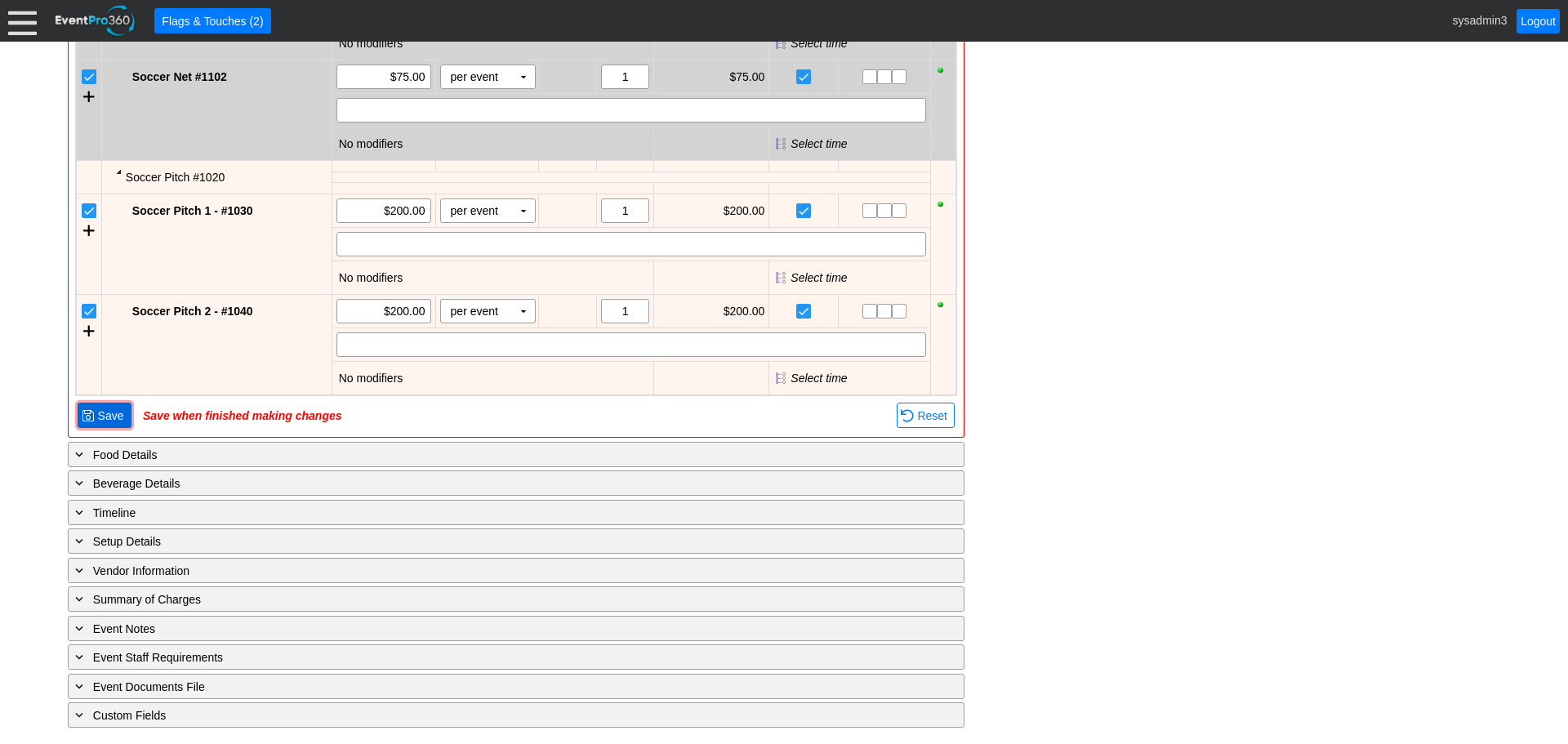
click at [111, 411] on span "Save" at bounding box center [112, 415] width 33 height 16
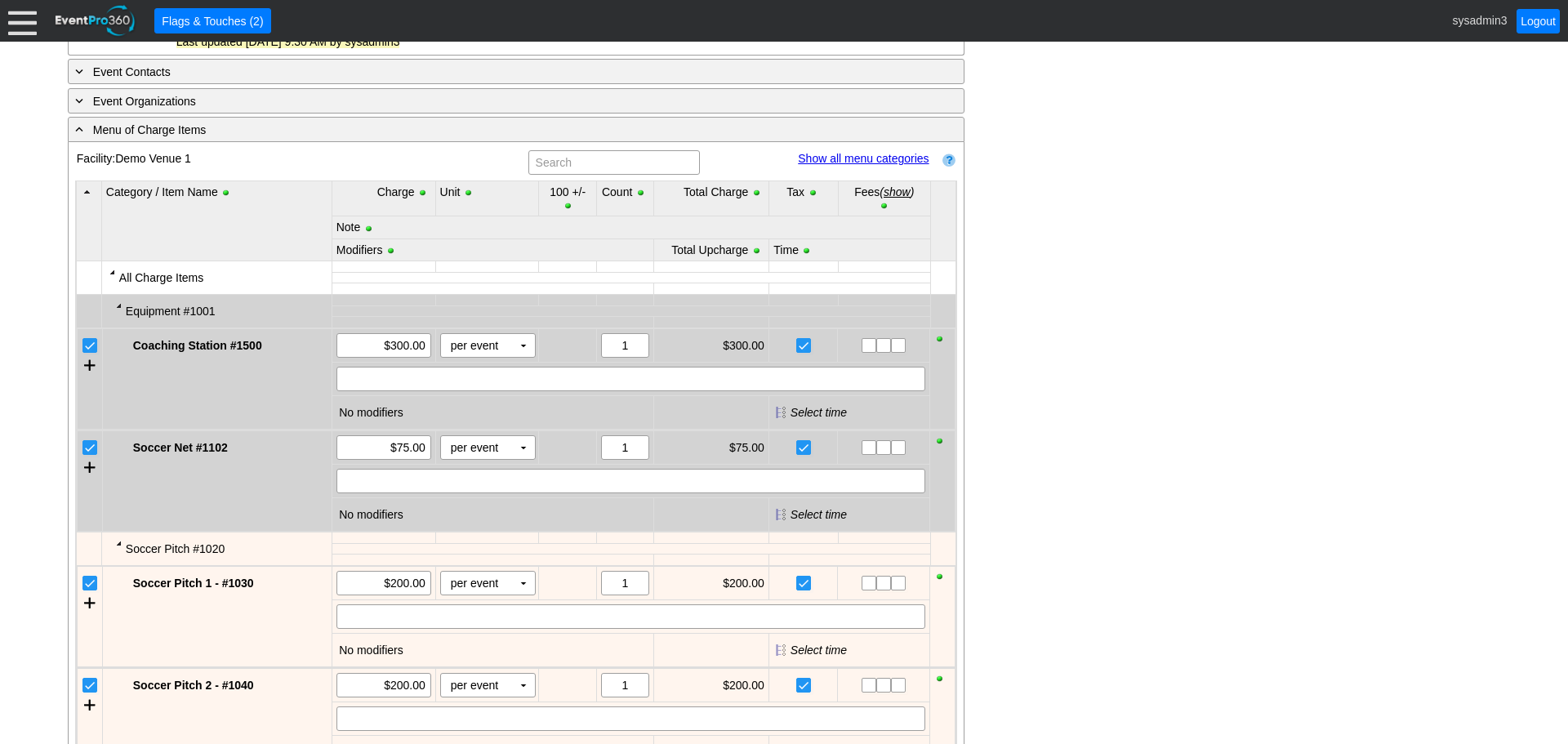
scroll to position [626, 0]
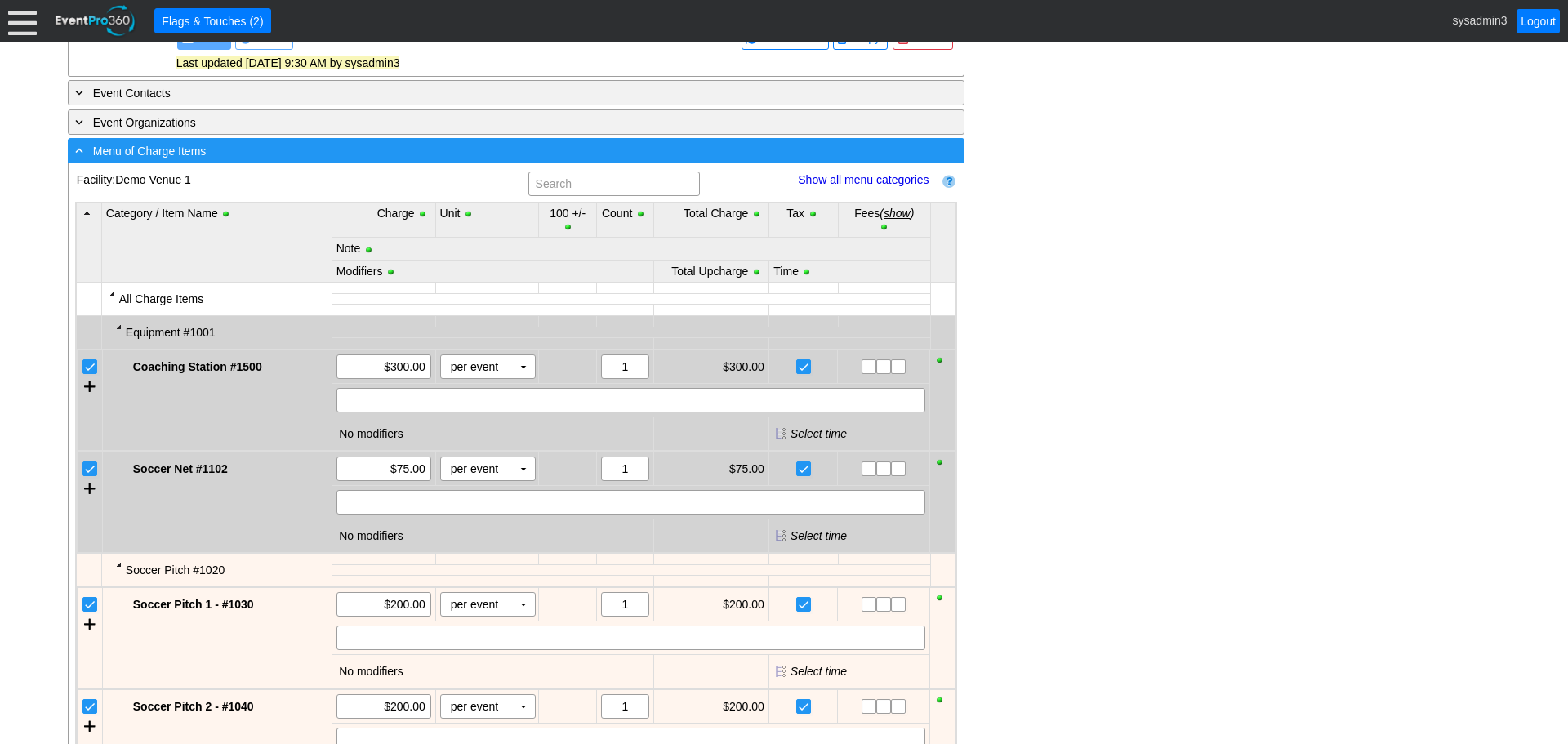
click at [377, 160] on div "- Menu of Charge Items" at bounding box center [483, 150] width 822 height 19
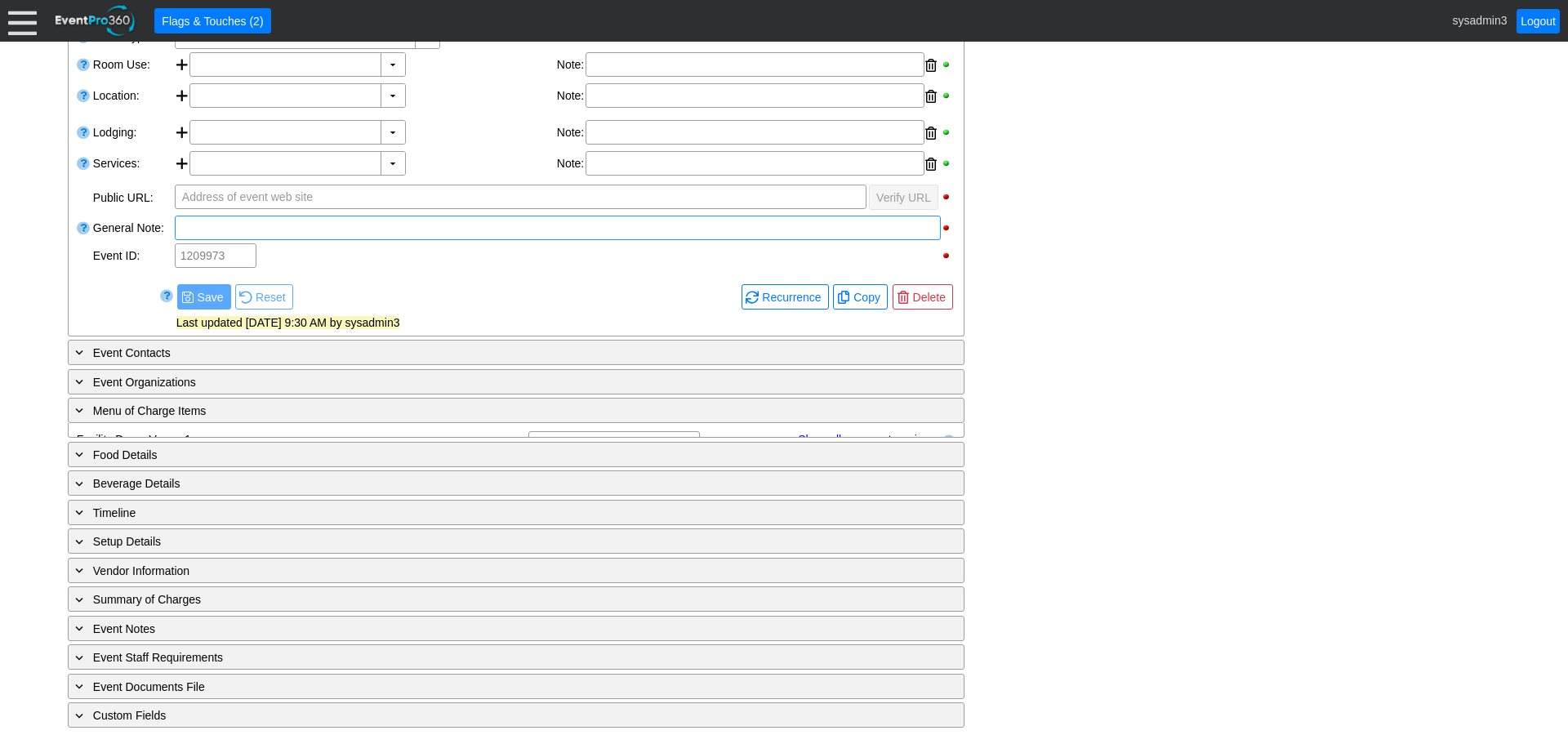
scroll to position [351, 0]
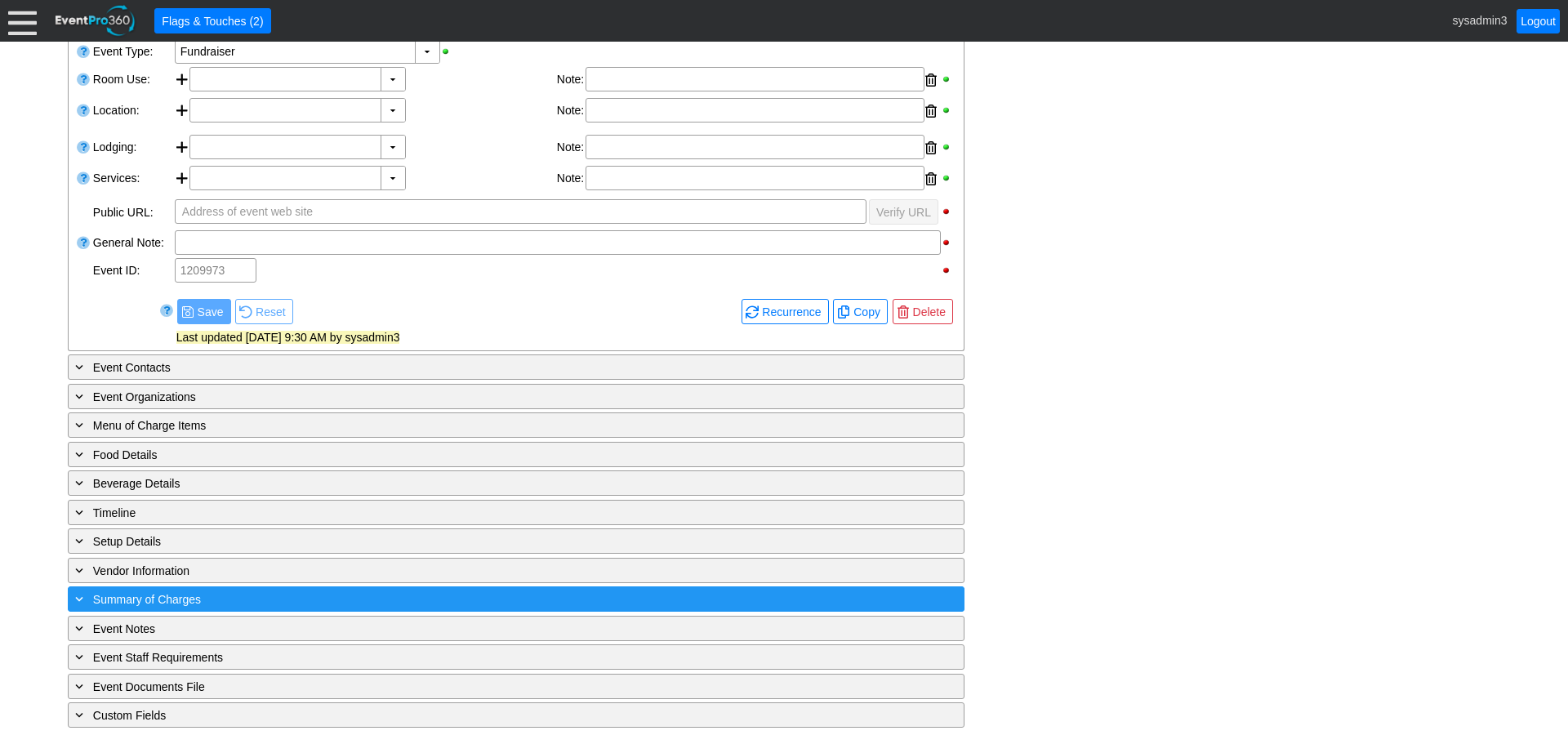
click at [286, 603] on div "+ Summary of Charges" at bounding box center [483, 599] width 822 height 19
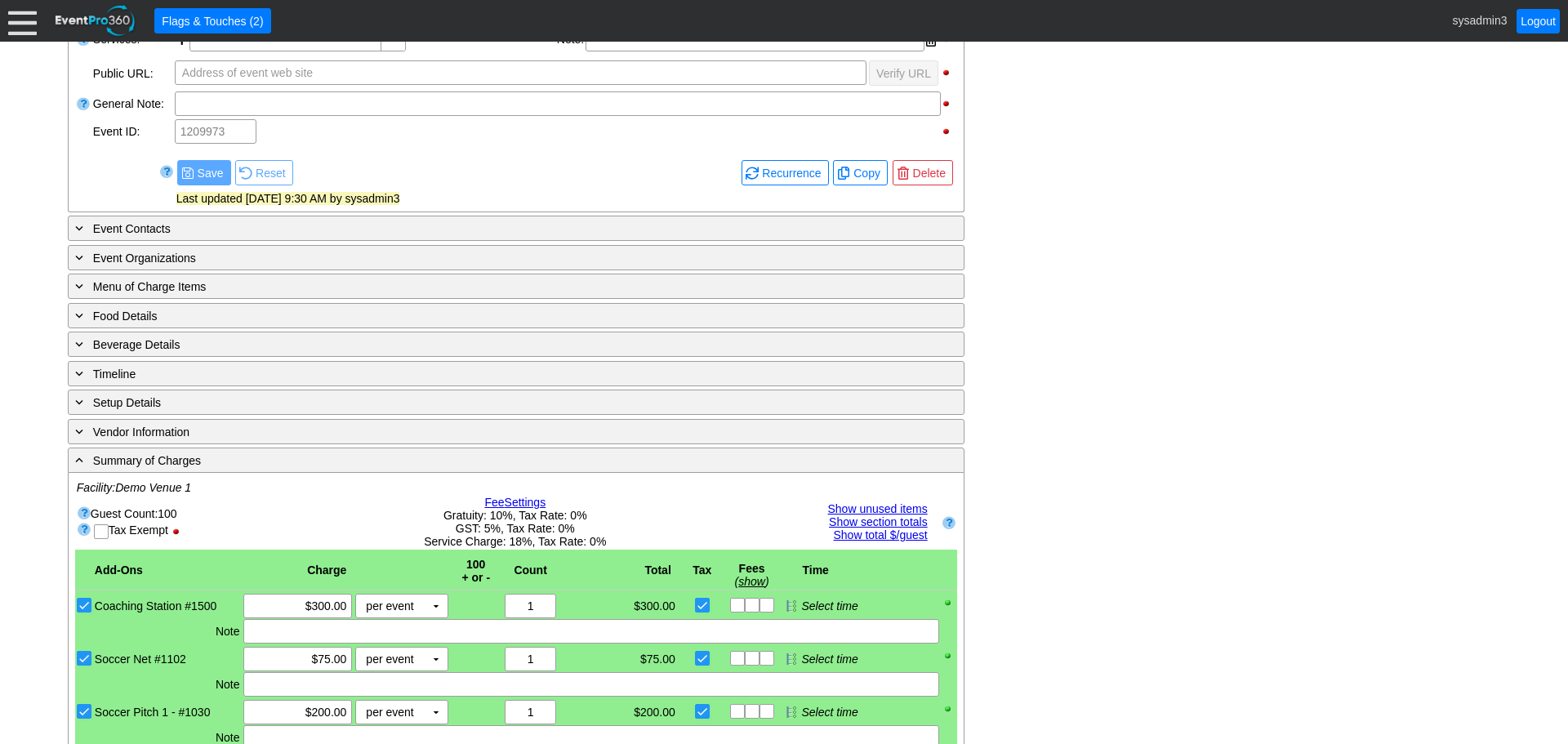
scroll to position [0, 0]
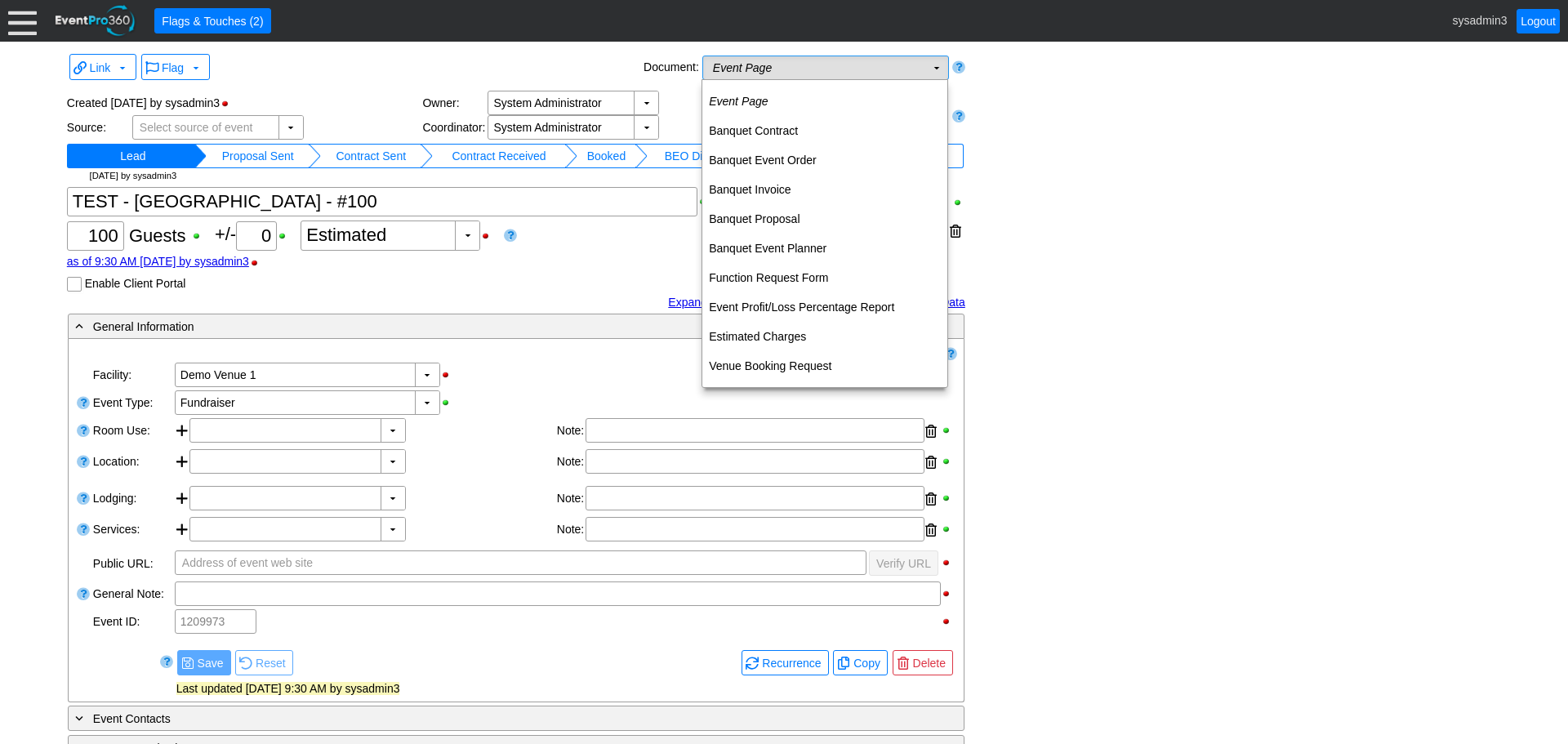
click at [889, 58] on td "Event Page Χ" at bounding box center [814, 68] width 222 height 23
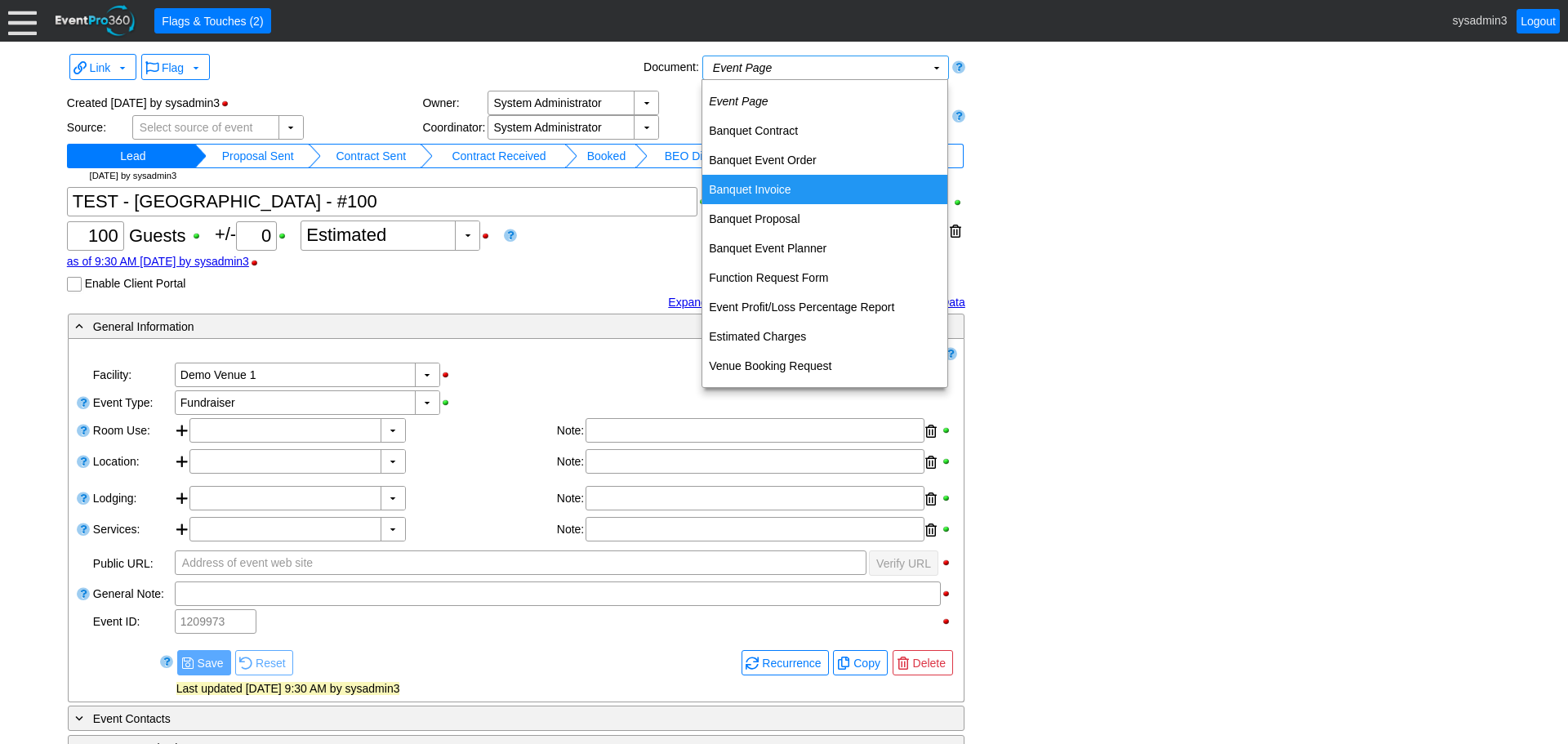
click at [778, 191] on td "Banquet Invoice" at bounding box center [825, 189] width 245 height 29
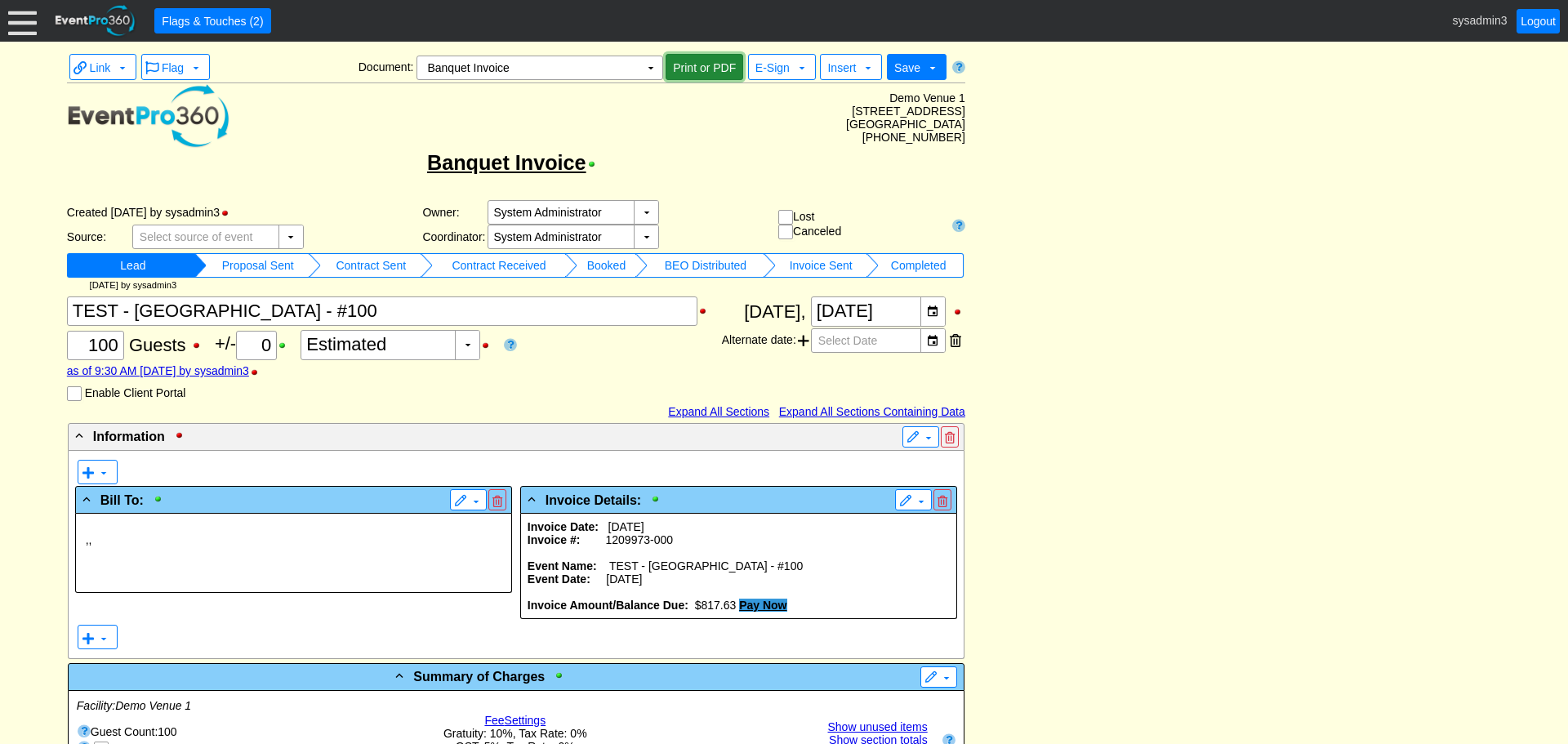
click at [689, 69] on span "Print or PDF" at bounding box center [704, 68] width 70 height 16
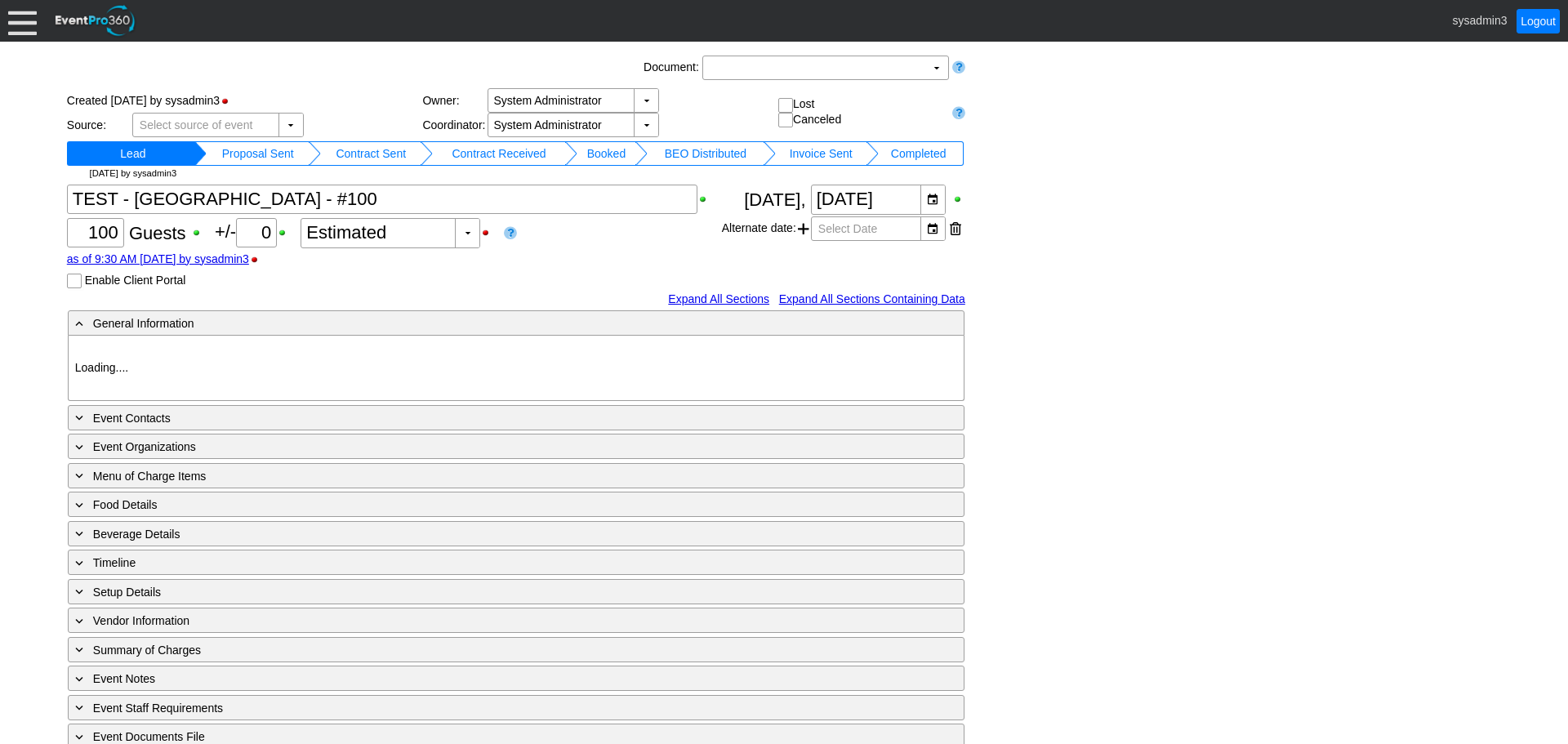
type input "Demo Venue 1"
type input "Fundraiser"
type input "1209973"
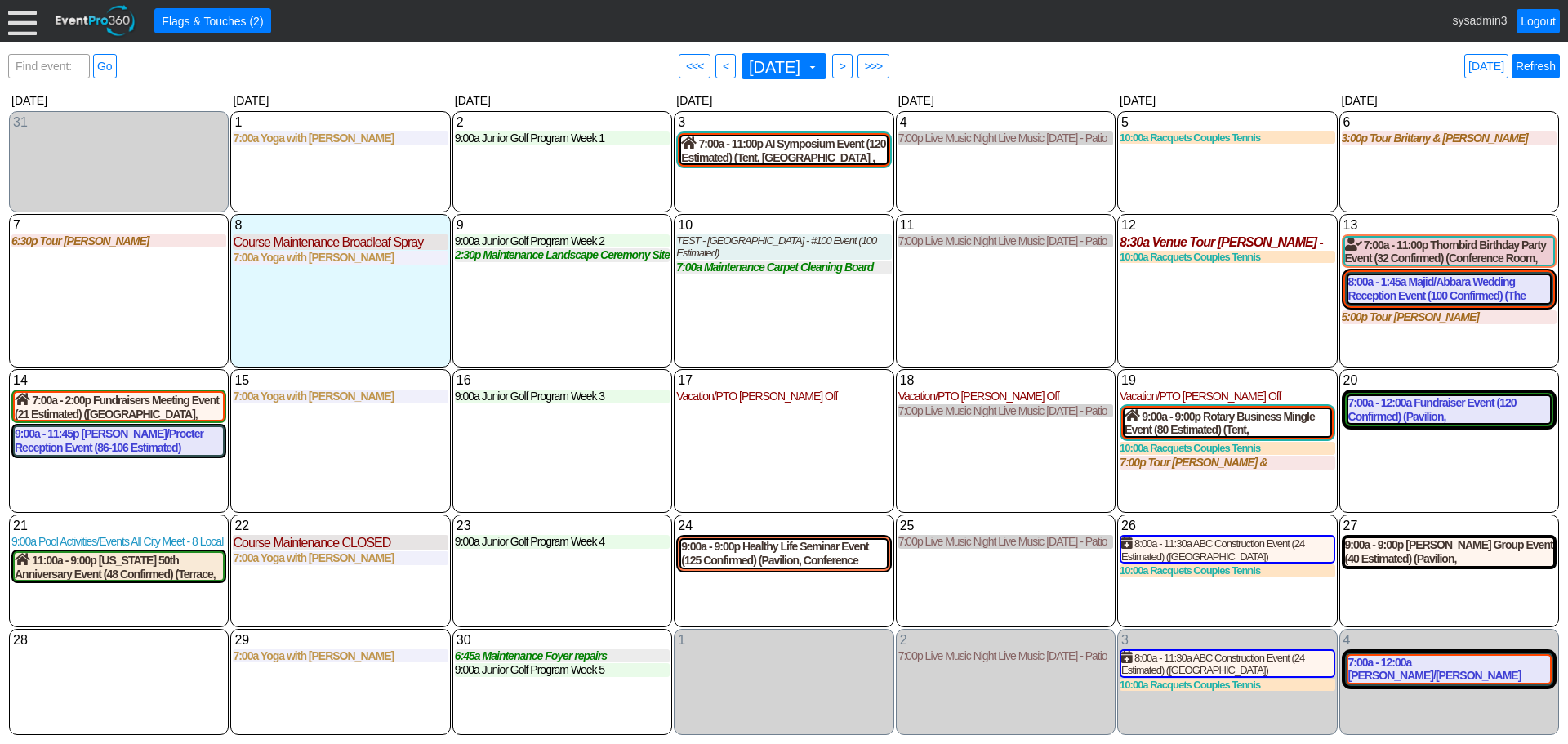
click at [1542, 70] on link "Refresh" at bounding box center [1535, 66] width 48 height 25
click at [1536, 68] on link "Refresh" at bounding box center [1535, 66] width 48 height 25
click at [1538, 23] on link "Logout" at bounding box center [1538, 21] width 43 height 25
